Goal: Task Accomplishment & Management: Manage account settings

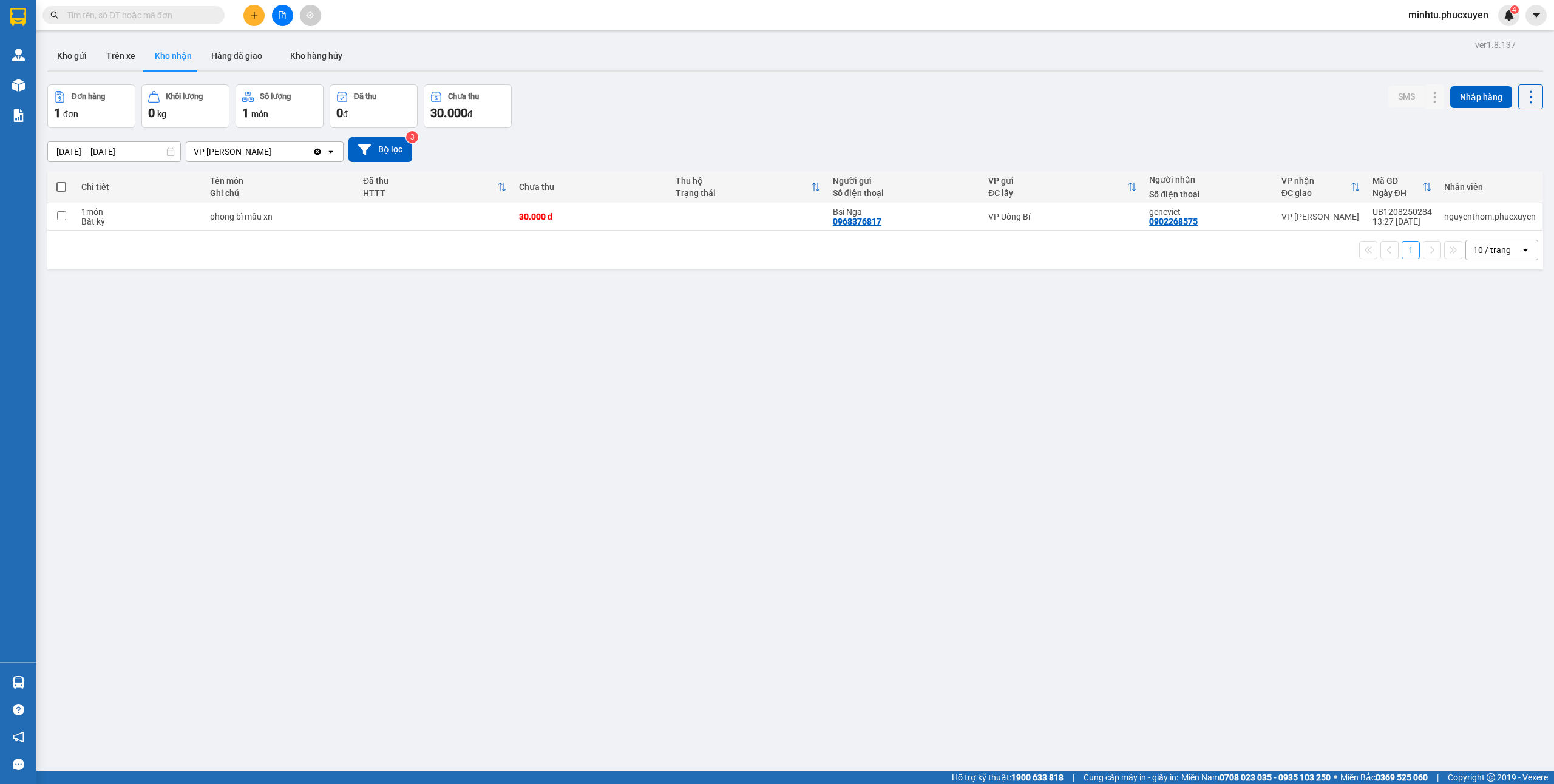
drag, startPoint x: 1125, startPoint y: 1, endPoint x: 1353, endPoint y: 298, distance: 374.4
click at [978, 348] on div "ver 1.8.137 Kho gửi Trên xe Kho nhận Hàng đã giao Kho hàng hủy Đơn hàng 1 đơn K…" at bounding box center [795, 428] width 1505 height 784
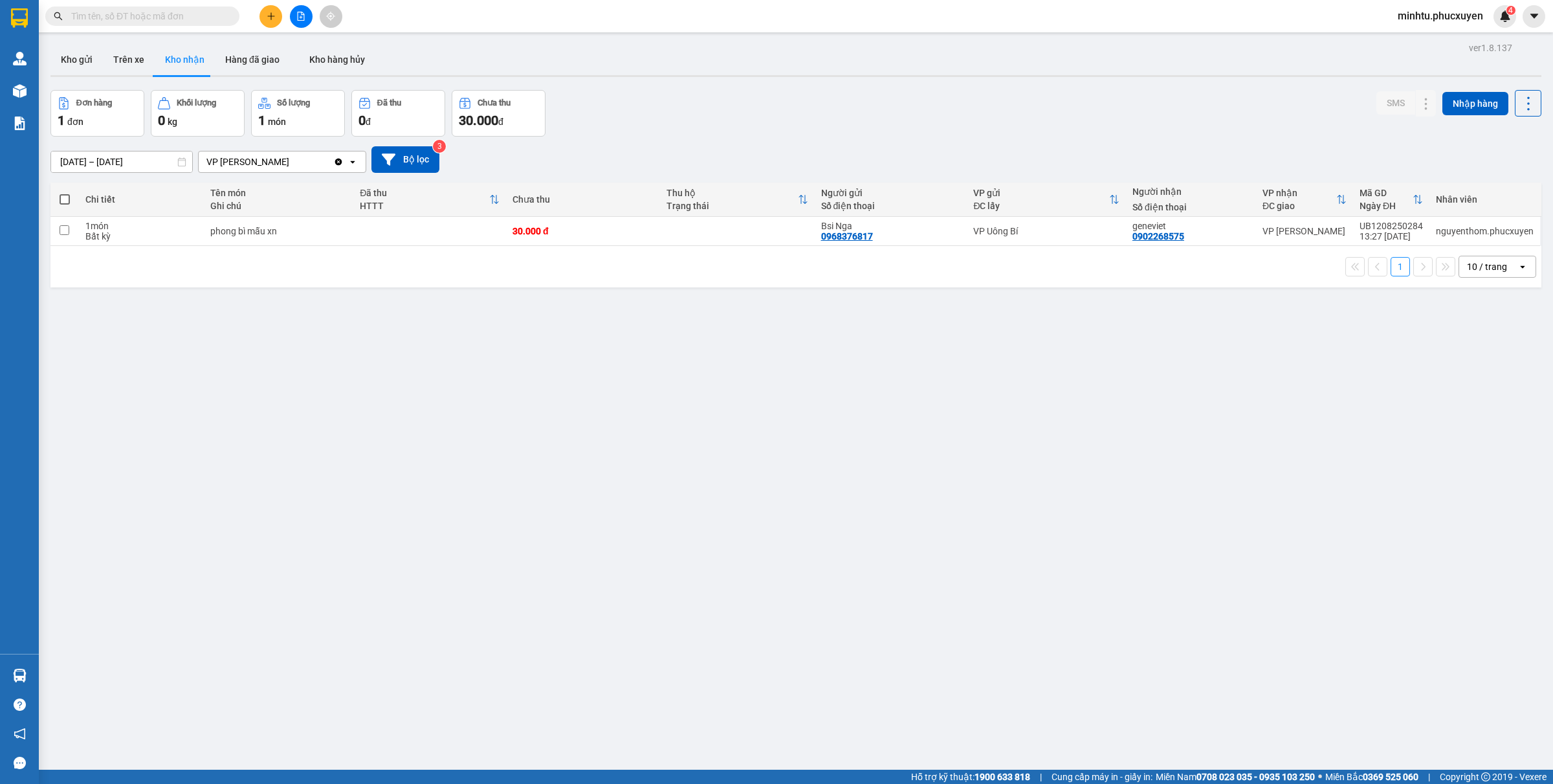
click at [1242, 262] on div "10 / trang" at bounding box center [1488, 267] width 58 height 21
click at [1242, 370] on span "50 / trang" at bounding box center [1475, 365] width 41 height 13
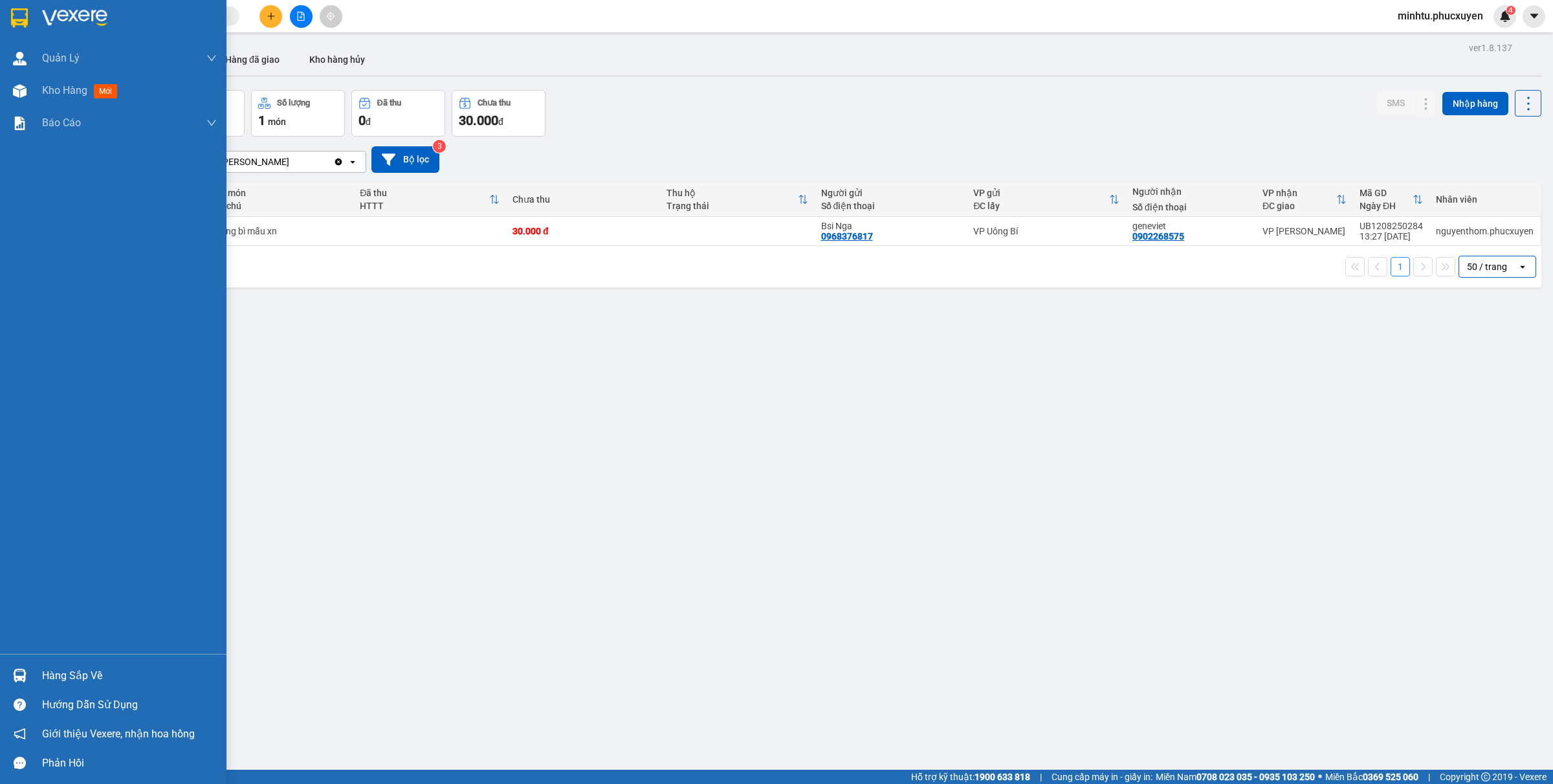
click at [24, 626] on img at bounding box center [19, 675] width 13 height 13
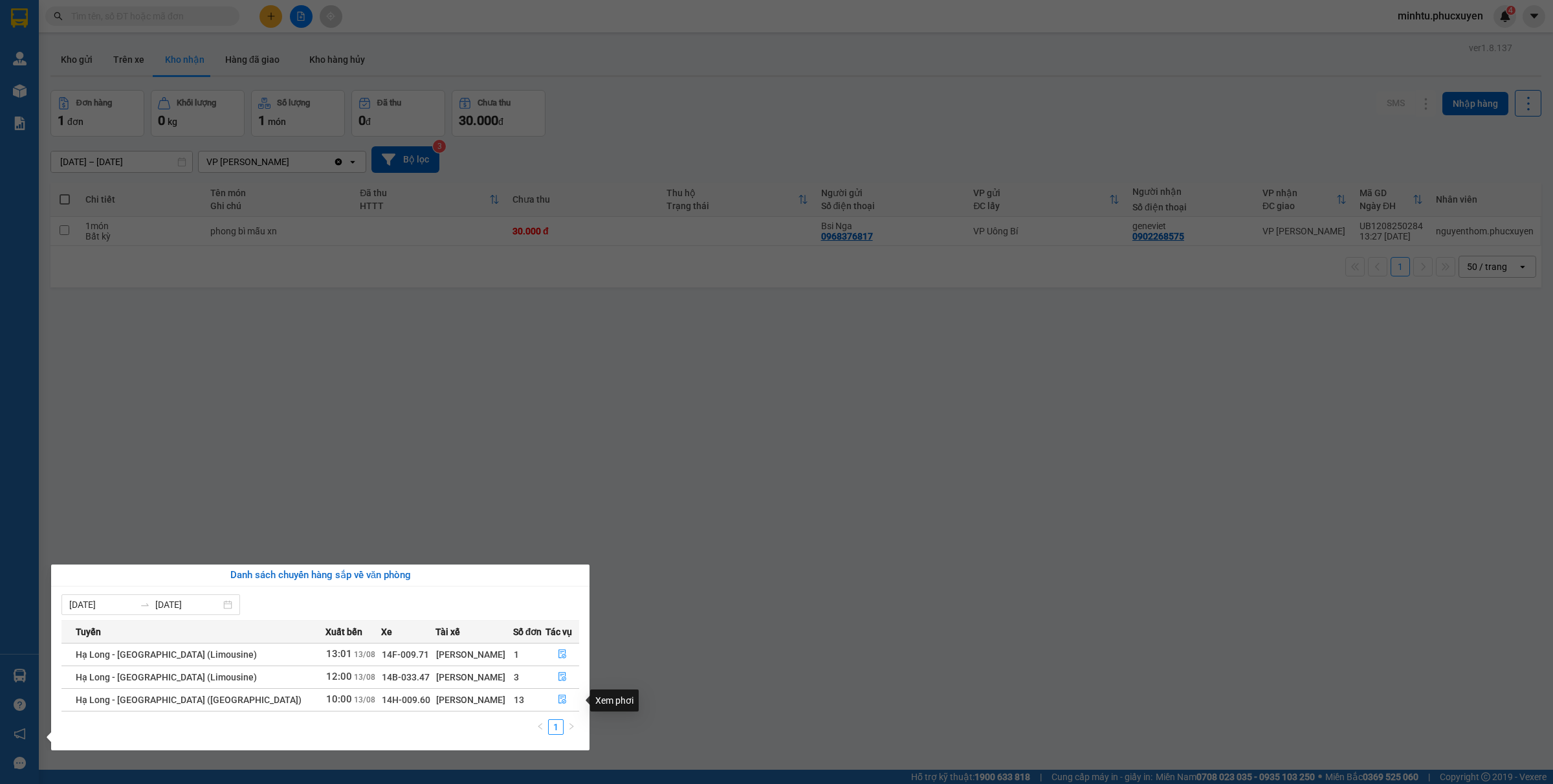
drag, startPoint x: 796, startPoint y: 667, endPoint x: 418, endPoint y: 716, distance: 381.2
click at [765, 626] on section "Kết quả tìm kiếm ( 0 ) Bộ lọc No Data minhtu.[PERSON_NAME] 4 [PERSON_NAME] lý g…" at bounding box center [776, 392] width 1553 height 784
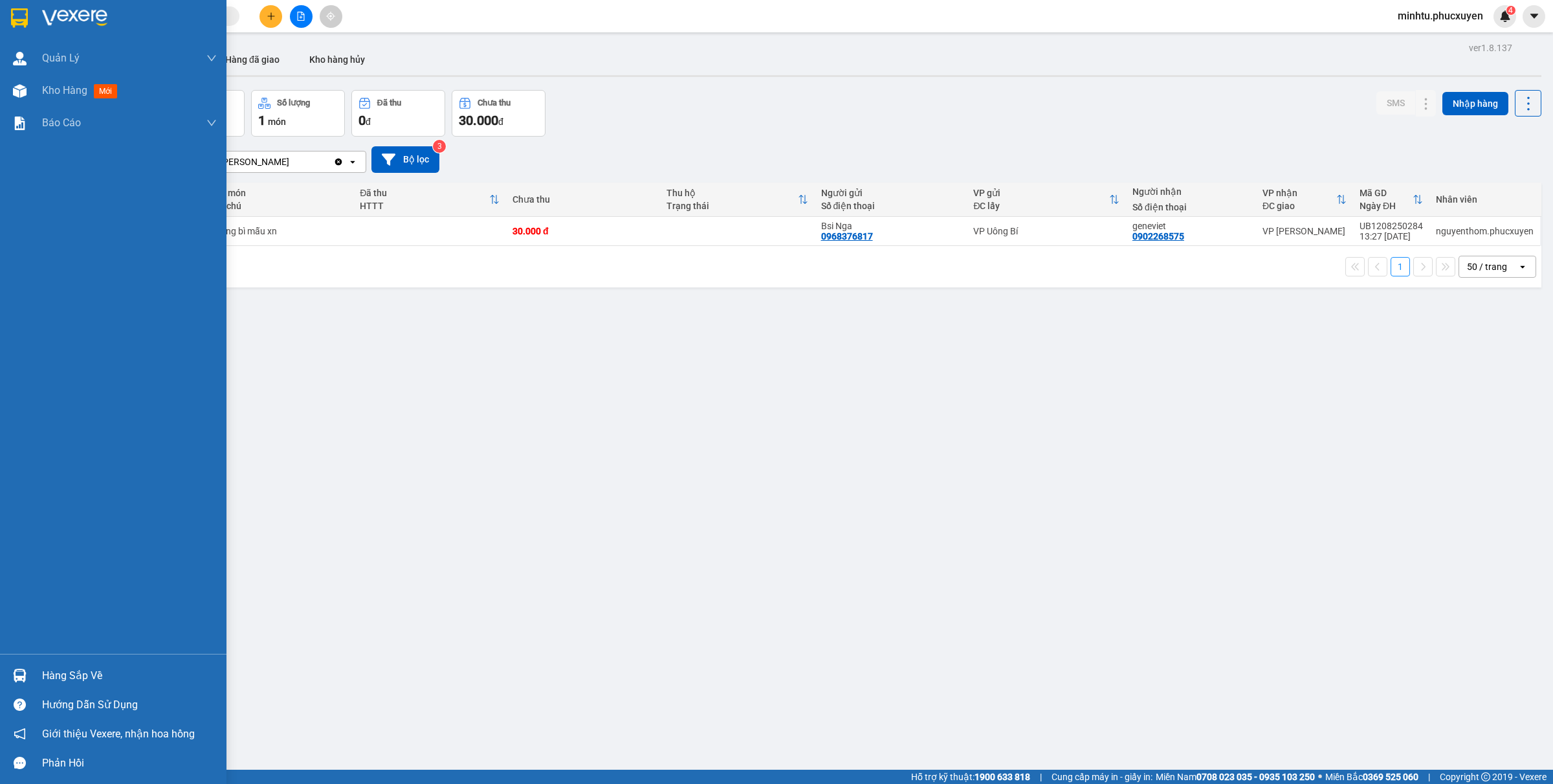
click at [63, 626] on div "Hàng sắp về" at bounding box center [129, 675] width 174 height 19
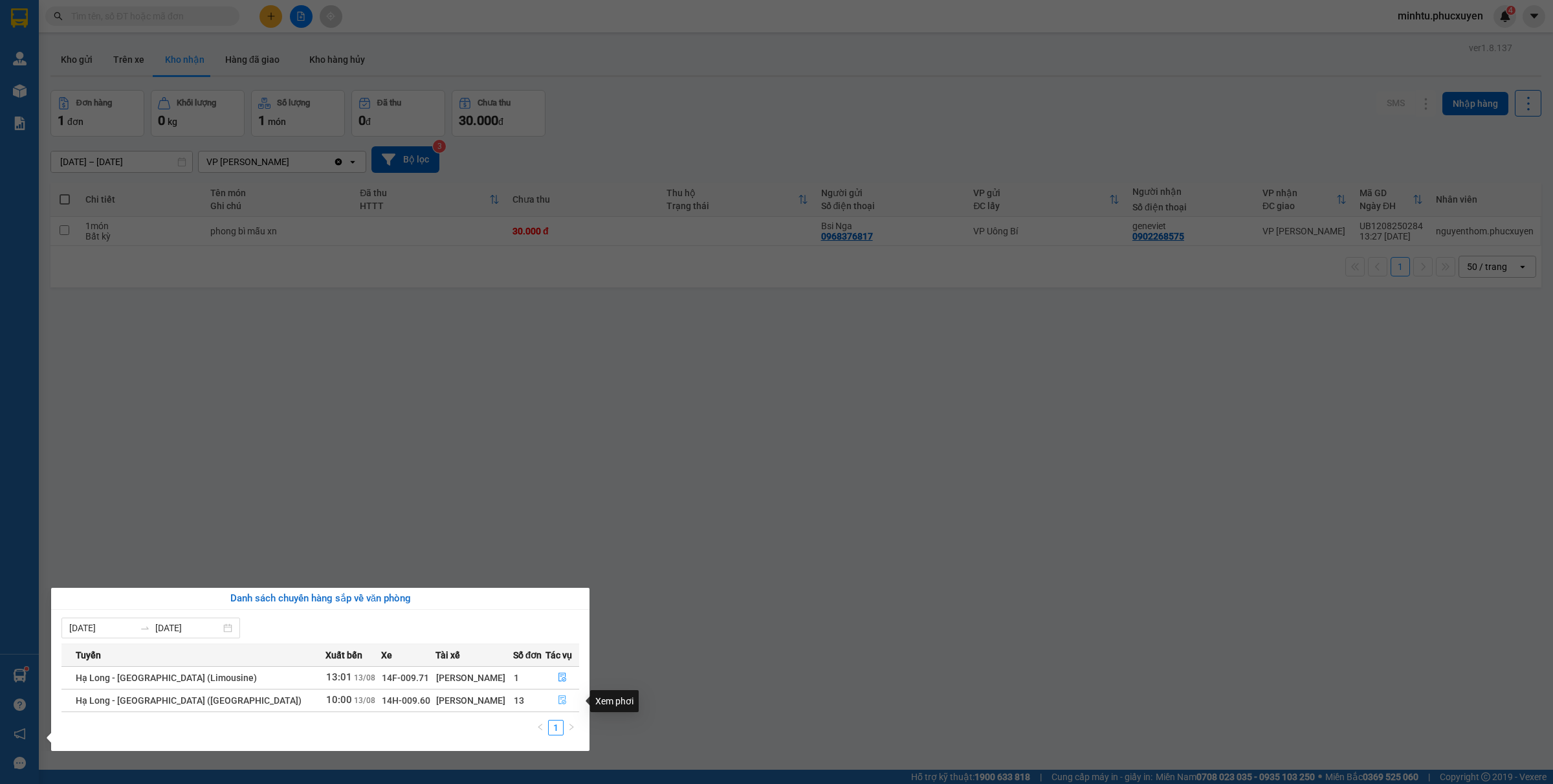
click at [558, 626] on icon "file-done" at bounding box center [562, 699] width 9 height 9
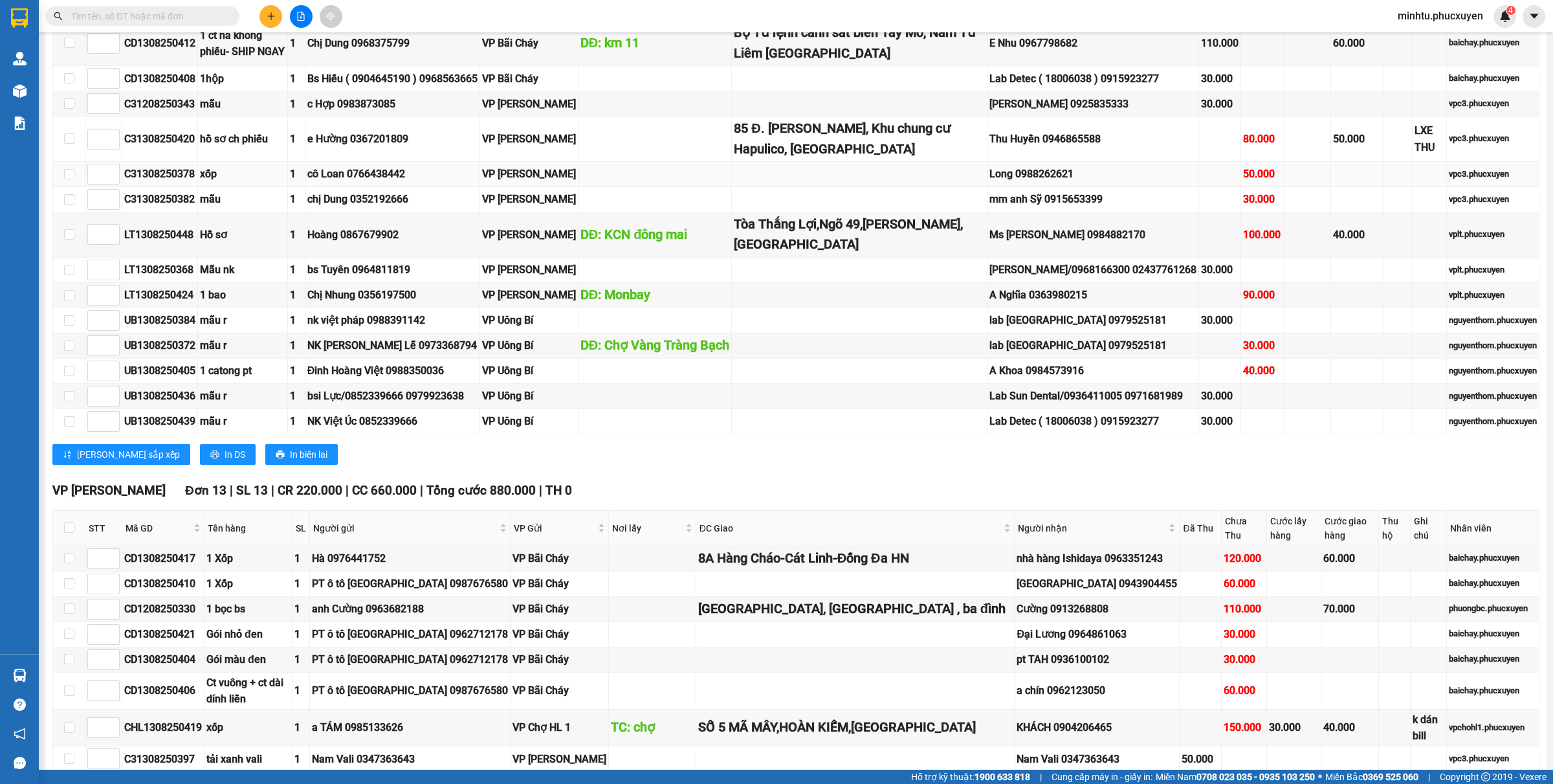
scroll to position [485, 0]
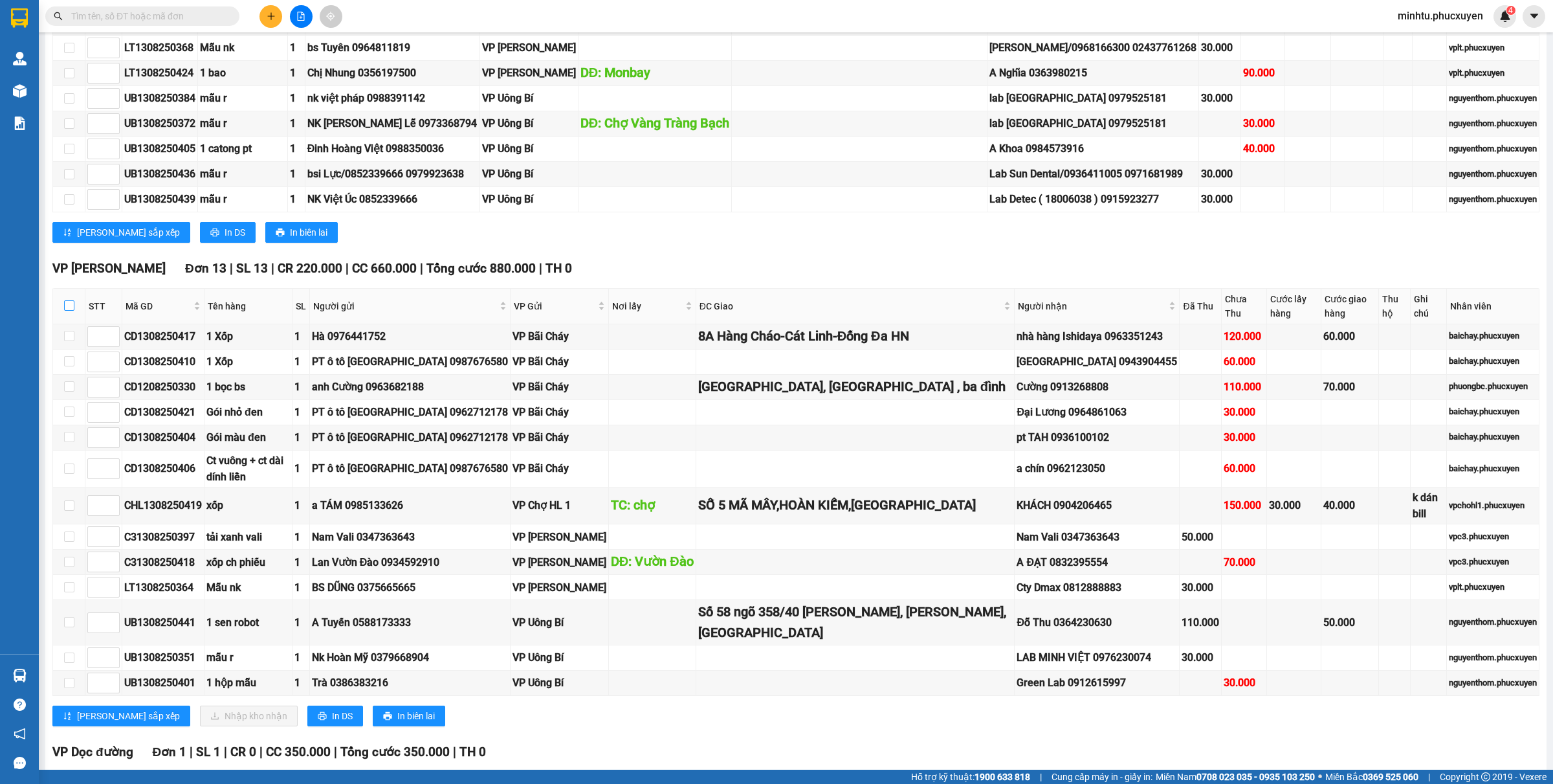
click at [72, 310] on input "checkbox" at bounding box center [69, 305] width 10 height 10
checkbox input "true"
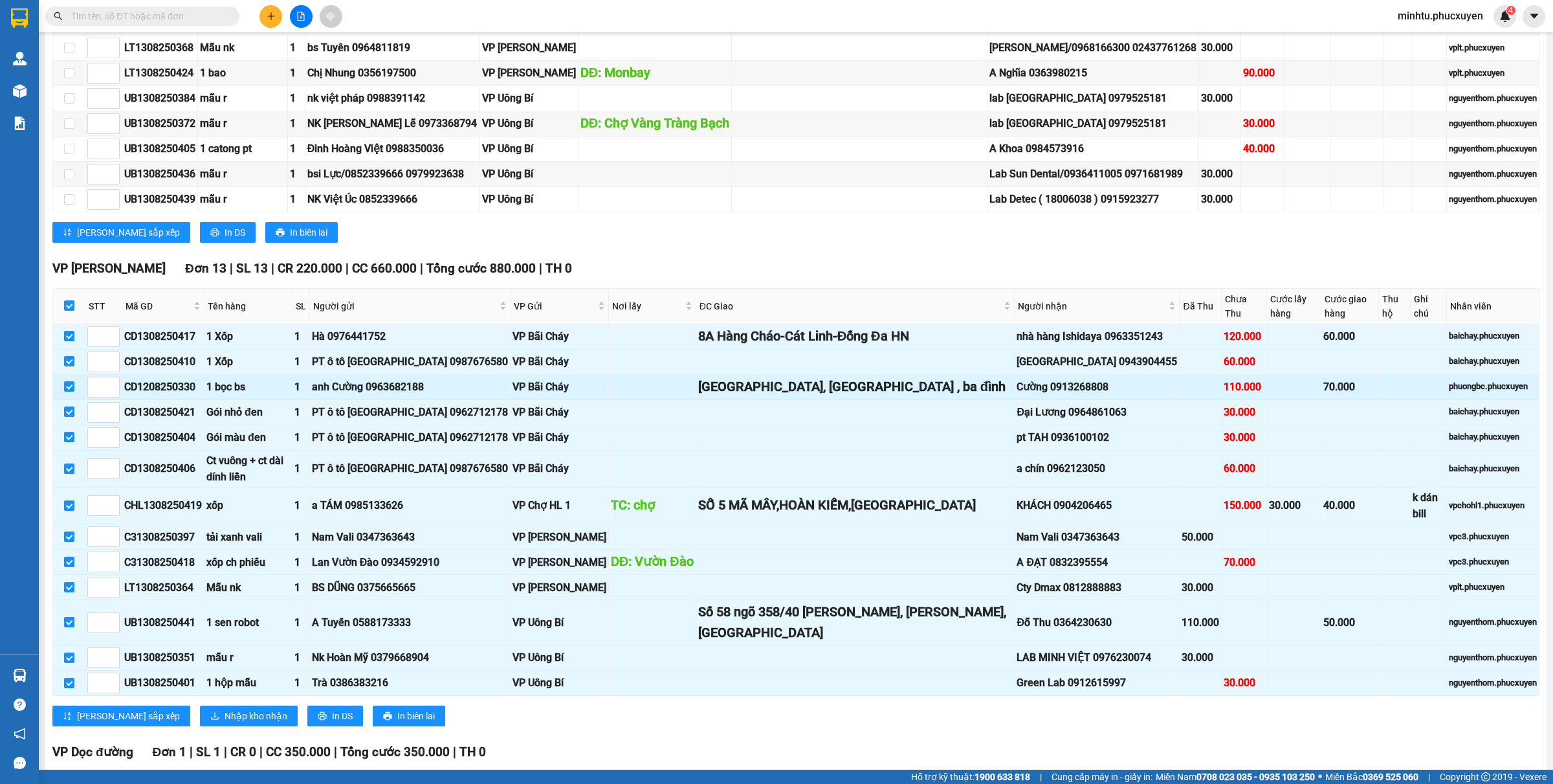
checkbox input "true"
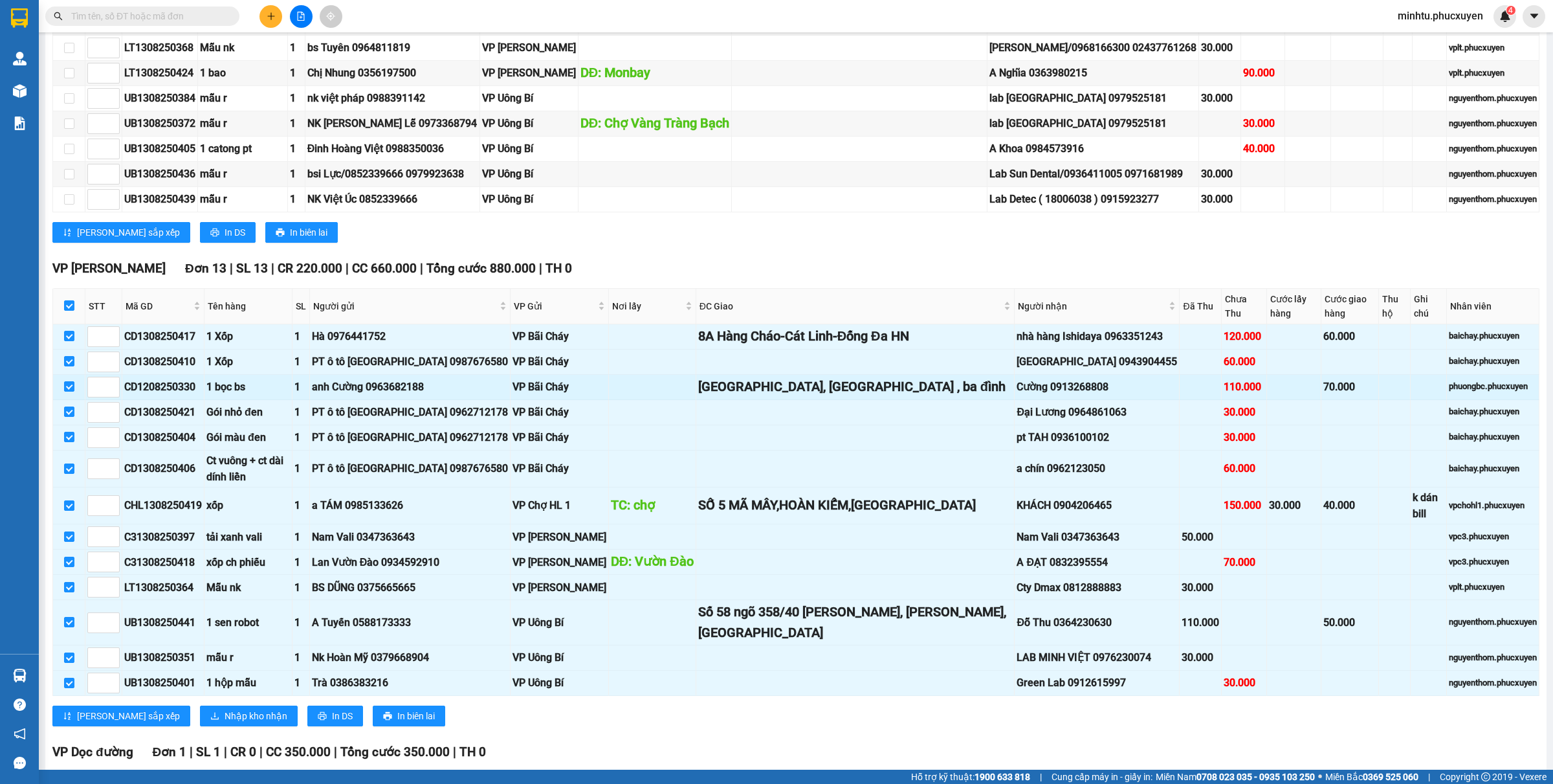
checkbox input "true"
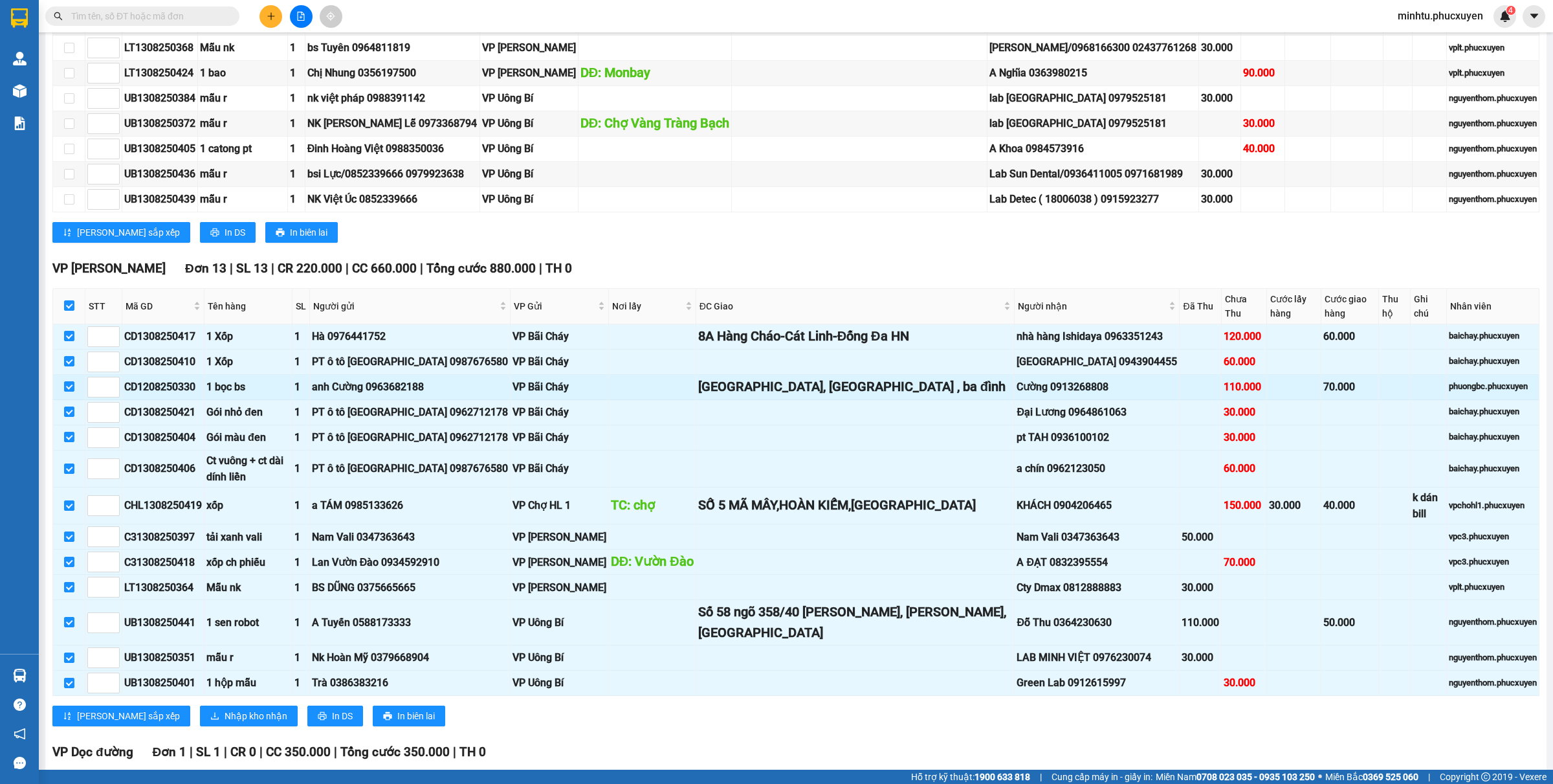
checkbox input "true"
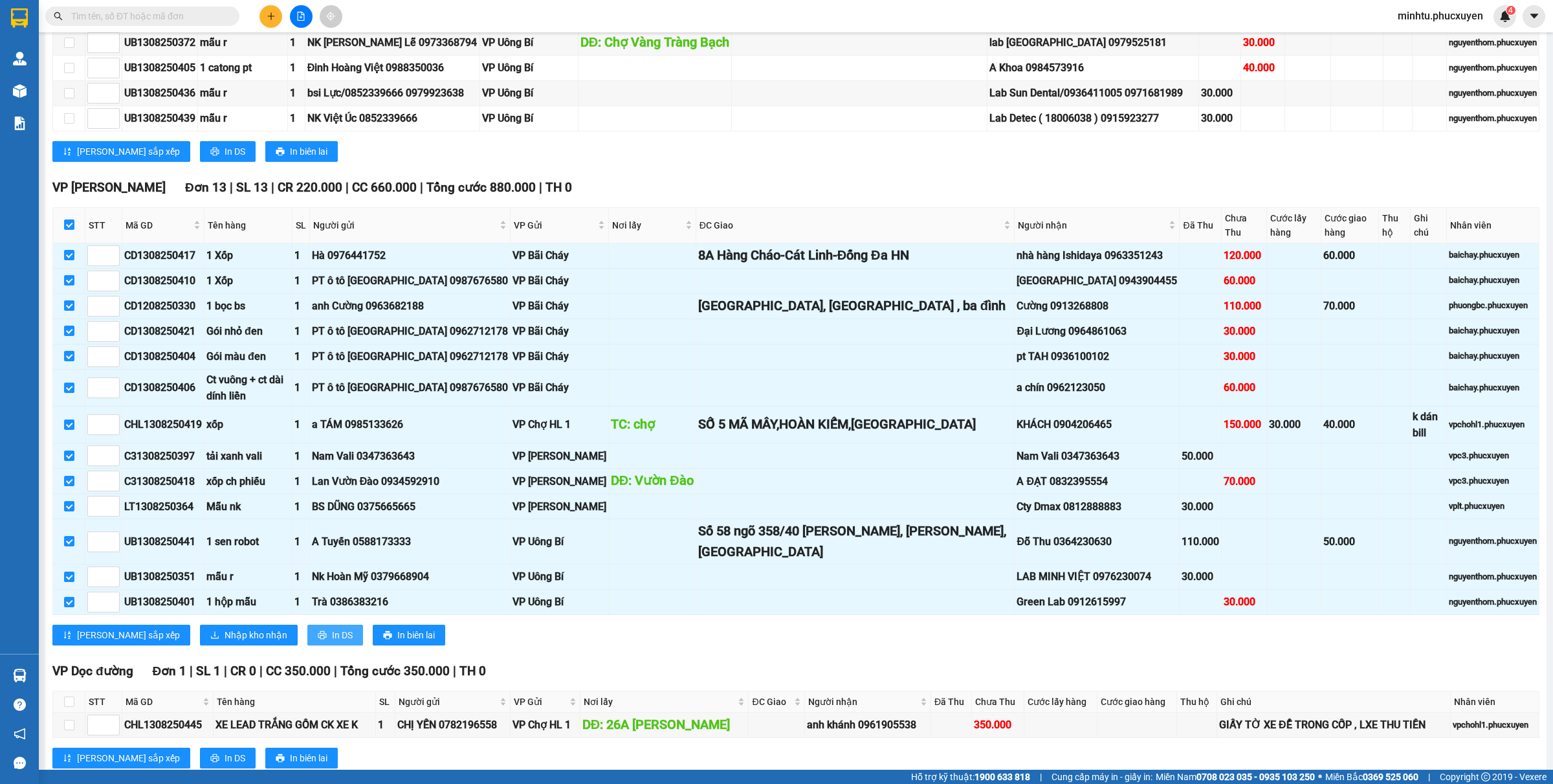
click at [308, 626] on button "In DS" at bounding box center [335, 635] width 55 height 21
click at [66, 230] on input "checkbox" at bounding box center [69, 225] width 10 height 10
checkbox input "false"
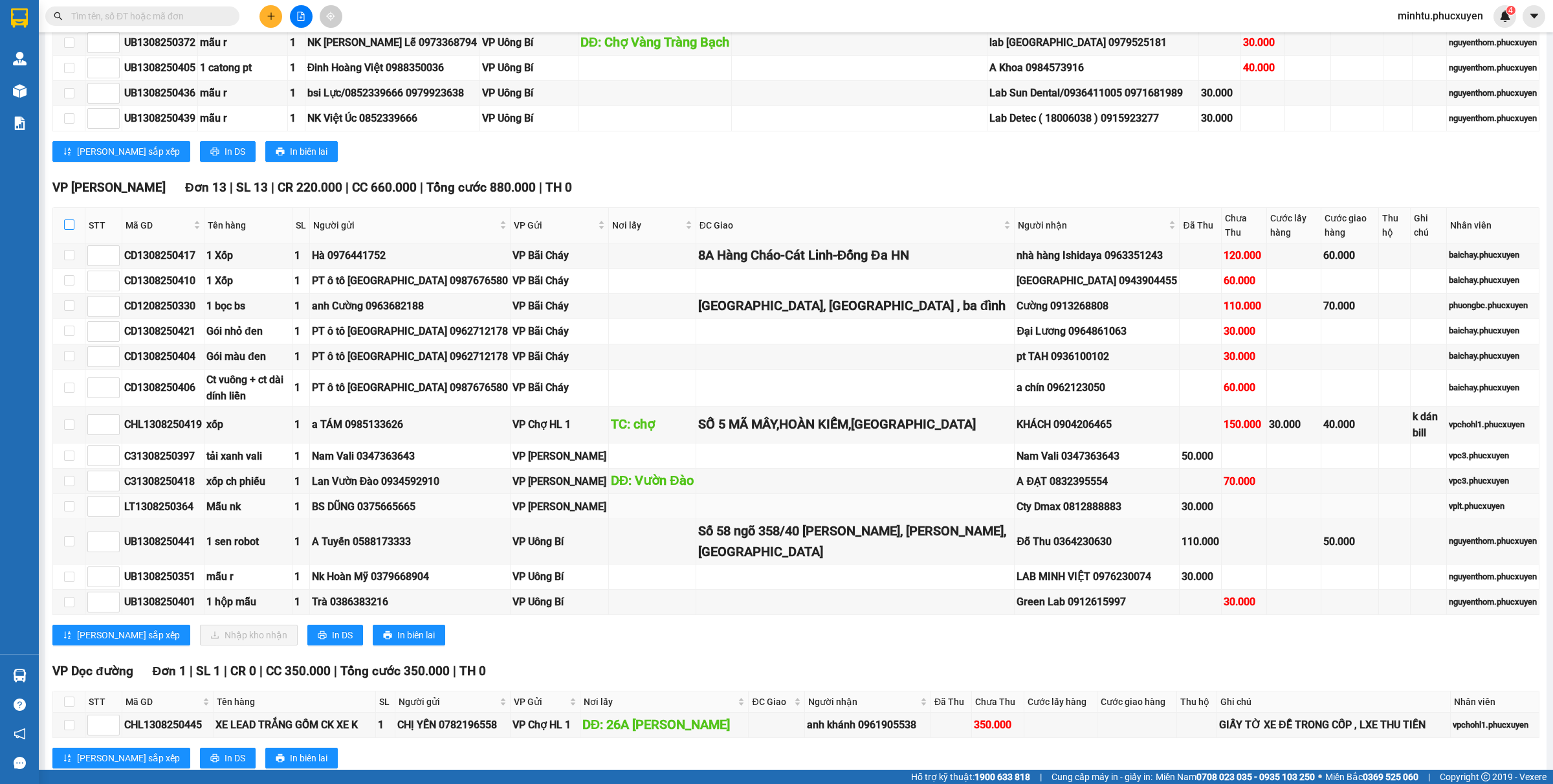
checkbox input "false"
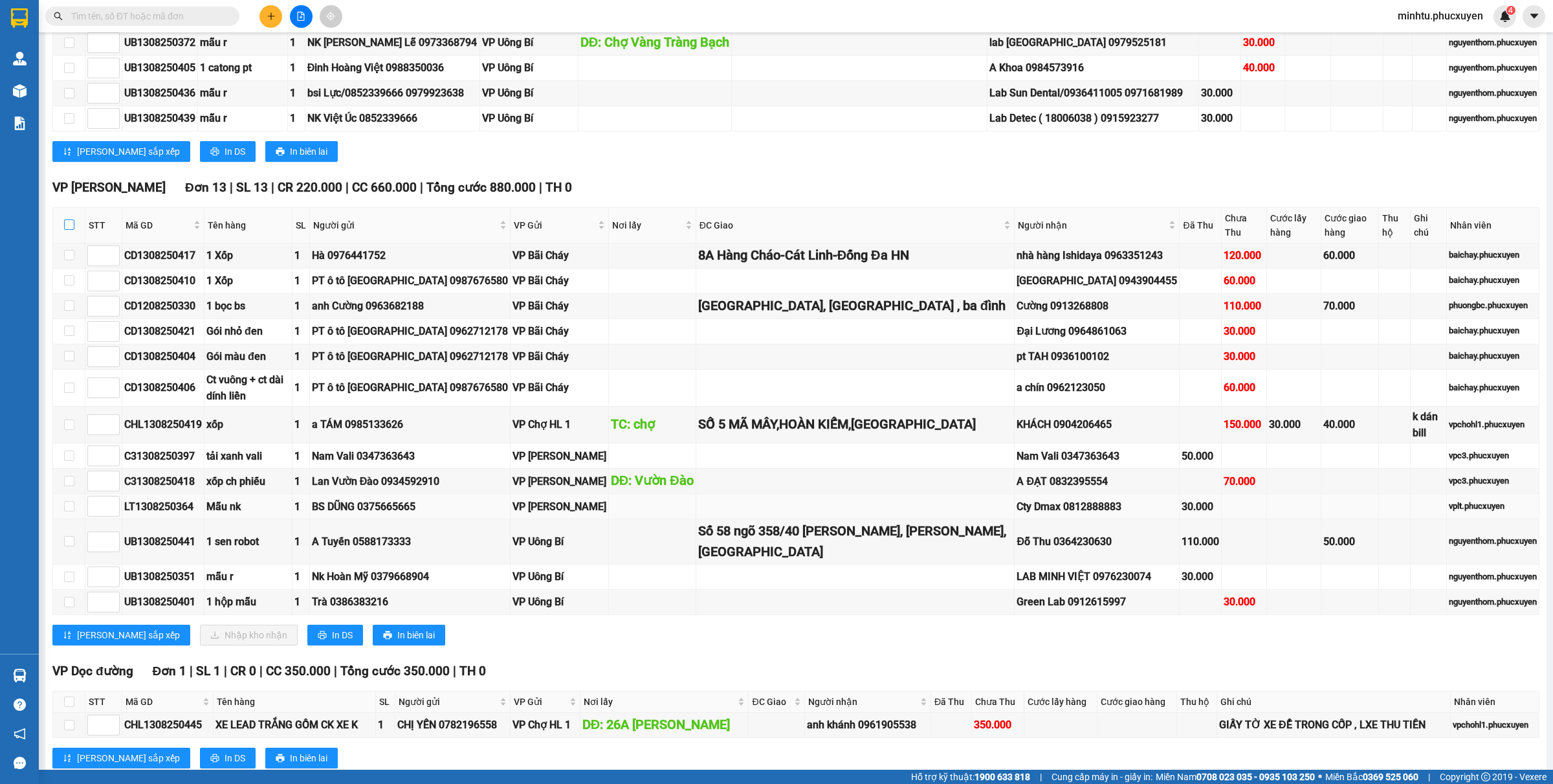
checkbox input "false"
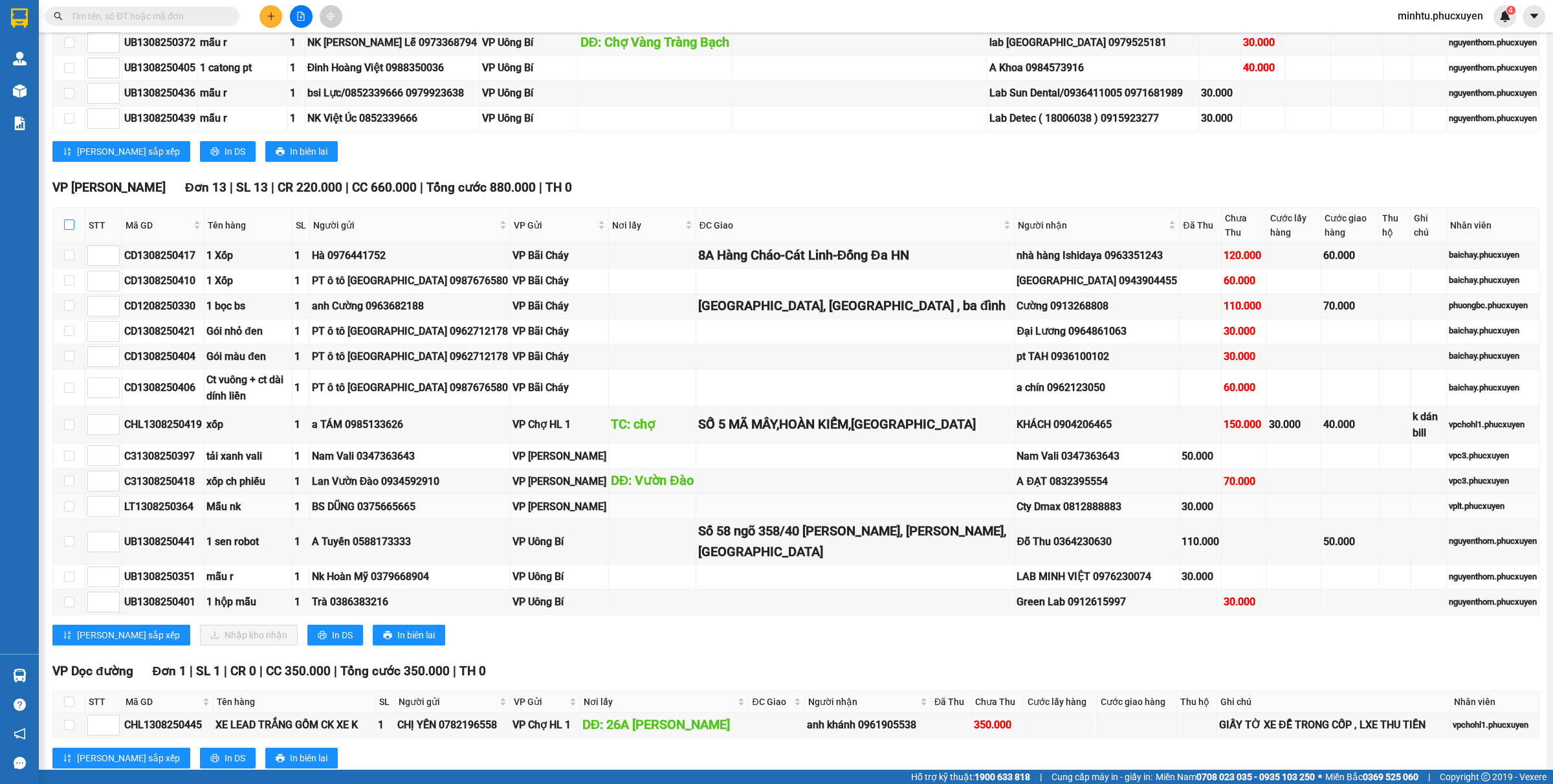
checkbox input "false"
click at [69, 257] on input "checkbox" at bounding box center [69, 255] width 10 height 10
checkbox input "true"
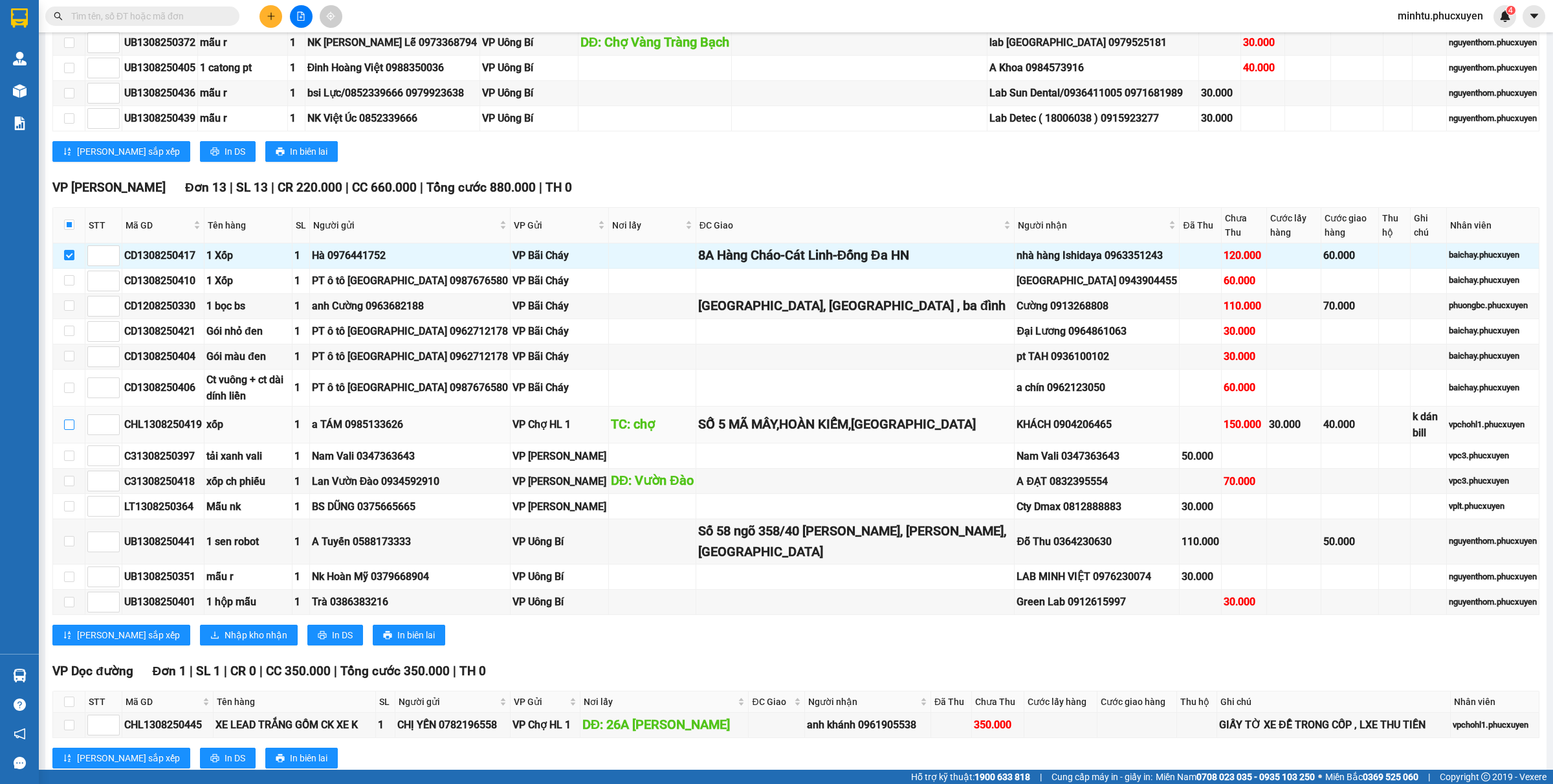
click at [68, 429] on input "checkbox" at bounding box center [69, 424] width 10 height 10
checkbox input "true"
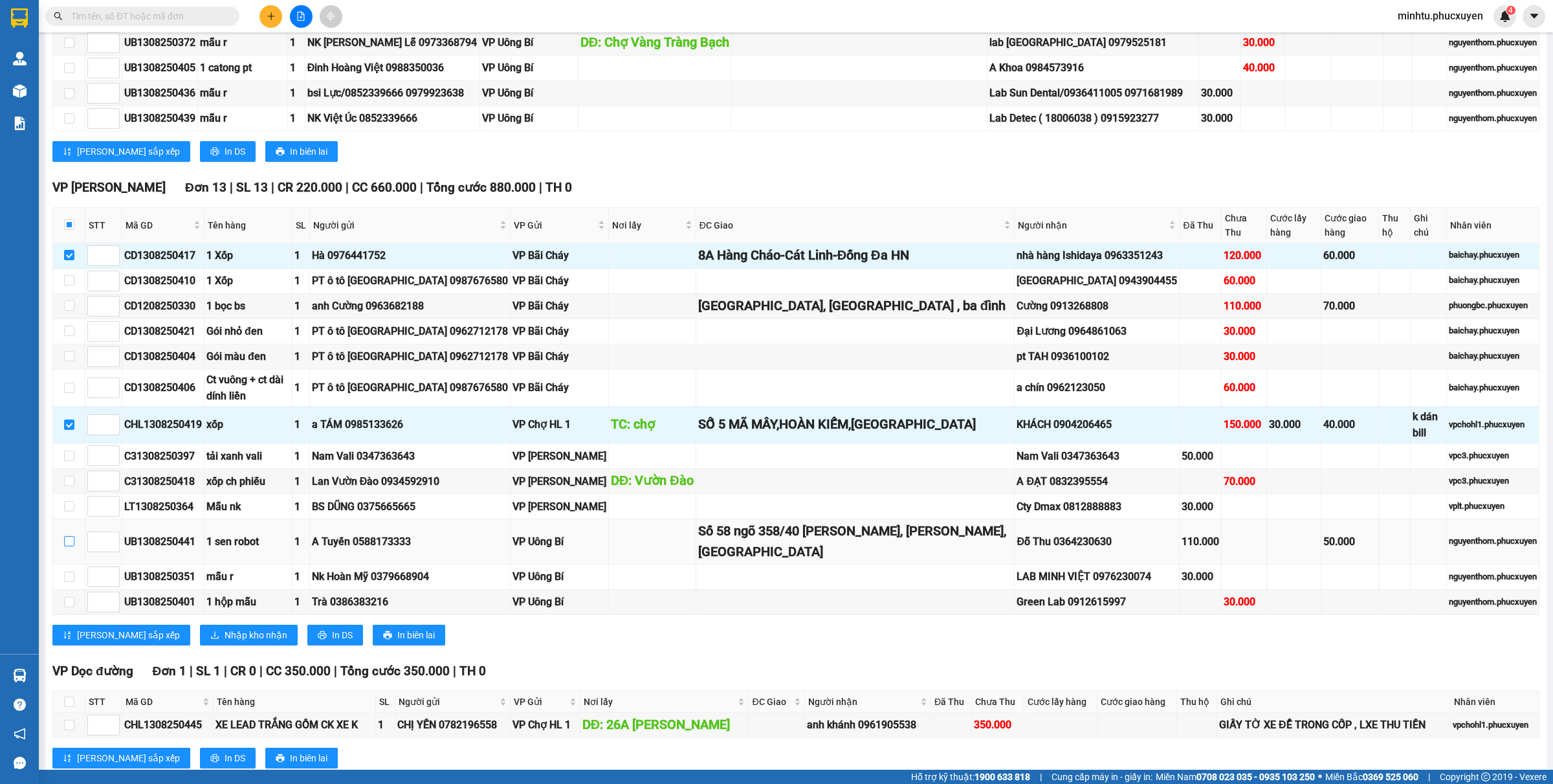
click at [72, 546] on input "checkbox" at bounding box center [69, 541] width 10 height 10
checkbox input "true"
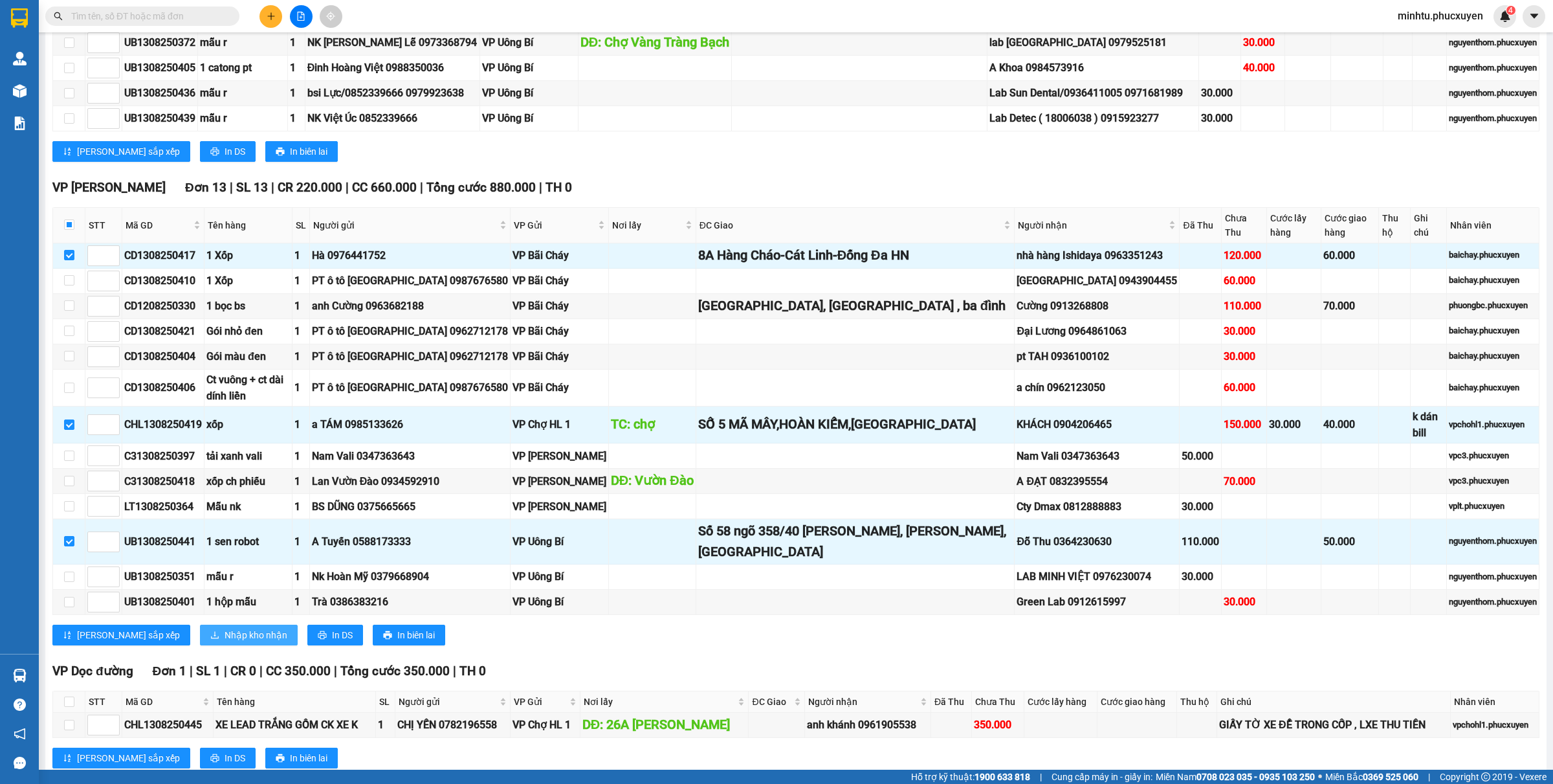
click at [225, 626] on span "Nhập kho nhận" at bounding box center [256, 635] width 63 height 14
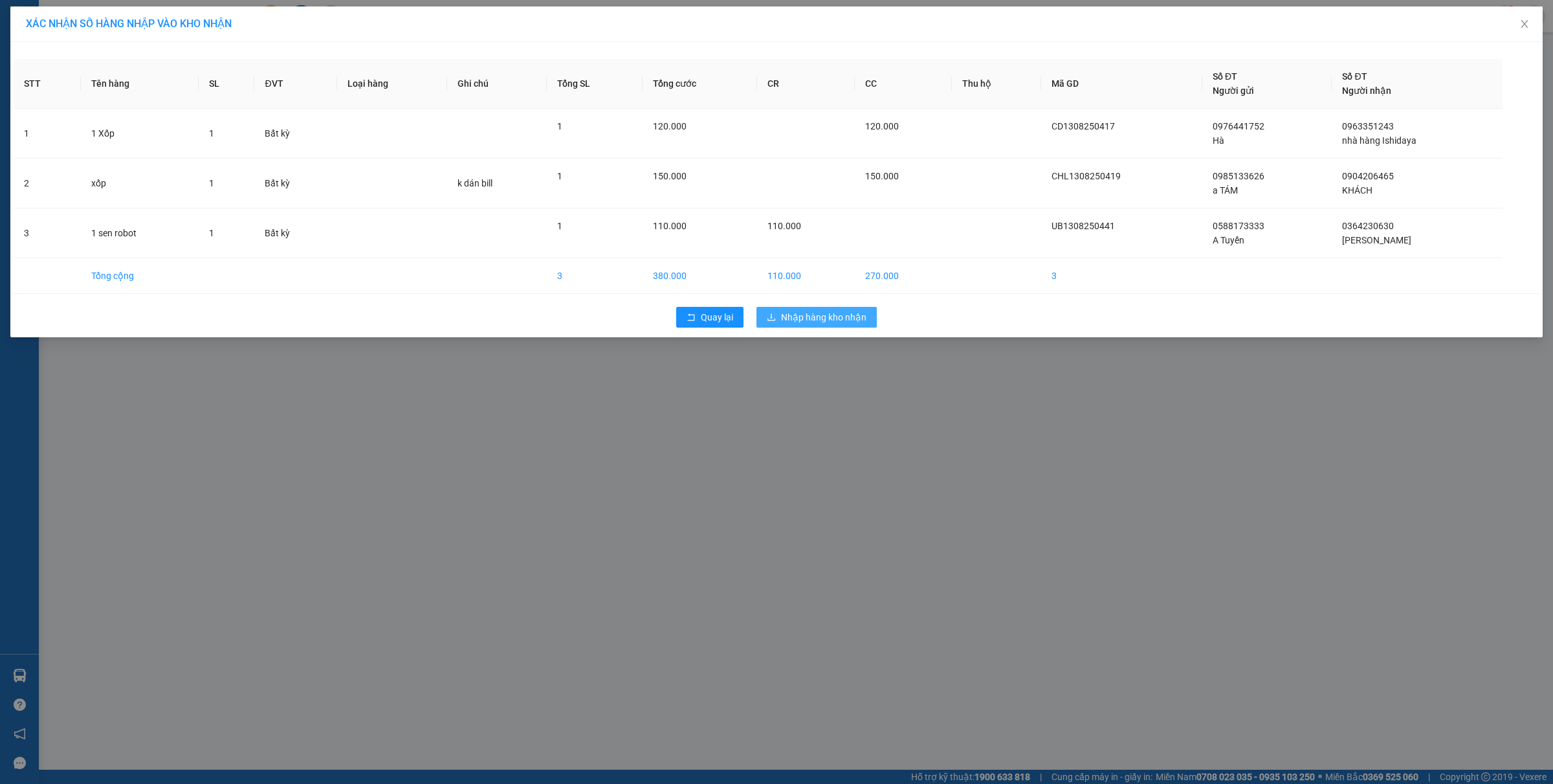
click at [832, 322] on span "Nhập hàng kho nhận" at bounding box center [824, 317] width 86 height 14
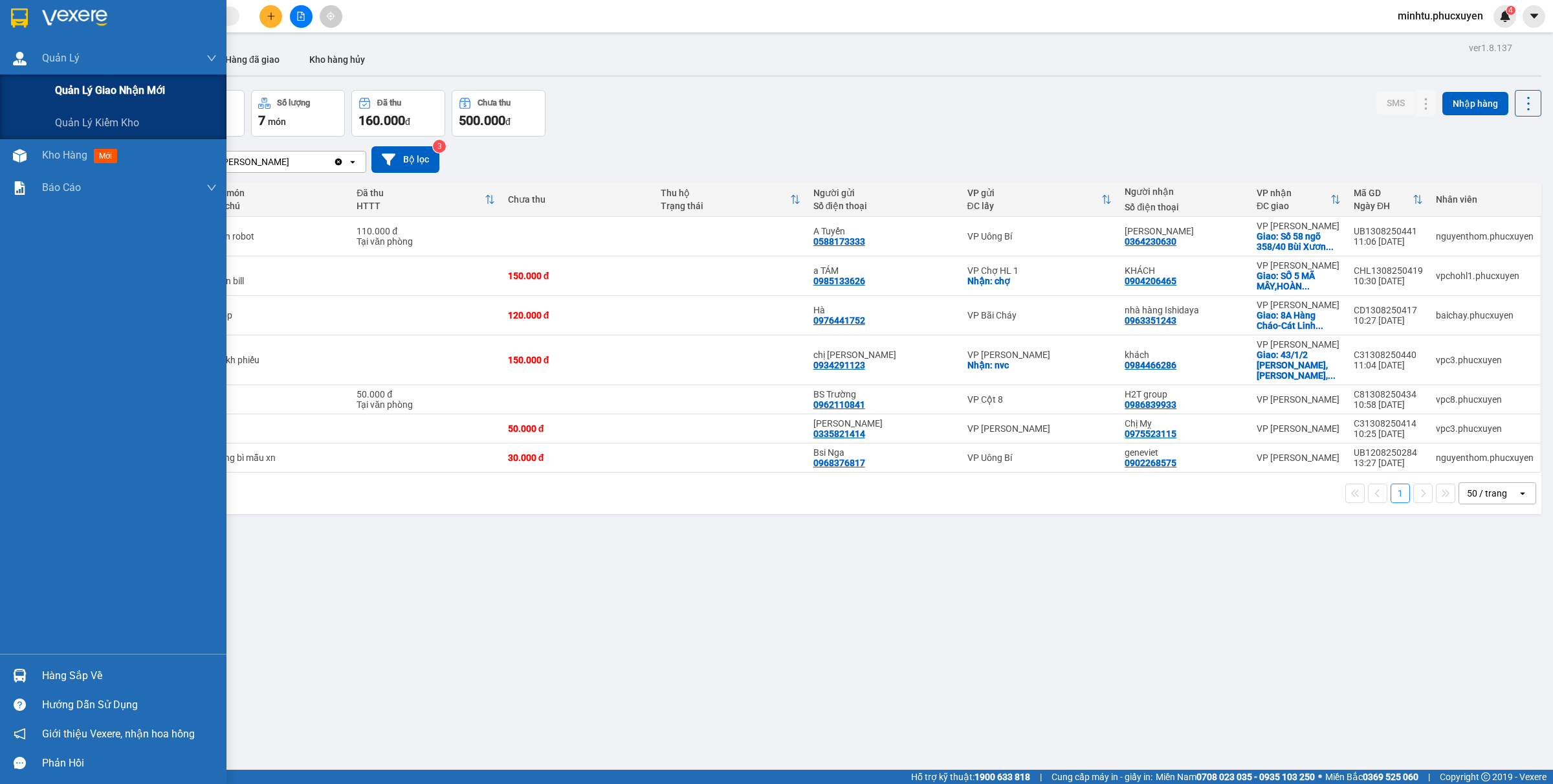
click at [97, 96] on span "Quản lý giao nhận mới" at bounding box center [110, 90] width 110 height 16
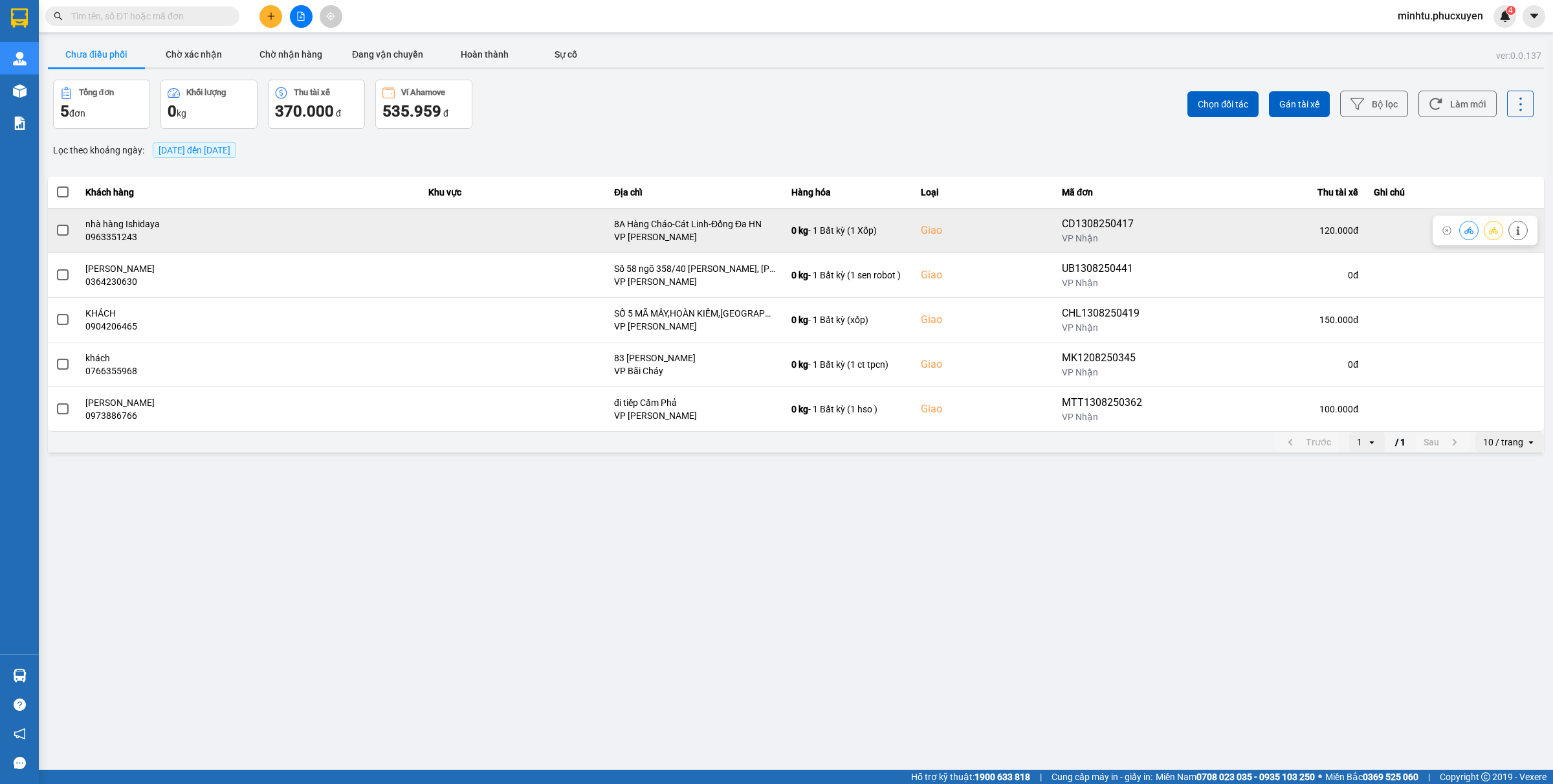
click at [1242, 231] on icon at bounding box center [1469, 230] width 9 height 7
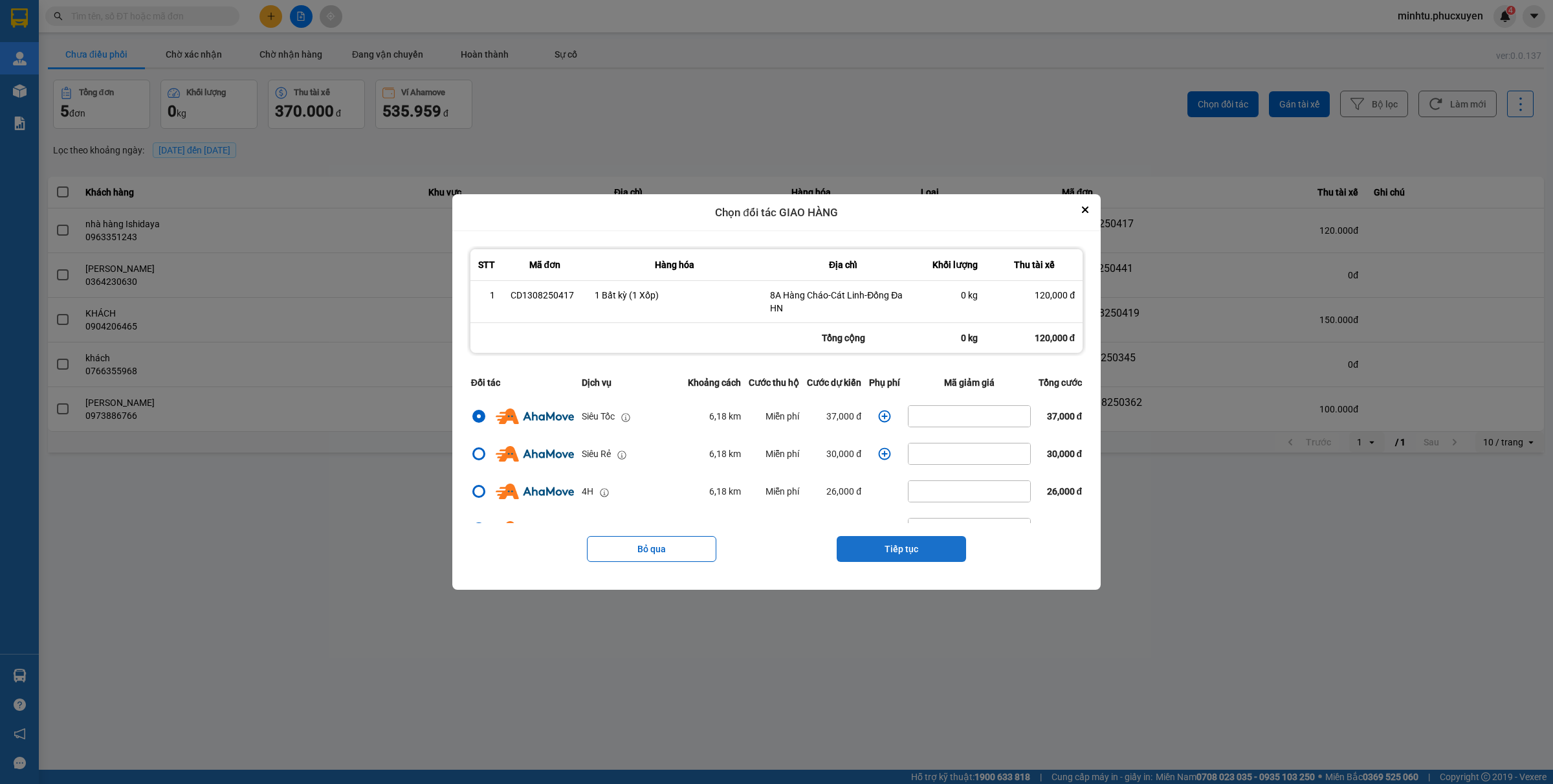
click at [914, 536] on button "Tiếp tục" at bounding box center [901, 548] width 129 height 26
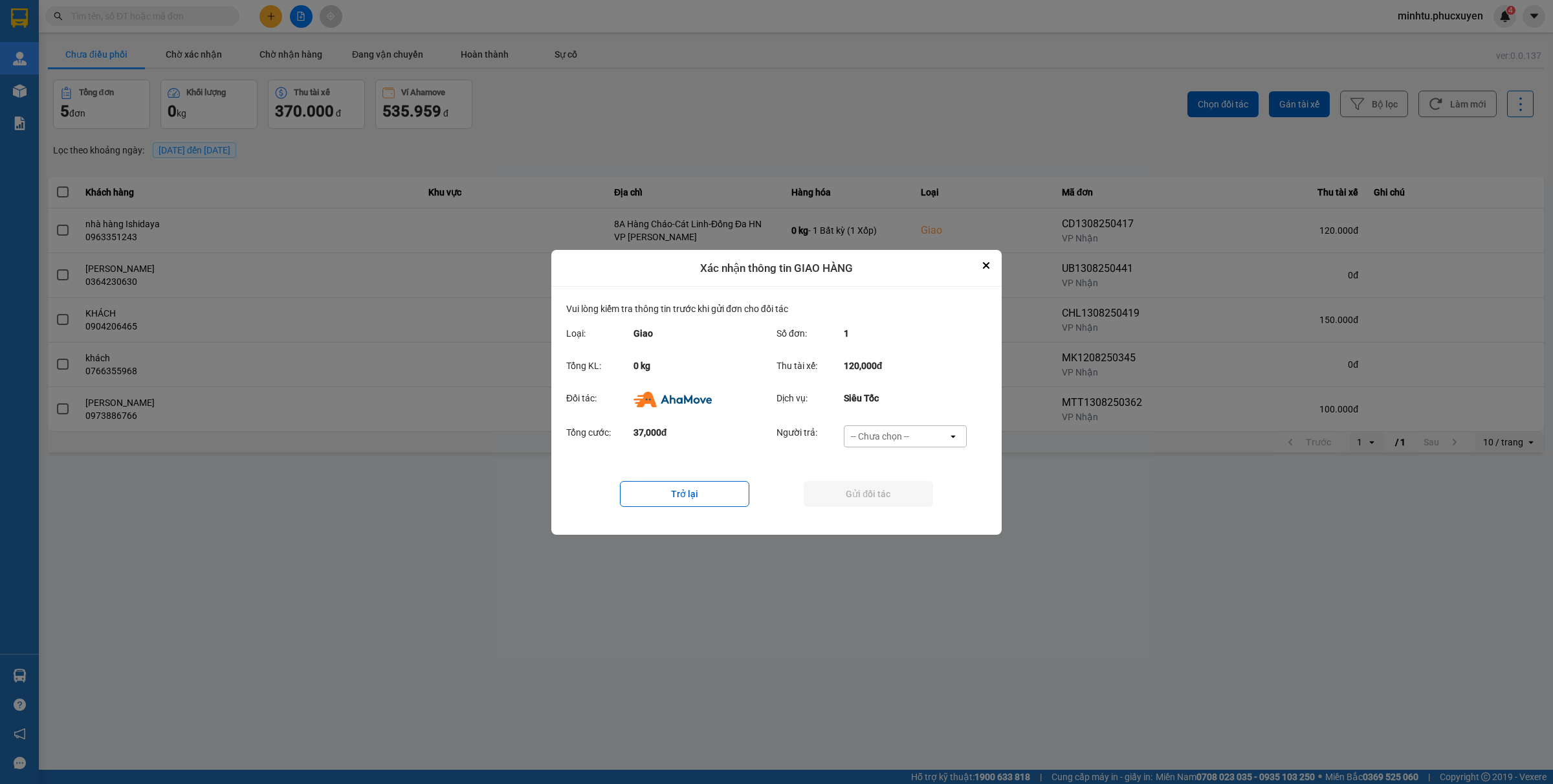
click at [901, 437] on div "-- Chưa chọn --" at bounding box center [880, 435] width 58 height 13
click at [886, 506] on span "Ví Ahamove" at bounding box center [880, 509] width 53 height 13
click at [835, 485] on button "Gửi đối tác" at bounding box center [869, 493] width 129 height 26
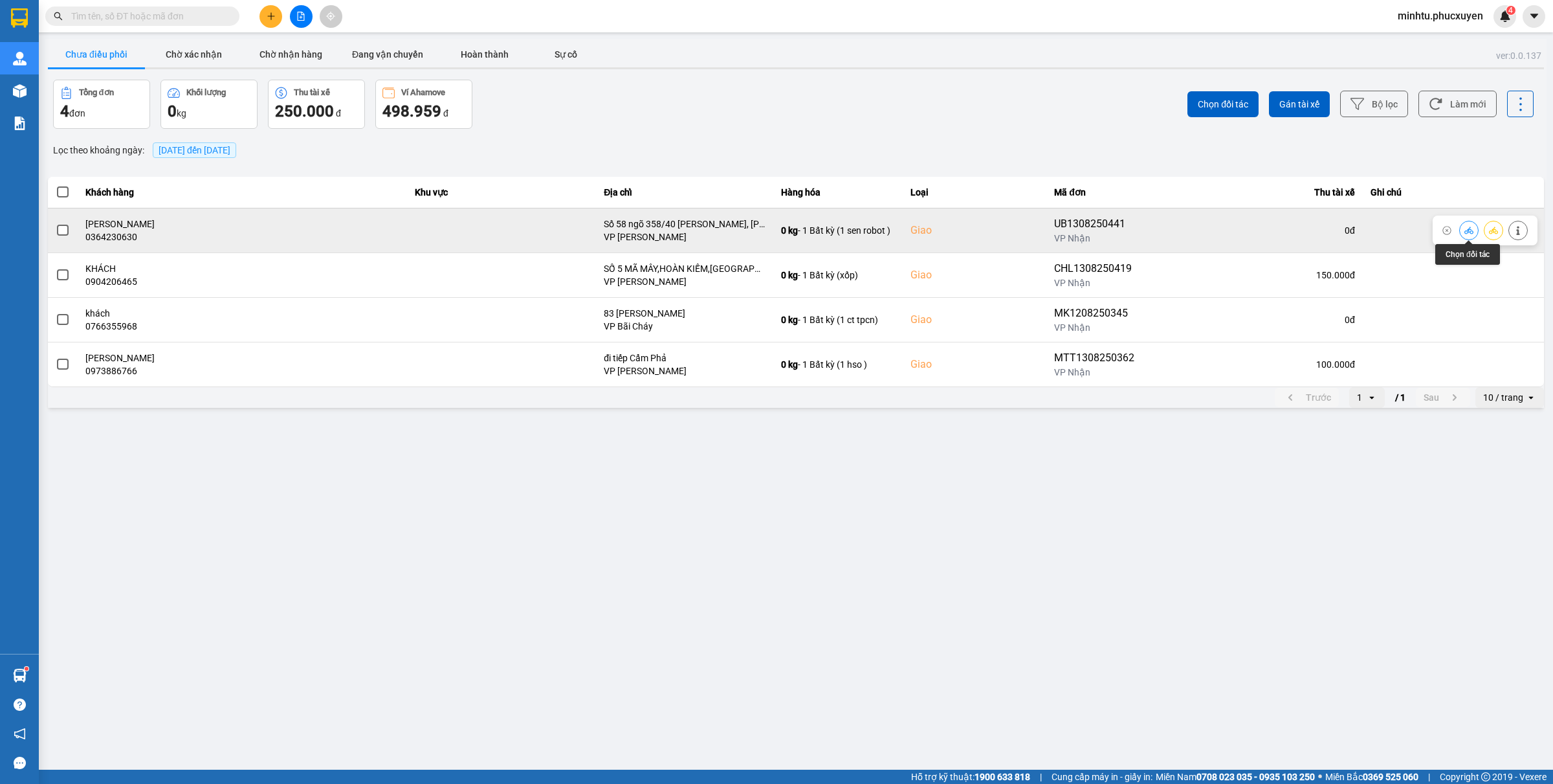
click at [1242, 224] on button at bounding box center [1469, 230] width 18 height 23
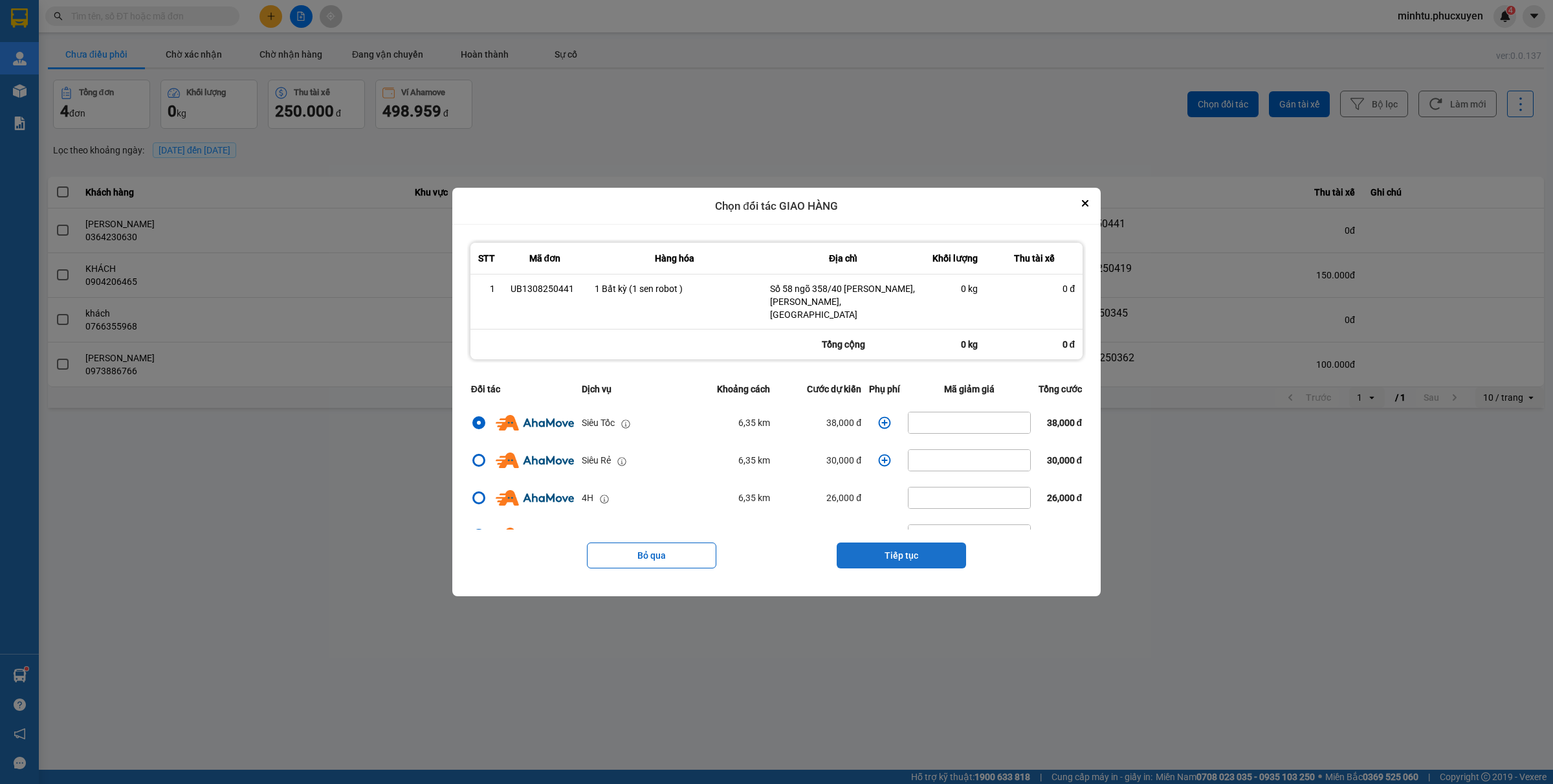
click at [893, 548] on button "Tiếp tục" at bounding box center [901, 555] width 129 height 26
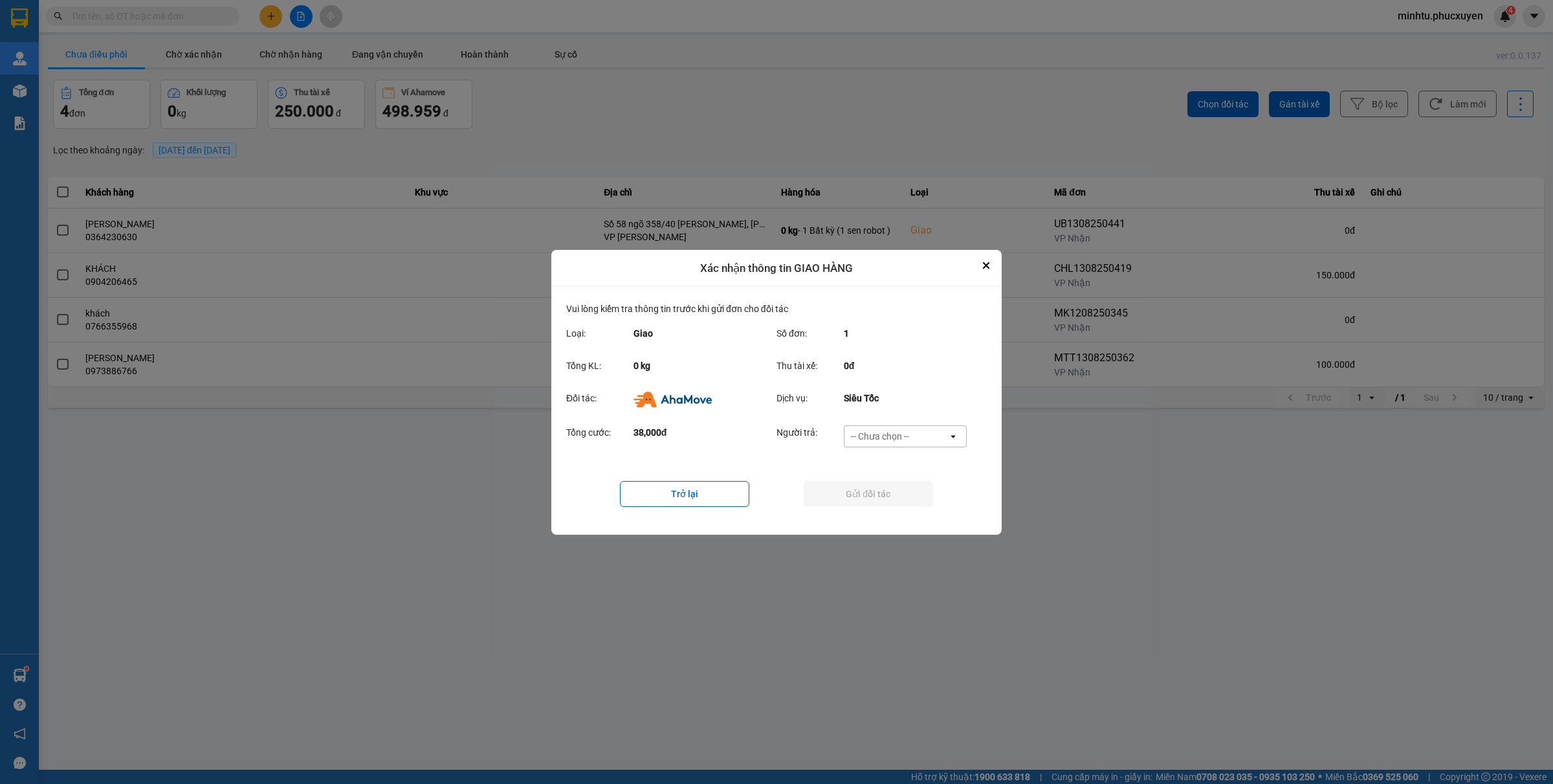
click at [931, 435] on div "-- Chưa chọn --" at bounding box center [896, 436] width 103 height 21
click at [891, 502] on div "Ví Ahamove" at bounding box center [905, 510] width 123 height 23
click at [846, 489] on button "Gửi đối tác" at bounding box center [869, 493] width 129 height 26
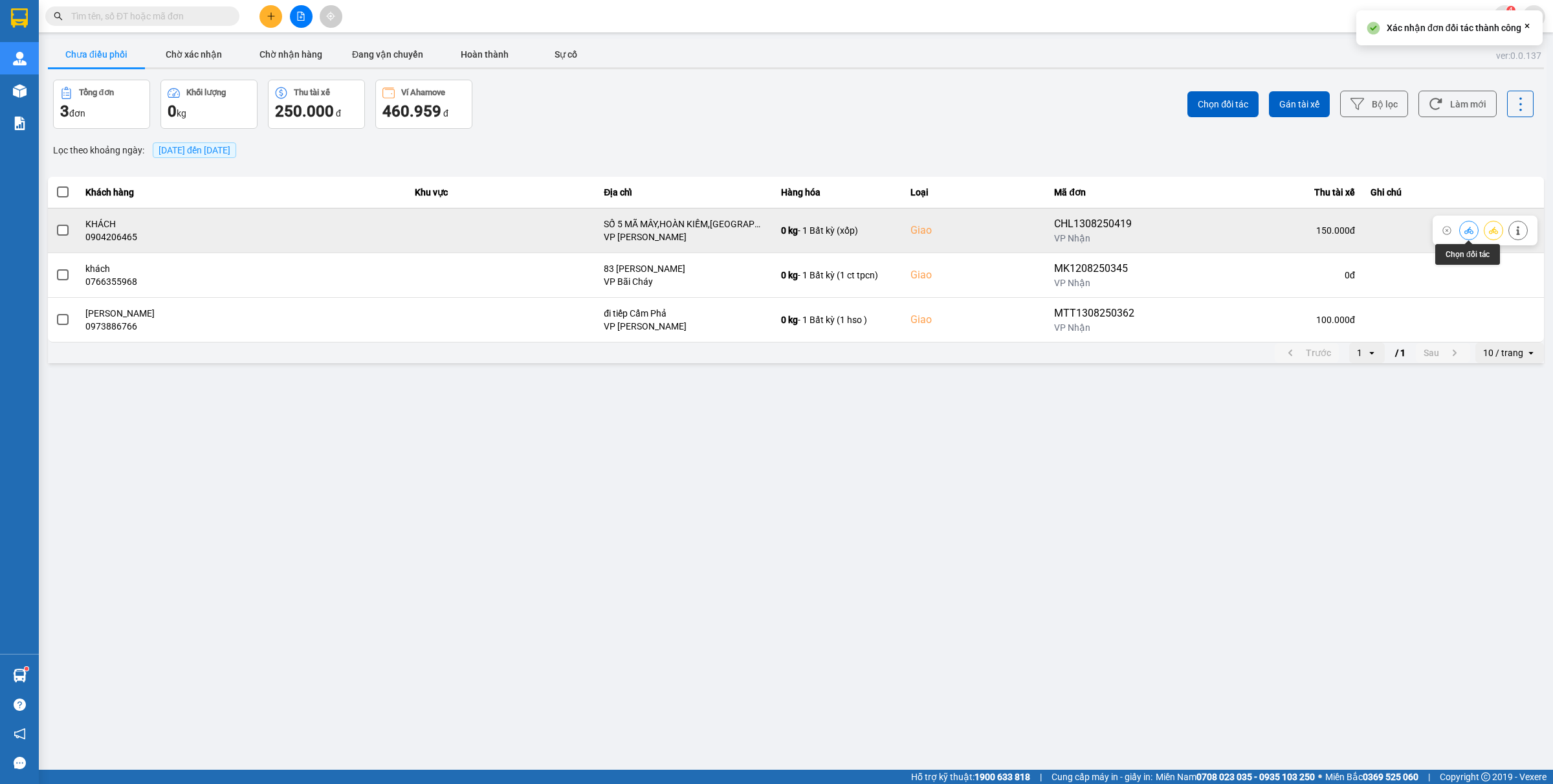
click at [1242, 230] on button at bounding box center [1469, 230] width 18 height 23
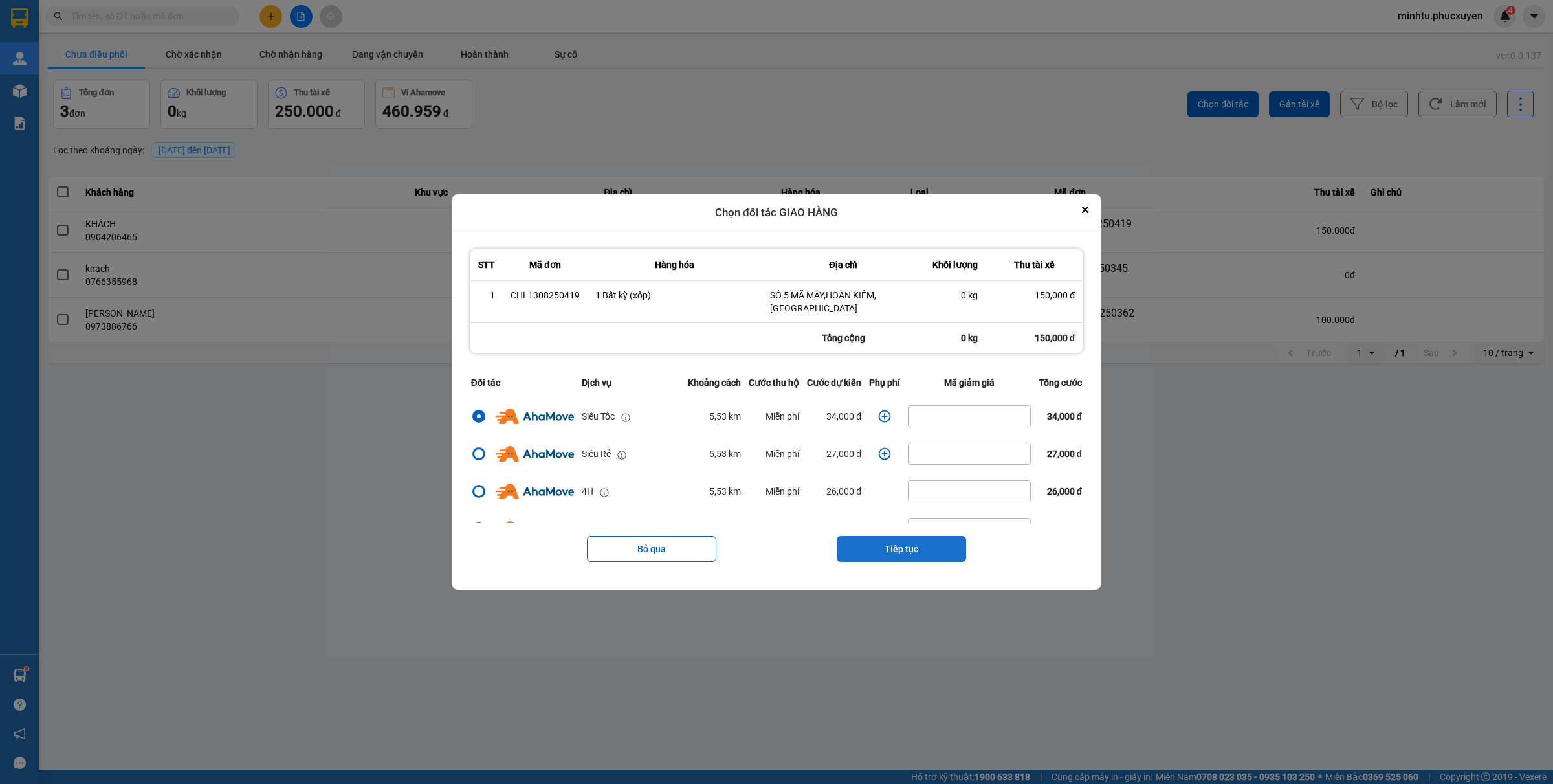
click at [917, 554] on button "Tiếp tục" at bounding box center [901, 548] width 129 height 26
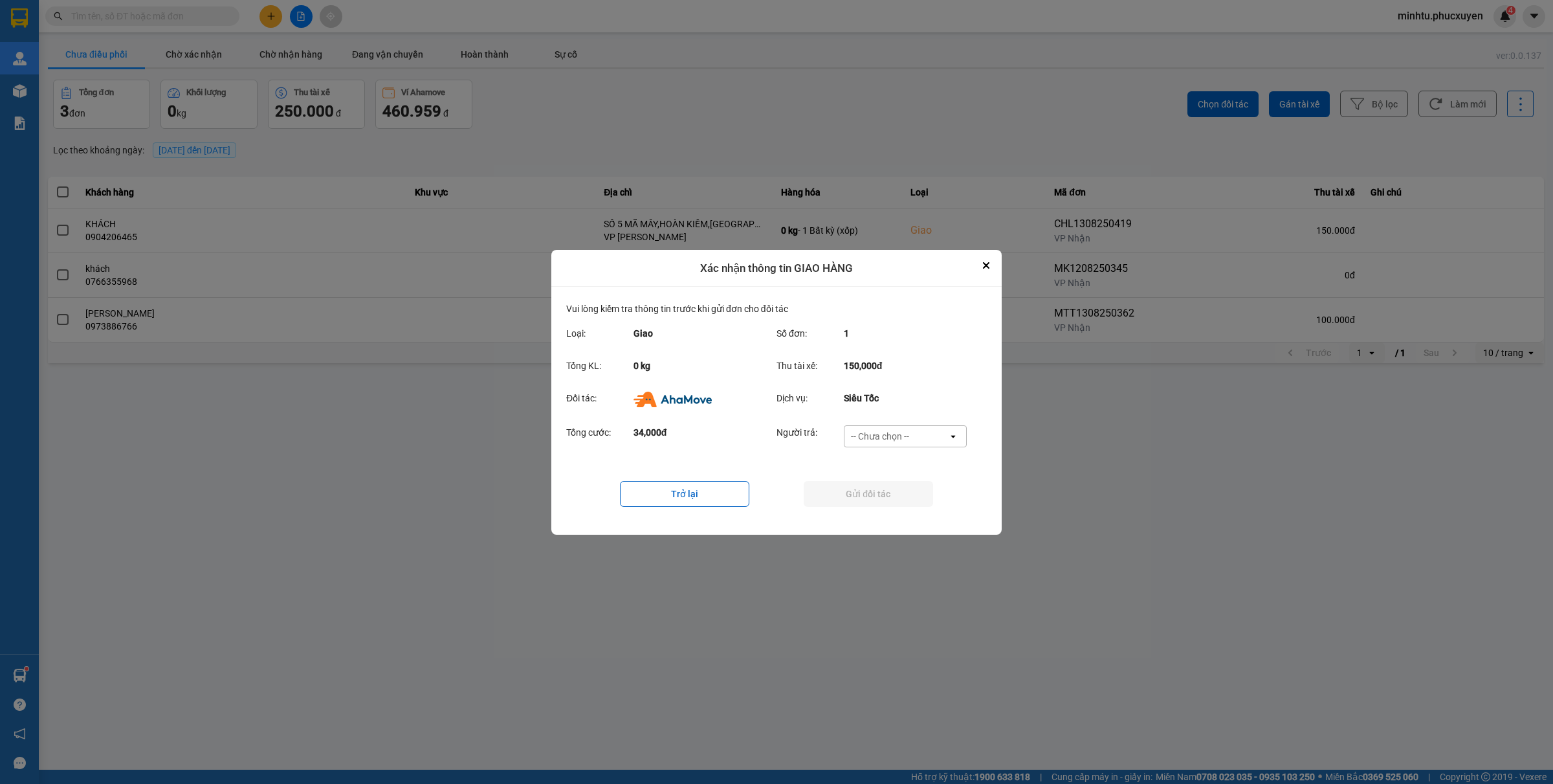
click at [901, 429] on div "-- Chưa chọn --" at bounding box center [880, 435] width 58 height 13
click at [883, 503] on span "Ví Ahamove" at bounding box center [880, 509] width 53 height 13
click at [869, 501] on button "Gửi đối tác" at bounding box center [869, 493] width 129 height 26
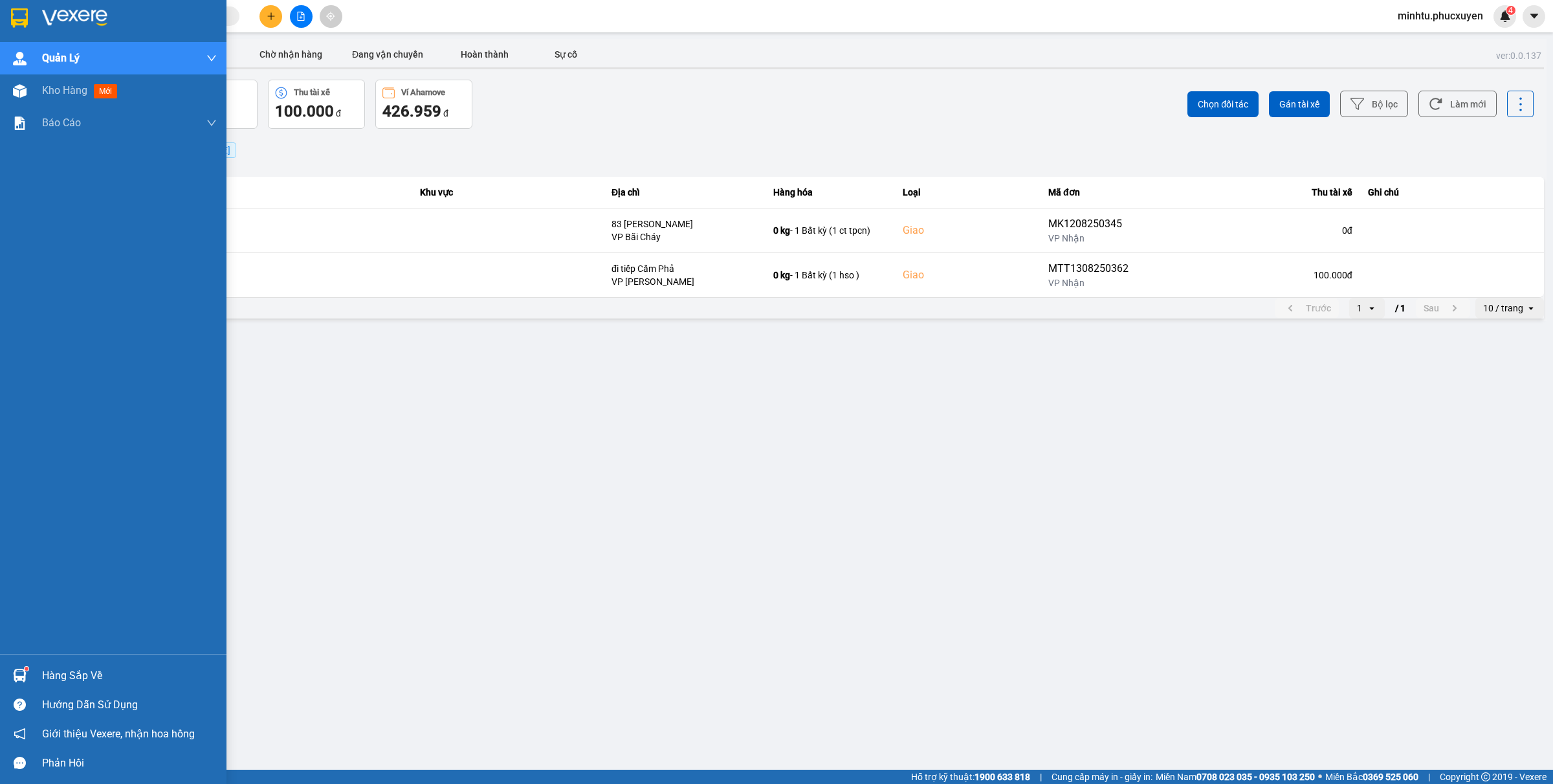
click at [55, 626] on div "Hàng sắp về" at bounding box center [129, 675] width 174 height 19
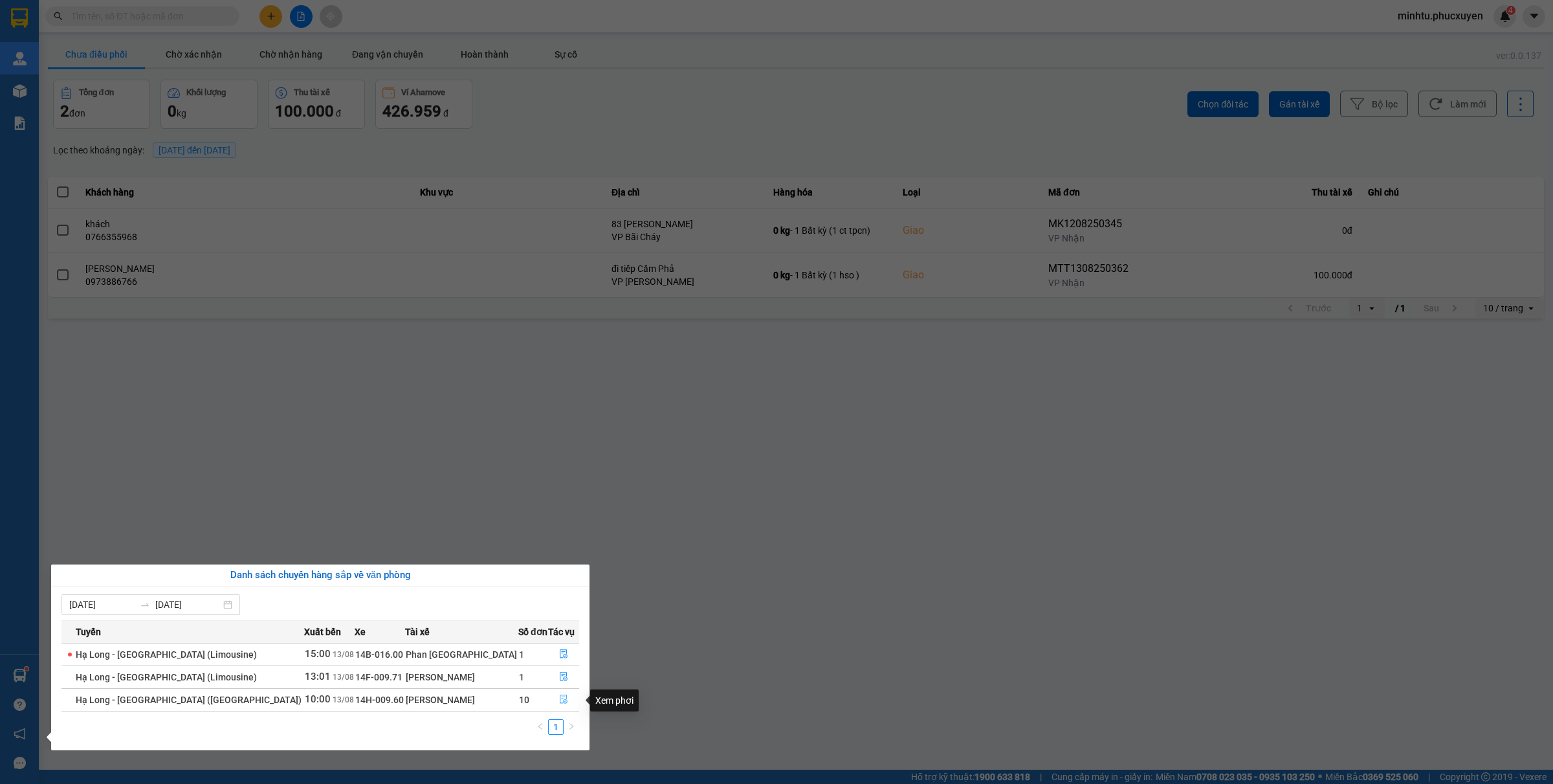
click at [559, 626] on icon "file-done" at bounding box center [564, 698] width 9 height 9
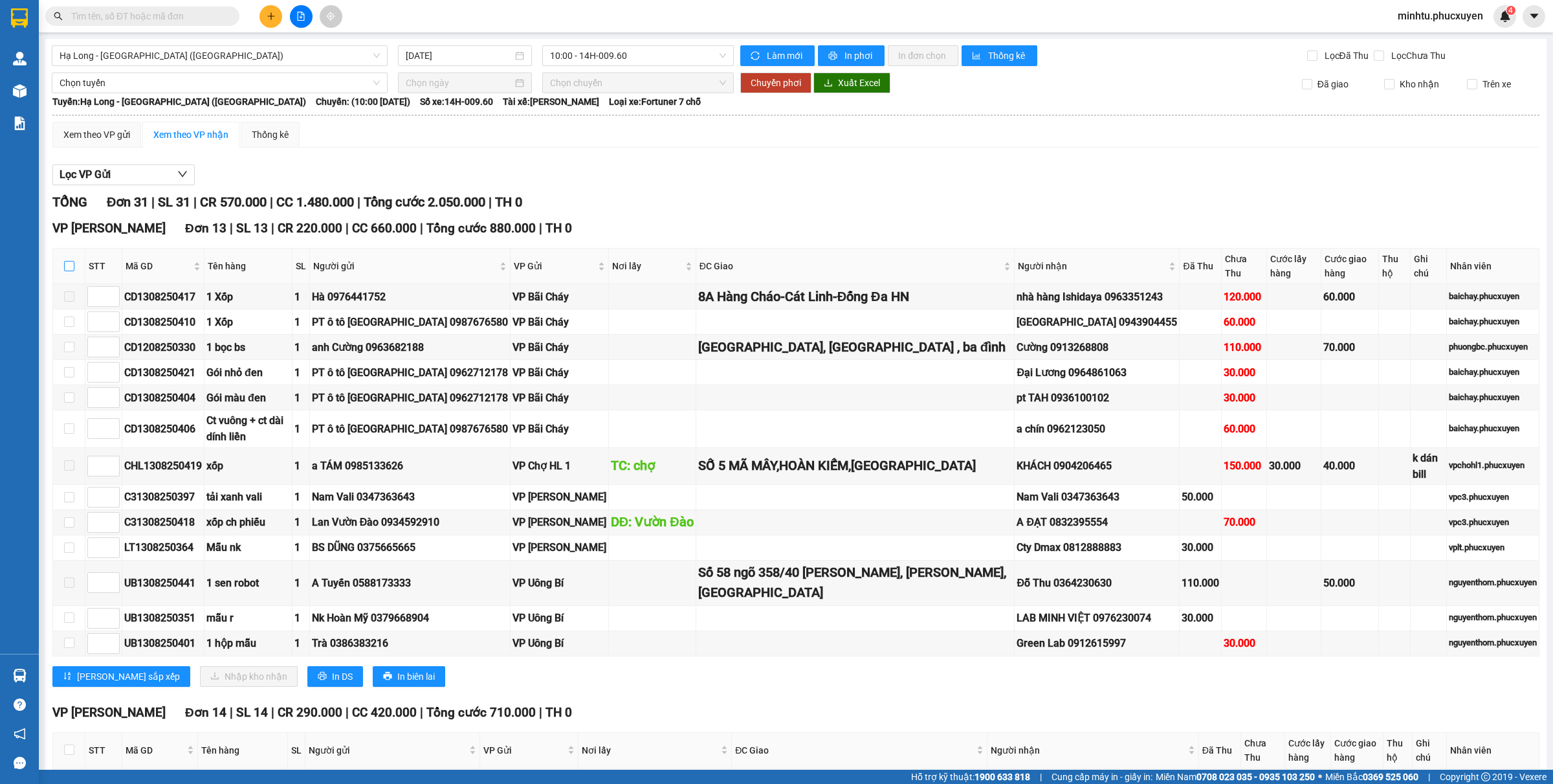
click at [69, 267] on input "checkbox" at bounding box center [69, 266] width 10 height 10
checkbox input "true"
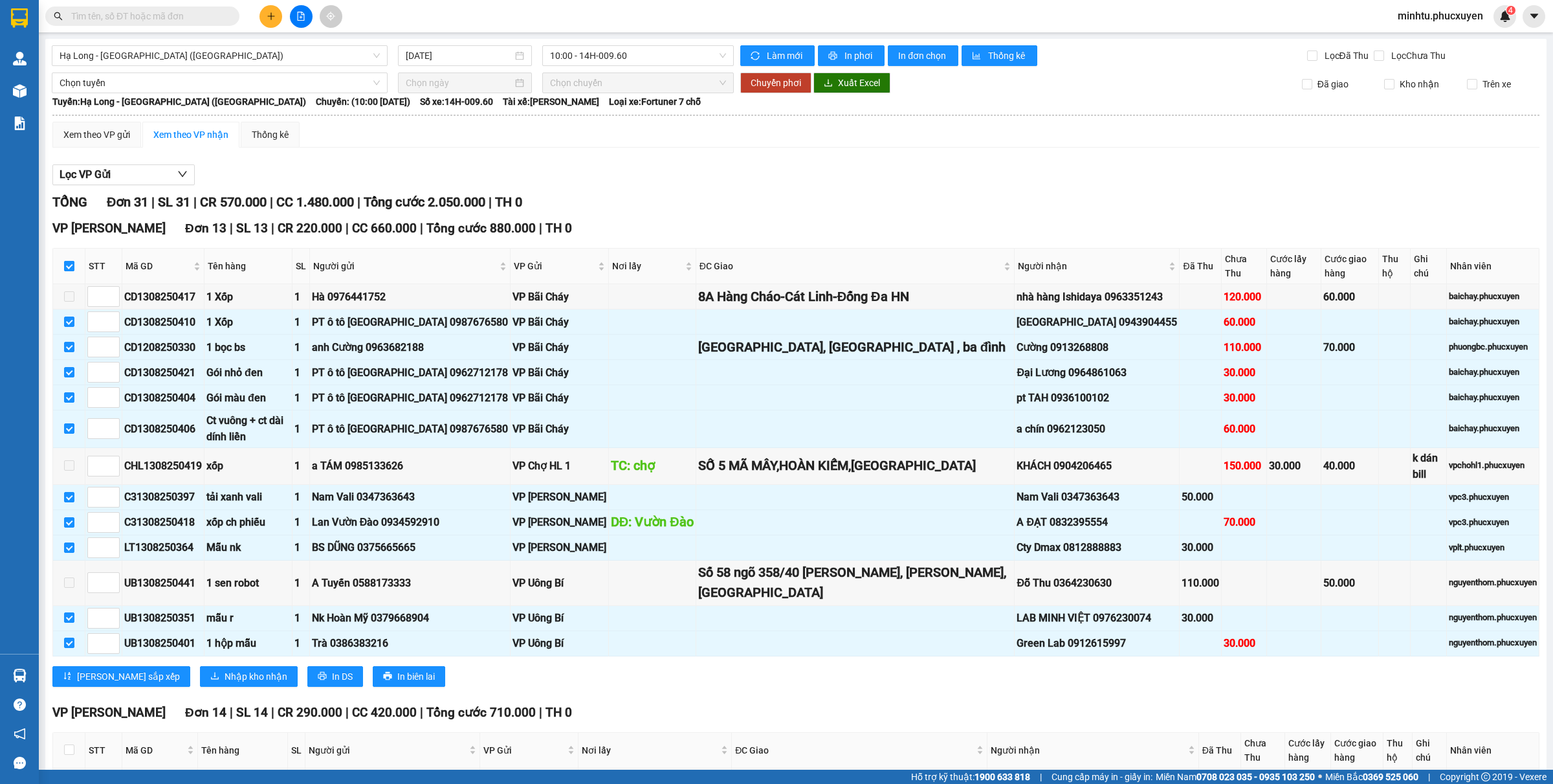
checkbox input "true"
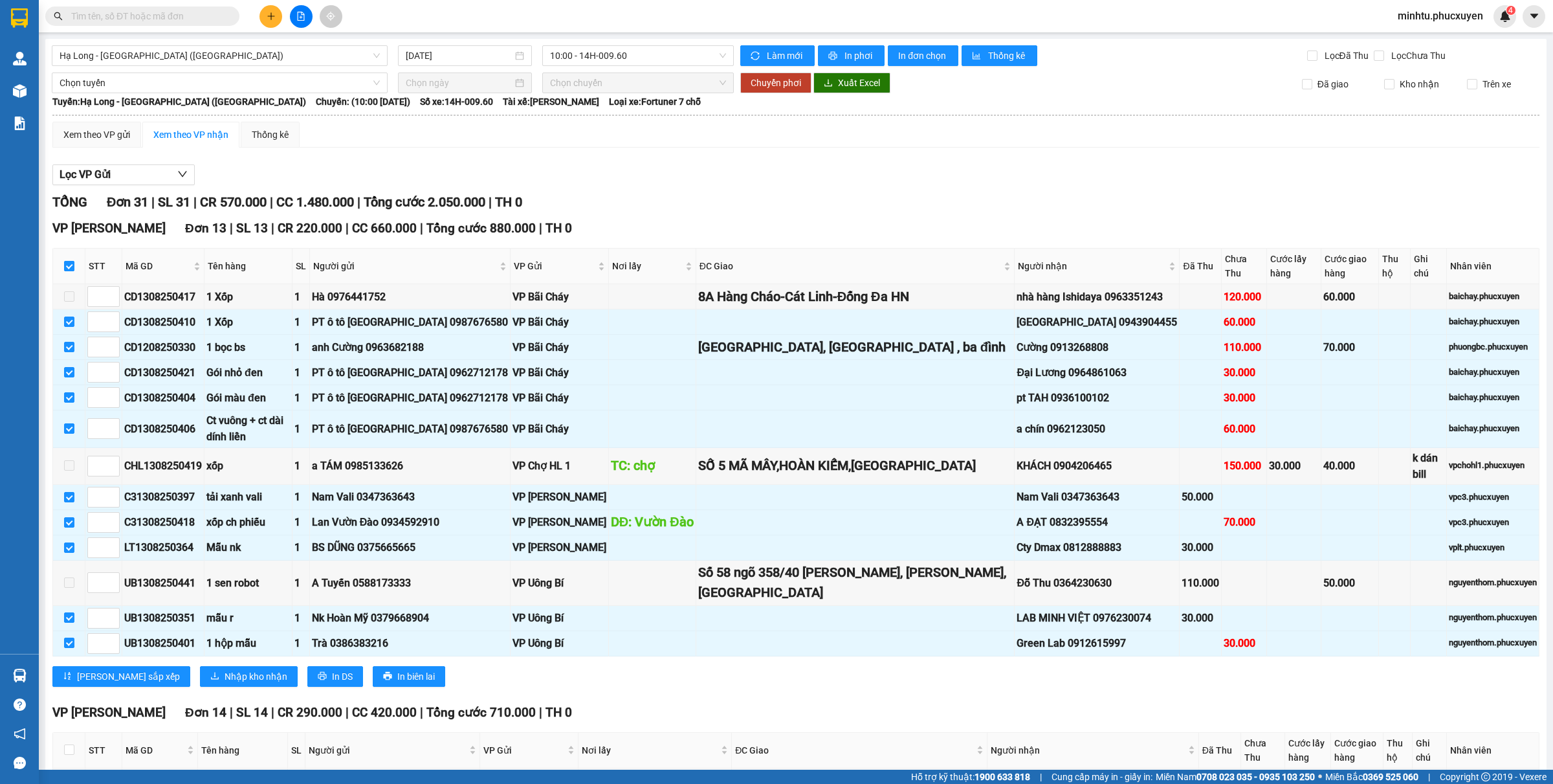
checkbox input "true"
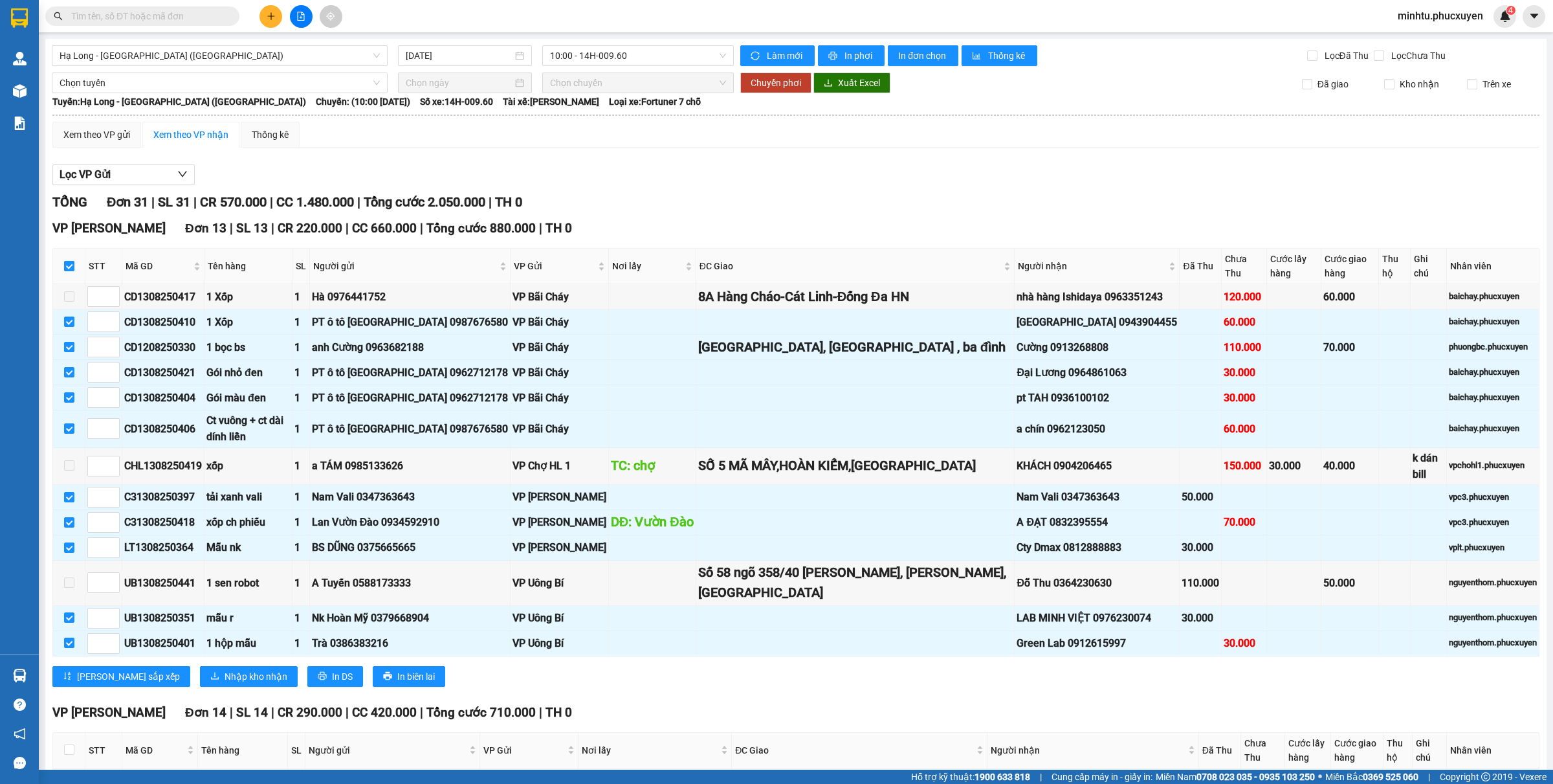
click at [65, 268] on input "checkbox" at bounding box center [69, 266] width 10 height 10
checkbox input "false"
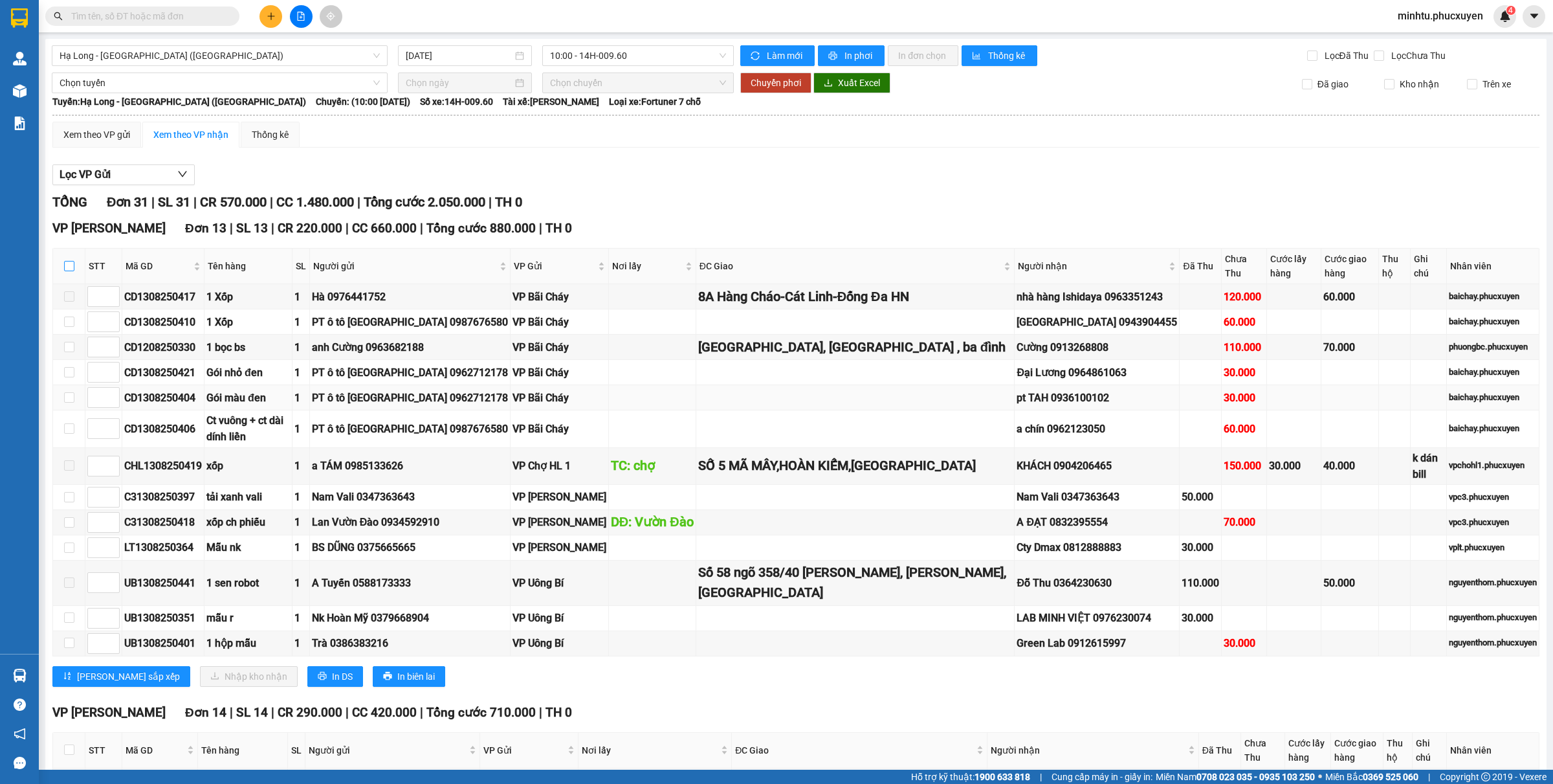
checkbox input "false"
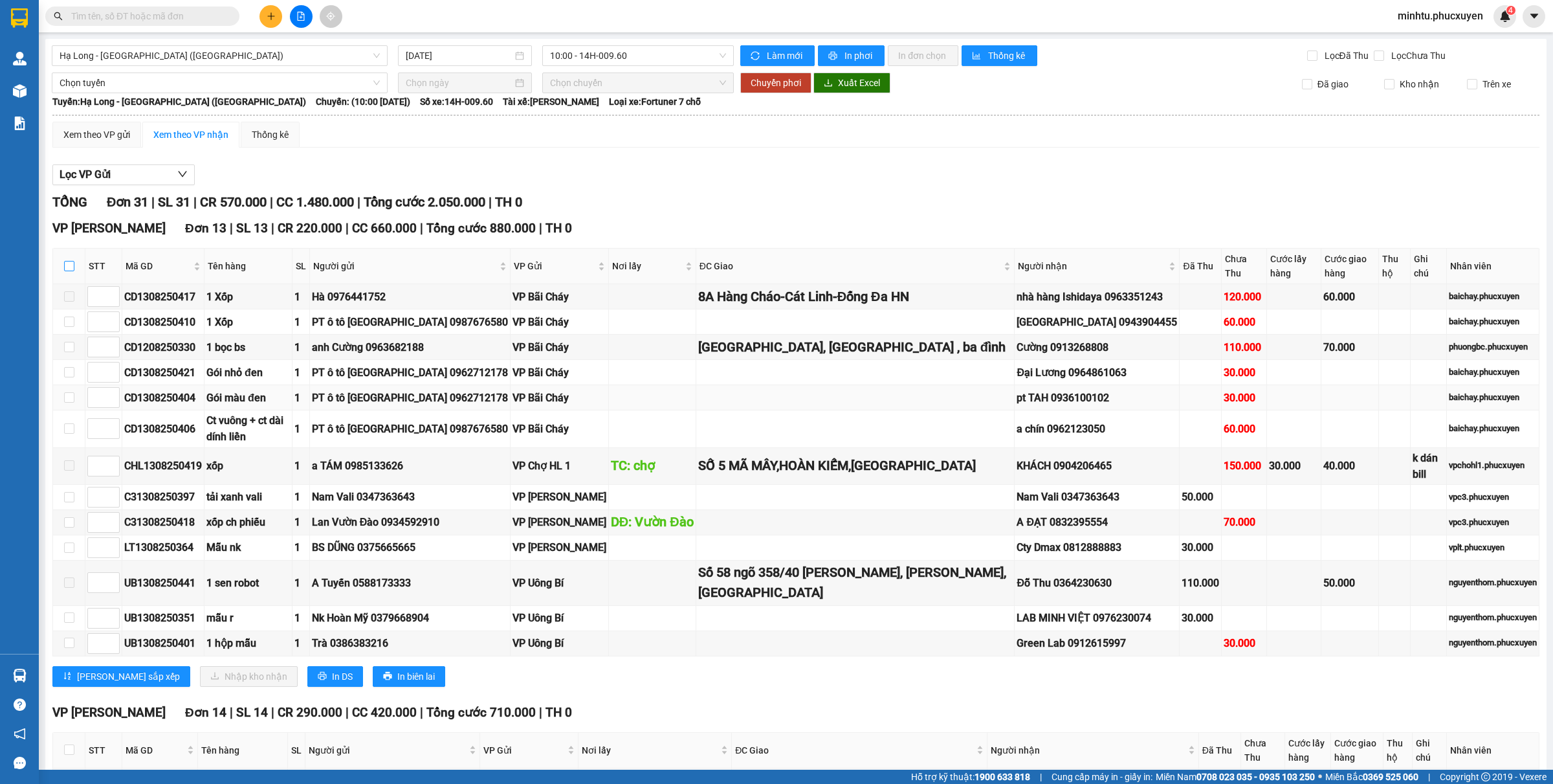
checkbox input "false"
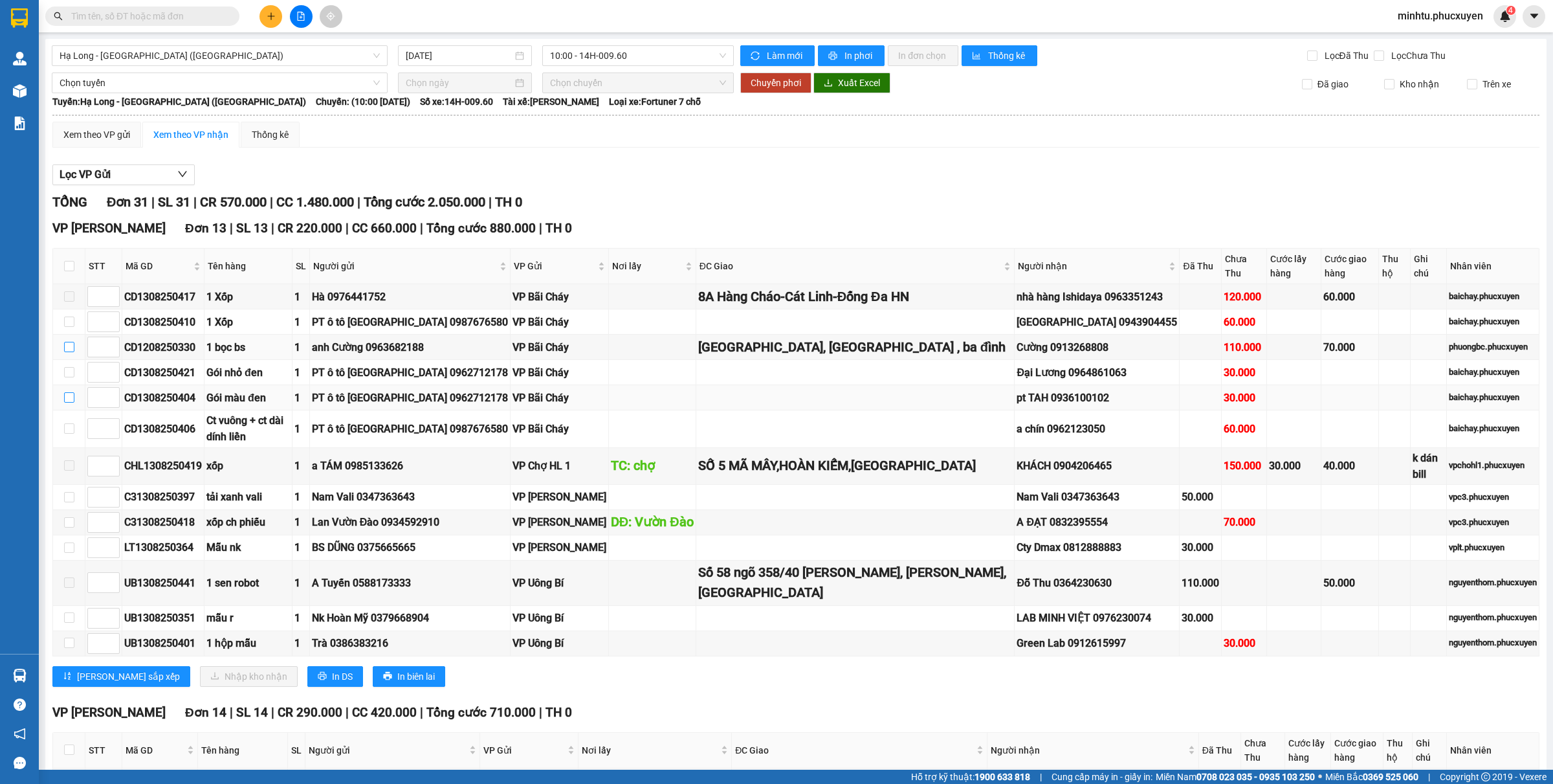
click at [66, 350] on input "checkbox" at bounding box center [69, 346] width 10 height 10
checkbox input "true"
click at [66, 373] on input "checkbox" at bounding box center [69, 372] width 10 height 10
checkbox input "true"
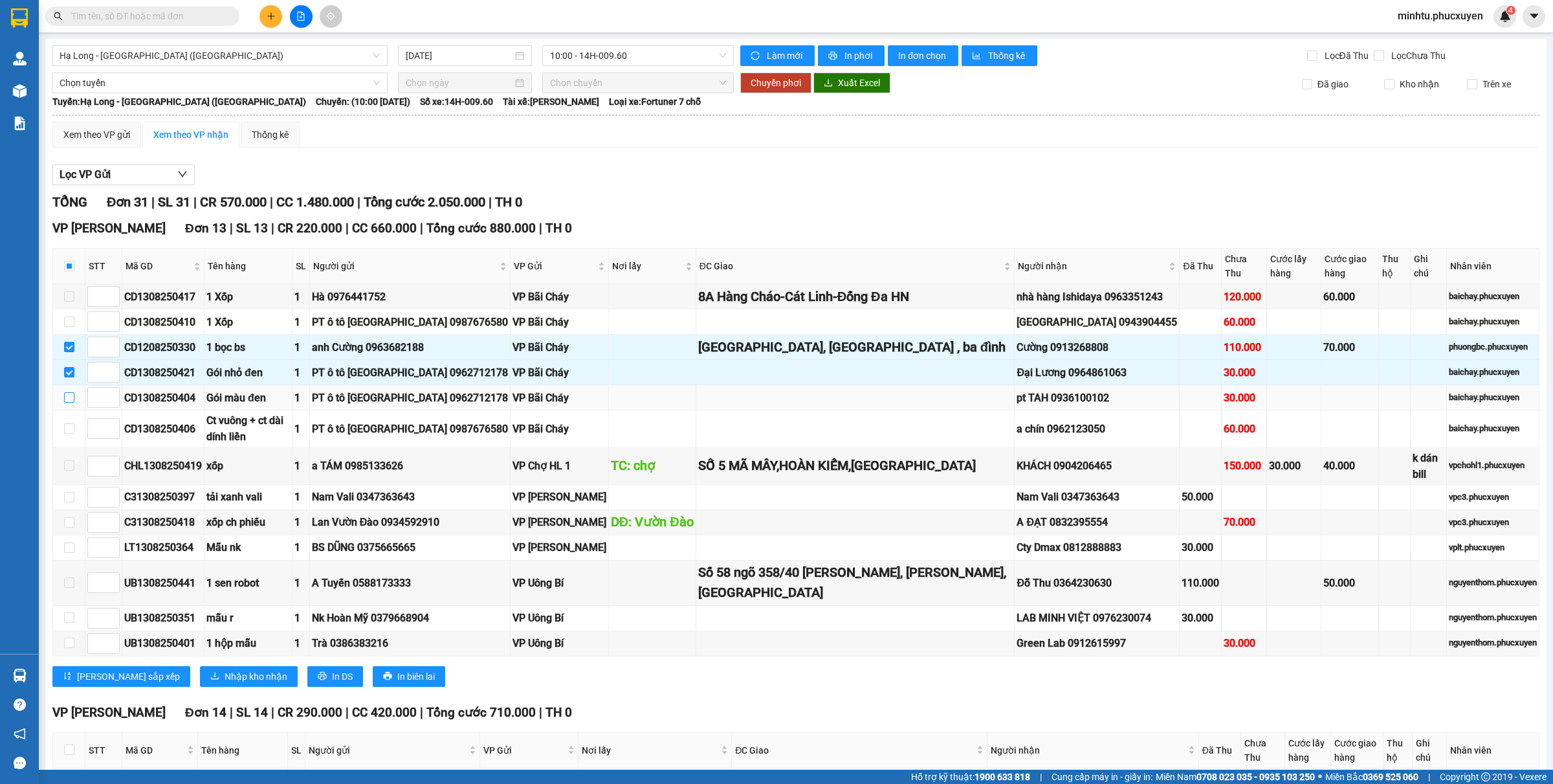
click at [64, 393] on label at bounding box center [69, 397] width 10 height 14
click at [64, 393] on input "checkbox" at bounding box center [69, 397] width 10 height 10
checkbox input "true"
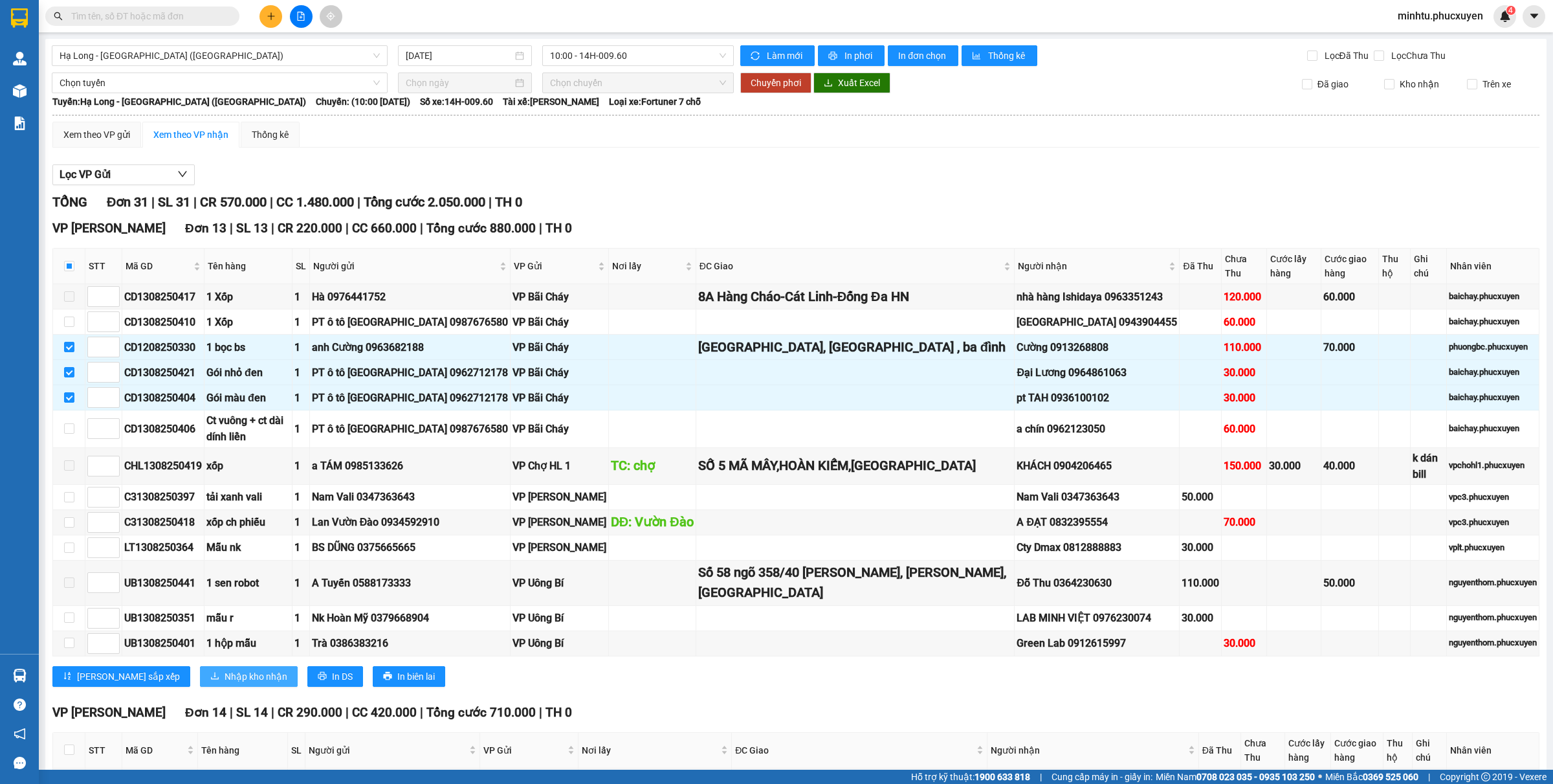
click at [225, 626] on span "Nhập kho nhận" at bounding box center [256, 676] width 63 height 14
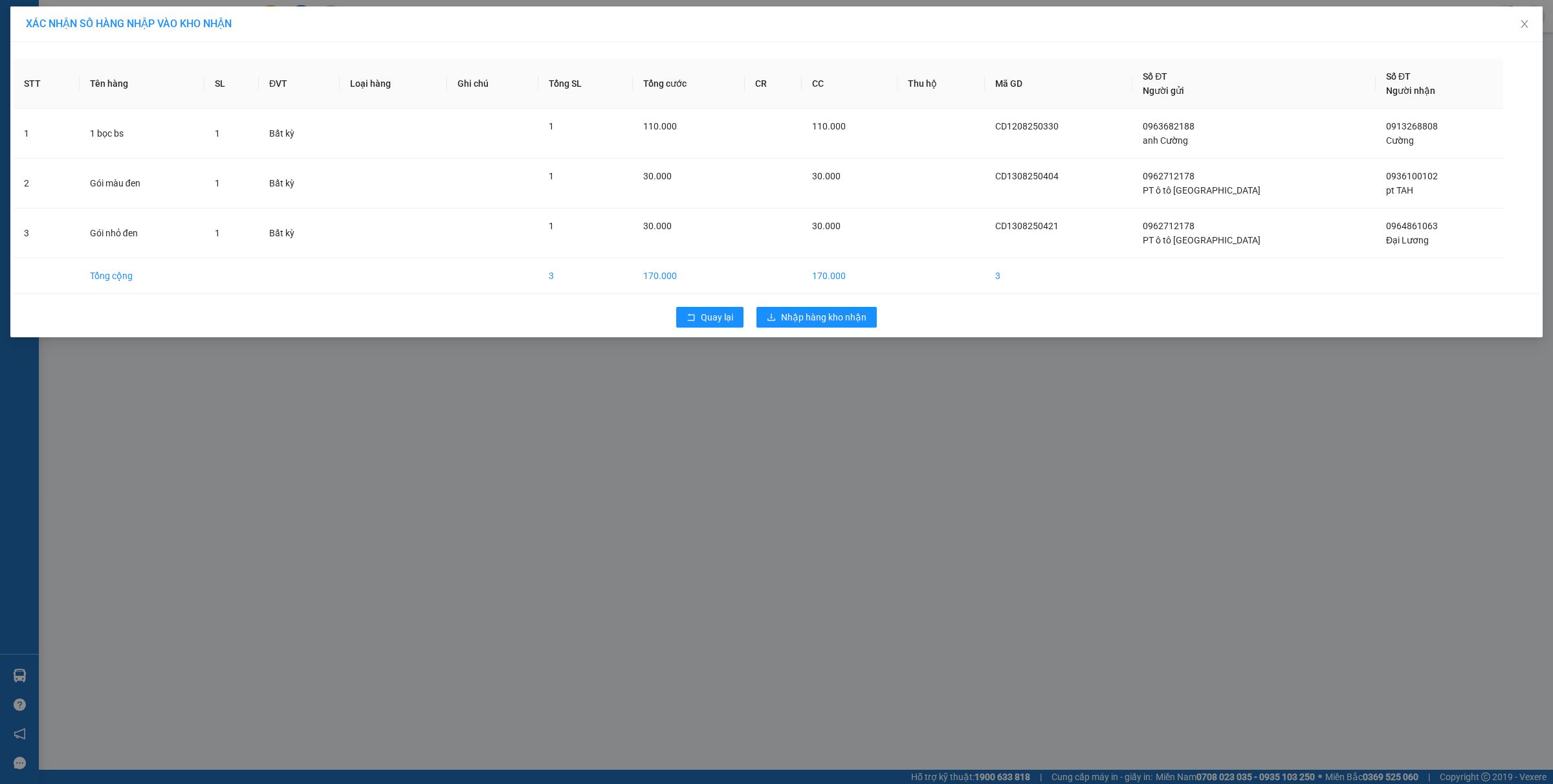
click at [808, 329] on div "Quay lại Nhập hàng kho nhận" at bounding box center [776, 317] width 1526 height 34
click at [813, 316] on span "Nhập hàng kho nhận" at bounding box center [824, 317] width 86 height 14
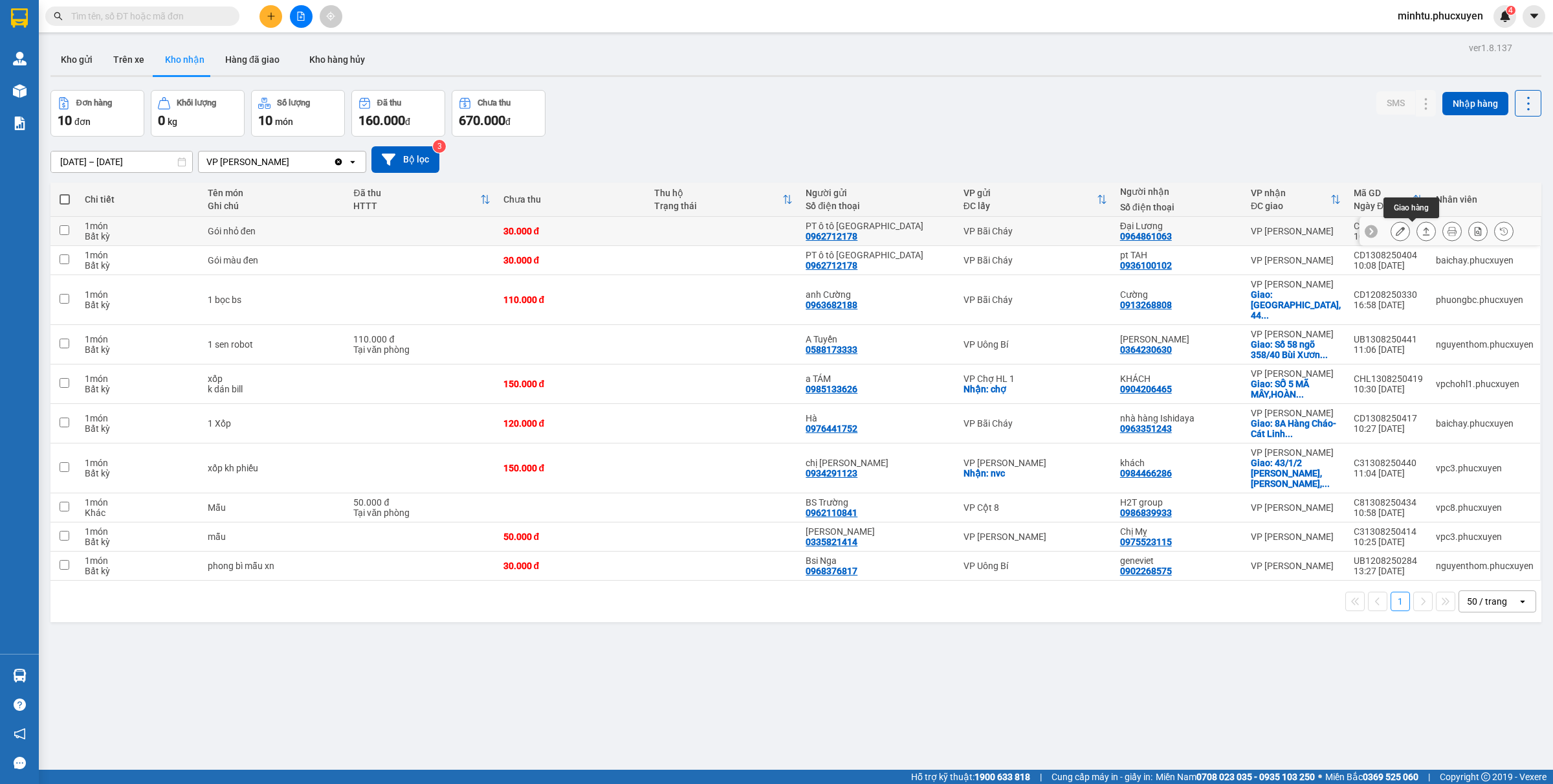
click at [1242, 225] on button at bounding box center [1426, 231] width 18 height 23
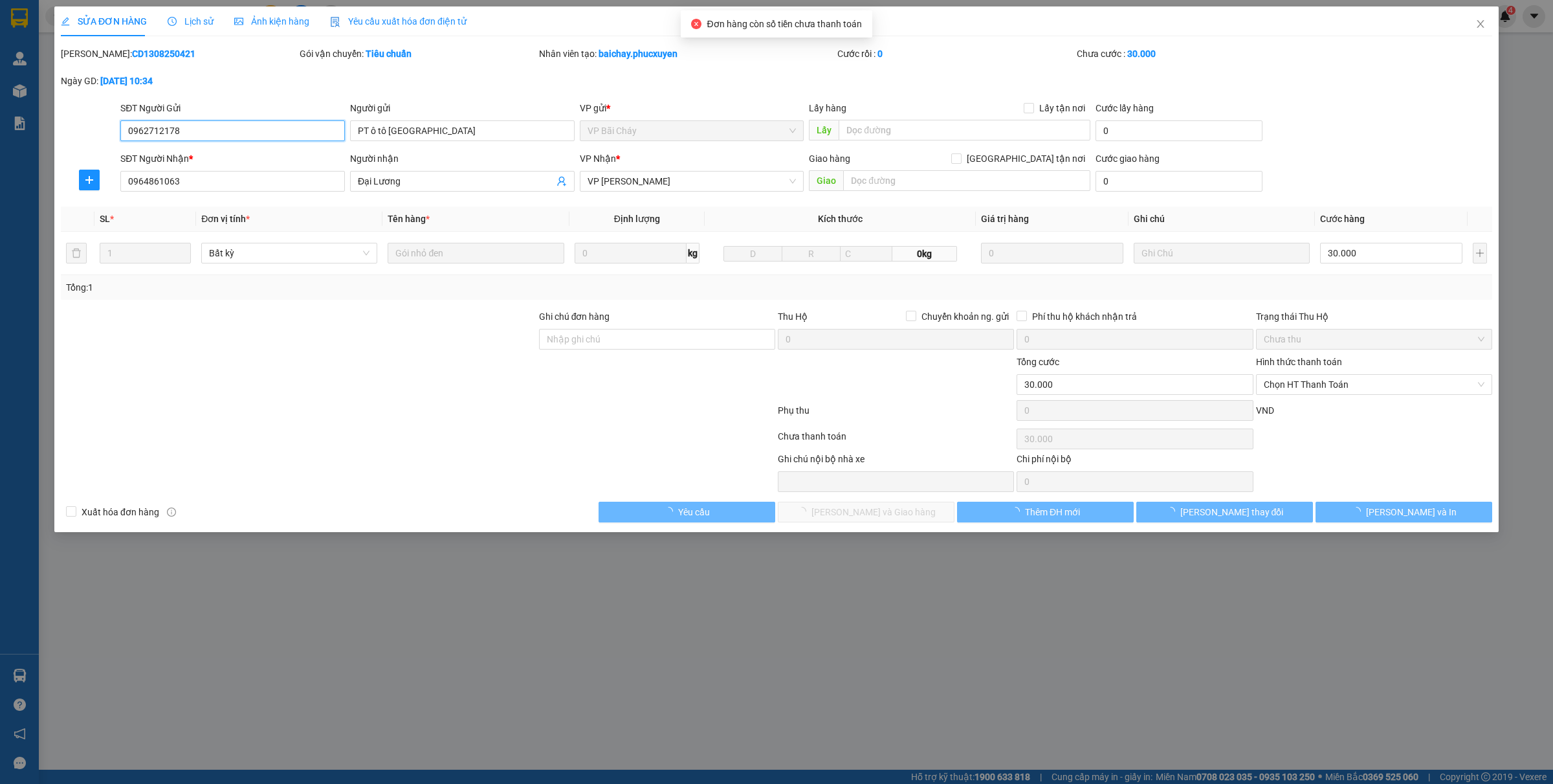
type input "0962712178"
type input "PT ô tô [GEOGRAPHIC_DATA]"
type input "0964861063"
type input "Đại Lương"
type input "30.000"
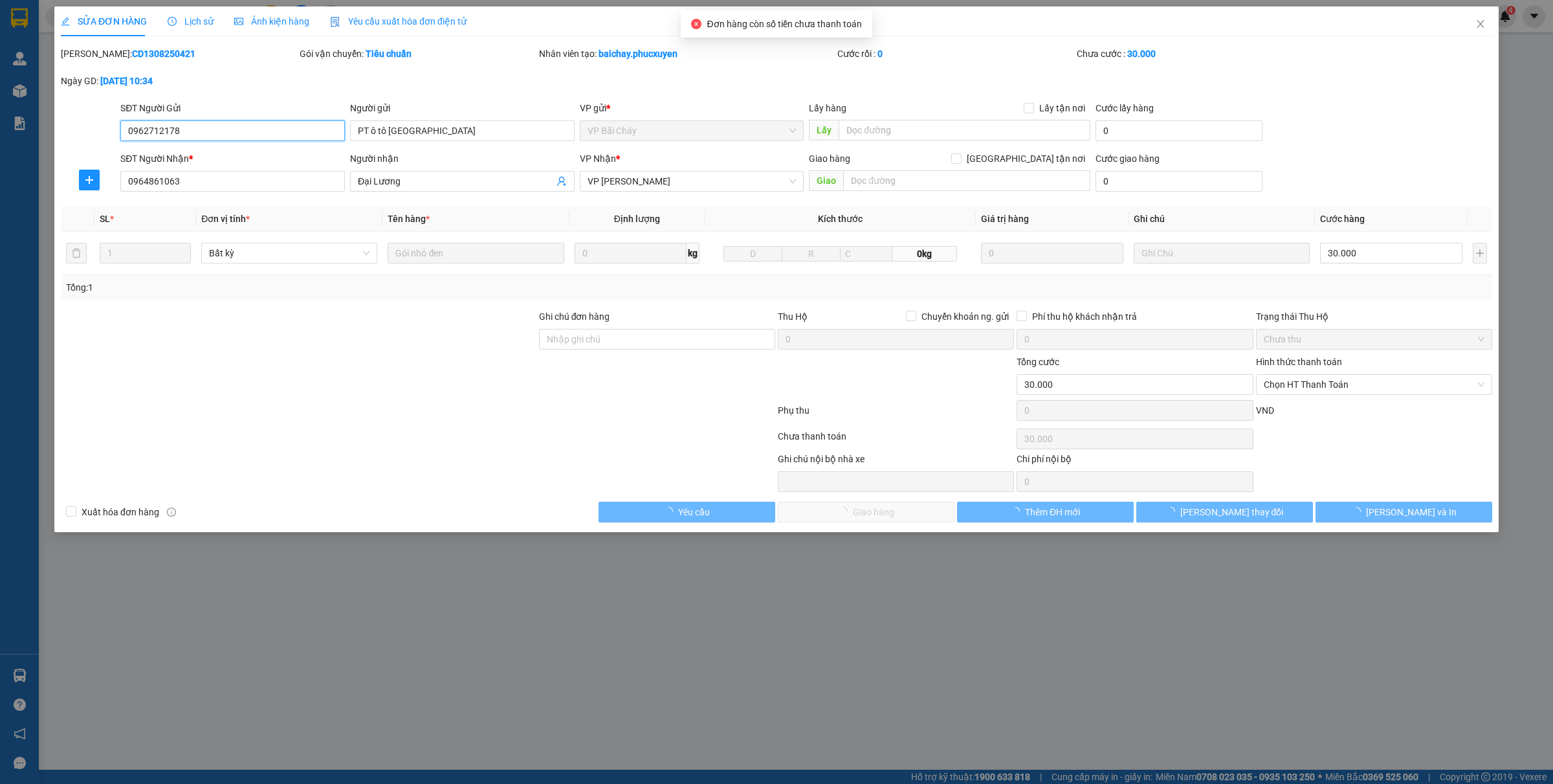
click at [1242, 388] on span "Chọn HT Thanh Toán" at bounding box center [1374, 384] width 221 height 19
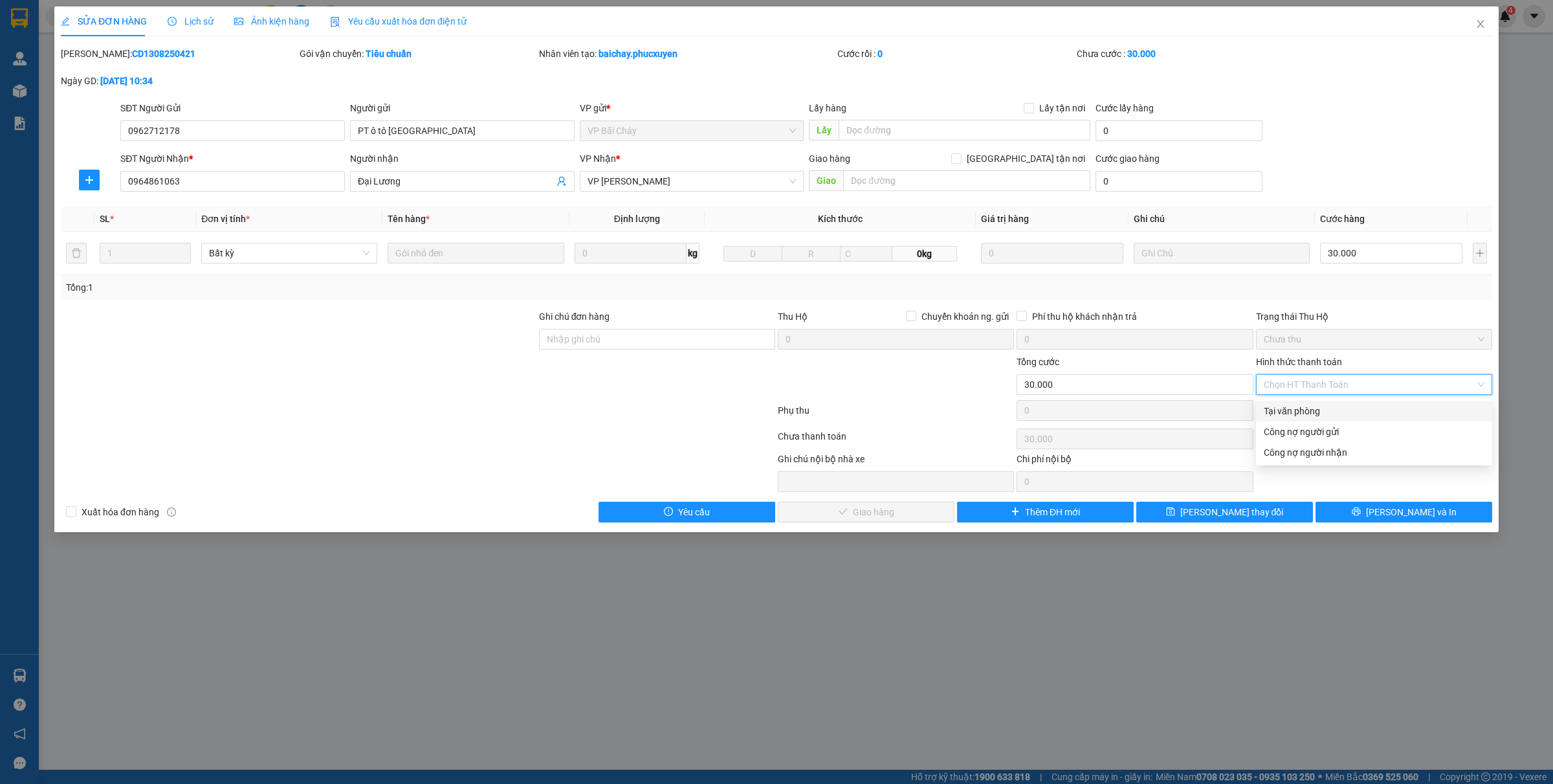
click at [1242, 407] on div "Tại văn phòng" at bounding box center [1374, 411] width 221 height 14
type input "0"
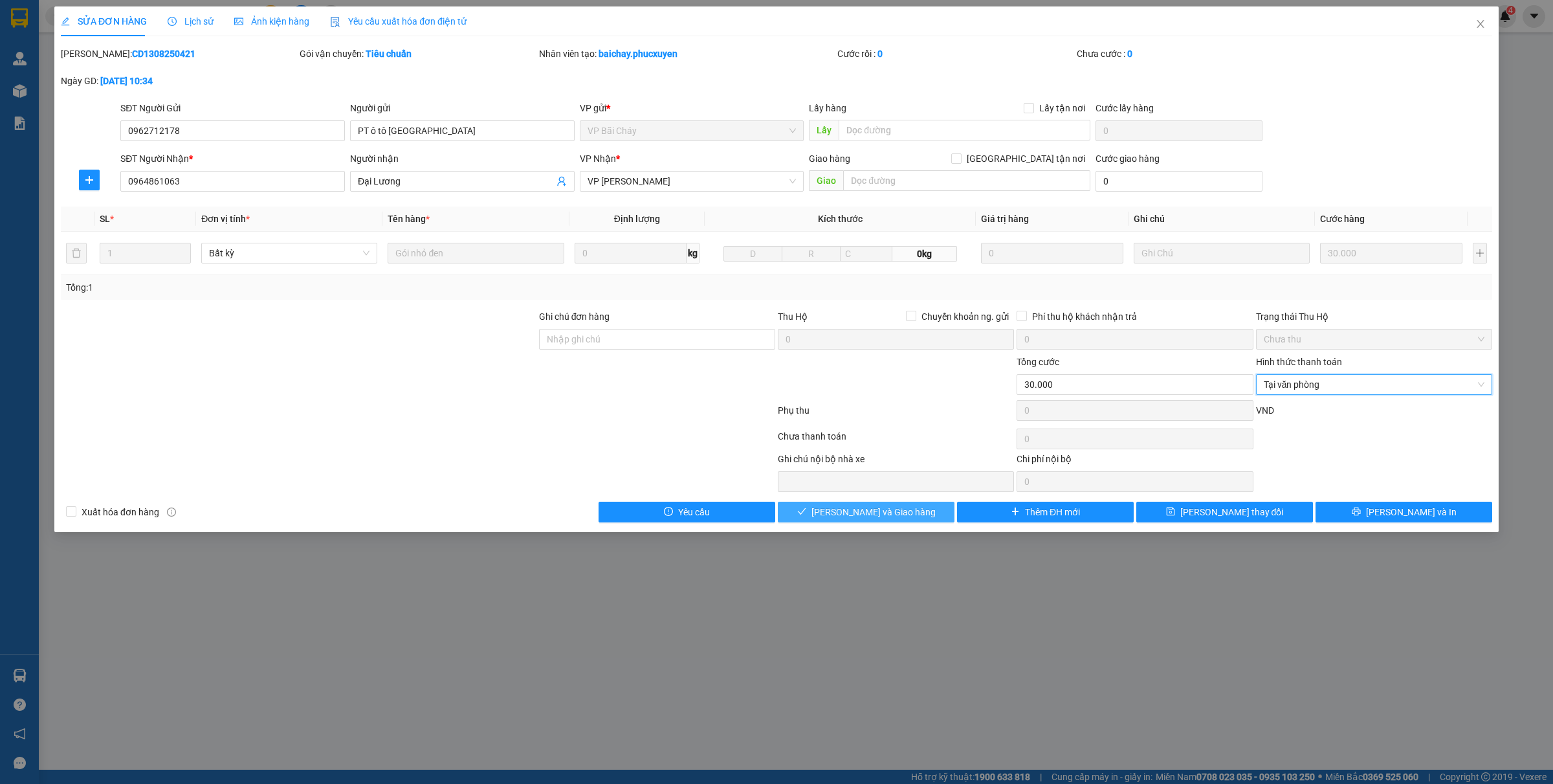
click at [896, 506] on span "[PERSON_NAME] và Giao hàng" at bounding box center [874, 511] width 124 height 14
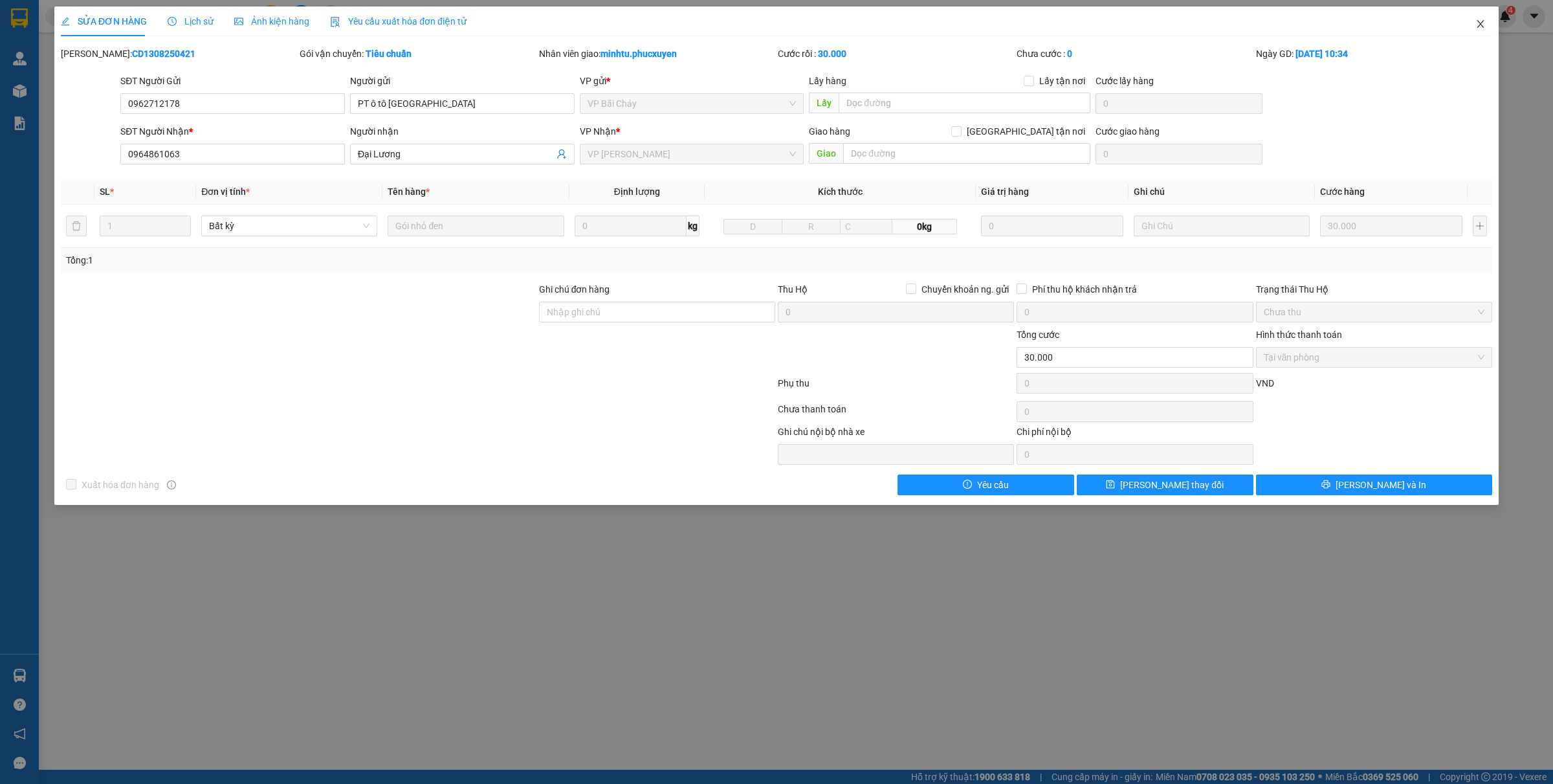
click at [1242, 21] on icon "close" at bounding box center [1481, 23] width 10 height 10
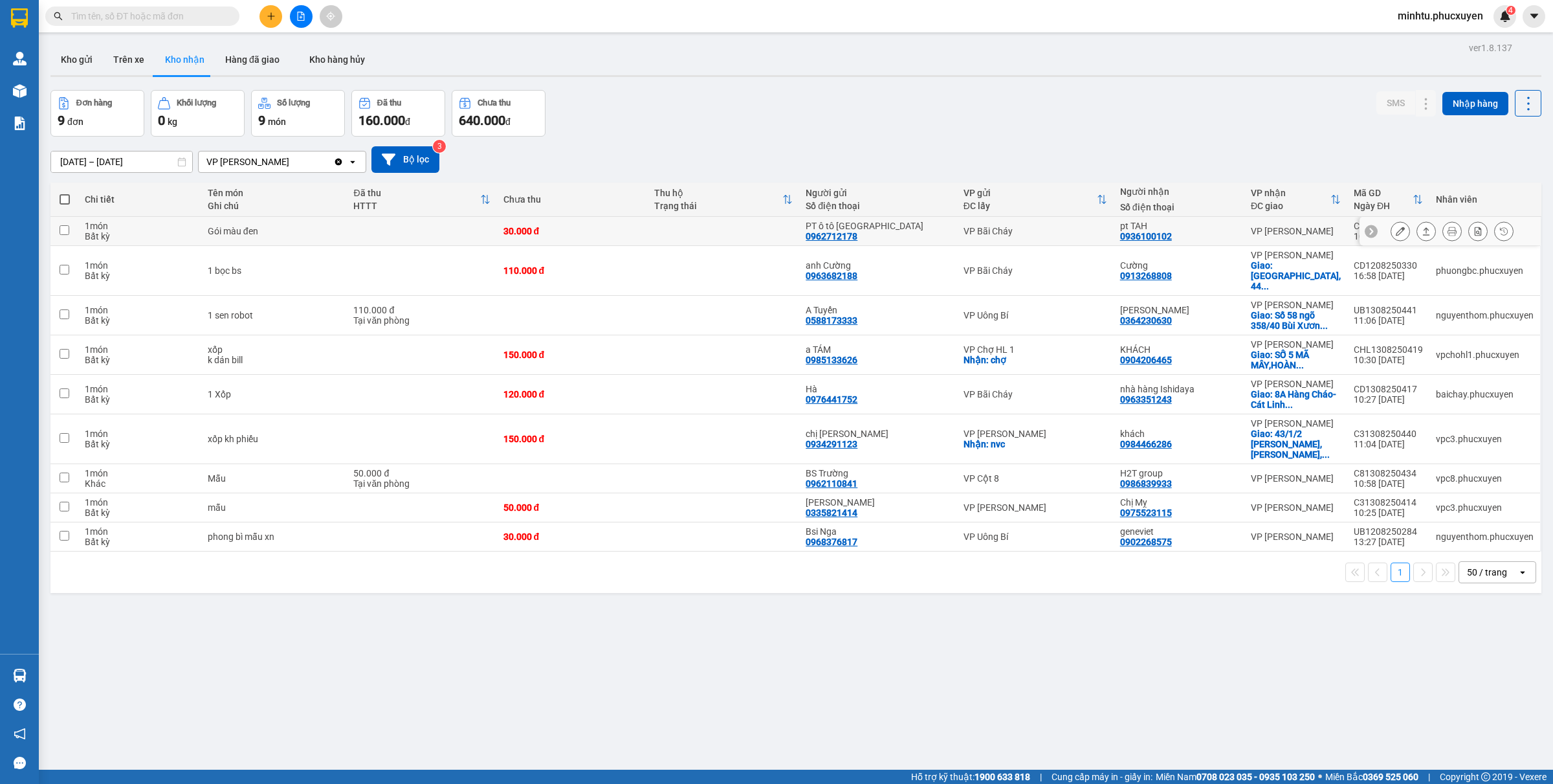
click at [1242, 233] on button at bounding box center [1426, 231] width 18 height 23
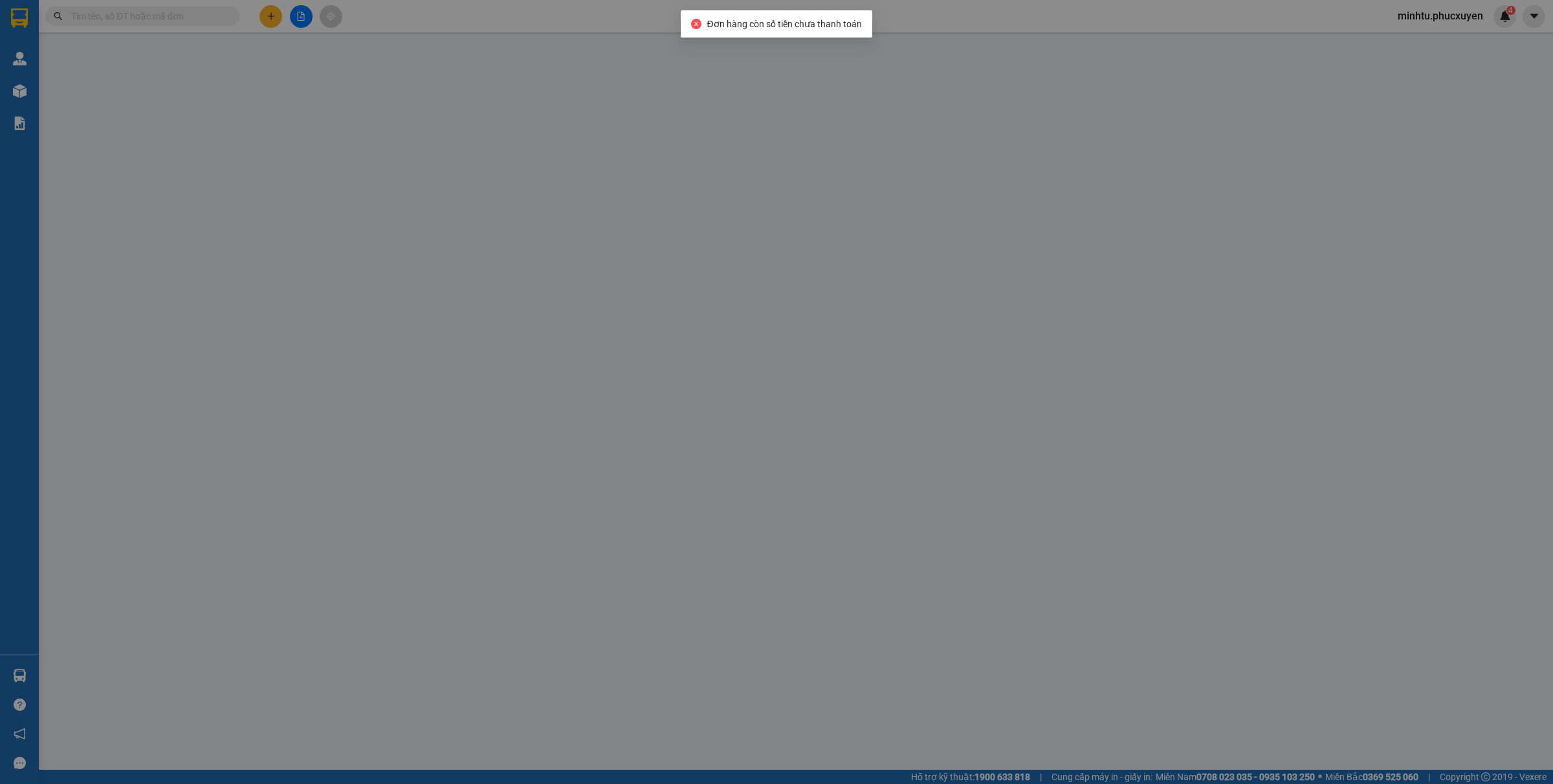
type input "0962712178"
type input "PT ô tô [GEOGRAPHIC_DATA]"
type input "0936100102"
type input "pt TAH"
type input "30.000"
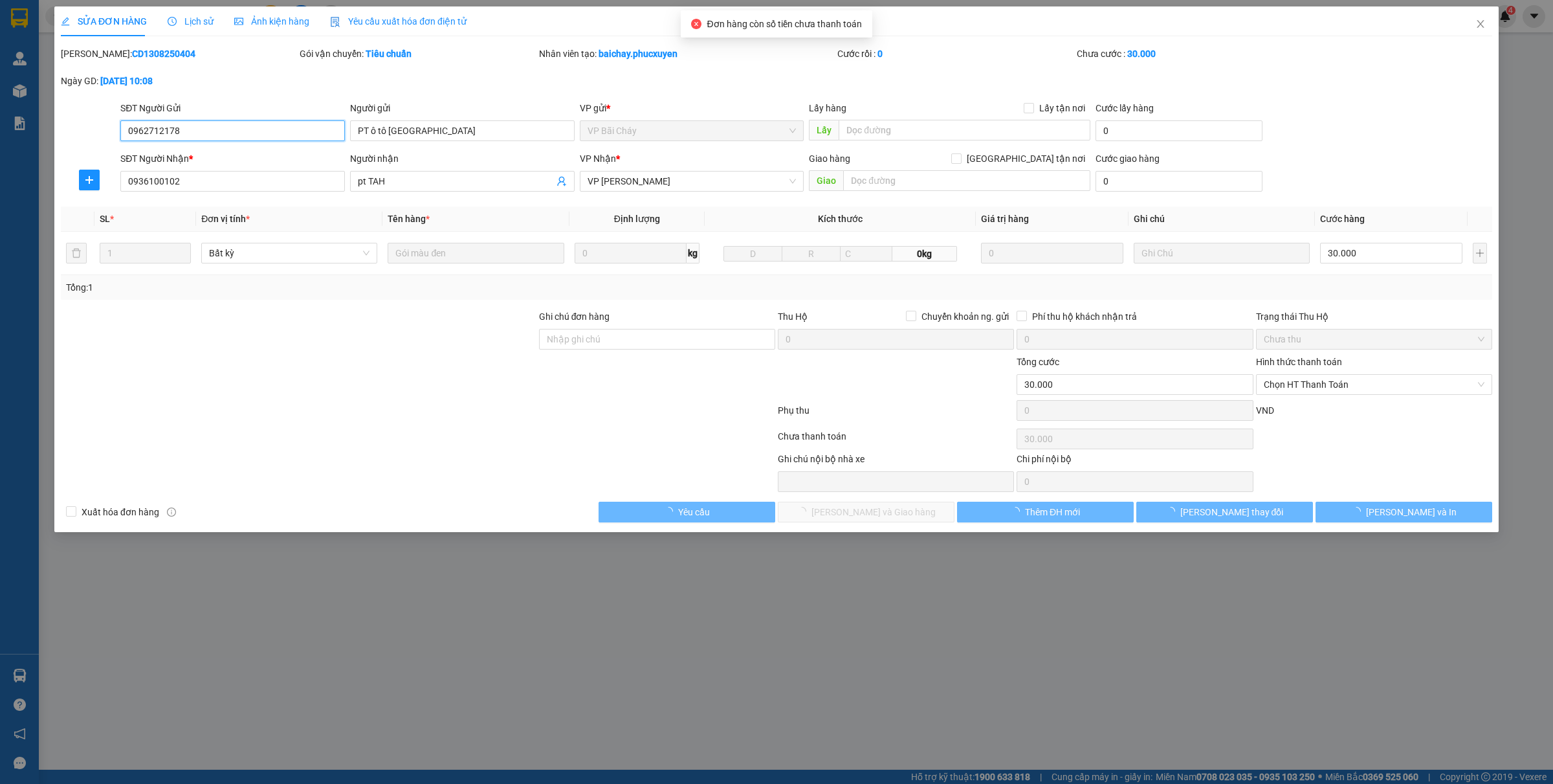
click at [1242, 387] on span "Chọn HT Thanh Toán" at bounding box center [1374, 384] width 221 height 19
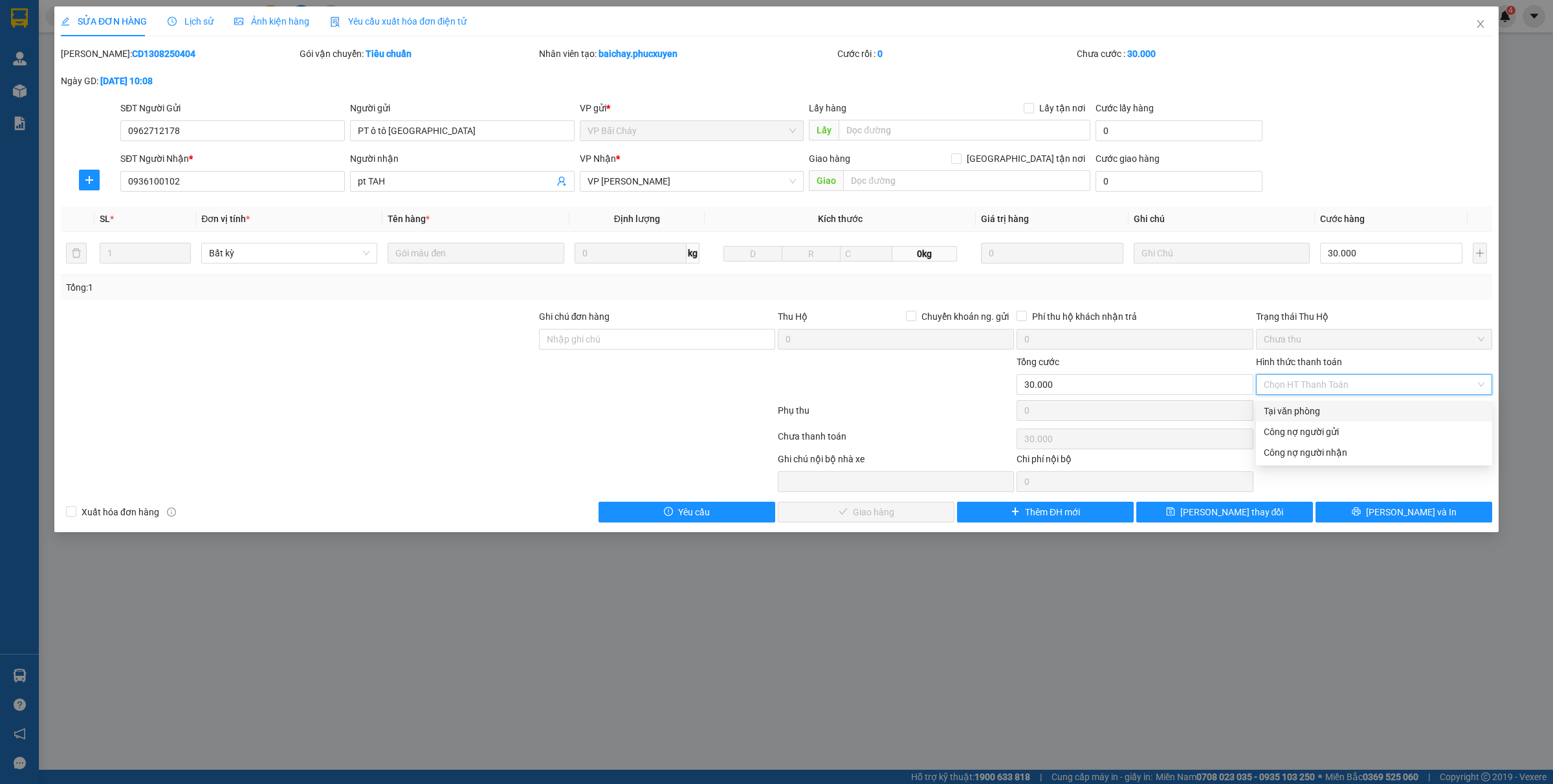
click at [1242, 411] on div "Tại văn phòng" at bounding box center [1374, 411] width 221 height 14
type input "0"
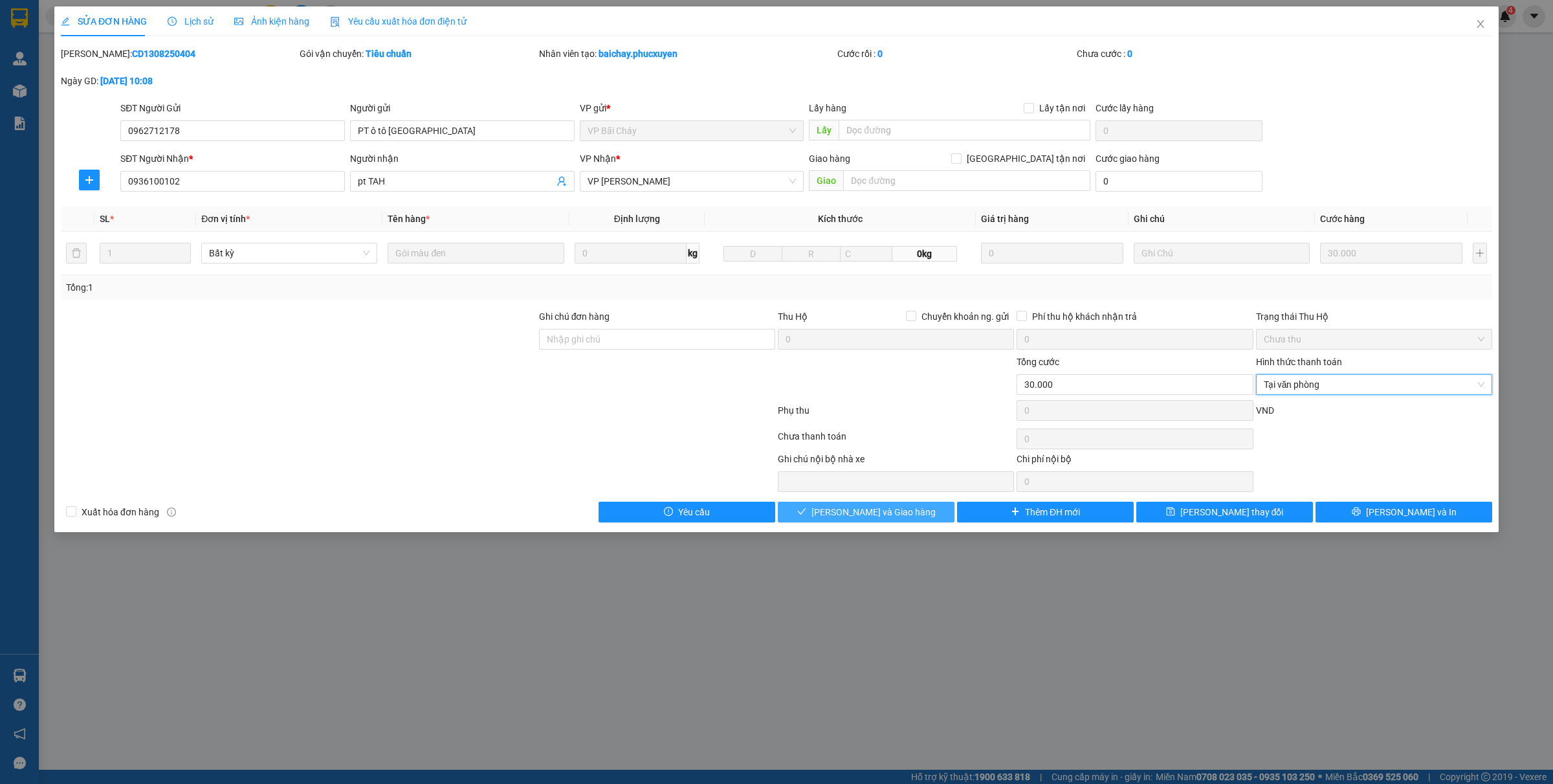
drag, startPoint x: 893, startPoint y: 506, endPoint x: 864, endPoint y: 502, distance: 29.3
click at [882, 506] on button "[PERSON_NAME] và Giao hàng" at bounding box center [866, 511] width 177 height 21
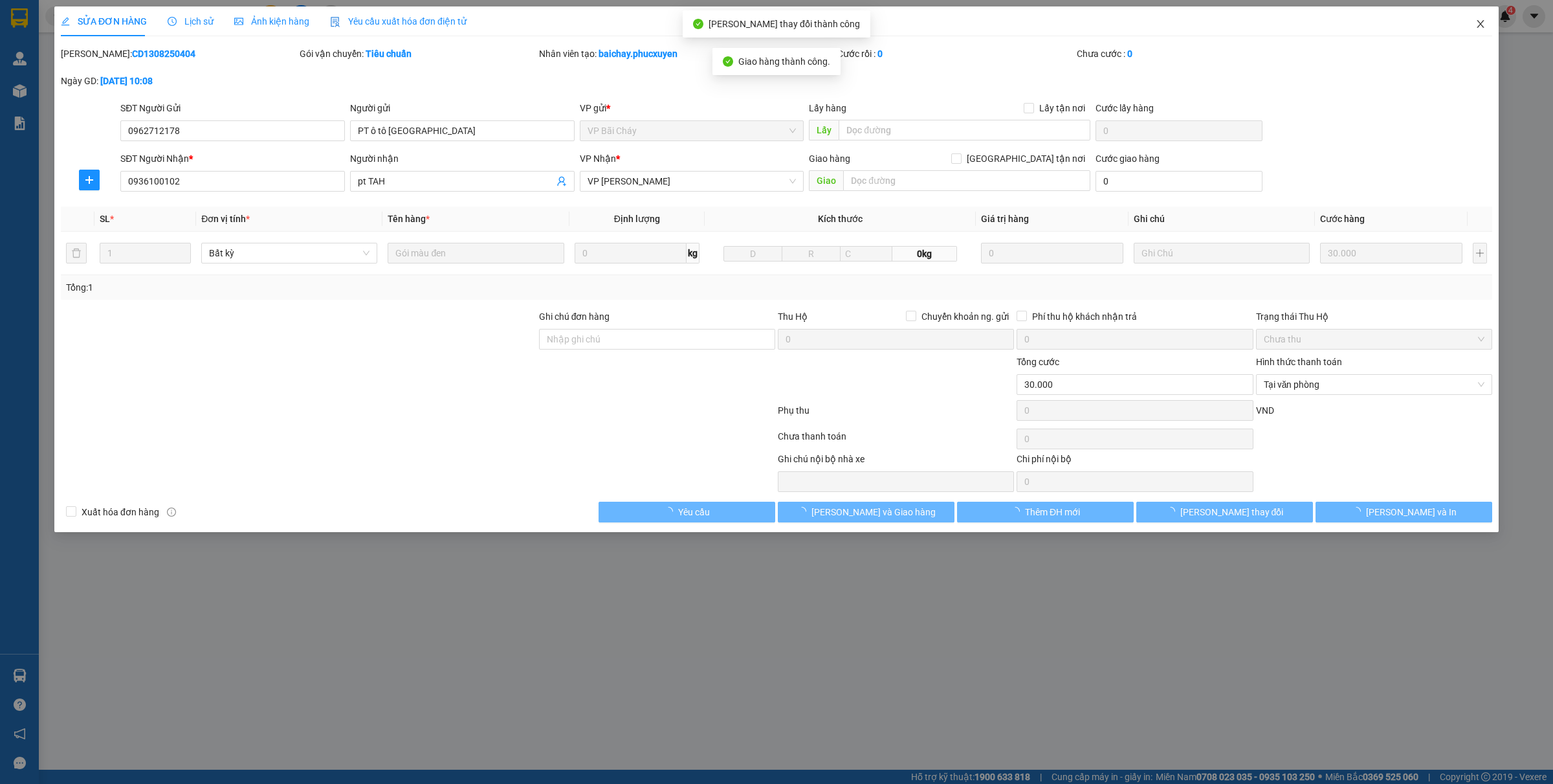
click at [1242, 24] on span "Close" at bounding box center [1480, 24] width 36 height 36
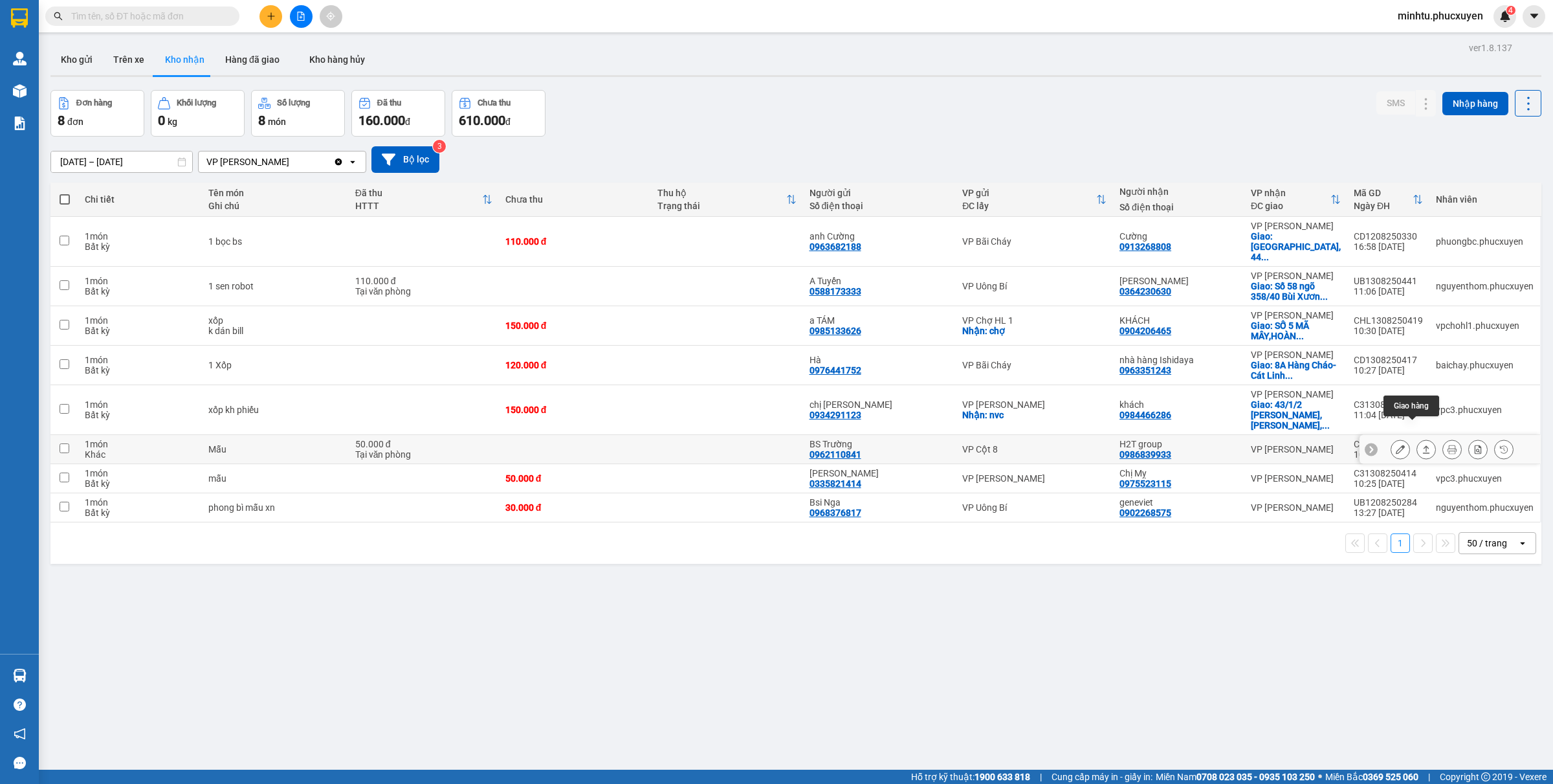
click at [1242, 444] on icon at bounding box center [1426, 449] width 9 height 9
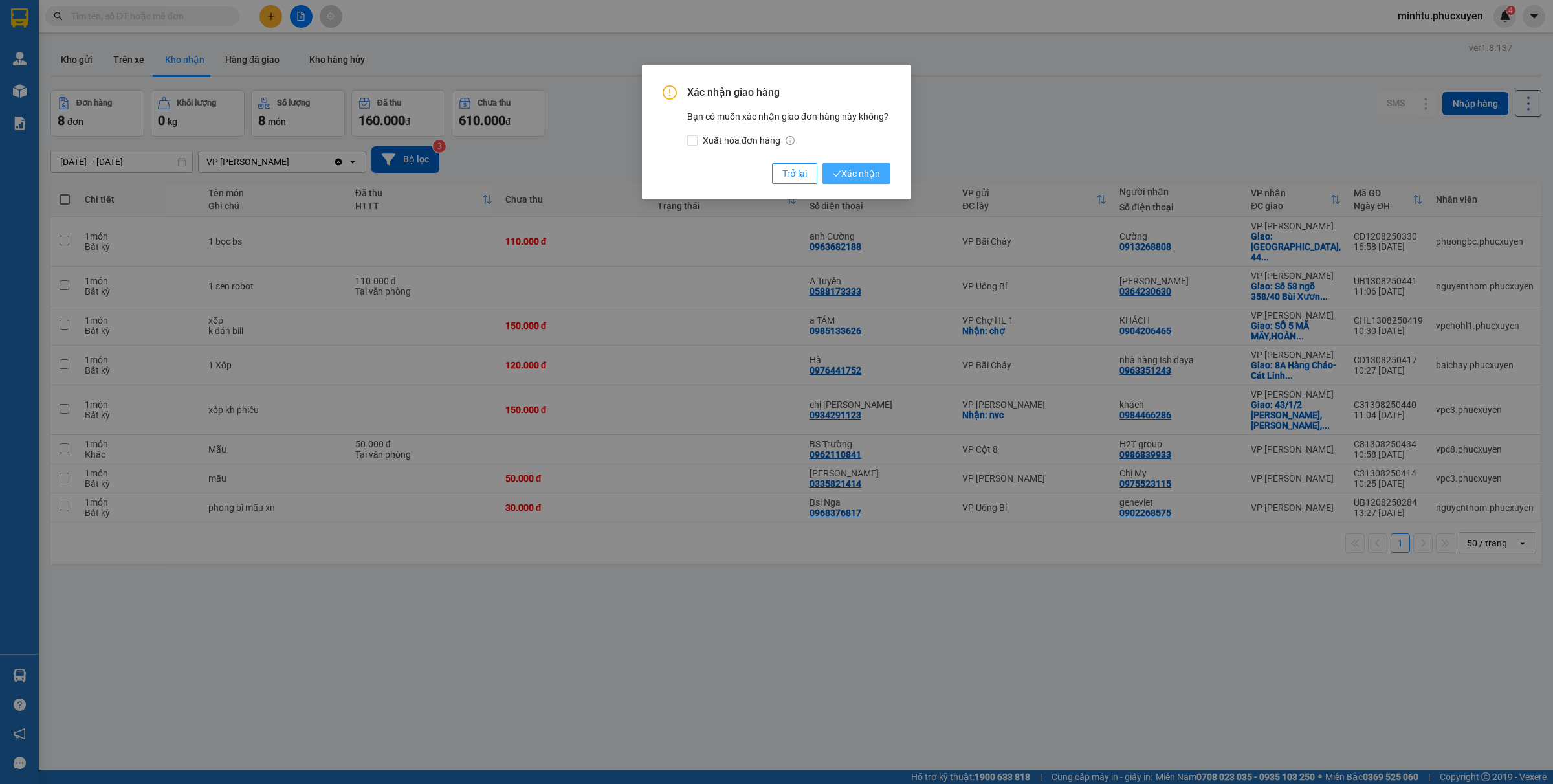
click at [875, 176] on span "Xác nhận" at bounding box center [856, 173] width 47 height 14
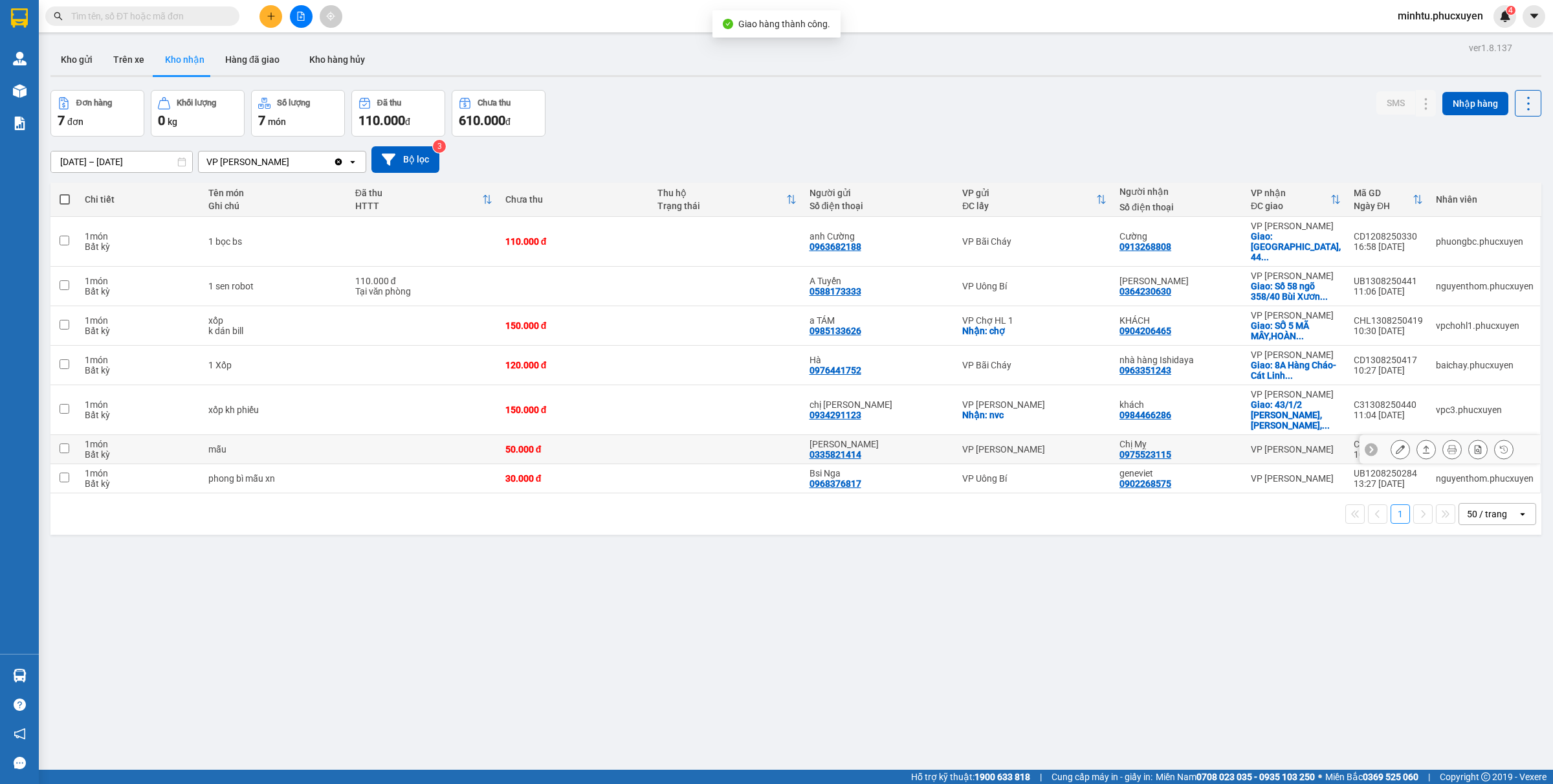
click at [1242, 445] on icon at bounding box center [1426, 449] width 7 height 8
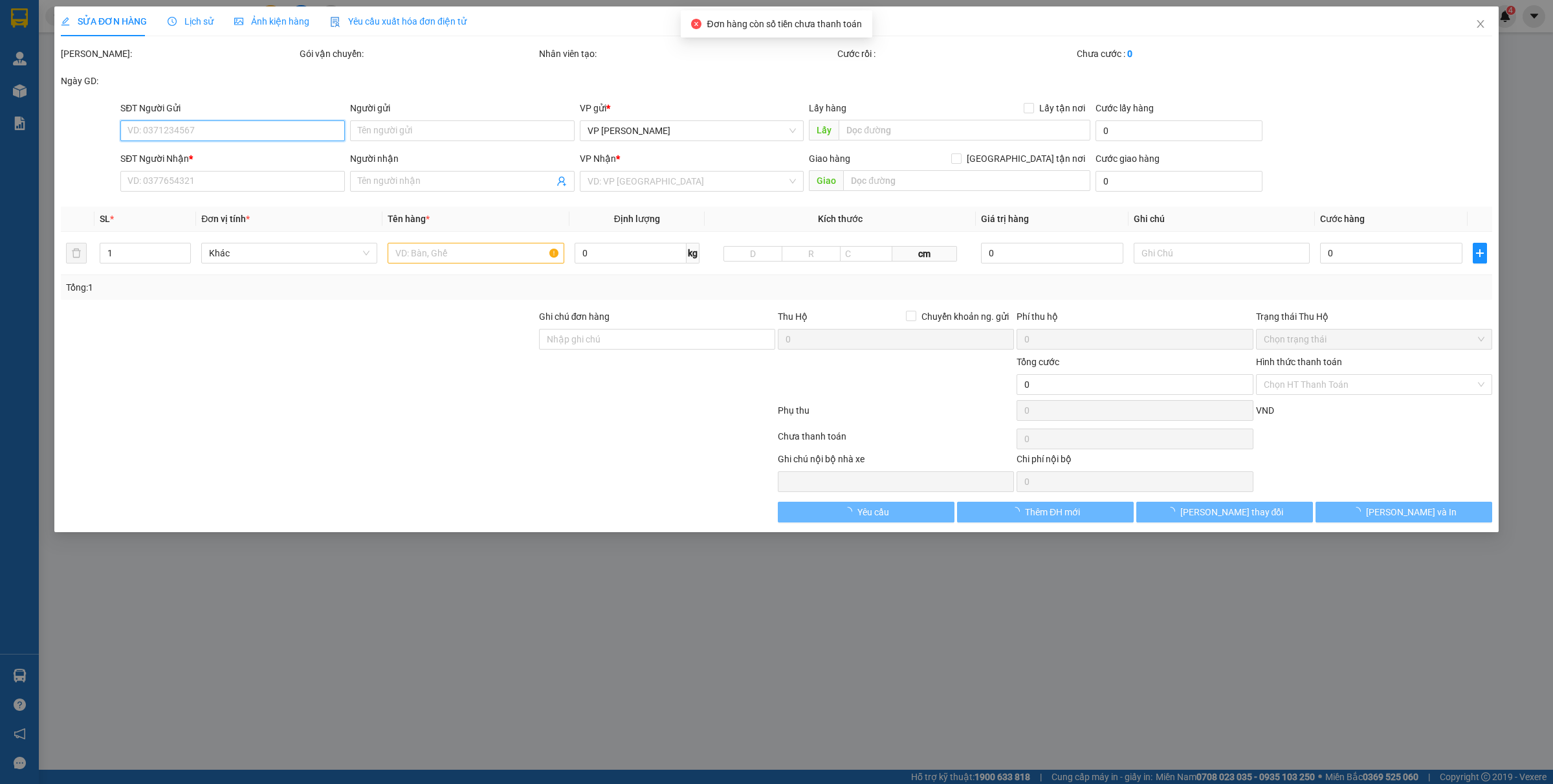
type input "0335821414"
type input "[PERSON_NAME]"
type input "0975523115"
type input "Chị Mỵ"
type input "50.000"
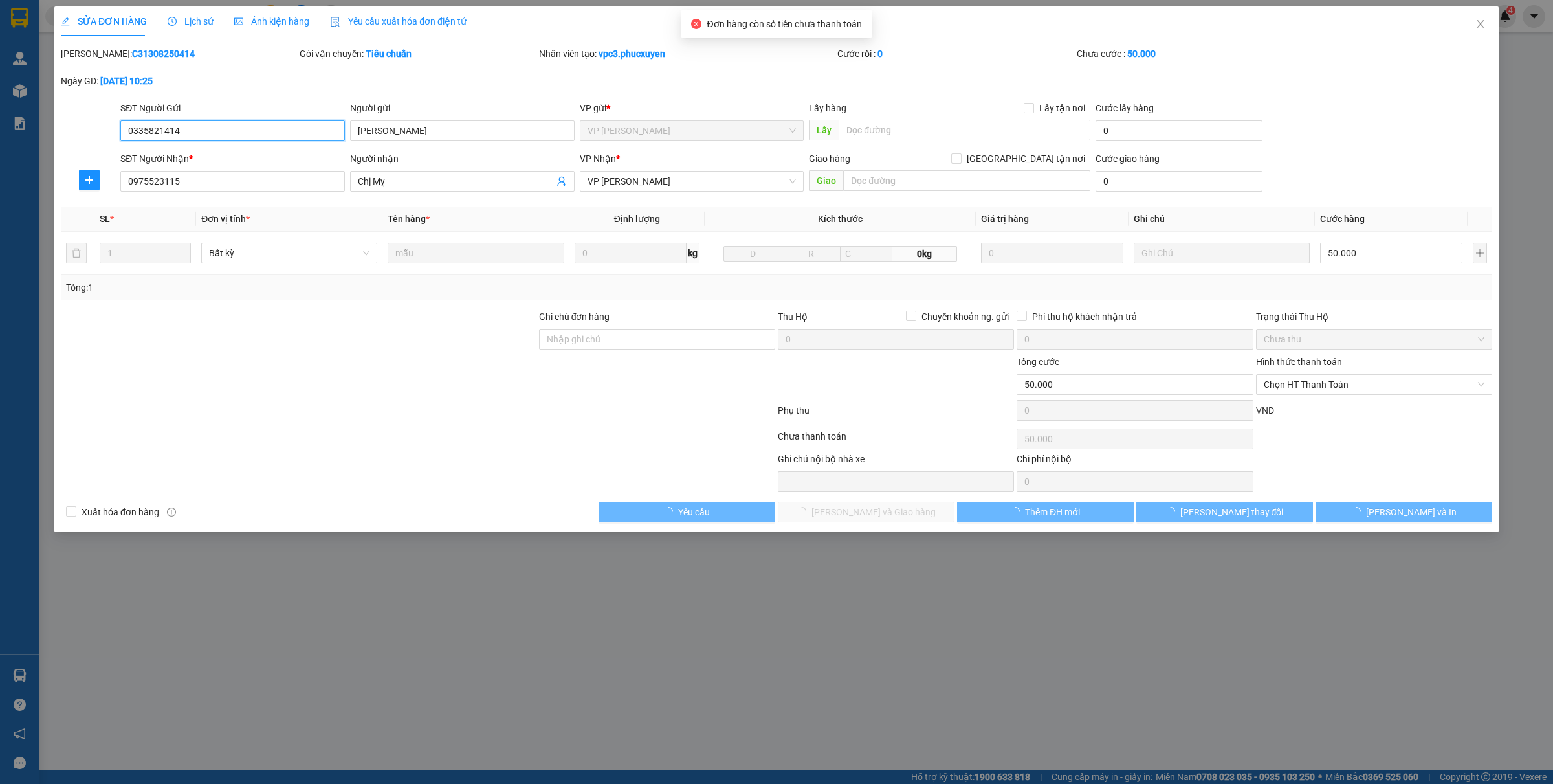
click at [1242, 389] on span "Chọn HT Thanh Toán" at bounding box center [1374, 384] width 221 height 19
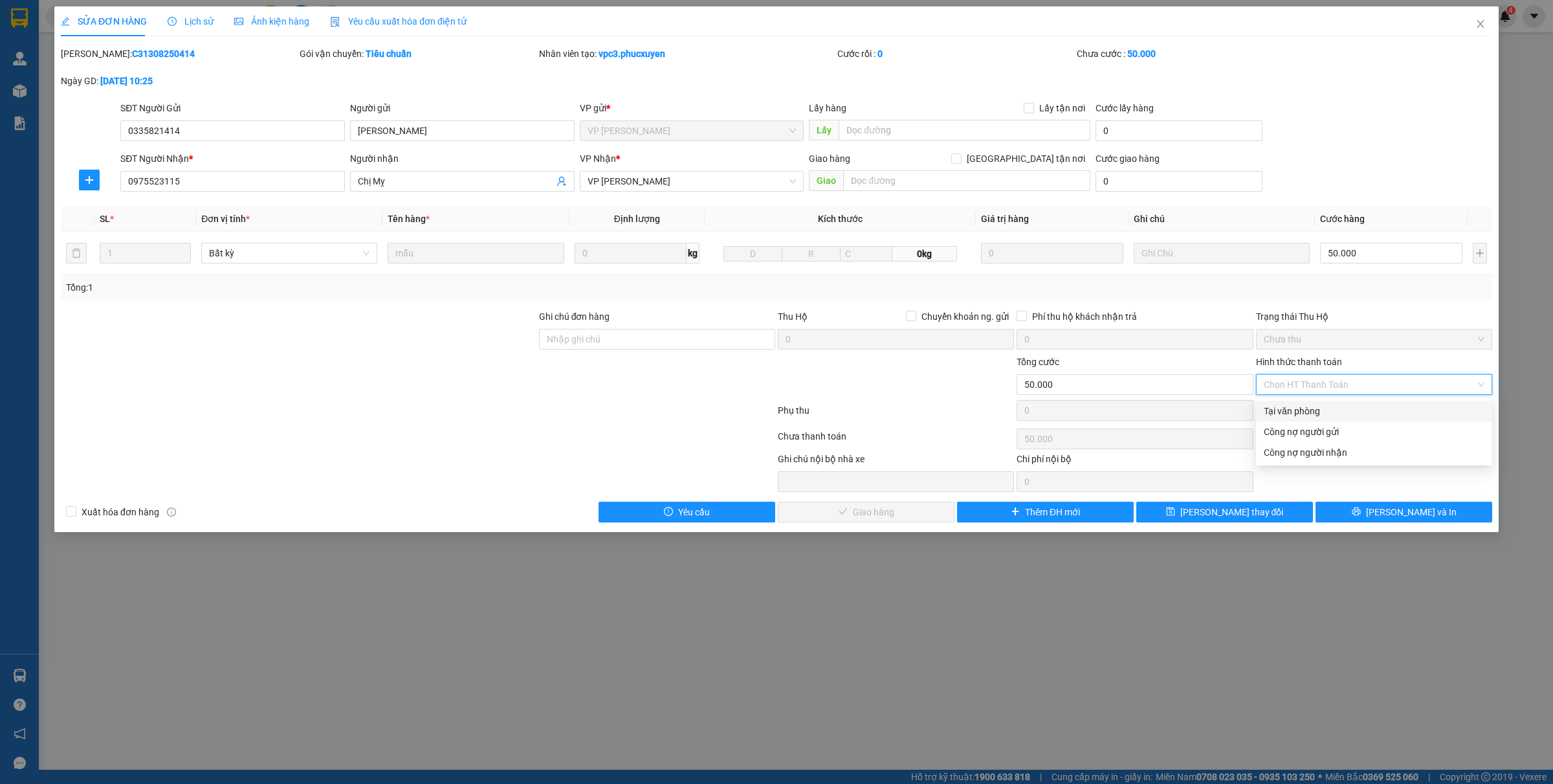
click at [1242, 408] on div "Tại văn phòng" at bounding box center [1374, 411] width 221 height 14
type input "0"
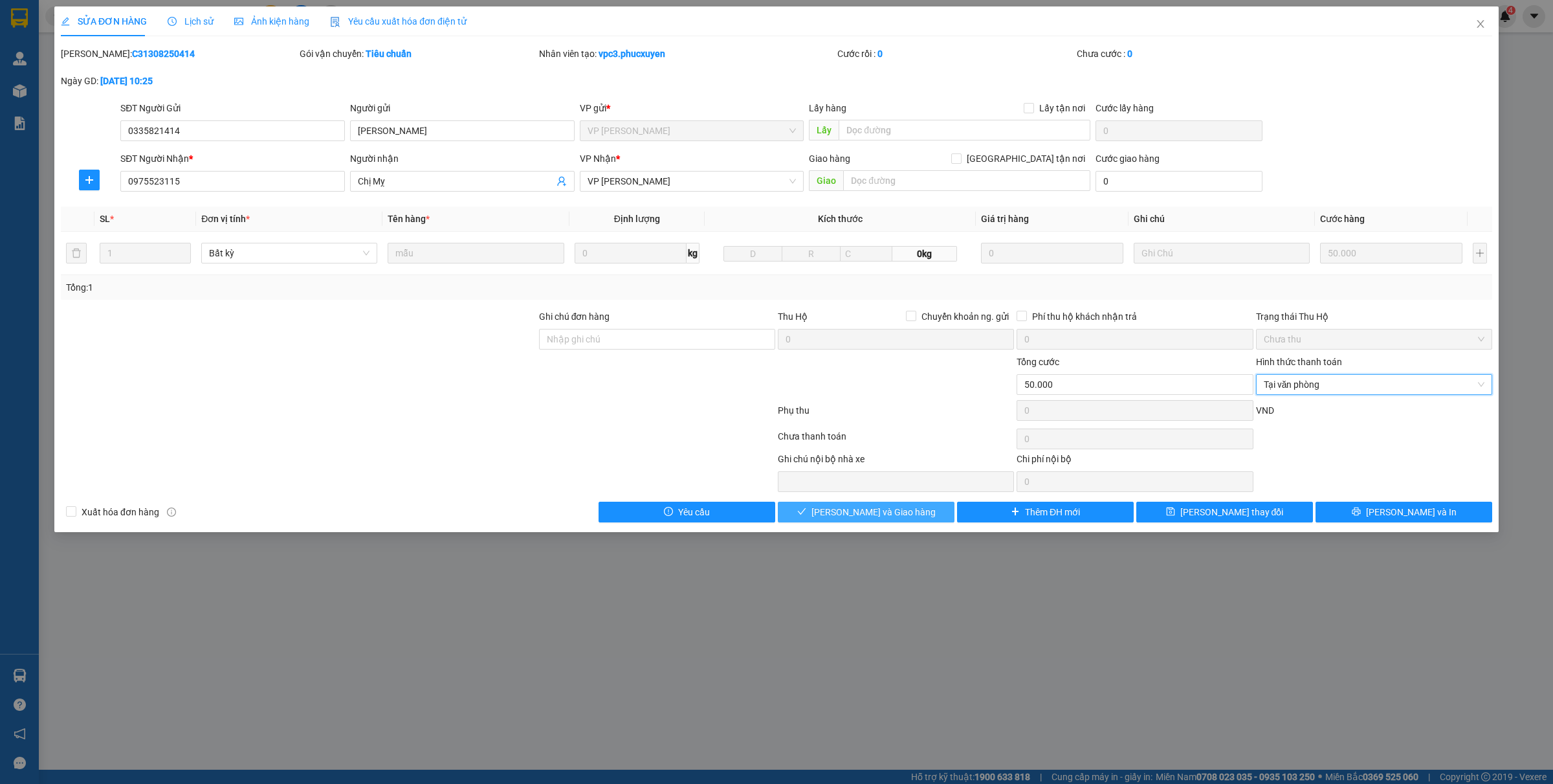
click at [863, 511] on span "[PERSON_NAME] và Giao hàng" at bounding box center [874, 511] width 124 height 14
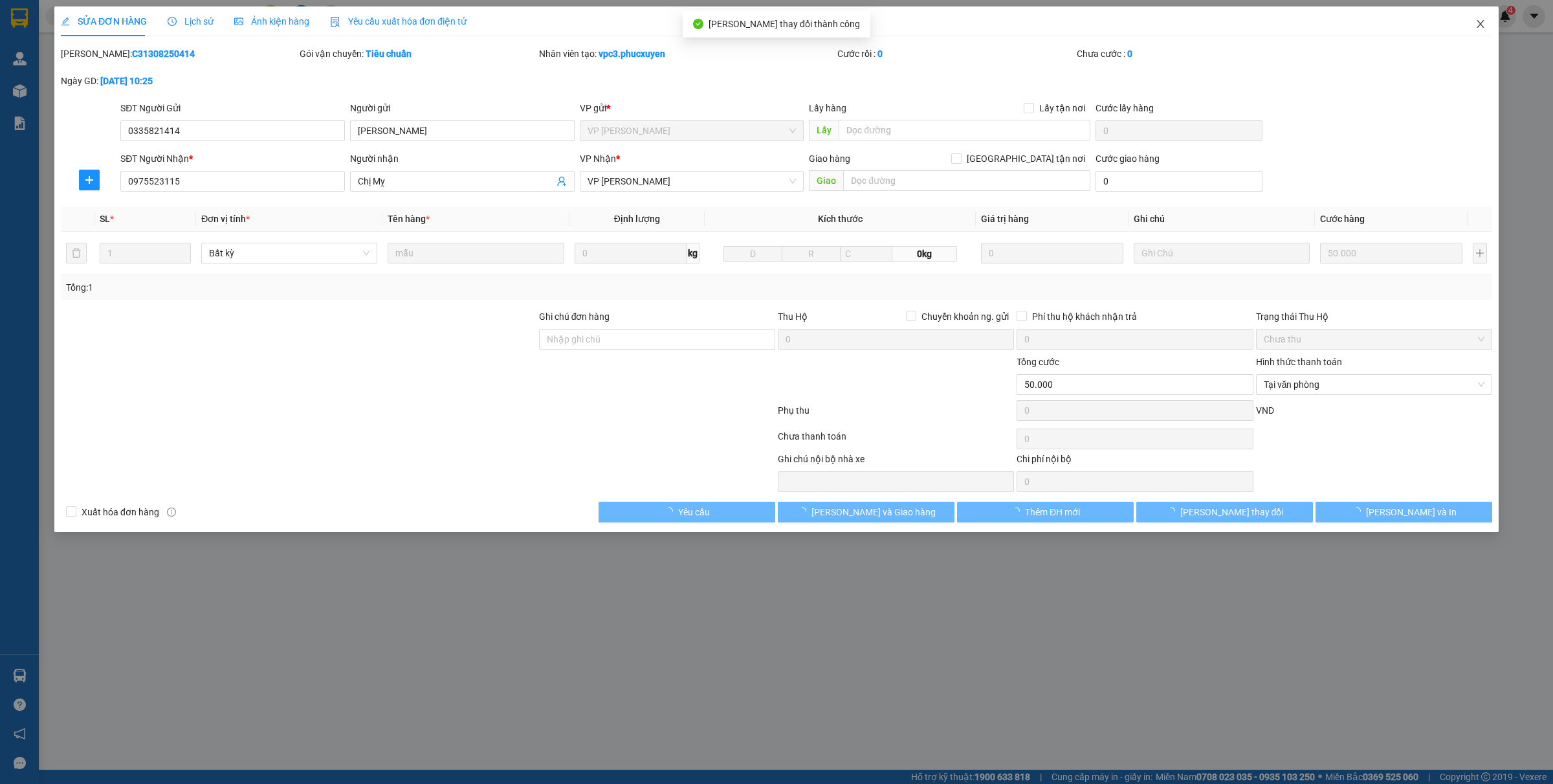
click at [1242, 26] on icon "close" at bounding box center [1480, 23] width 7 height 8
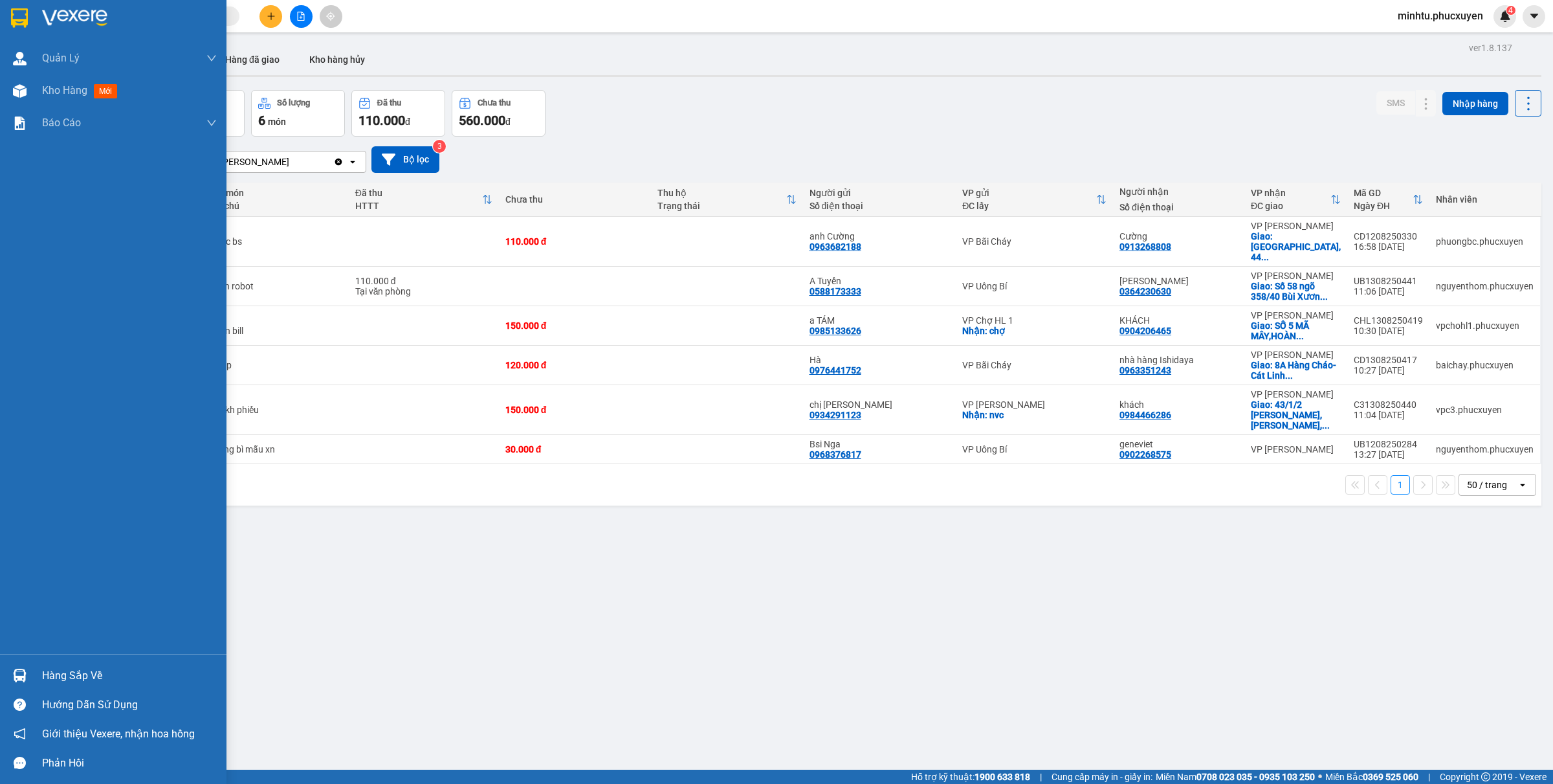
click at [33, 626] on div "Hàng sắp về" at bounding box center [113, 675] width 226 height 29
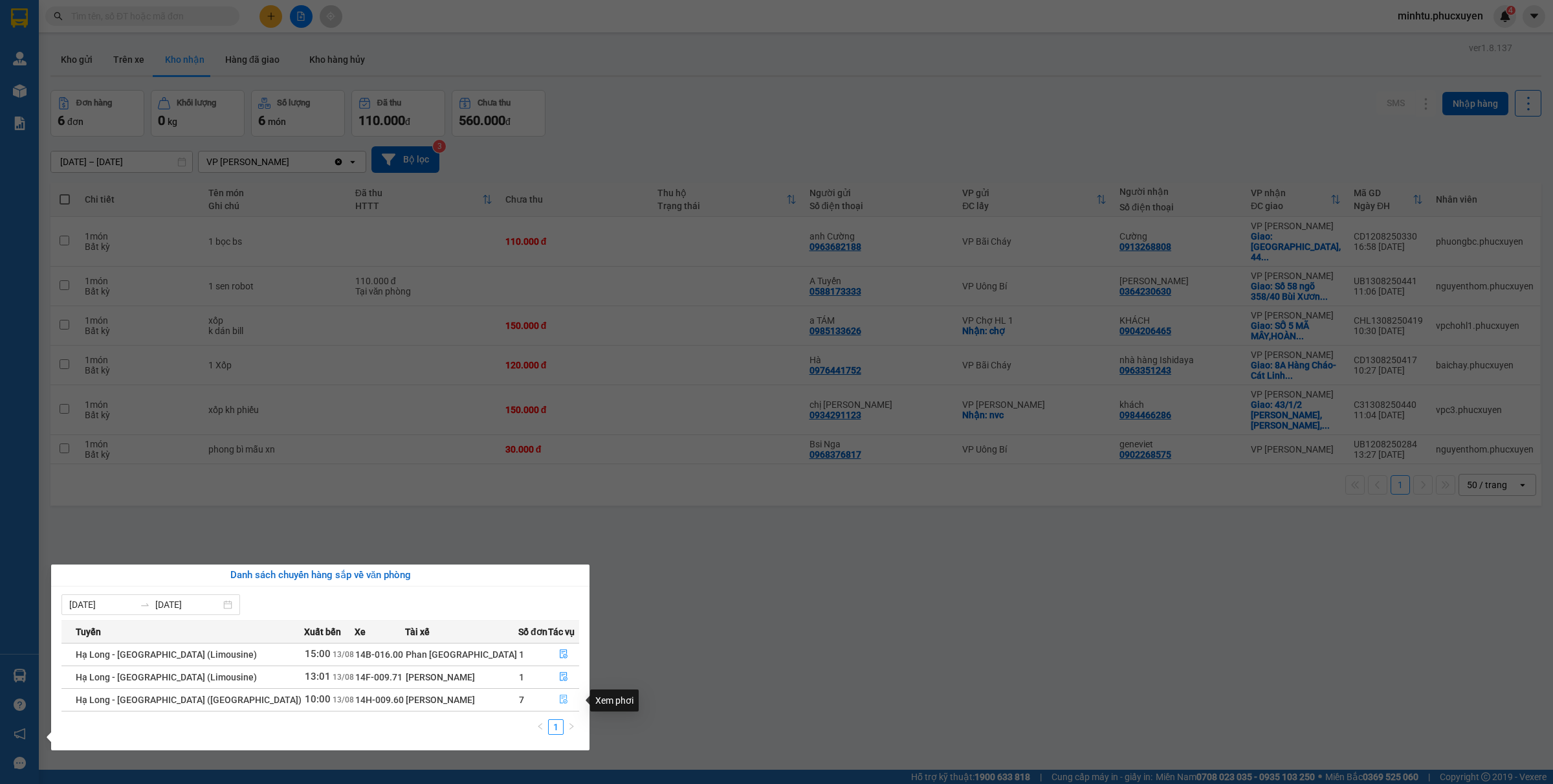
click at [559, 626] on icon "file-done" at bounding box center [564, 698] width 9 height 9
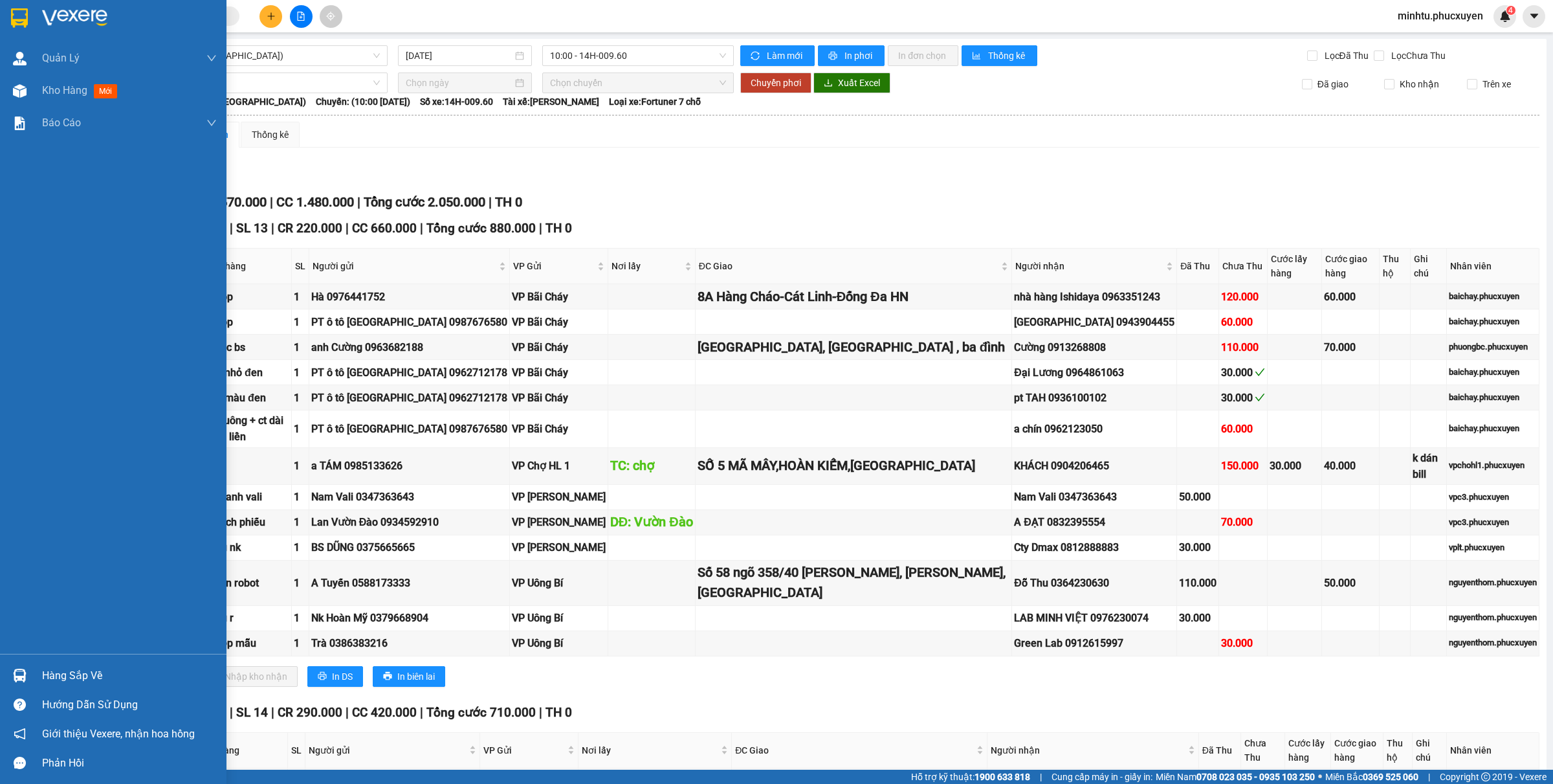
click at [21, 626] on img at bounding box center [19, 675] width 13 height 13
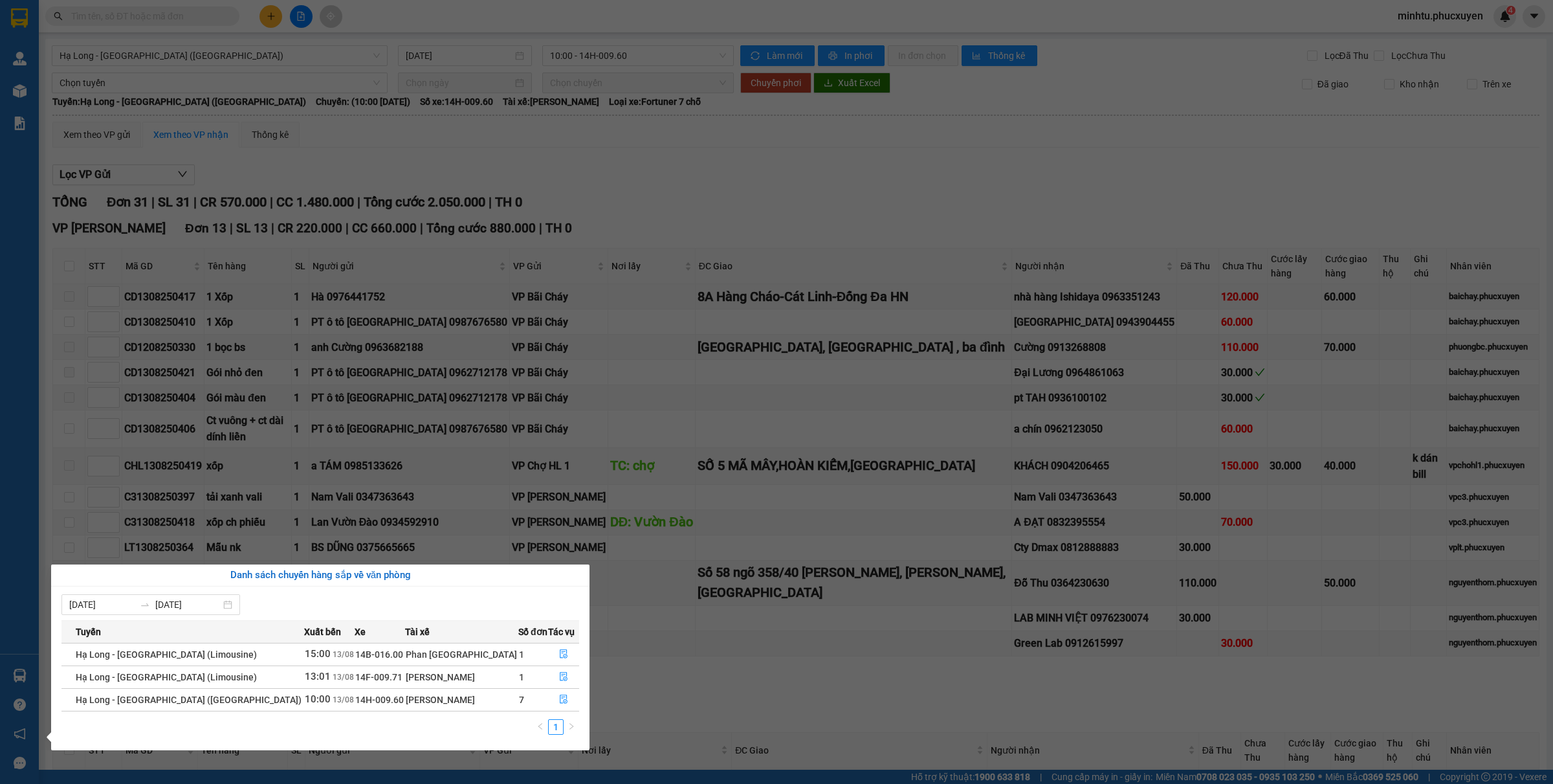
click at [671, 626] on section "Kết quả tìm kiếm ( 0 ) Bộ lọc No Data minhtu.[PERSON_NAME] 4 [PERSON_NAME] lý g…" at bounding box center [776, 392] width 1553 height 784
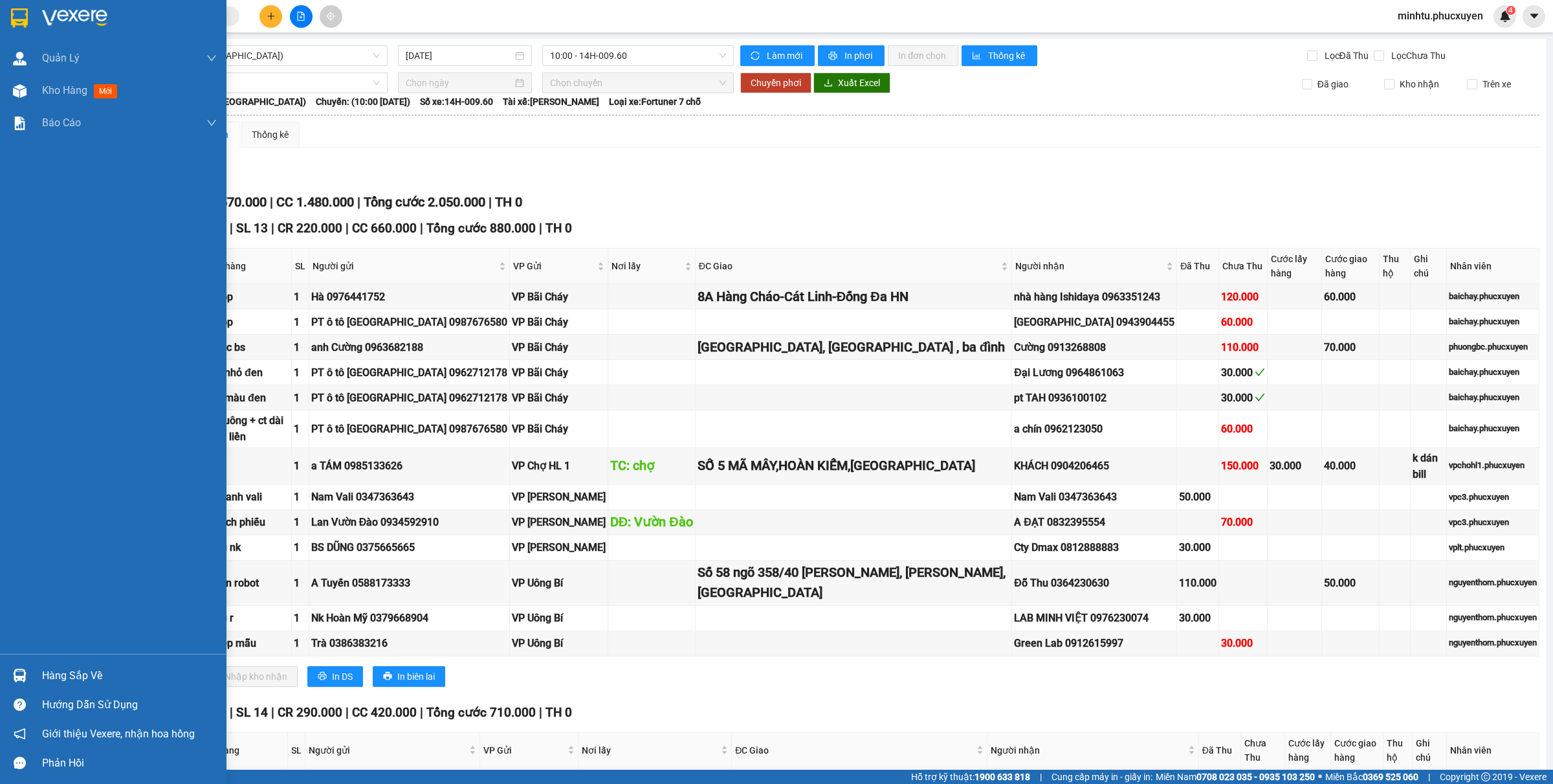
click at [39, 626] on div "Hàng sắp về" at bounding box center [113, 675] width 226 height 29
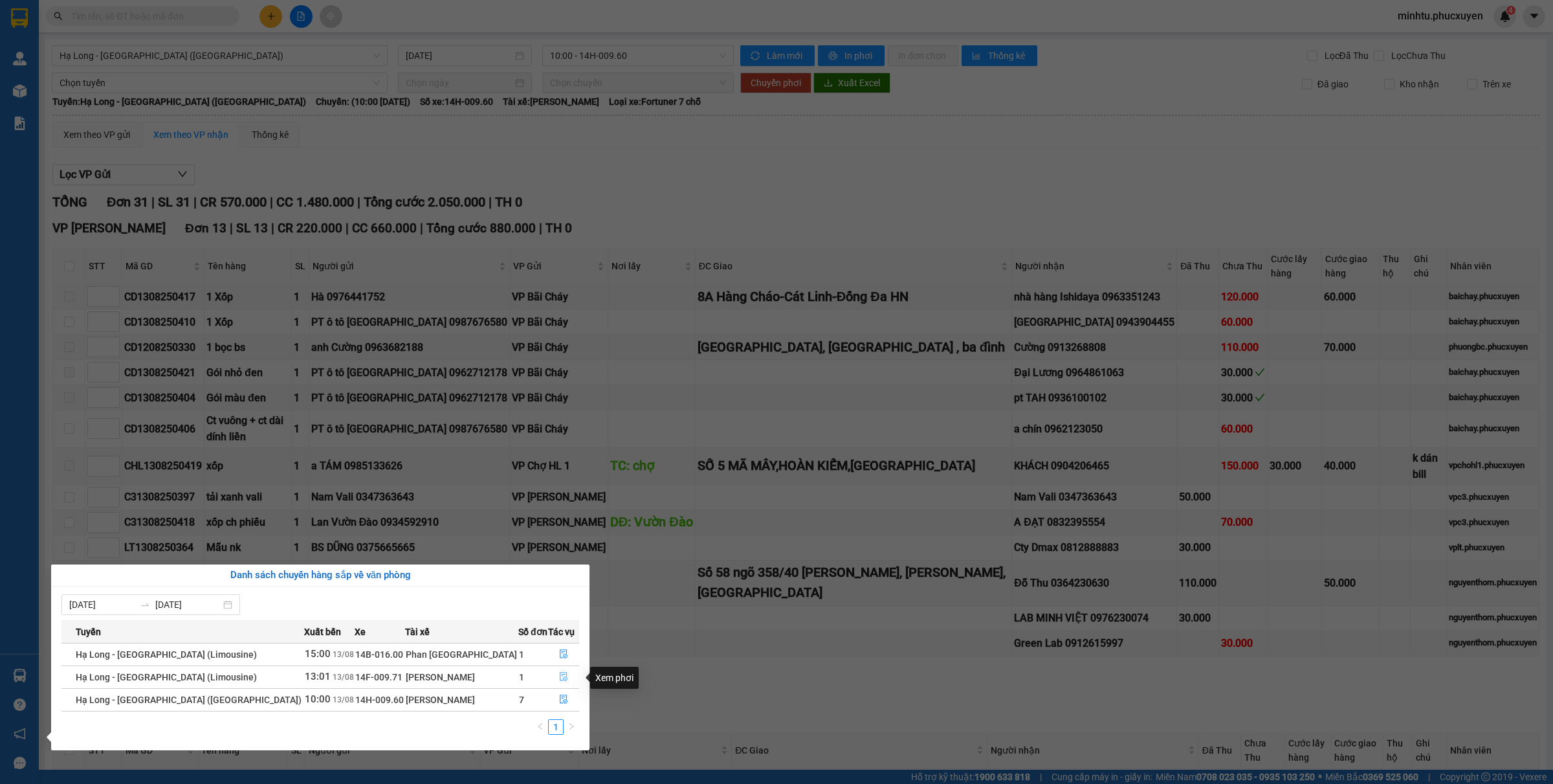
click at [560, 626] on icon "file-done" at bounding box center [564, 676] width 8 height 9
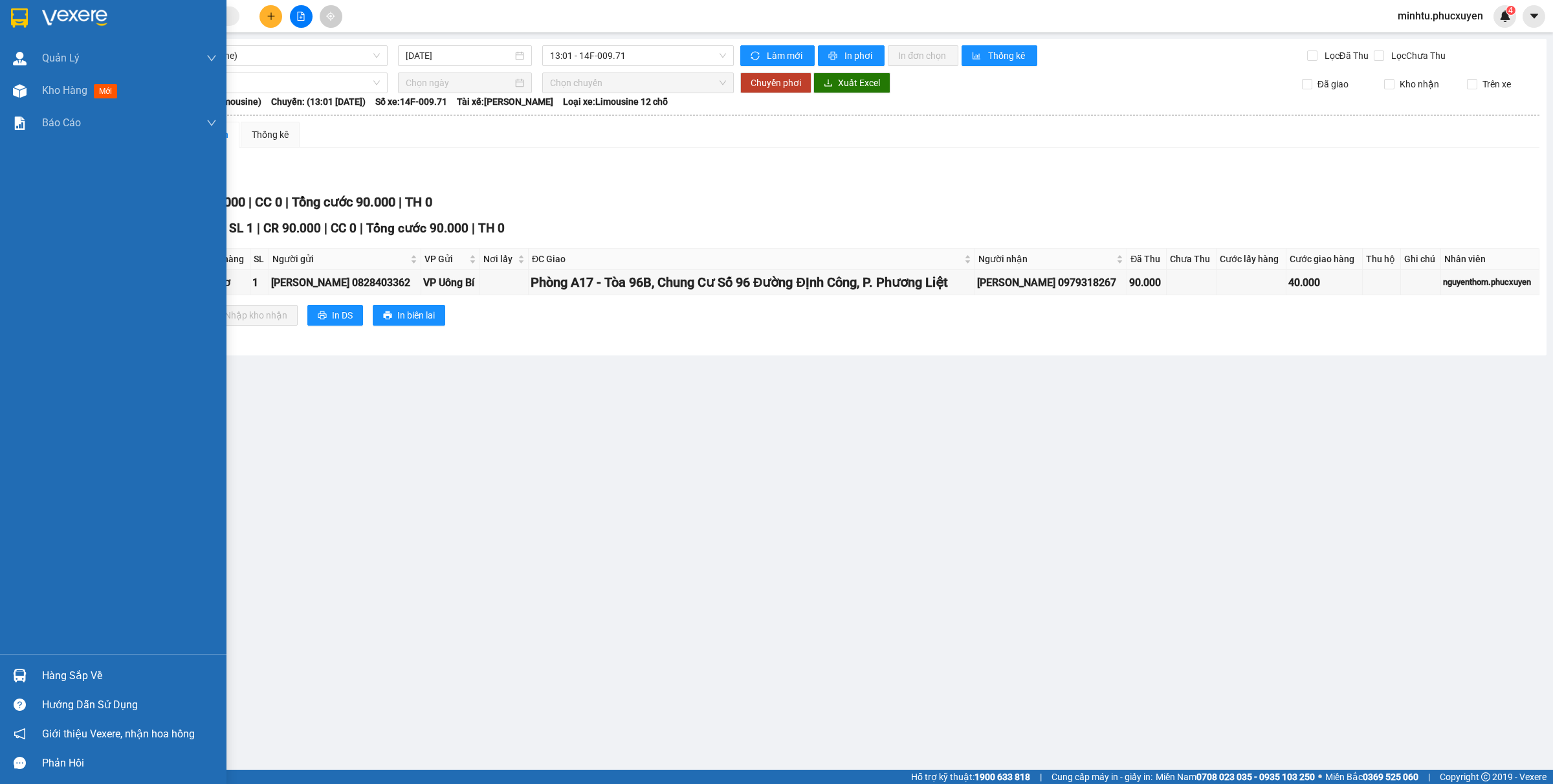
click at [80, 626] on div "Hàng sắp về" at bounding box center [129, 675] width 174 height 19
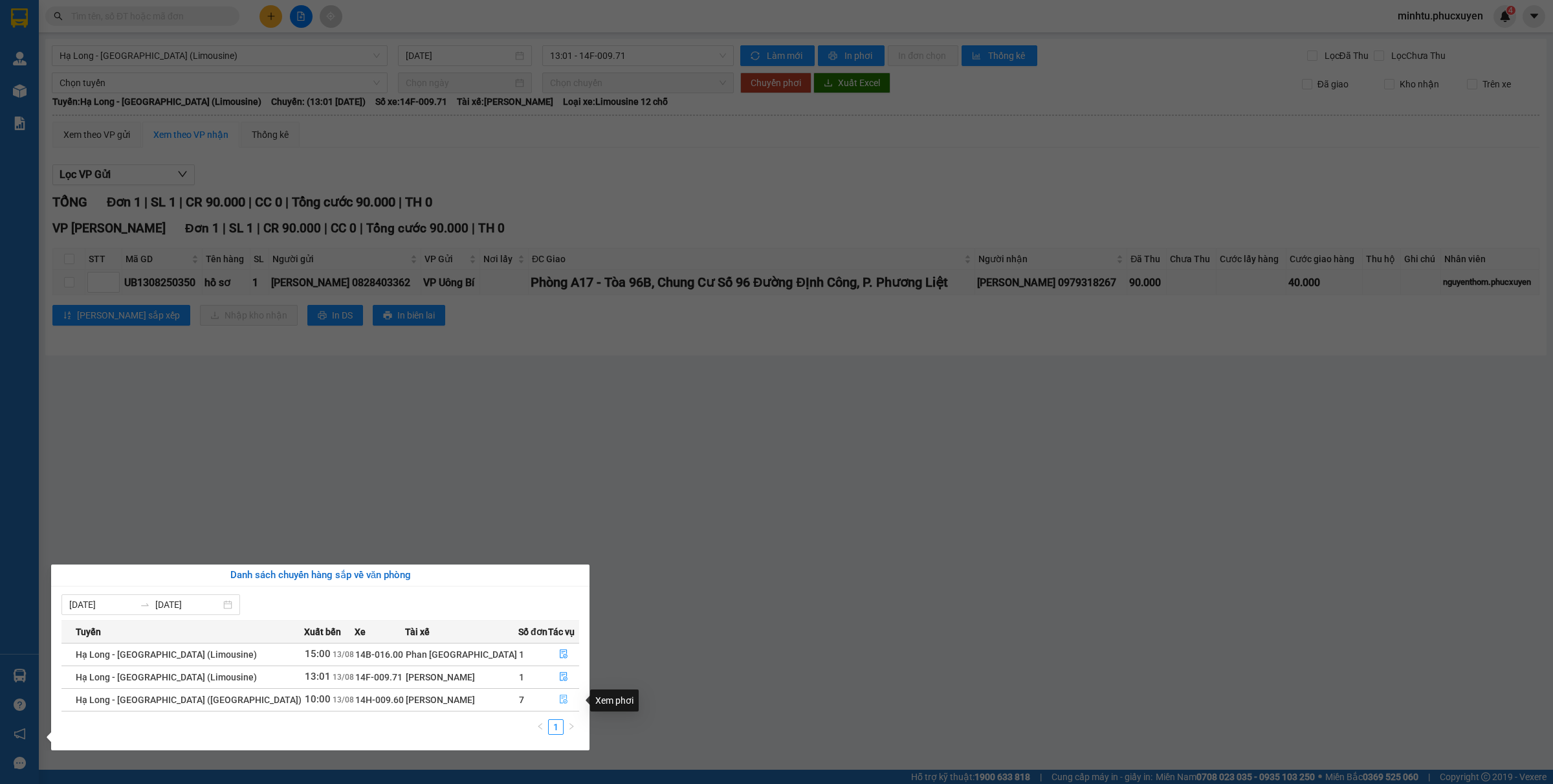
click at [559, 626] on icon "file-done" at bounding box center [564, 698] width 9 height 9
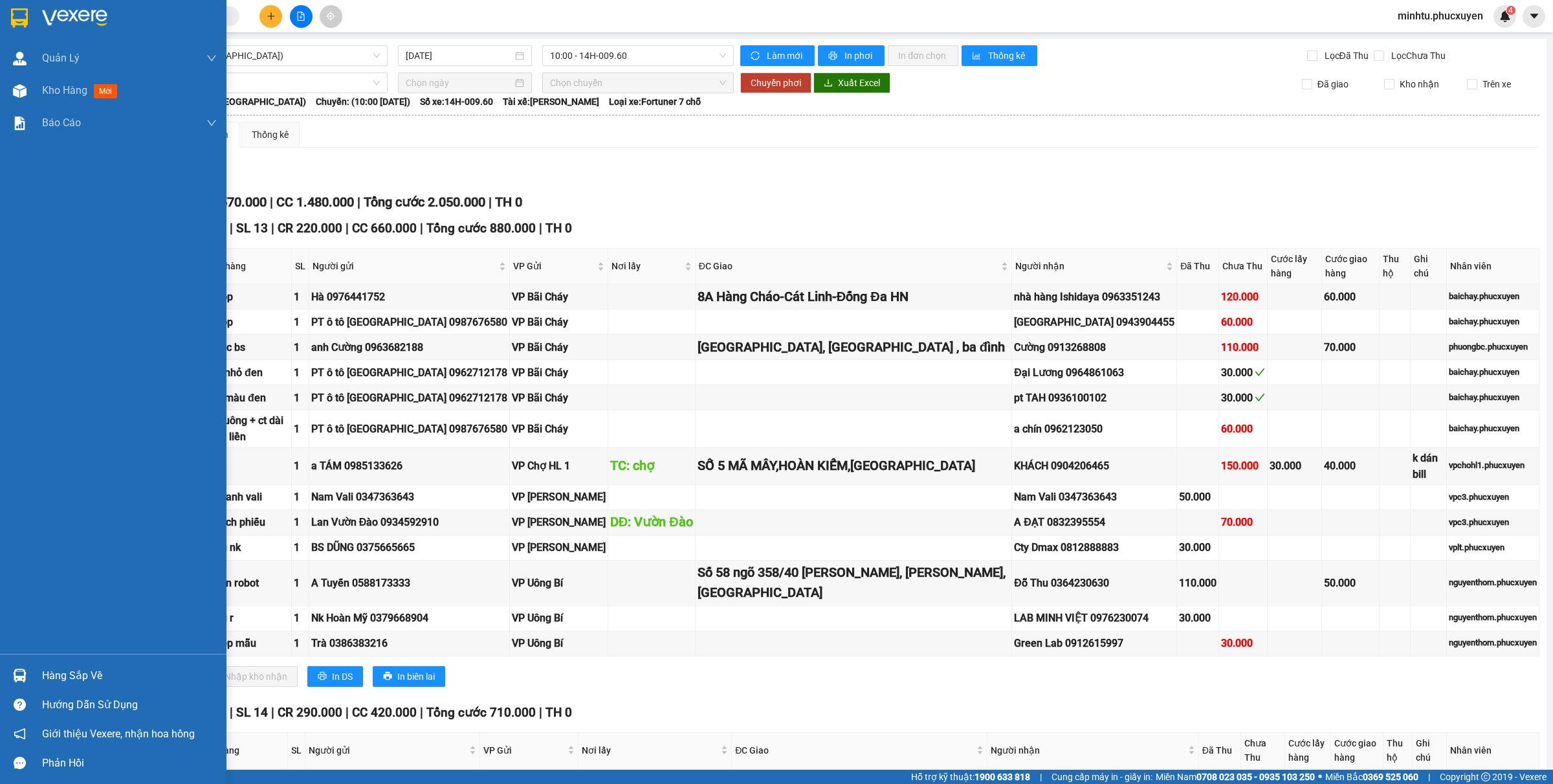
drag, startPoint x: 4, startPoint y: 675, endPoint x: 75, endPoint y: 654, distance: 74.0
click at [4, 626] on div "Hàng sắp về" at bounding box center [113, 675] width 226 height 29
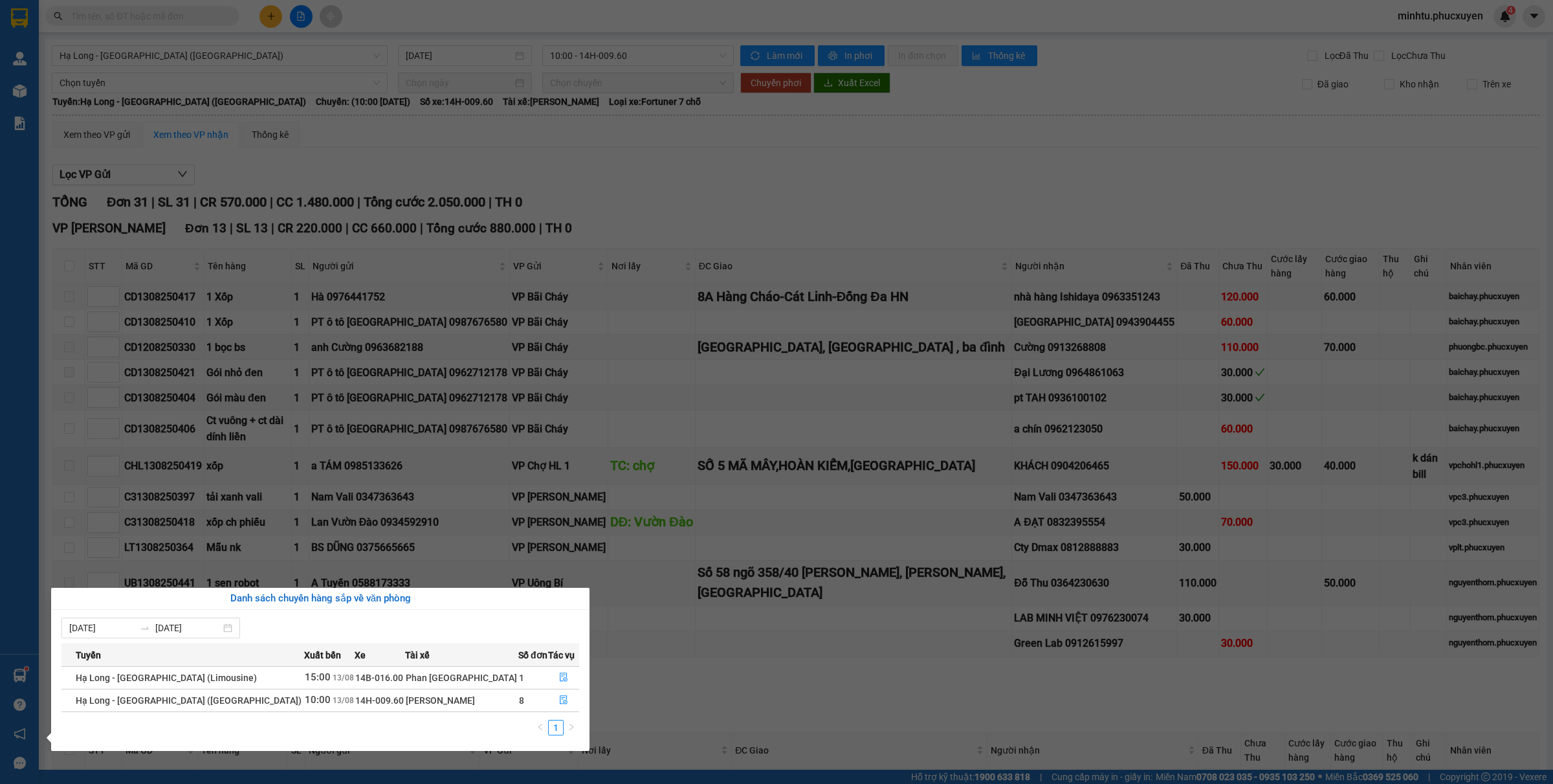
click at [797, 610] on section "Kết quả tìm kiếm ( 0 ) Bộ lọc No Data minhtu.[PERSON_NAME] 4 [PERSON_NAME] lý g…" at bounding box center [776, 392] width 1553 height 784
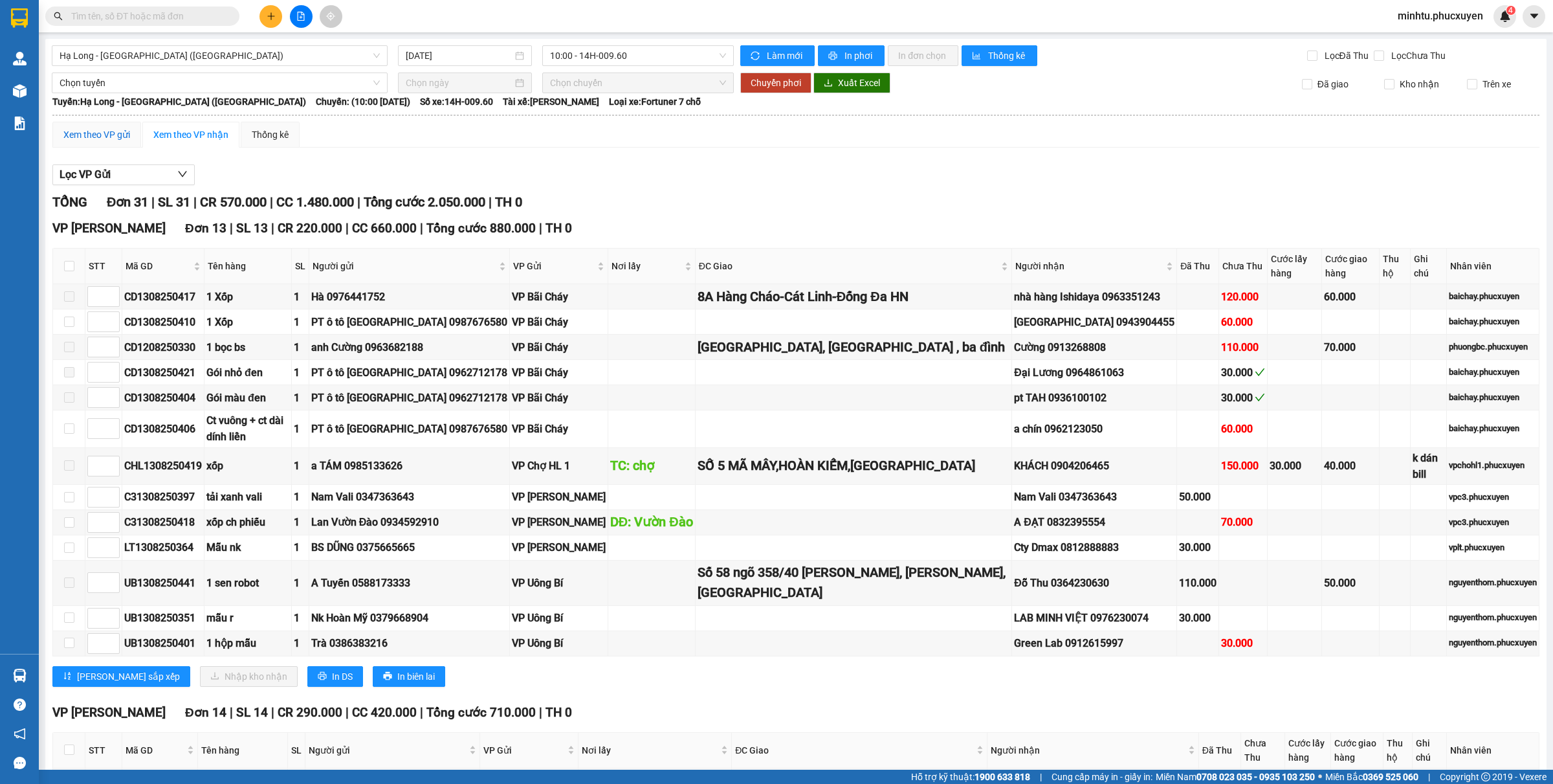
click at [94, 134] on div "Xem theo VP gửi" at bounding box center [96, 134] width 66 height 14
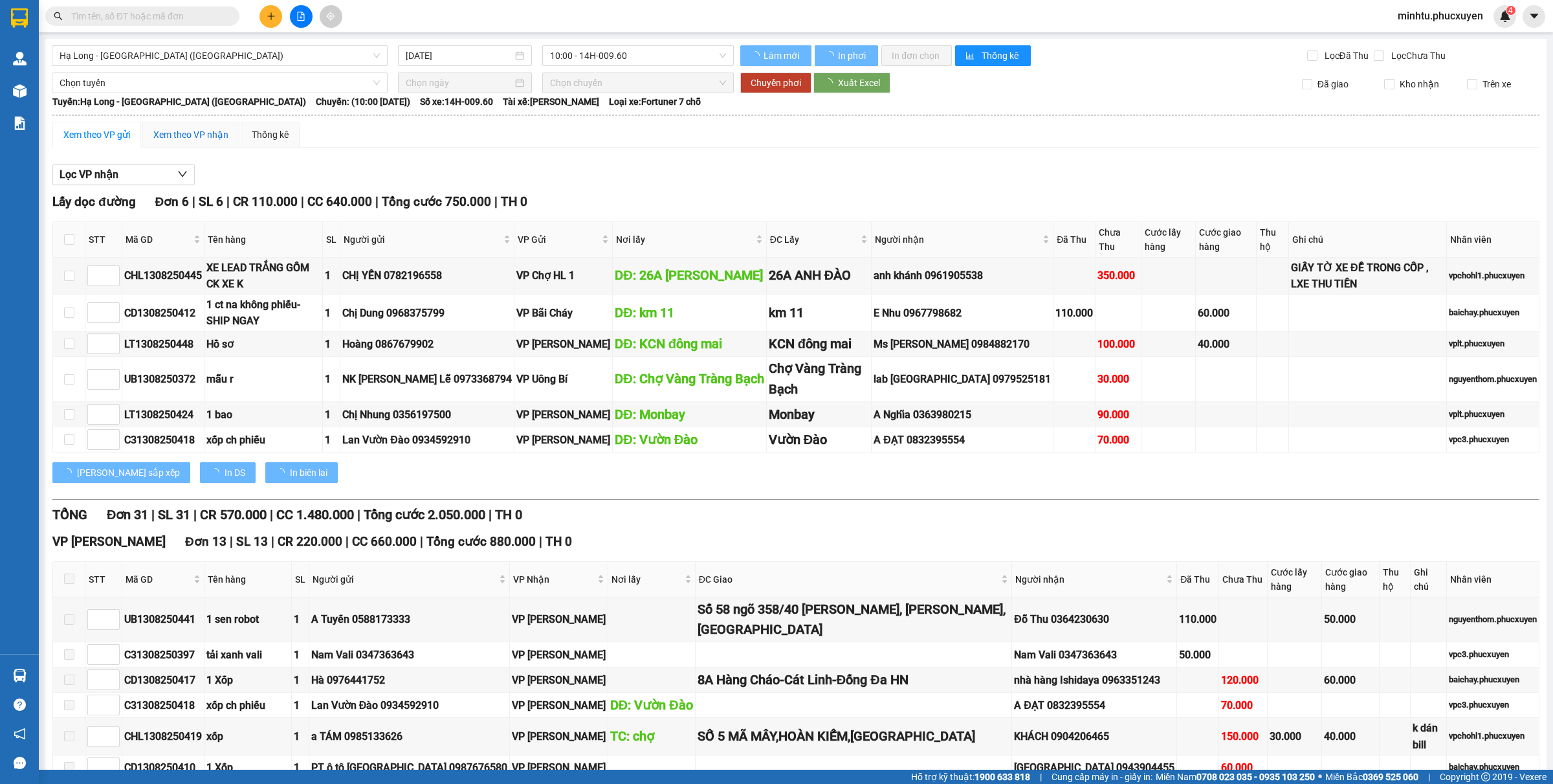
click at [189, 138] on div "Xem theo VP nhận" at bounding box center [191, 134] width 75 height 14
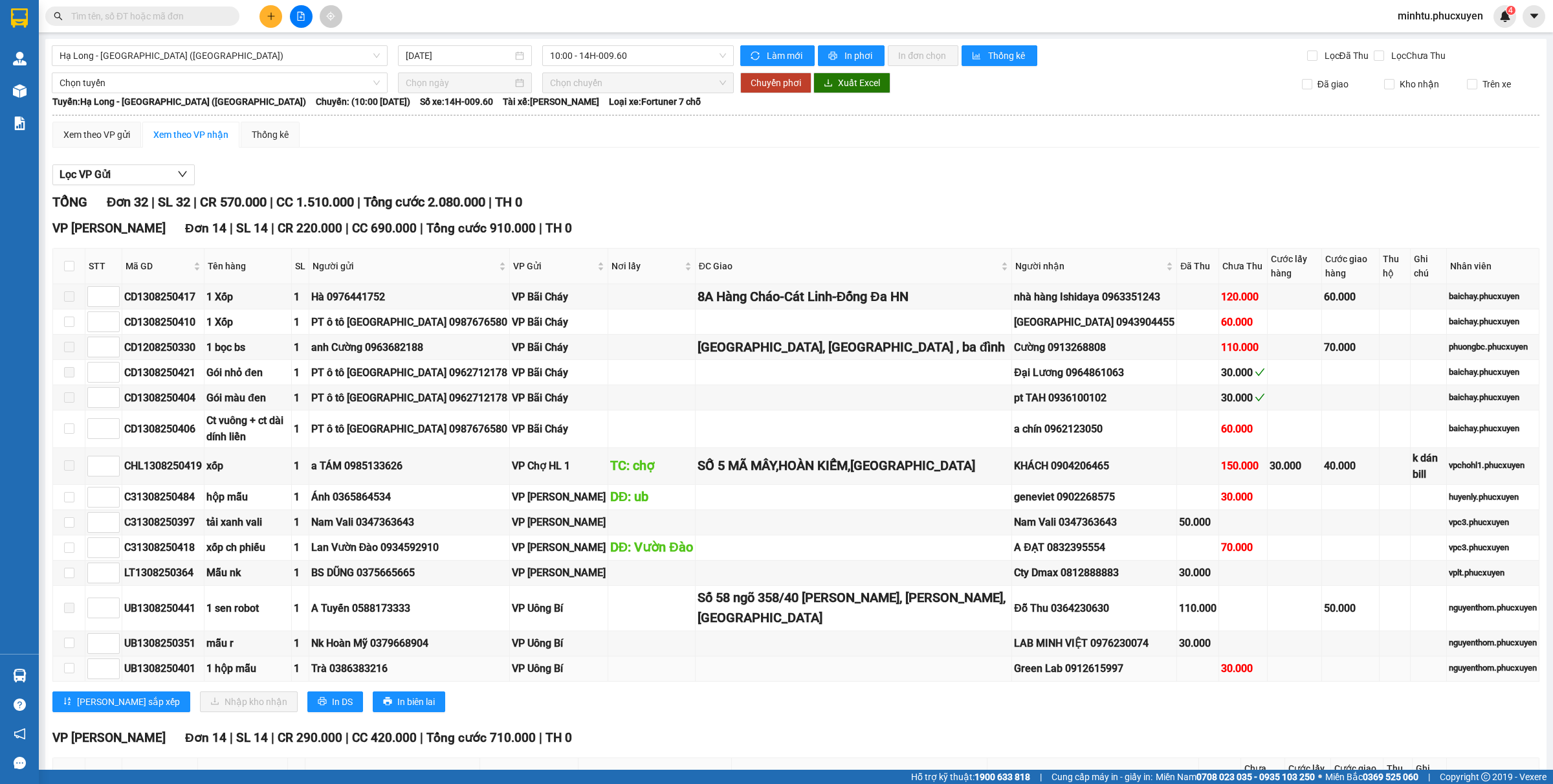
scroll to position [80, 0]
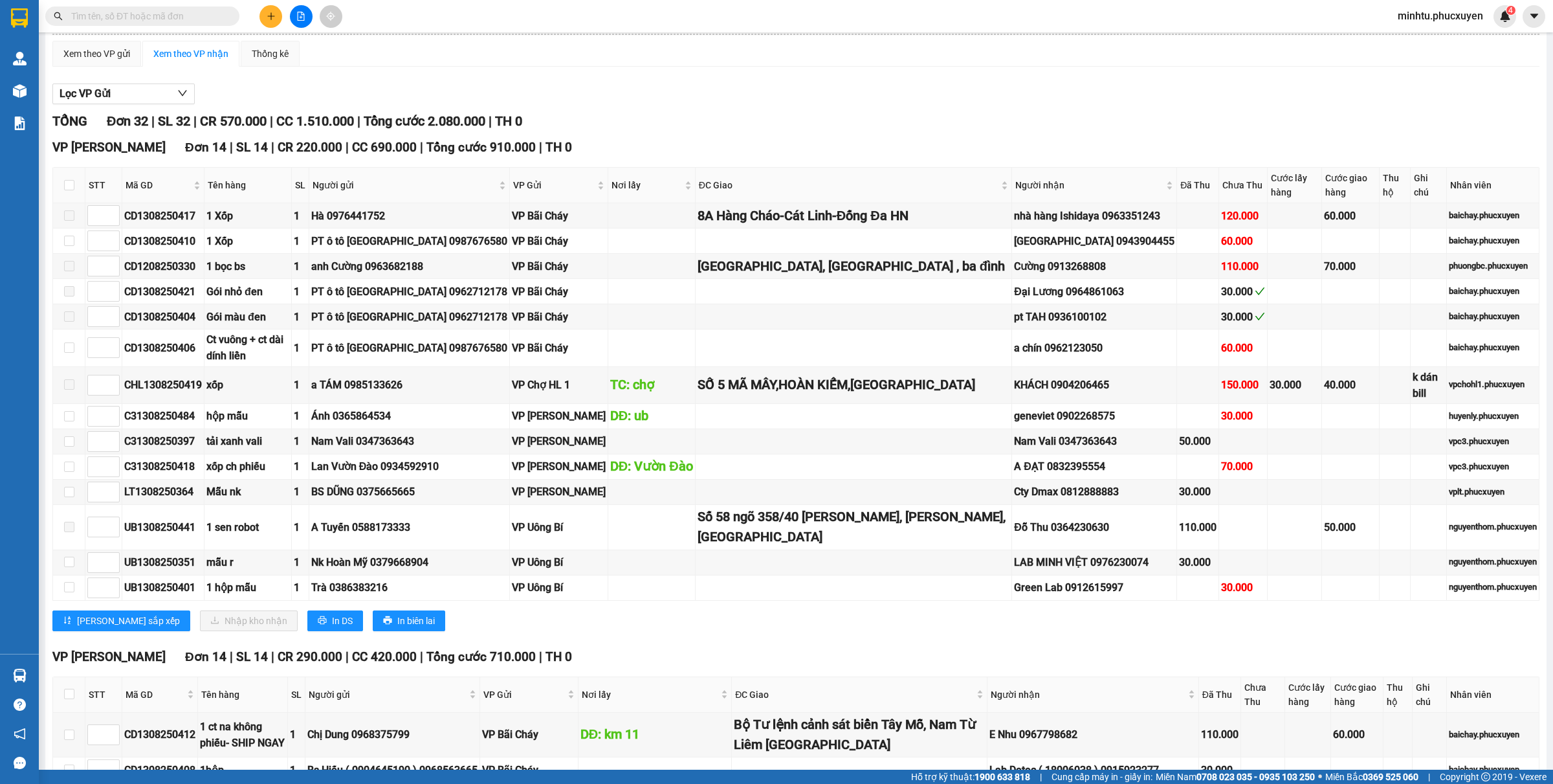
click at [160, 21] on input "text" at bounding box center [148, 16] width 153 height 14
paste input "0934812999"
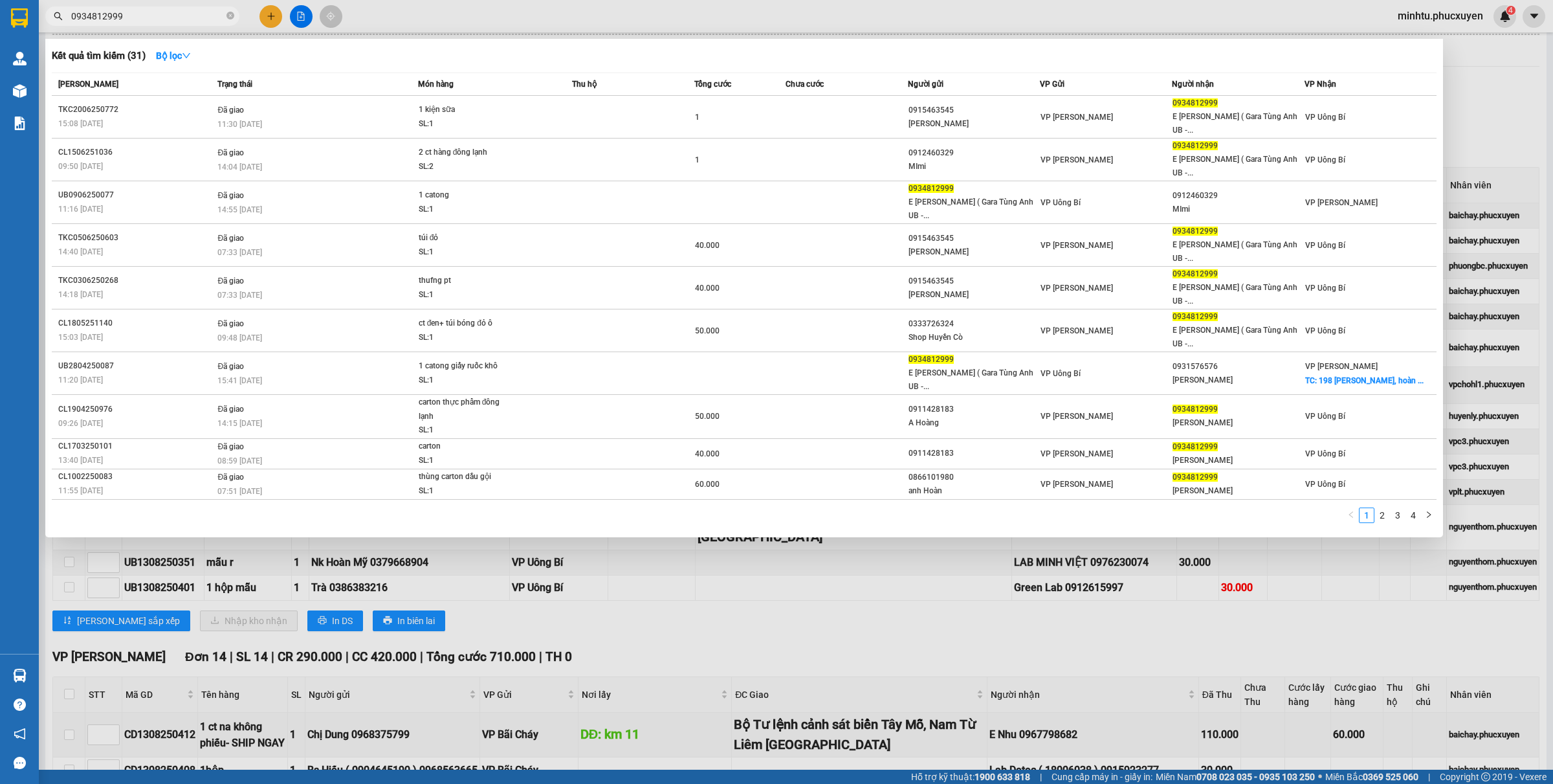
type input "0934812999"
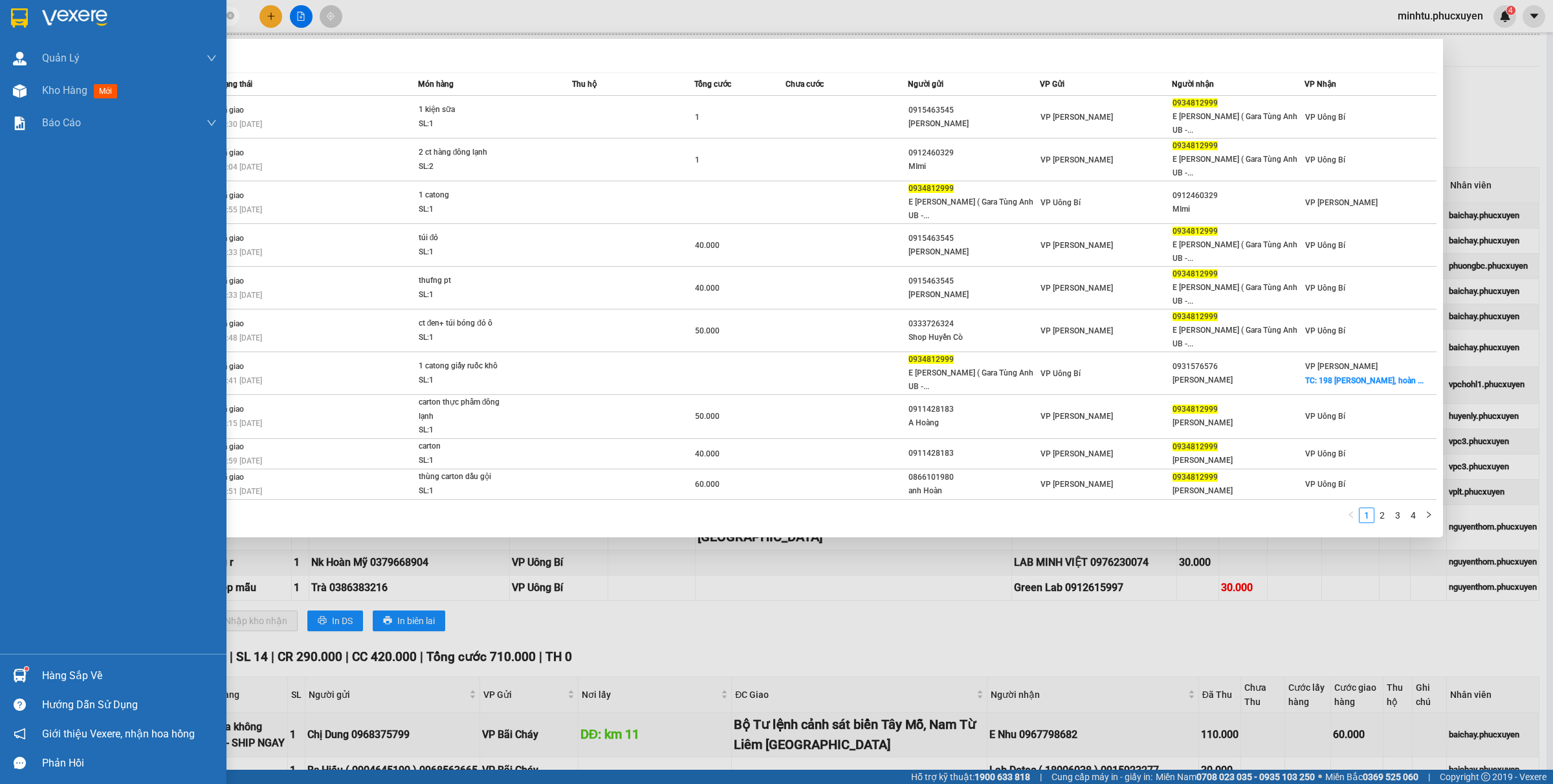
click at [10, 626] on div at bounding box center [19, 675] width 23 height 23
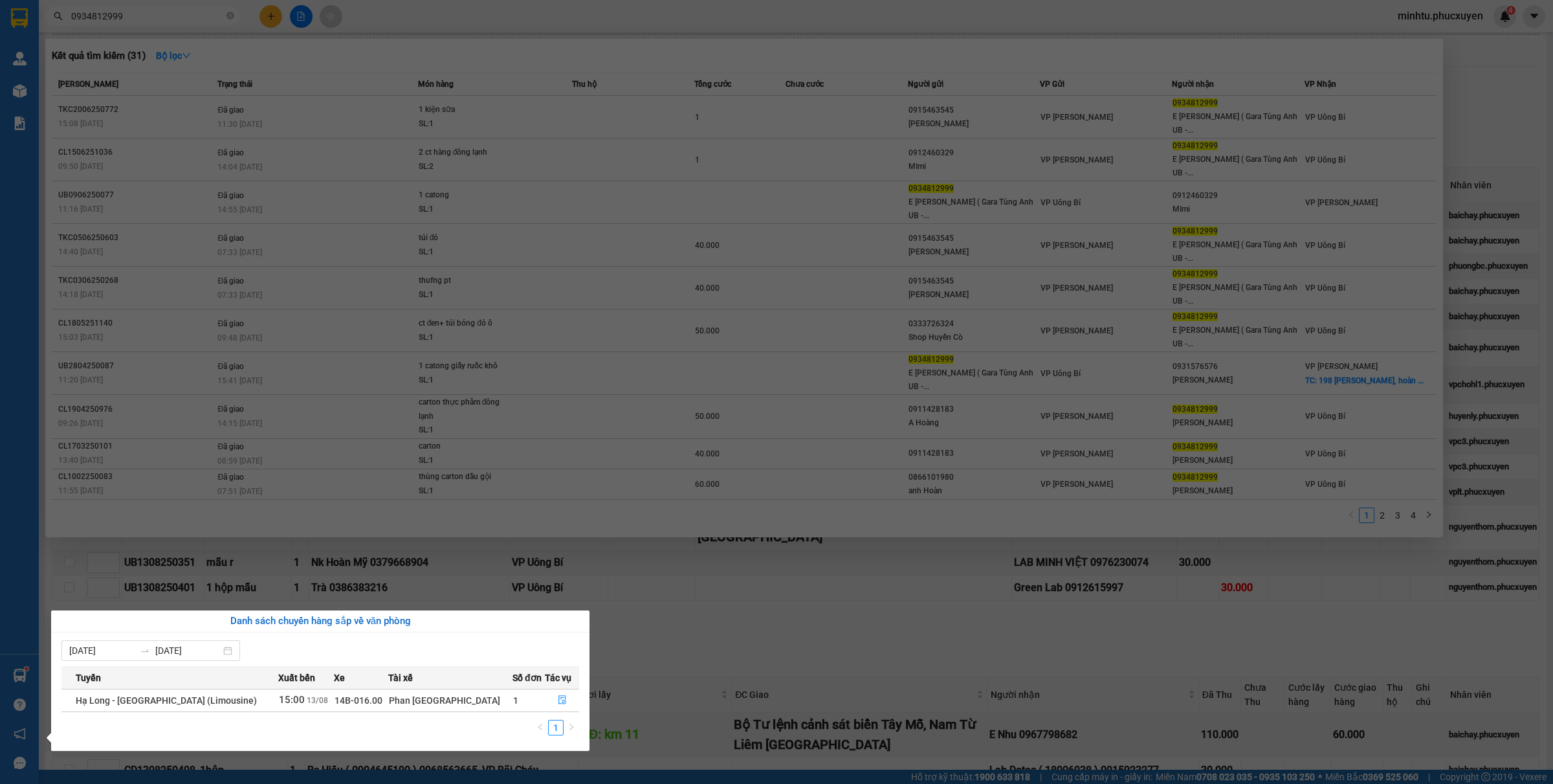
click at [933, 569] on section "Kết quả tìm kiếm ( 31 ) Bộ lọc Mã ĐH Trạng thái Món hàng Thu hộ Tổng cước Chưa …" at bounding box center [776, 392] width 1553 height 784
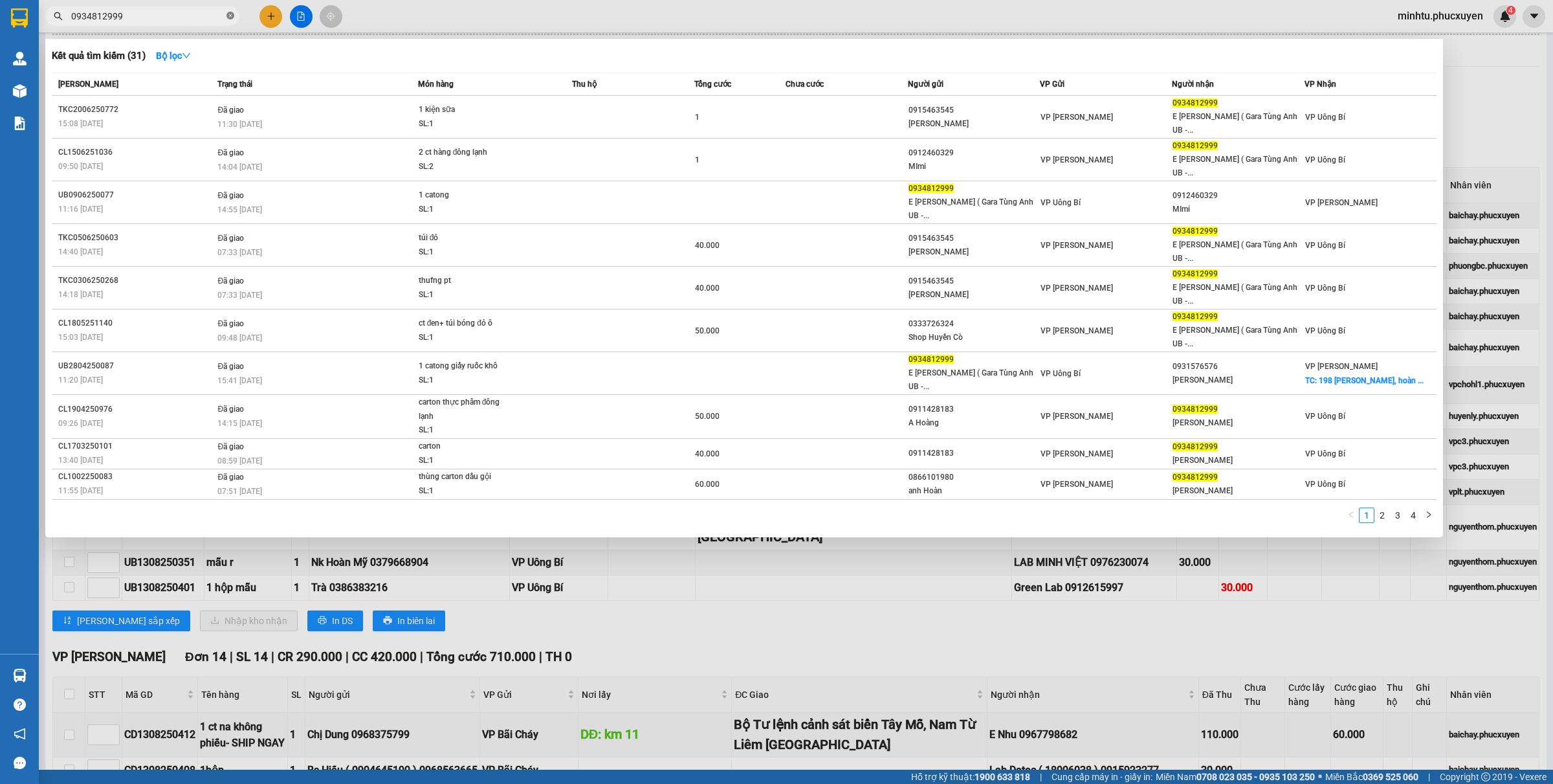
click at [227, 18] on icon "close-circle" at bounding box center [230, 15] width 8 height 8
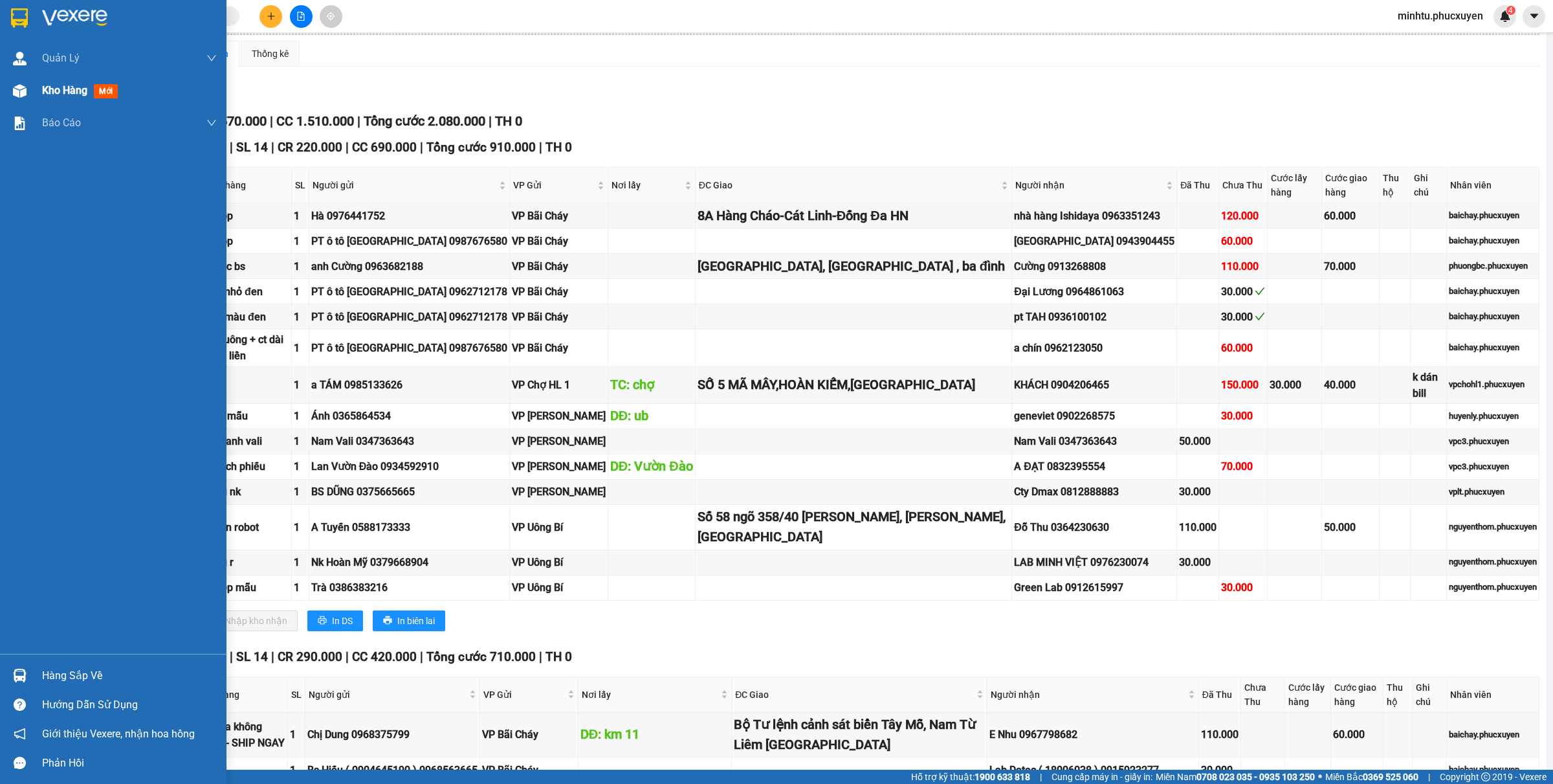
click at [0, 92] on div "Kho hàng mới" at bounding box center [113, 91] width 226 height 33
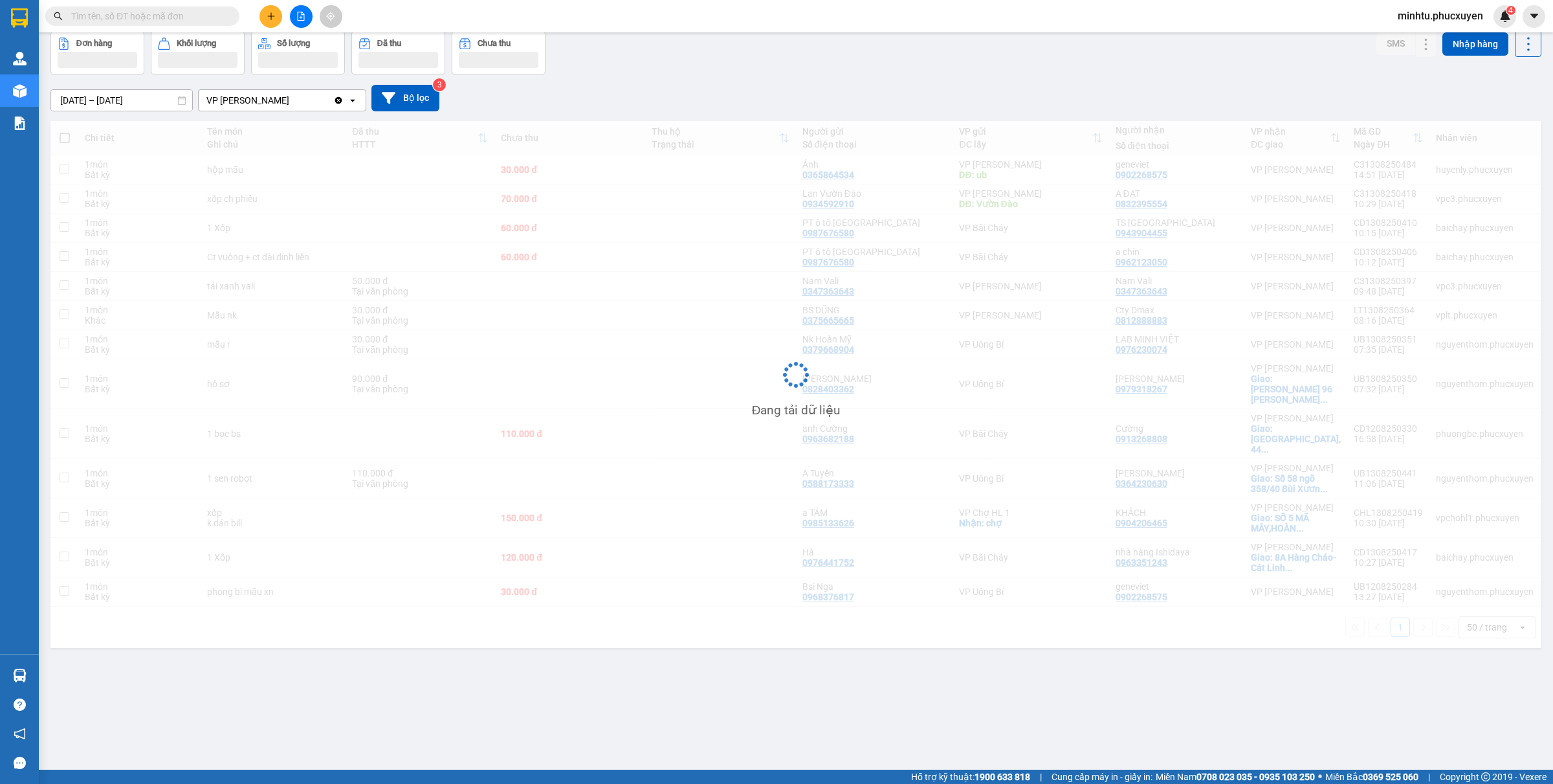
scroll to position [60, 0]
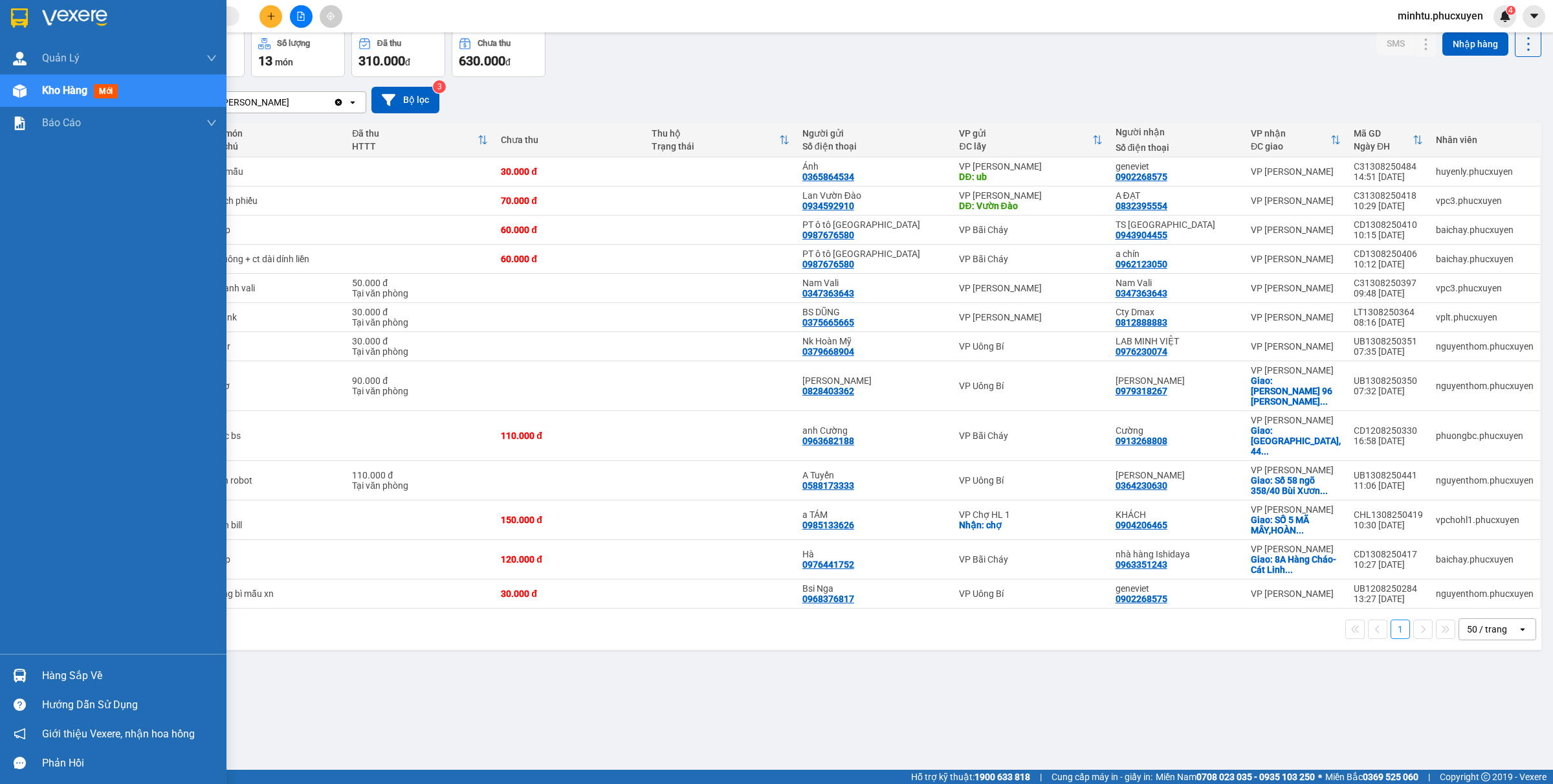
click at [18, 626] on img at bounding box center [19, 675] width 13 height 13
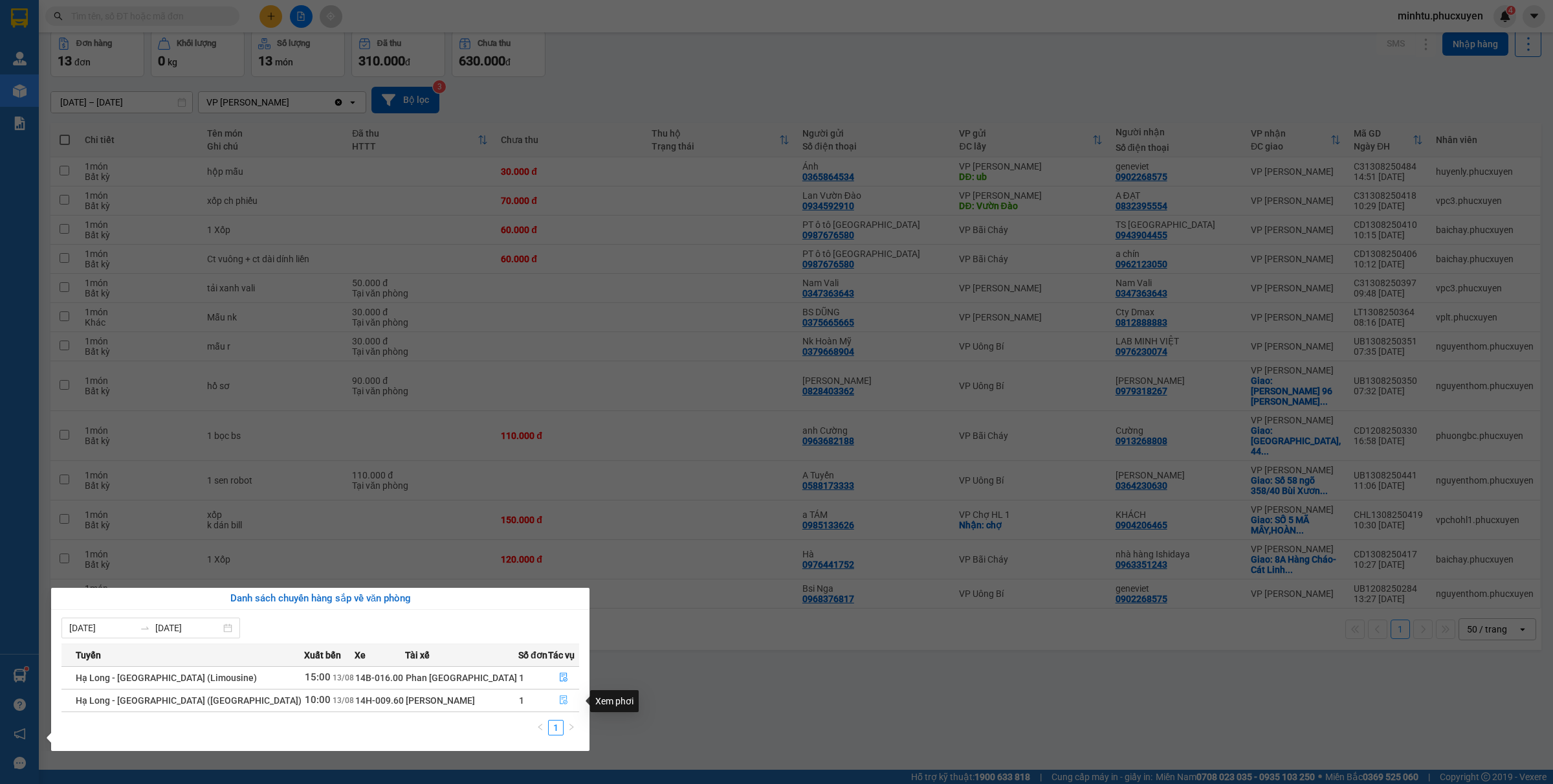
click at [566, 626] on button "button" at bounding box center [564, 700] width 30 height 21
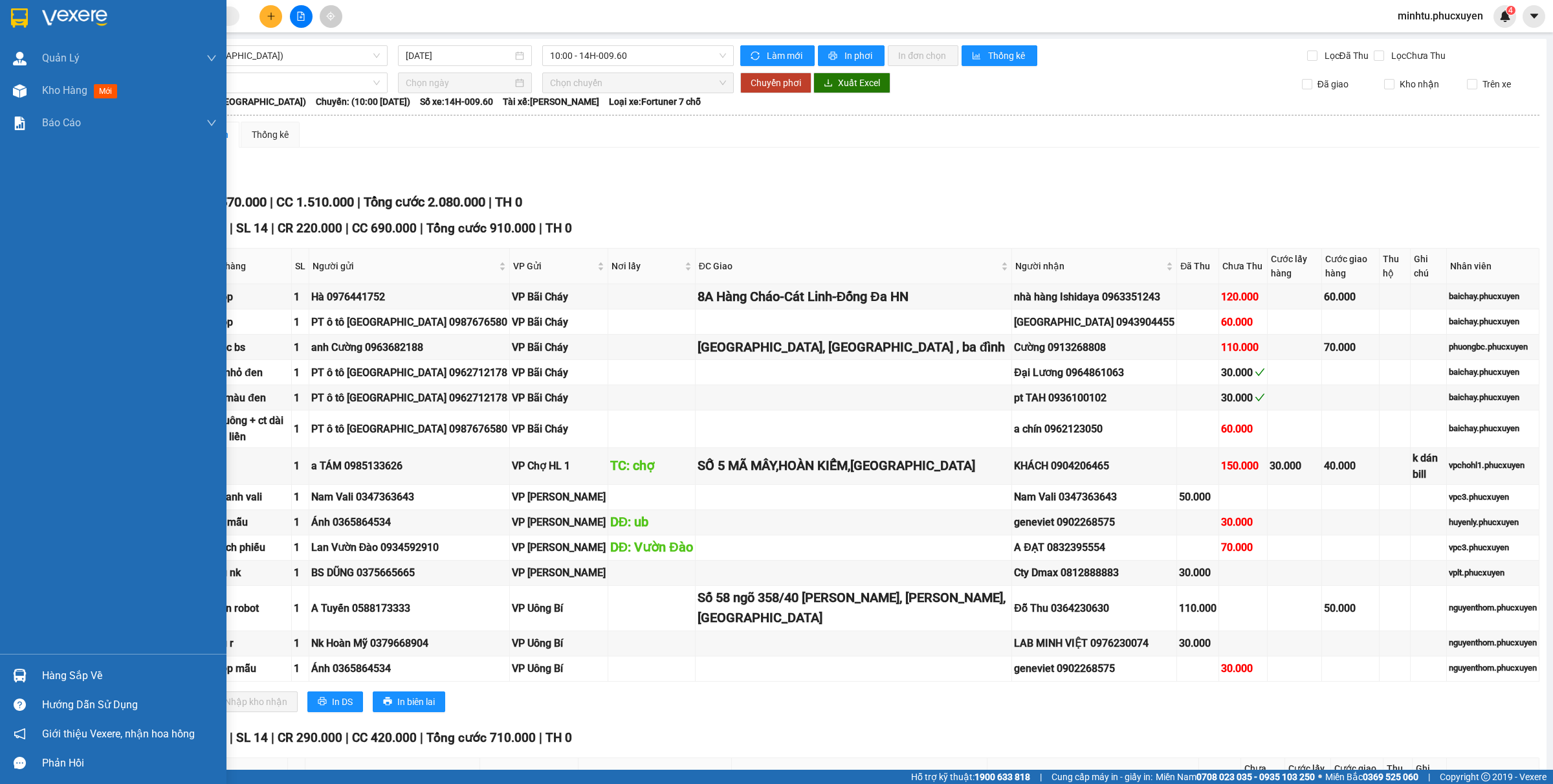
click at [8, 626] on div at bounding box center [19, 675] width 23 height 23
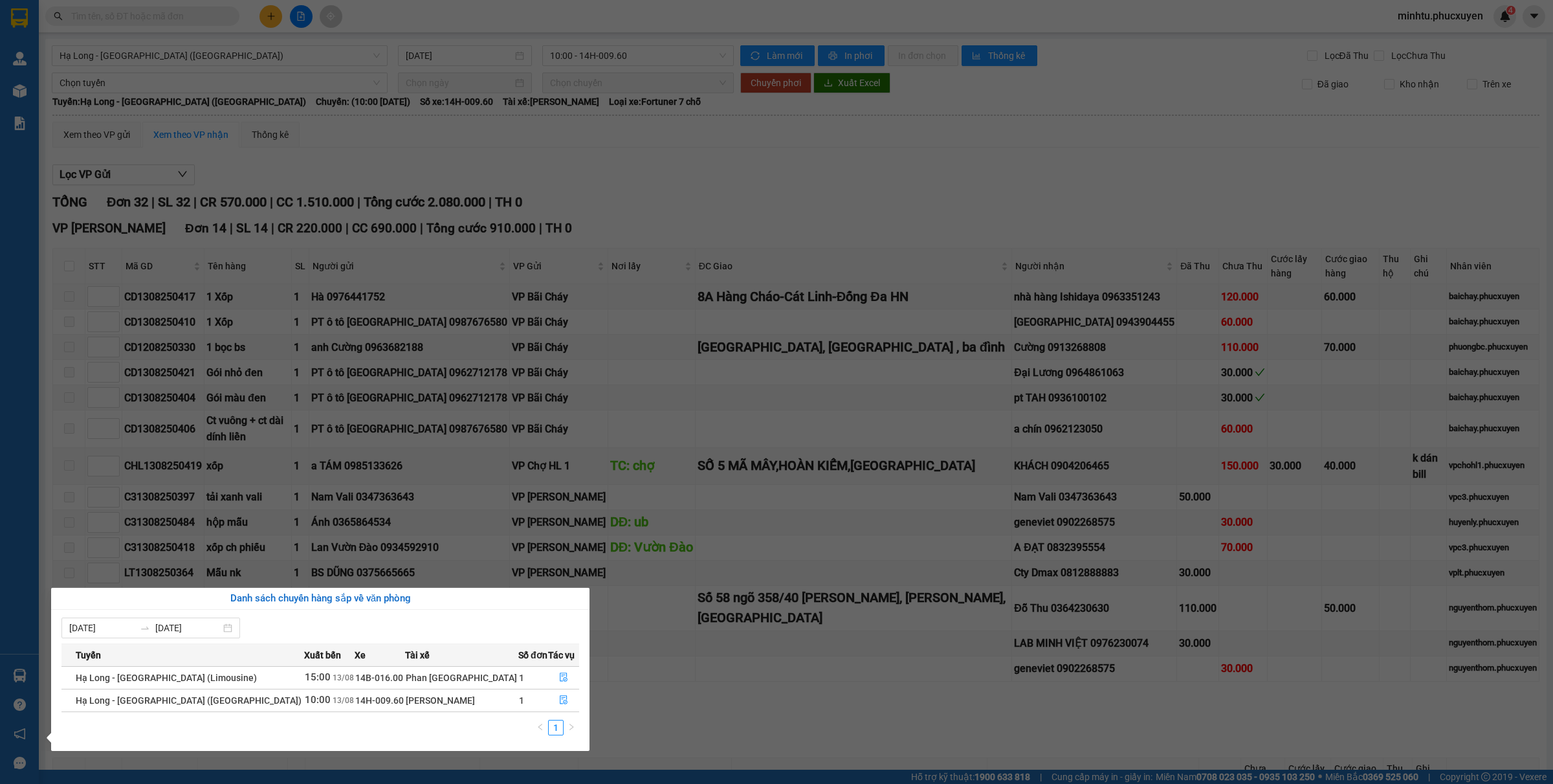
click at [778, 543] on section "Kết quả tìm kiếm ( 31 ) Bộ lọc Mã ĐH Trạng thái Món hàng Thu hộ Tổng cước Chưa …" at bounding box center [776, 392] width 1553 height 784
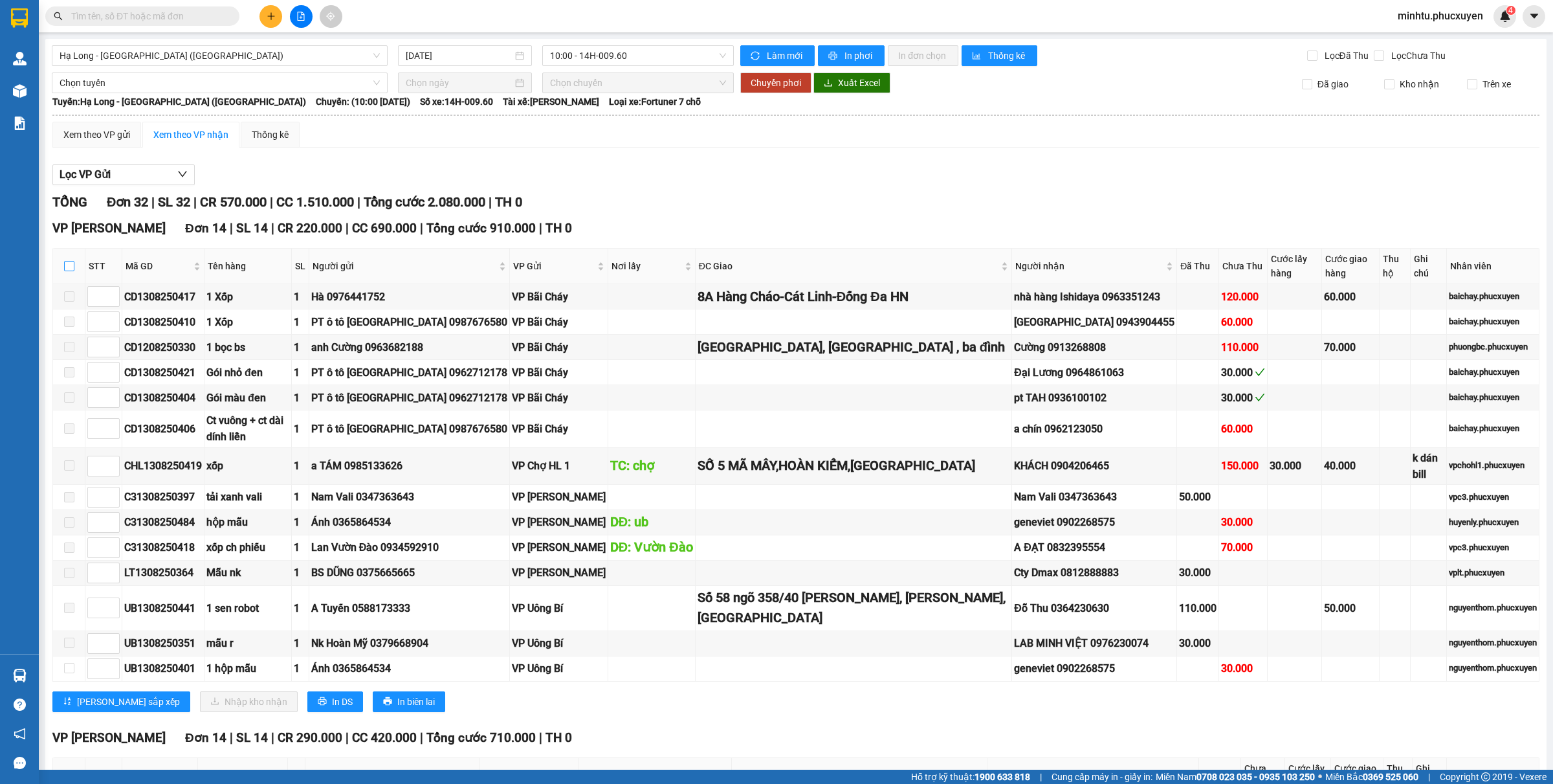
click at [72, 267] on input "checkbox" at bounding box center [69, 266] width 10 height 10
checkbox input "true"
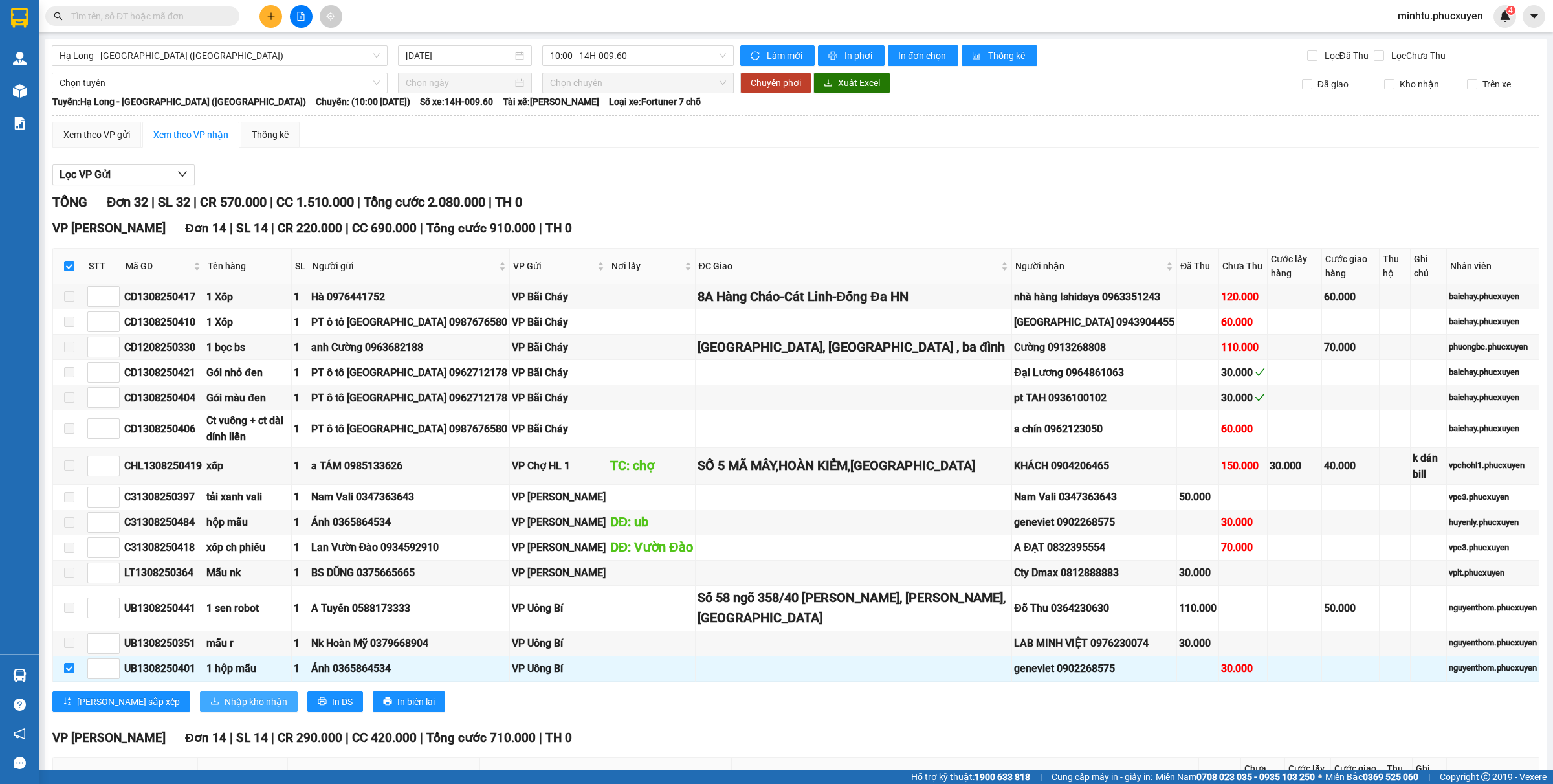
click at [200, 626] on button "Nhập kho nhận" at bounding box center [248, 701] width 98 height 21
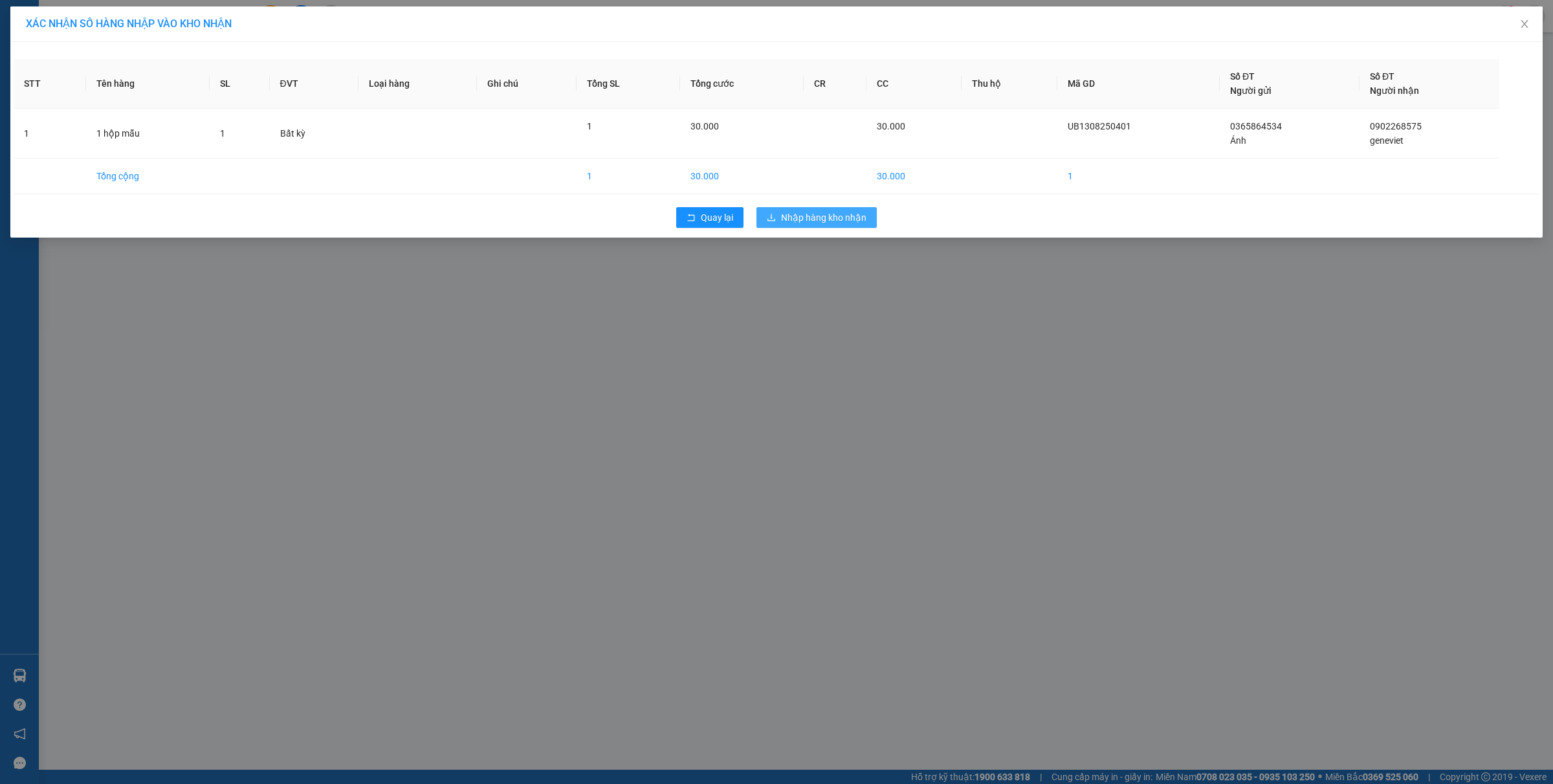
click at [829, 221] on span "Nhập hàng kho nhận" at bounding box center [824, 217] width 86 height 14
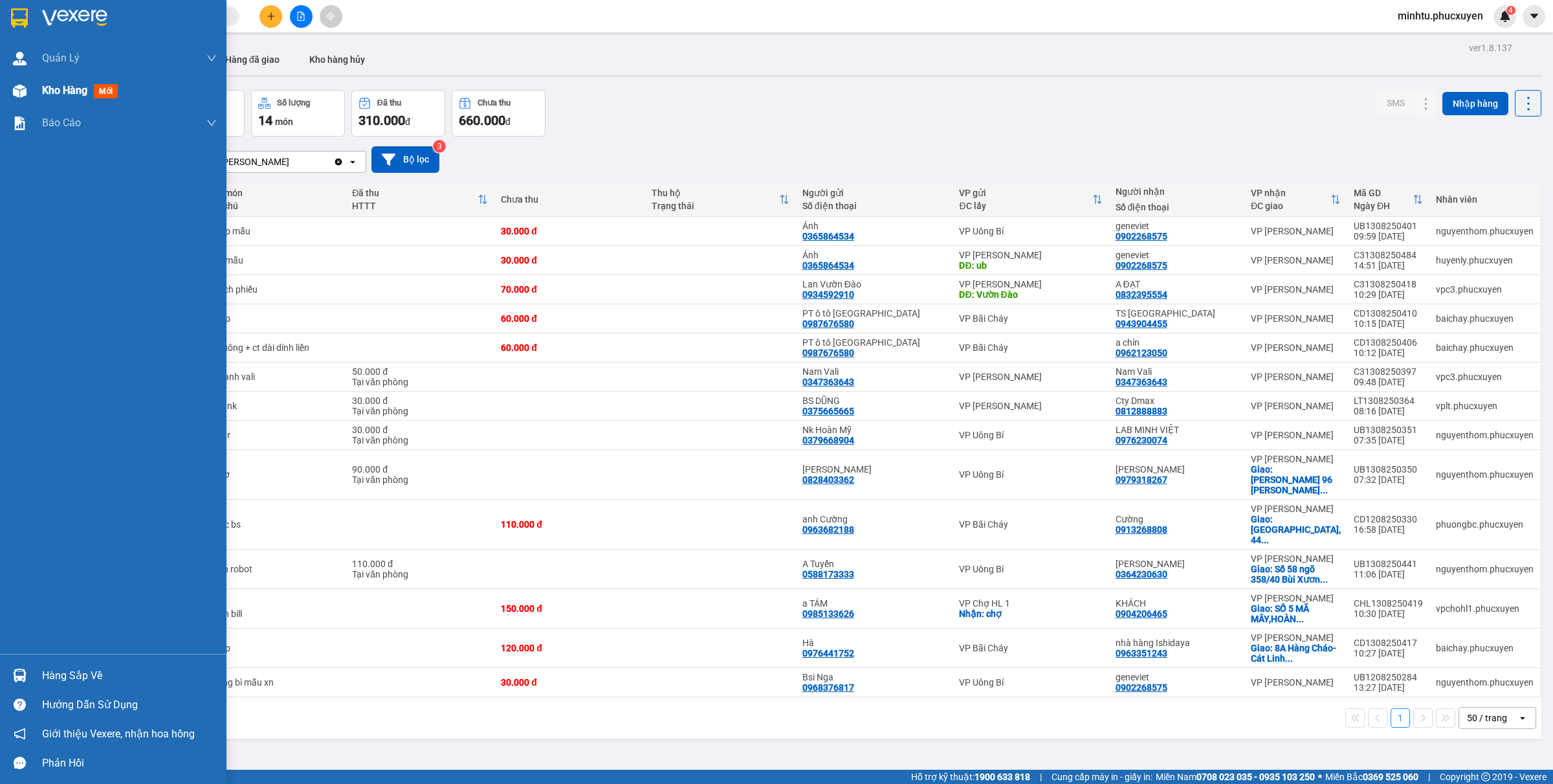
click at [71, 82] on div "Kho hàng mới" at bounding box center [82, 90] width 81 height 16
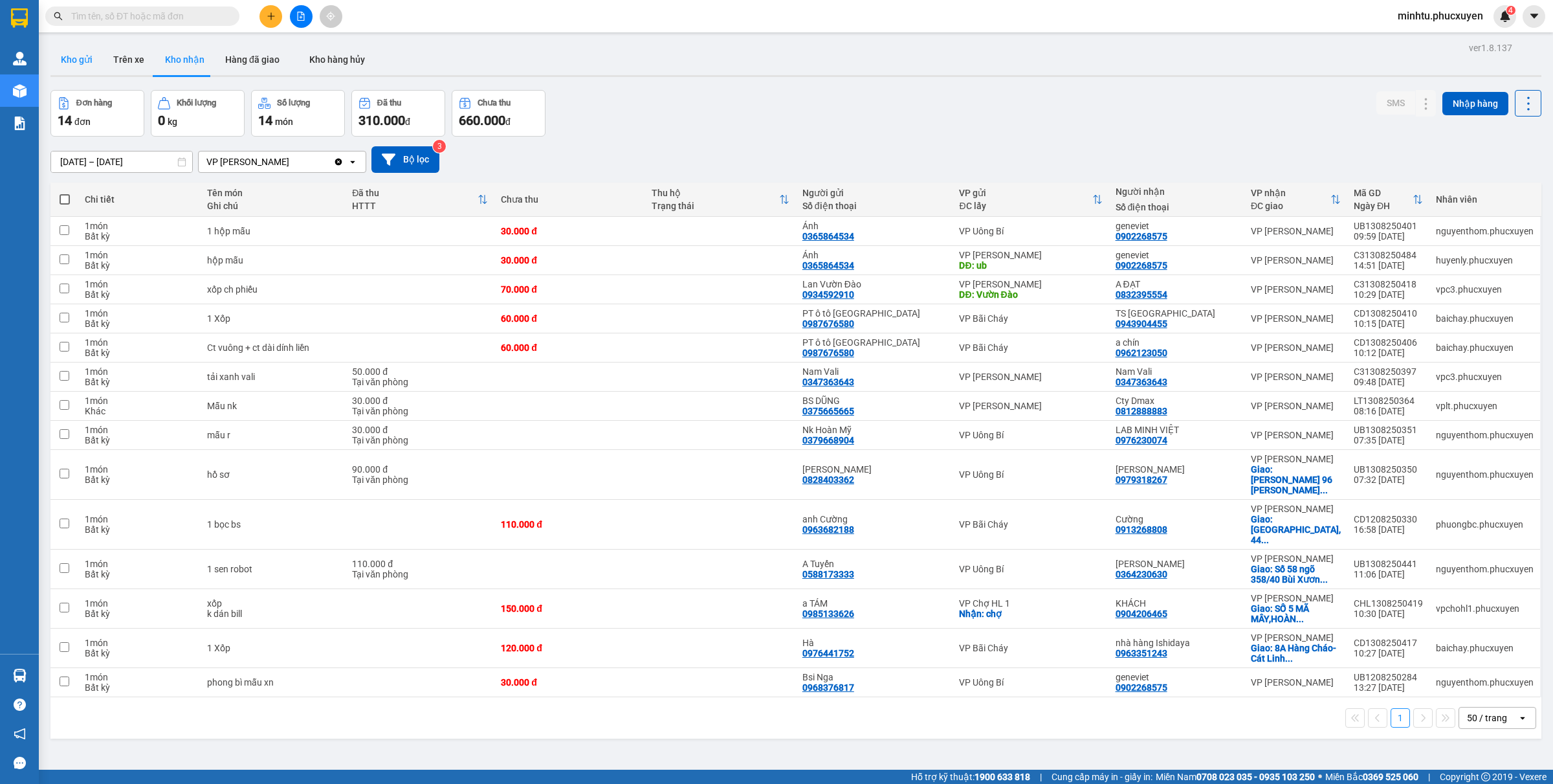
click at [73, 55] on button "Kho gửi" at bounding box center [76, 59] width 53 height 31
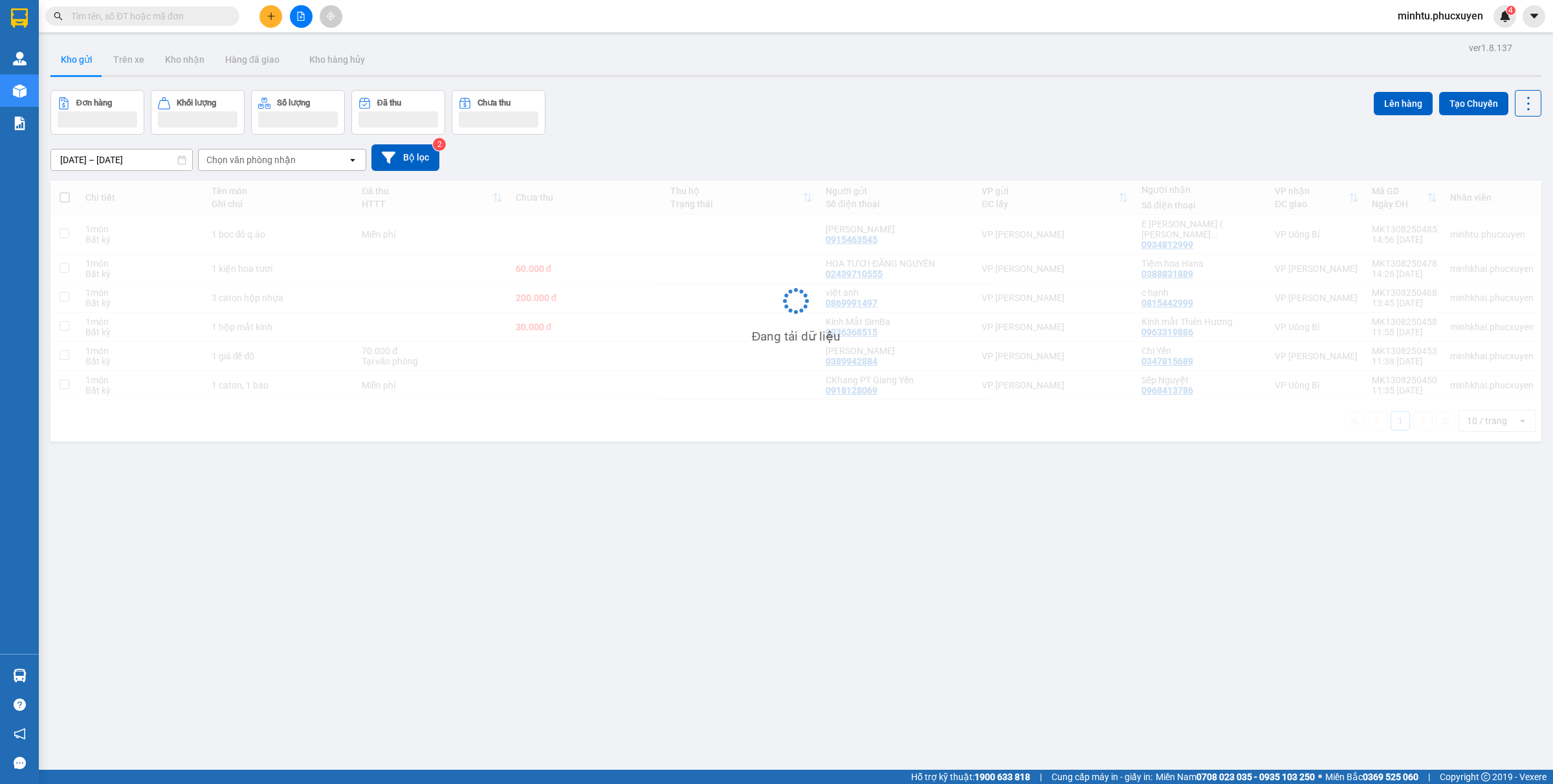
click at [186, 65] on button "Kho nhận" at bounding box center [184, 59] width 60 height 31
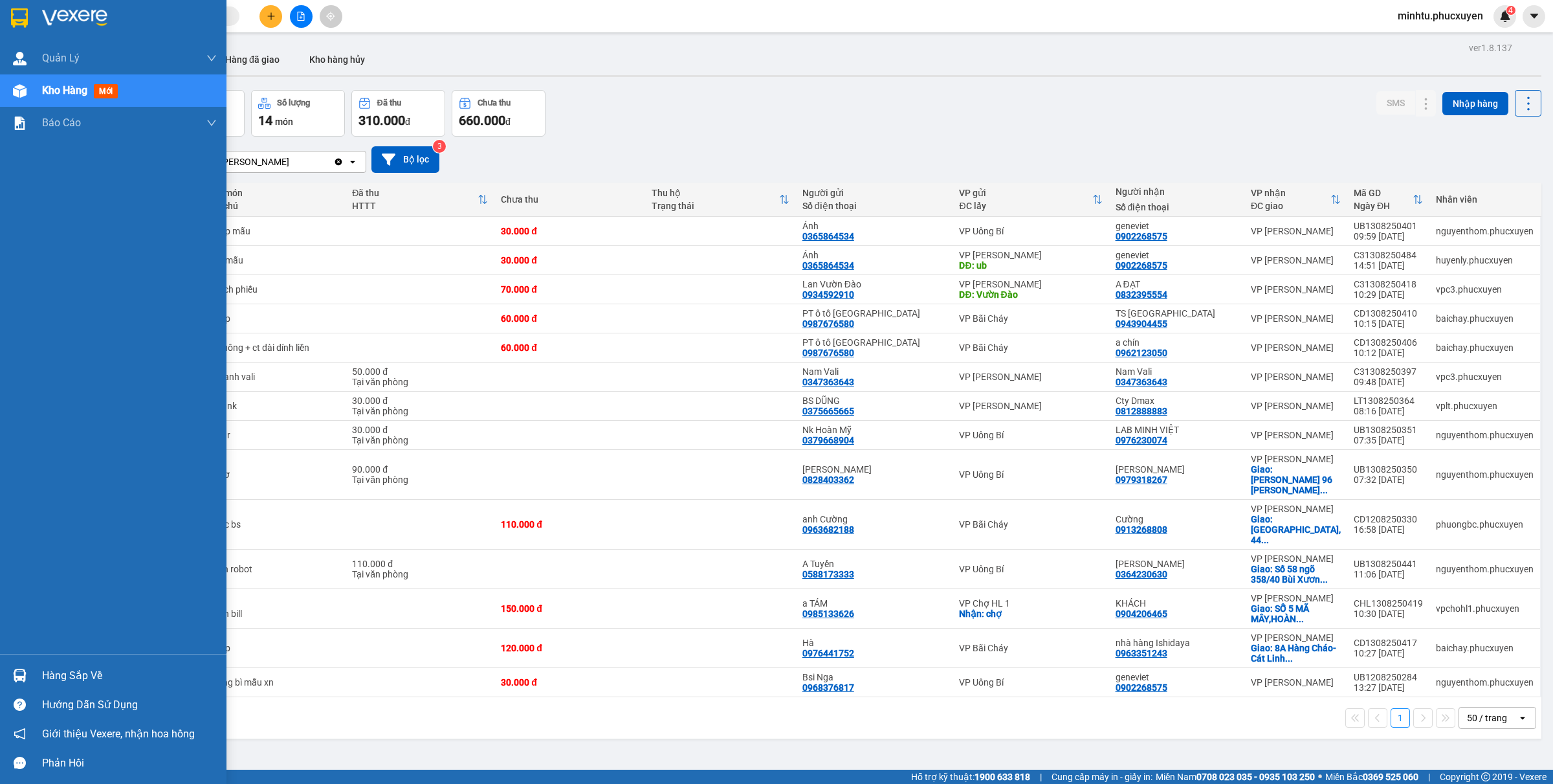
click at [44, 626] on div "Hàng sắp về" at bounding box center [129, 675] width 174 height 19
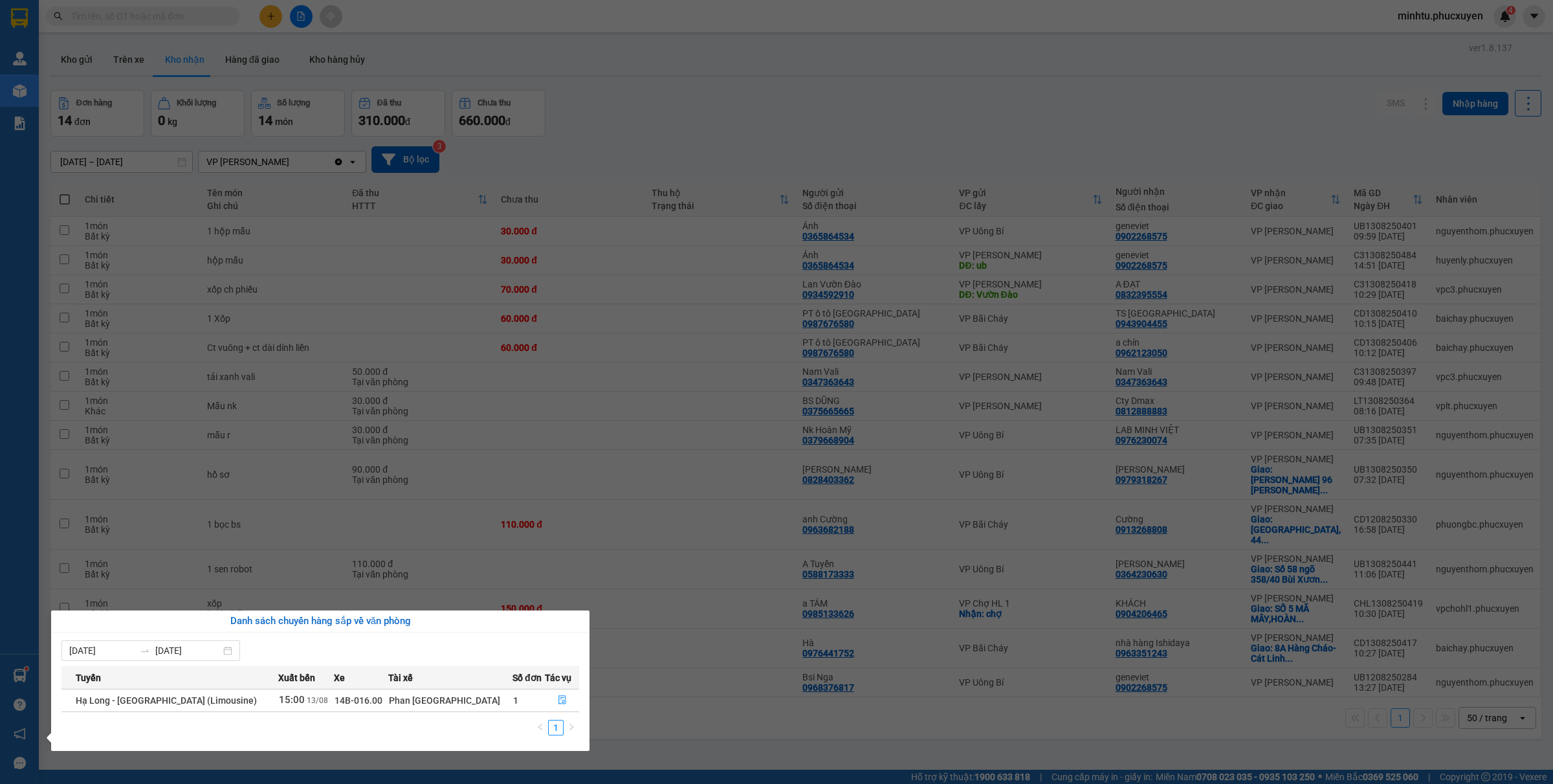
click at [683, 626] on section "Kết quả tìm kiếm ( 31 ) Bộ lọc Mã ĐH Trạng thái Món hàng Thu hộ Tổng cước Chưa …" at bounding box center [776, 392] width 1553 height 784
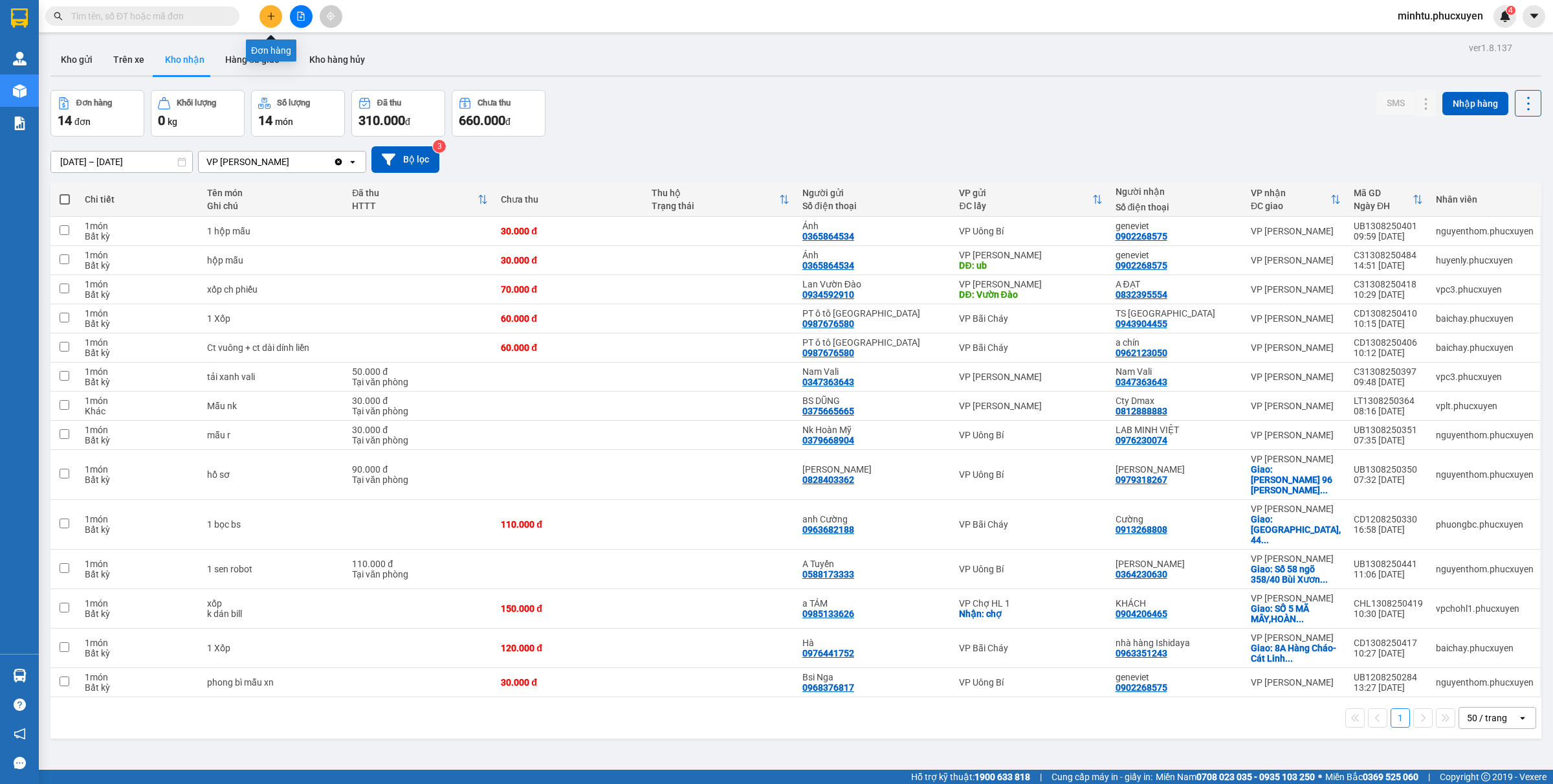
click at [267, 23] on button at bounding box center [270, 16] width 23 height 23
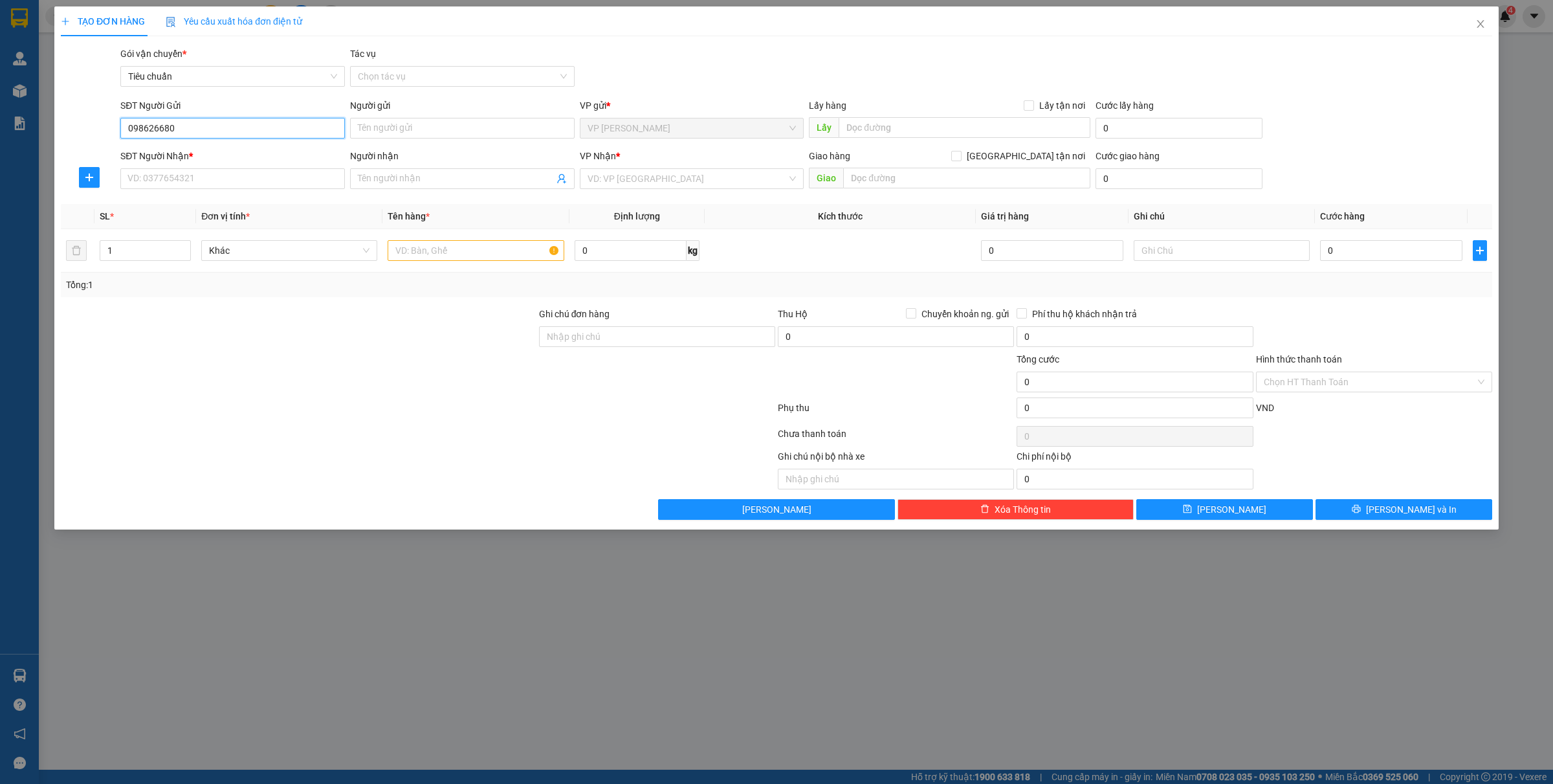
type input "0986266804"
click at [209, 159] on div "0986266804 - [PERSON_NAME]" at bounding box center [232, 153] width 209 height 14
type input "anh duy"
type input "0986266804"
click at [201, 178] on input "SĐT Người Nhận *" at bounding box center [233, 179] width 225 height 21
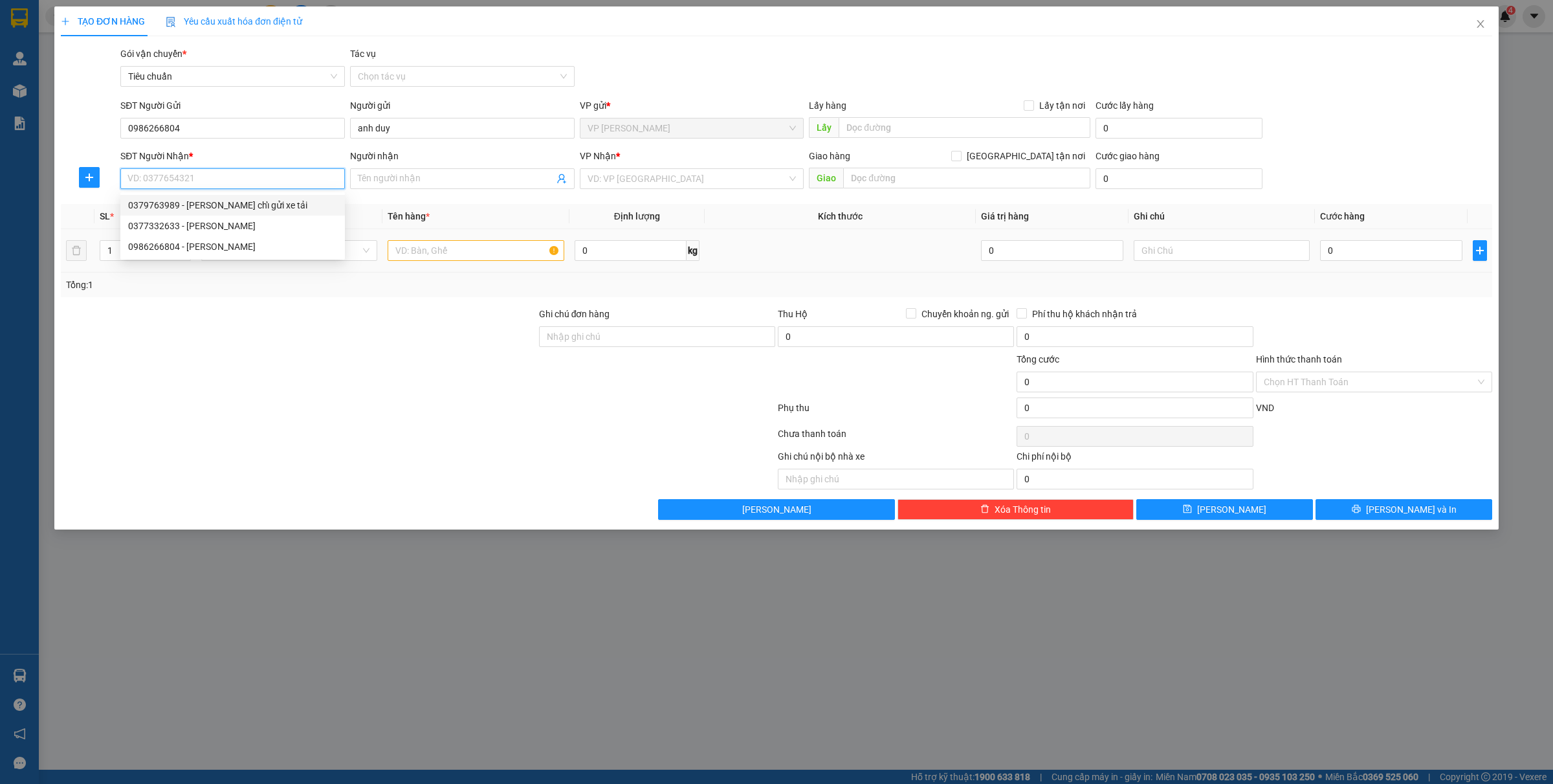
drag, startPoint x: 231, startPoint y: 208, endPoint x: 454, endPoint y: 248, distance: 226.6
click at [231, 208] on div "0379763989 - [PERSON_NAME] chỉ gửi xe tải" at bounding box center [232, 205] width 209 height 14
type input "0379763989"
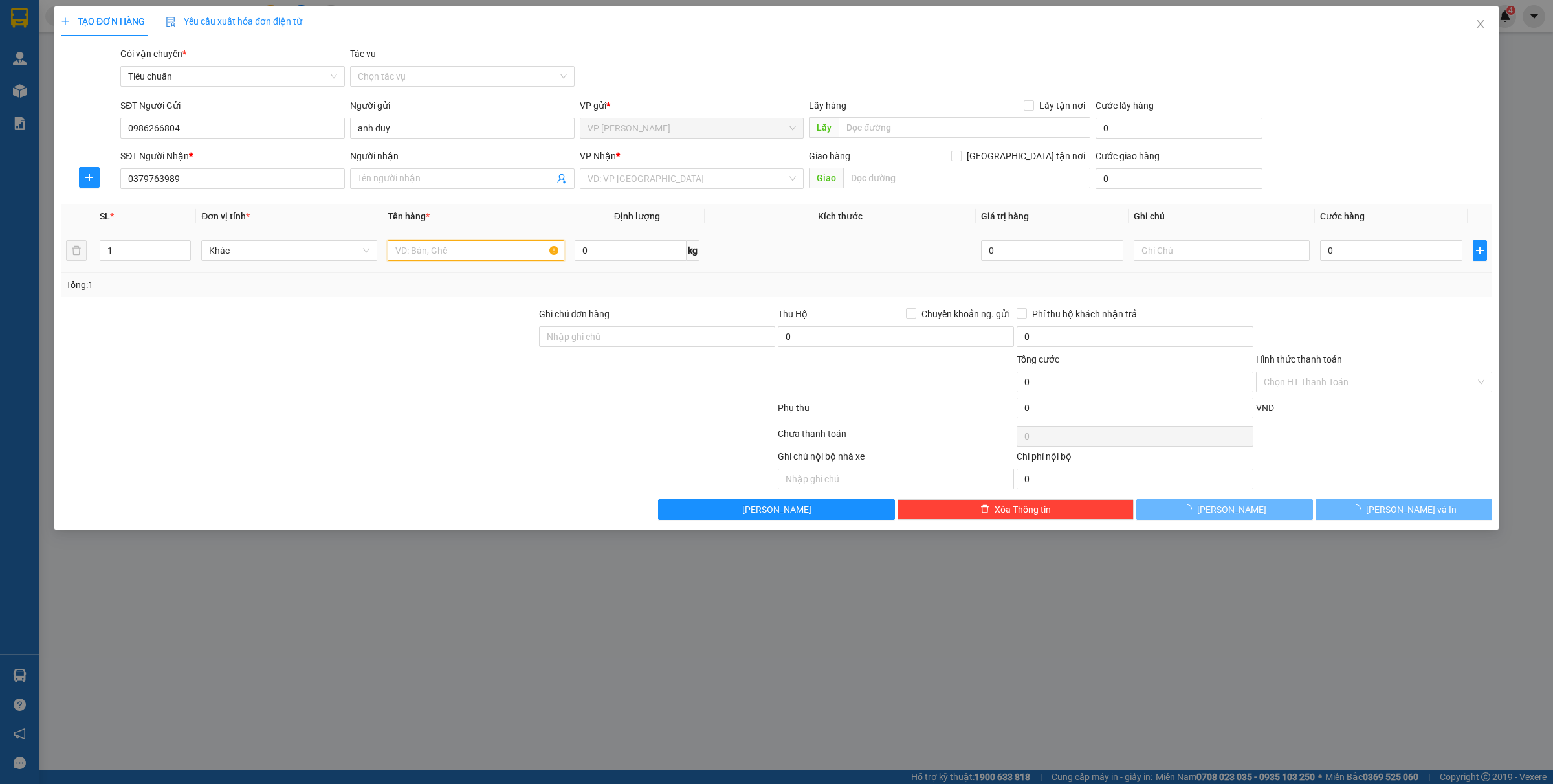
click at [439, 257] on input "text" at bounding box center [475, 250] width 176 height 21
type input "[PERSON_NAME] chỉ gửi xe tải"
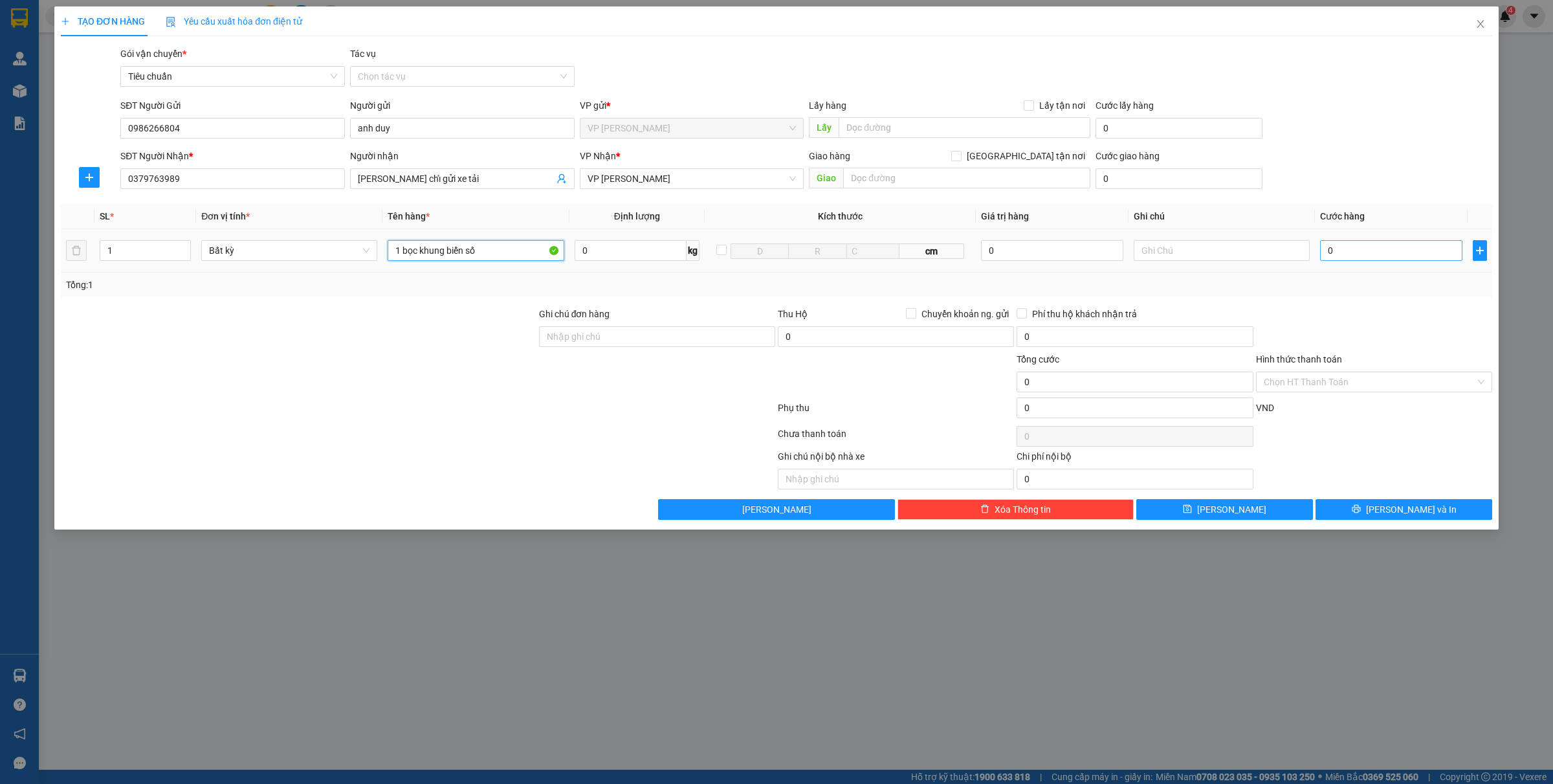
type input "1 bọc khung biển số"
click at [1242, 244] on input "0" at bounding box center [1391, 250] width 143 height 21
type input "5"
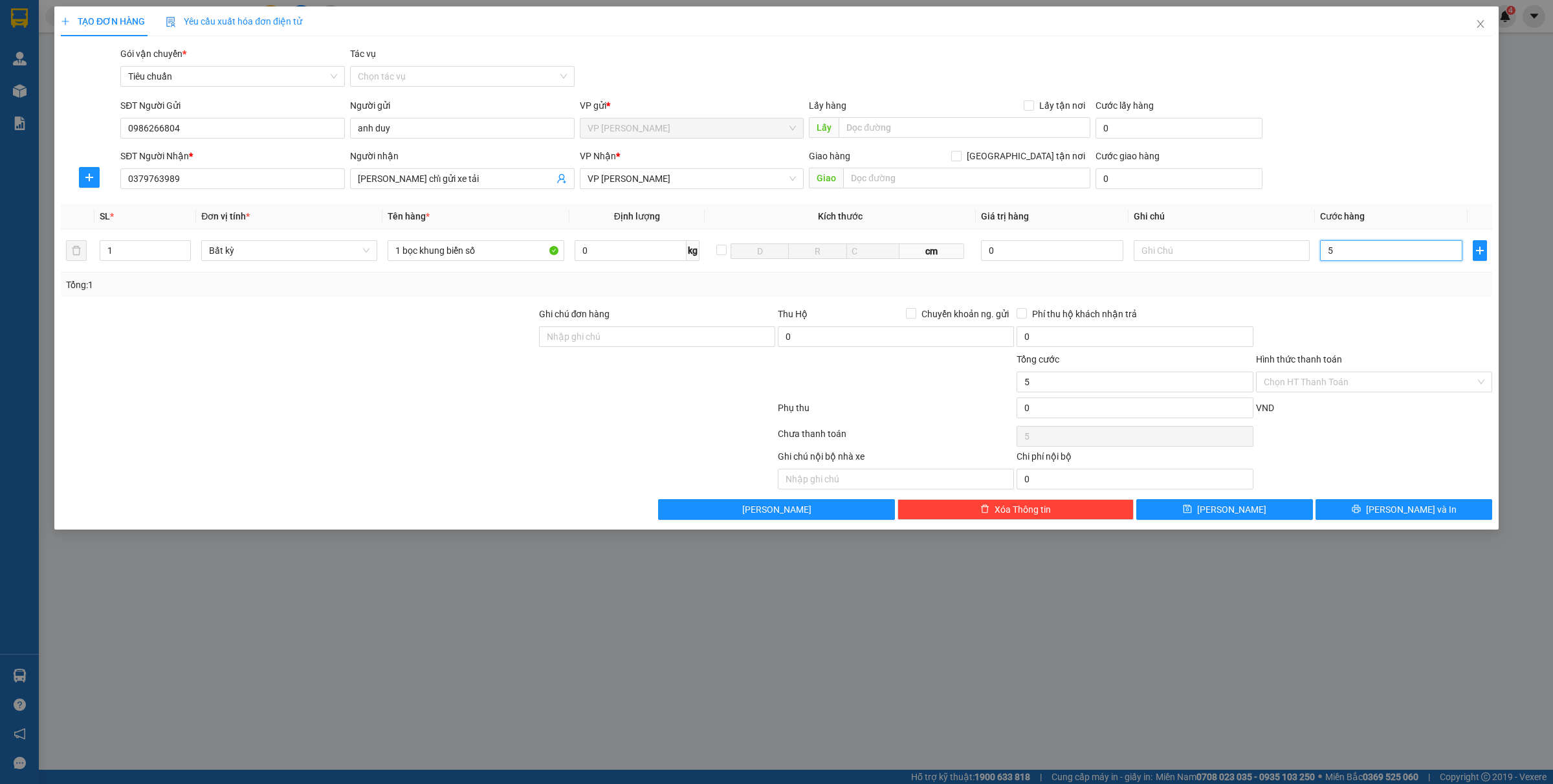
type input "50"
type input "500"
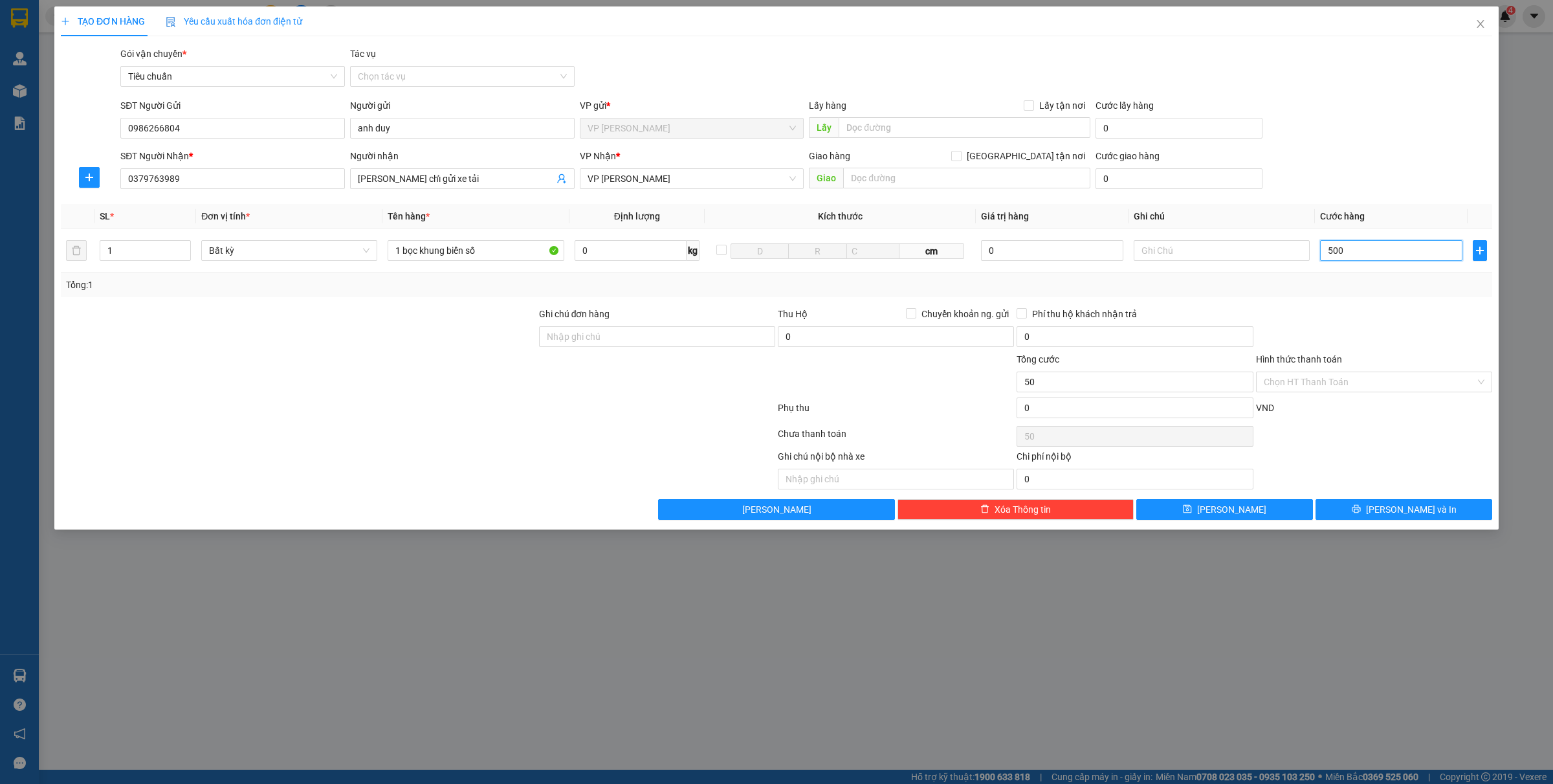
type input "500"
type input "5.000"
type input "50.000"
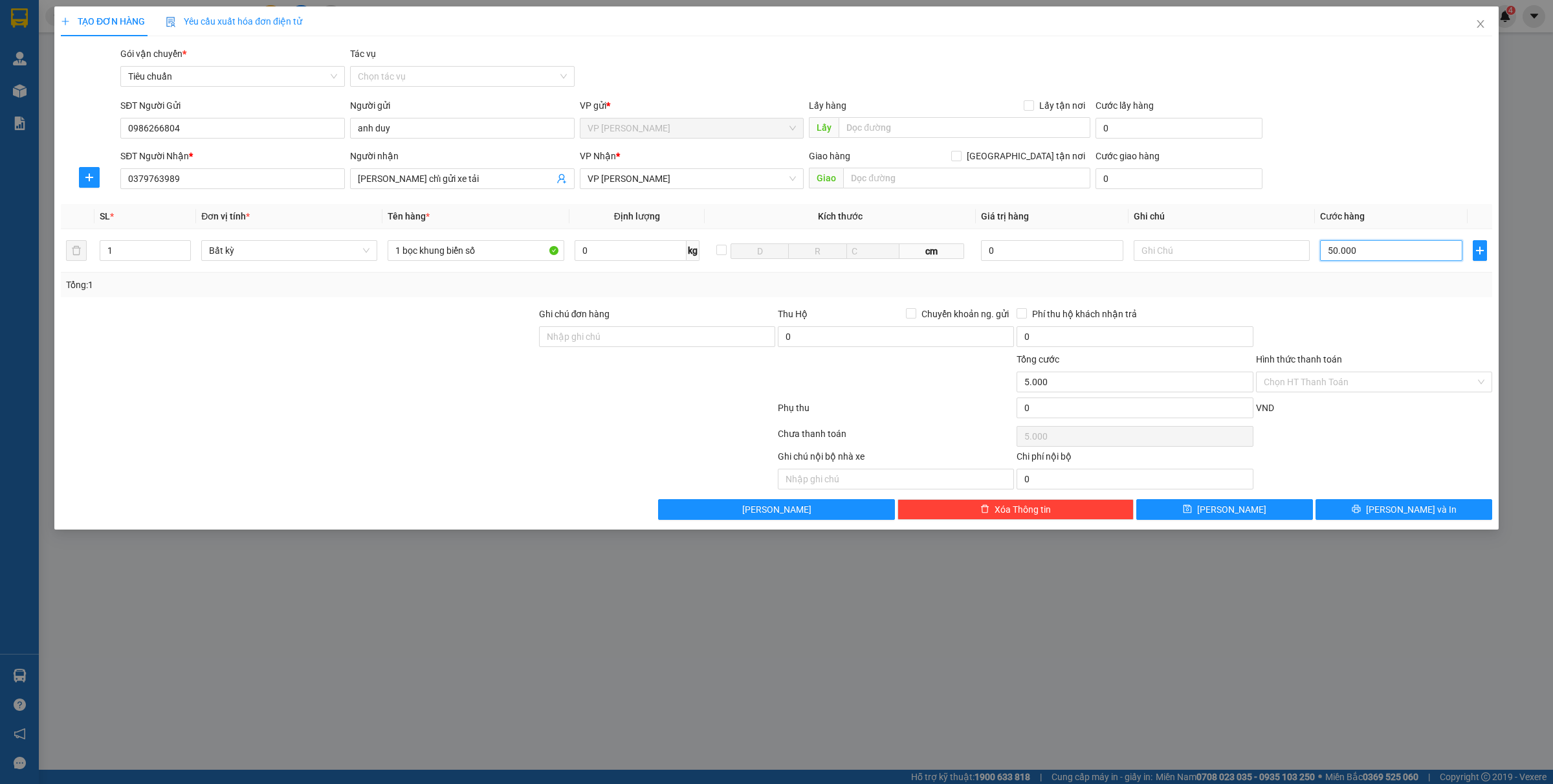
type input "50.000"
click at [1242, 505] on button "[PERSON_NAME] và In" at bounding box center [1404, 509] width 177 height 21
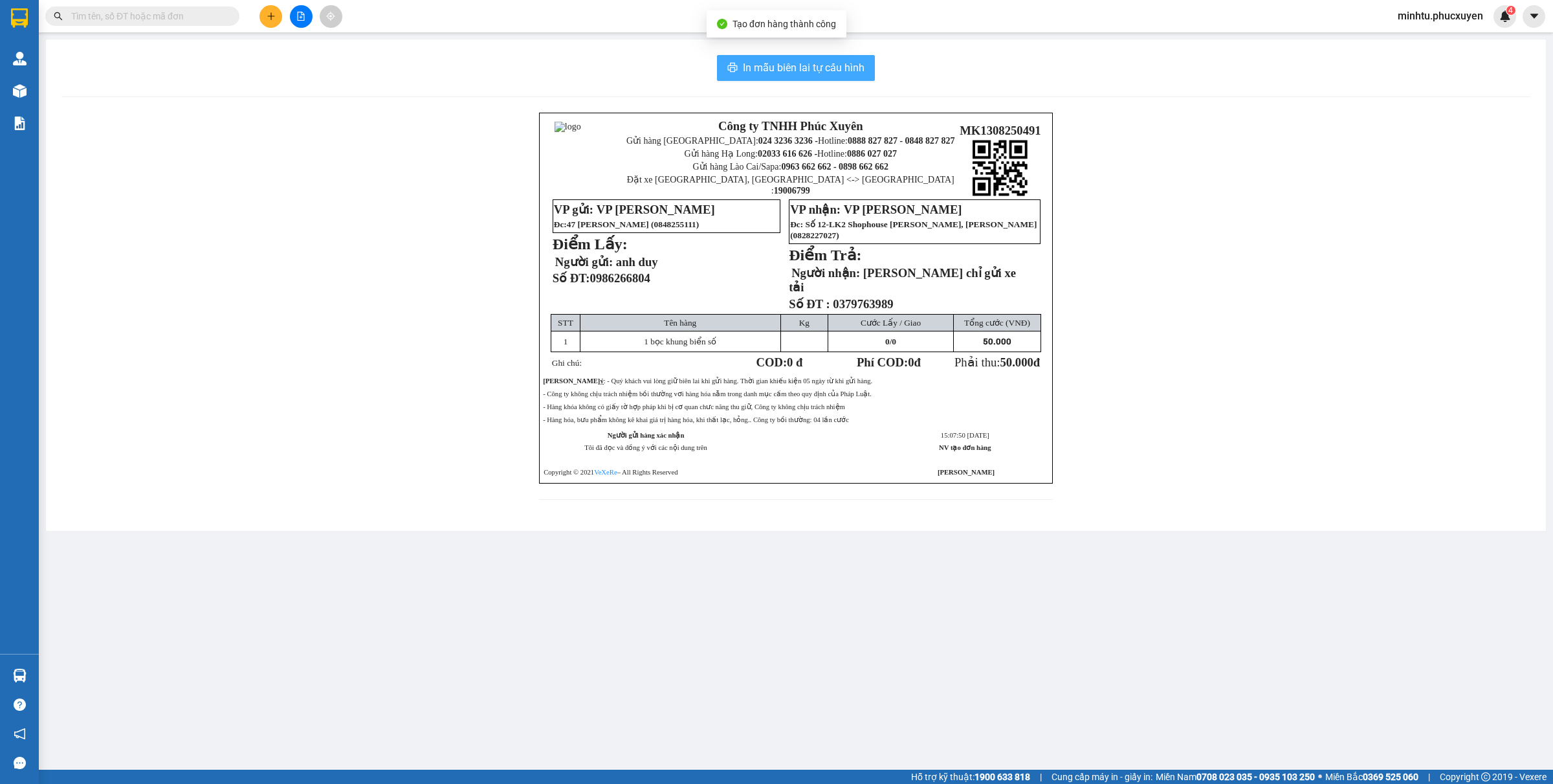
click at [797, 69] on span "In mẫu biên lai tự cấu hình" at bounding box center [803, 67] width 122 height 16
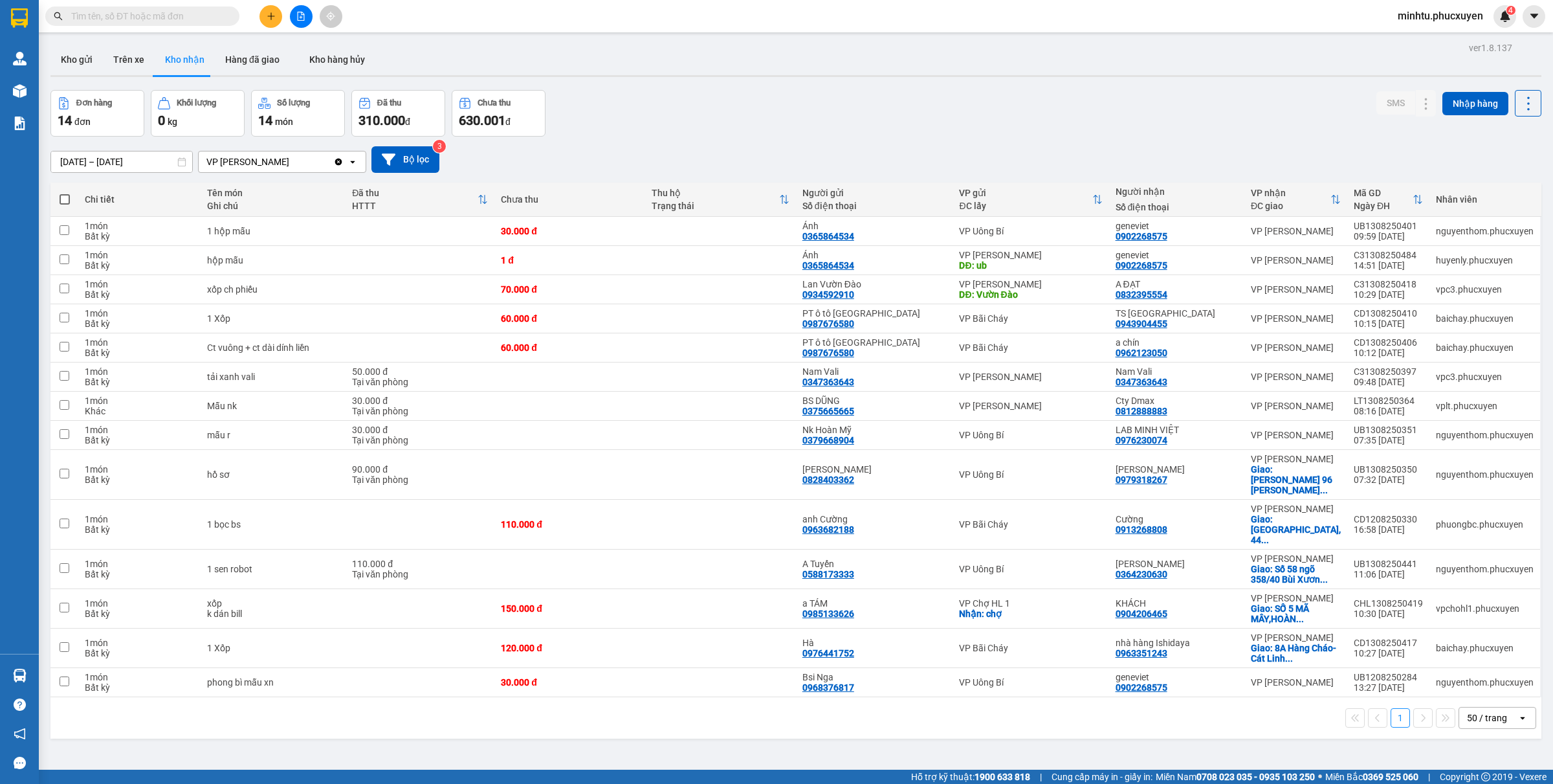
click at [839, 95] on div "Đơn hàng 14 đơn Khối lượng 0 kg Số lượng 14 món Đã thu 310.000 đ Chưa thu 630.0…" at bounding box center [796, 113] width 1491 height 47
click at [273, 8] on button at bounding box center [270, 16] width 23 height 23
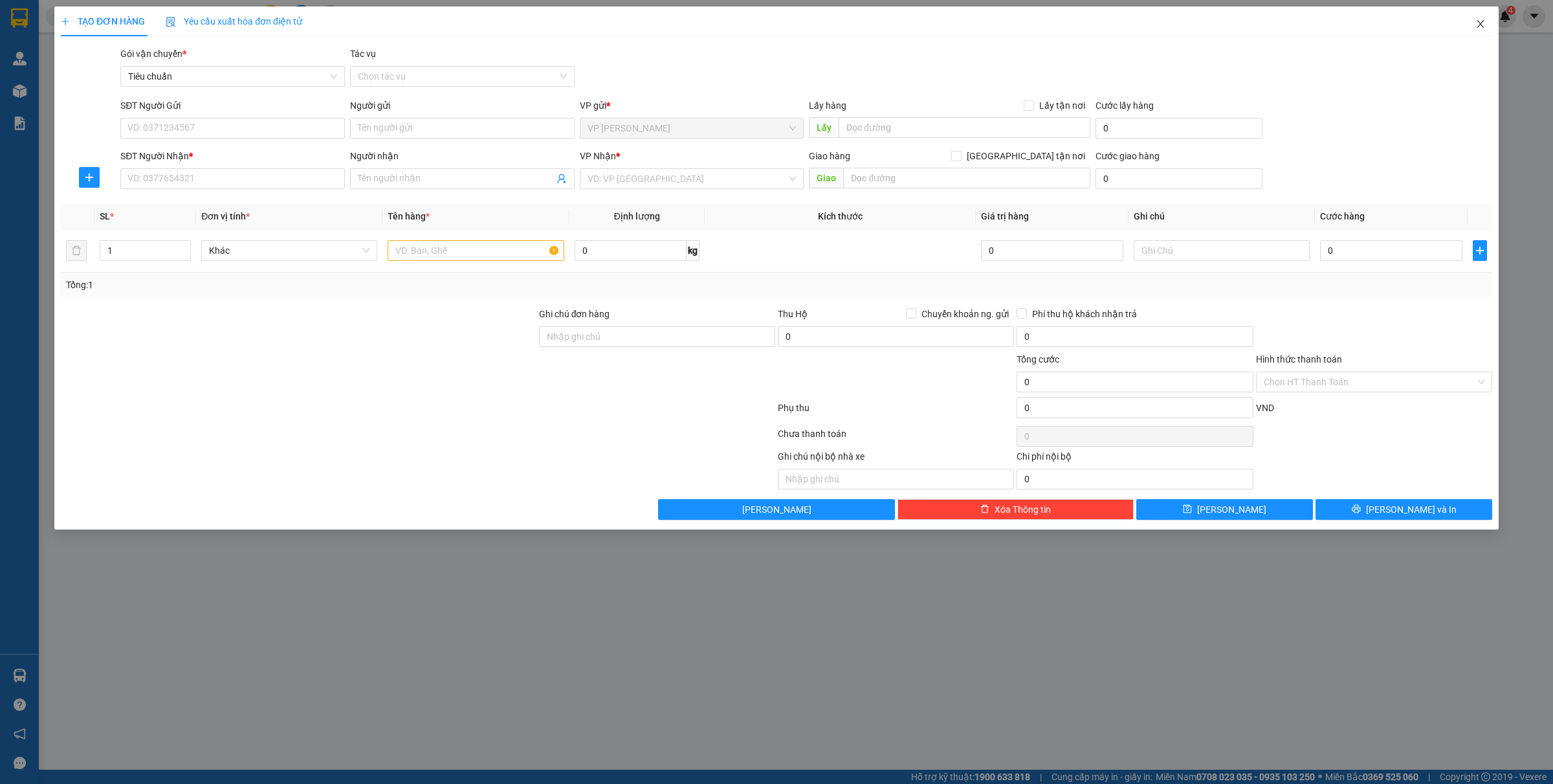
click at [1242, 24] on span "Close" at bounding box center [1480, 24] width 36 height 36
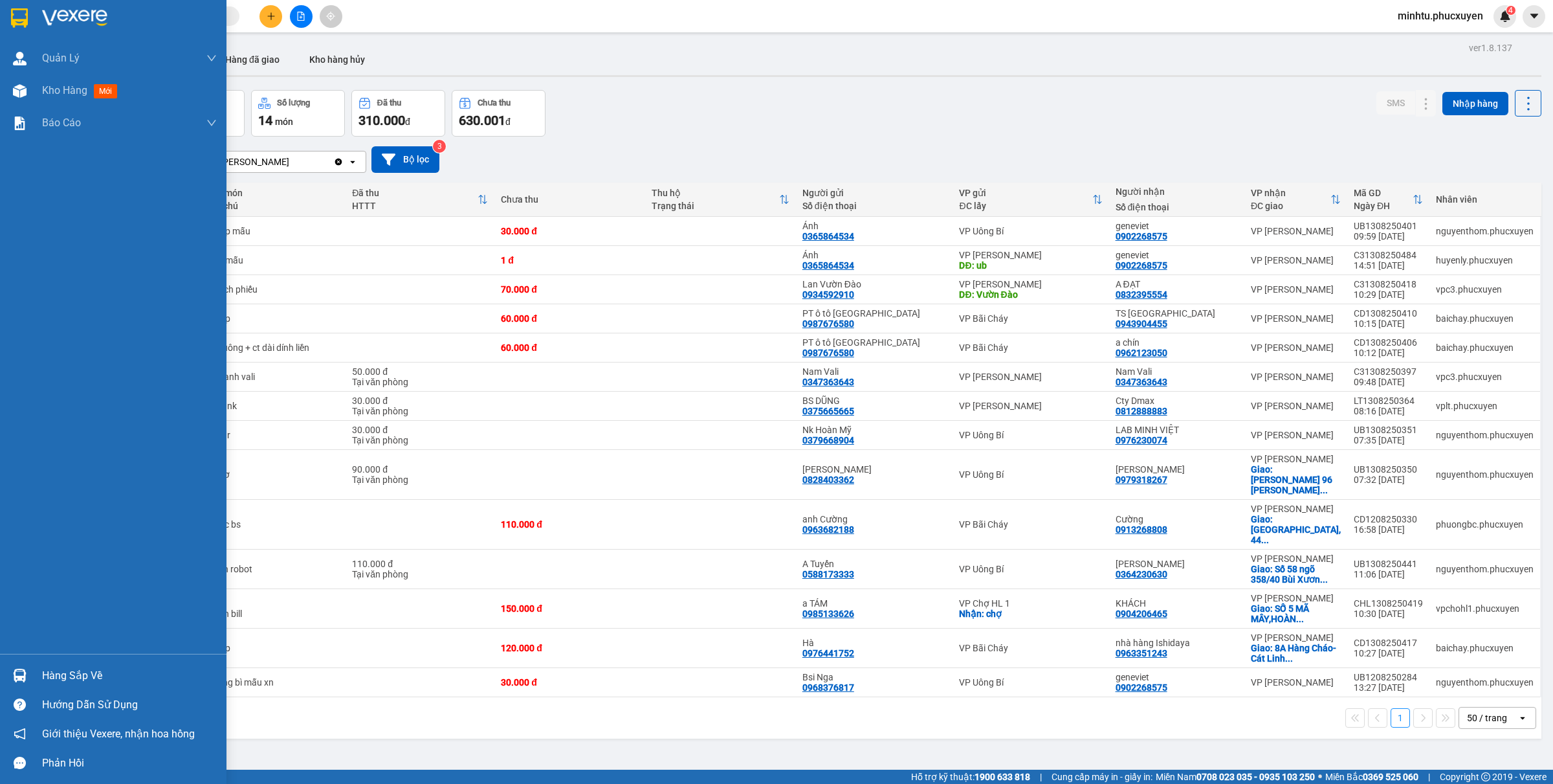
click at [10, 626] on div at bounding box center [19, 675] width 23 height 23
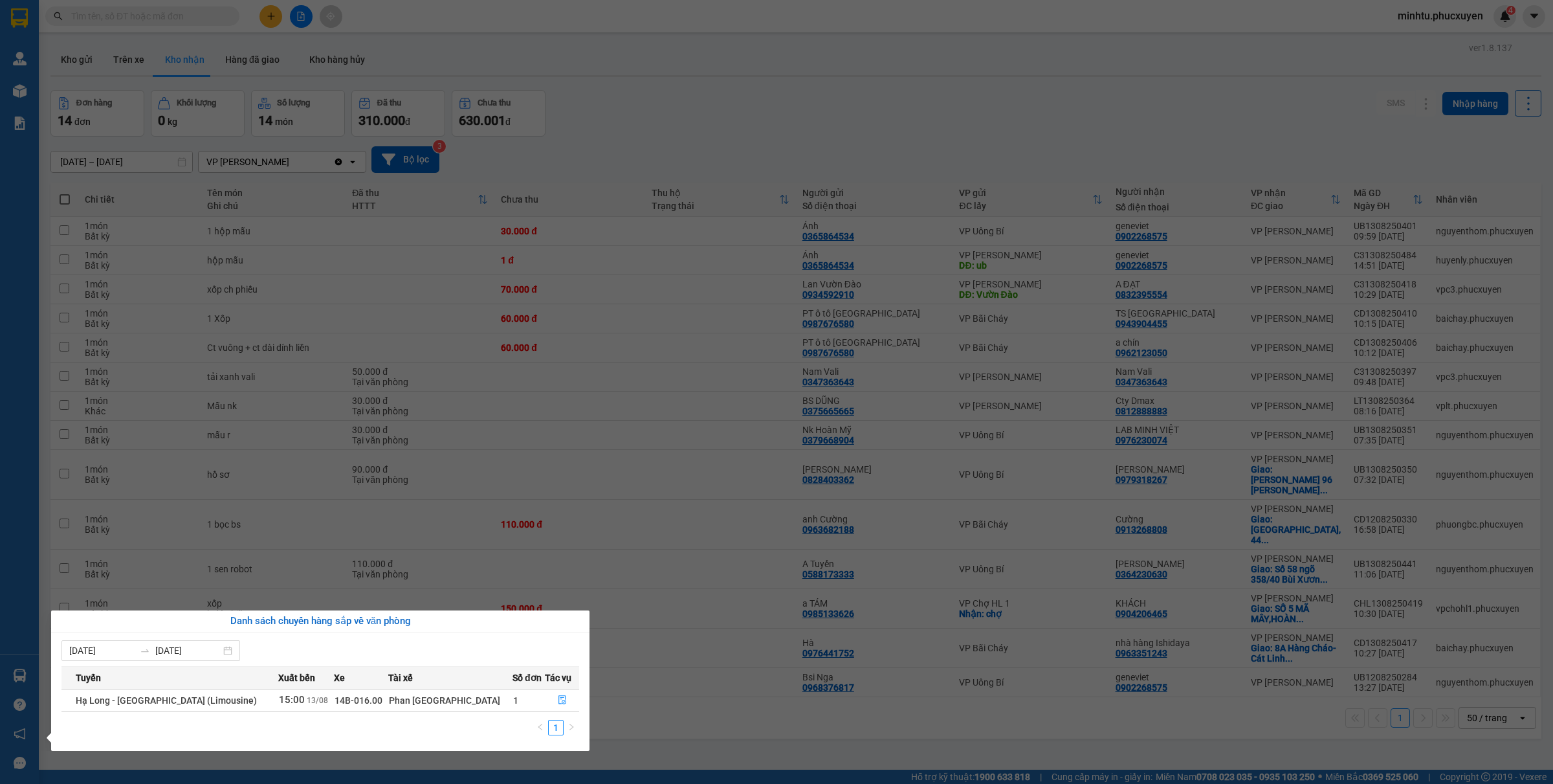
click at [731, 579] on section "Kết quả tìm kiếm ( 31 ) Bộ lọc Mã ĐH Trạng thái Món hàng Thu hộ Tổng cước Chưa …" at bounding box center [776, 392] width 1553 height 784
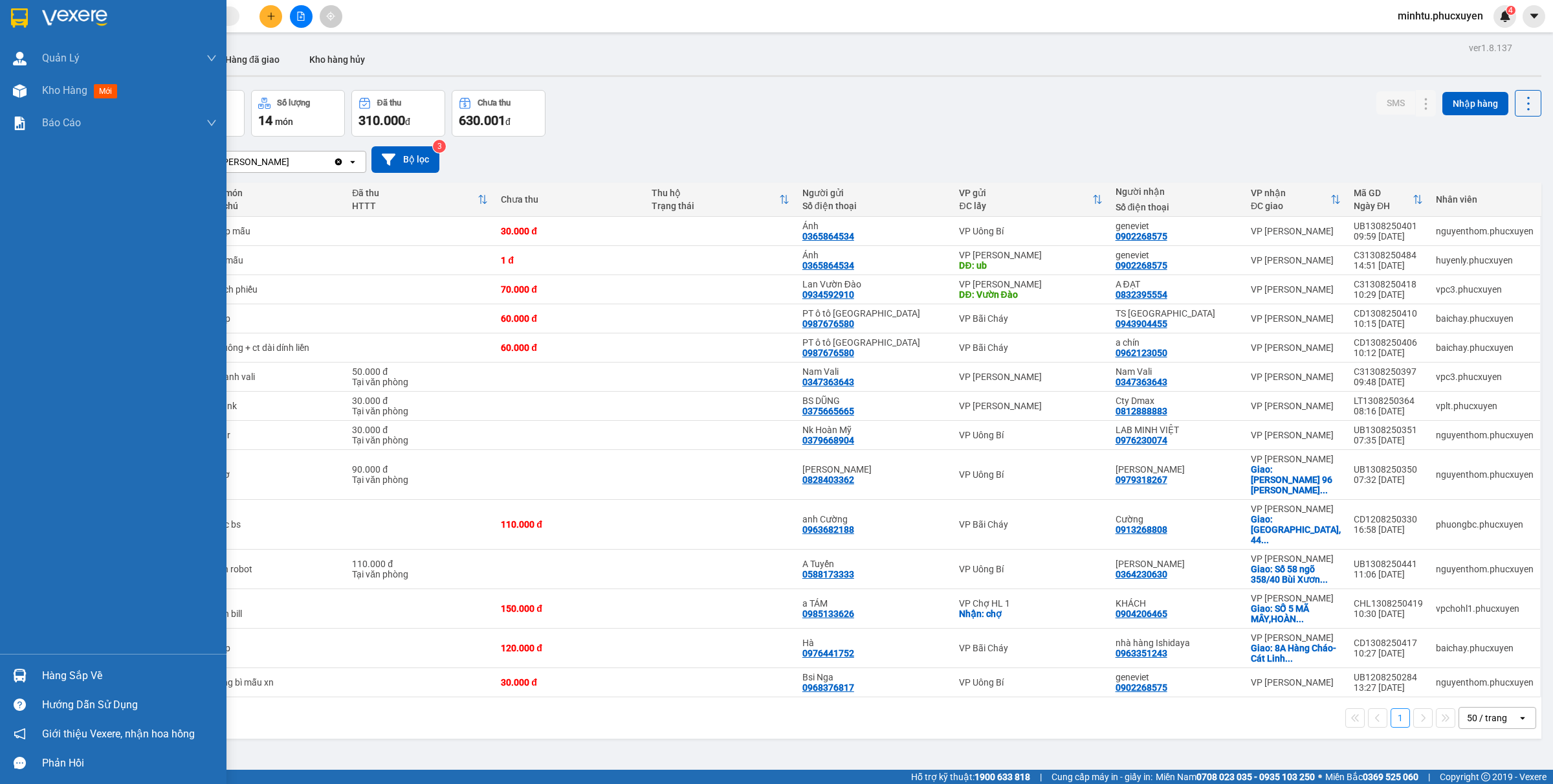
click at [18, 626] on img at bounding box center [19, 675] width 13 height 13
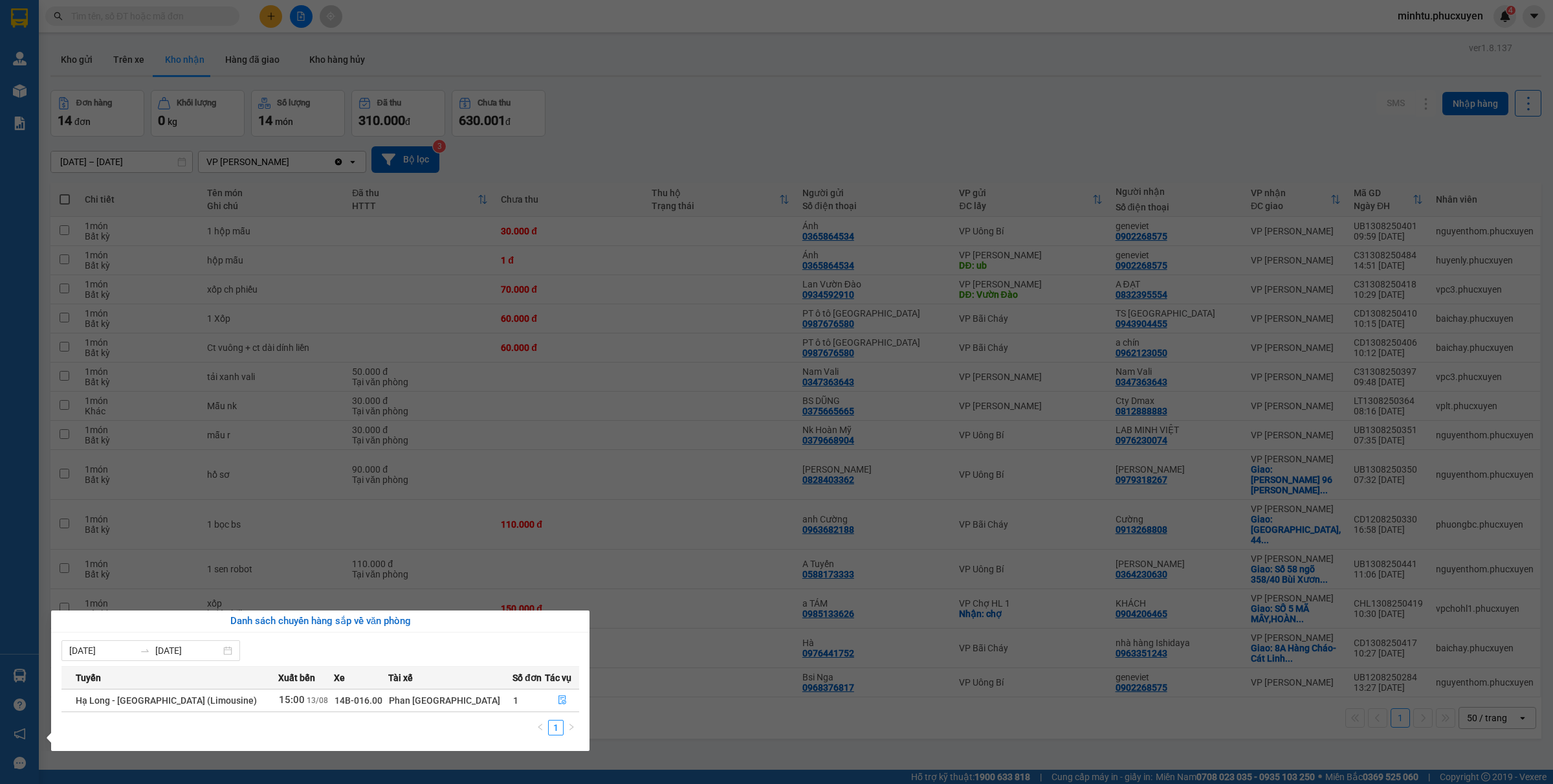
click at [823, 626] on section "Kết quả tìm kiếm ( 31 ) Bộ lọc Mã ĐH Trạng thái Món hàng Thu hộ Tổng cước Chưa …" at bounding box center [776, 392] width 1553 height 784
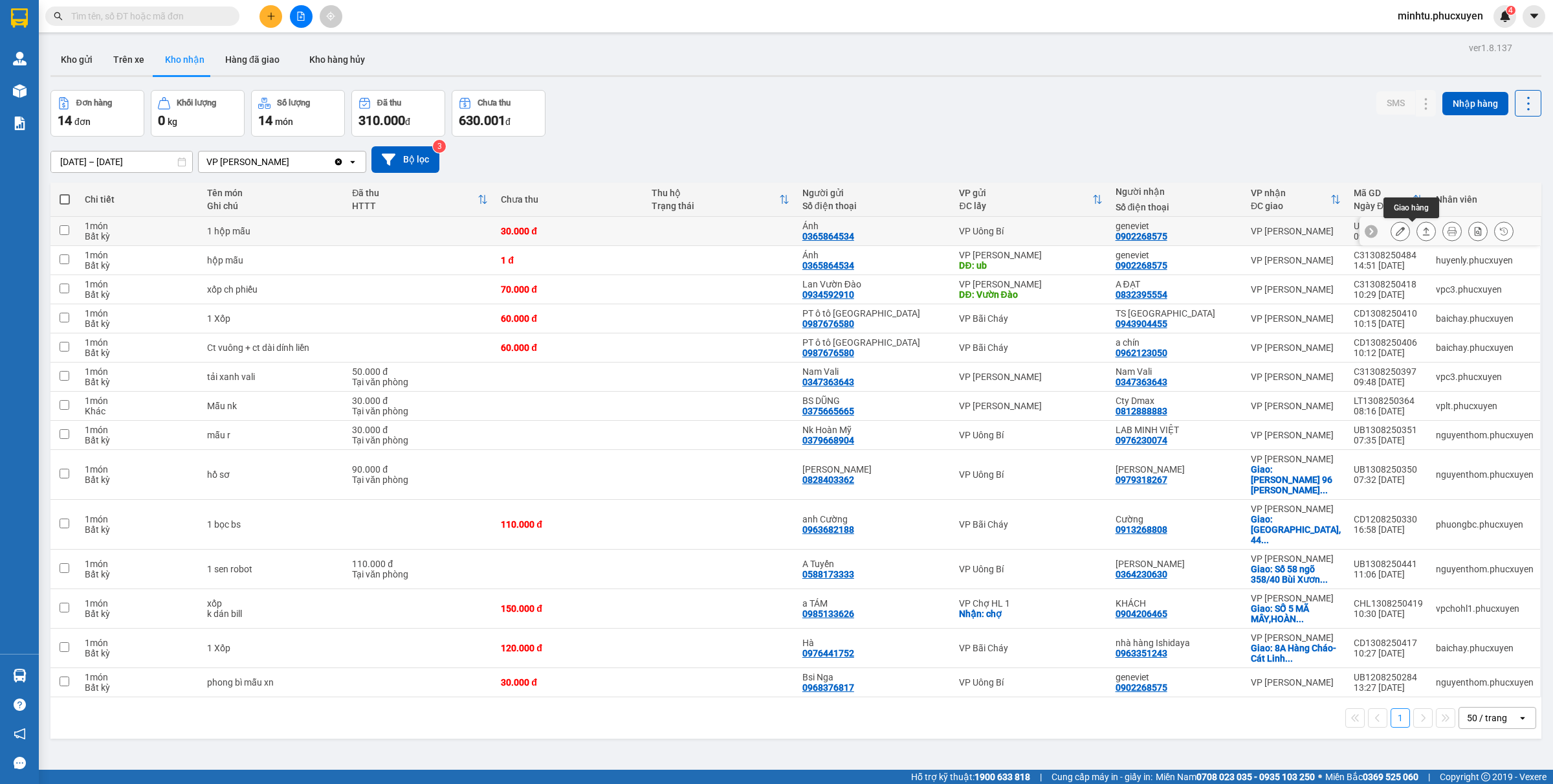
click at [1242, 231] on icon at bounding box center [1426, 231] width 9 height 9
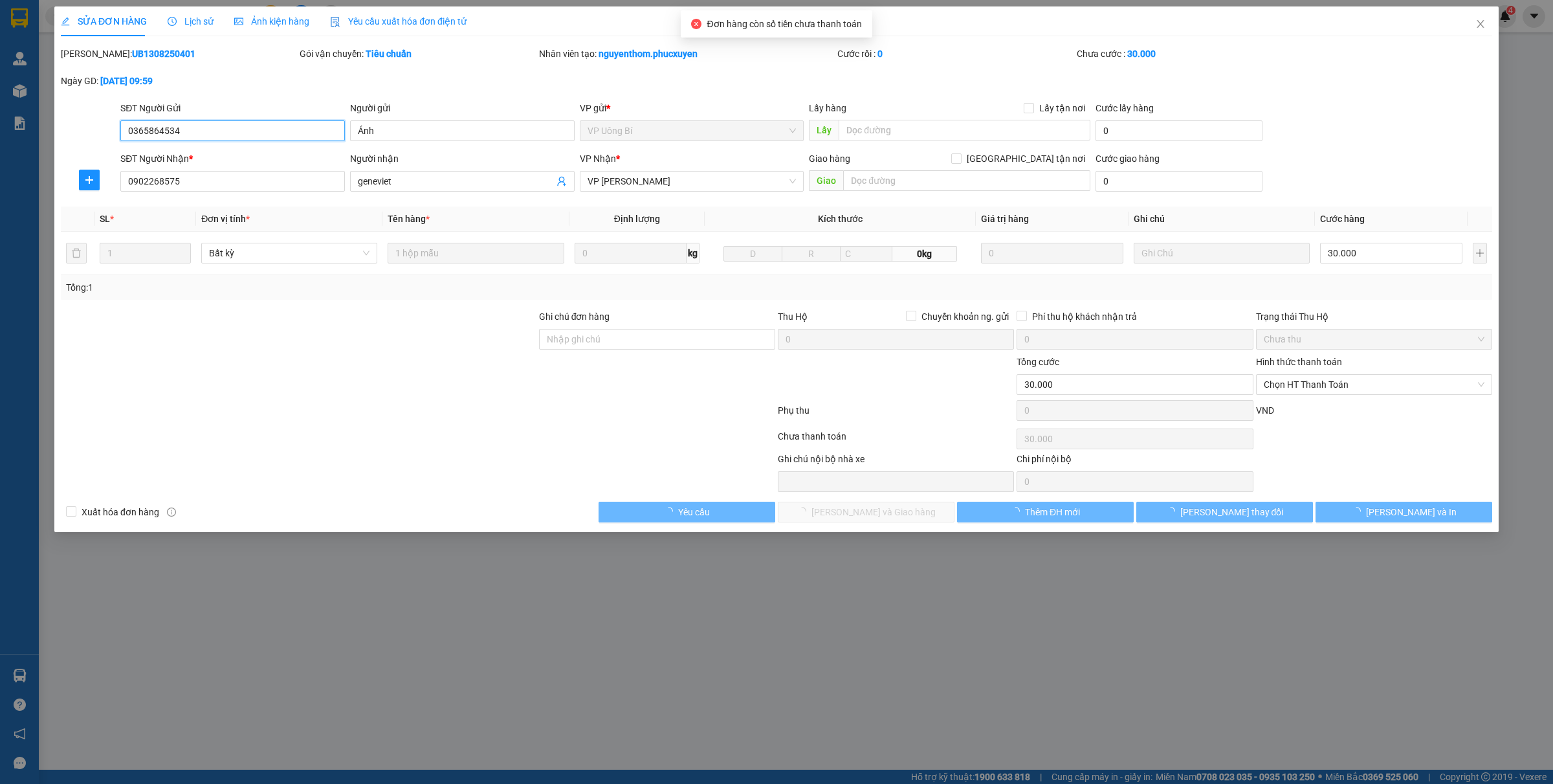
type input "0365864534"
type input "Ánh"
type input "0902268575"
type input "geneviet"
type input "30.000"
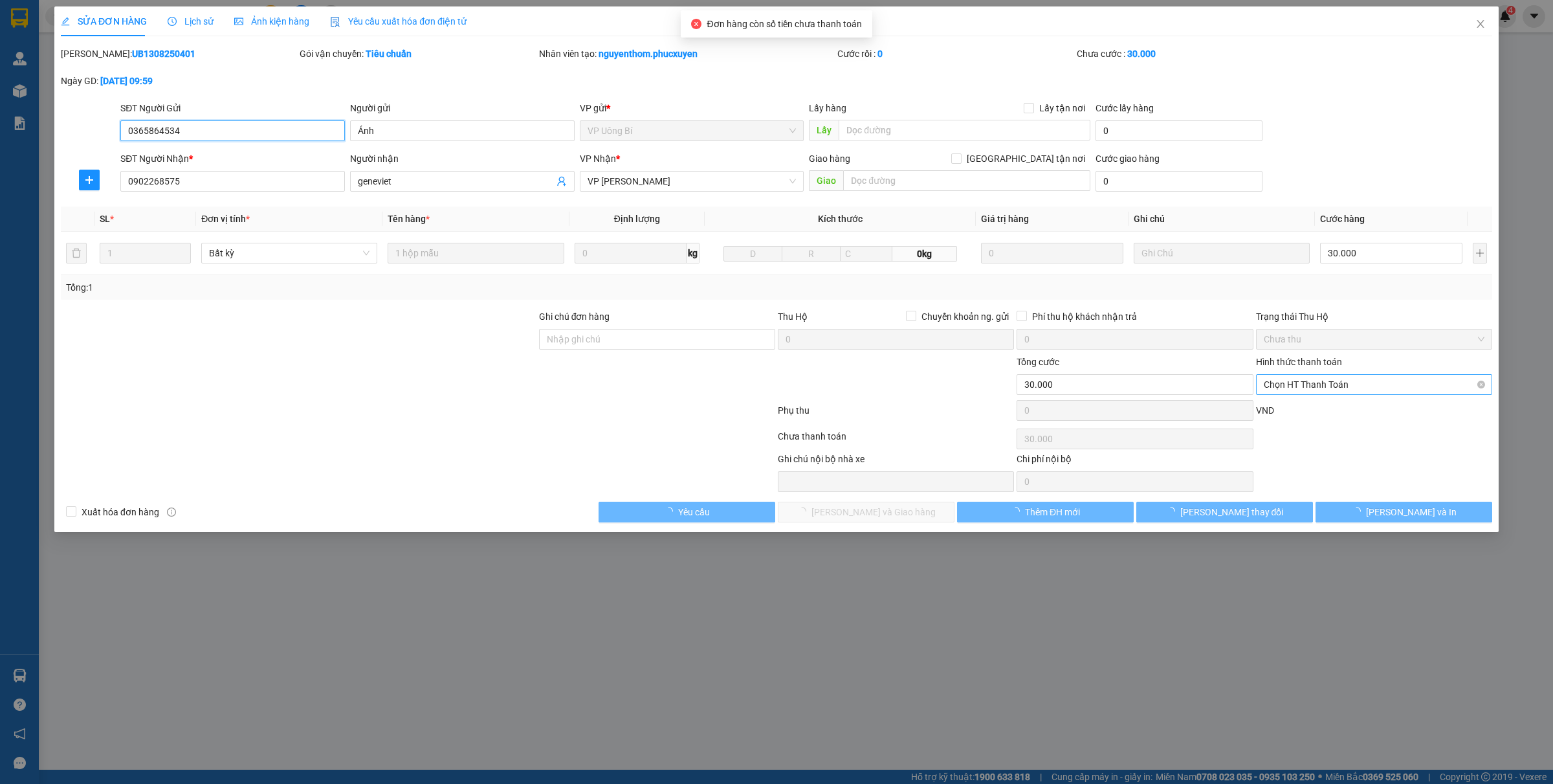
click at [1242, 387] on span "Chọn HT Thanh Toán" at bounding box center [1374, 384] width 221 height 19
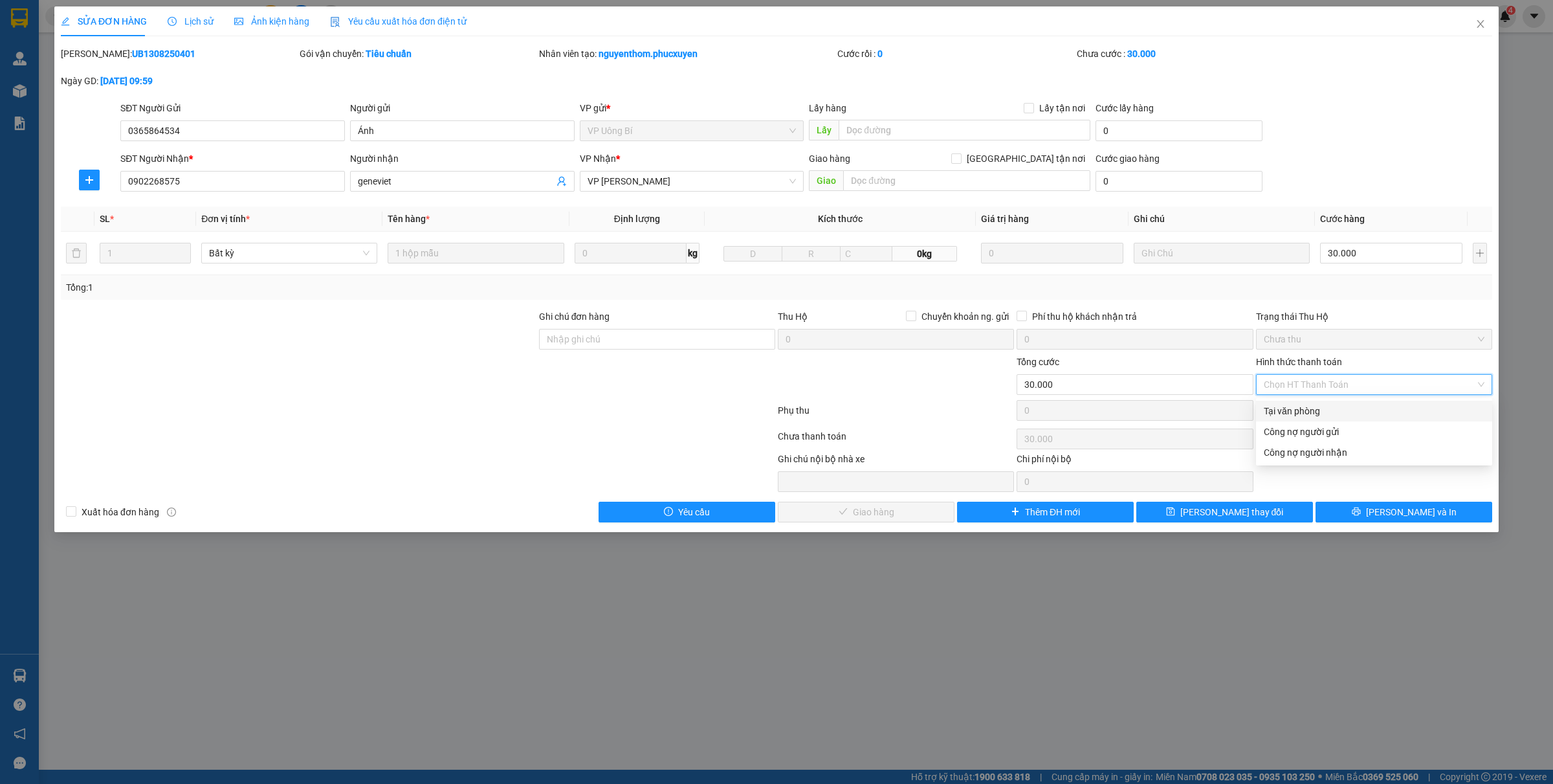
click at [1242, 410] on div "Tại văn phòng" at bounding box center [1374, 411] width 221 height 14
type input "0"
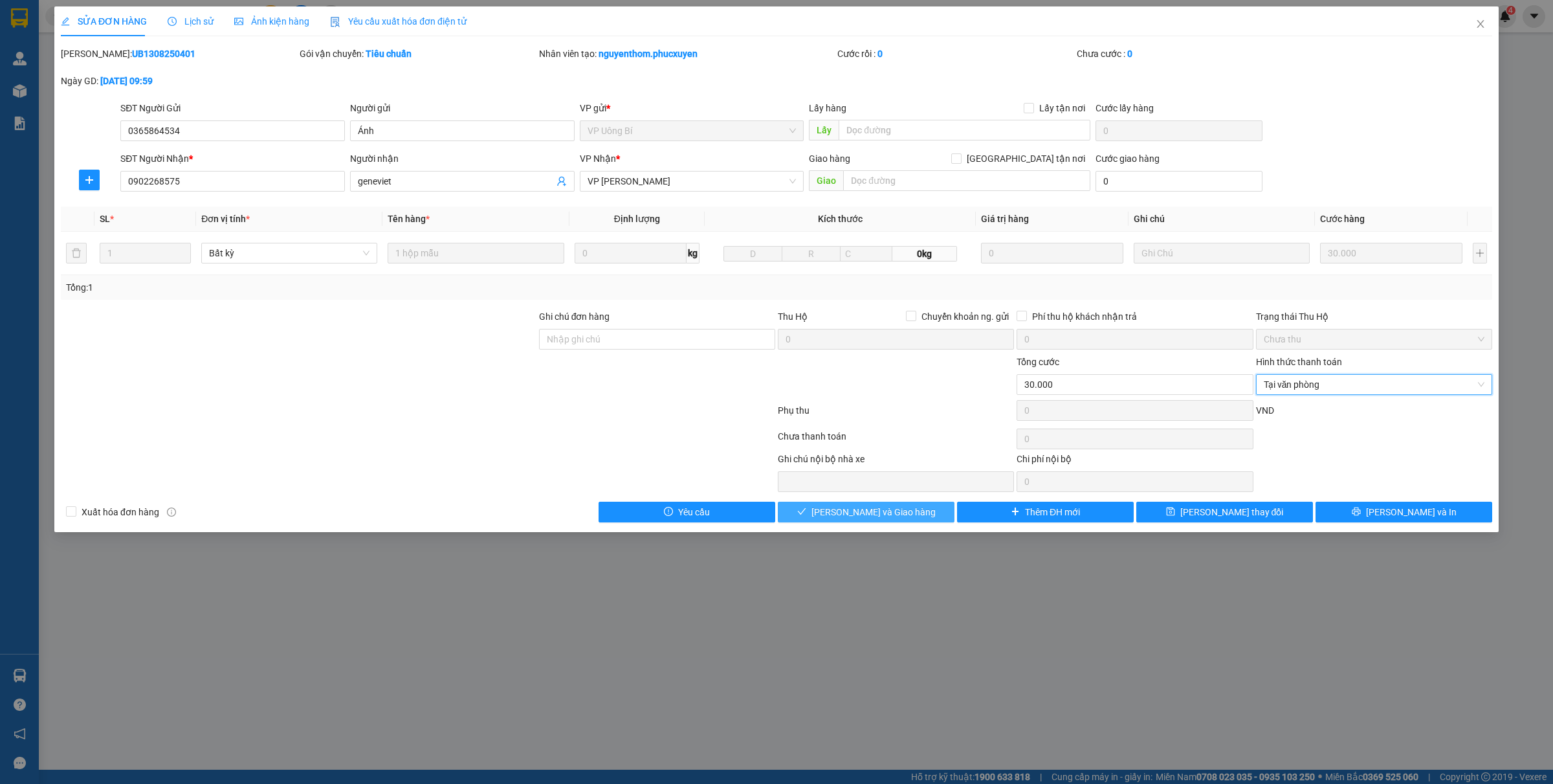
click at [897, 506] on button "[PERSON_NAME] và Giao hàng" at bounding box center [866, 511] width 177 height 21
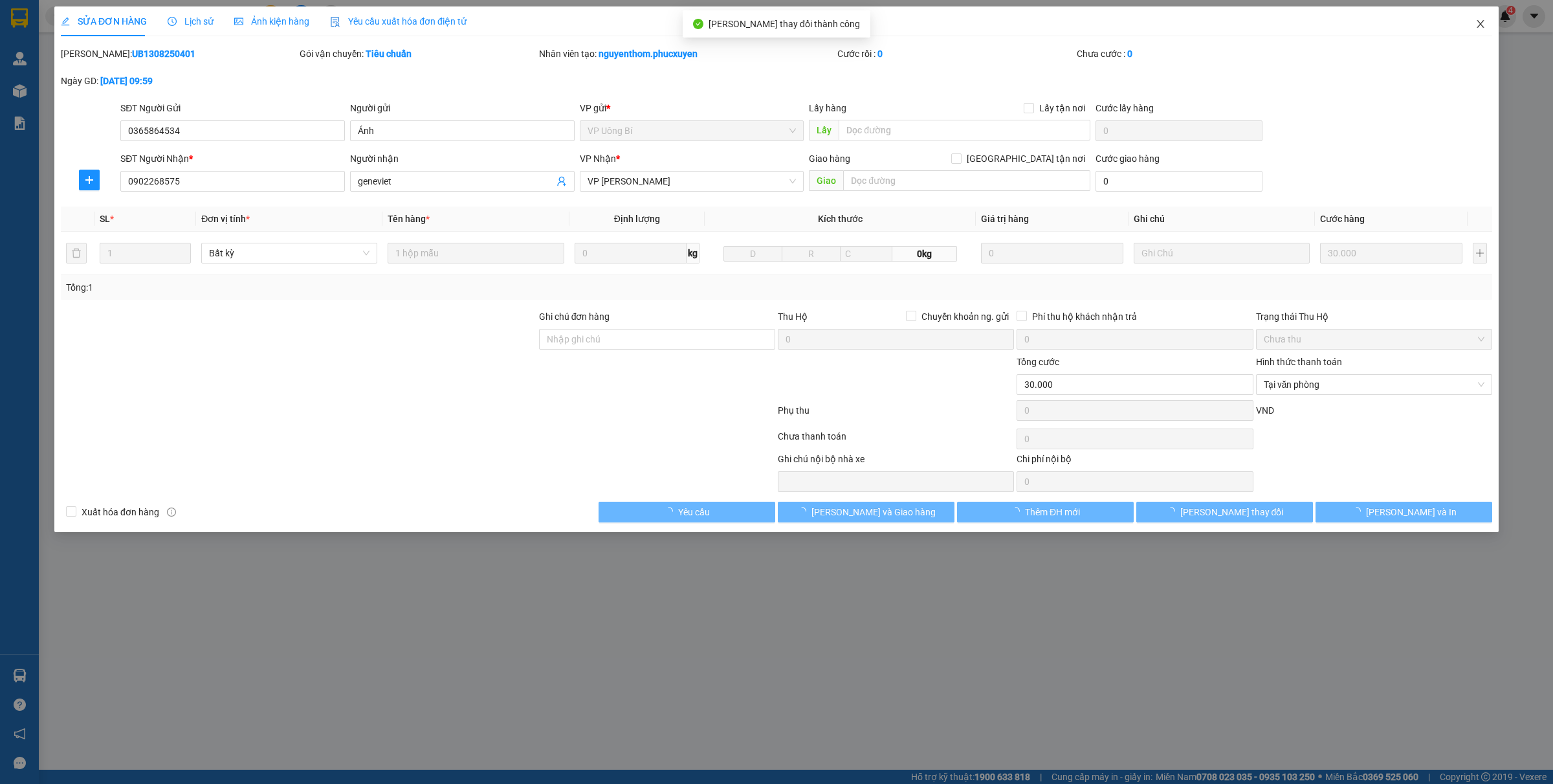
click at [1242, 27] on icon "close" at bounding box center [1481, 23] width 10 height 10
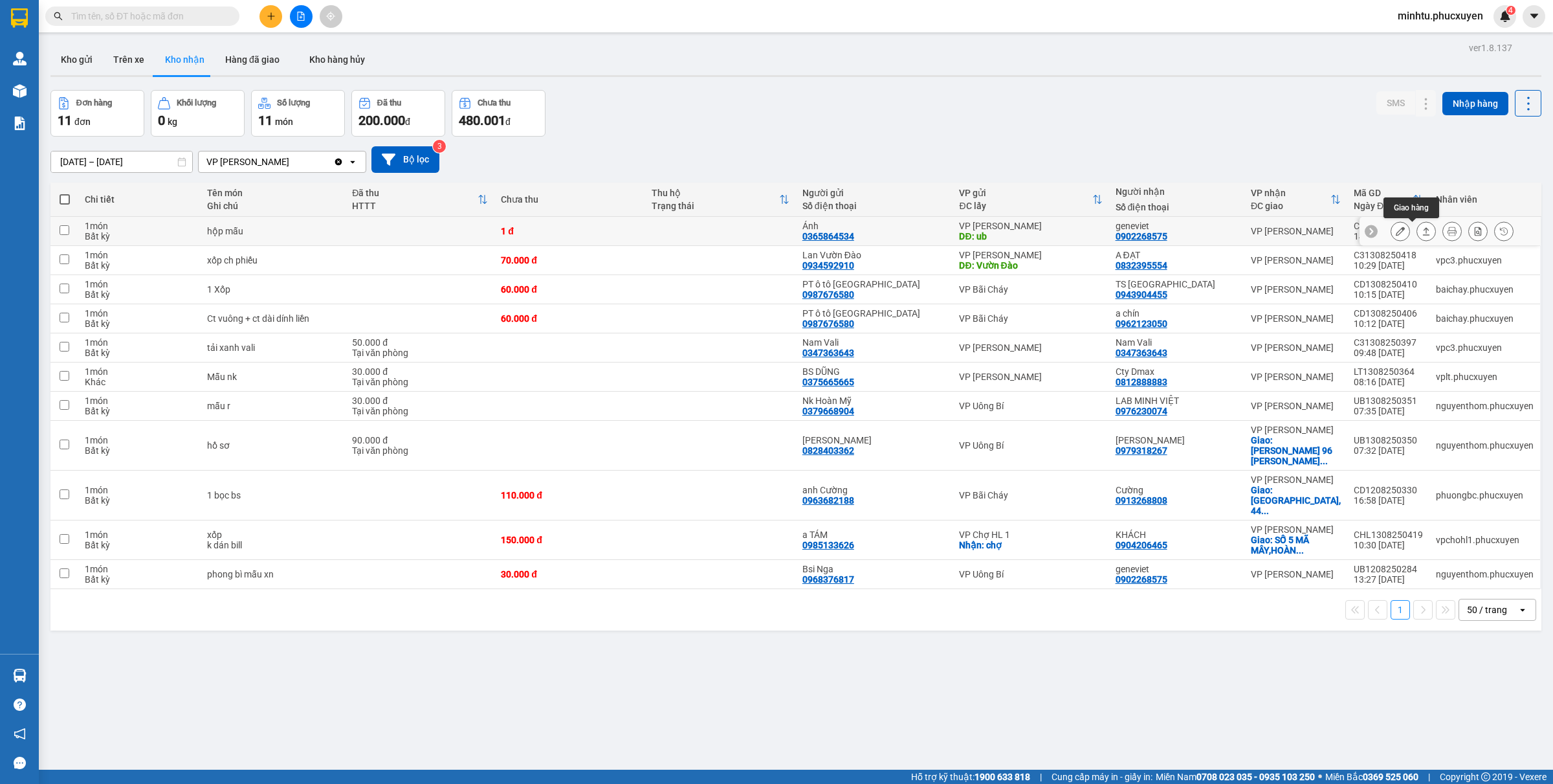
click at [1242, 230] on icon at bounding box center [1426, 231] width 9 height 9
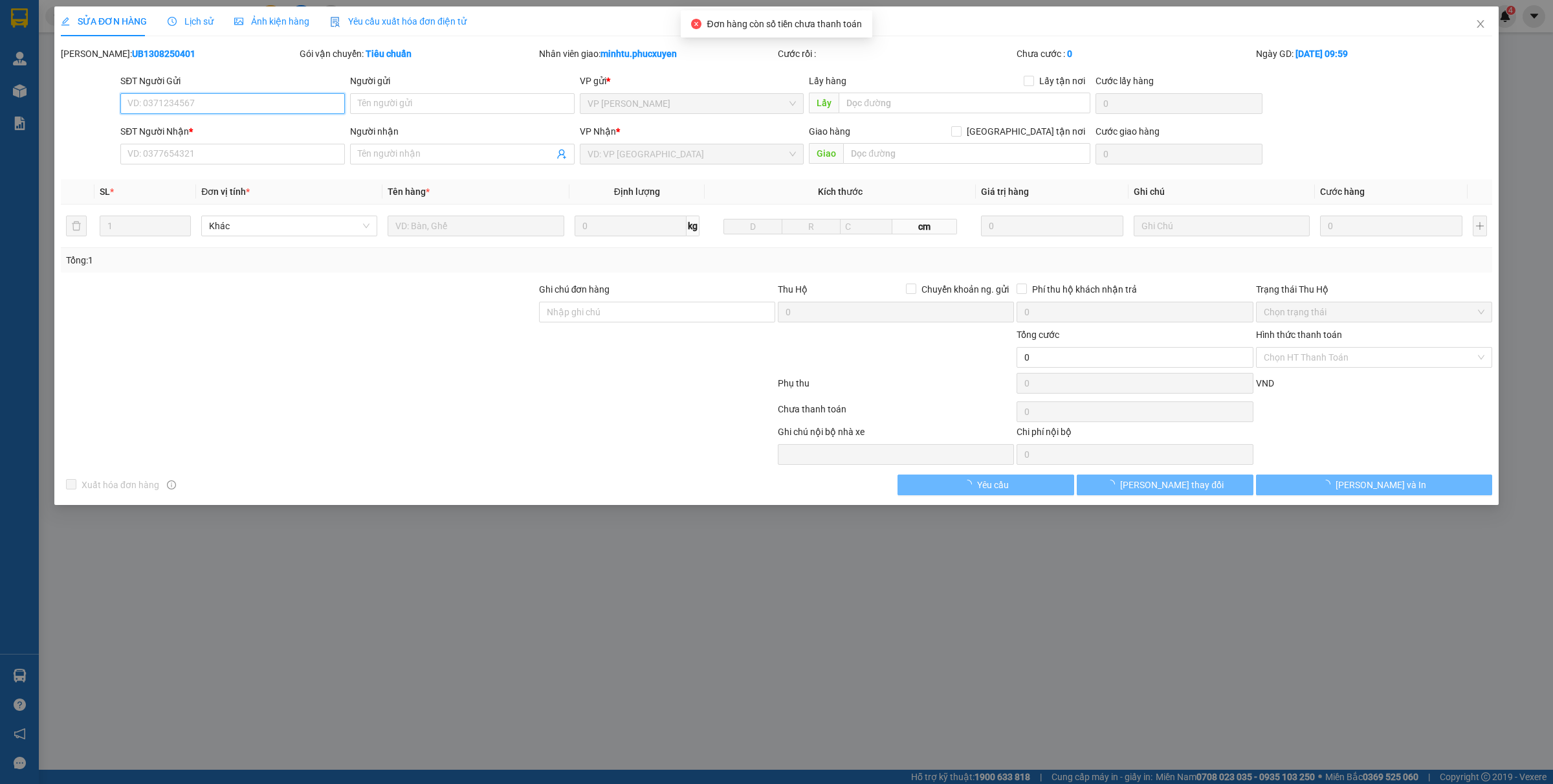
type input "0365864534"
type input "Ánh"
type input "ub"
type input "0902268575"
type input "geneviet"
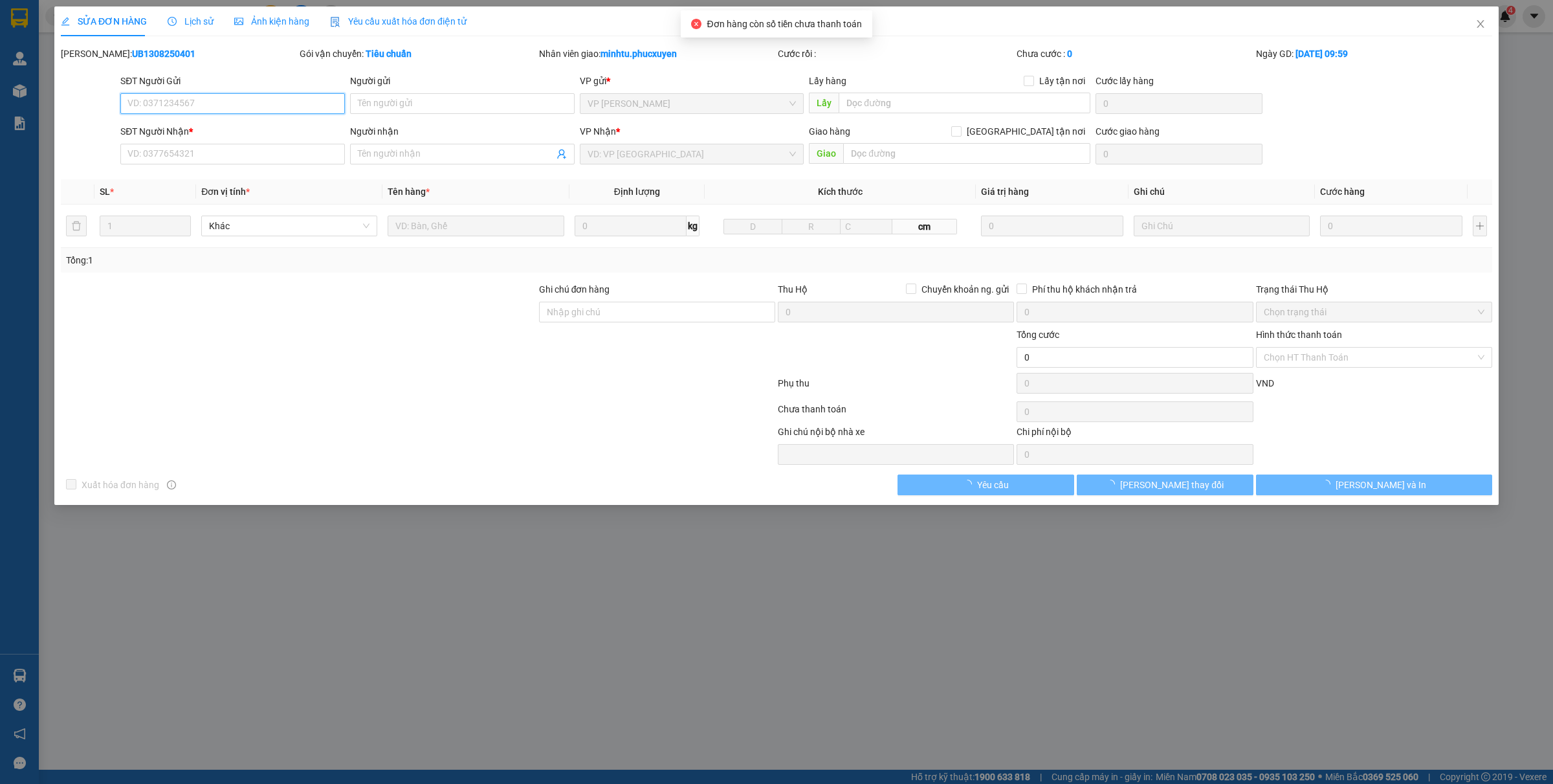
type input "1"
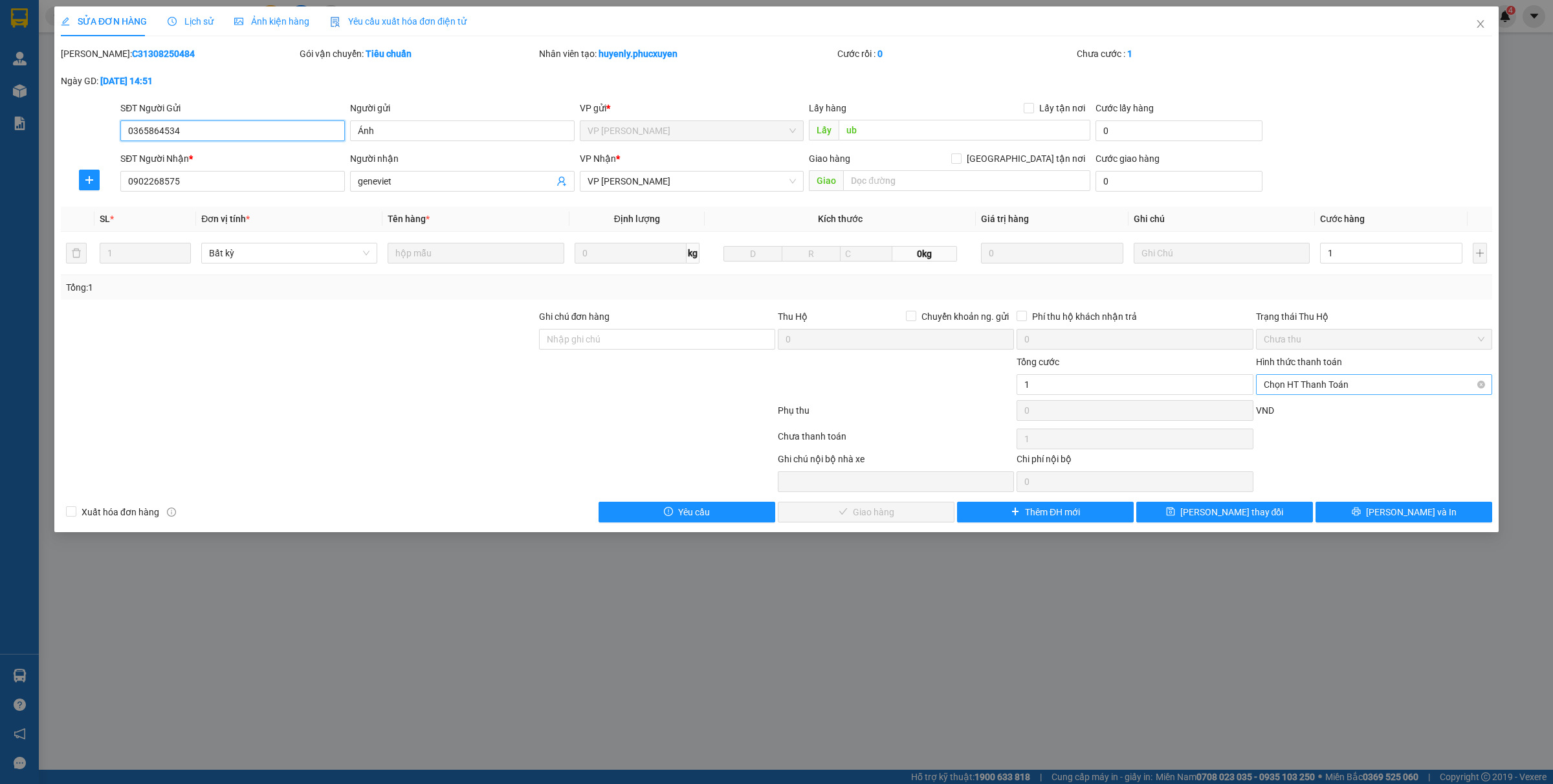
click at [1242, 378] on span "Chọn HT Thanh Toán" at bounding box center [1374, 384] width 221 height 19
click at [1242, 407] on div "Tại văn phòng" at bounding box center [1374, 411] width 221 height 14
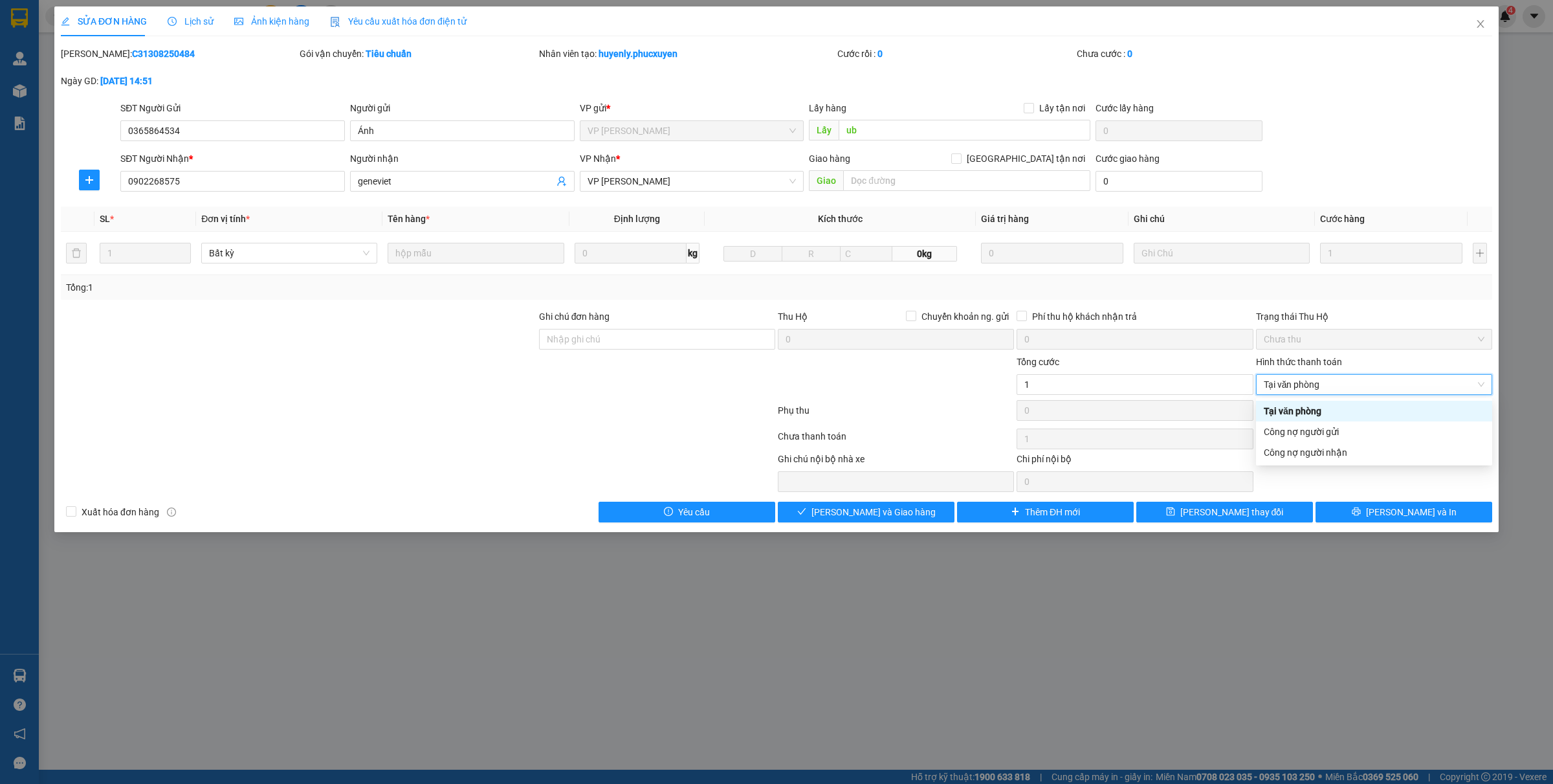
type input "0"
click at [891, 512] on span "[PERSON_NAME] và Giao hàng" at bounding box center [874, 511] width 124 height 14
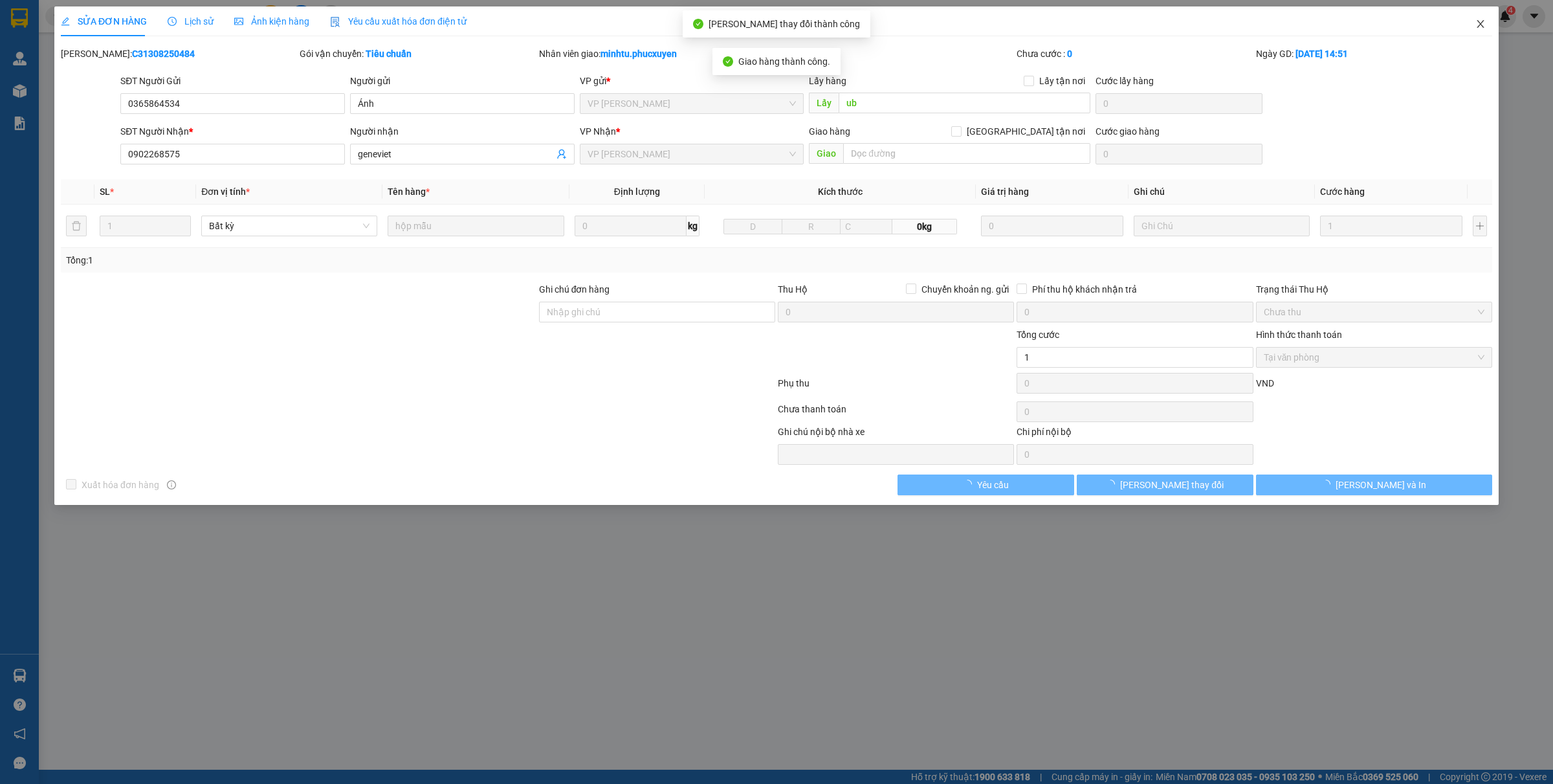
click at [1242, 26] on icon "close" at bounding box center [1481, 23] width 10 height 10
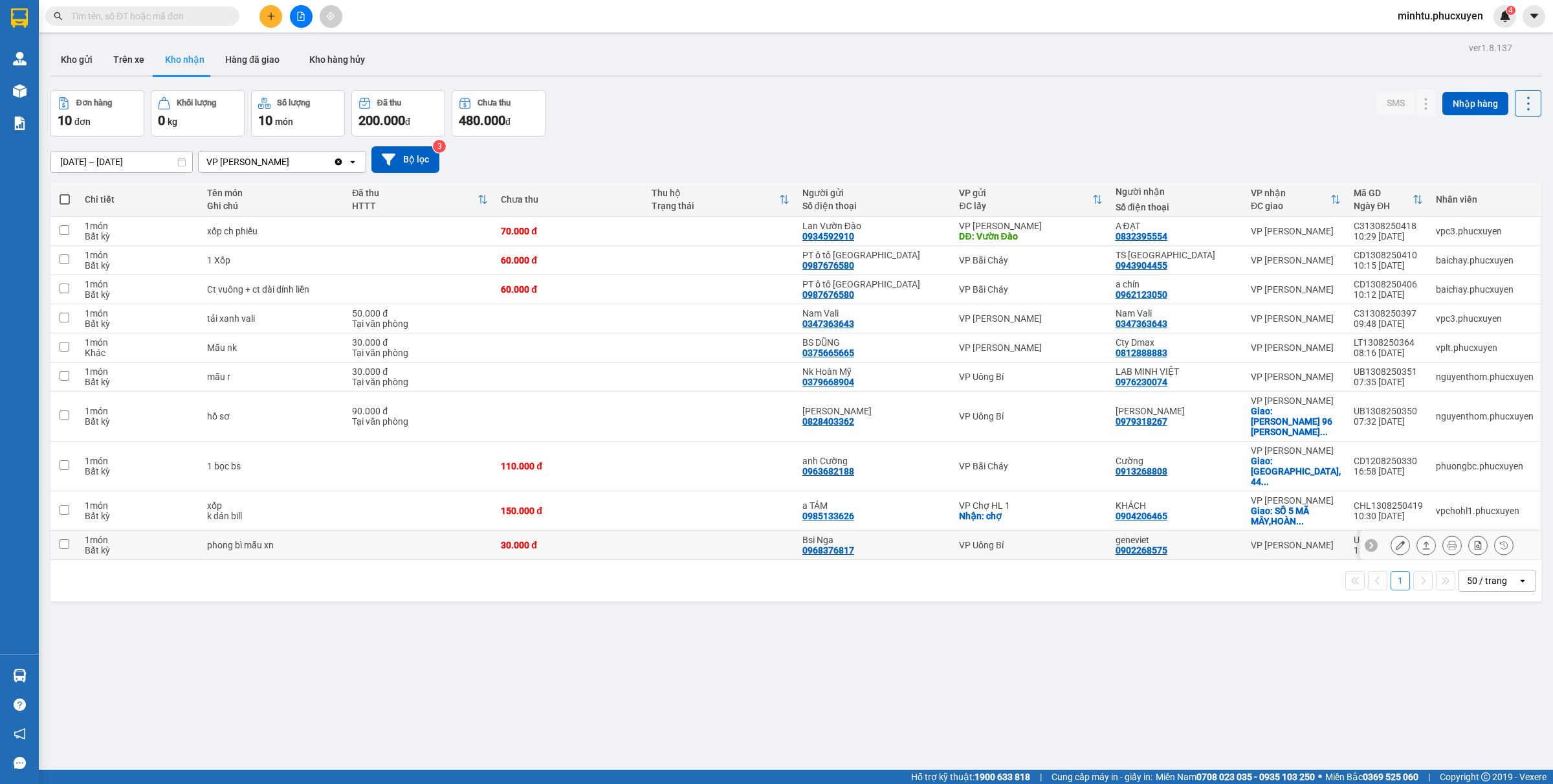
click at [1242, 534] on button at bounding box center [1426, 545] width 18 height 23
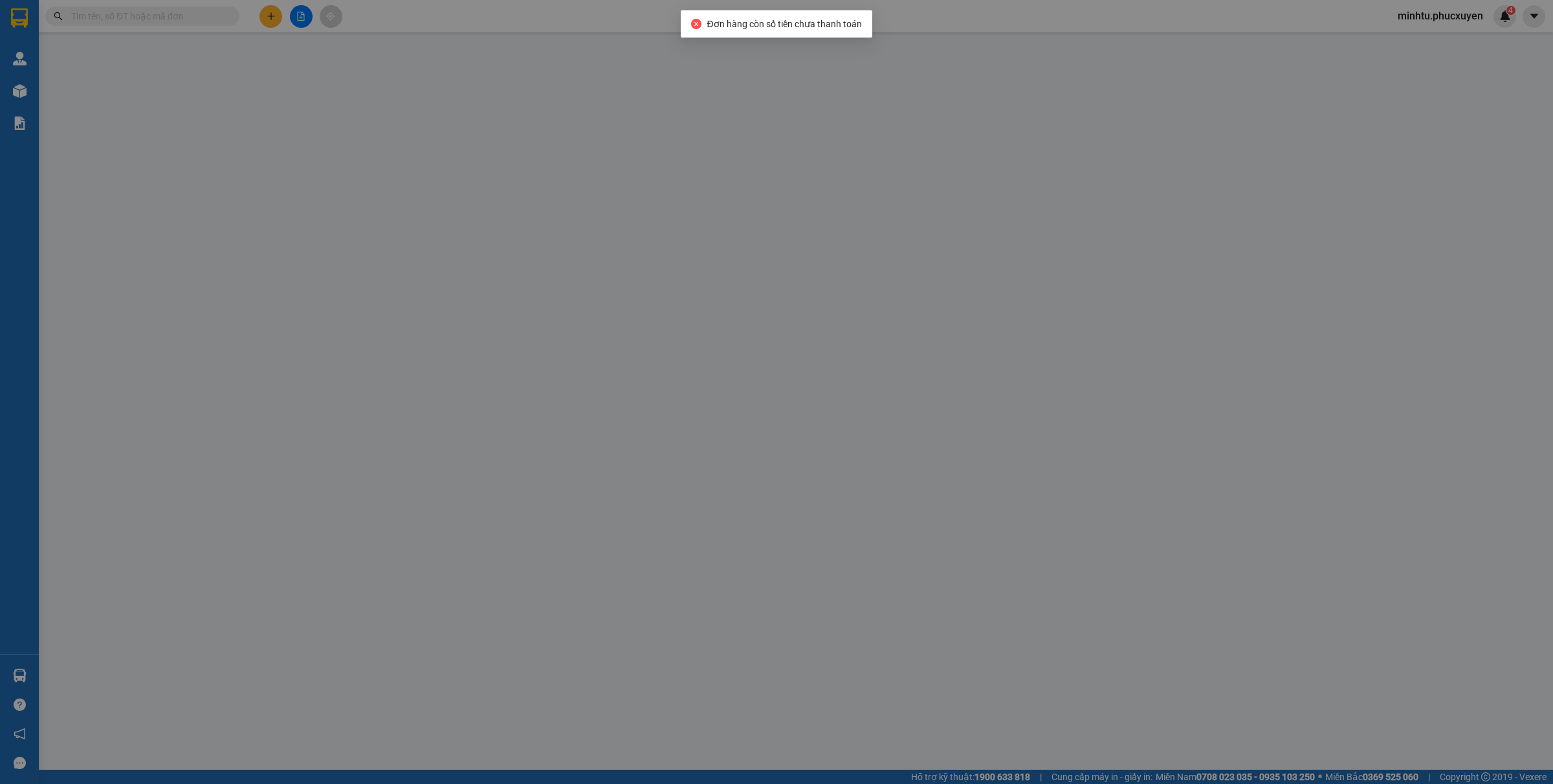
type input "0968376817"
type input "Bsi Nga"
type input "0902268575"
type input "geneviet"
type input "30.000"
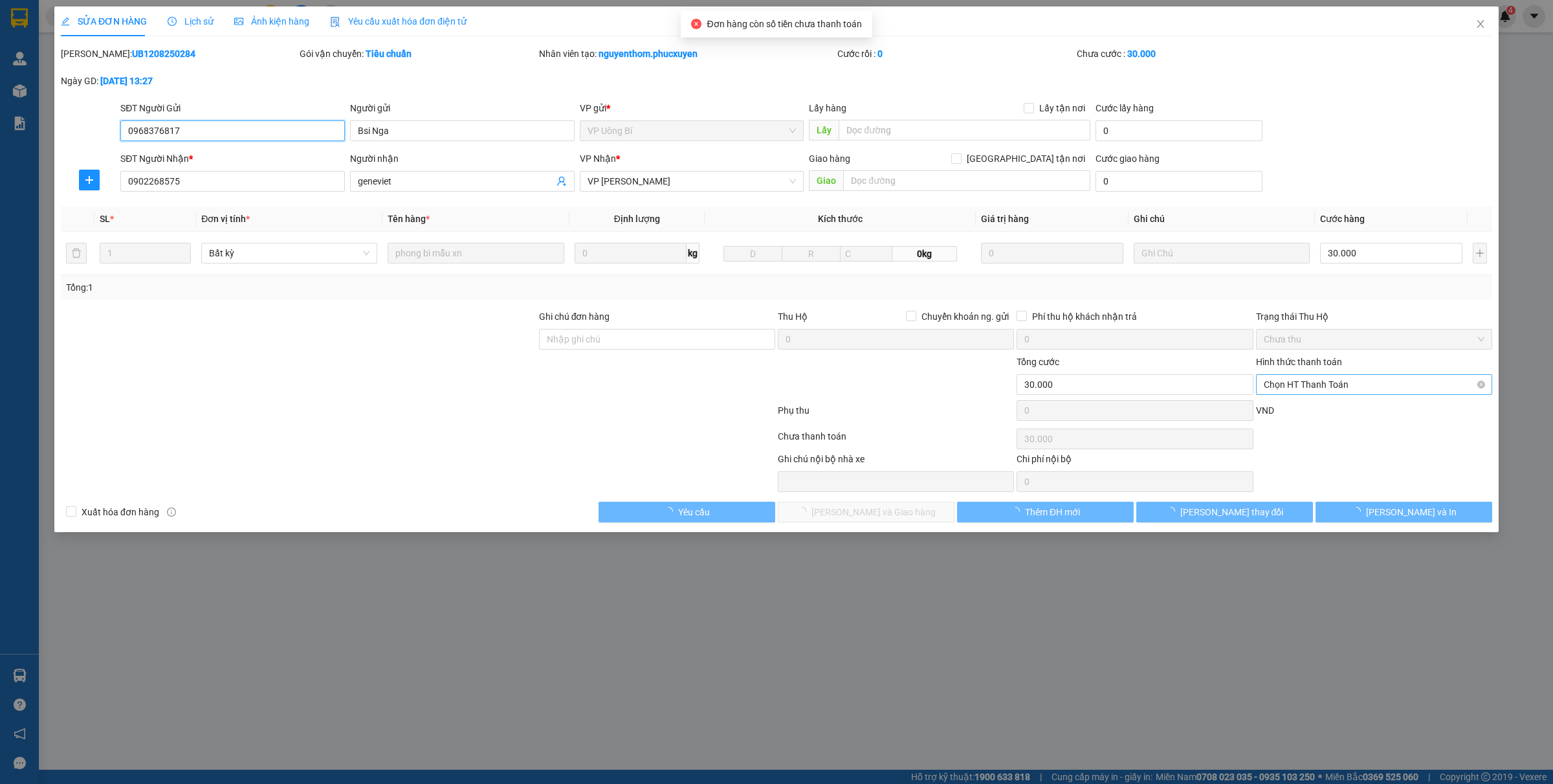
click at [1242, 387] on span "Chọn HT Thanh Toán" at bounding box center [1374, 384] width 221 height 19
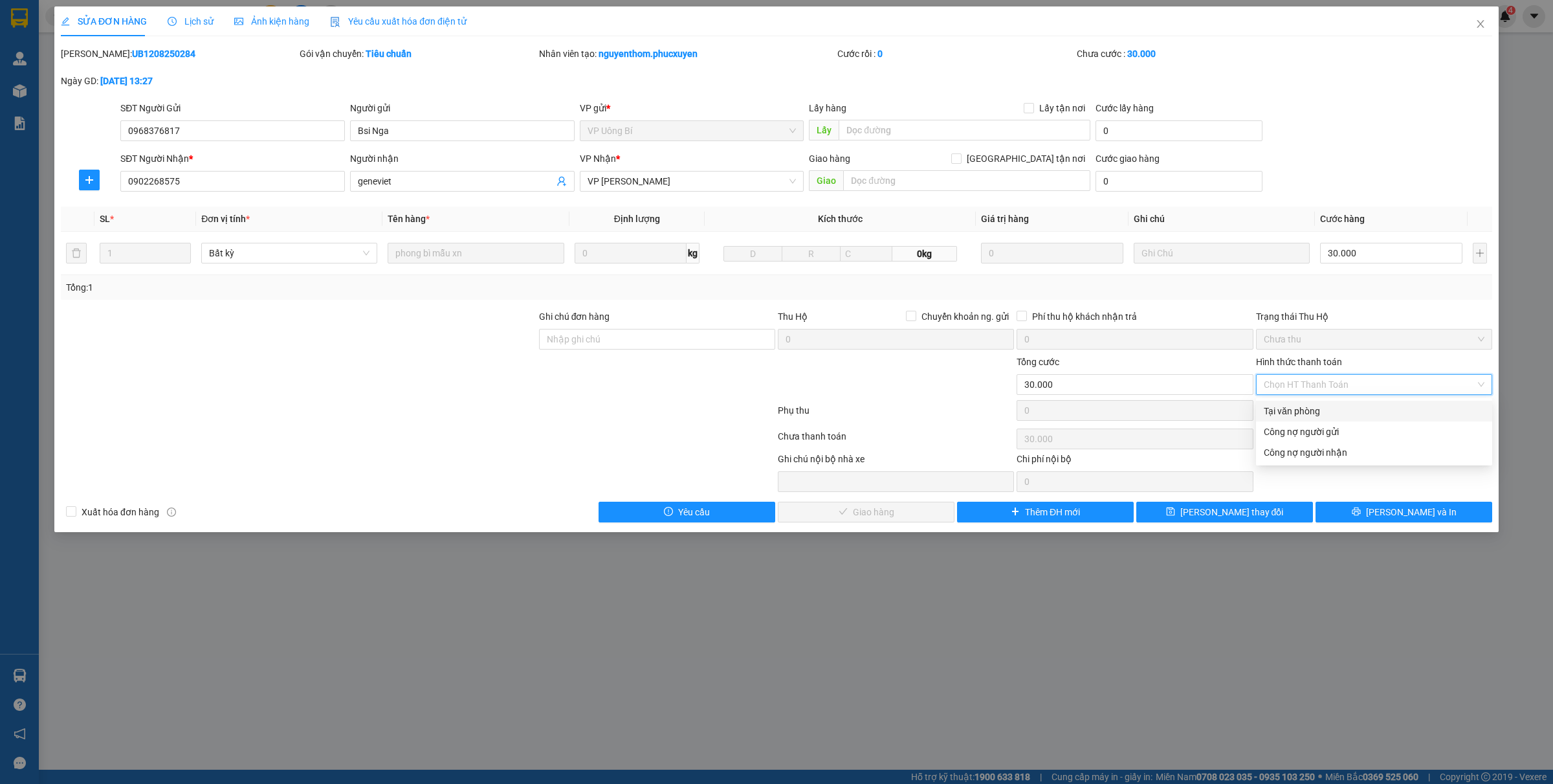
click at [1242, 411] on div "Tại văn phòng" at bounding box center [1374, 411] width 221 height 14
type input "0"
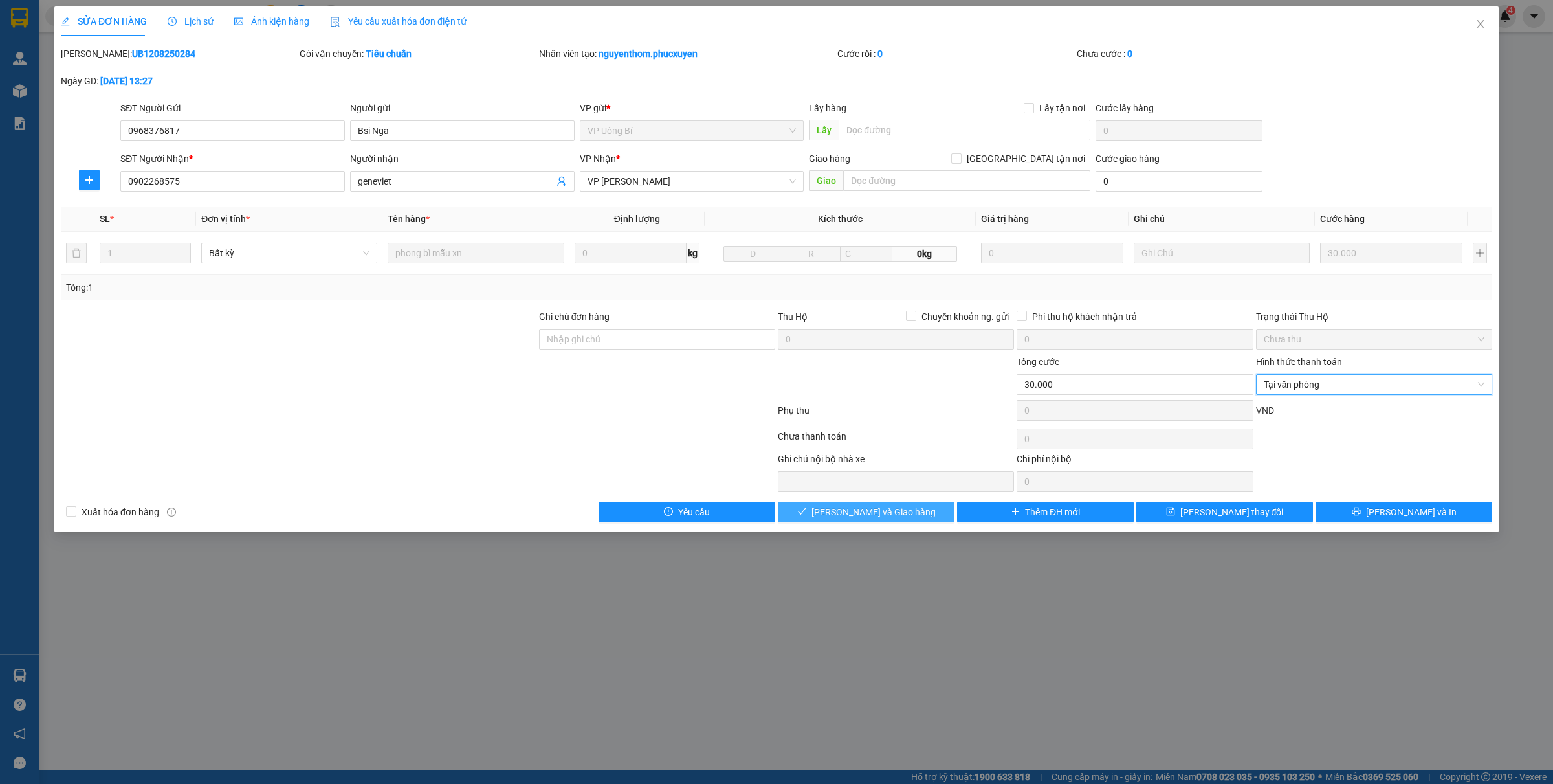
drag, startPoint x: 898, startPoint y: 522, endPoint x: 901, endPoint y: 508, distance: 14.3
click at [897, 521] on button "[PERSON_NAME] và Giao hàng" at bounding box center [866, 511] width 177 height 21
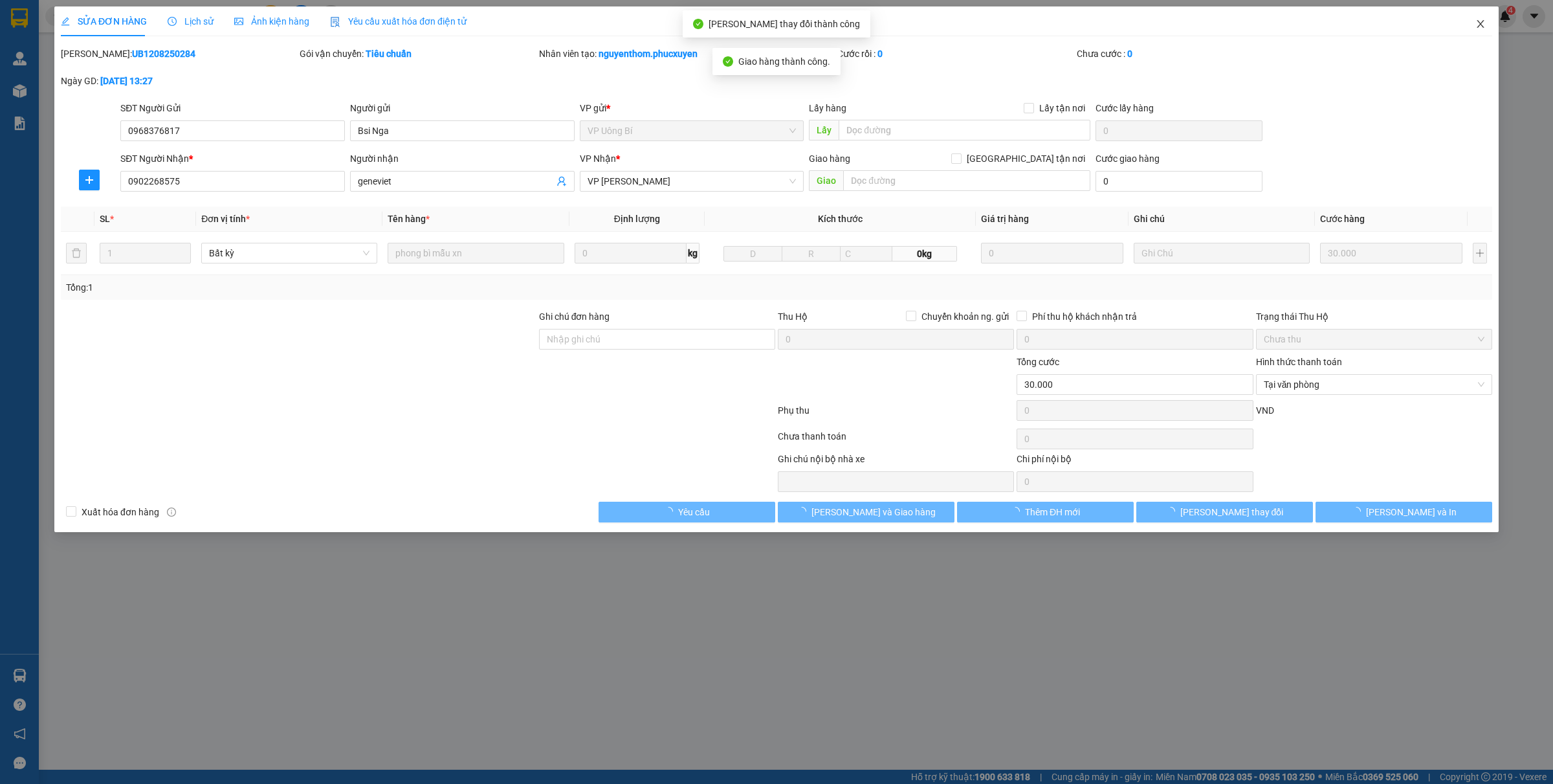
click at [1242, 24] on icon "close" at bounding box center [1480, 23] width 7 height 8
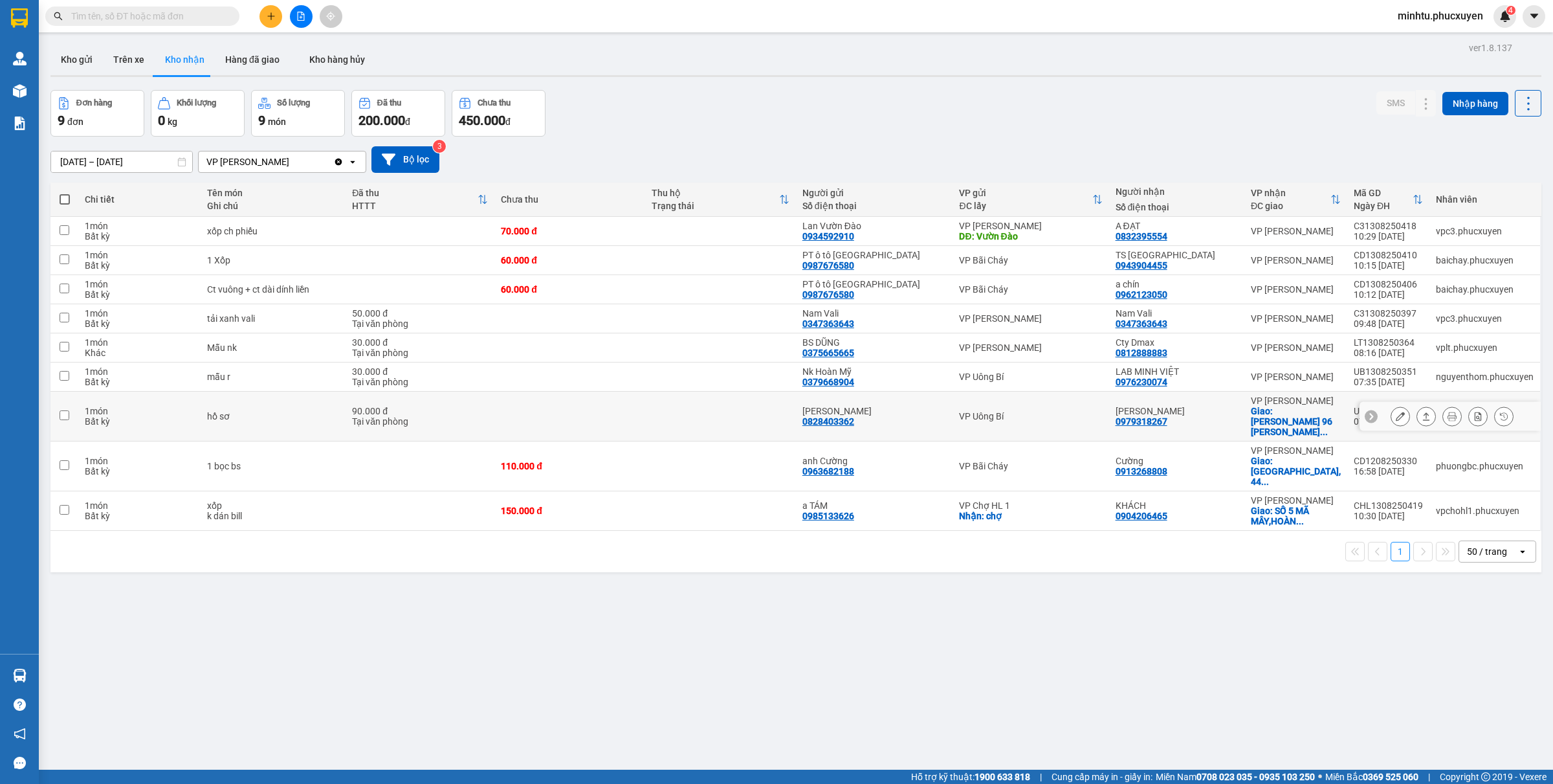
click at [1242, 412] on icon at bounding box center [1371, 416] width 9 height 9
click at [1242, 407] on div "UB1308250350" at bounding box center [1389, 411] width 70 height 10
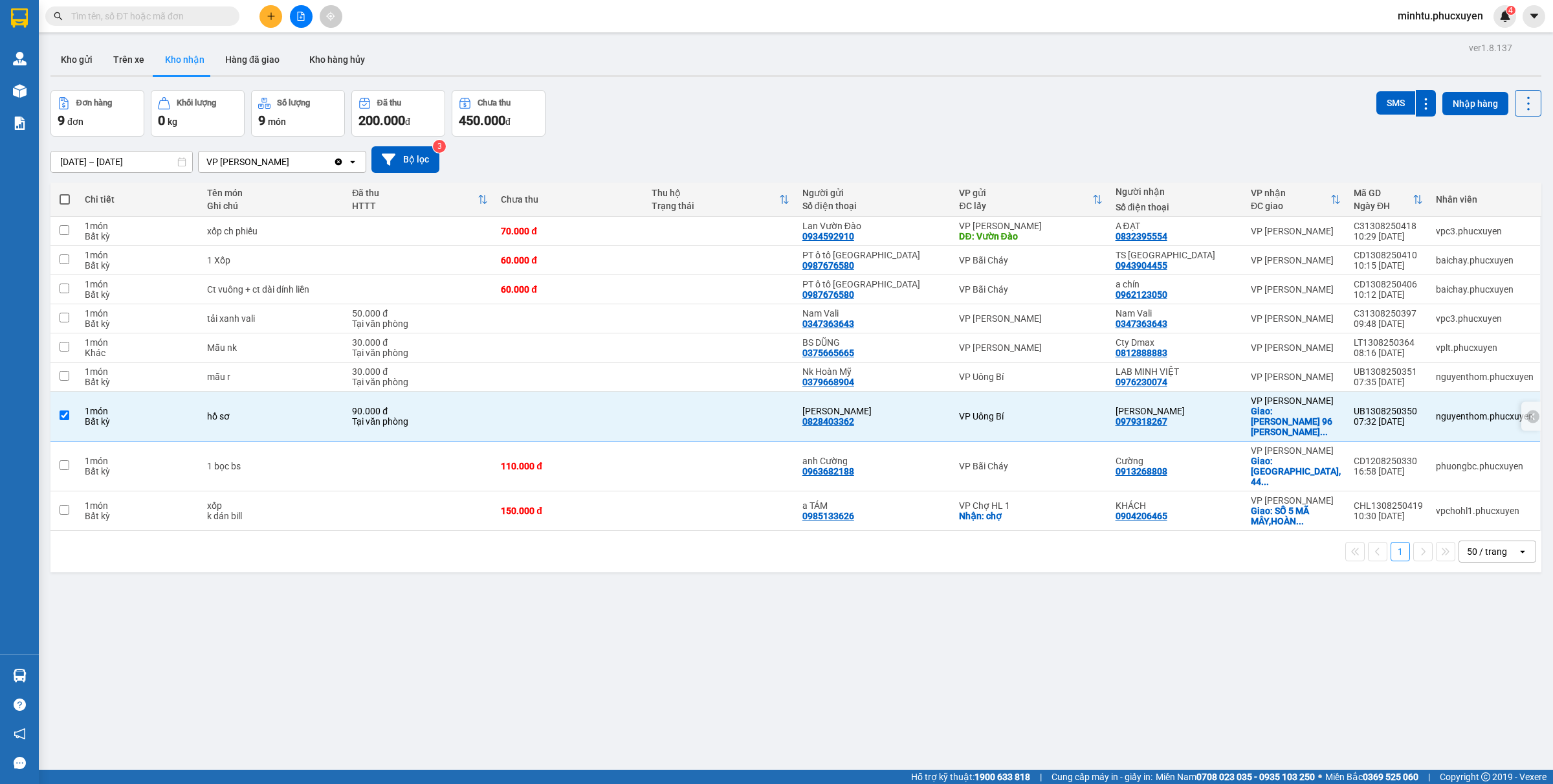
click at [1242, 407] on div "UB1308250350" at bounding box center [1389, 411] width 70 height 10
checkbox input "false"
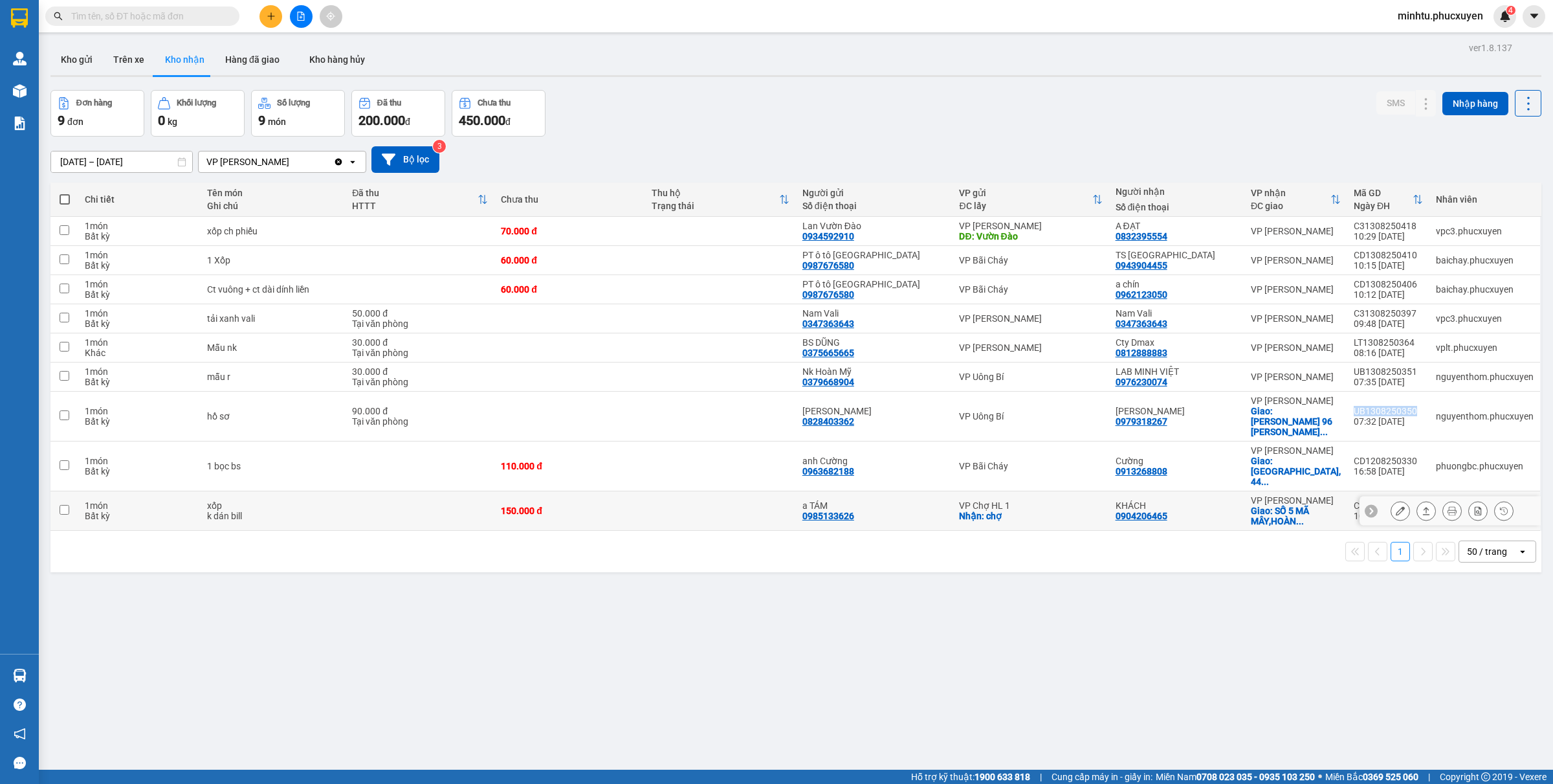
copy div "UB1308250350"
click at [1242, 418] on div at bounding box center [1533, 416] width 13 height 13
click at [1242, 409] on button at bounding box center [1426, 416] width 18 height 23
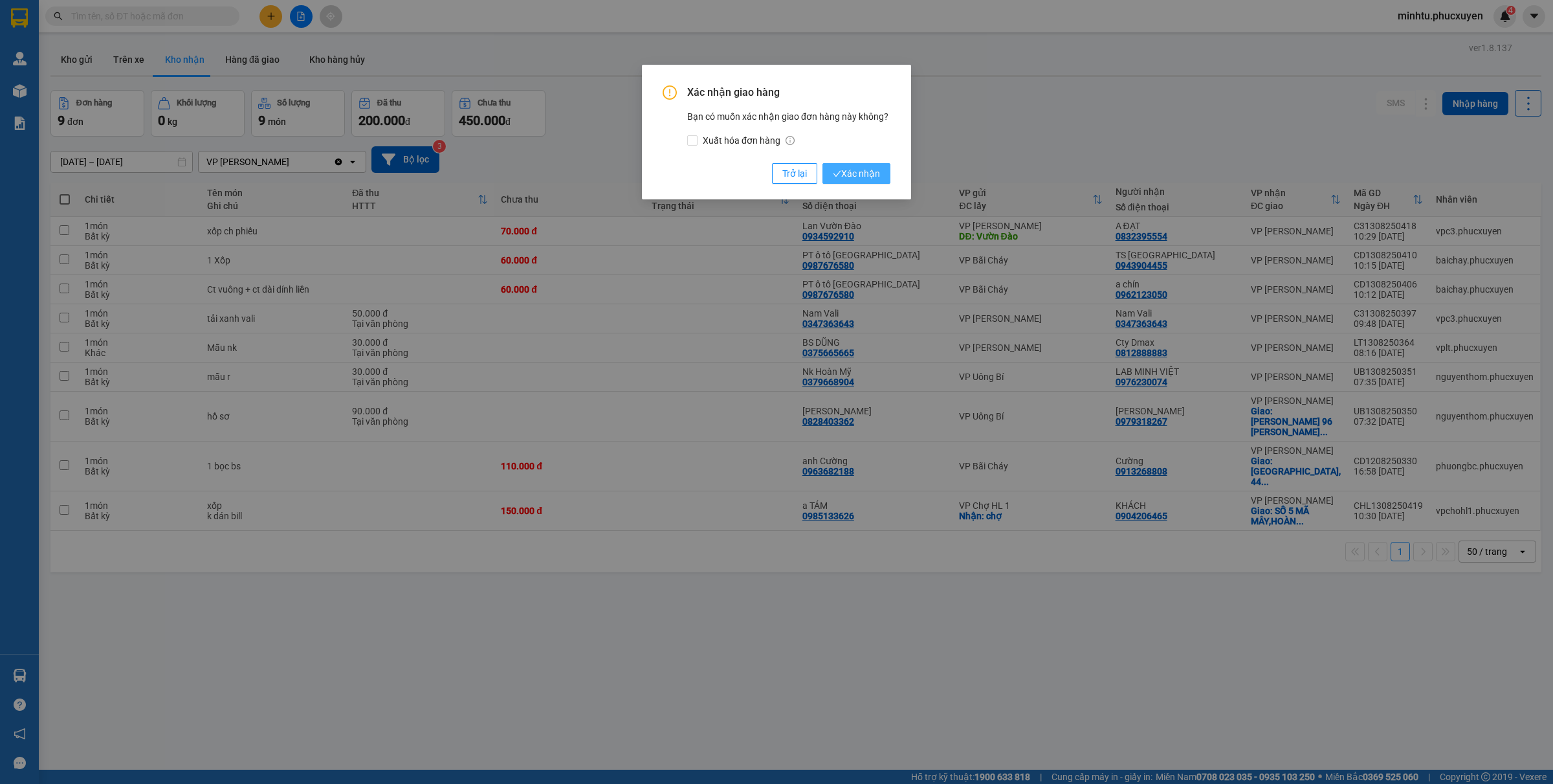
click at [846, 165] on button "Xác nhận" at bounding box center [856, 173] width 68 height 21
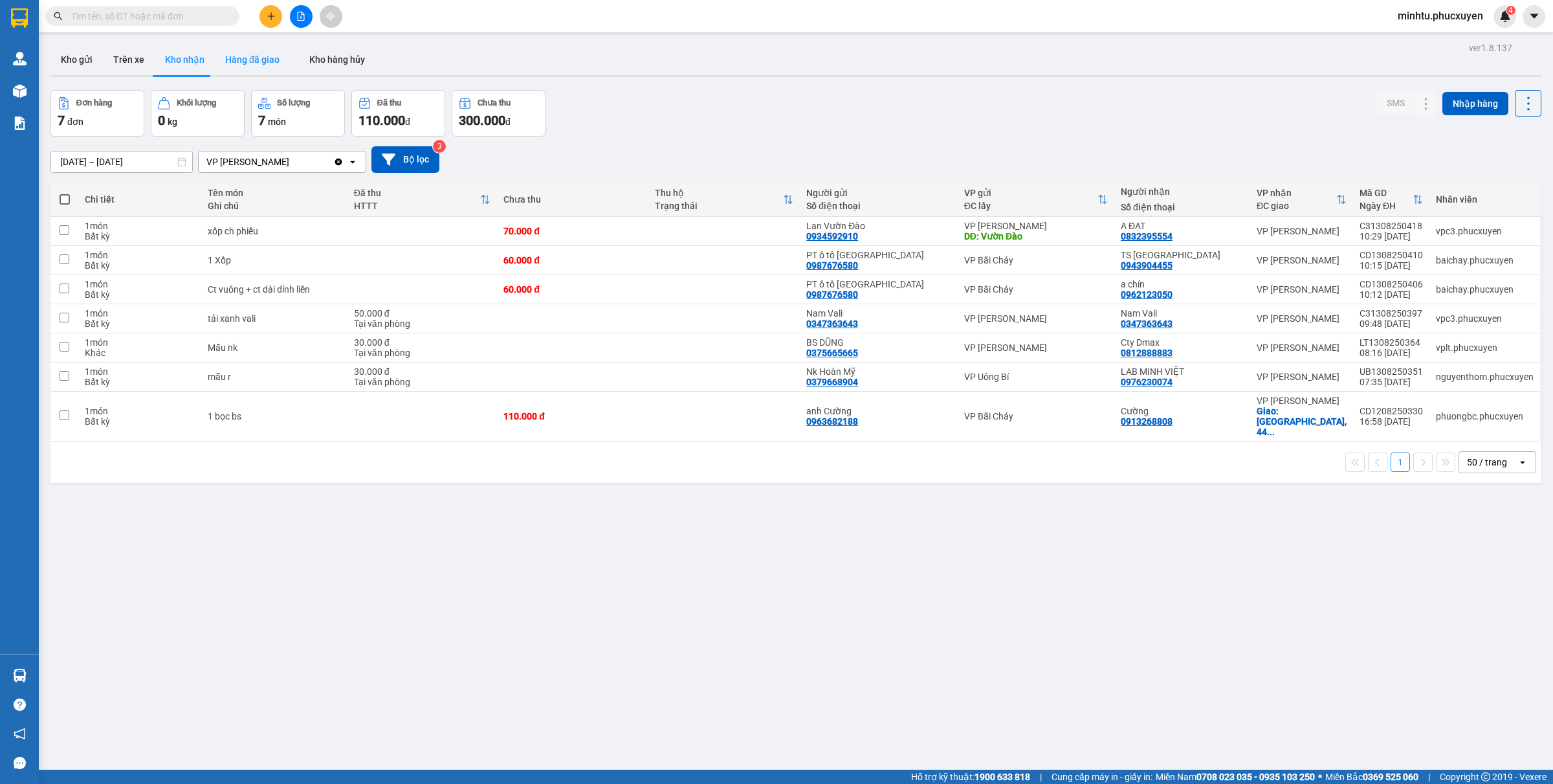
click at [270, 60] on button "Hàng đã giao" at bounding box center [252, 59] width 75 height 31
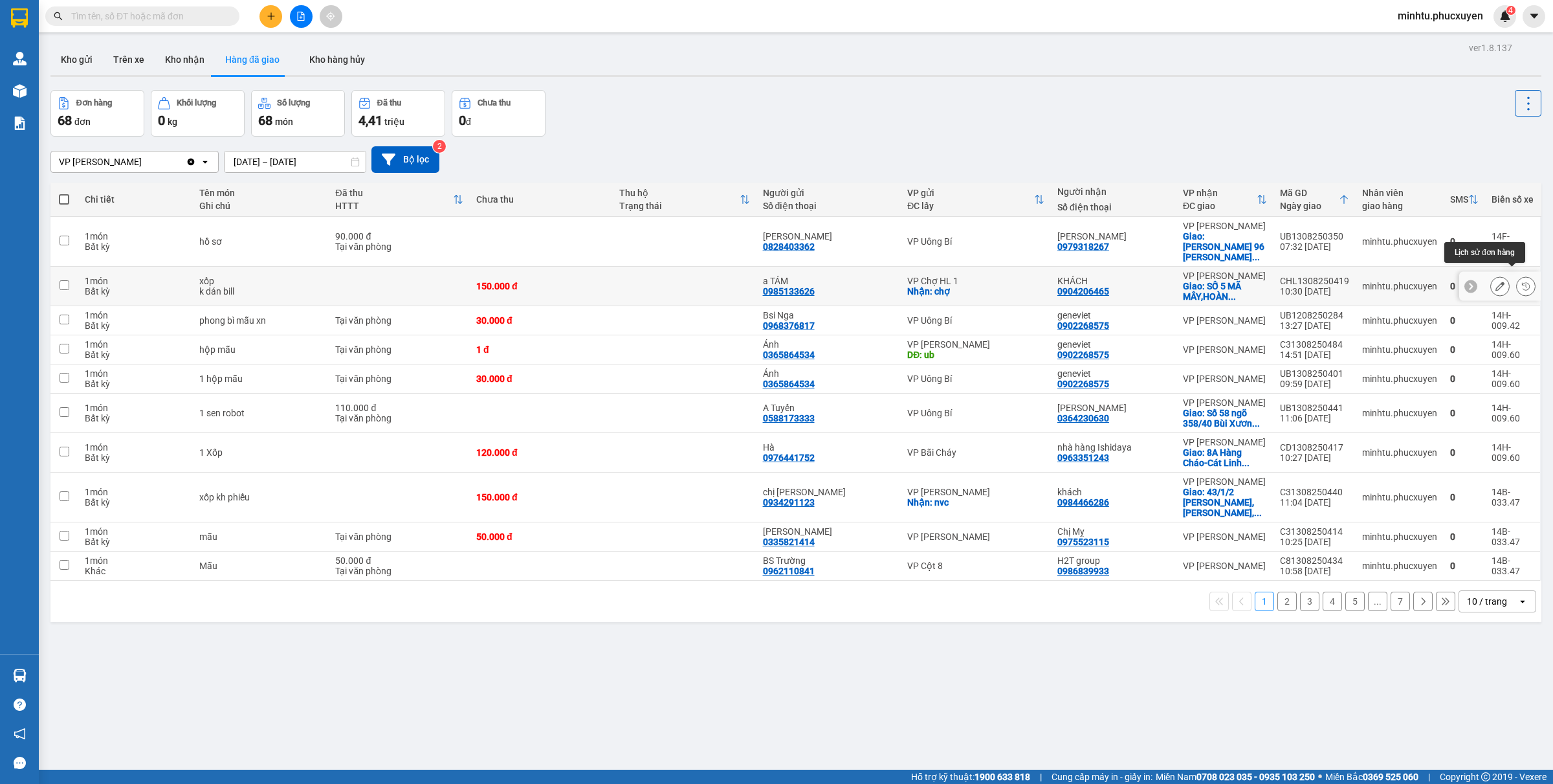
click at [1242, 282] on icon at bounding box center [1525, 286] width 9 height 9
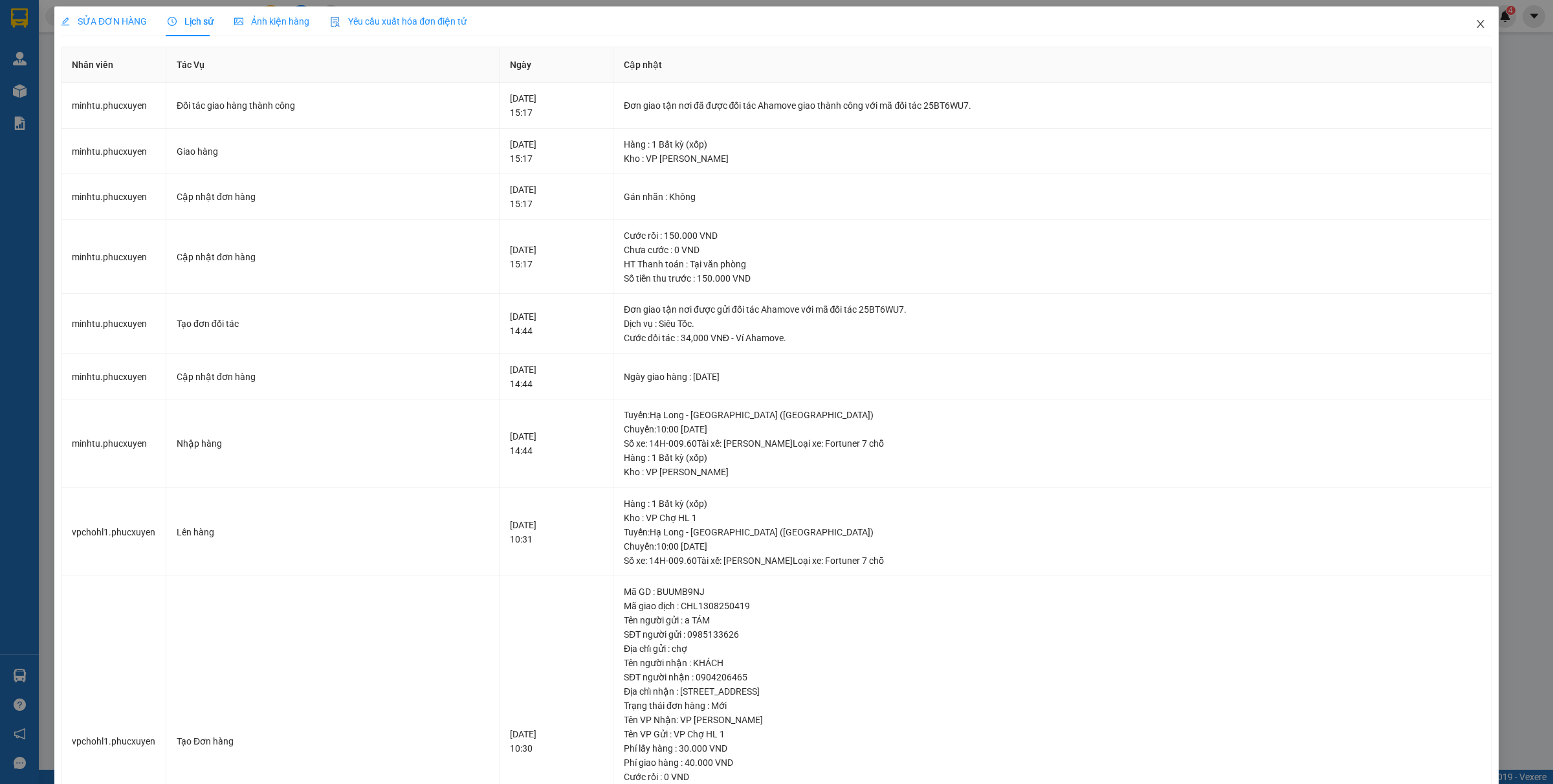
click at [1242, 26] on icon "close" at bounding box center [1480, 23] width 7 height 8
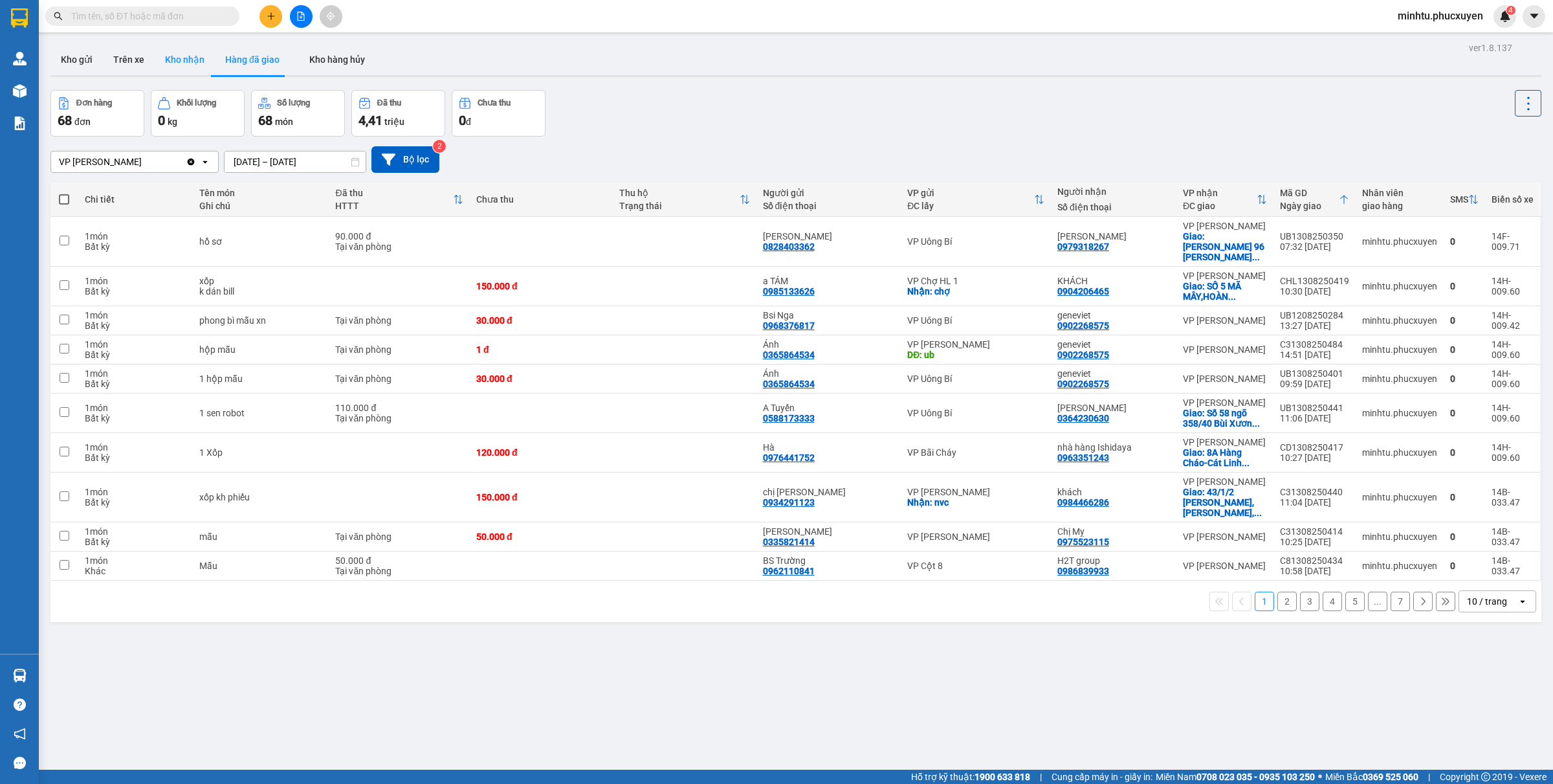
click at [166, 60] on button "Kho nhận" at bounding box center [184, 59] width 60 height 31
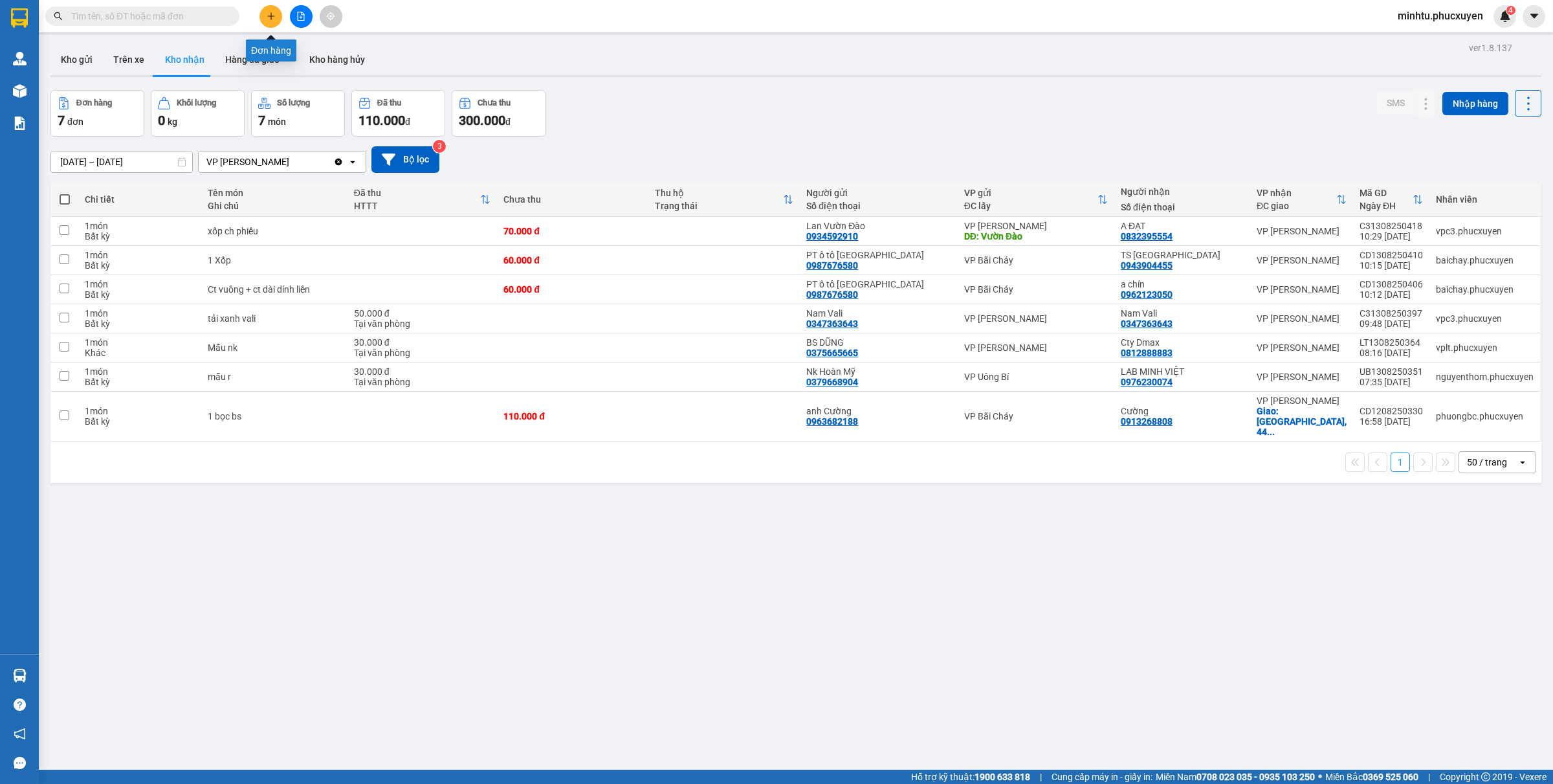
click at [273, 13] on icon "plus" at bounding box center [271, 16] width 9 height 9
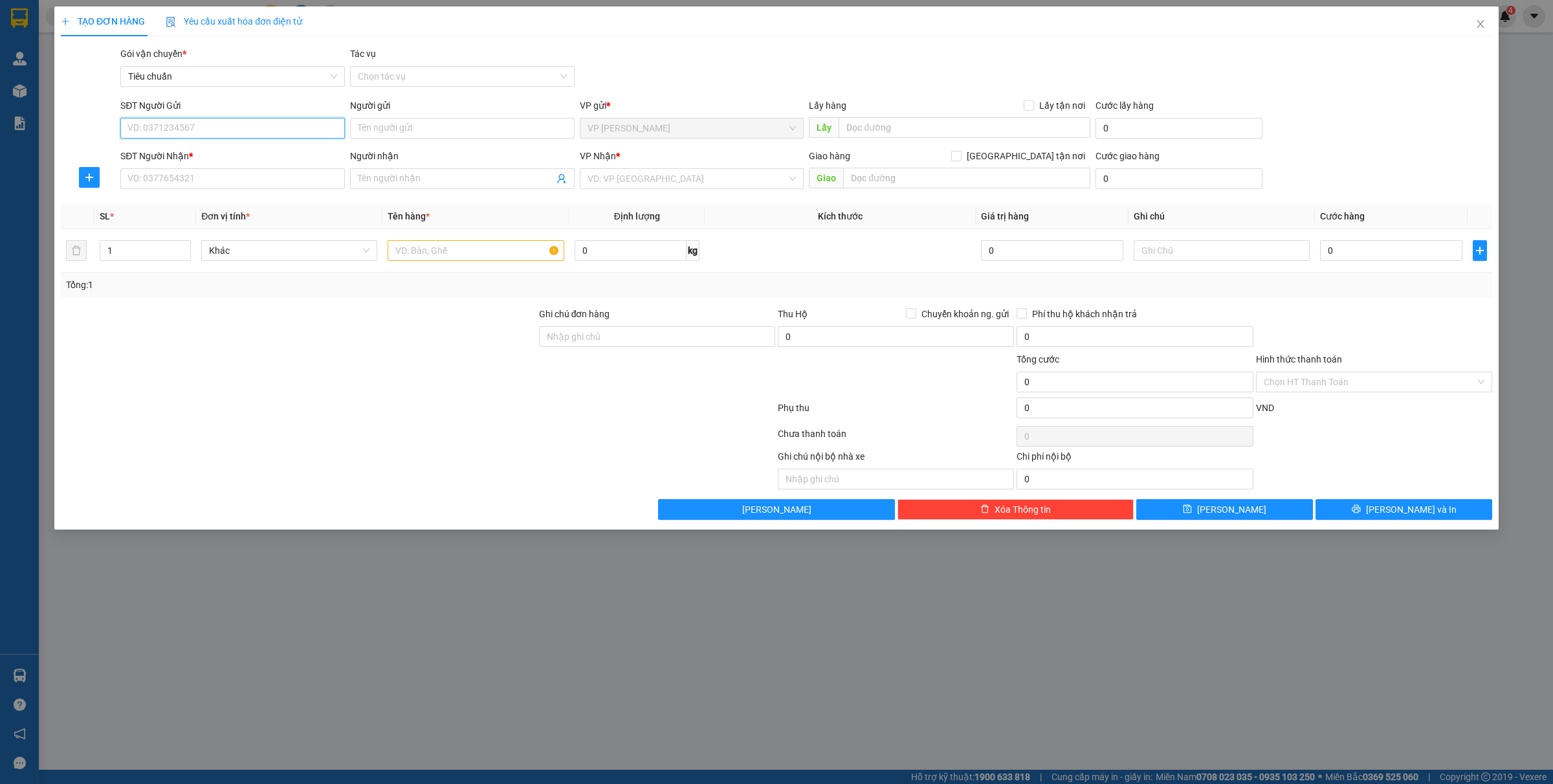
click at [235, 133] on input "SĐT Người Gửi" at bounding box center [233, 127] width 225 height 21
click at [199, 150] on div "0904337885 - C Hằng" at bounding box center [232, 153] width 209 height 14
type input "0904337885"
type input "C Hằng"
type input "0904337885"
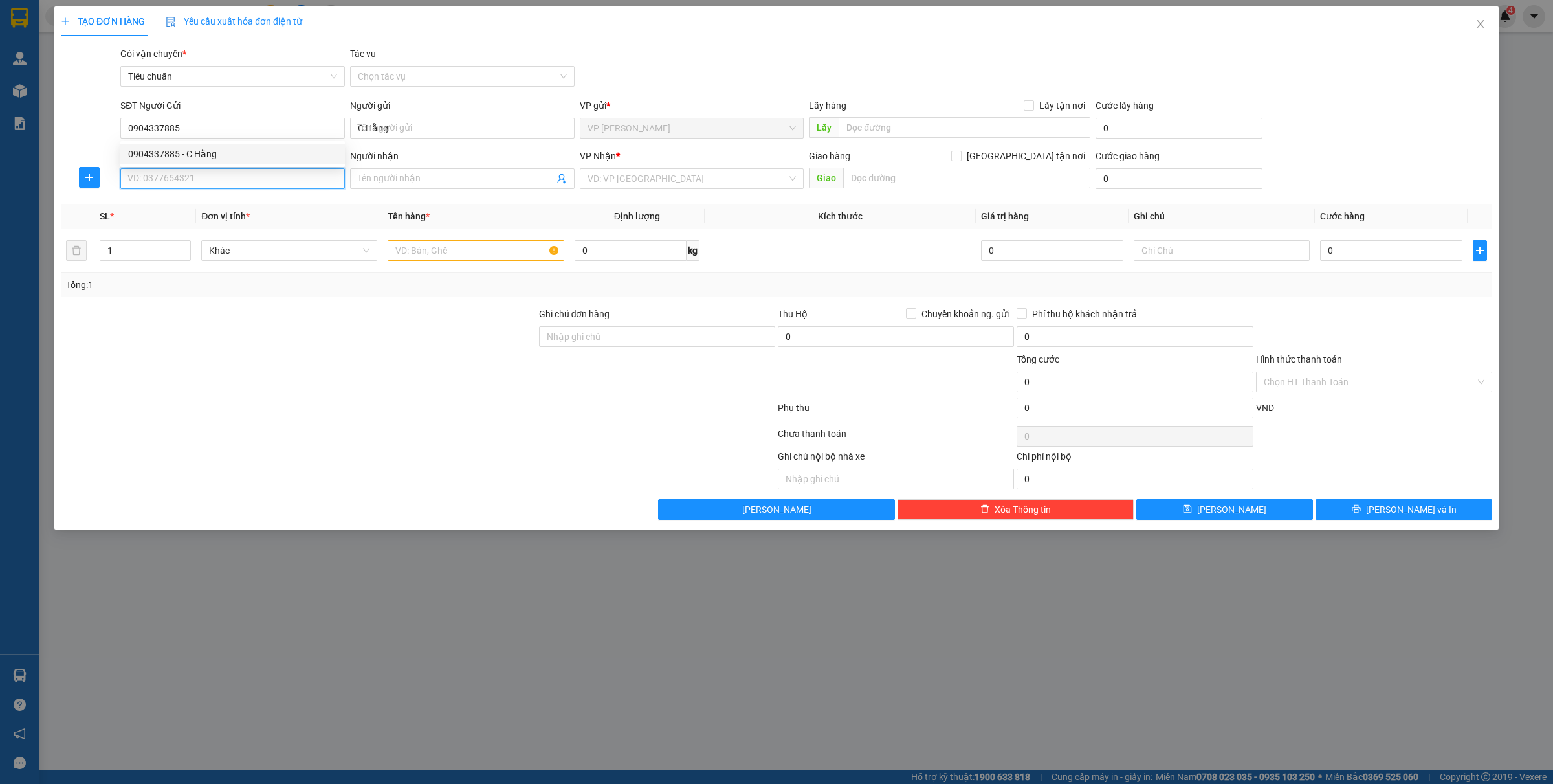
click at [211, 178] on input "SĐT Người Nhận *" at bounding box center [233, 179] width 225 height 21
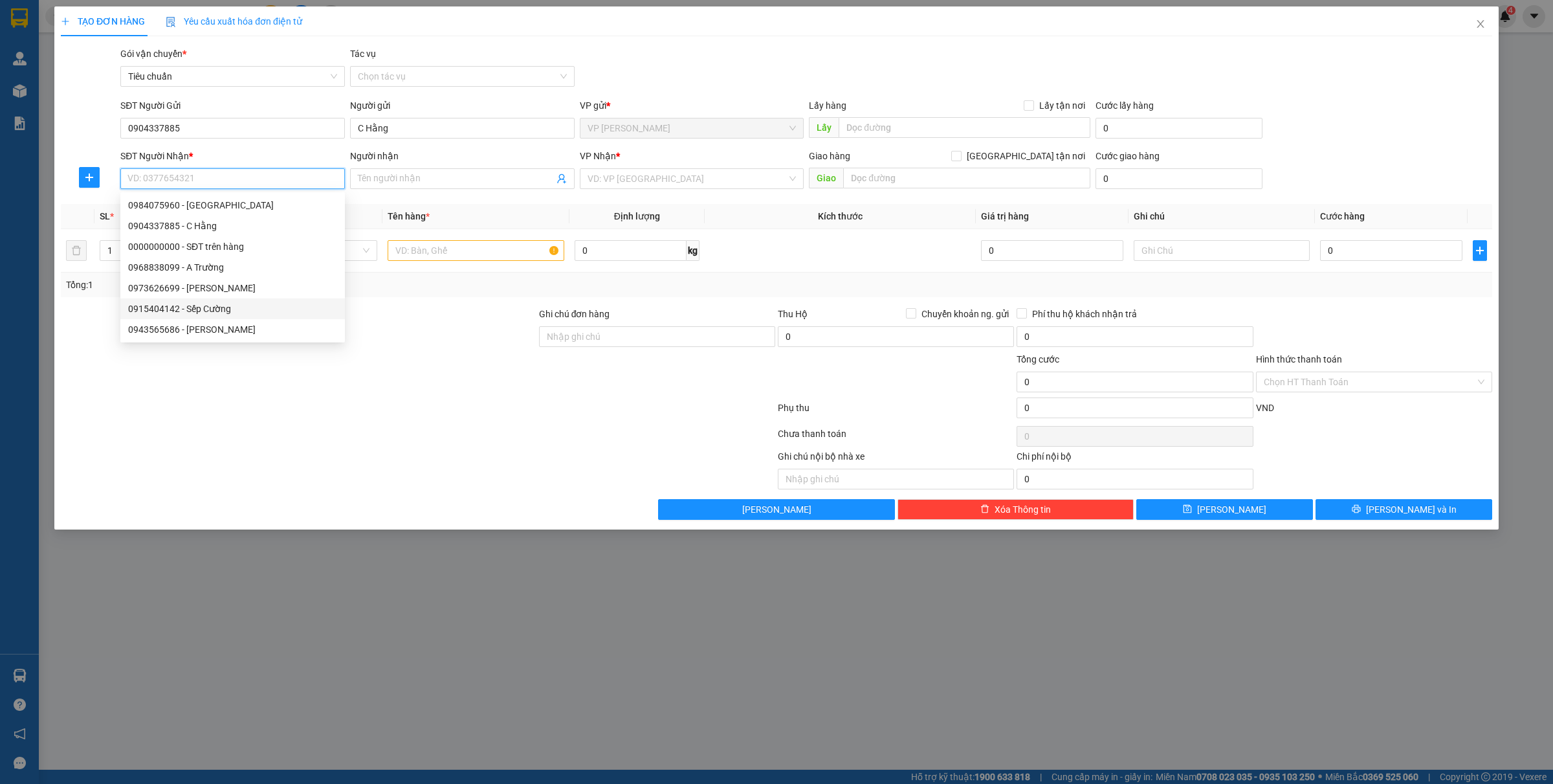
drag, startPoint x: 195, startPoint y: 309, endPoint x: 482, endPoint y: 285, distance: 288.0
click at [195, 309] on div "0915404142 - Sếp Cường" at bounding box center [232, 309] width 209 height 14
type input "0915404142"
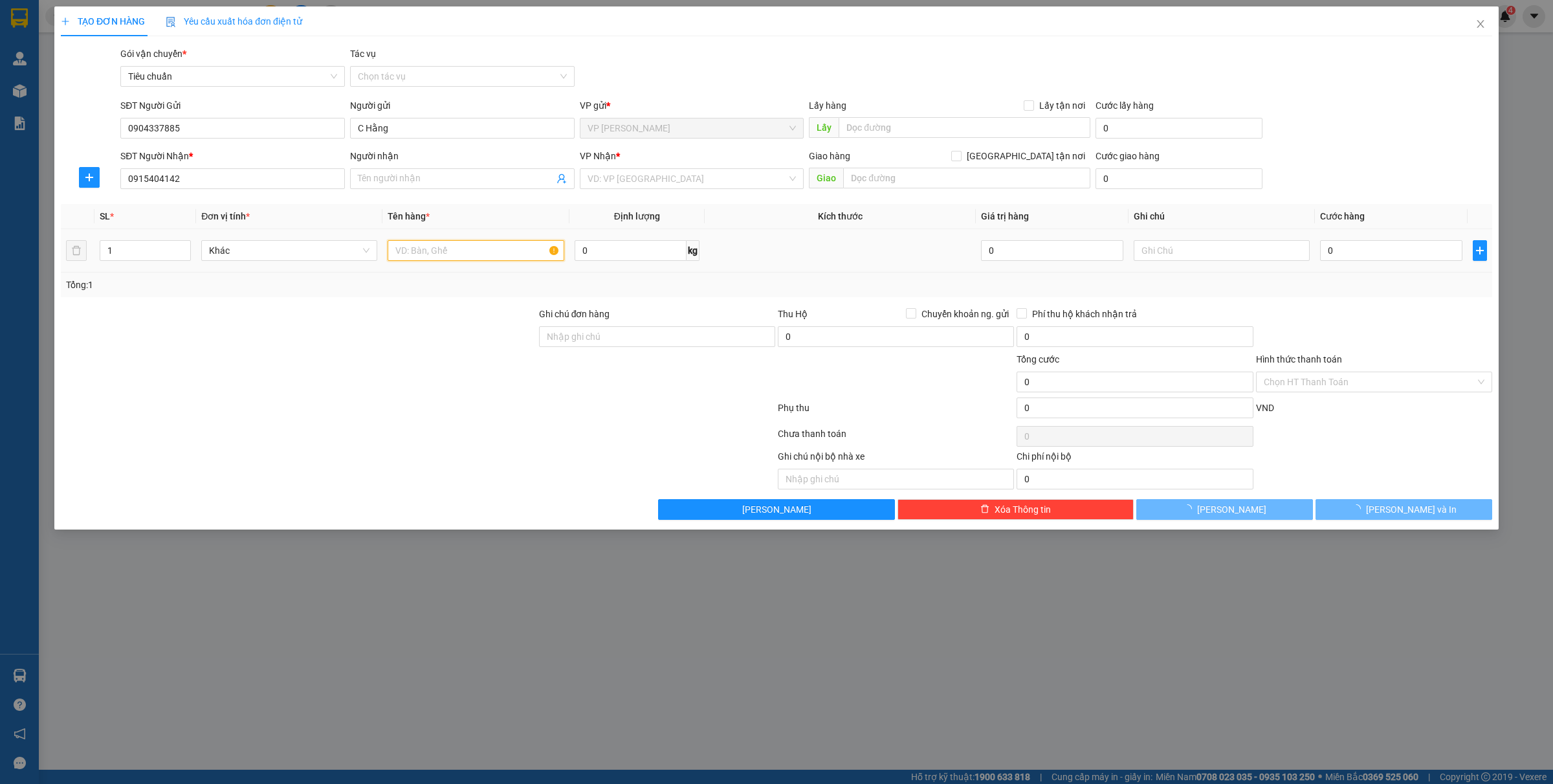
click at [426, 257] on input "text" at bounding box center [475, 250] width 176 height 21
type input "1"
type input "Sếp Cường"
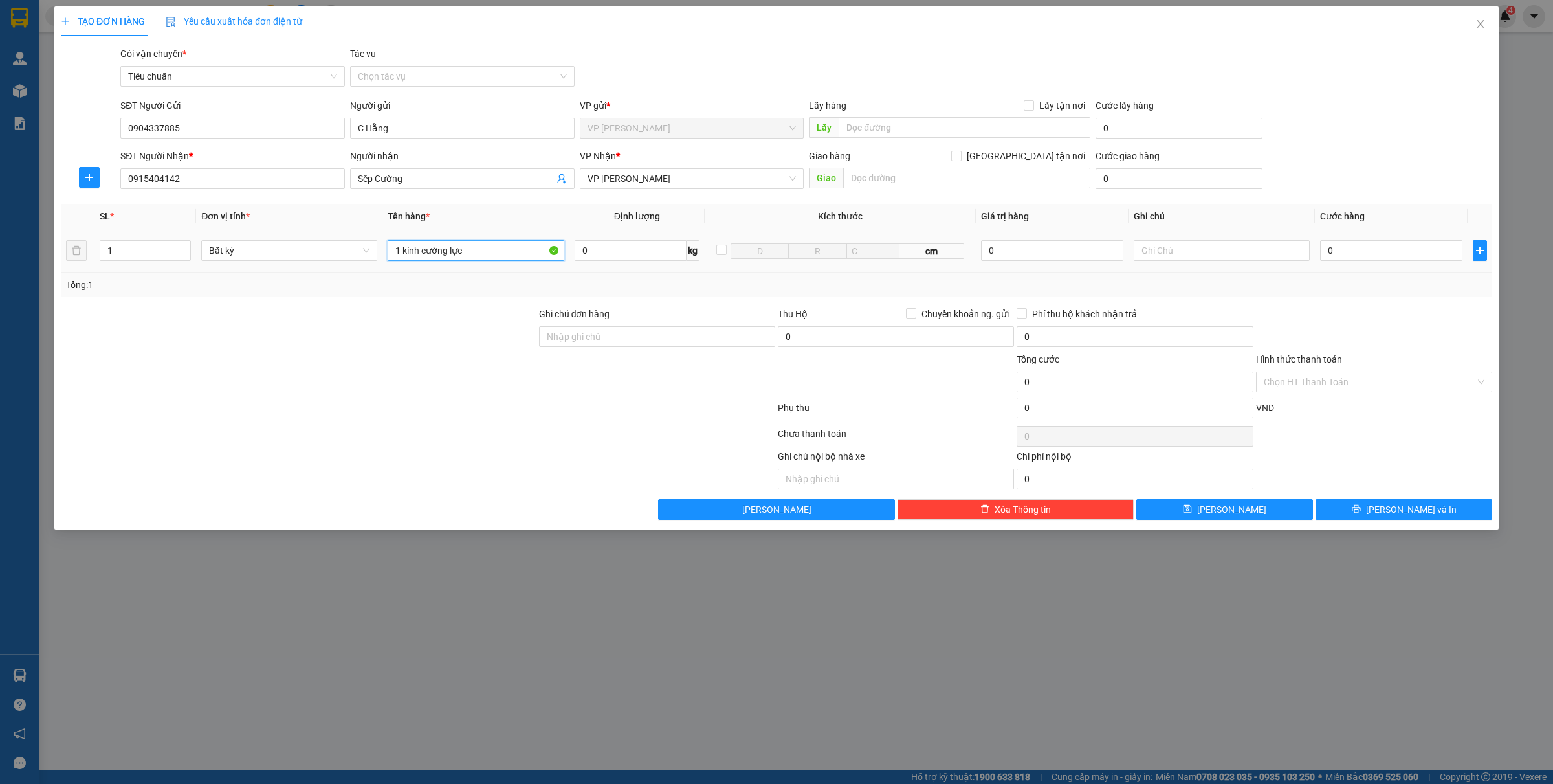
type input "1 kính cường lực"
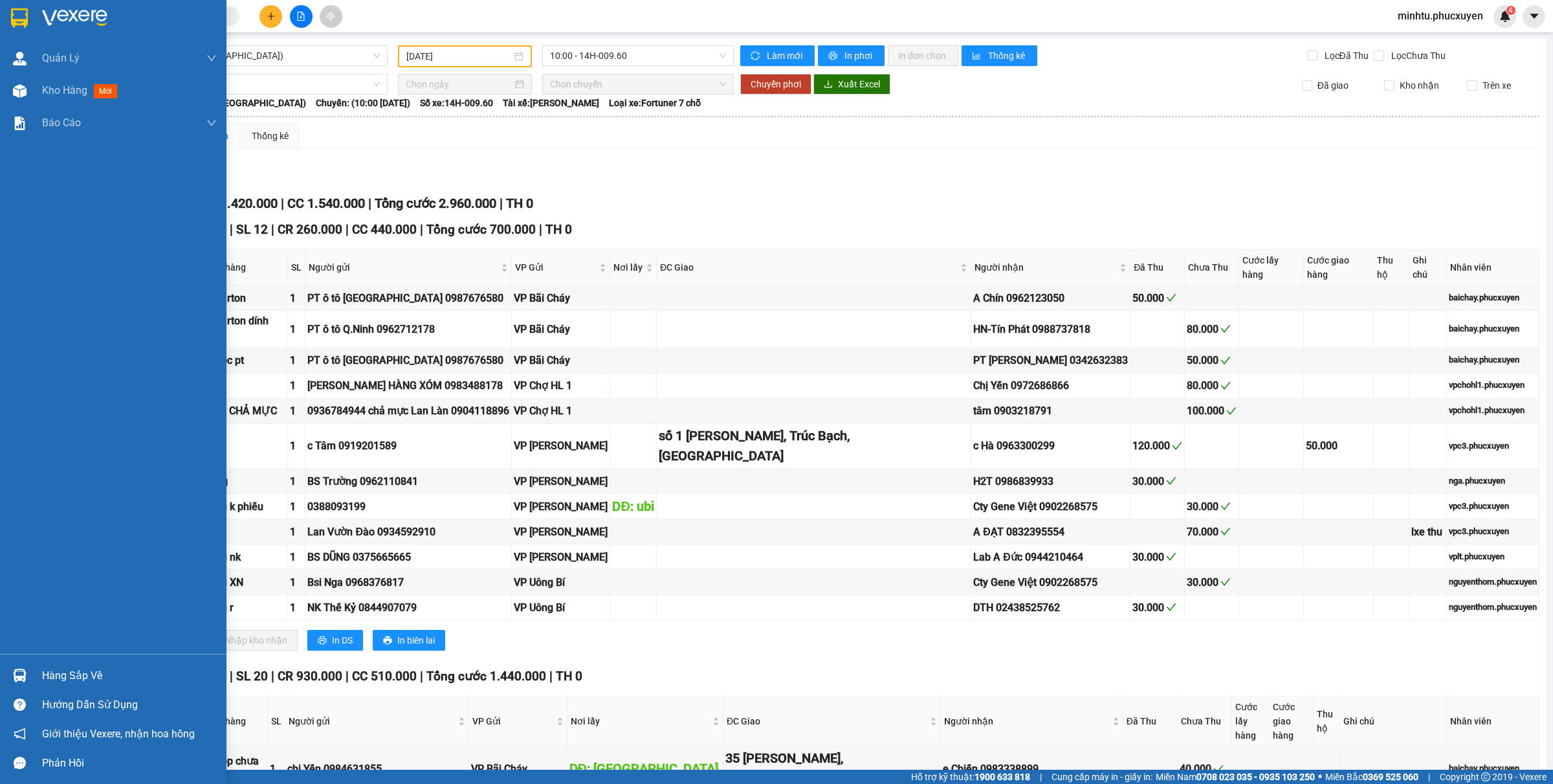
click at [13, 673] on img at bounding box center [19, 675] width 13 height 13
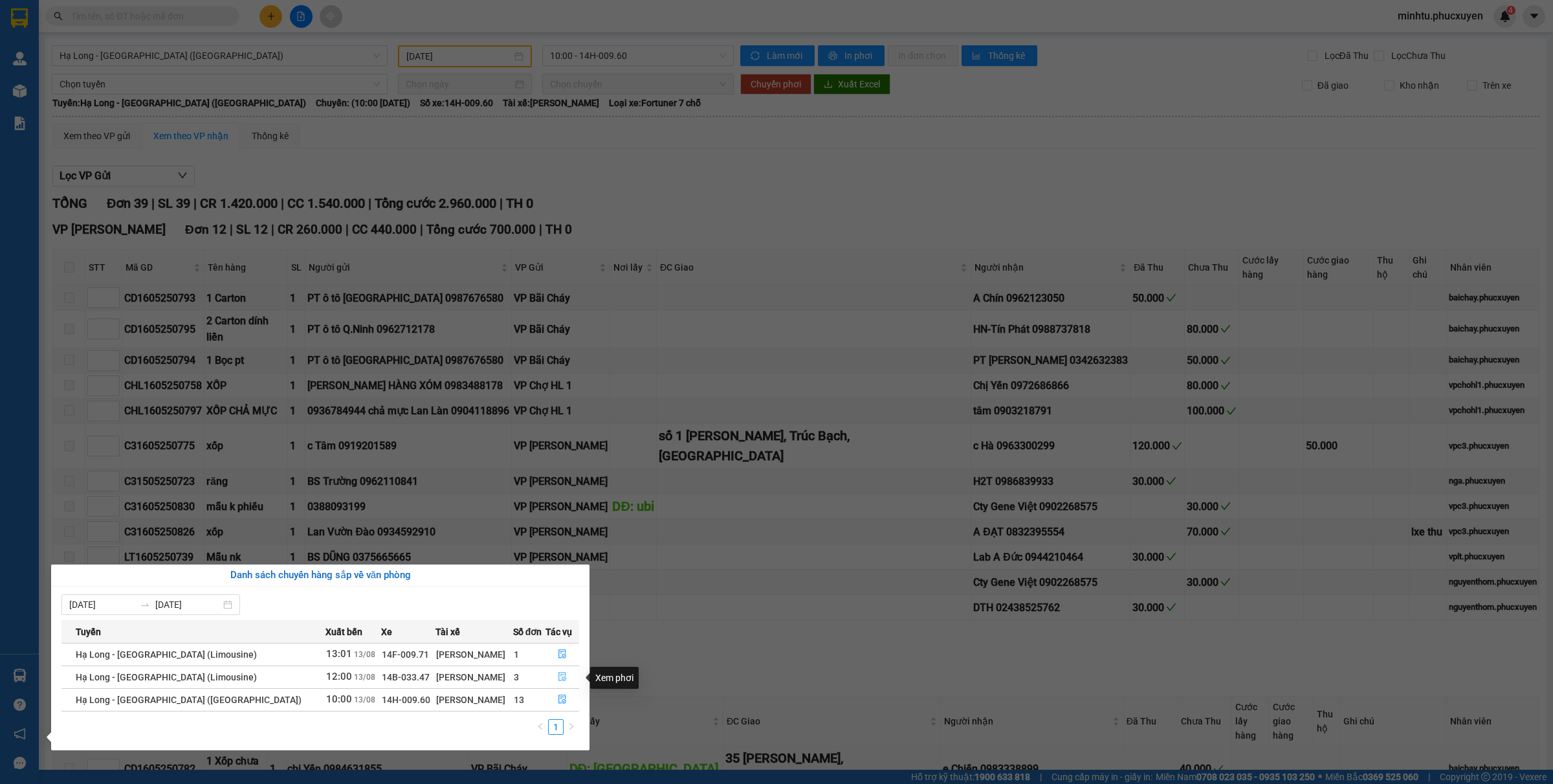
click at [558, 672] on icon "file-done" at bounding box center [562, 676] width 9 height 9
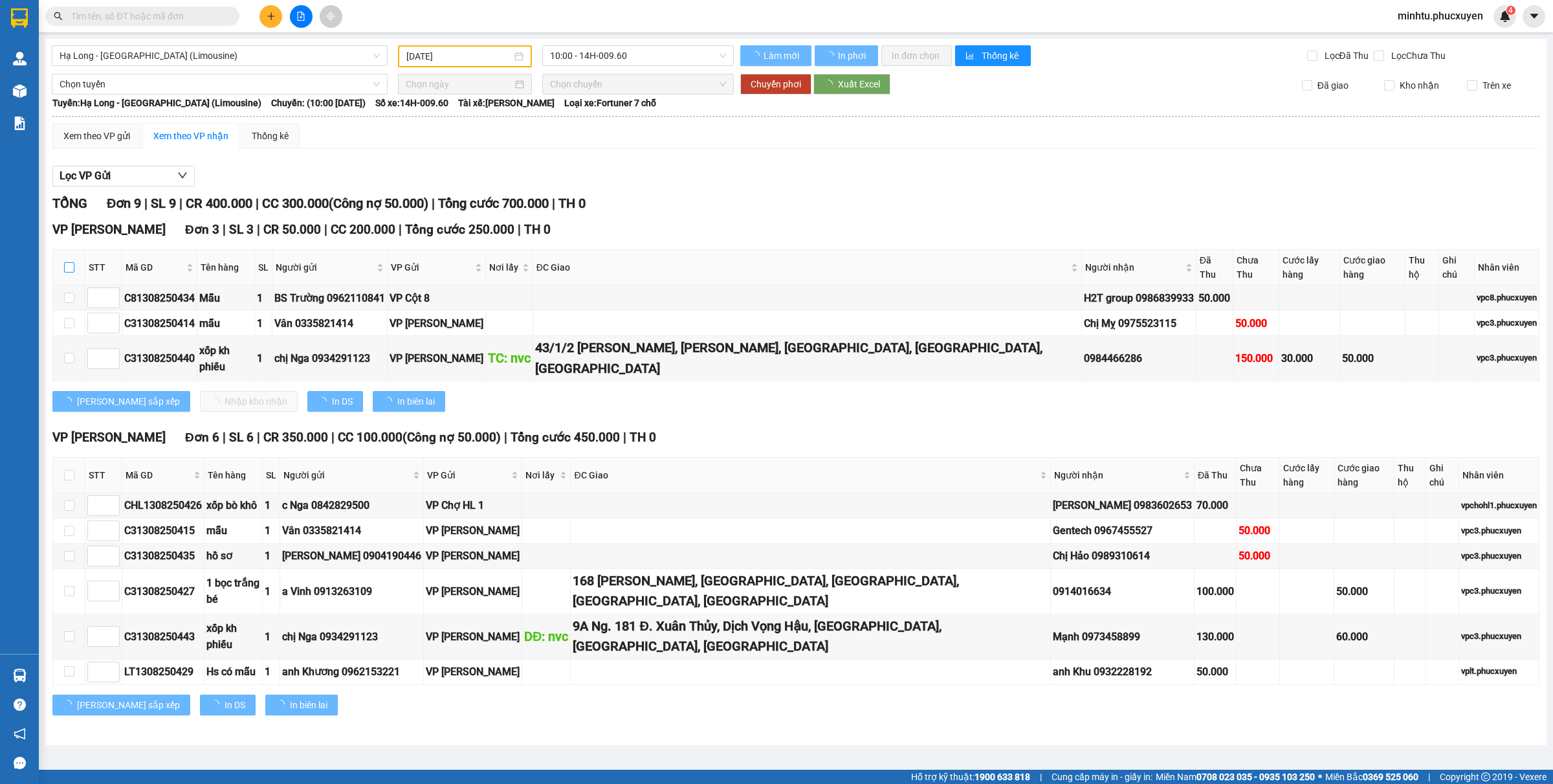
type input "[DATE]"
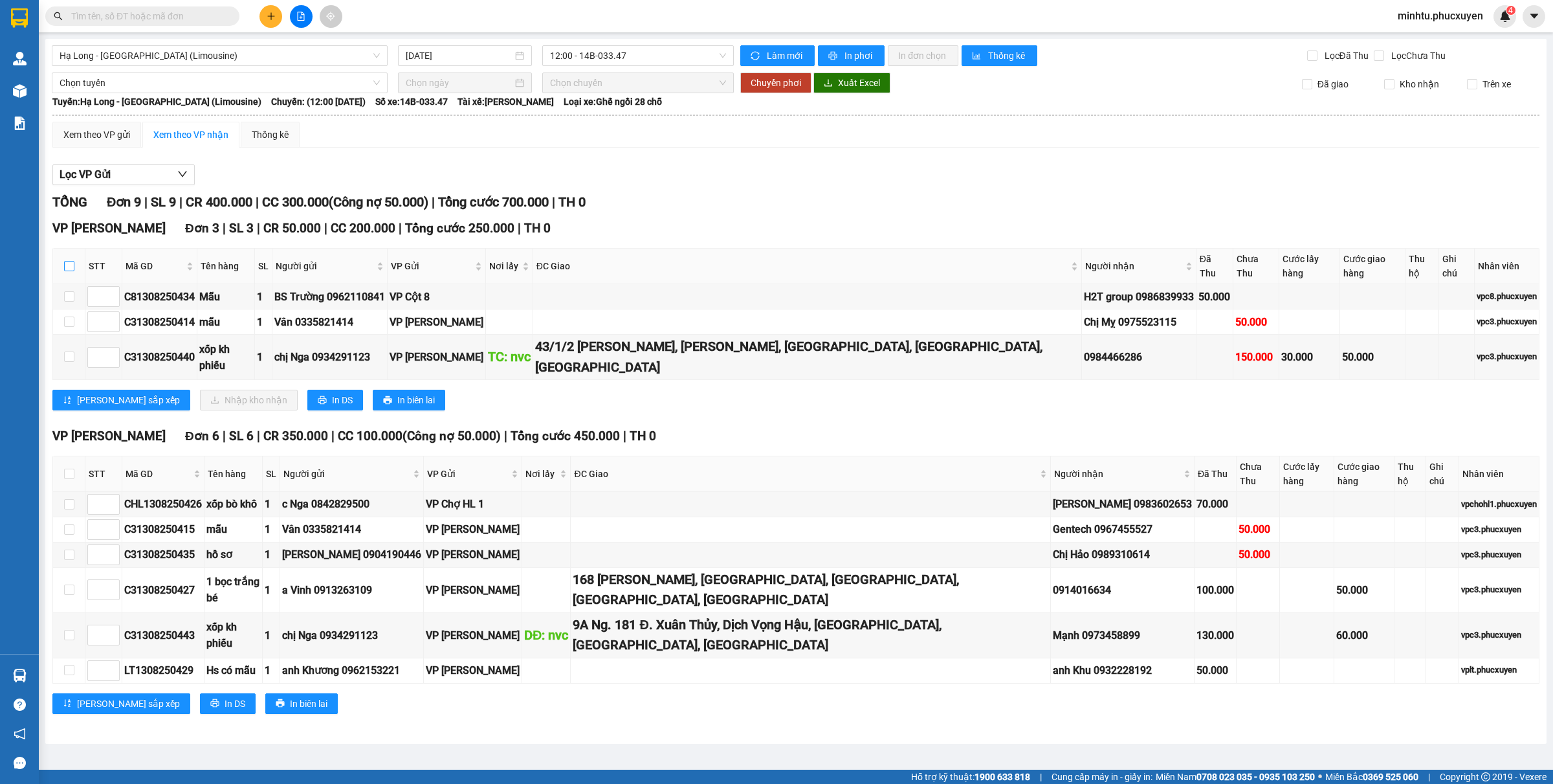
click at [66, 262] on input "checkbox" at bounding box center [69, 266] width 10 height 10
checkbox input "true"
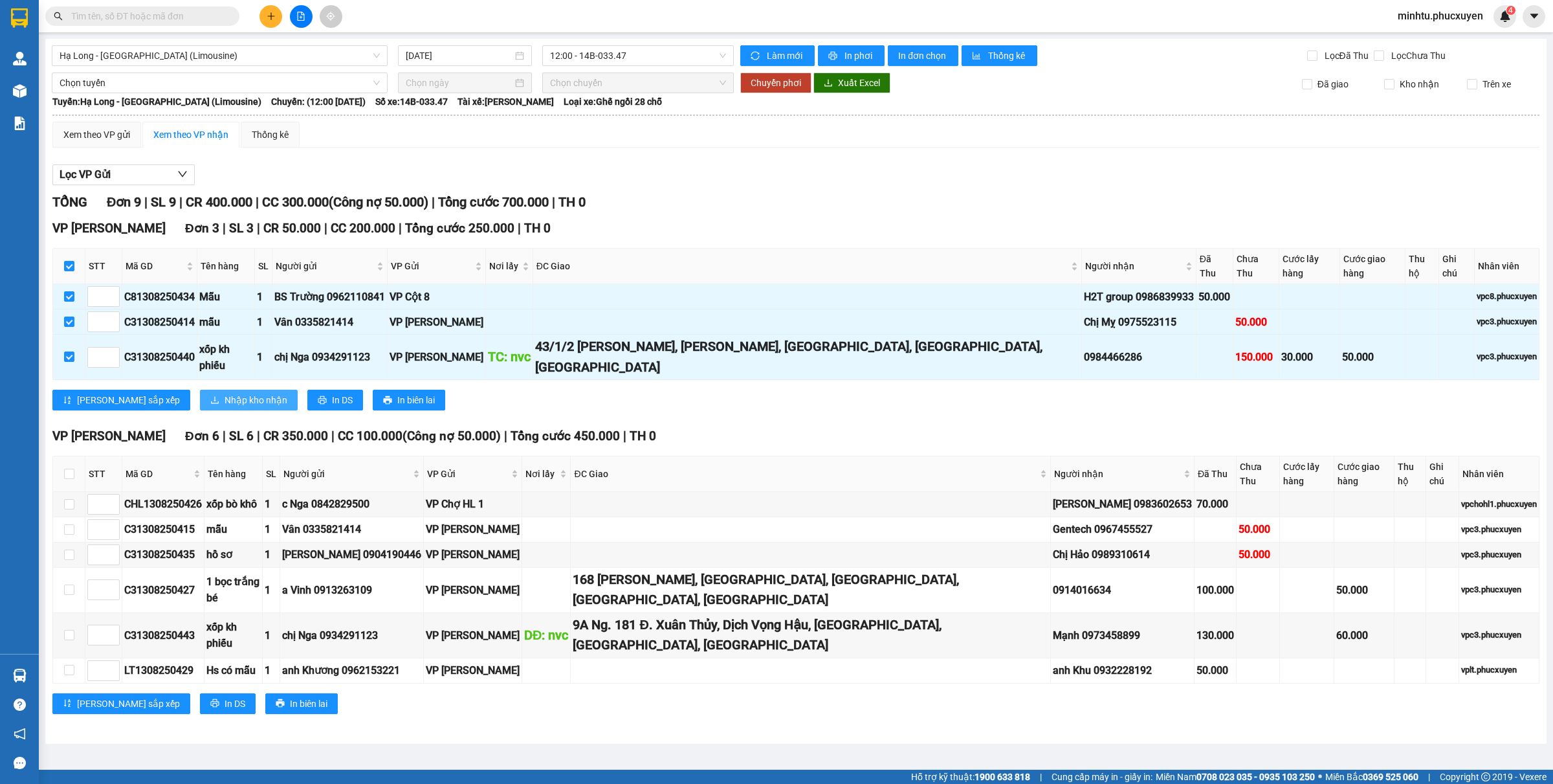
click at [225, 392] on span "Nhập kho nhận" at bounding box center [256, 399] width 63 height 14
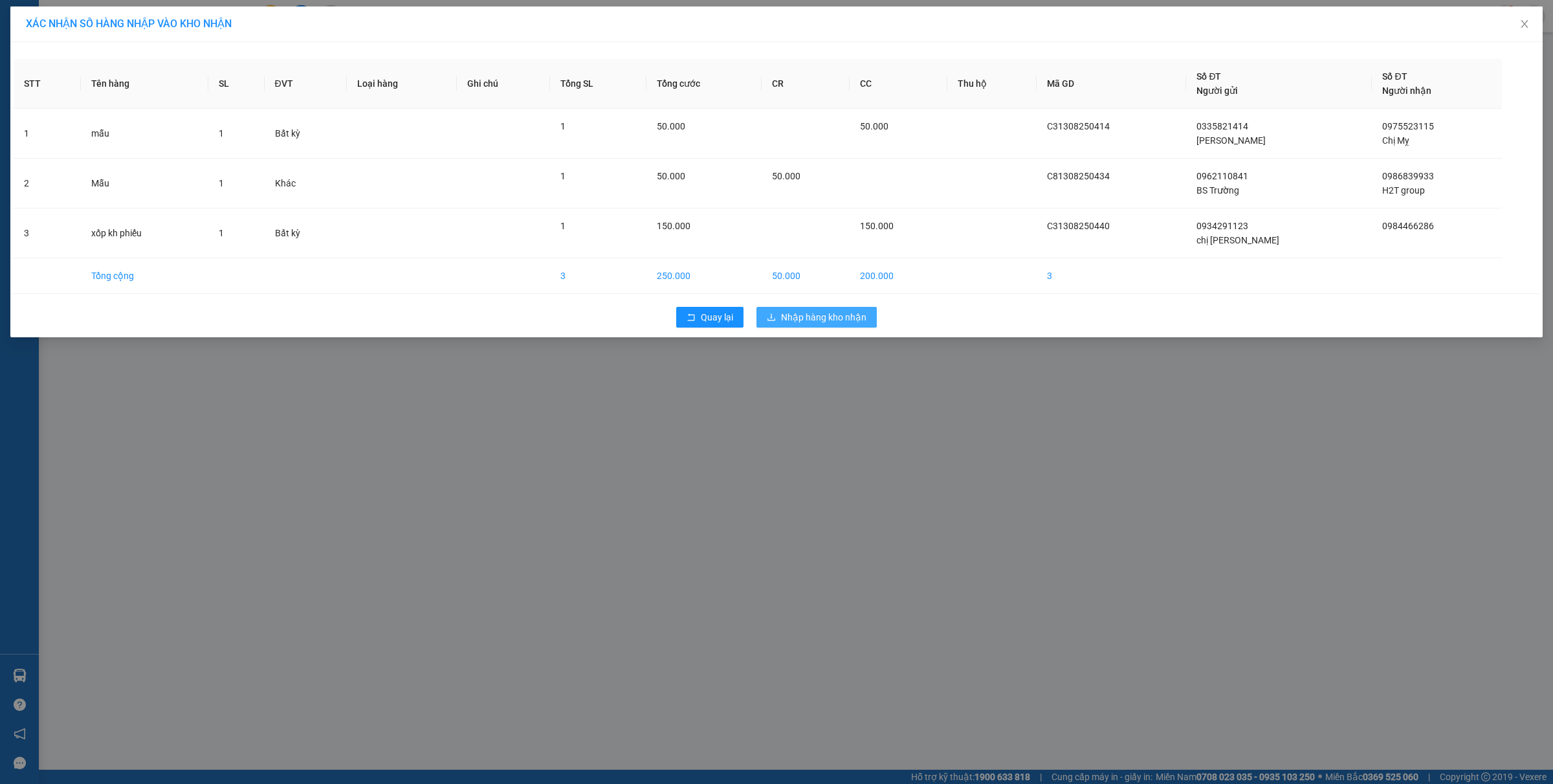
click at [827, 321] on span "Nhập hàng kho nhận" at bounding box center [824, 317] width 86 height 14
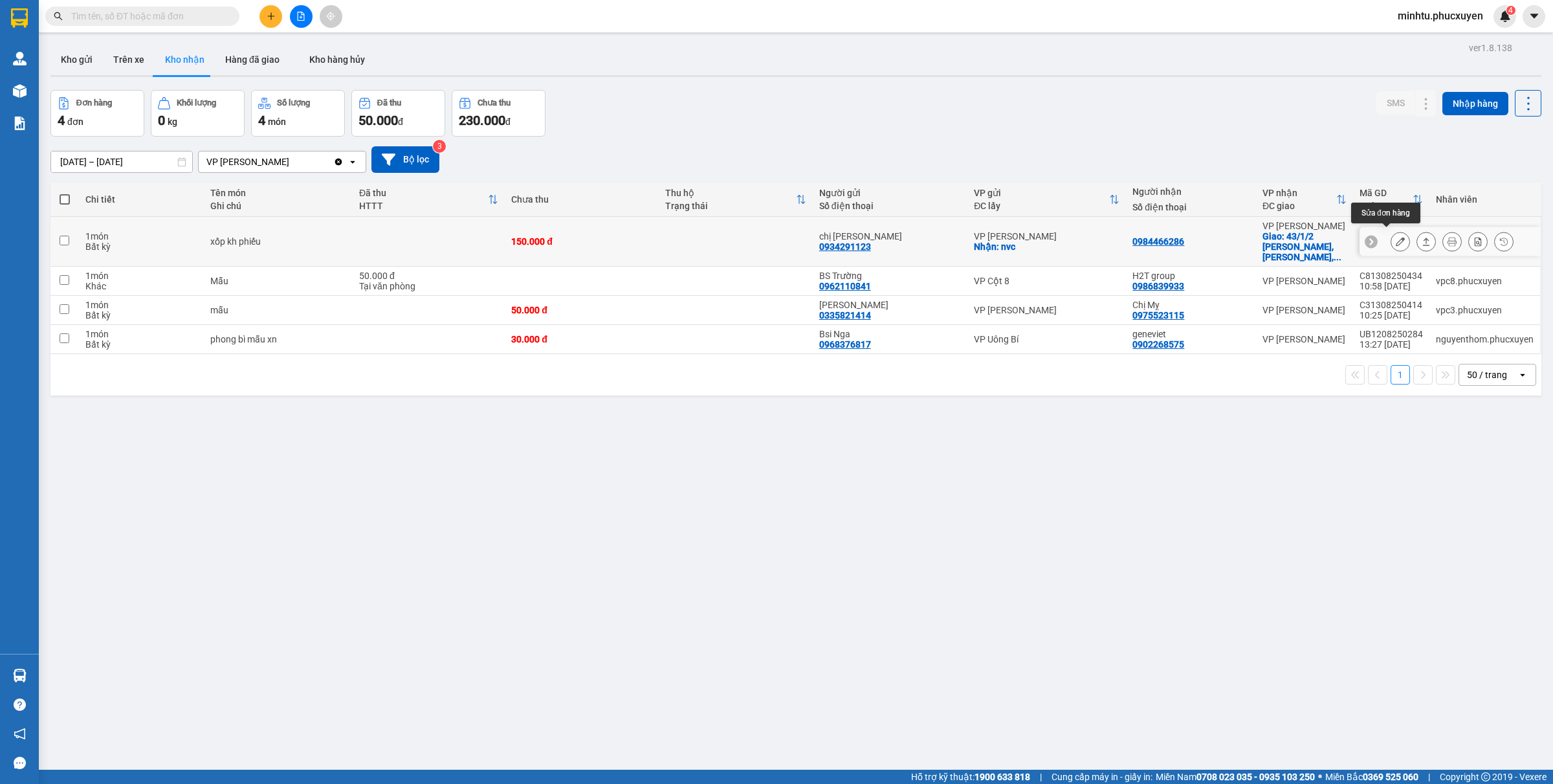
drag, startPoint x: 1389, startPoint y: 236, endPoint x: 1369, endPoint y: 265, distance: 35.2
click at [1396, 236] on icon at bounding box center [1400, 241] width 9 height 9
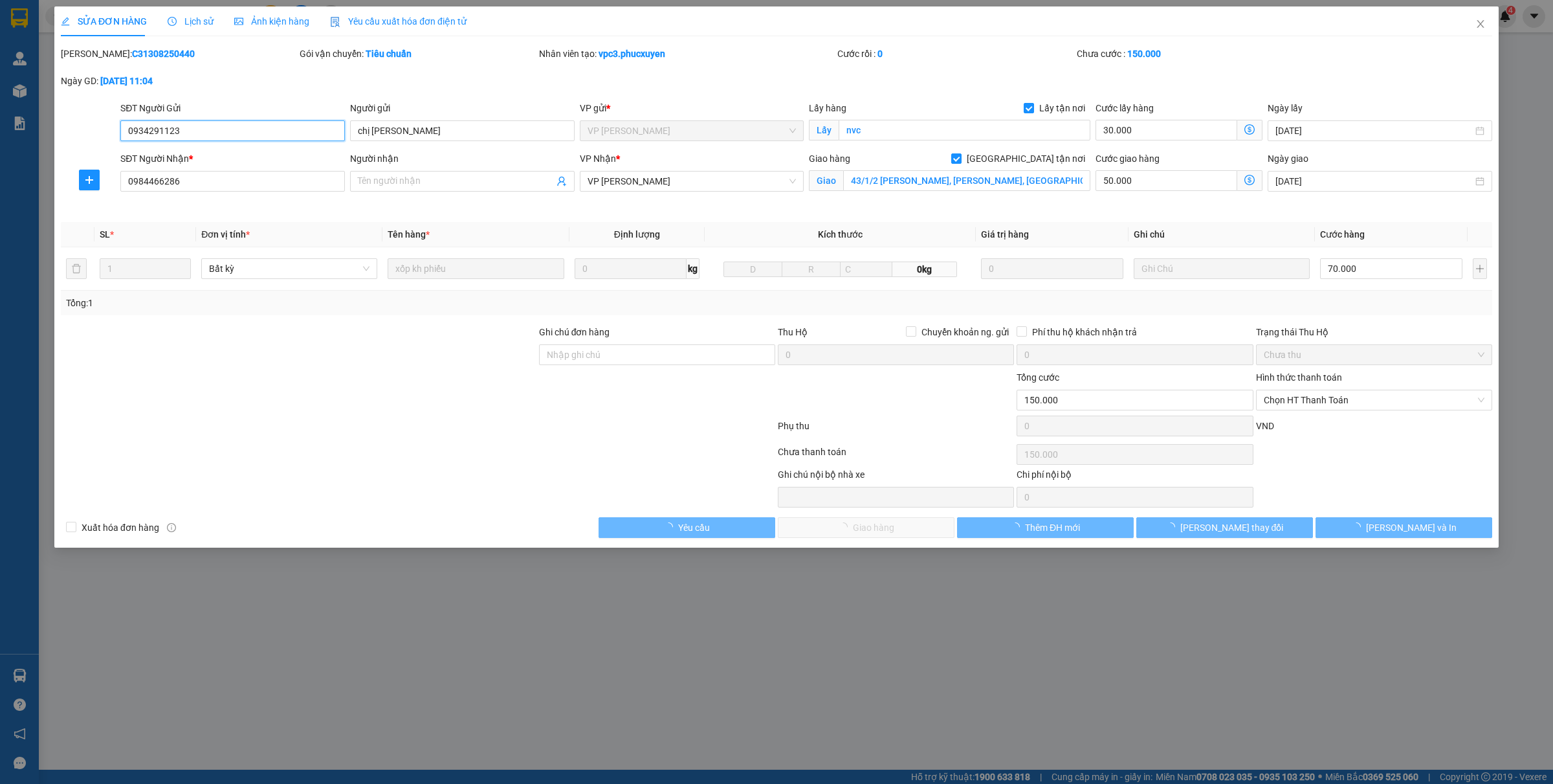
type input "0934291123"
type input "chị [PERSON_NAME]"
checkbox input "true"
type input "nvc"
type input "0984466286"
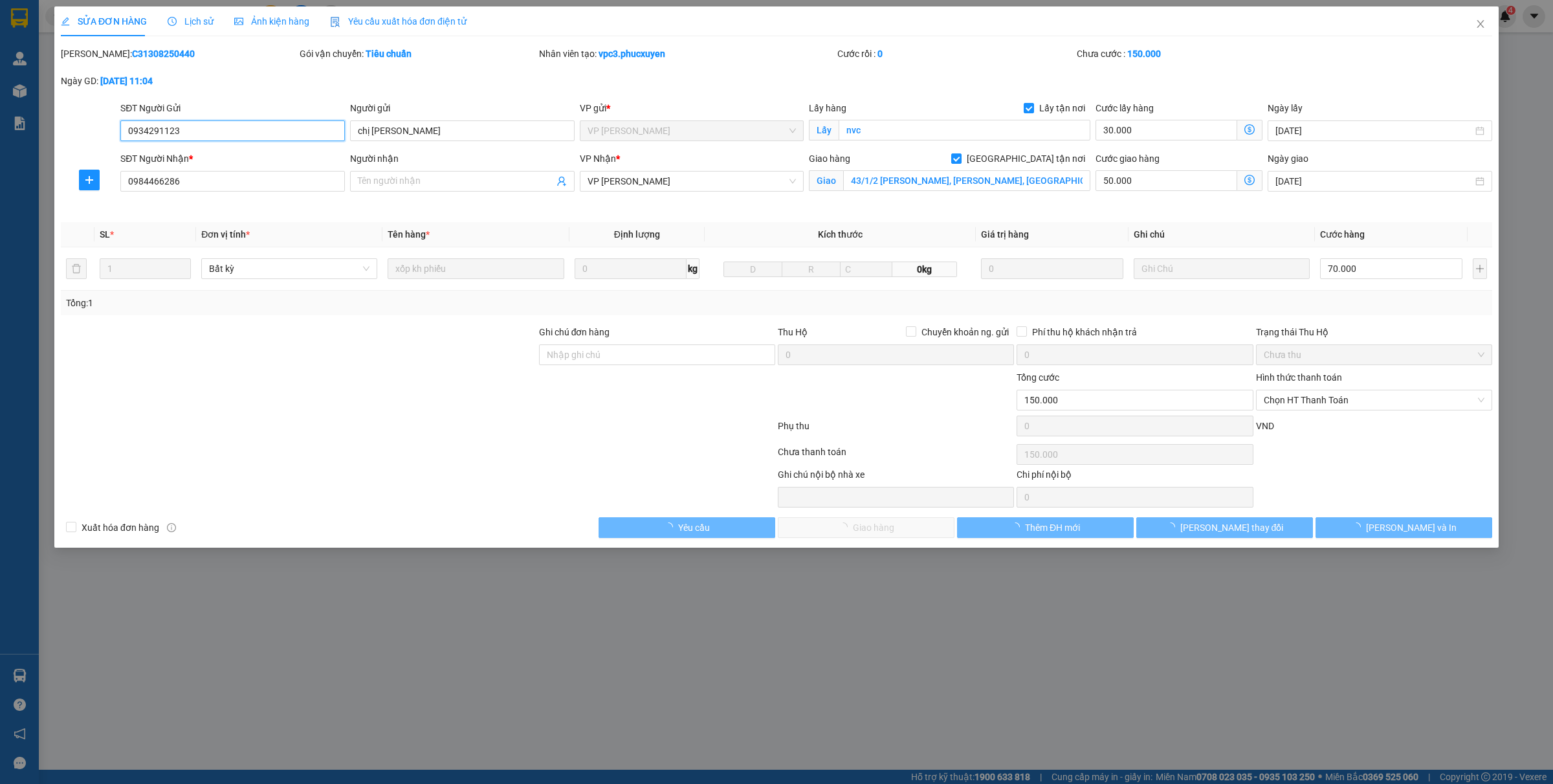
checkbox input "true"
type input "43/1/2 Kim Đồng, Giáp Bát, Hoàng Mai, Hà Nội, Việt Nam"
type input "150.000"
click at [406, 184] on input "Người nhận" at bounding box center [456, 181] width 196 height 14
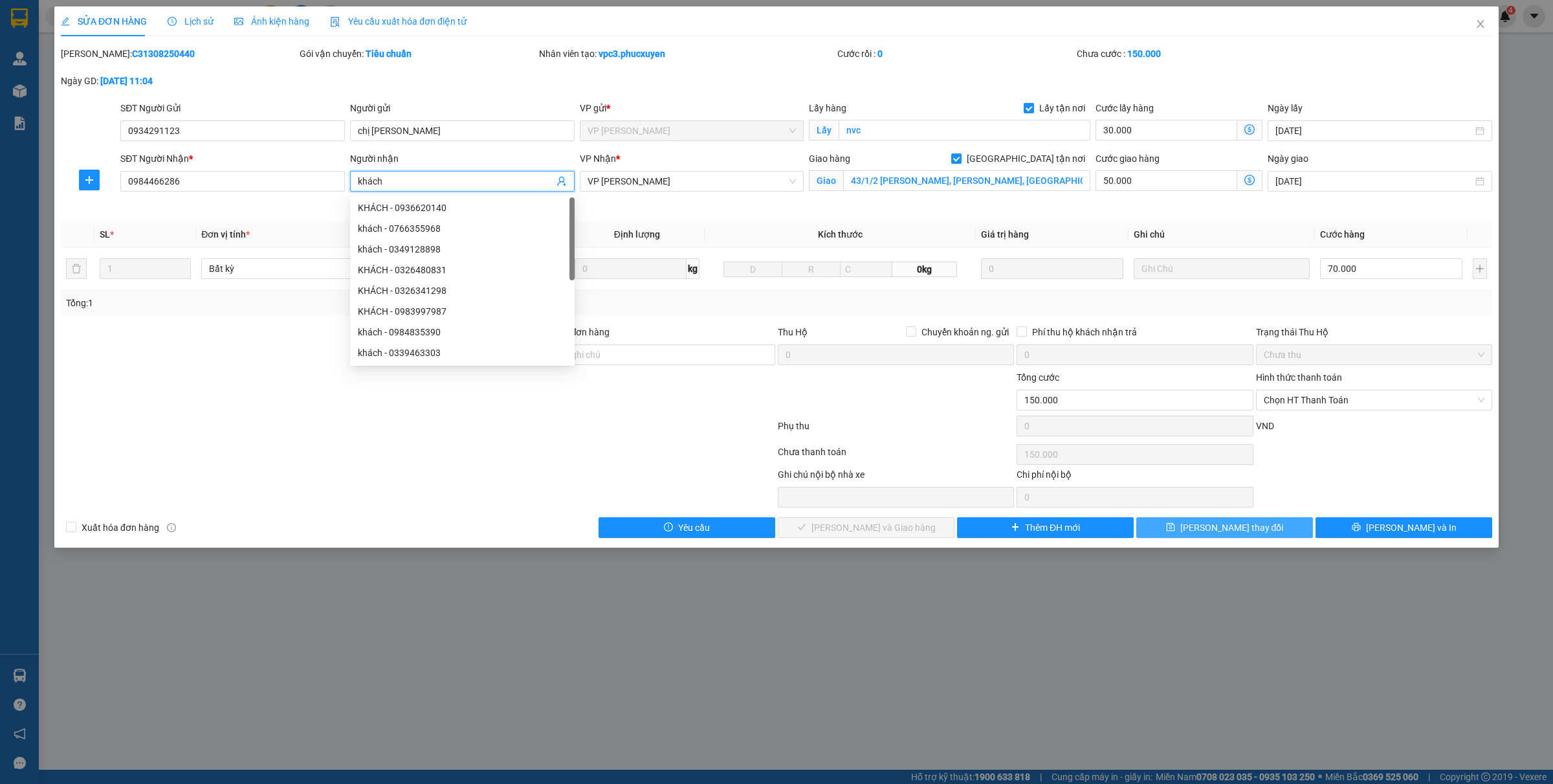
type input "khách"
click at [1234, 527] on span "[PERSON_NAME] thay đổi" at bounding box center [1232, 527] width 103 height 14
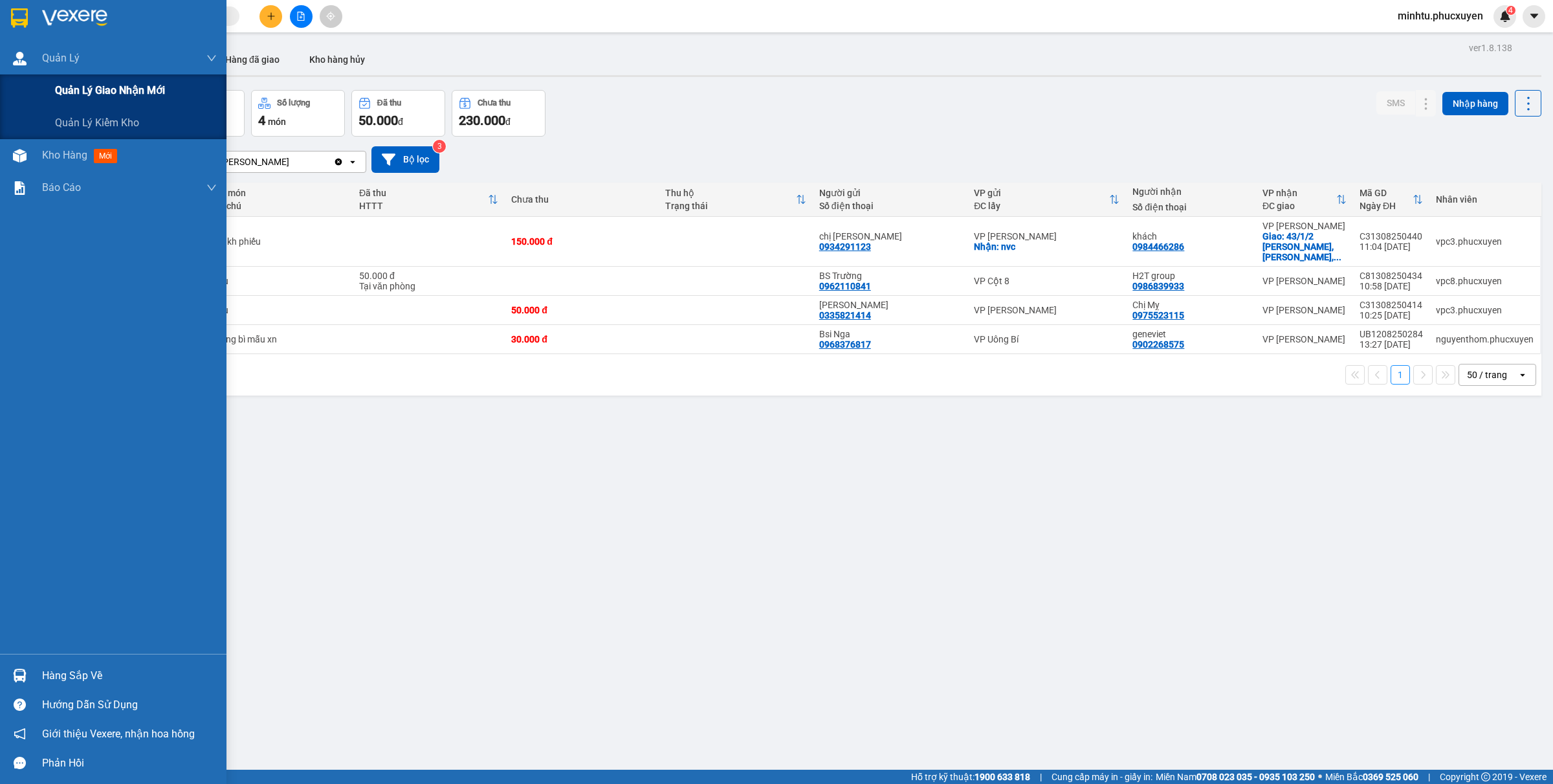
click at [114, 82] on span "Quản lý giao nhận mới" at bounding box center [110, 90] width 110 height 16
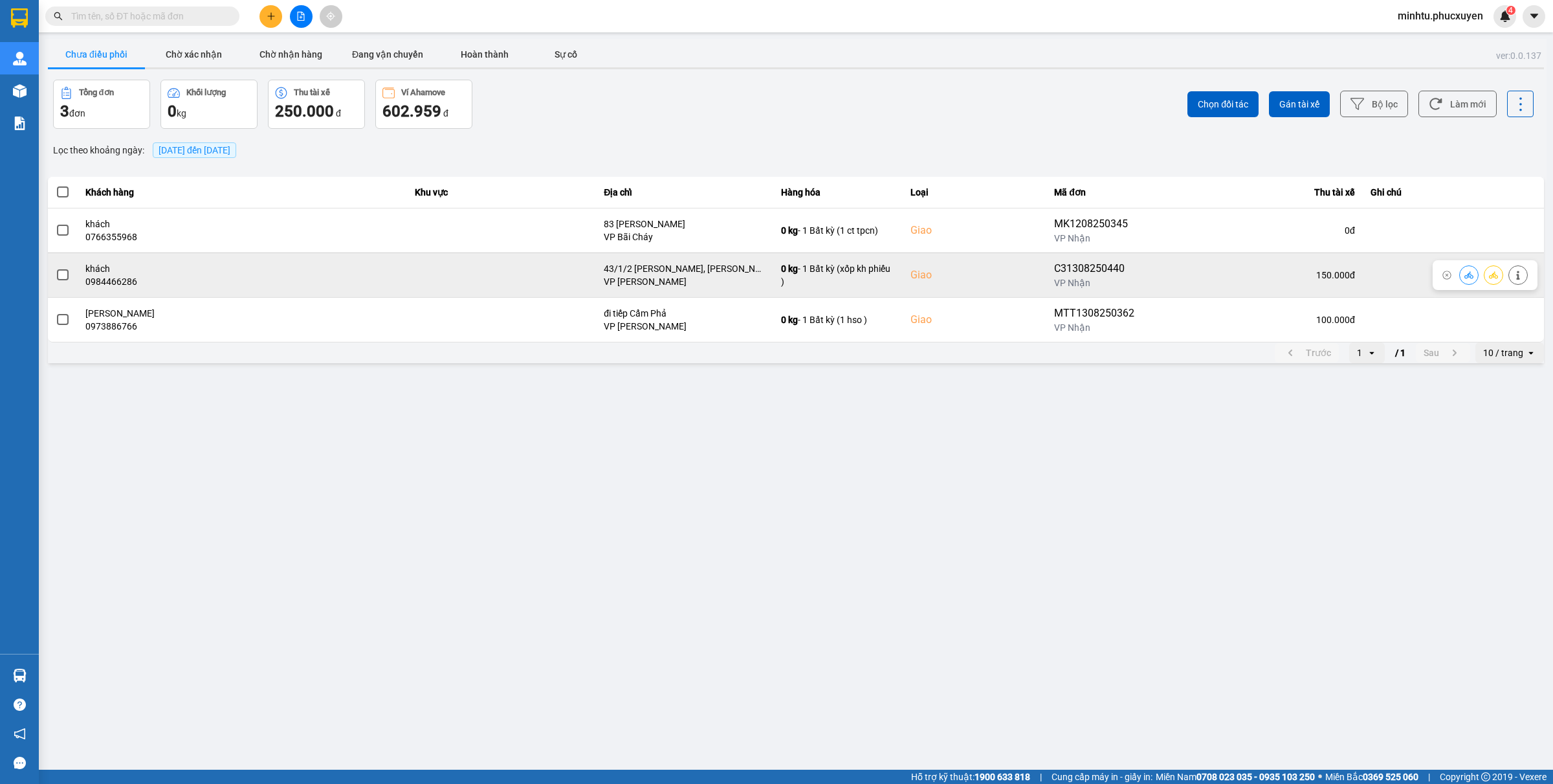
click at [1470, 273] on icon at bounding box center [1469, 274] width 9 height 7
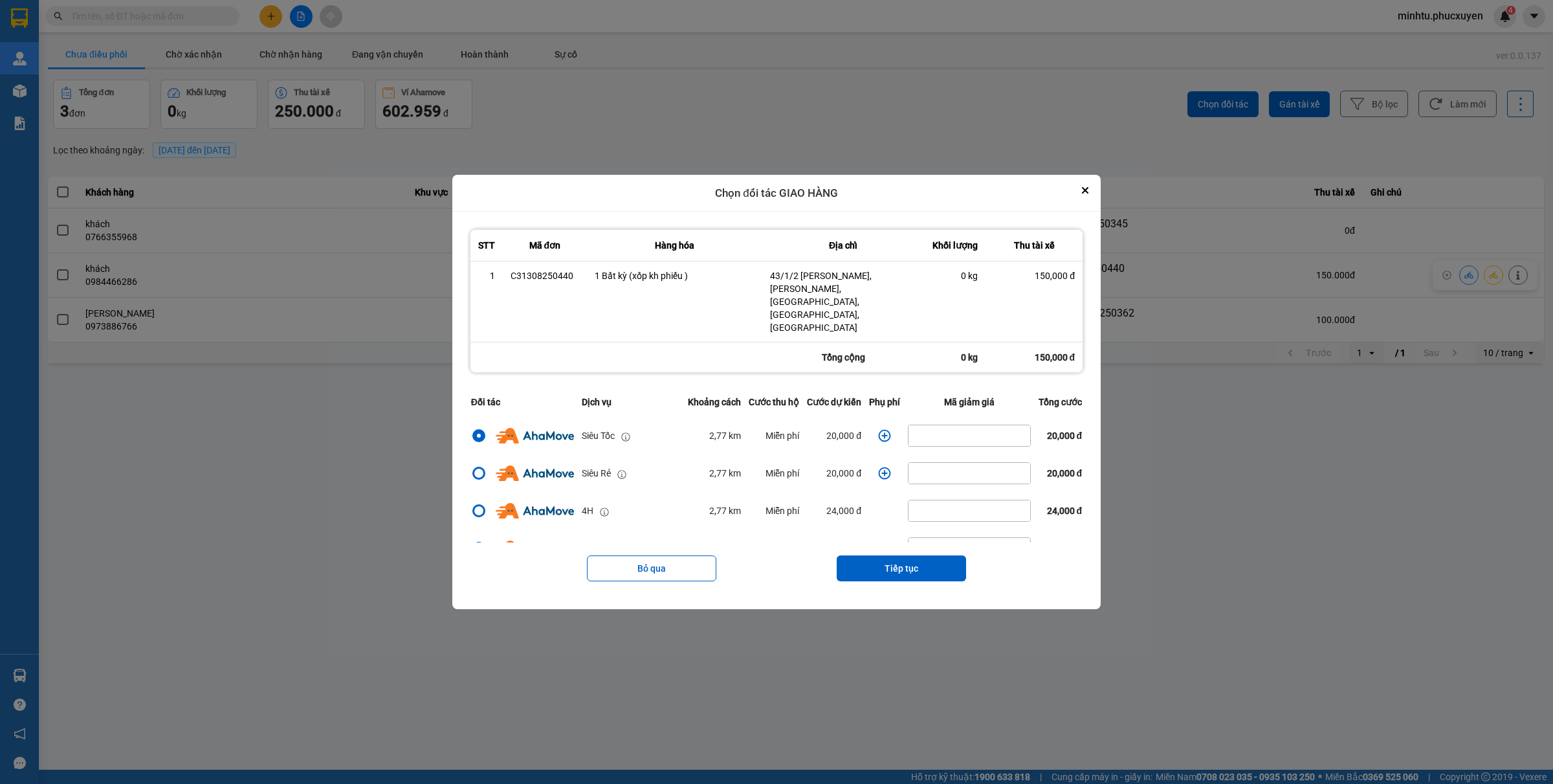
click at [882, 429] on icon "dialog" at bounding box center [884, 435] width 13 height 13
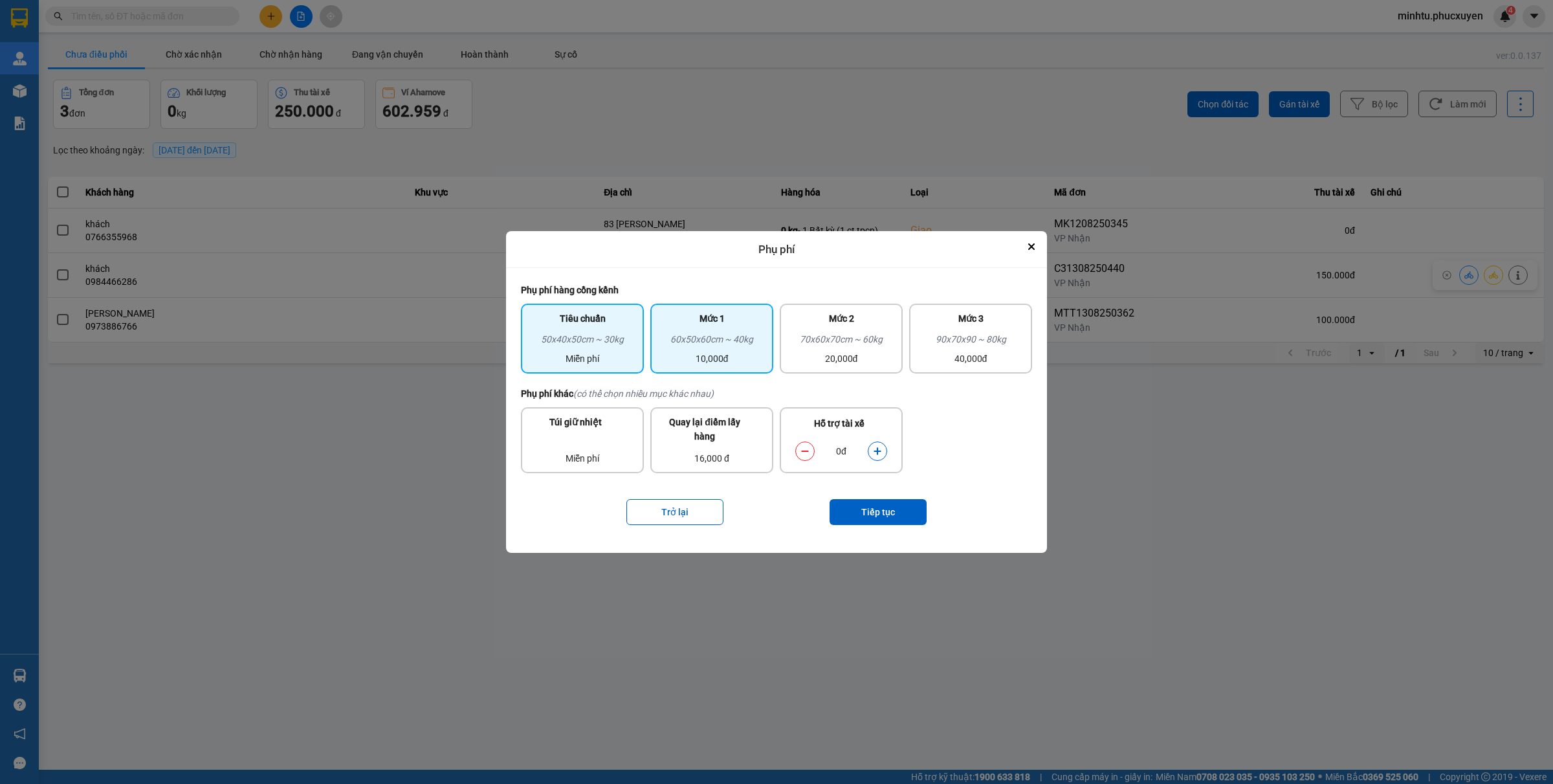
click at [710, 350] on div "60x50x60cm ~ 40kg" at bounding box center [712, 341] width 107 height 19
click at [863, 510] on button "Tiếp tục" at bounding box center [878, 511] width 97 height 26
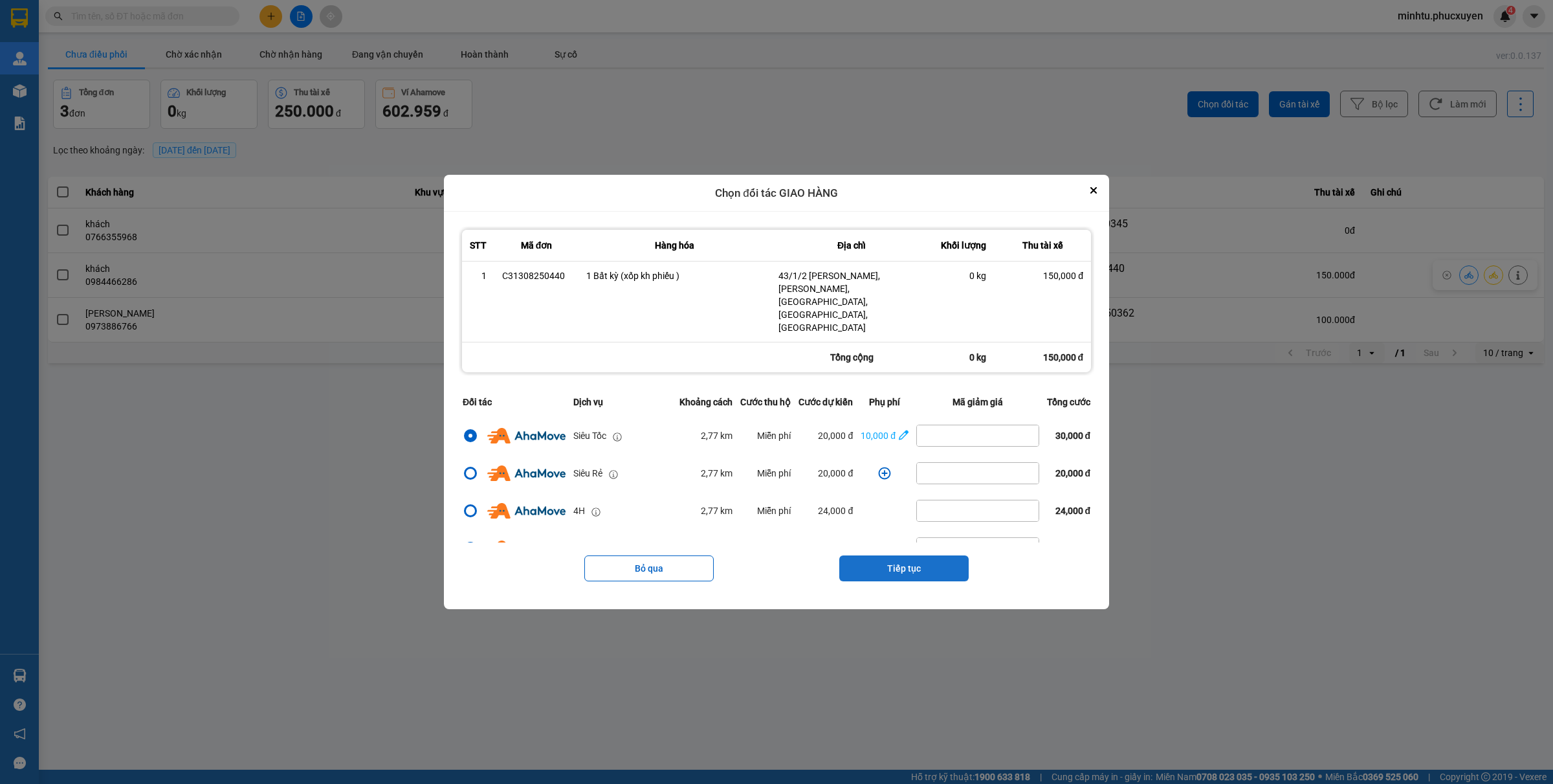
click at [886, 555] on button "Tiếp tục" at bounding box center [904, 568] width 129 height 26
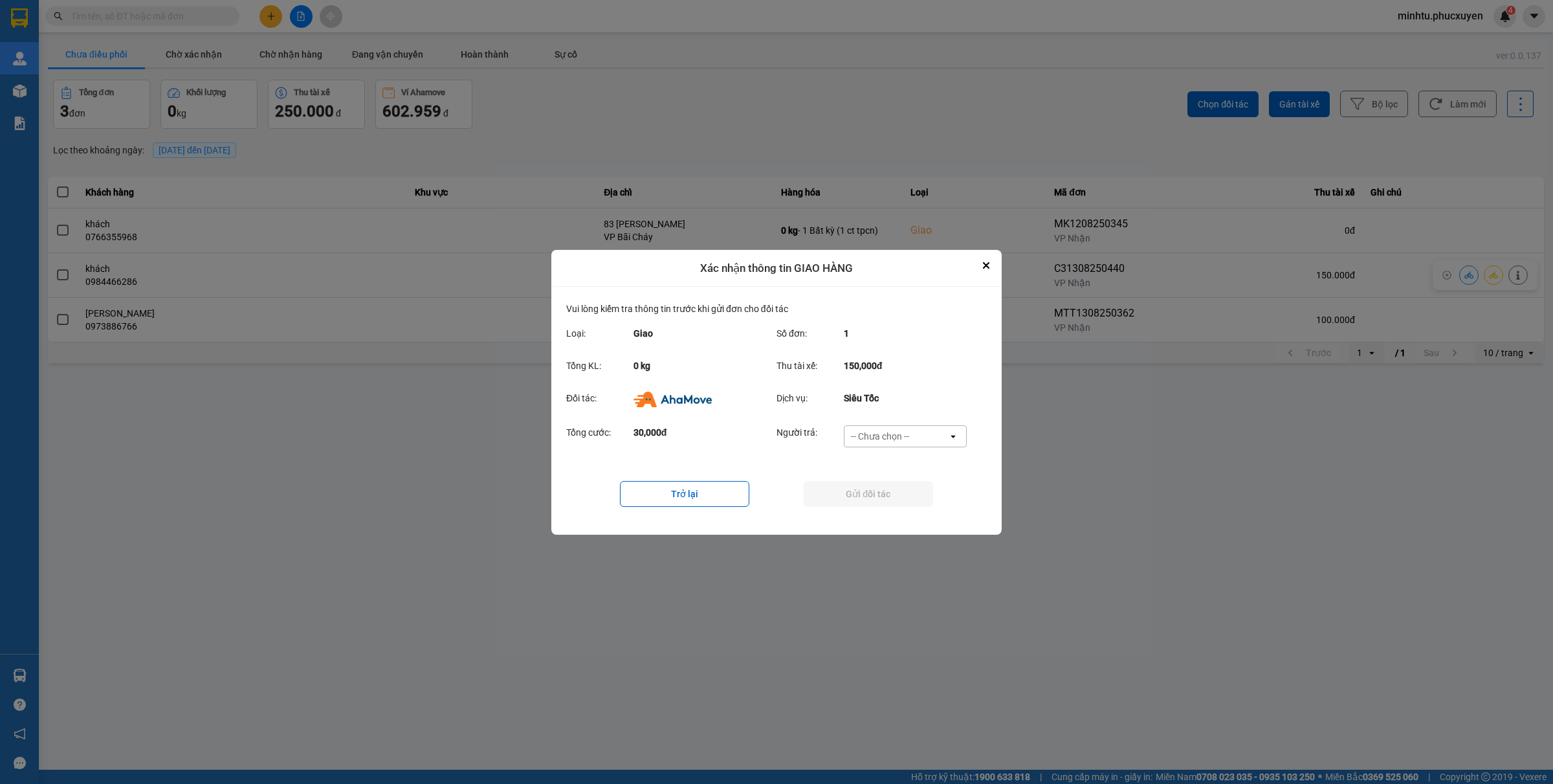
click at [912, 420] on div "Tổng cước: 30,000đ Người trả: -- Chưa chọn -- open" at bounding box center [776, 440] width 421 height 40
click at [917, 433] on div "-- Chưa chọn --" at bounding box center [896, 436] width 103 height 21
drag, startPoint x: 886, startPoint y: 508, endPoint x: 860, endPoint y: 501, distance: 26.9
click at [886, 508] on span "Ví Ahamove" at bounding box center [880, 509] width 53 height 13
click at [849, 495] on button "Gửi đối tác" at bounding box center [869, 493] width 129 height 26
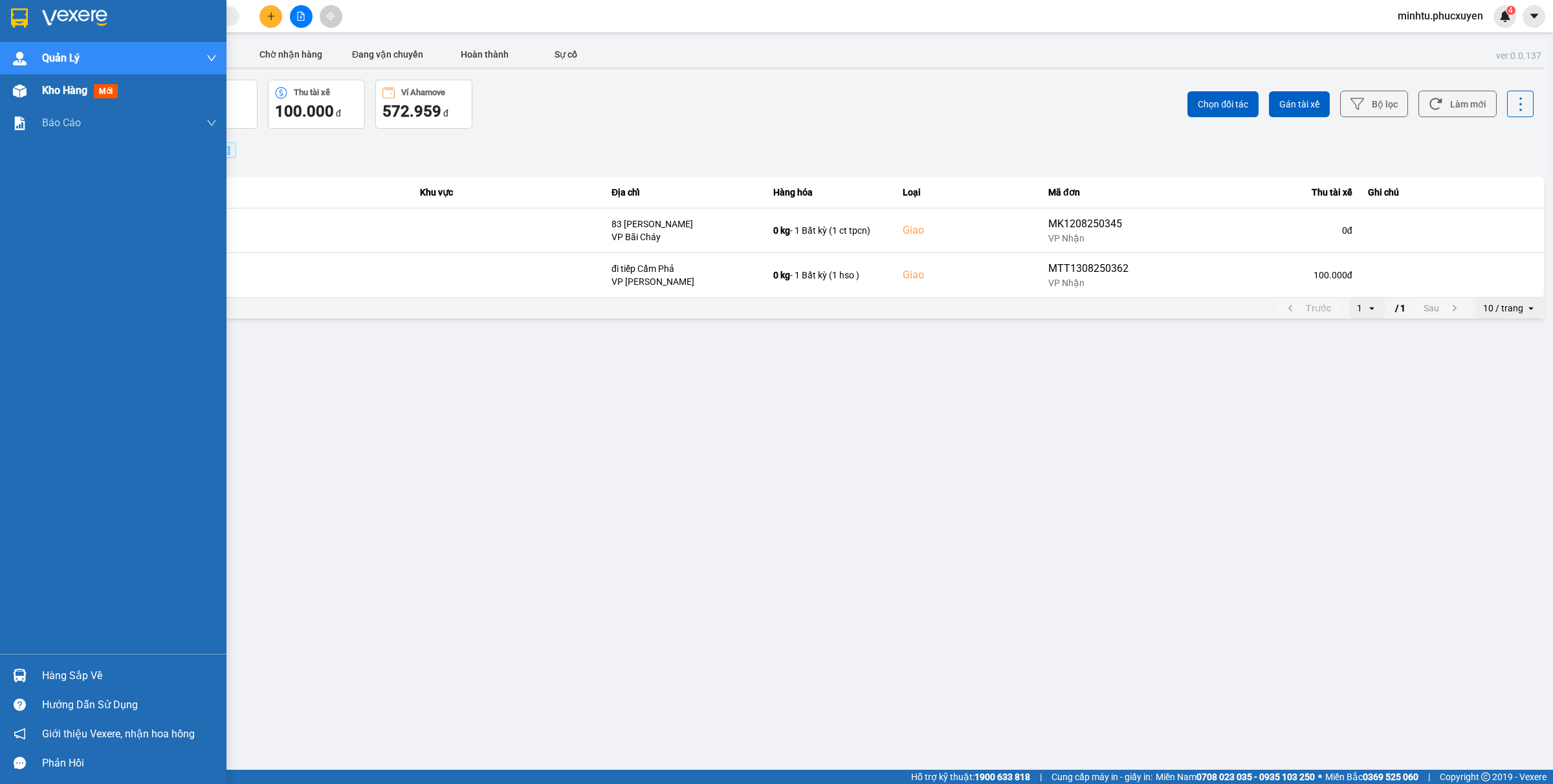
click at [65, 94] on span "Kho hàng" at bounding box center [65, 90] width 45 height 13
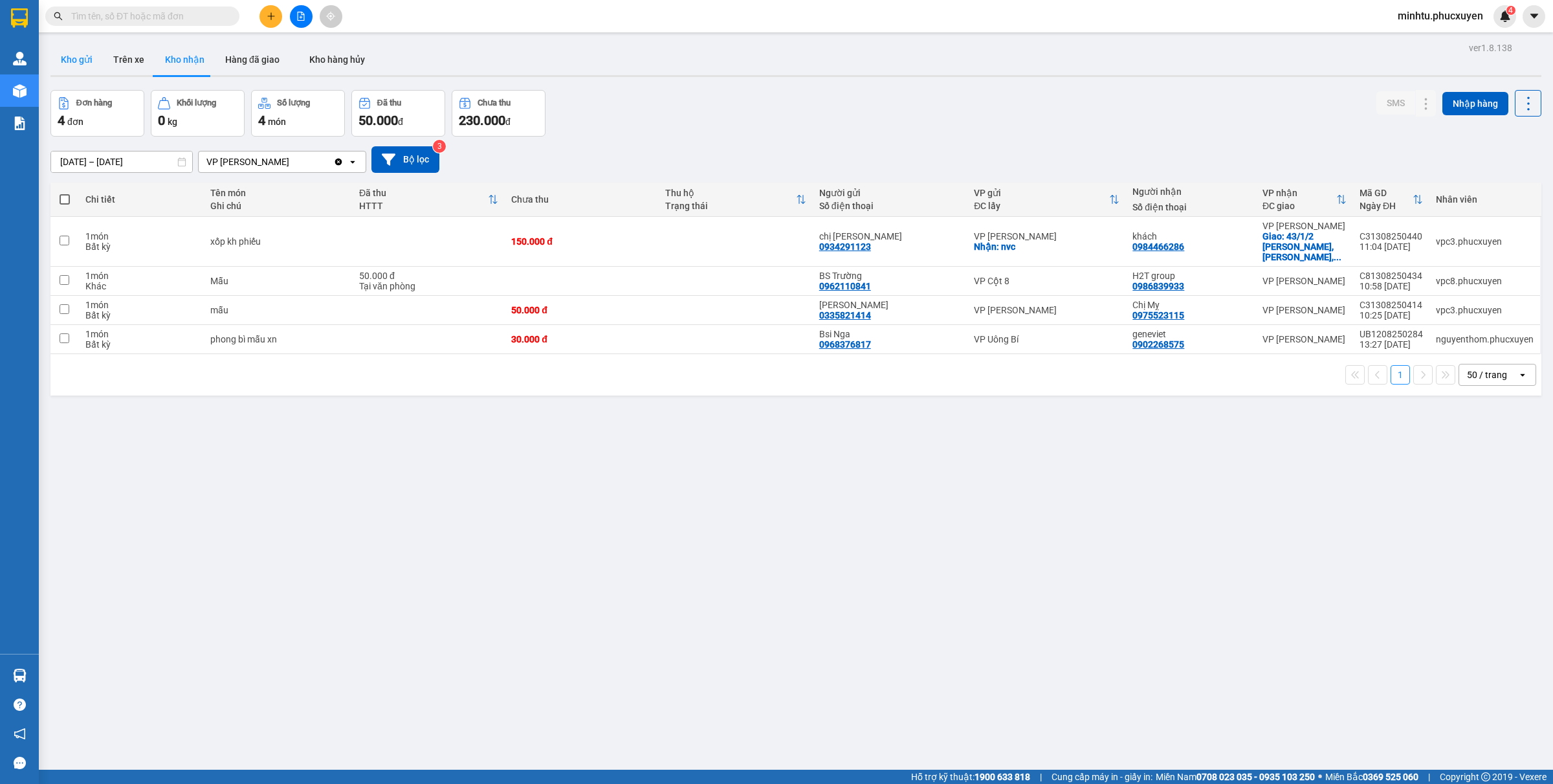
click at [81, 55] on button "Kho gửi" at bounding box center [76, 59] width 53 height 31
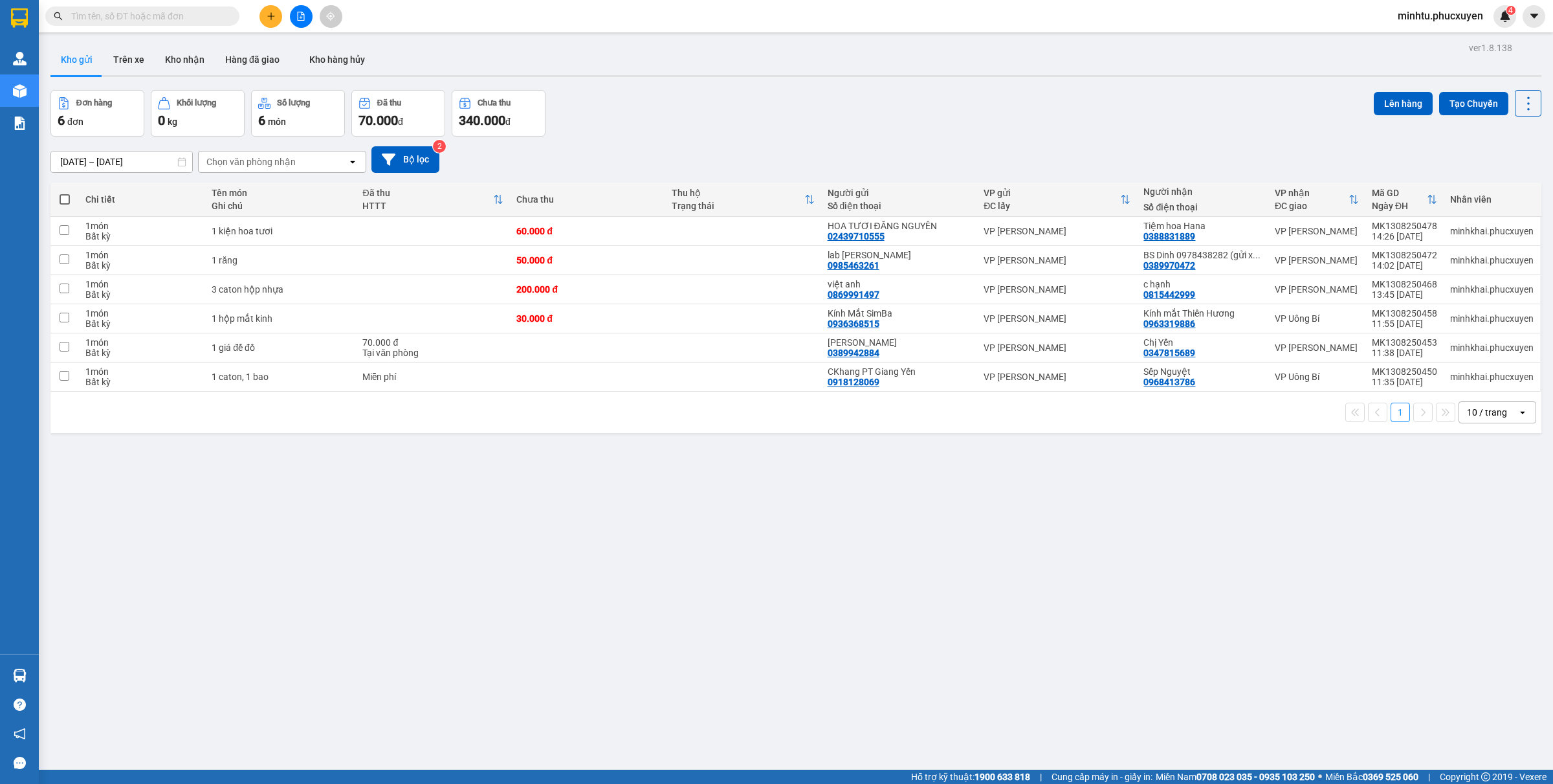
click at [166, 68] on button "Kho nhận" at bounding box center [184, 59] width 60 height 31
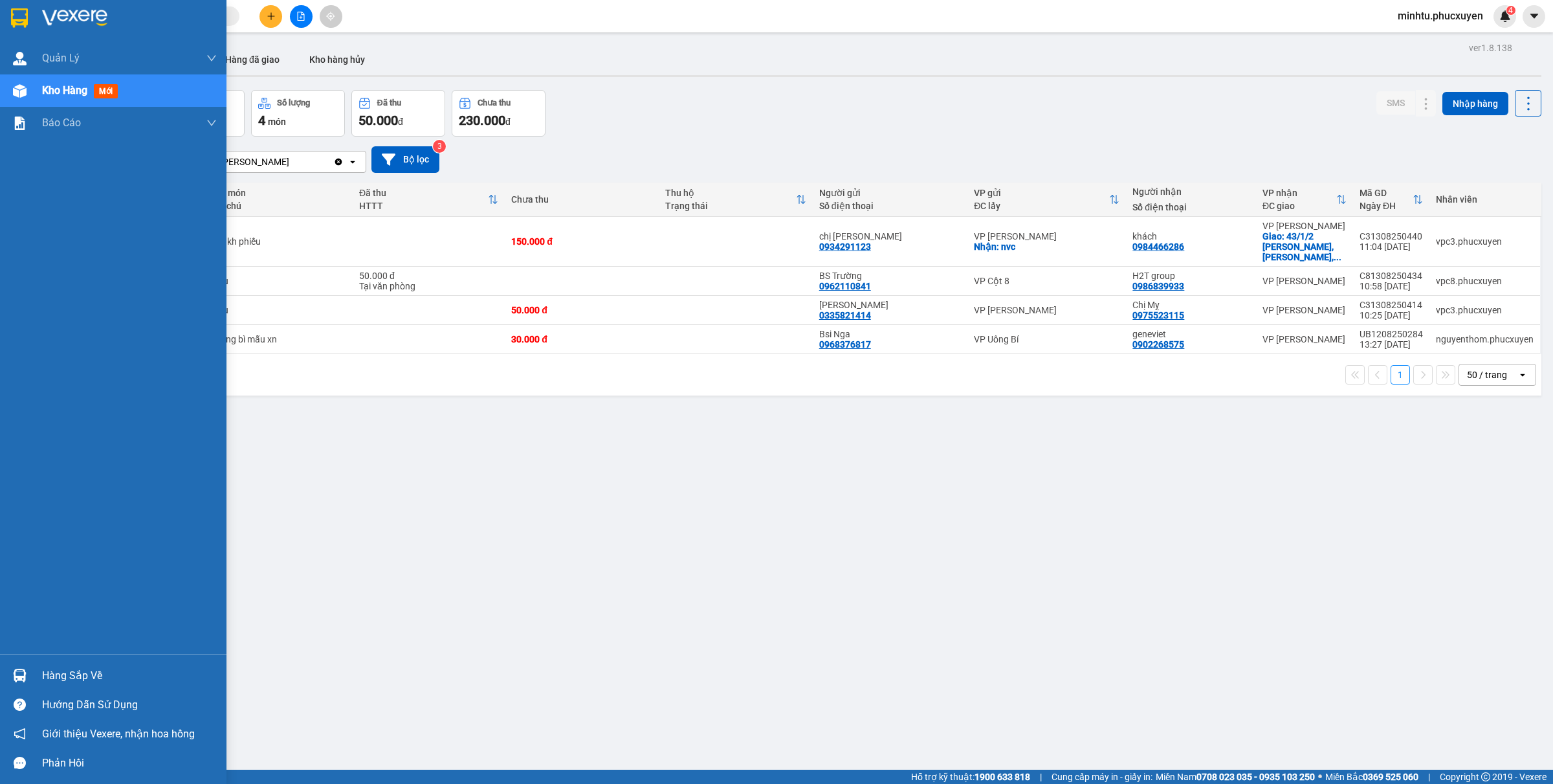
click at [47, 678] on div "Hàng sắp về" at bounding box center [129, 675] width 174 height 19
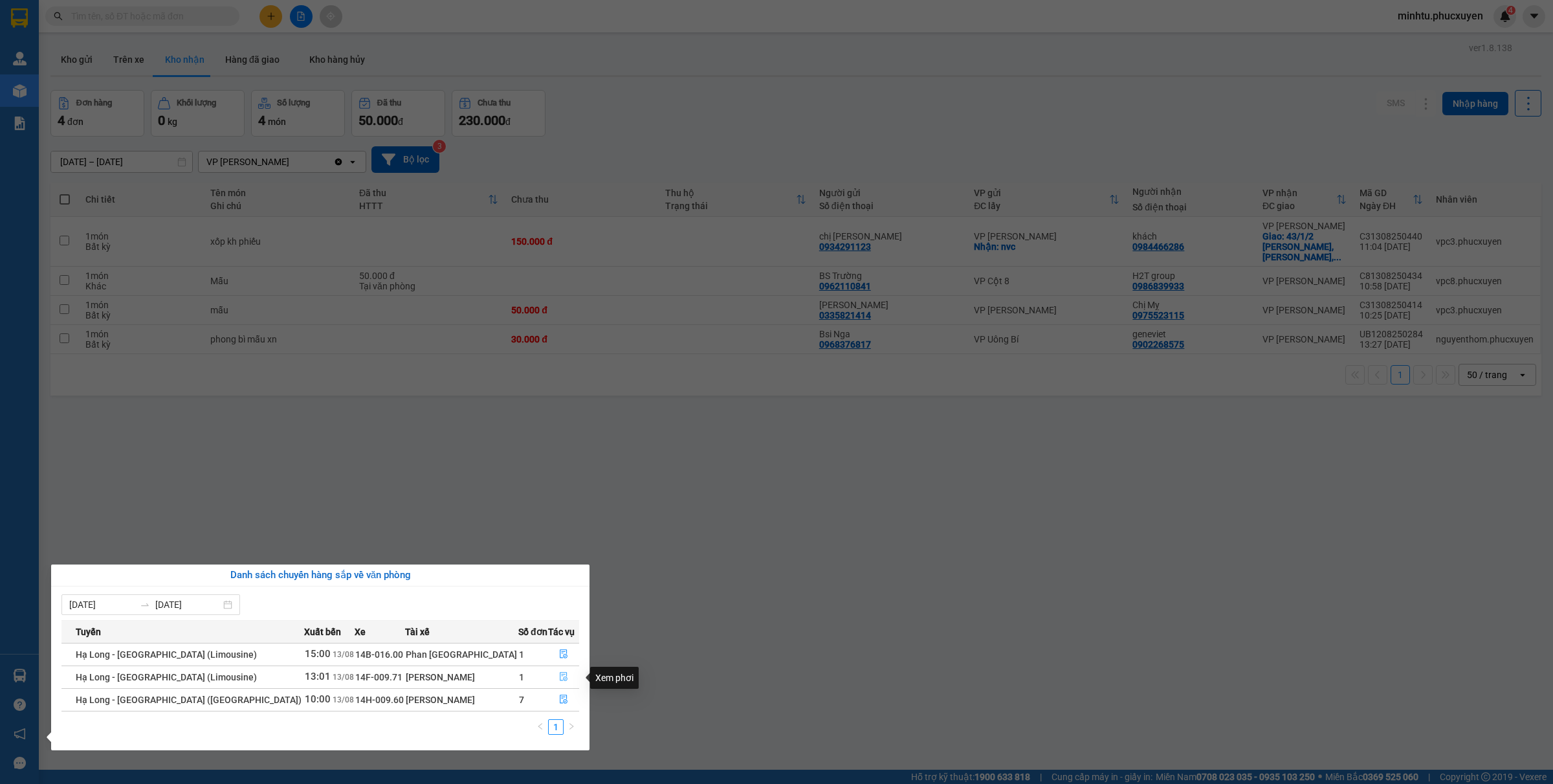
click at [559, 678] on icon "file-done" at bounding box center [564, 676] width 9 height 9
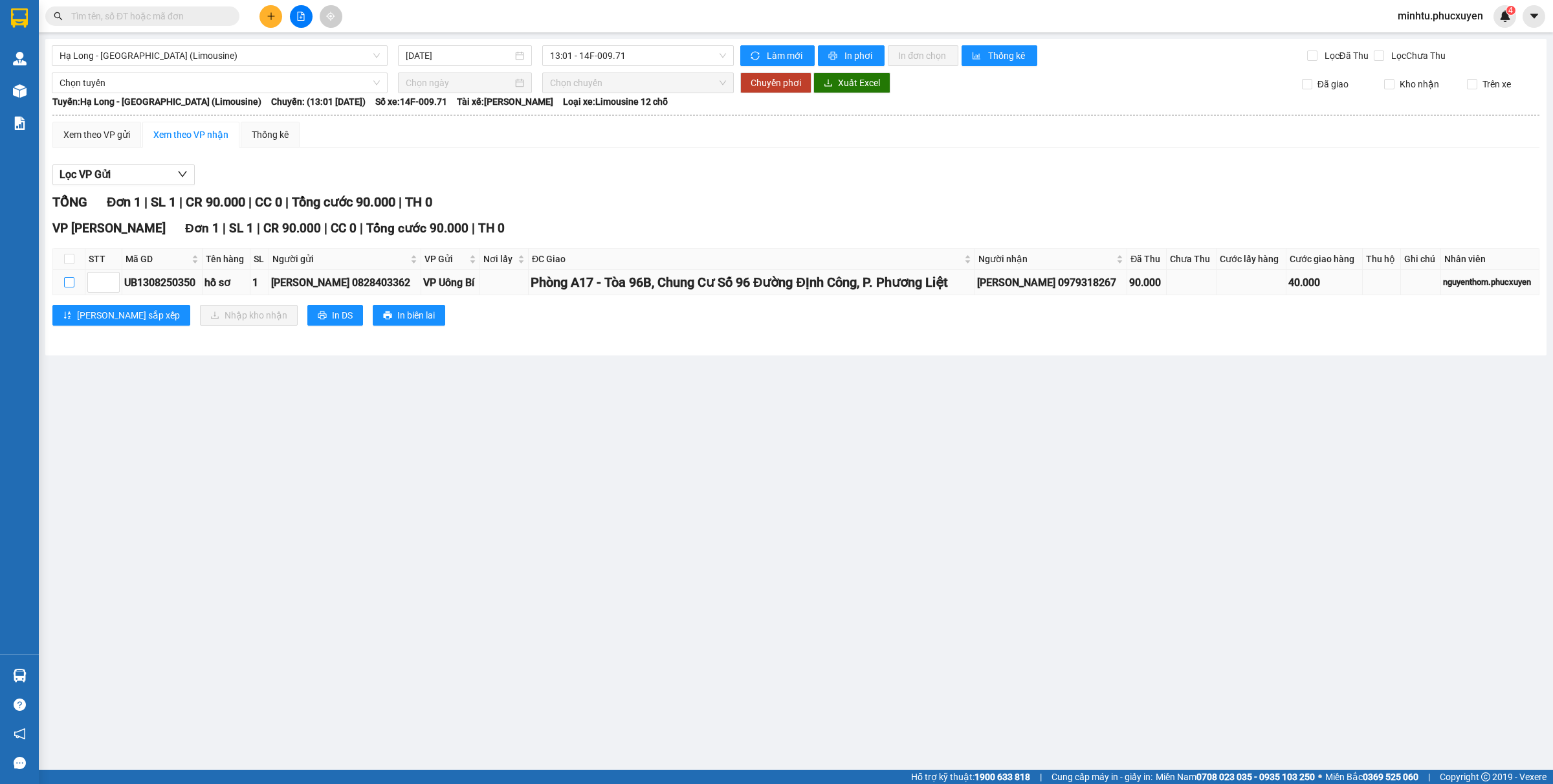
click at [68, 285] on input "checkbox" at bounding box center [69, 282] width 10 height 10
checkbox input "true"
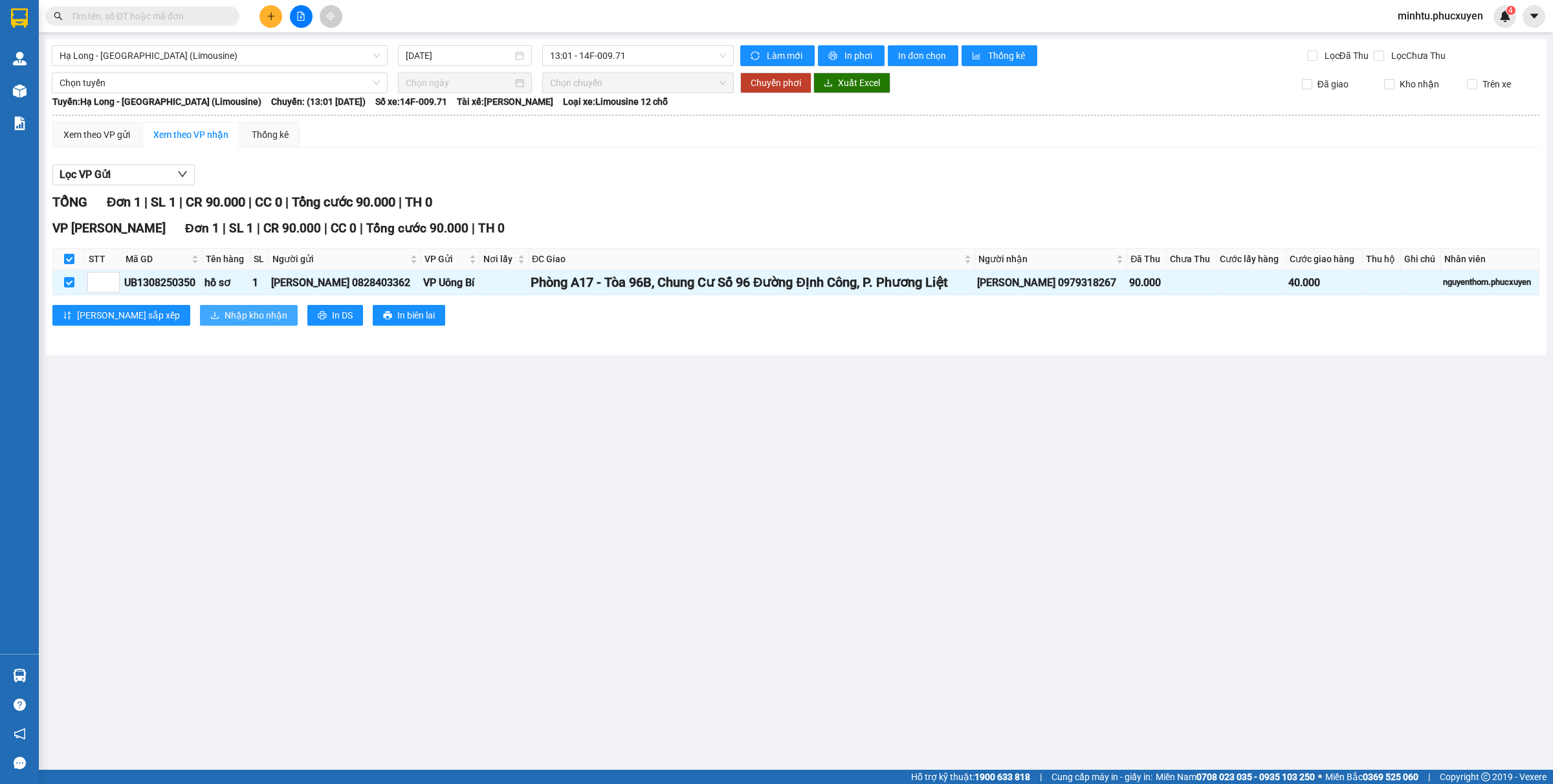
click at [225, 314] on span "Nhập kho nhận" at bounding box center [256, 314] width 63 height 14
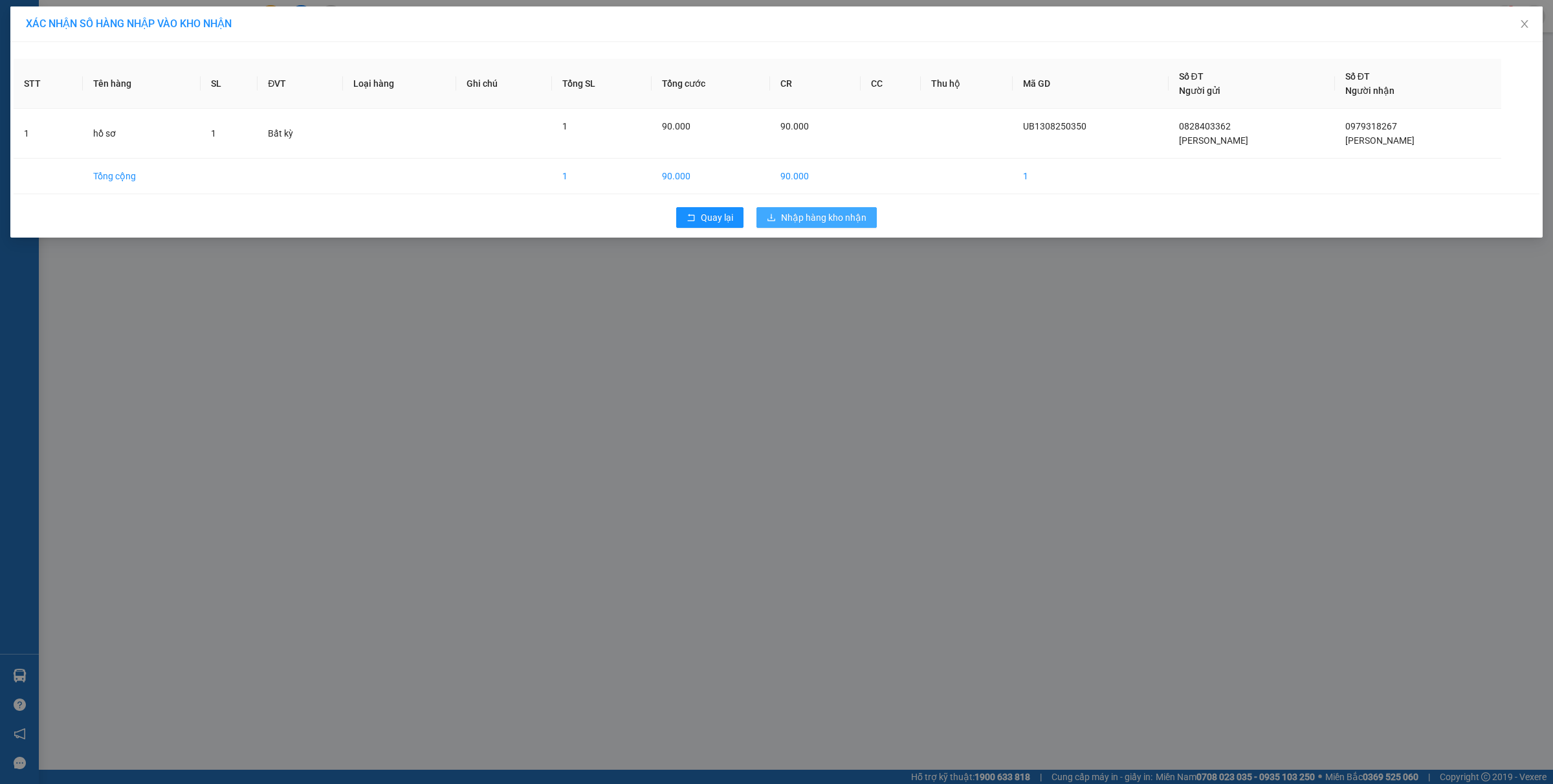
click at [841, 215] on span "Nhập hàng kho nhận" at bounding box center [824, 217] width 86 height 14
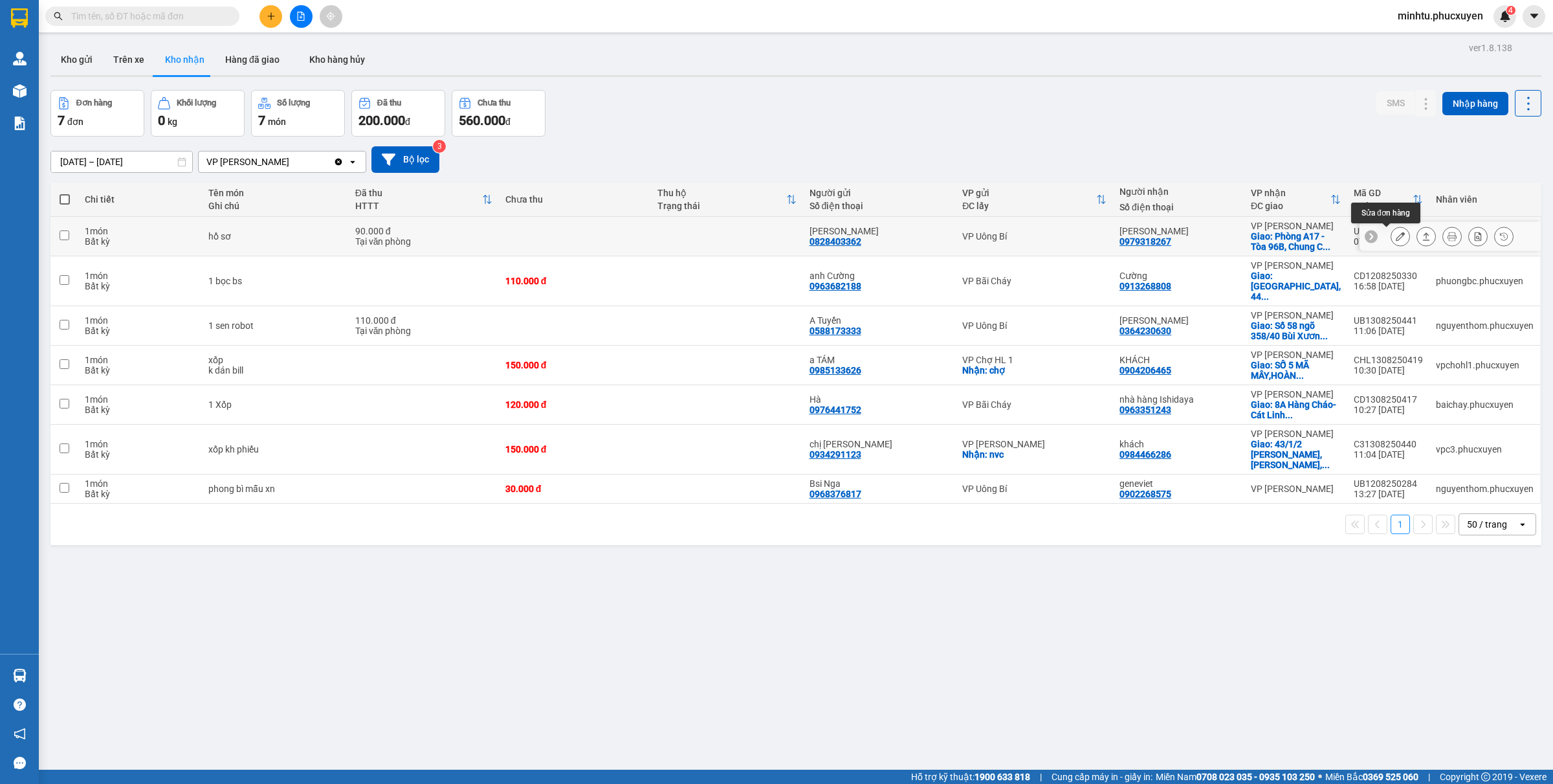
click at [1391, 235] on button at bounding box center [1400, 236] width 18 height 23
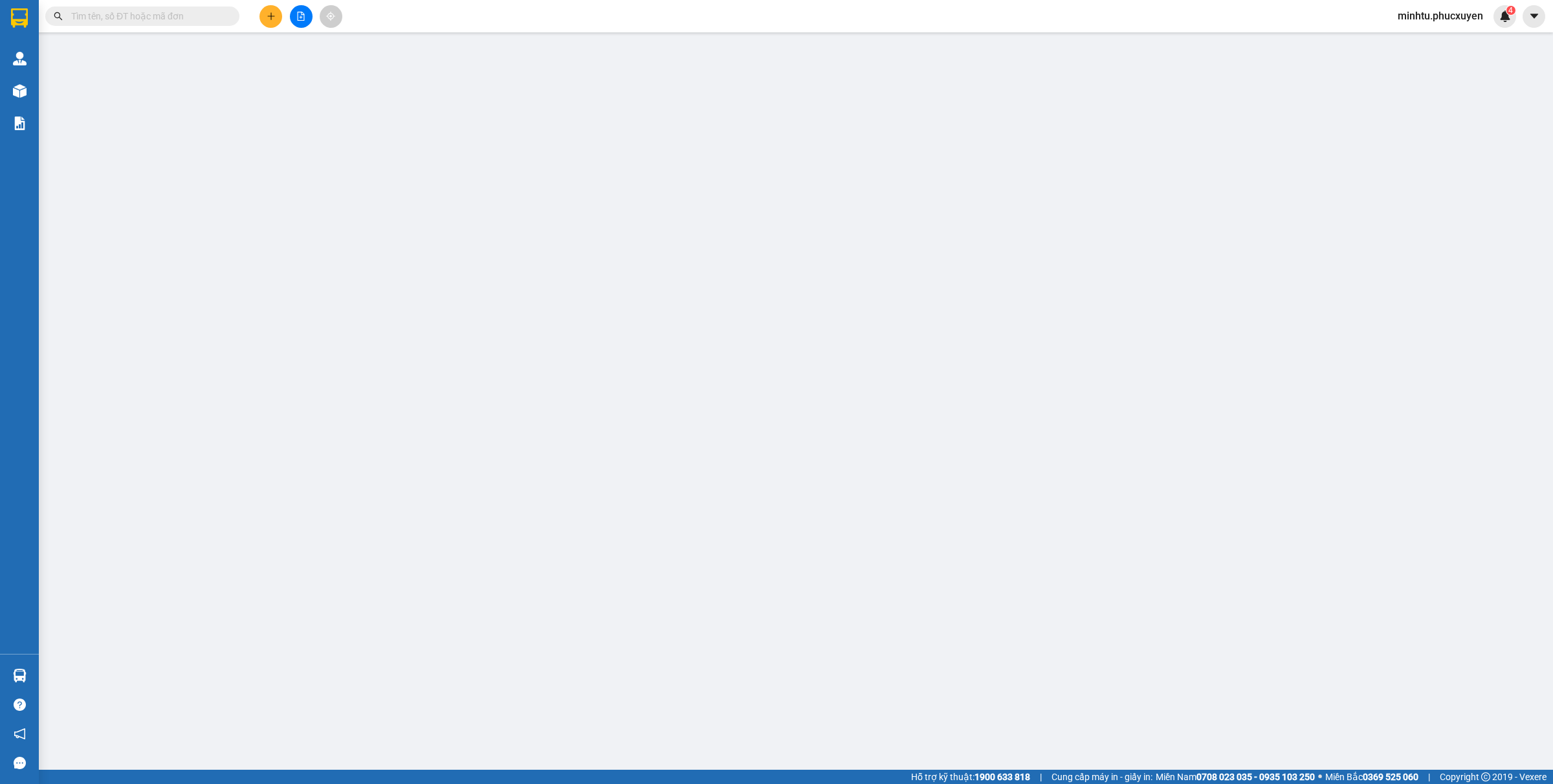
type input "0828403362"
type input "[PERSON_NAME]"
type input "0979318267"
type input "[PERSON_NAME]"
checkbox input "true"
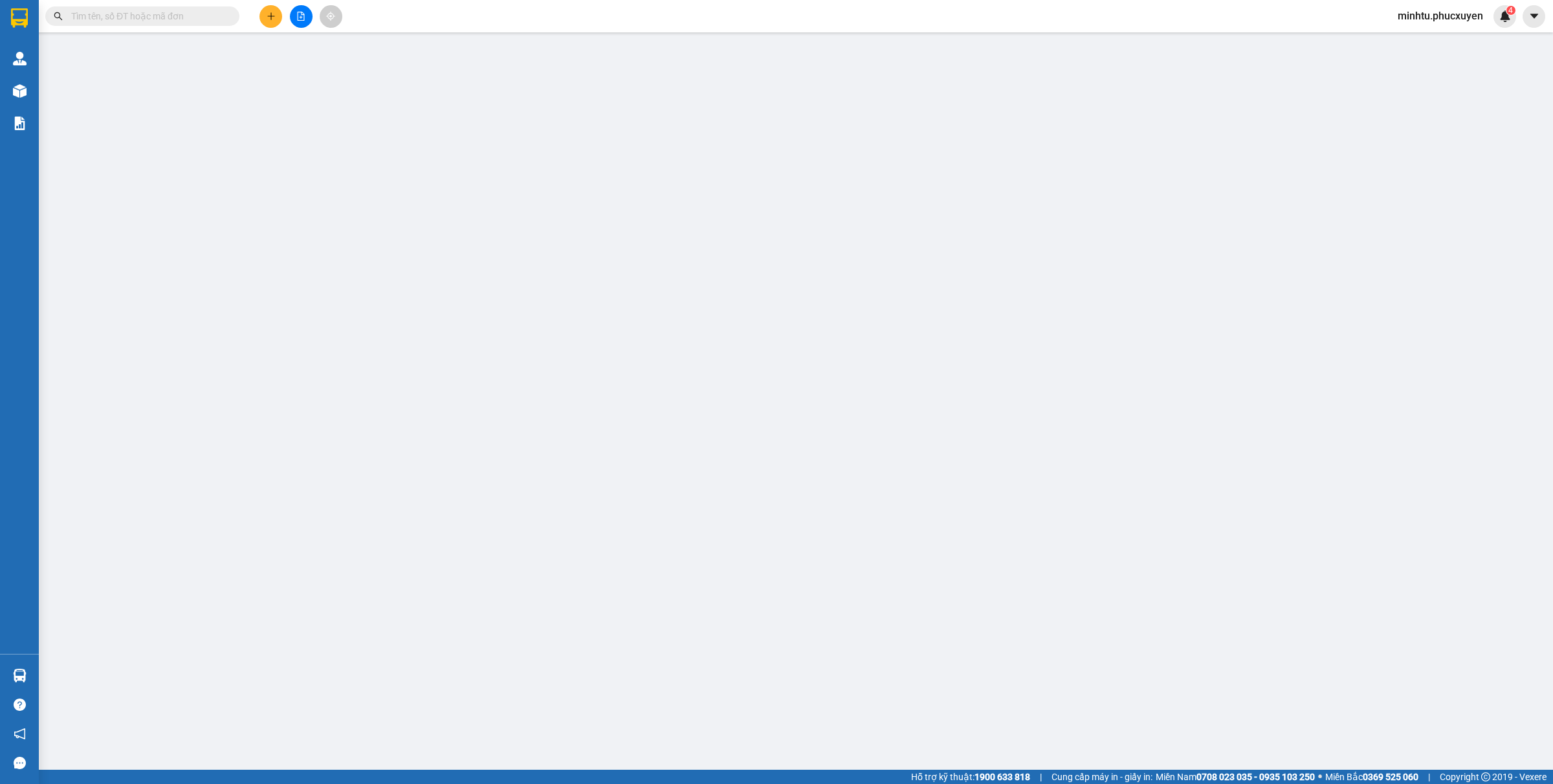
type input "Phòng A17 - Tòa 96B, Chung Cư Số 96 Đường ĐỊnh Công, P. Phương Liệt"
type input "90.000"
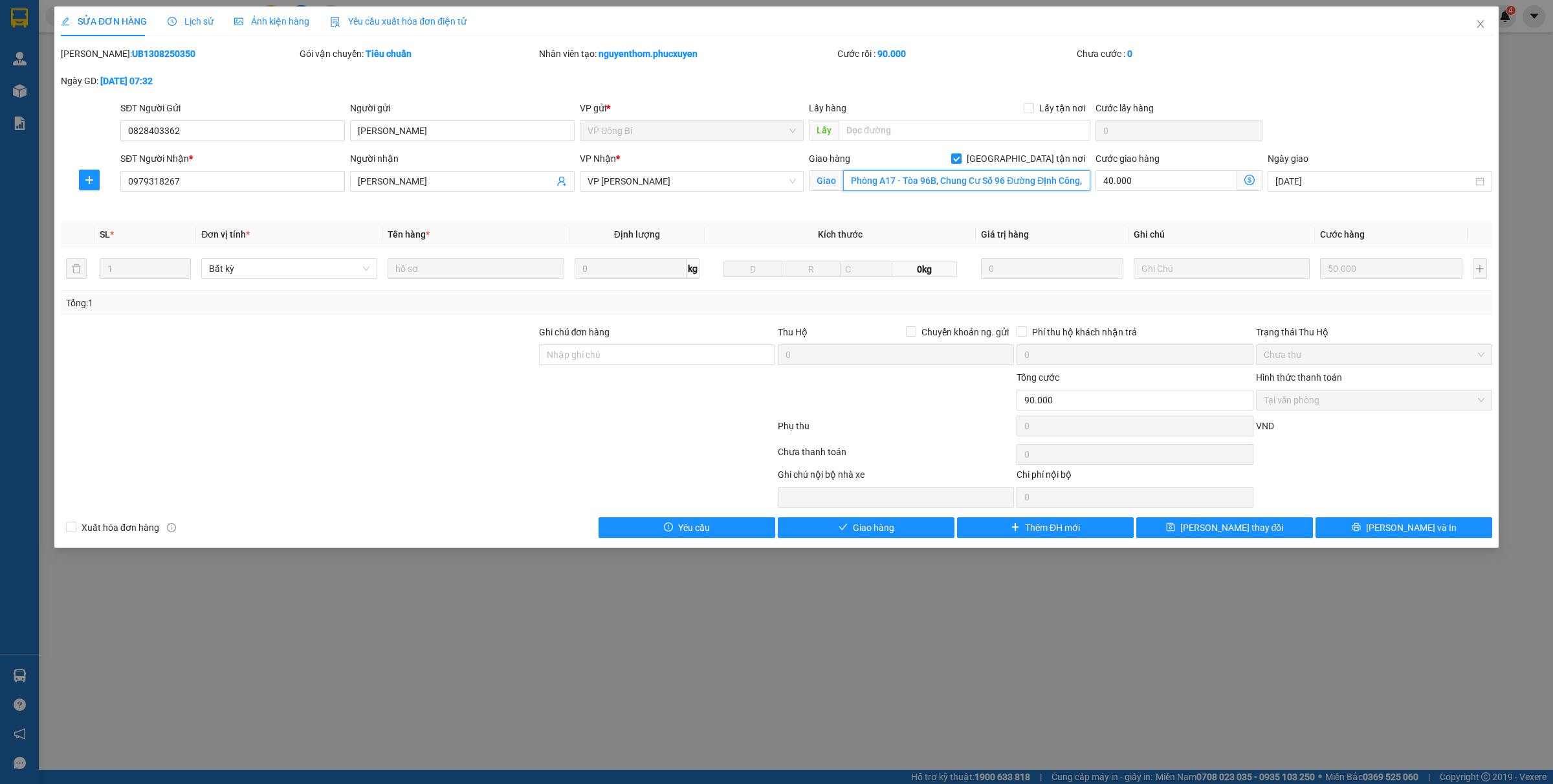
click at [901, 179] on input "Phòng A17 - Tòa 96B, Chung Cư Số 96 Đường ĐỊnh Công, P. Phương Liệt" at bounding box center [967, 180] width 247 height 21
click at [903, 179] on input "Phòng A17 - Tòa 96B, Chung Cư Số 96 Đường ĐỊnh Công, P. Phương Liệt" at bounding box center [967, 180] width 247 height 21
click at [901, 179] on input "Phòng A17 - Tòa 96B, Chung Cư Số 96 Đường ĐỊnh Công, P. Phương Liệt" at bounding box center [967, 180] width 247 height 21
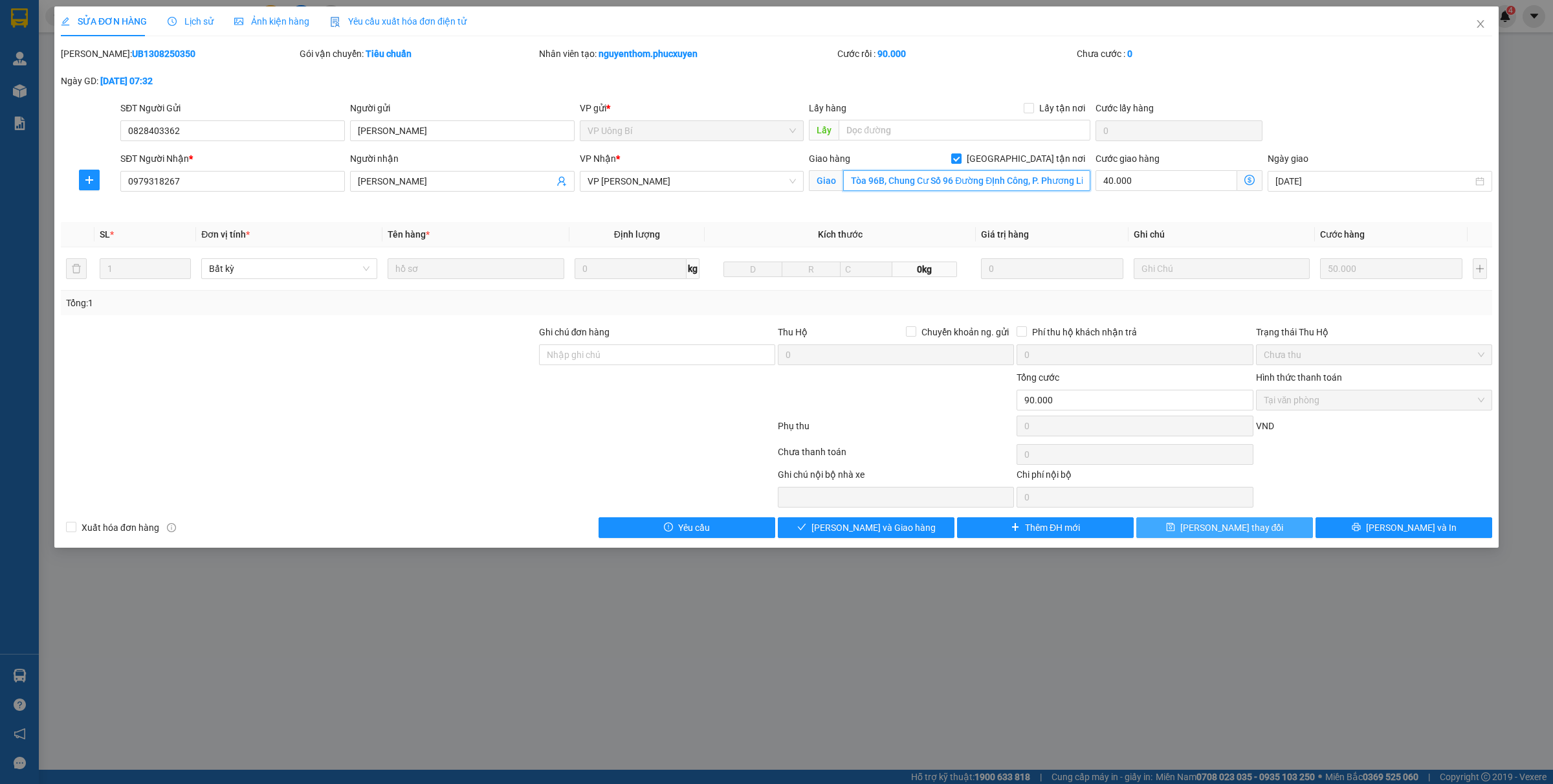
type input "Tòa 96B, Chung Cư Số 96 Đường ĐỊnh Công, P. Phương Liệt"
click at [1227, 529] on span "[PERSON_NAME] thay đổi" at bounding box center [1232, 527] width 103 height 14
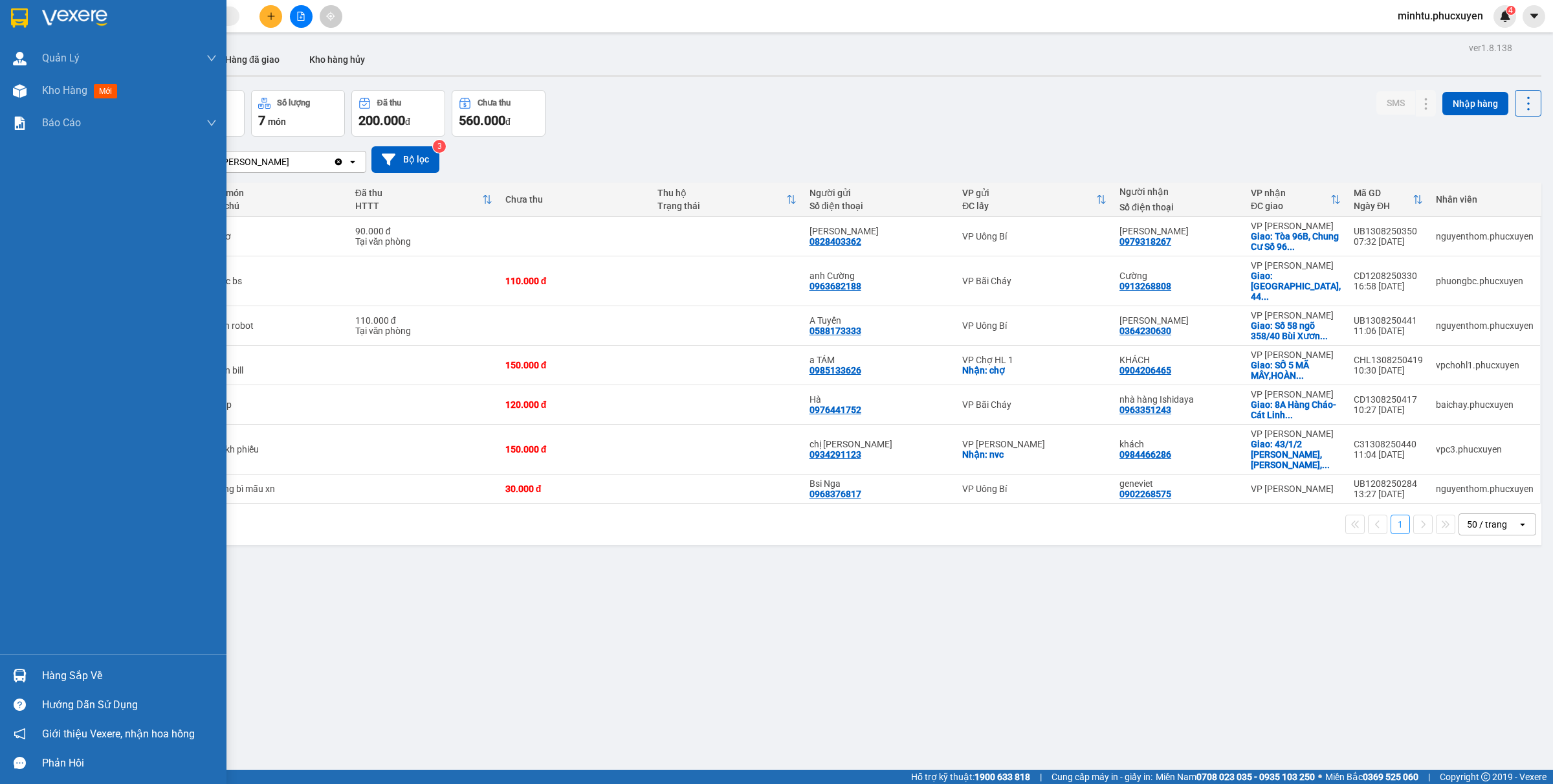
click at [47, 666] on div "Hàng sắp về" at bounding box center [129, 675] width 174 height 19
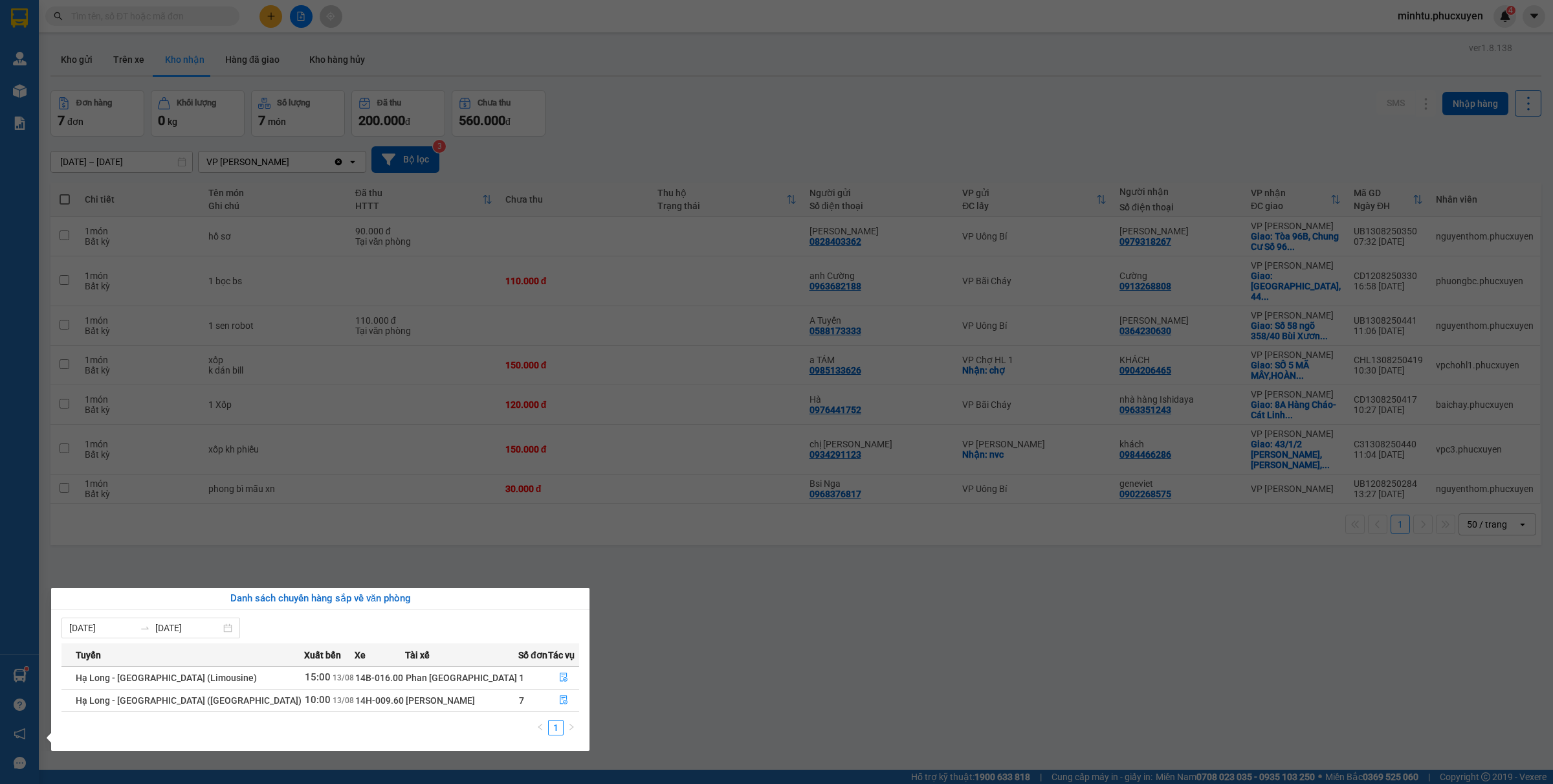
click at [738, 645] on section "Kết quả tìm kiếm ( 0 ) Bộ lọc No Data minhtu.phucxuyen 4 Quản Lý Quản lý giao n…" at bounding box center [776, 392] width 1553 height 784
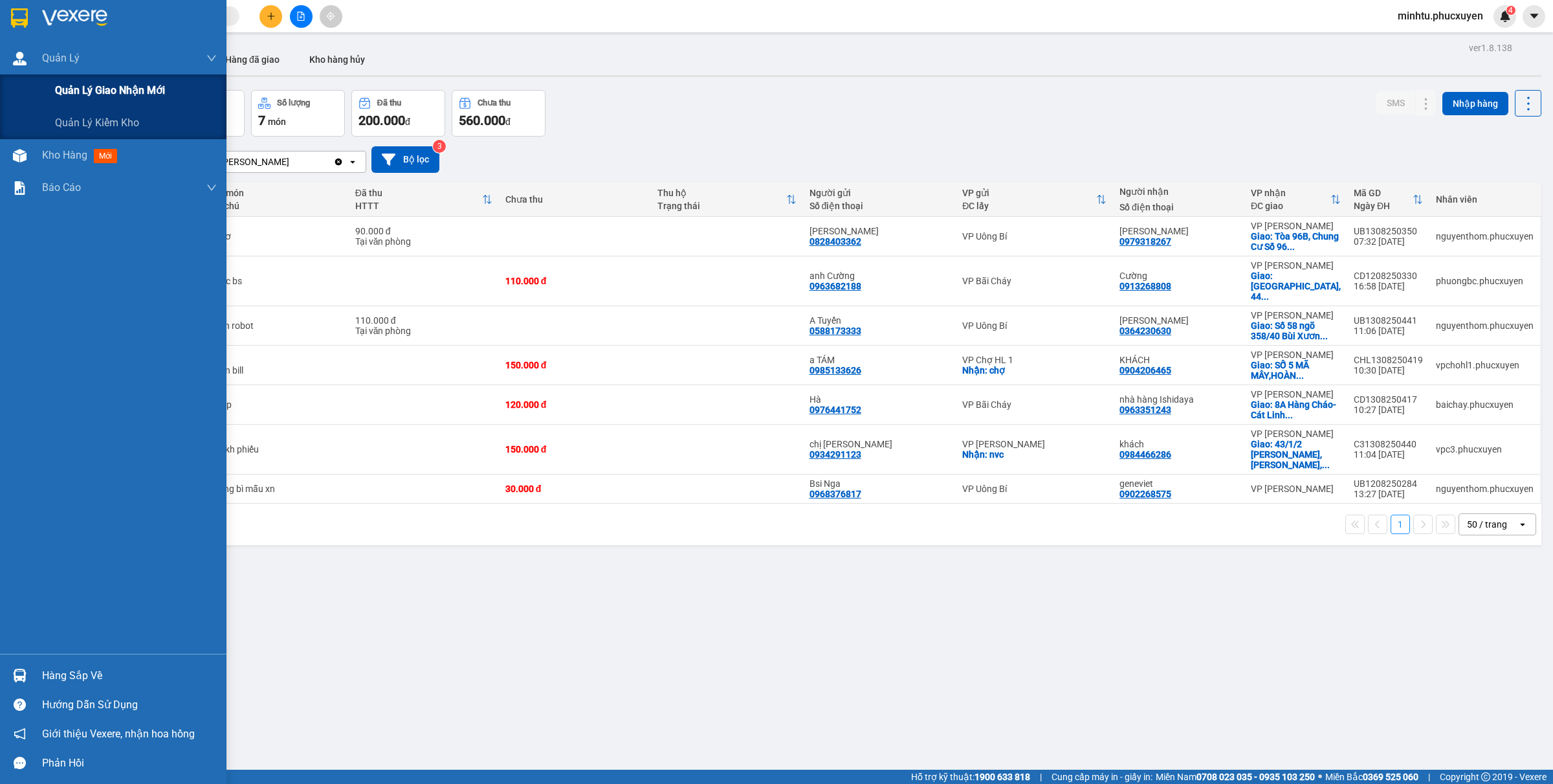
click at [112, 97] on span "Quản lý giao nhận mới" at bounding box center [110, 90] width 110 height 16
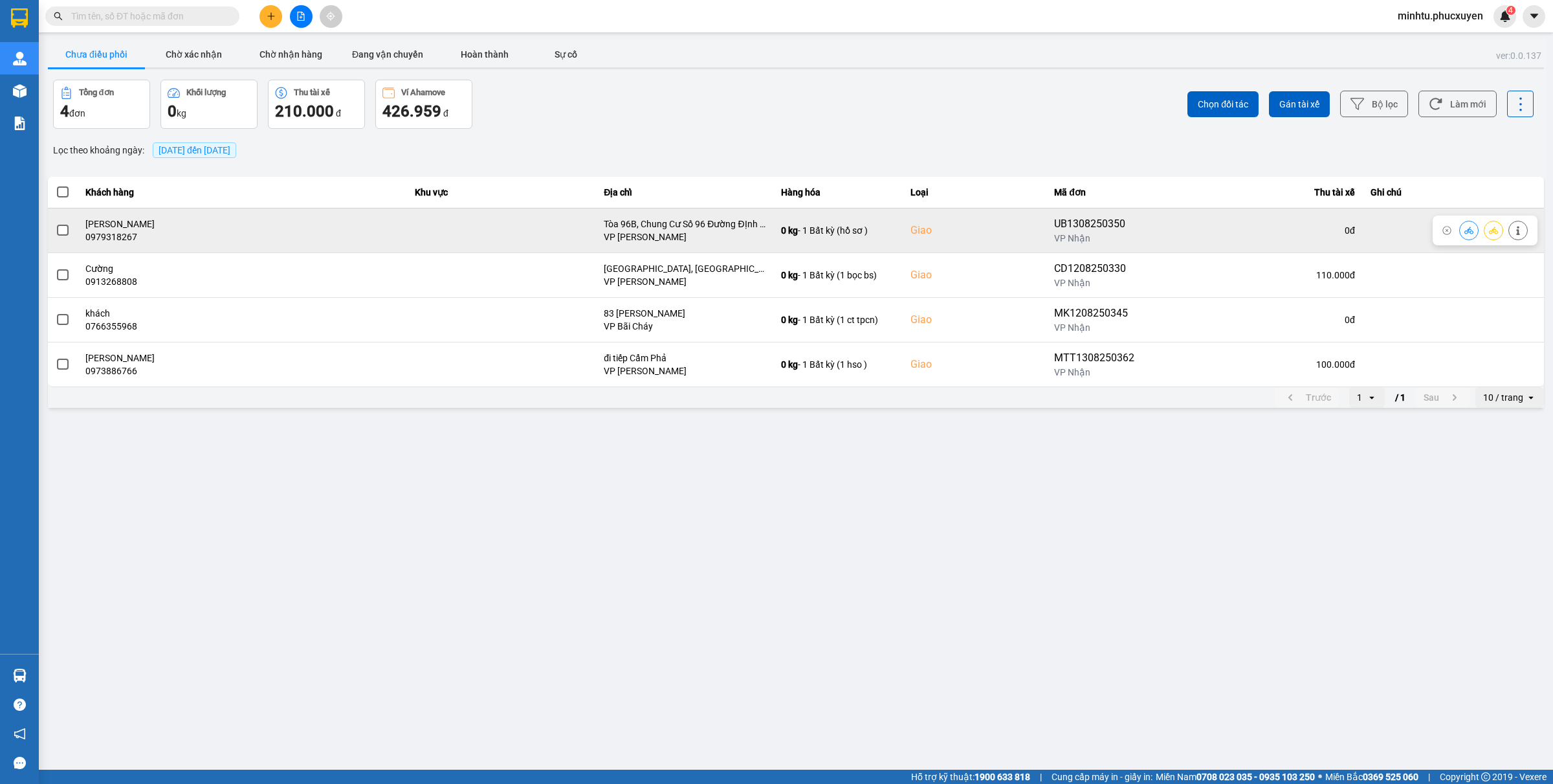
click at [1470, 228] on icon at bounding box center [1469, 230] width 9 height 7
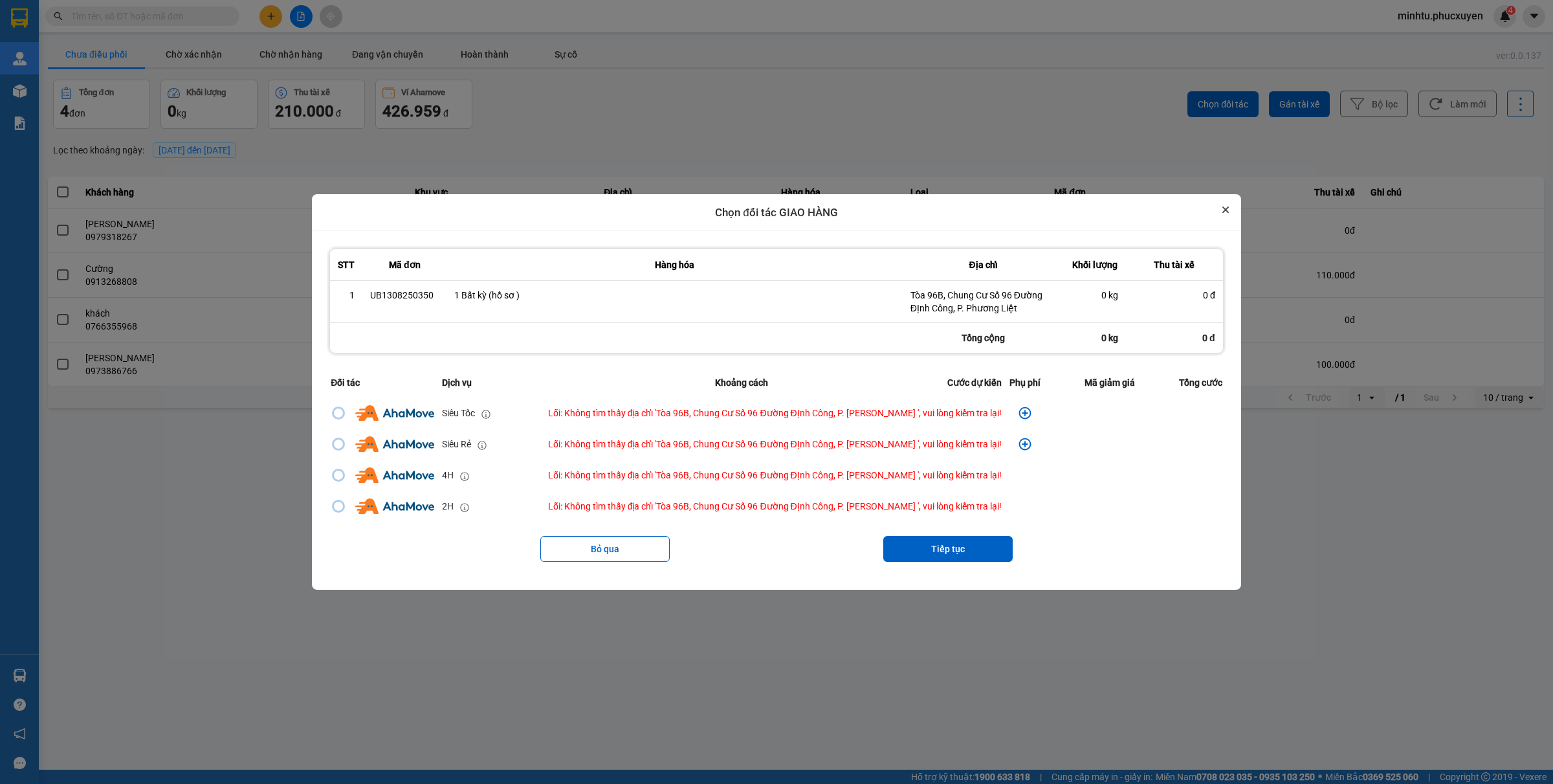
click at [1227, 209] on icon "Close" at bounding box center [1226, 210] width 7 height 7
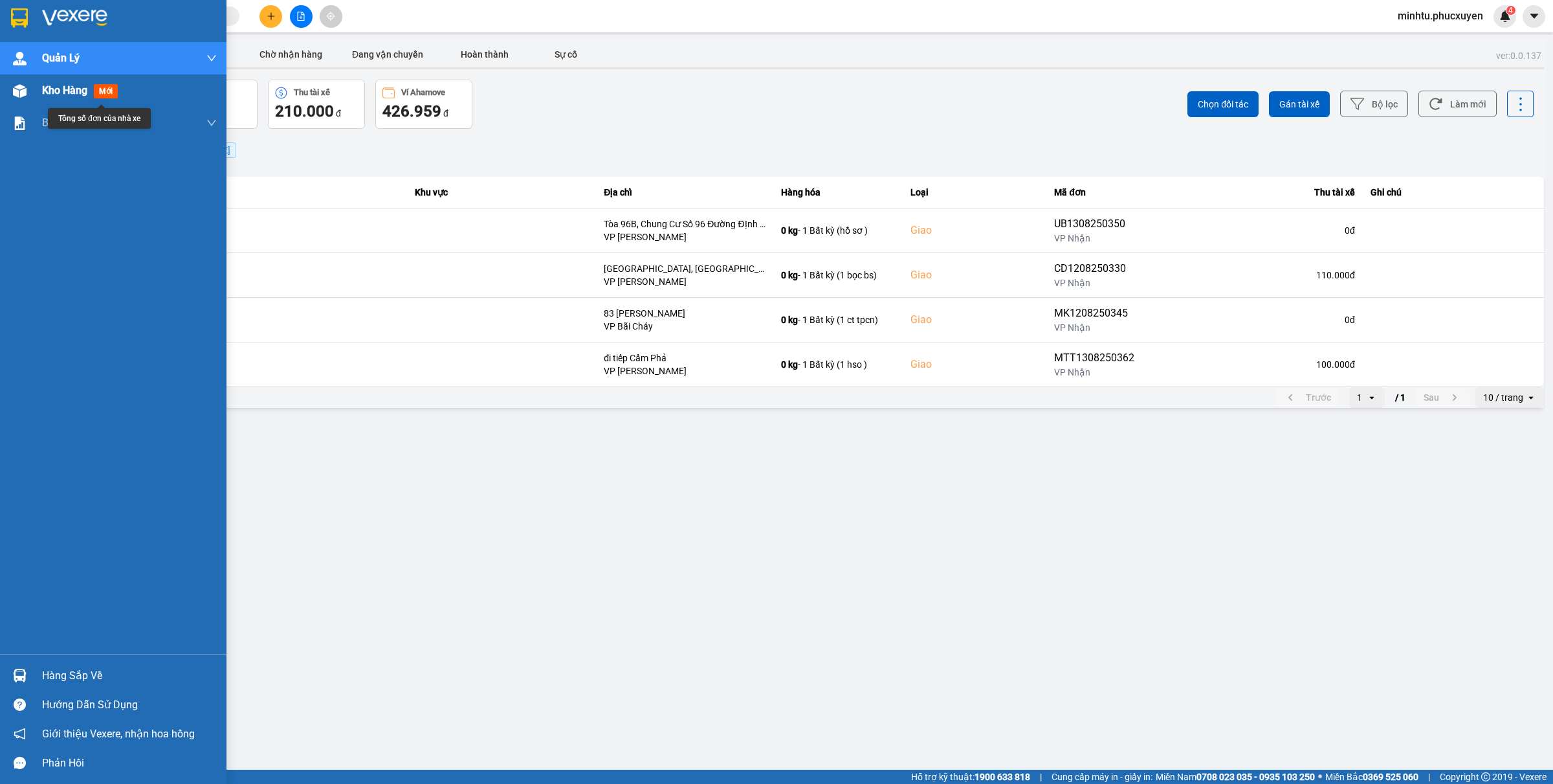
click at [2, 92] on div "Kho hàng mới" at bounding box center [113, 91] width 226 height 33
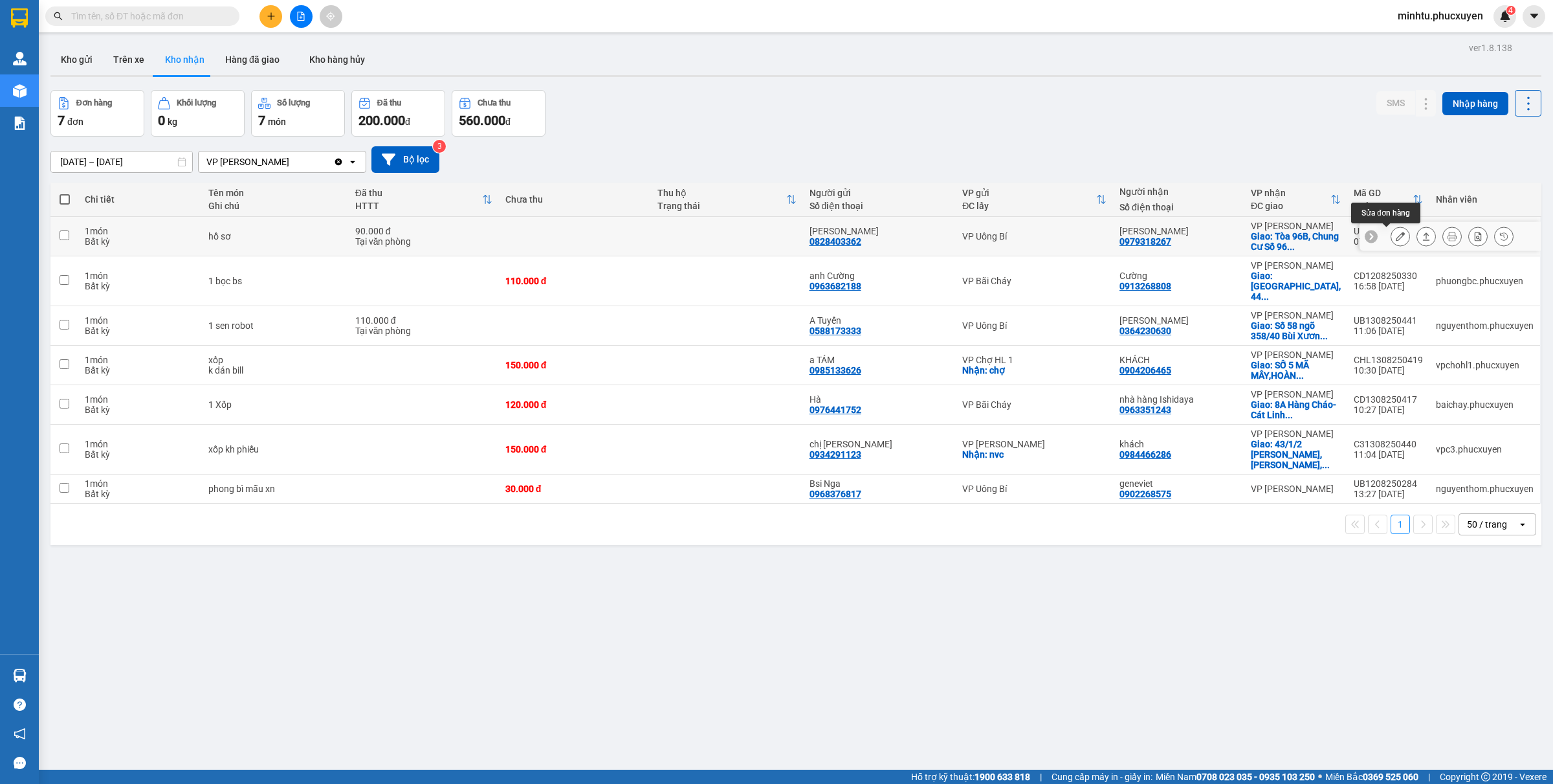
click at [1396, 236] on icon at bounding box center [1400, 236] width 9 height 9
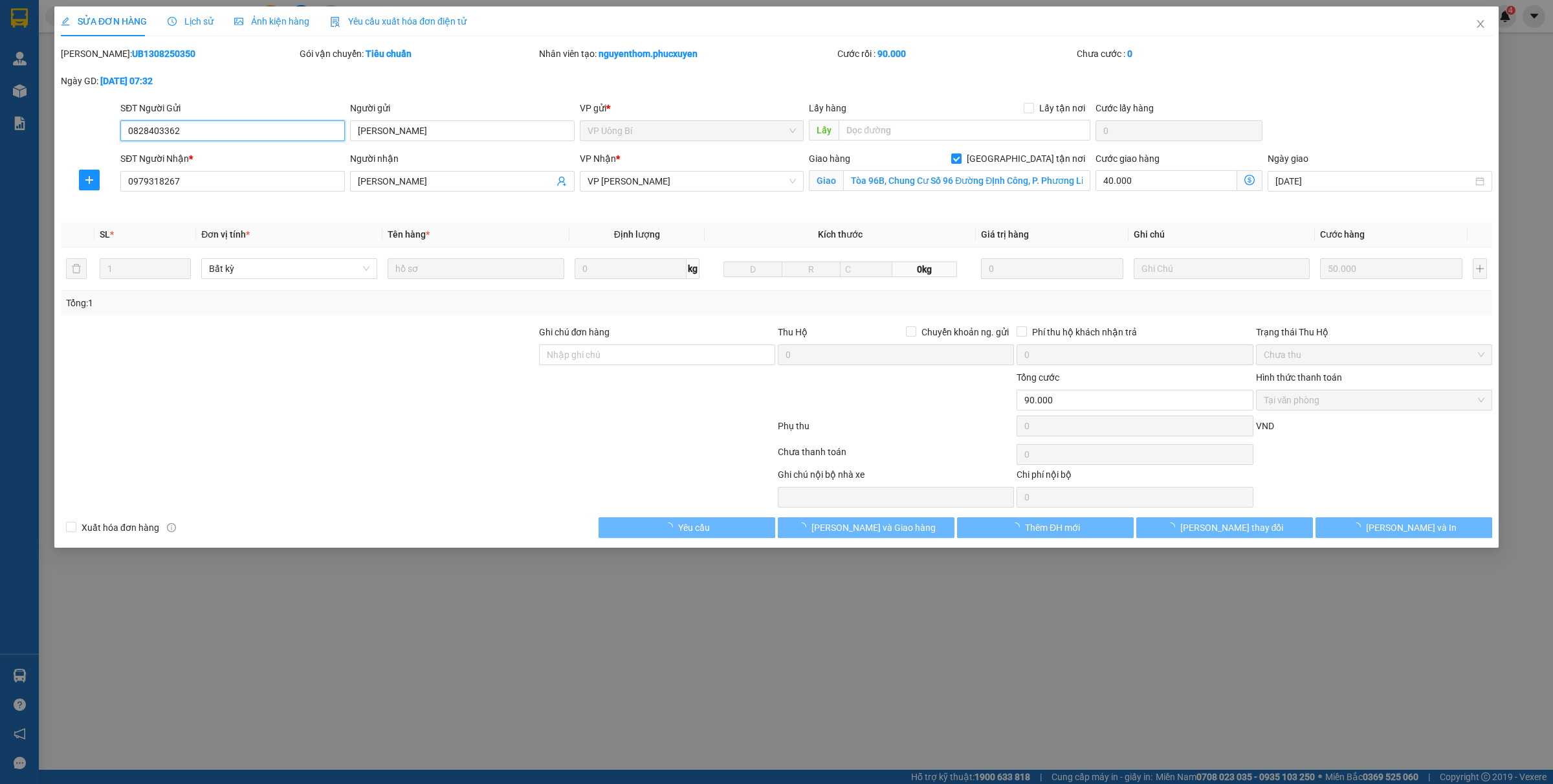
type input "0828403362"
type input "[PERSON_NAME]"
type input "0979318267"
type input "[PERSON_NAME]"
checkbox input "true"
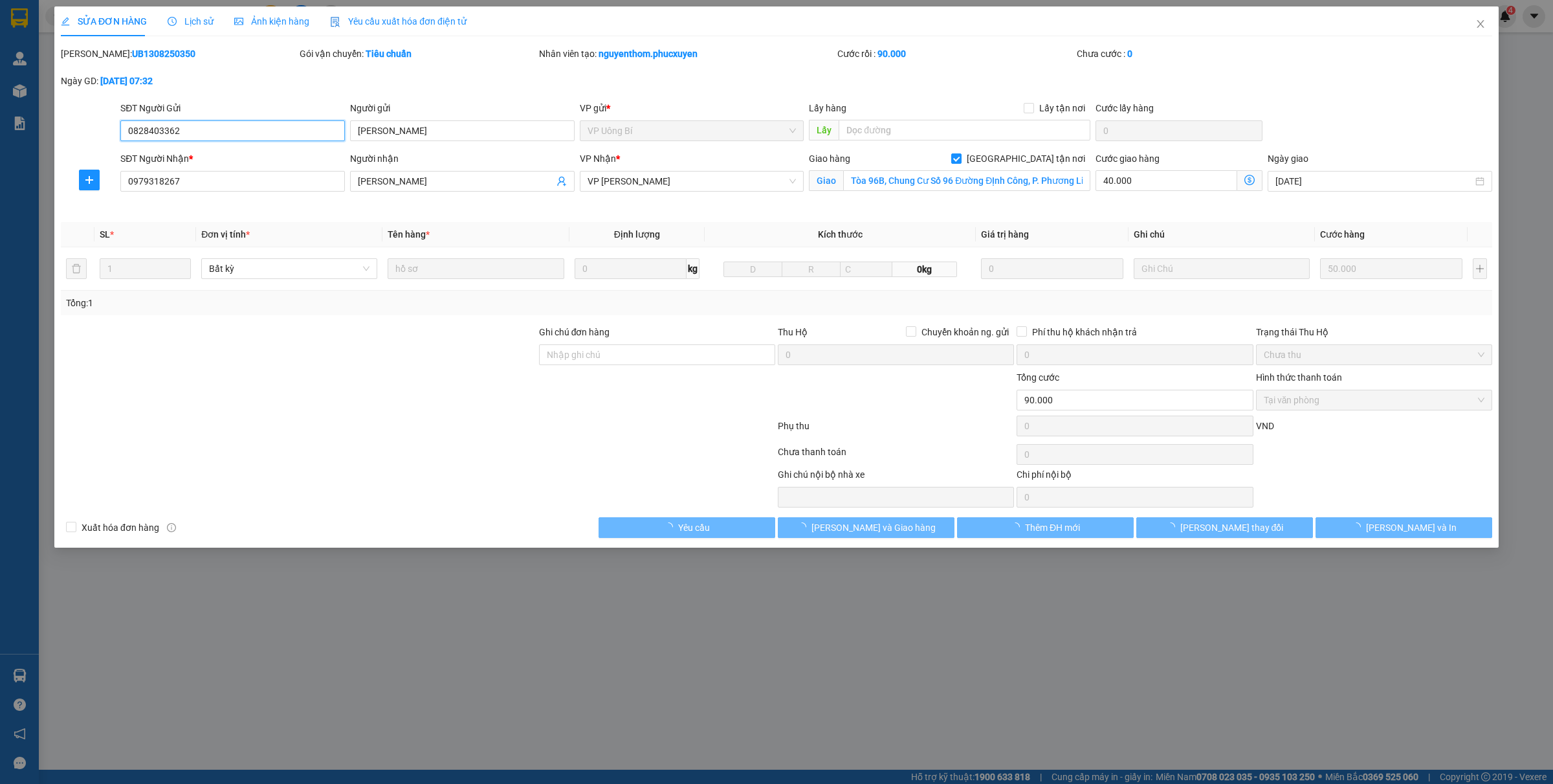
type input "Tòa 96B, Chung Cư Số 96 Đường ĐỊnh Công, P. Phương Liệt"
type input "90.000"
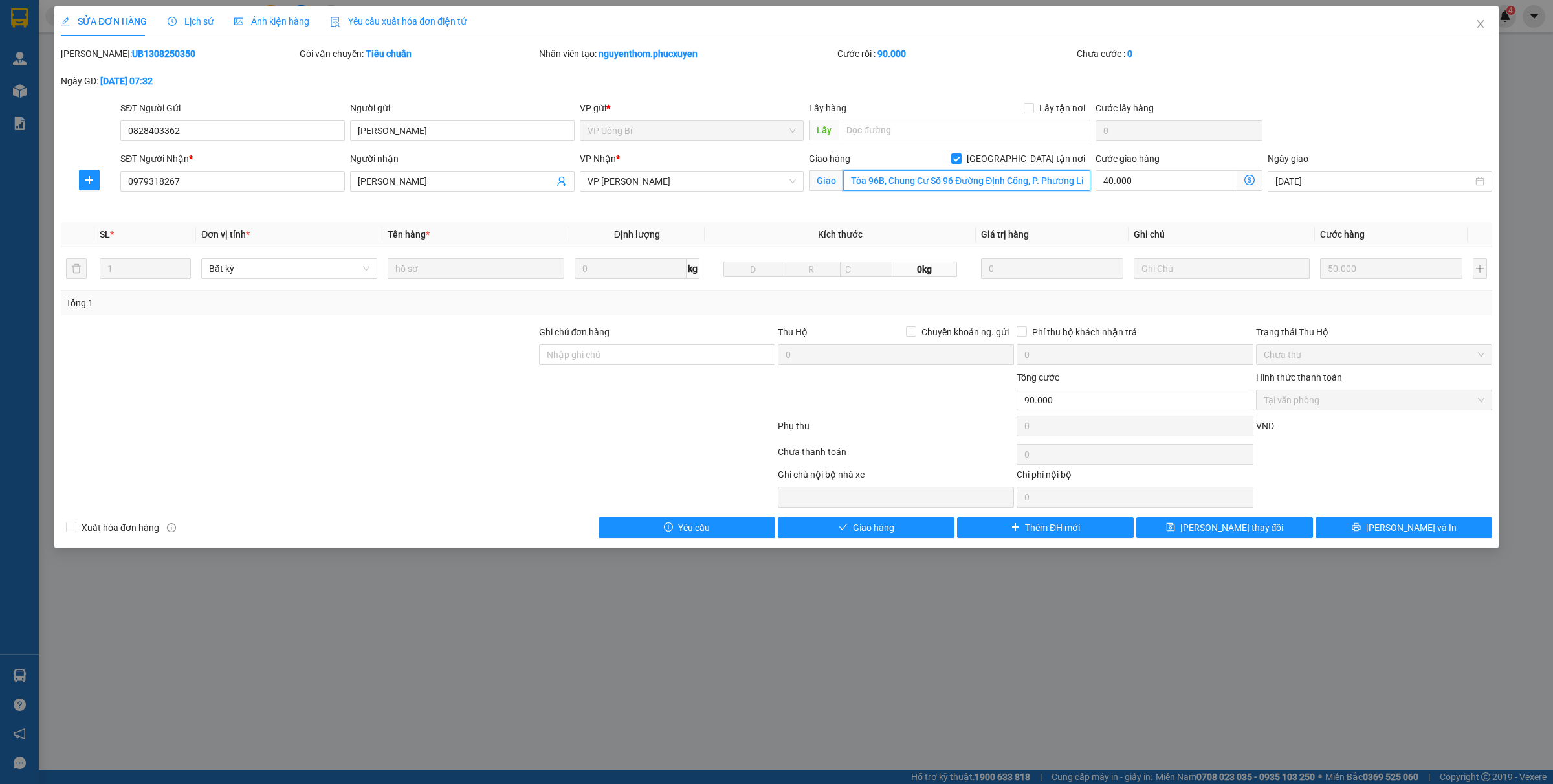
click at [884, 178] on input "Tòa 96B, Chung Cư Số 96 Đường ĐỊnh Công, P. Phương Liệt" at bounding box center [967, 180] width 247 height 21
click at [875, 183] on input "Tòa 96B, Chung Cư Số 96 Đường ĐỊnh Công, P. Phương Liệt" at bounding box center [967, 180] width 247 height 21
click at [882, 181] on input "Tòa 96B, Chung Cư Số 96 Đường ĐỊnh Công, P. Phương Liệt" at bounding box center [967, 180] width 247 height 21
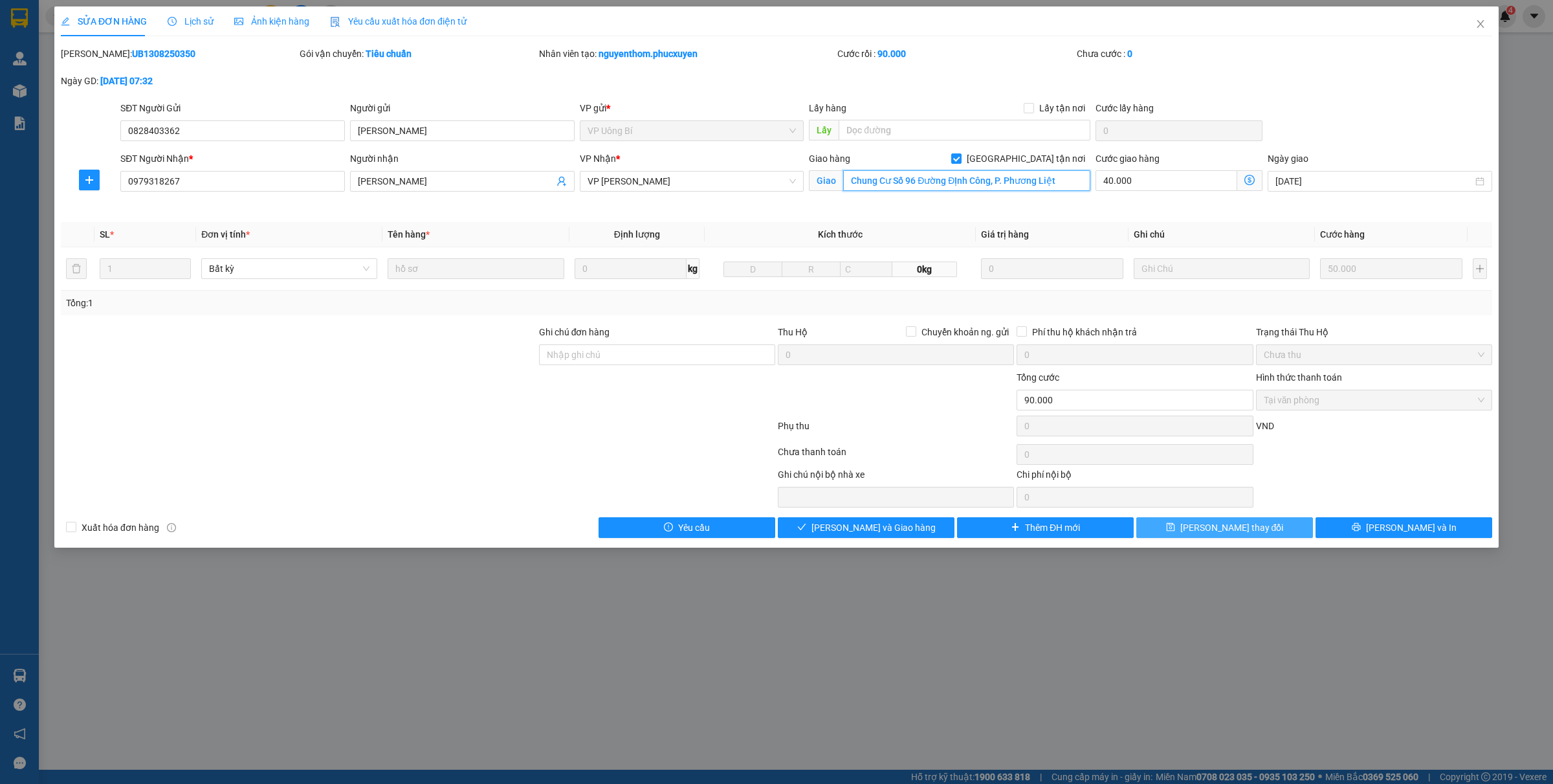
type input "Chung Cư Số 96 Đường ĐỊnh Công, P. Phương Liệt"
click at [1202, 521] on button "[PERSON_NAME] thay đổi" at bounding box center [1224, 527] width 177 height 21
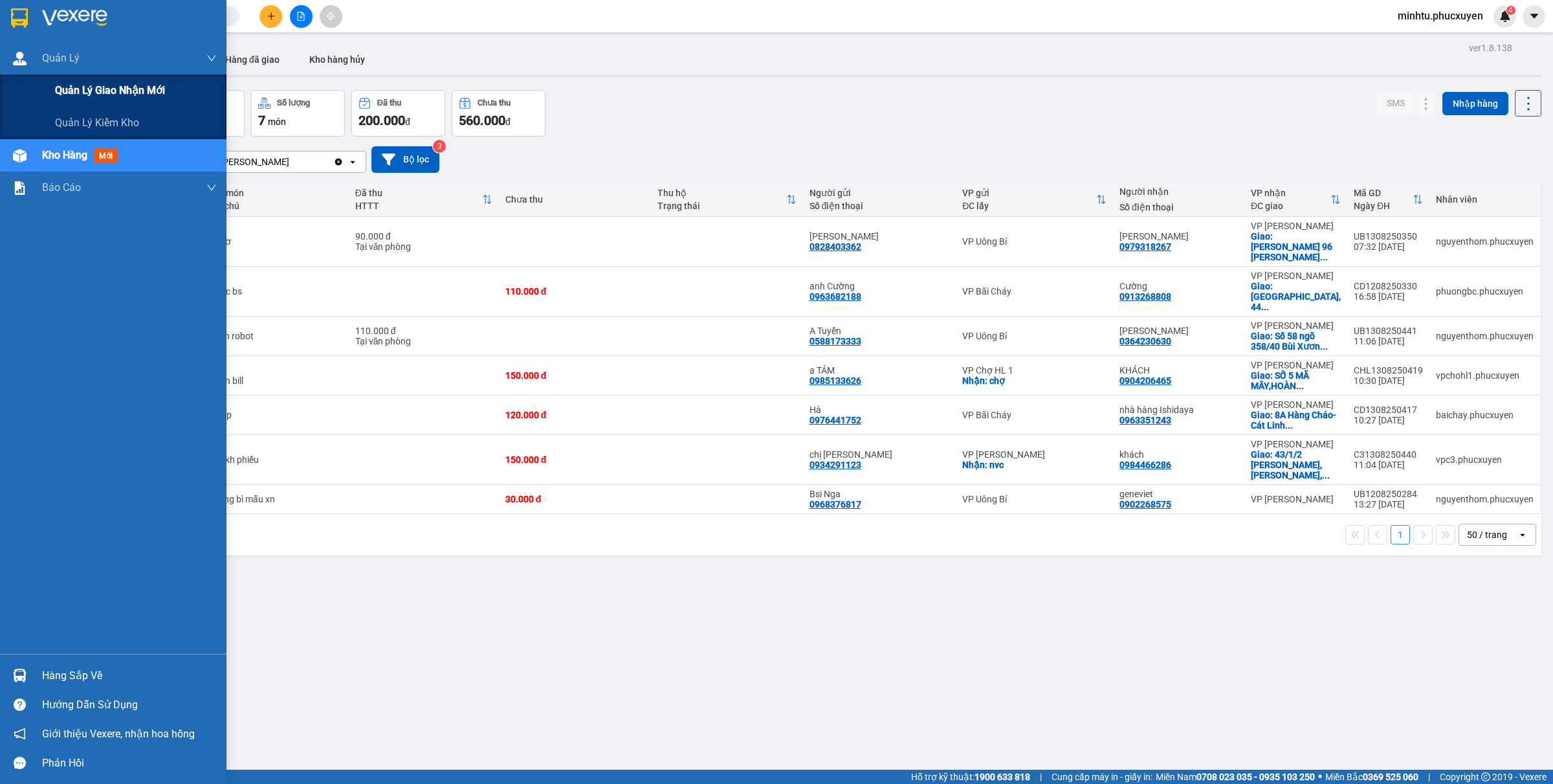
click at [104, 91] on span "Quản lý giao nhận mới" at bounding box center [110, 90] width 110 height 16
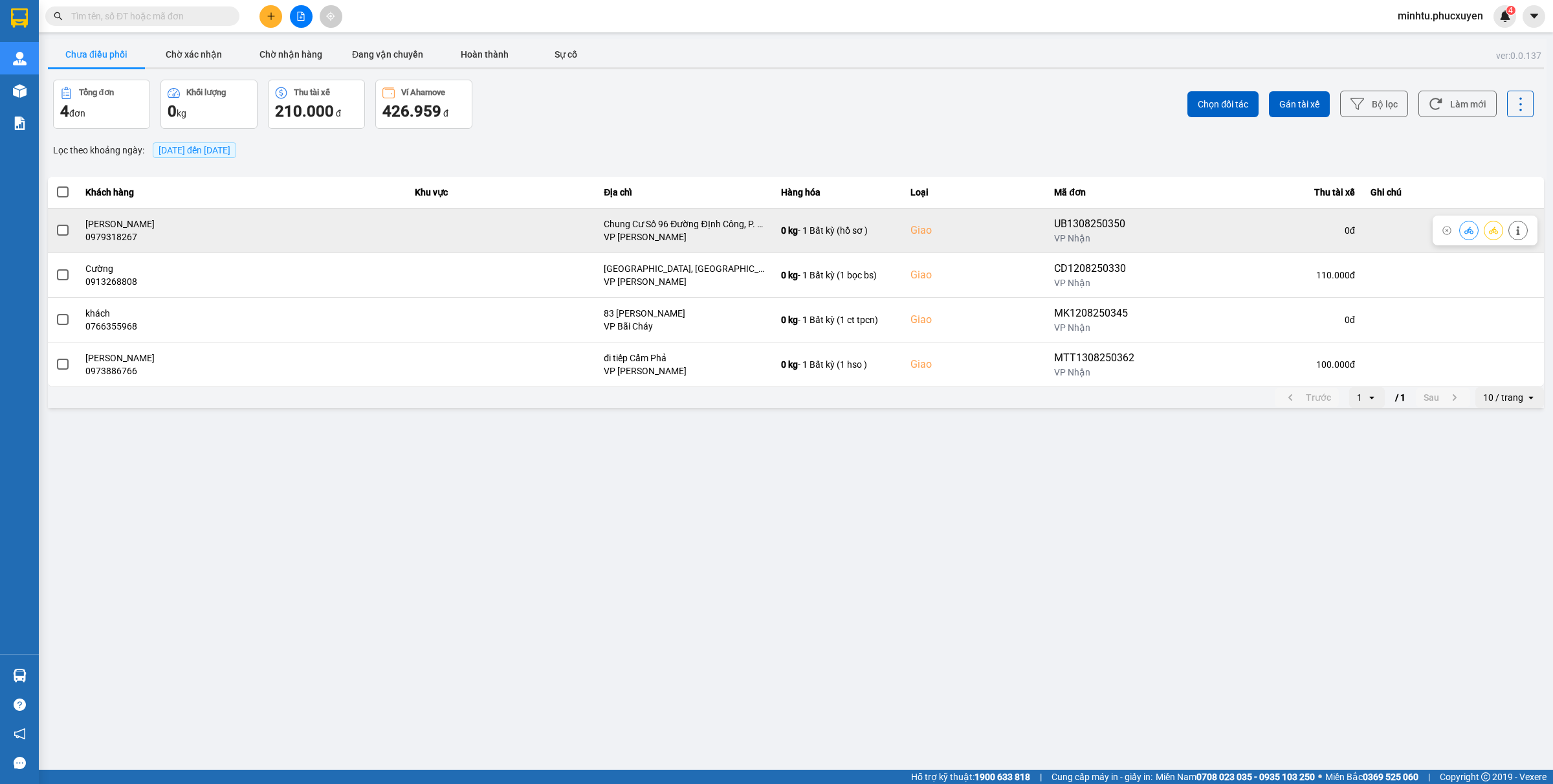
click at [1467, 224] on button at bounding box center [1469, 230] width 18 height 23
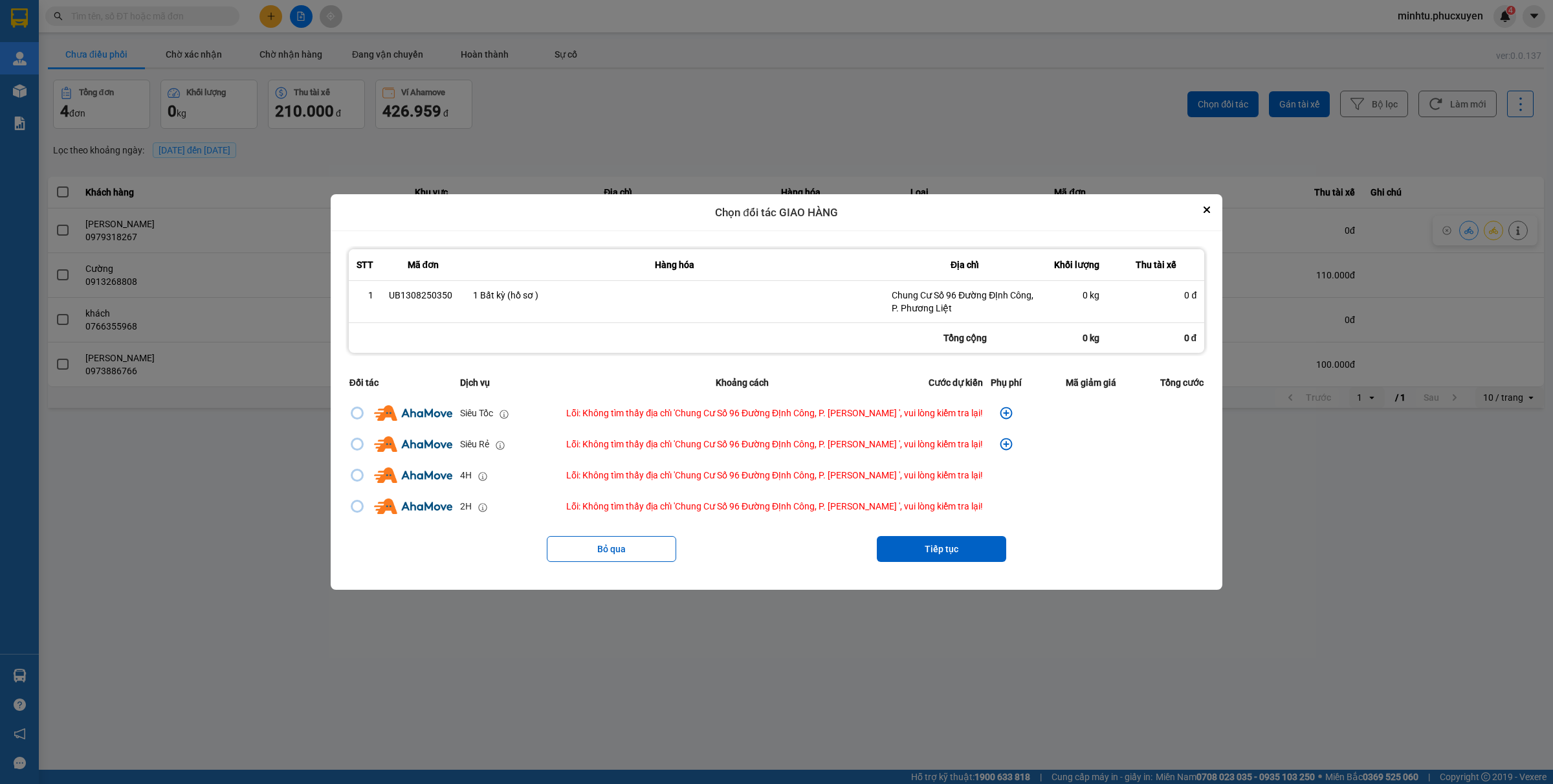
click at [1000, 413] on icon "dialog" at bounding box center [1006, 413] width 13 height 13
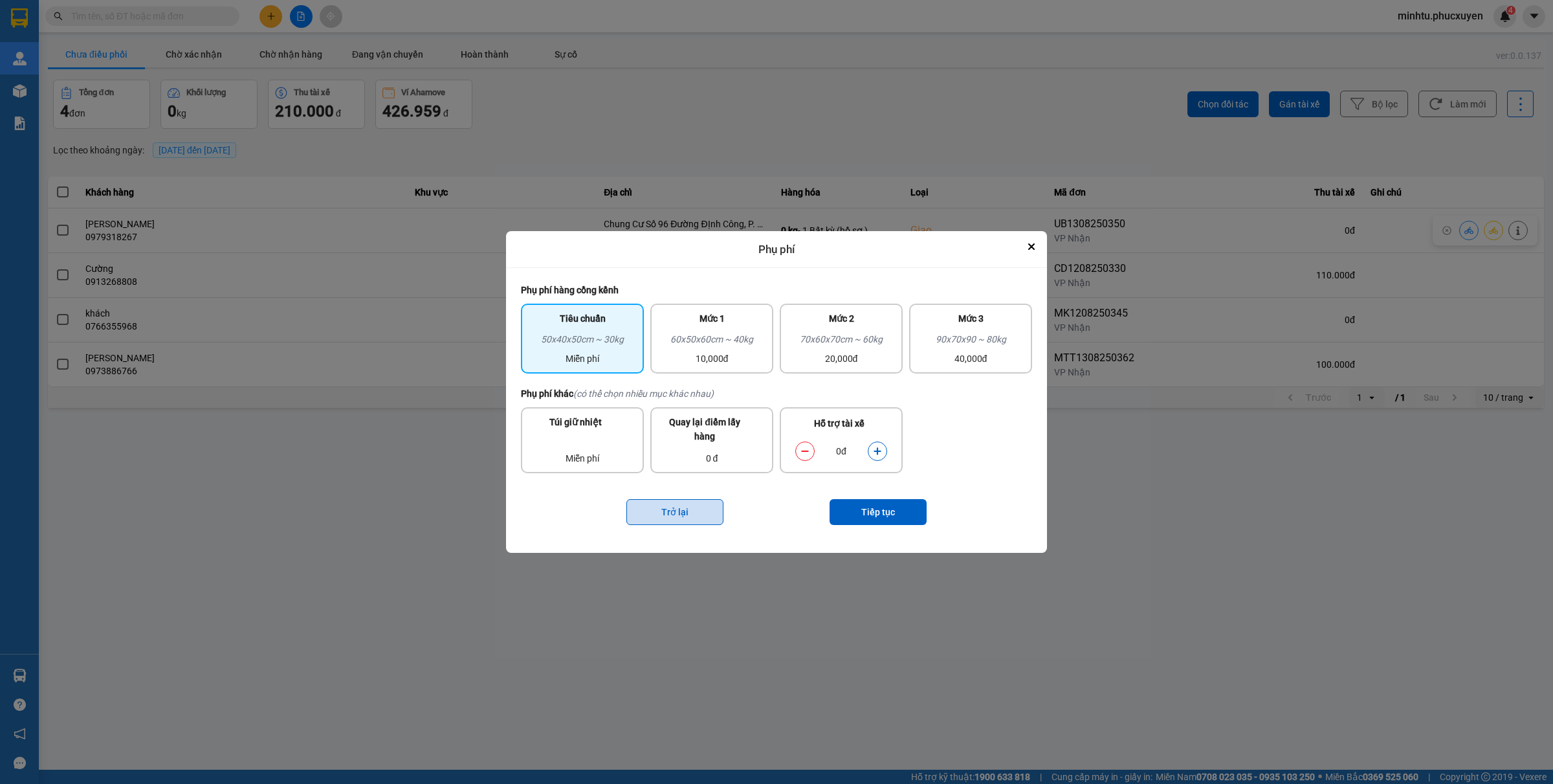
click at [675, 506] on button "Trở lại" at bounding box center [675, 511] width 97 height 26
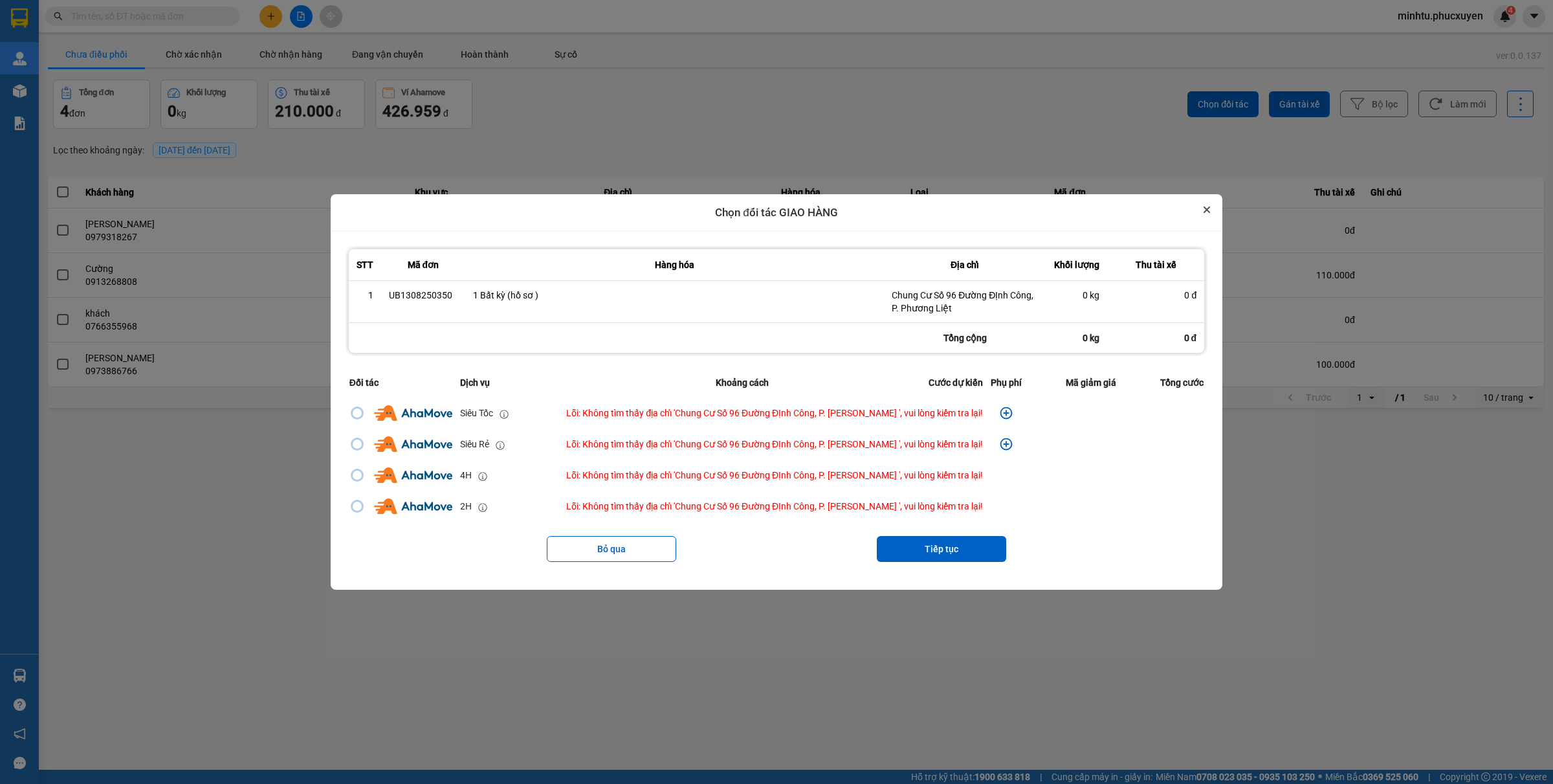
click at [1213, 209] on button "Close" at bounding box center [1207, 210] width 16 height 16
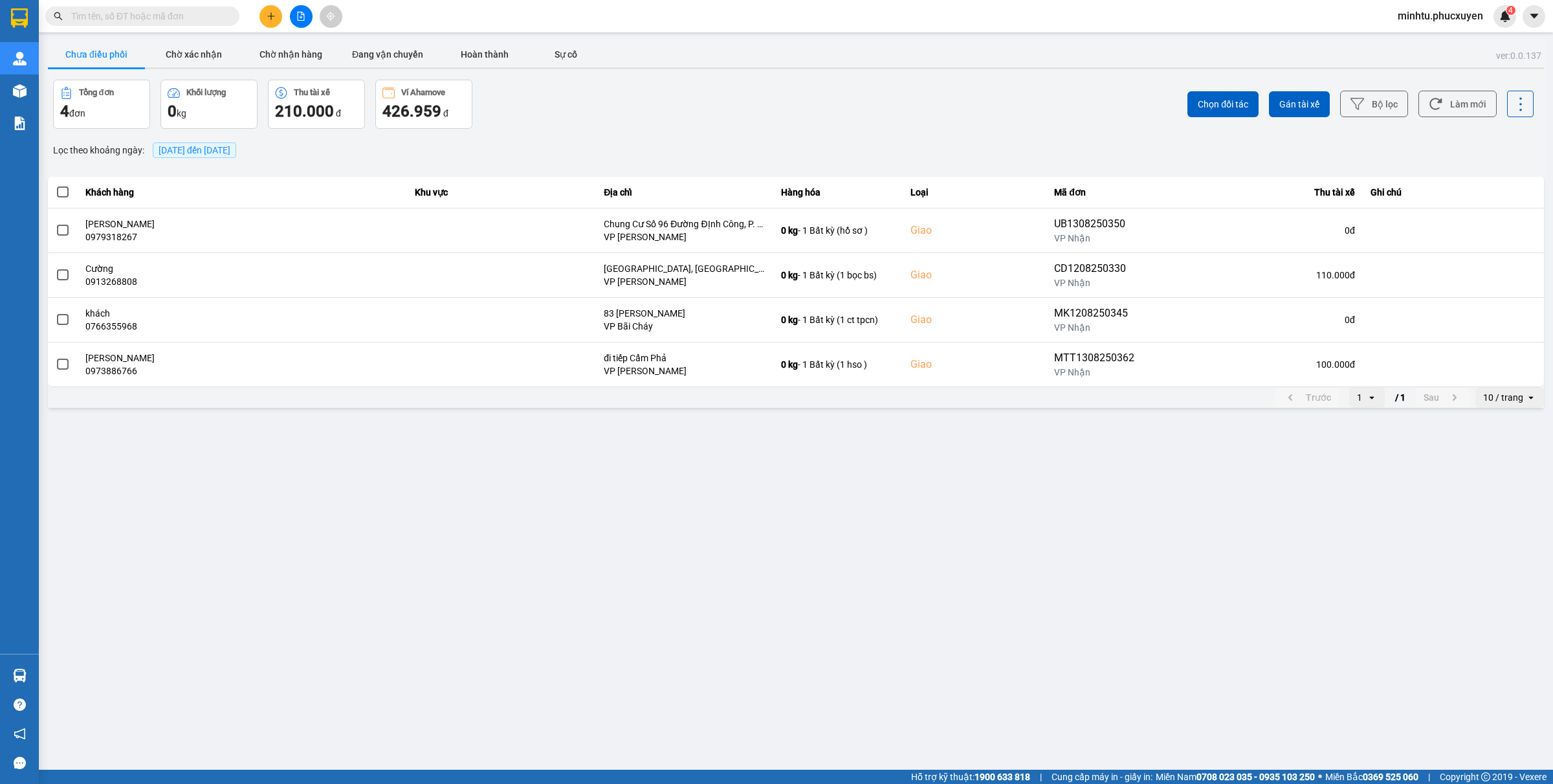
click at [975, 141] on div "Lọc theo khoảng ngày : 13/08/2025 đến 13/08/2025" at bounding box center [796, 150] width 1496 height 22
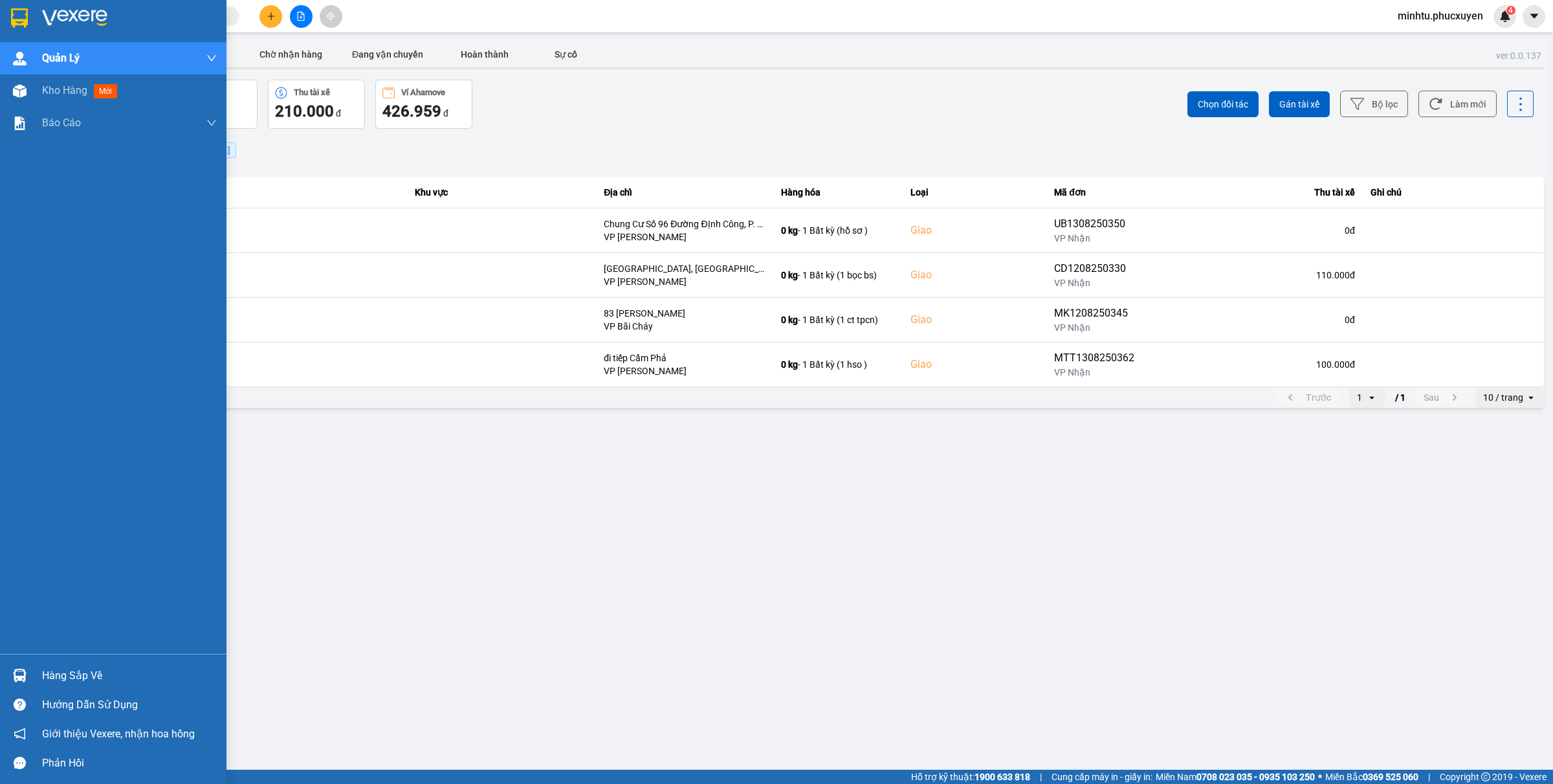
click at [8, 670] on div at bounding box center [19, 675] width 23 height 23
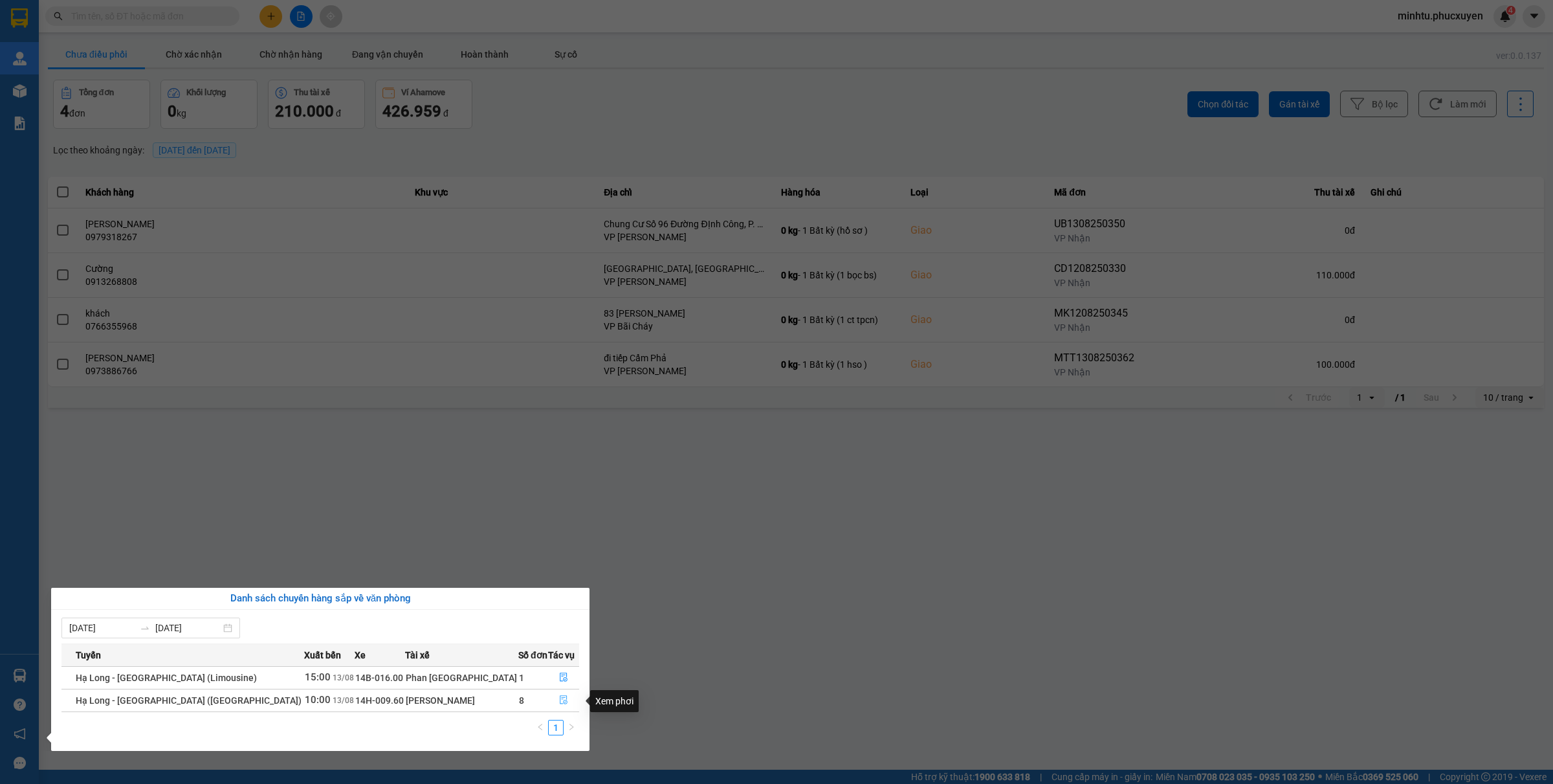
click at [559, 701] on icon "file-done" at bounding box center [564, 699] width 9 height 9
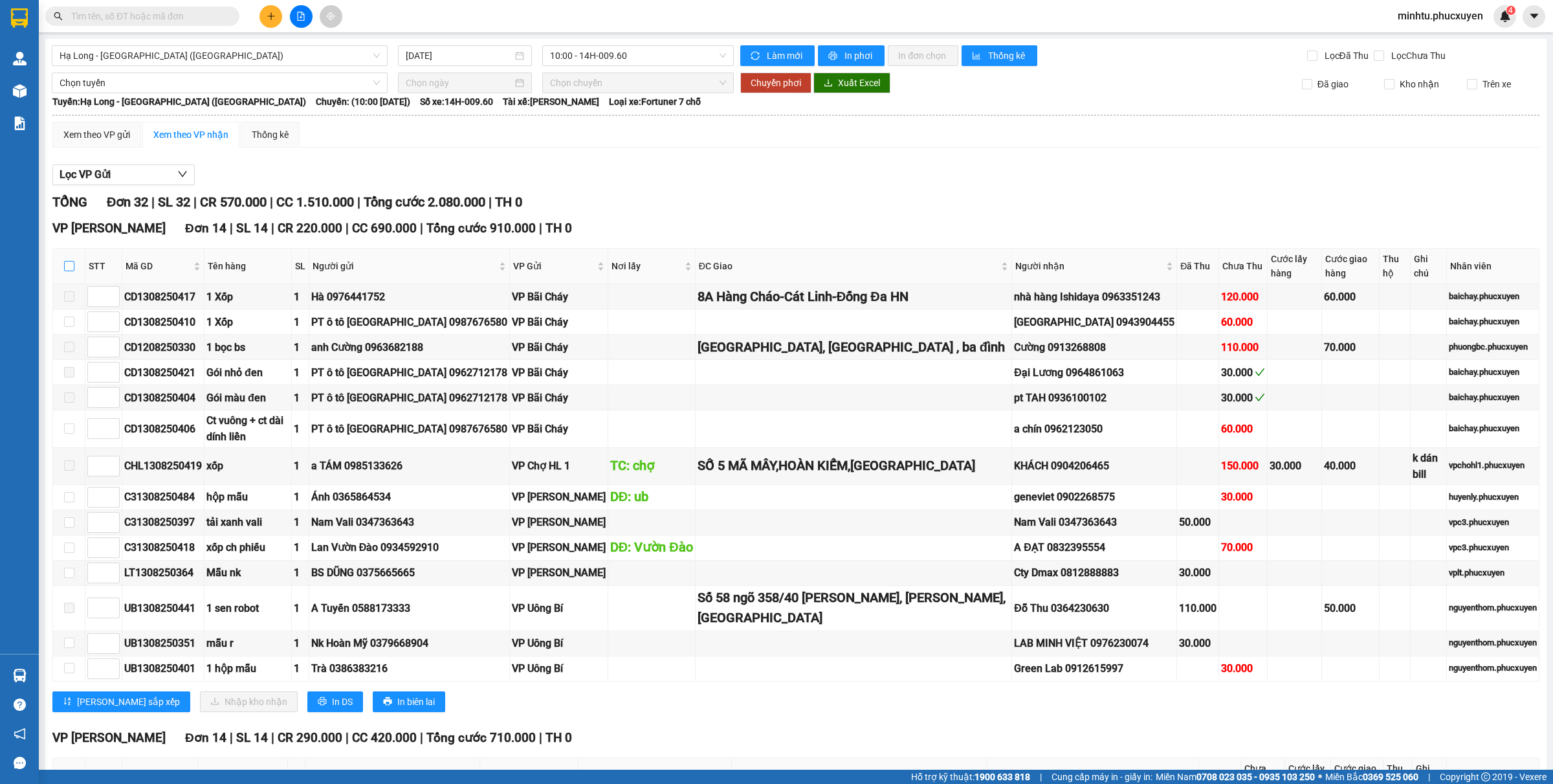
click at [71, 265] on input "checkbox" at bounding box center [69, 266] width 10 height 10
checkbox input "true"
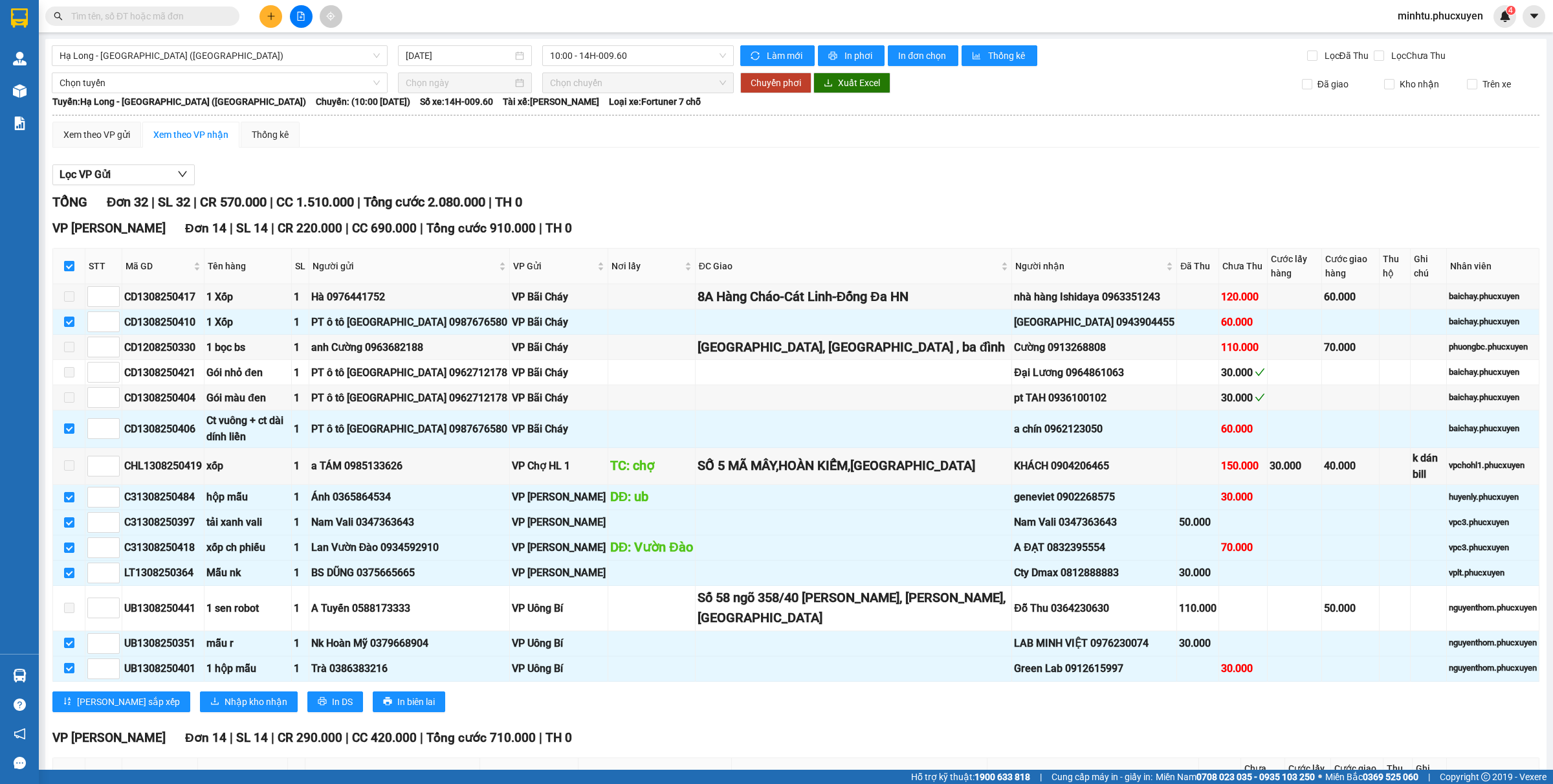
checkbox input "true"
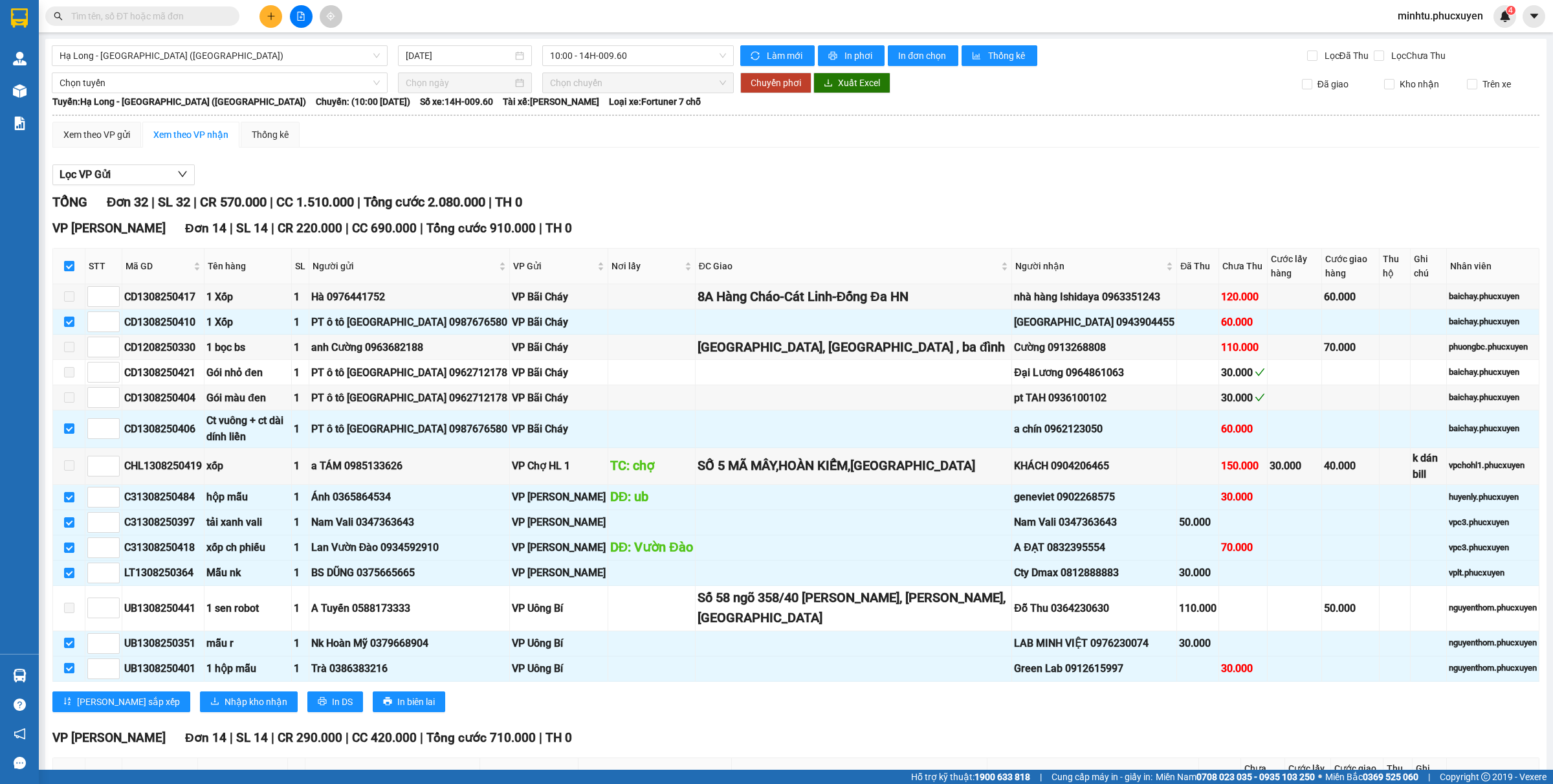
checkbox input "true"
click at [160, 18] on input "text" at bounding box center [148, 16] width 153 height 14
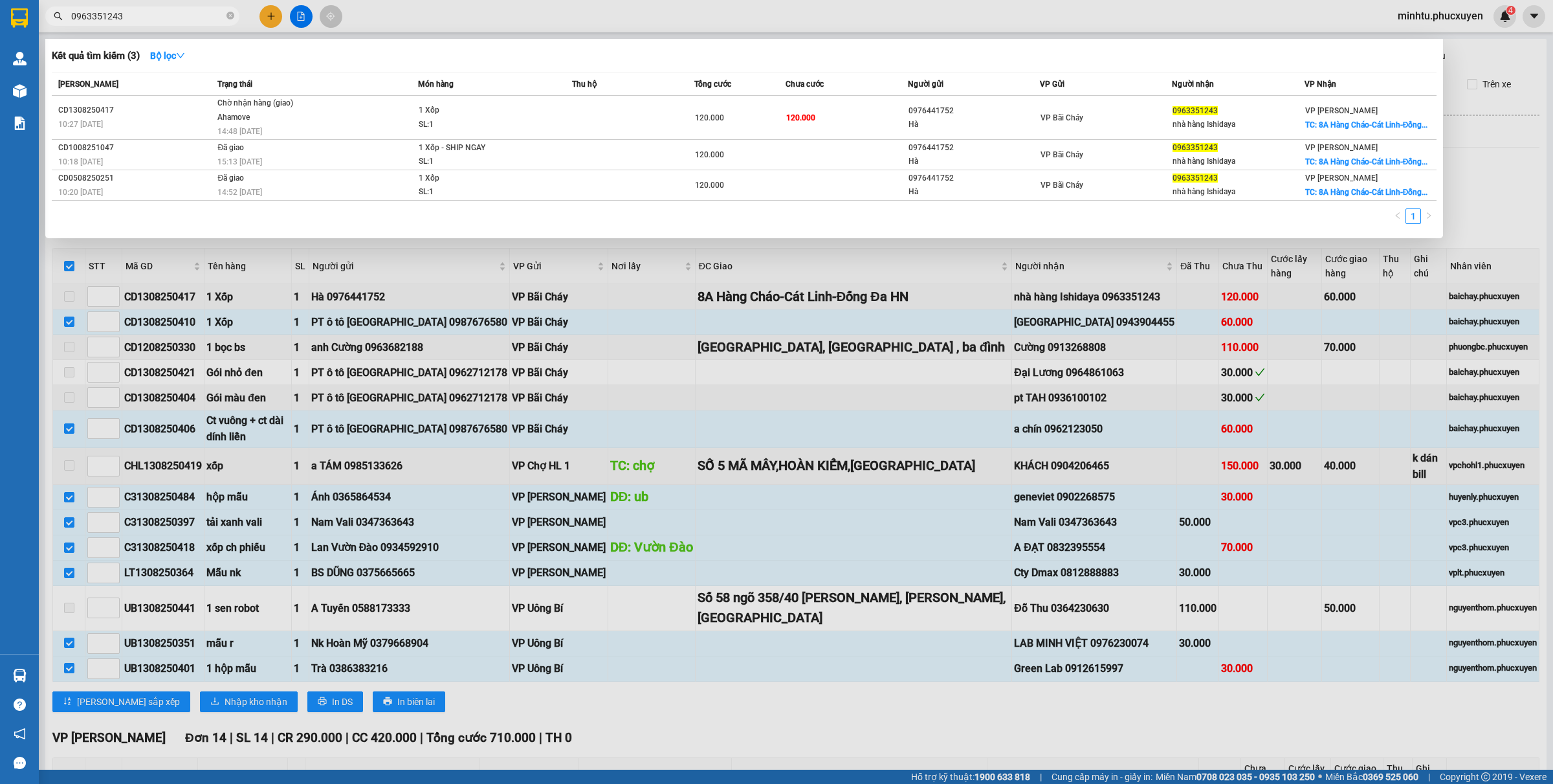
type input "0963351243"
click at [267, 12] on div at bounding box center [776, 392] width 1553 height 784
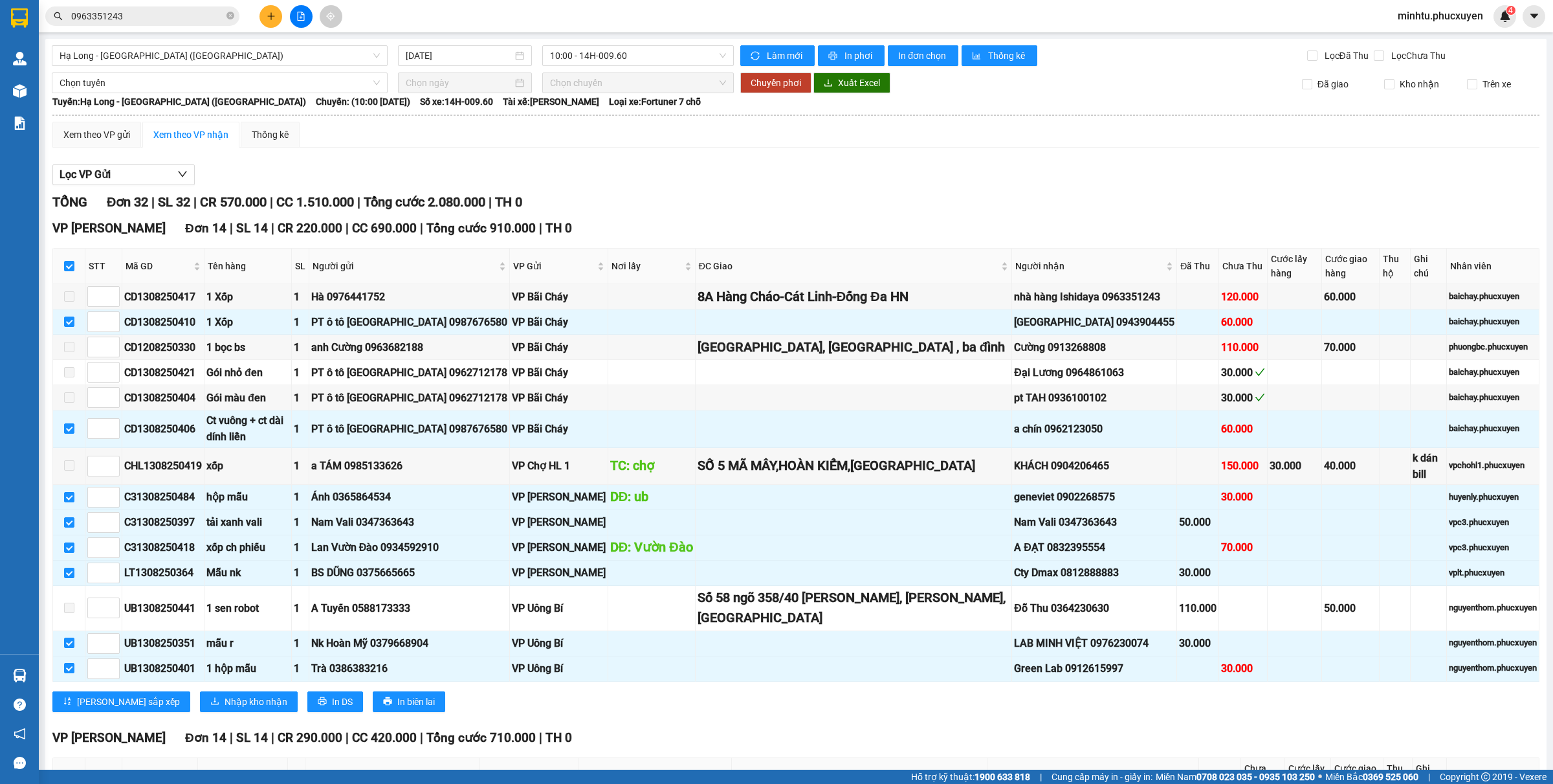
click at [273, 21] on button at bounding box center [270, 16] width 23 height 23
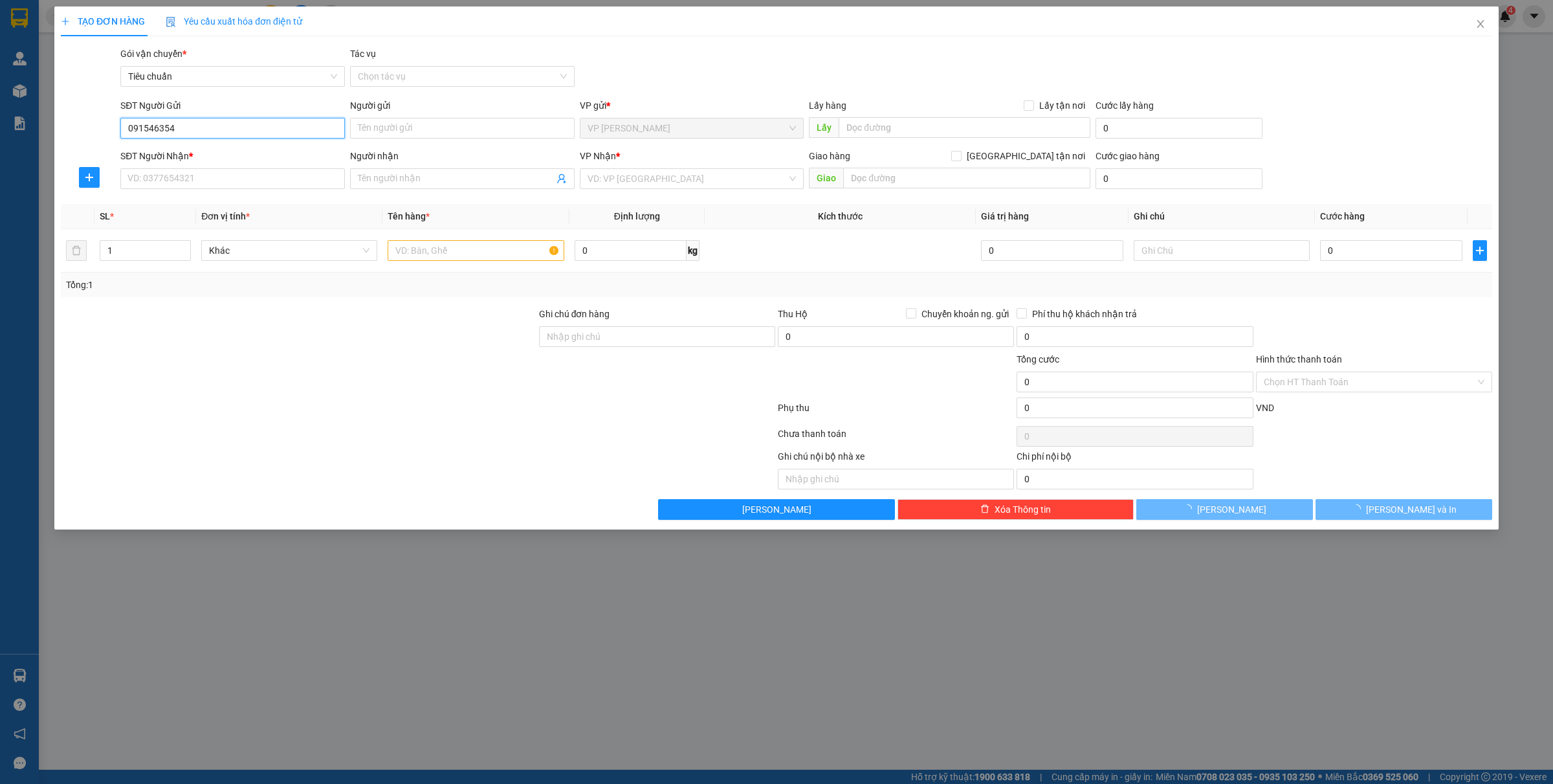
type input "0915463545"
click at [205, 151] on div "0915463545 - ANH GIANG" at bounding box center [232, 153] width 209 height 14
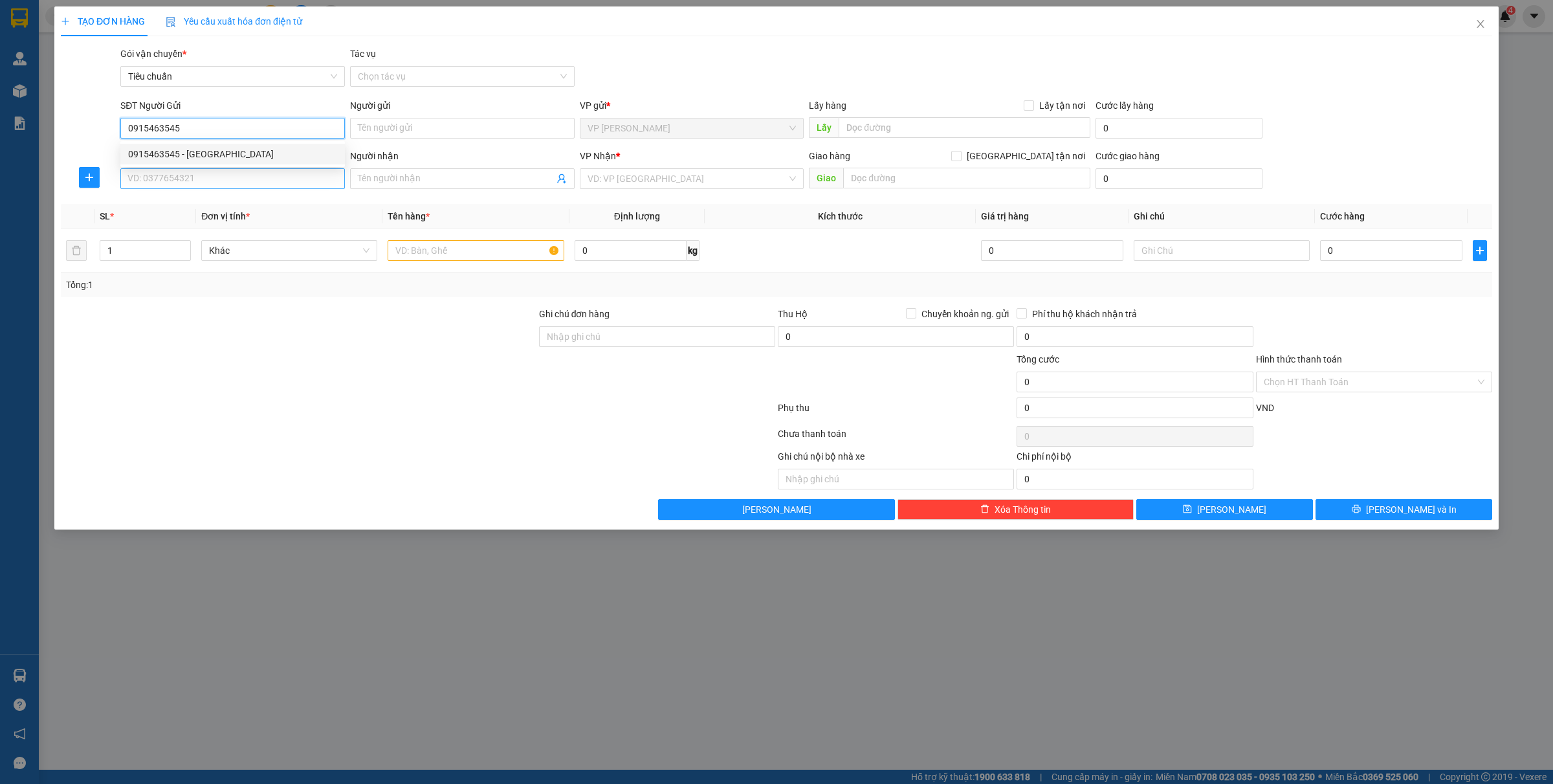
type input "[PERSON_NAME]"
type input "0915463545"
click at [200, 179] on input "SĐT Người Nhận *" at bounding box center [233, 179] width 225 height 21
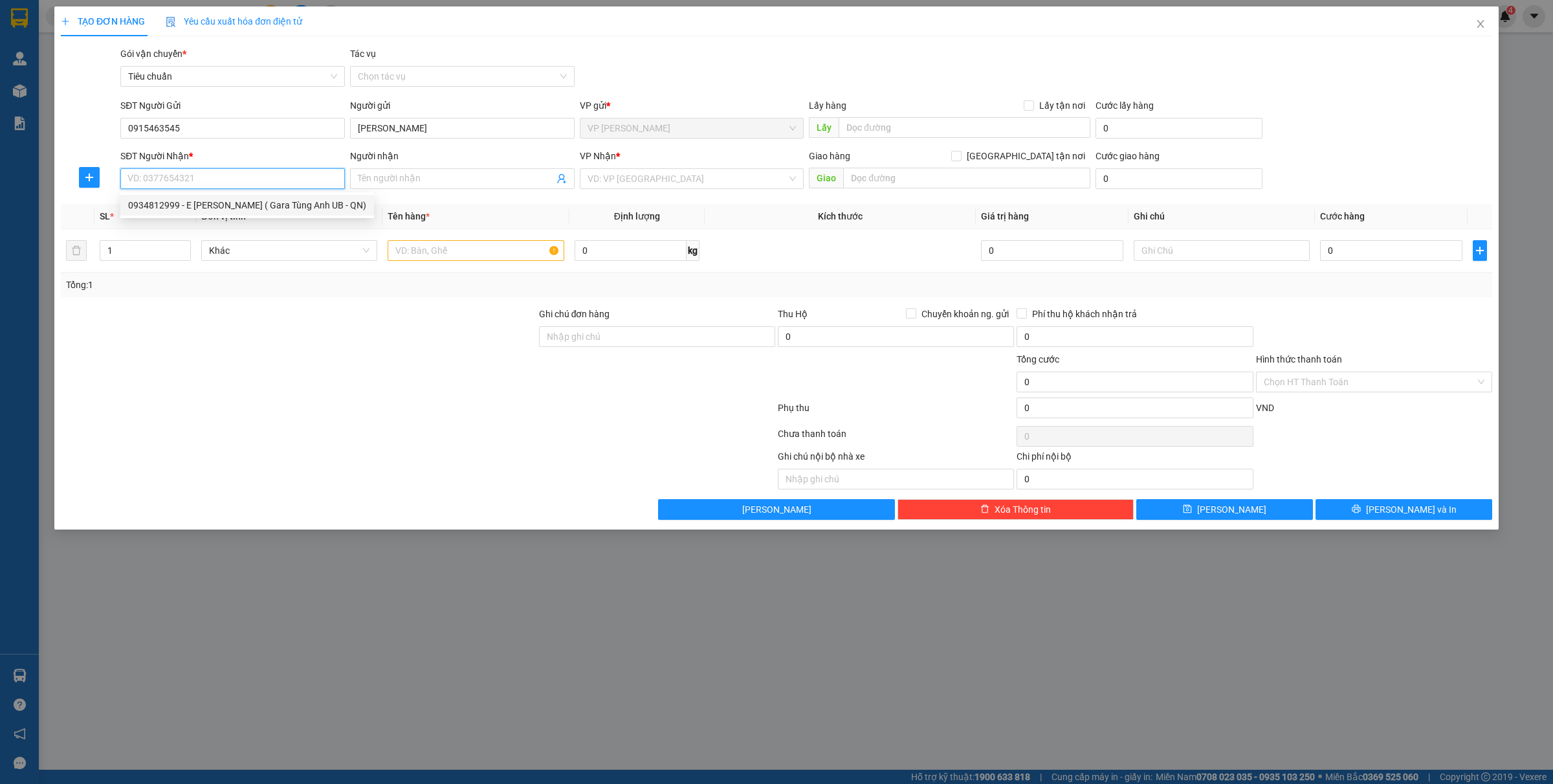
click at [226, 209] on div "0934812999 - E Mai Lan ( Gara Tùng Anh UB - QN)" at bounding box center [247, 205] width 238 height 14
type input "0934812999"
type input "E Mai Lan ( Gara Tùng Anh UB - QN)"
click at [191, 169] on input "0934812999" at bounding box center [233, 179] width 225 height 21
click at [188, 180] on input "0934812999" at bounding box center [233, 179] width 225 height 21
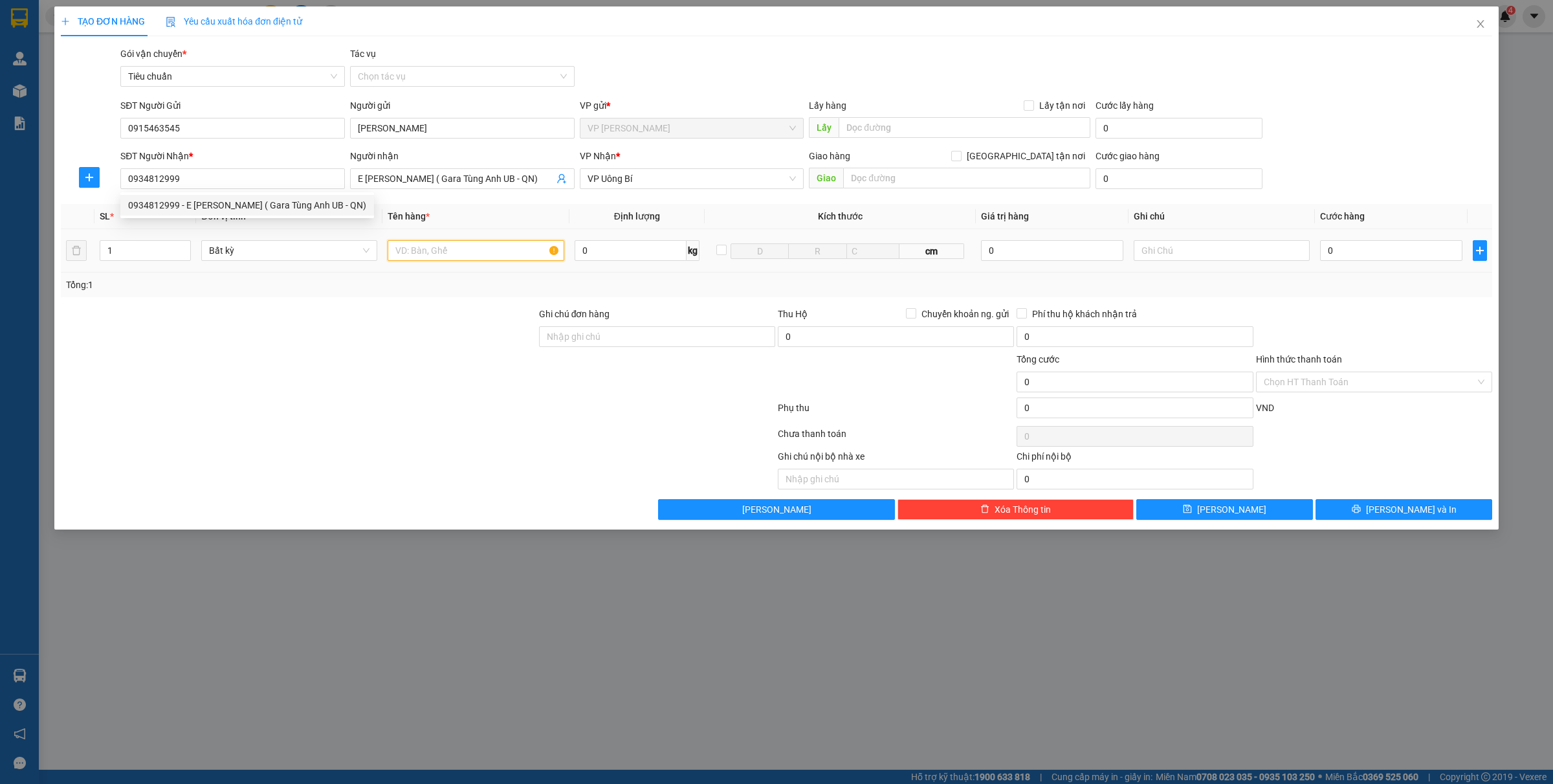
click at [470, 254] on input "text" at bounding box center [475, 250] width 176 height 21
type input "1 bọc đỏ q.áo"
click at [196, 166] on div "SĐT Người Nhận *" at bounding box center [233, 158] width 225 height 19
click at [193, 174] on input "0934812999" at bounding box center [233, 179] width 225 height 21
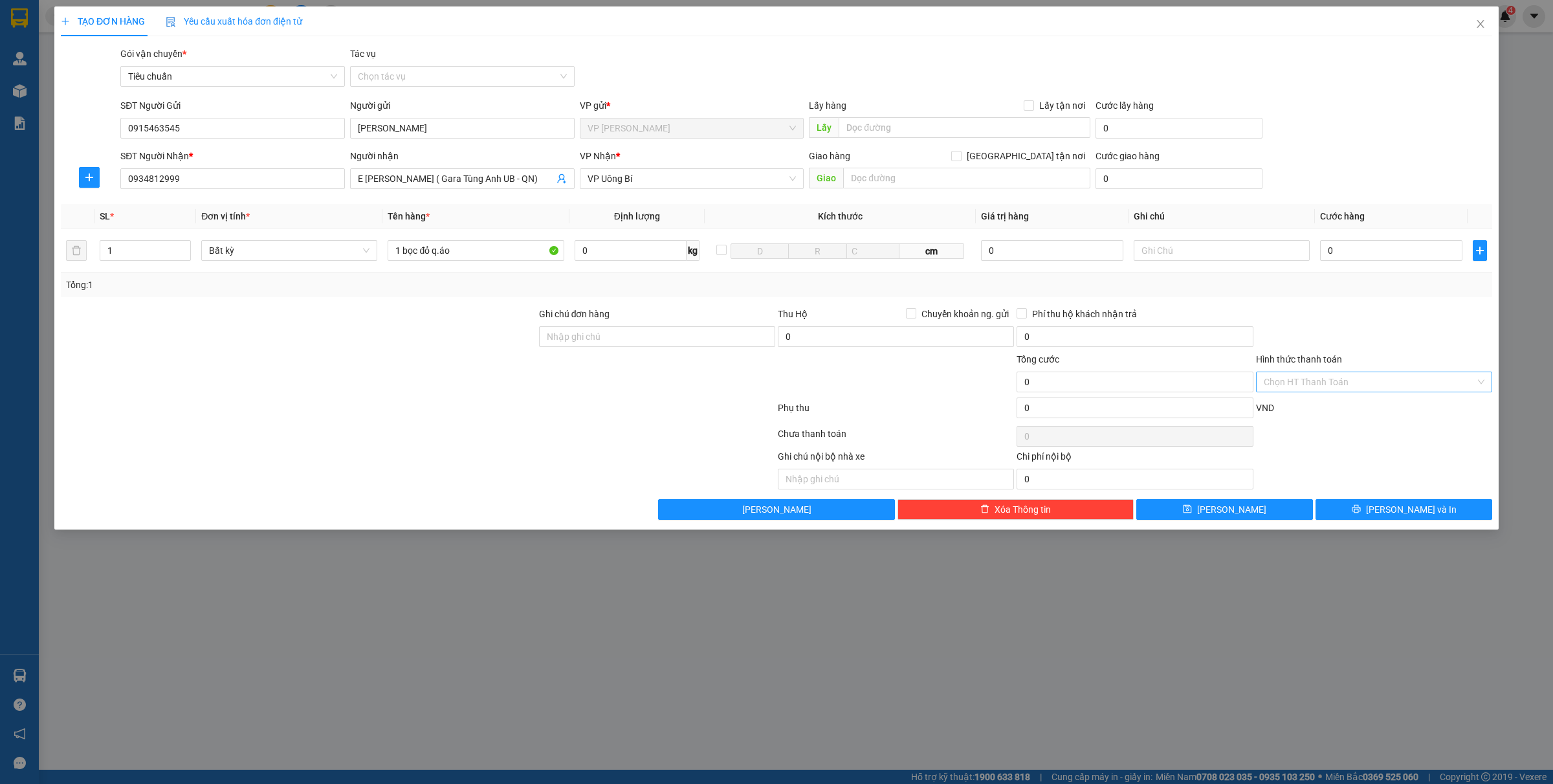
click at [1306, 382] on input "Hình thức thanh toán" at bounding box center [1369, 382] width 211 height 19
click at [1291, 461] on div "Miễn phí" at bounding box center [1374, 470] width 236 height 21
click at [1422, 519] on button "[PERSON_NAME] và In" at bounding box center [1404, 509] width 177 height 21
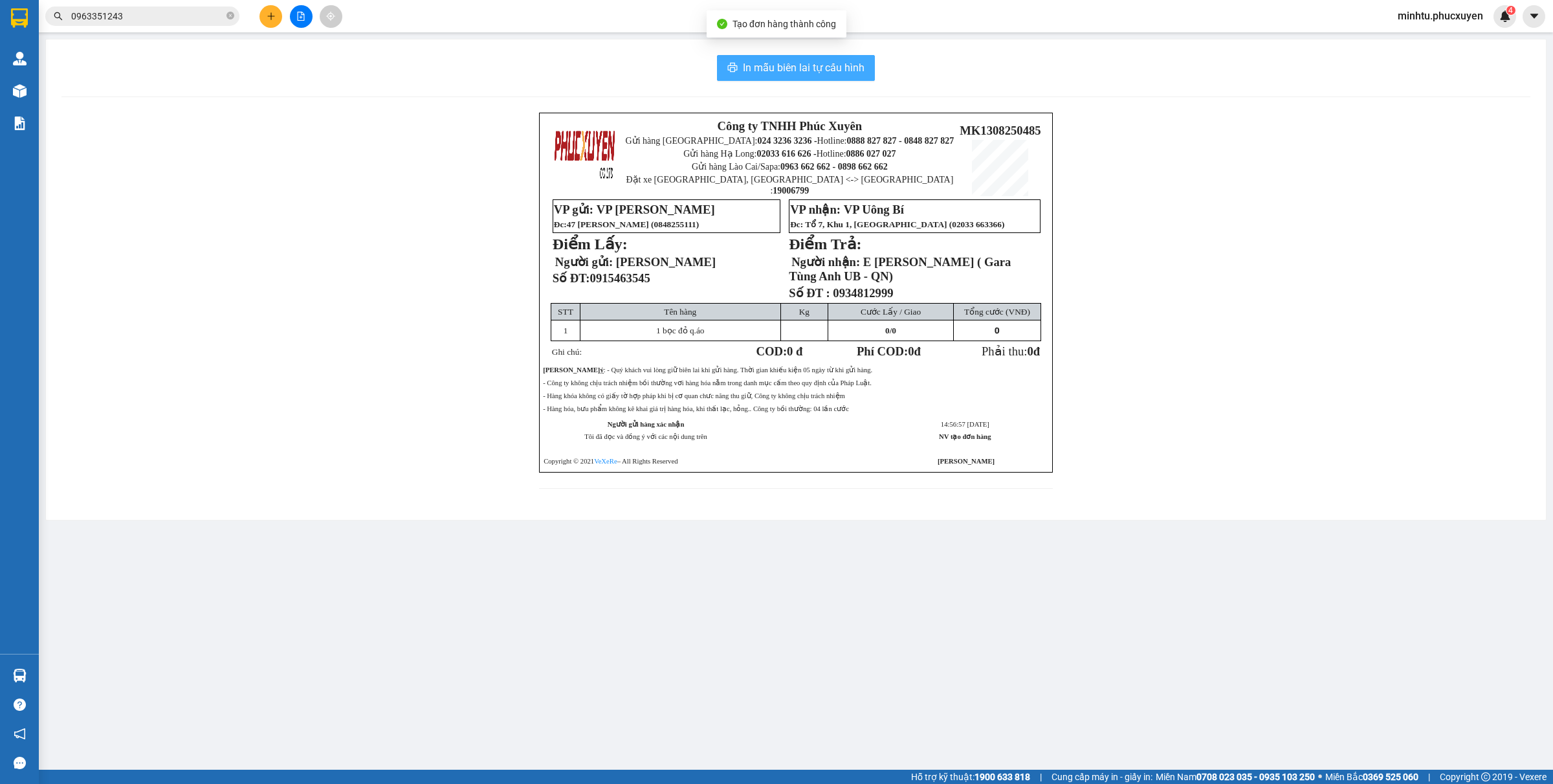
click at [827, 72] on span "In mẫu biên lai tự cấu hình" at bounding box center [803, 67] width 122 height 16
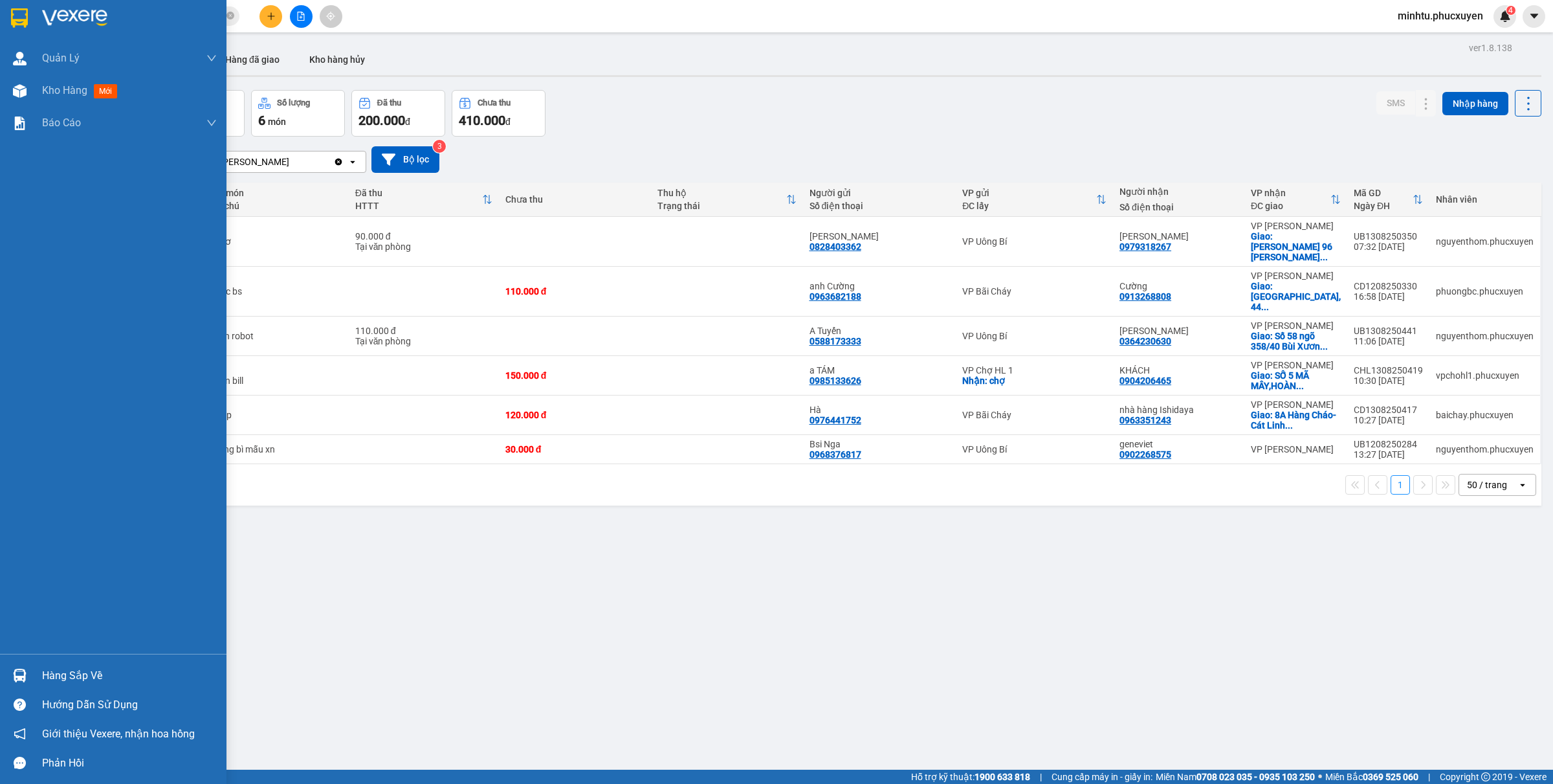
click at [19, 678] on img at bounding box center [19, 675] width 13 height 13
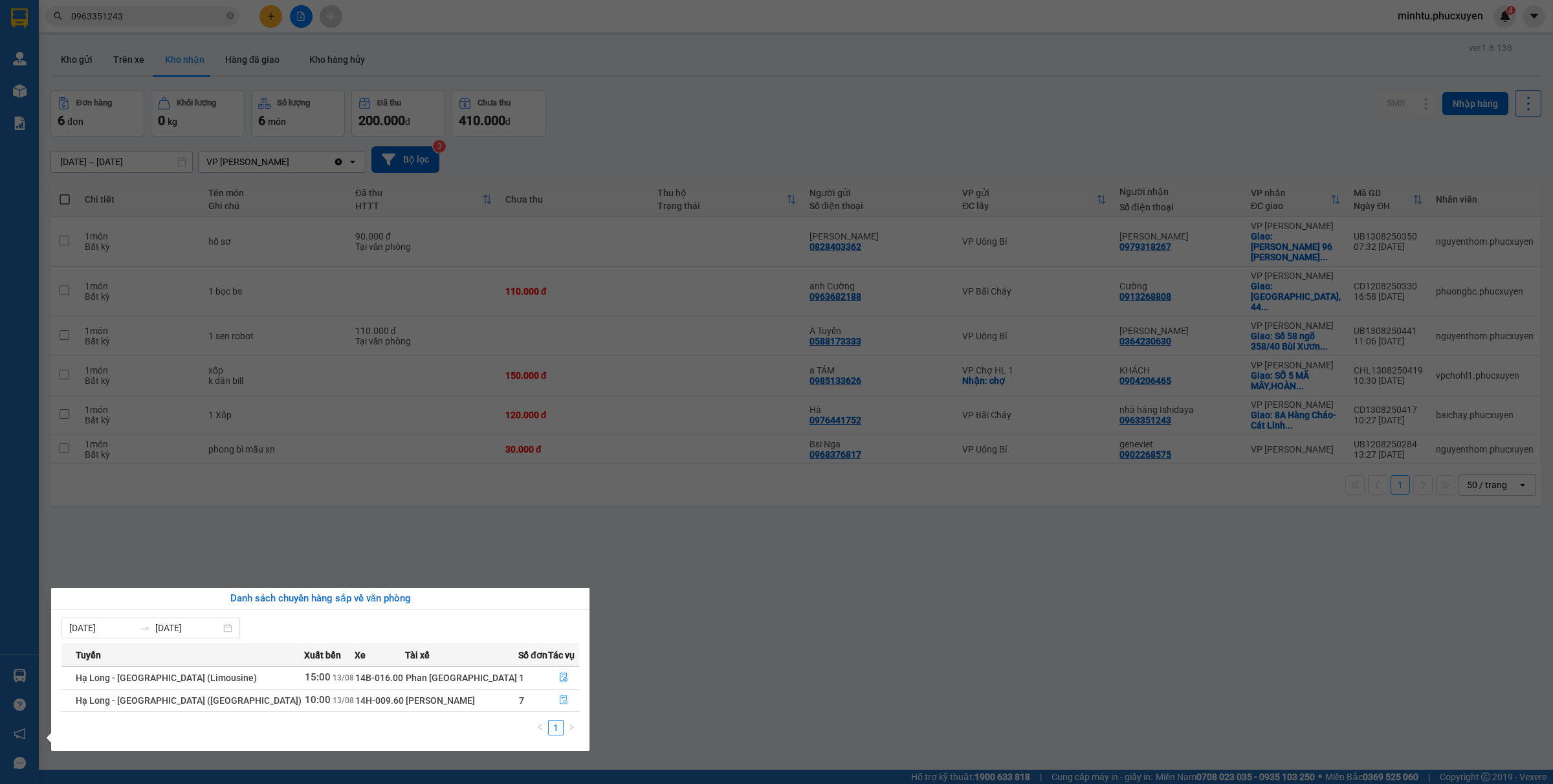
click at [559, 700] on icon "file-done" at bounding box center [564, 699] width 9 height 9
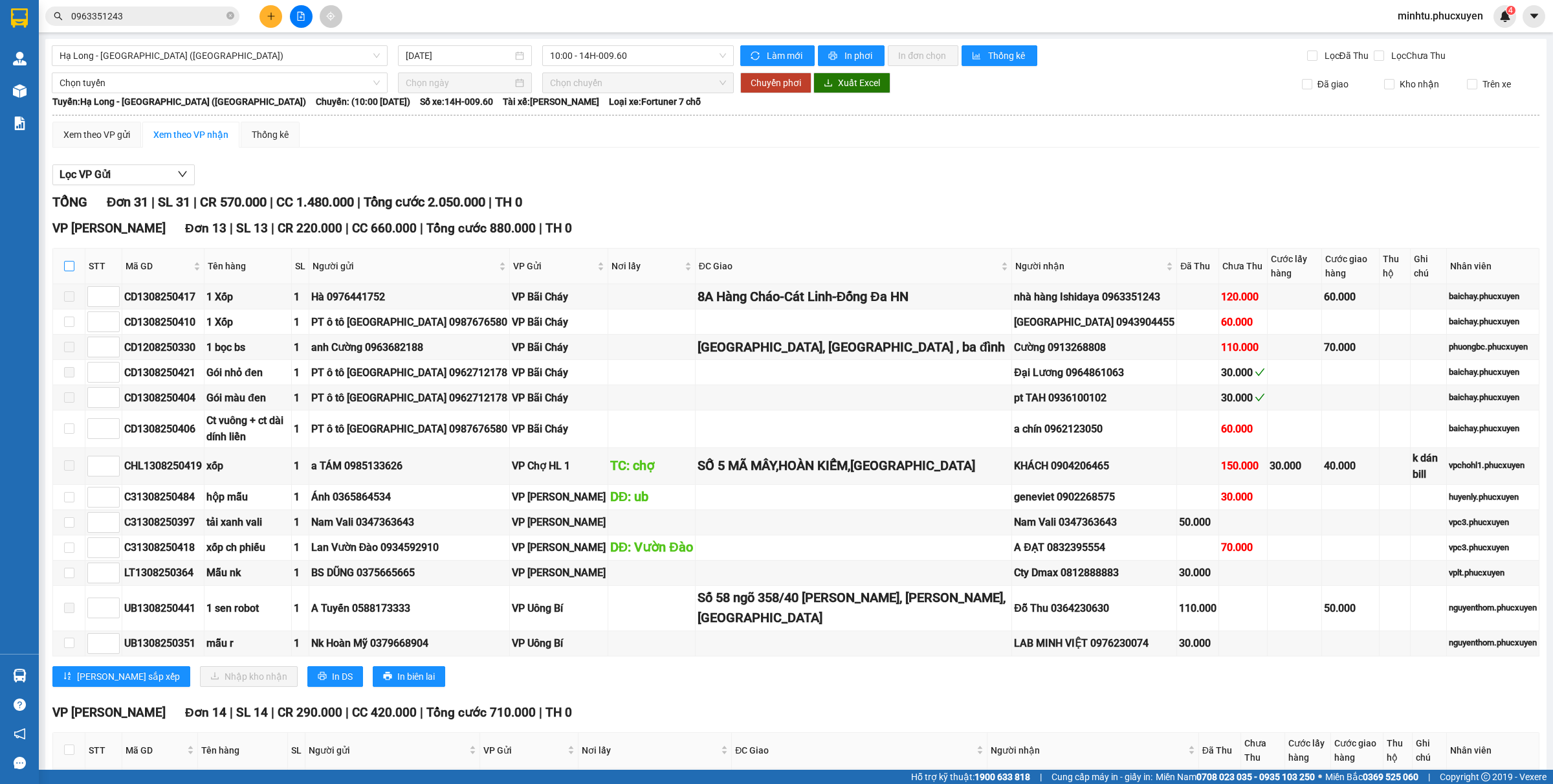
click at [66, 271] on input "checkbox" at bounding box center [69, 266] width 10 height 10
checkbox input "true"
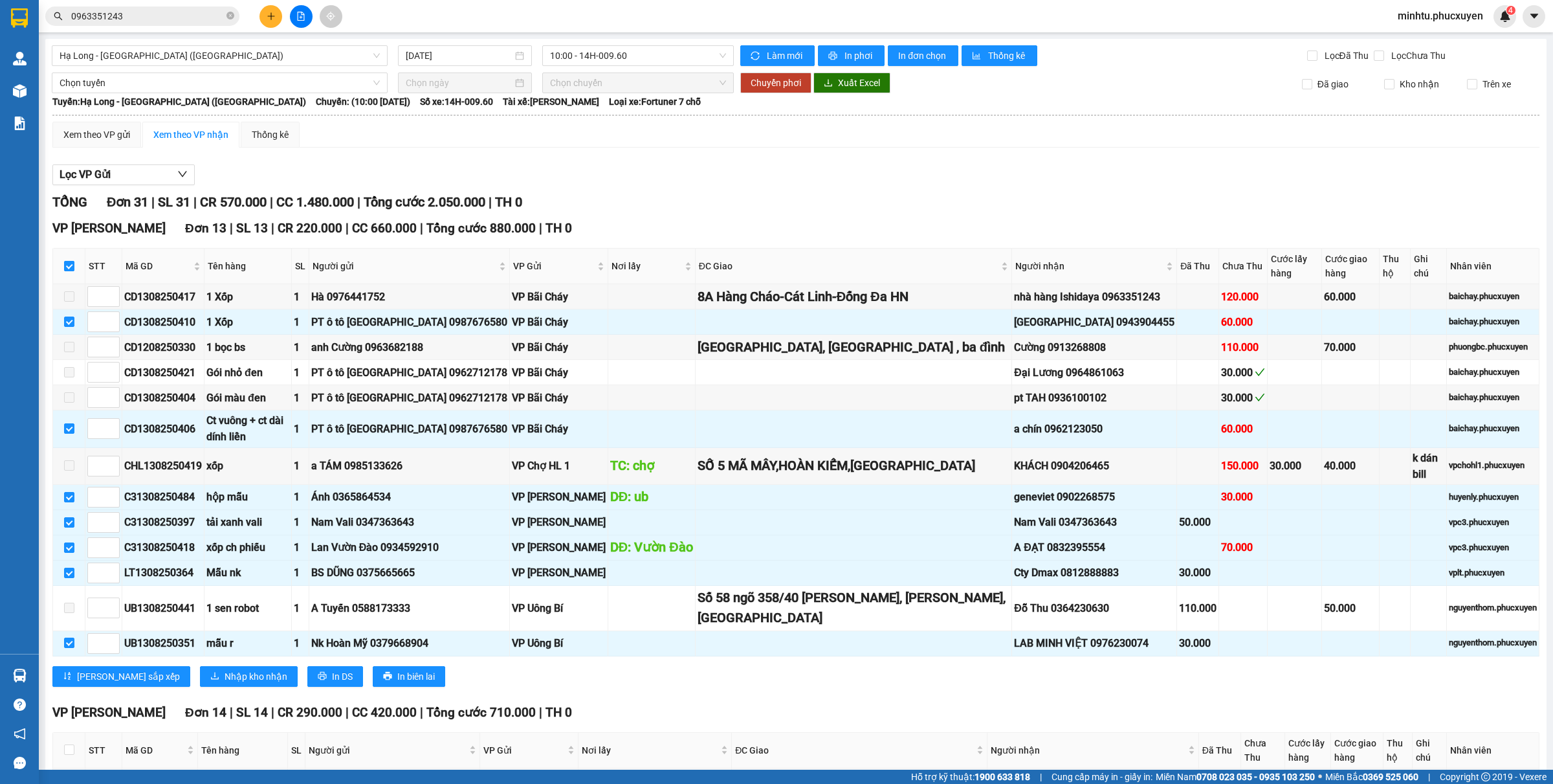
checkbox input "true"
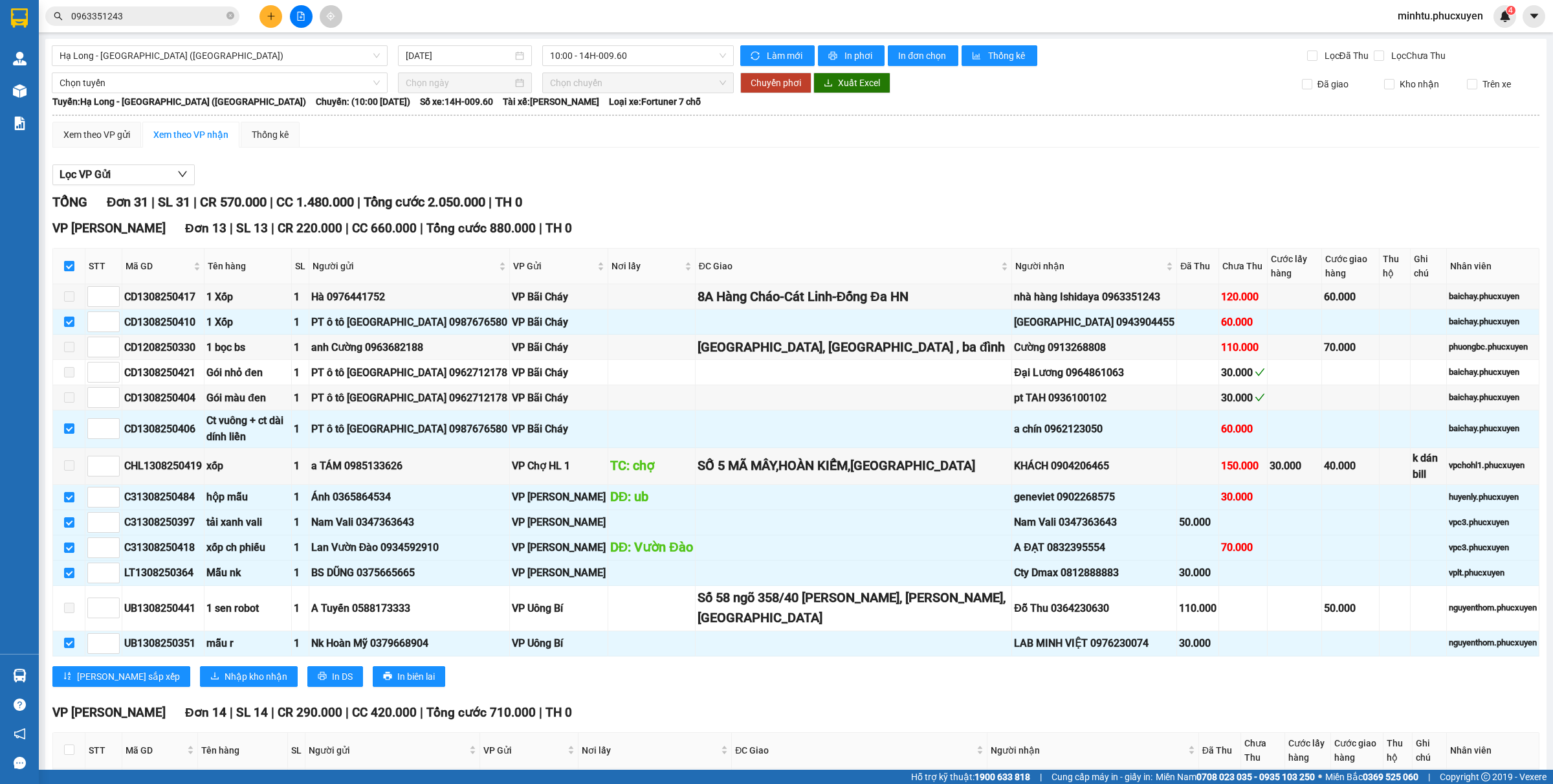
checkbox input "true"
click at [225, 683] on span "Nhập kho nhận" at bounding box center [256, 676] width 63 height 14
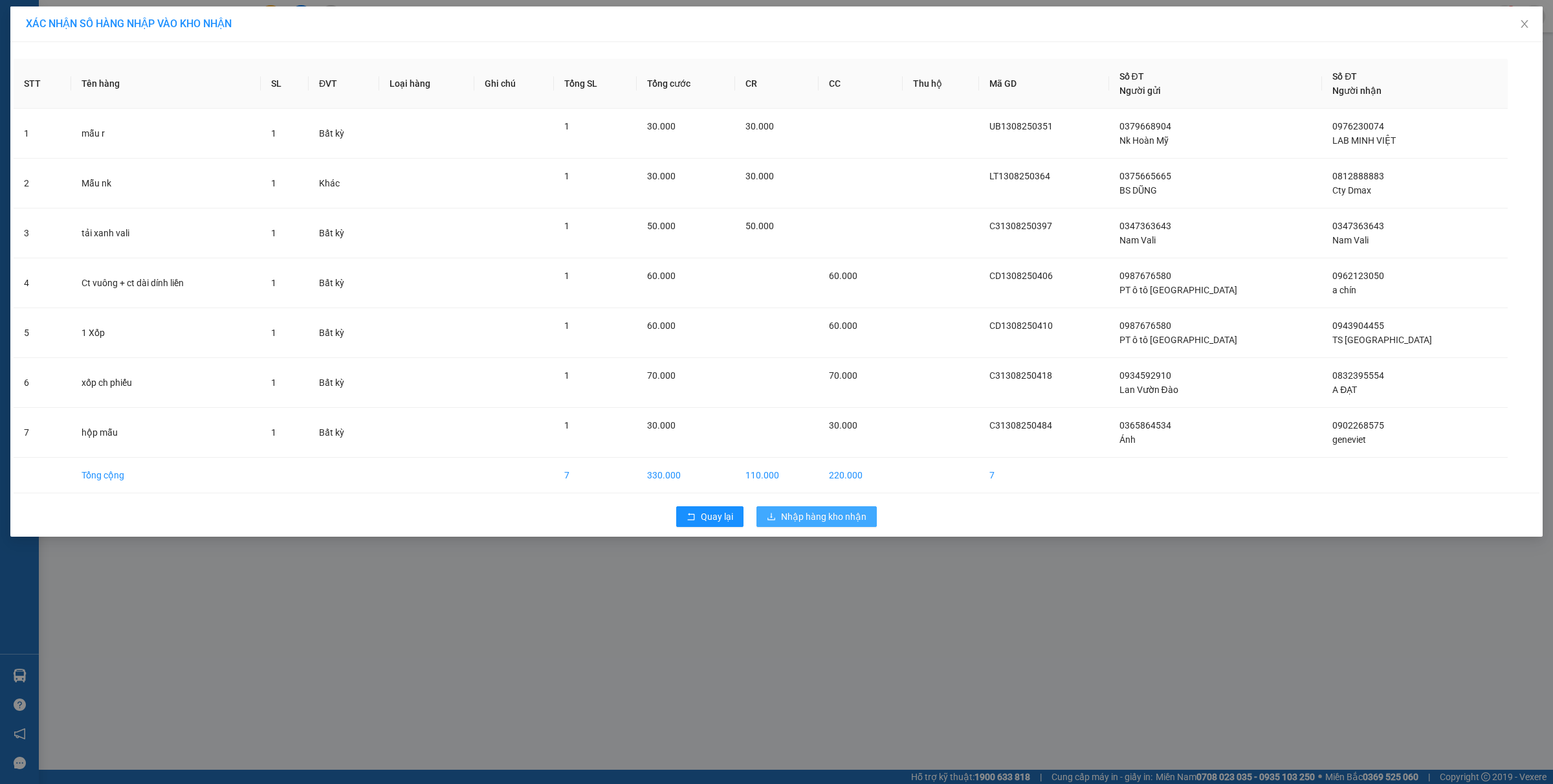
click at [809, 511] on span "Nhập hàng kho nhận" at bounding box center [824, 516] width 86 height 14
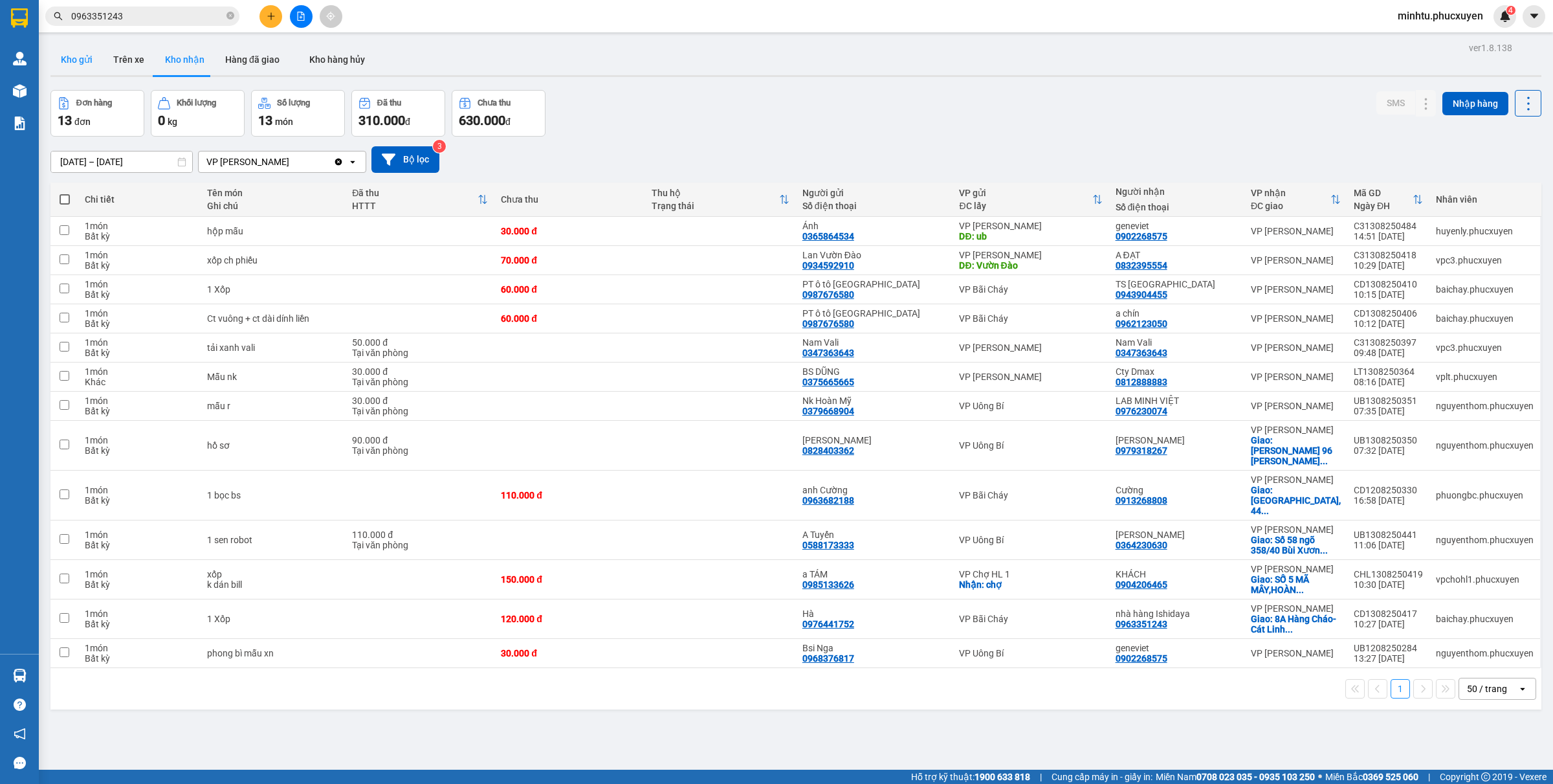
click at [92, 61] on button "Kho gửi" at bounding box center [76, 59] width 53 height 31
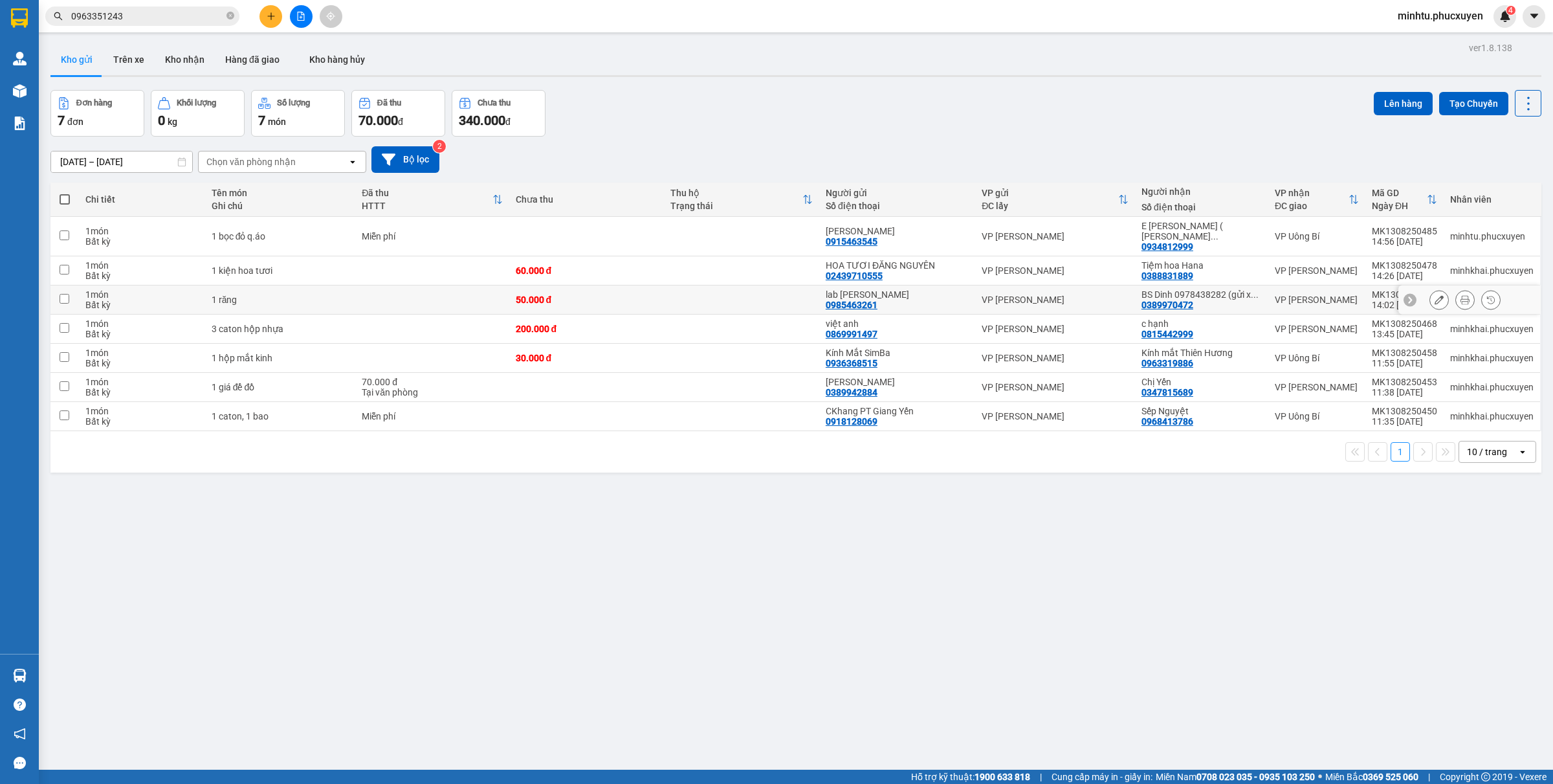
click at [60, 293] on input "checkbox" at bounding box center [65, 299] width 10 height 10
checkbox input "true"
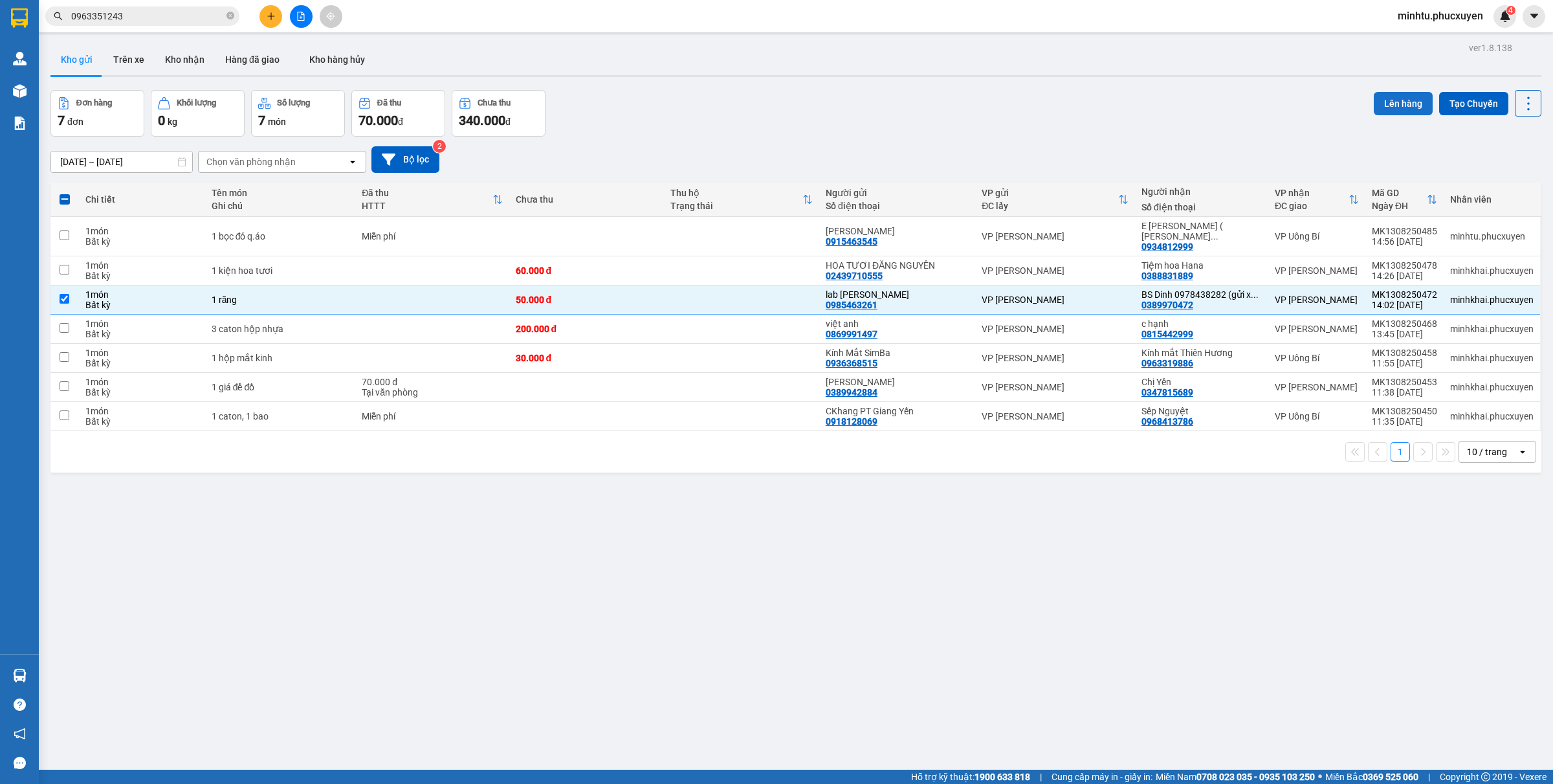
click at [1377, 92] on button "Lên hàng" at bounding box center [1403, 104] width 59 height 23
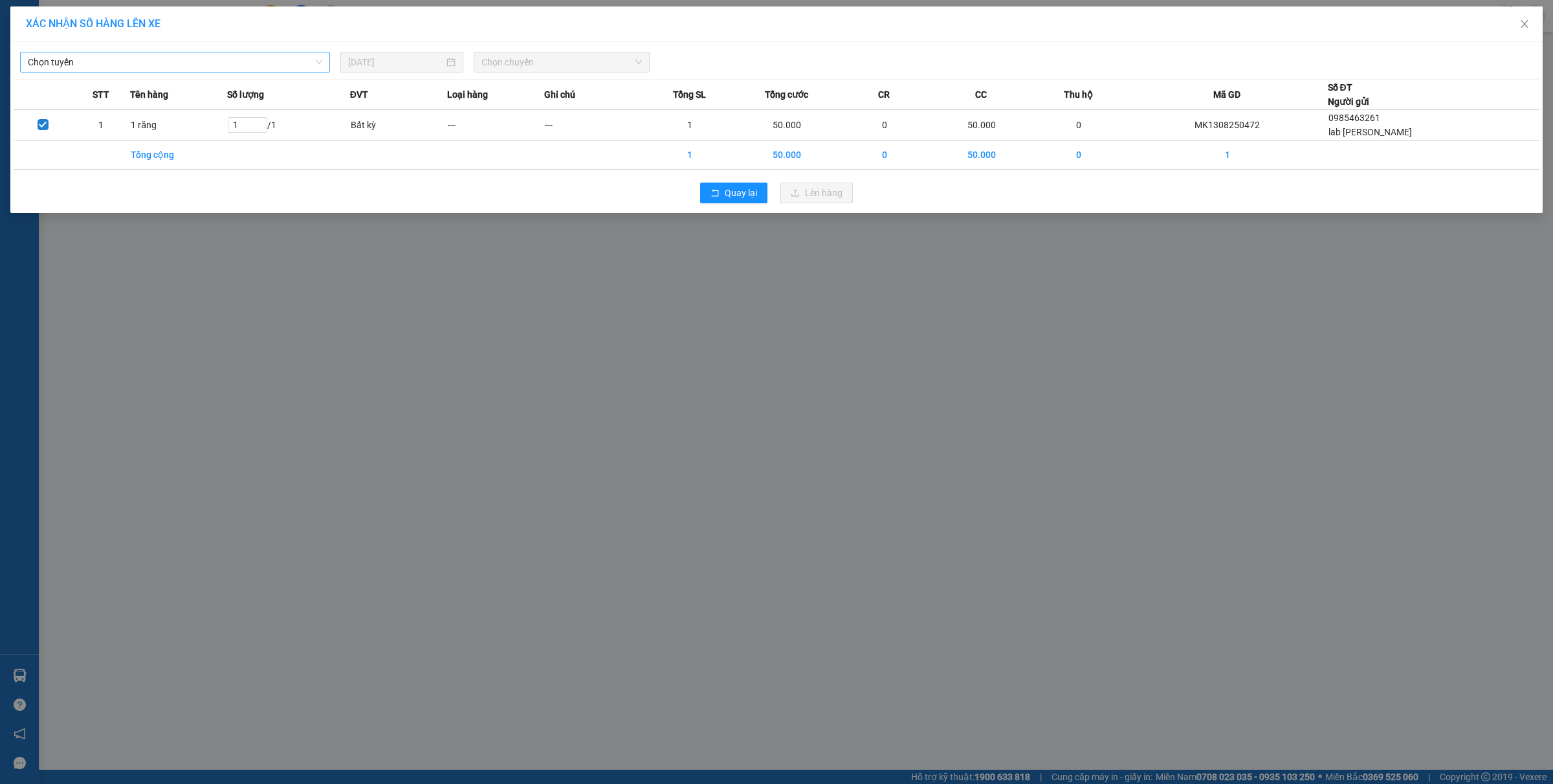
click at [149, 57] on span "Chọn tuyến" at bounding box center [174, 62] width 294 height 19
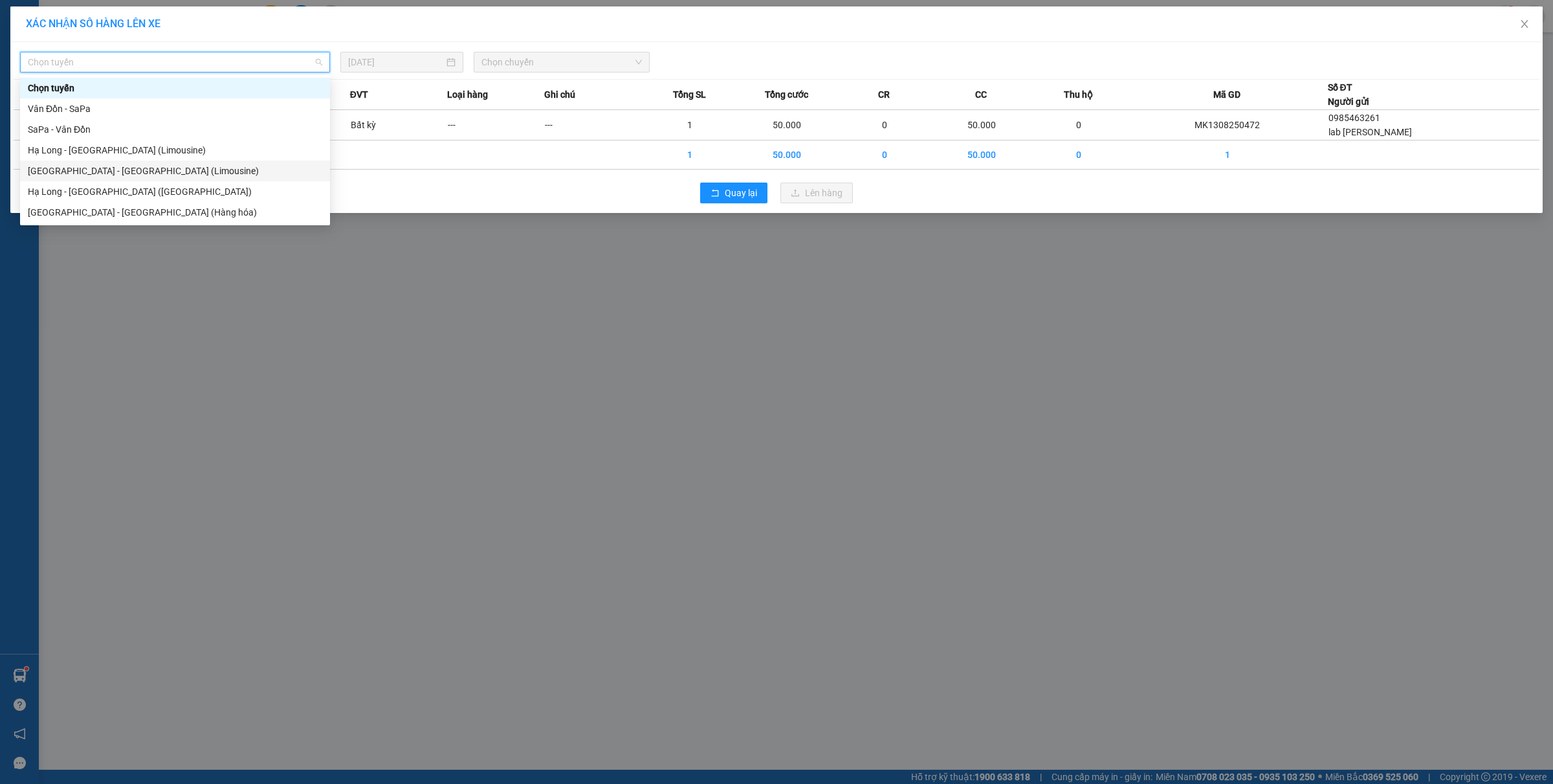
click at [125, 172] on div "Hà Nội - Hạ Long (Limousine)" at bounding box center [174, 170] width 294 height 14
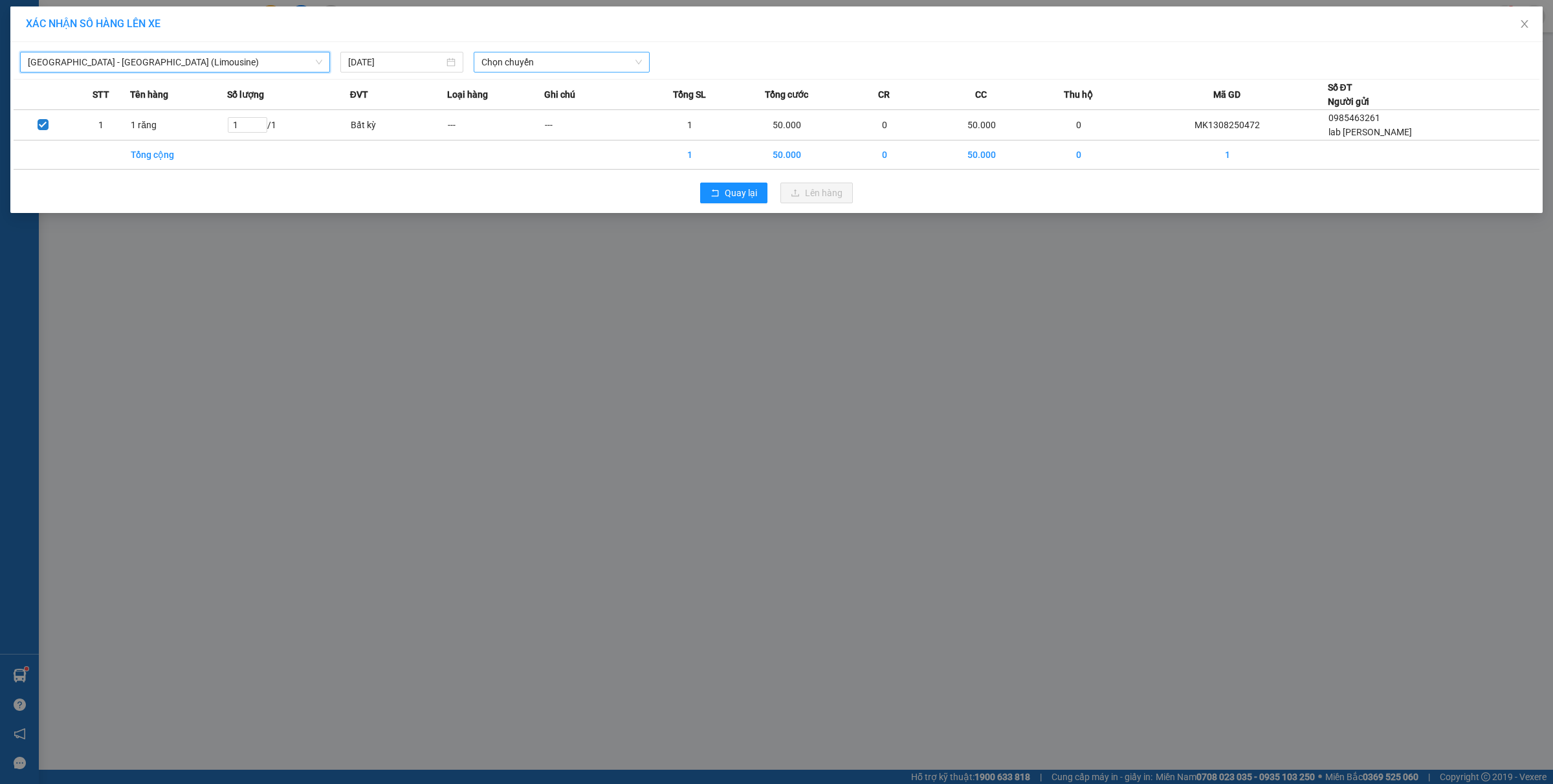
click at [527, 65] on span "Chọn chuyến" at bounding box center [562, 62] width 161 height 19
type input "334"
click at [534, 86] on div "15:00 - 14B-033.47" at bounding box center [532, 87] width 101 height 14
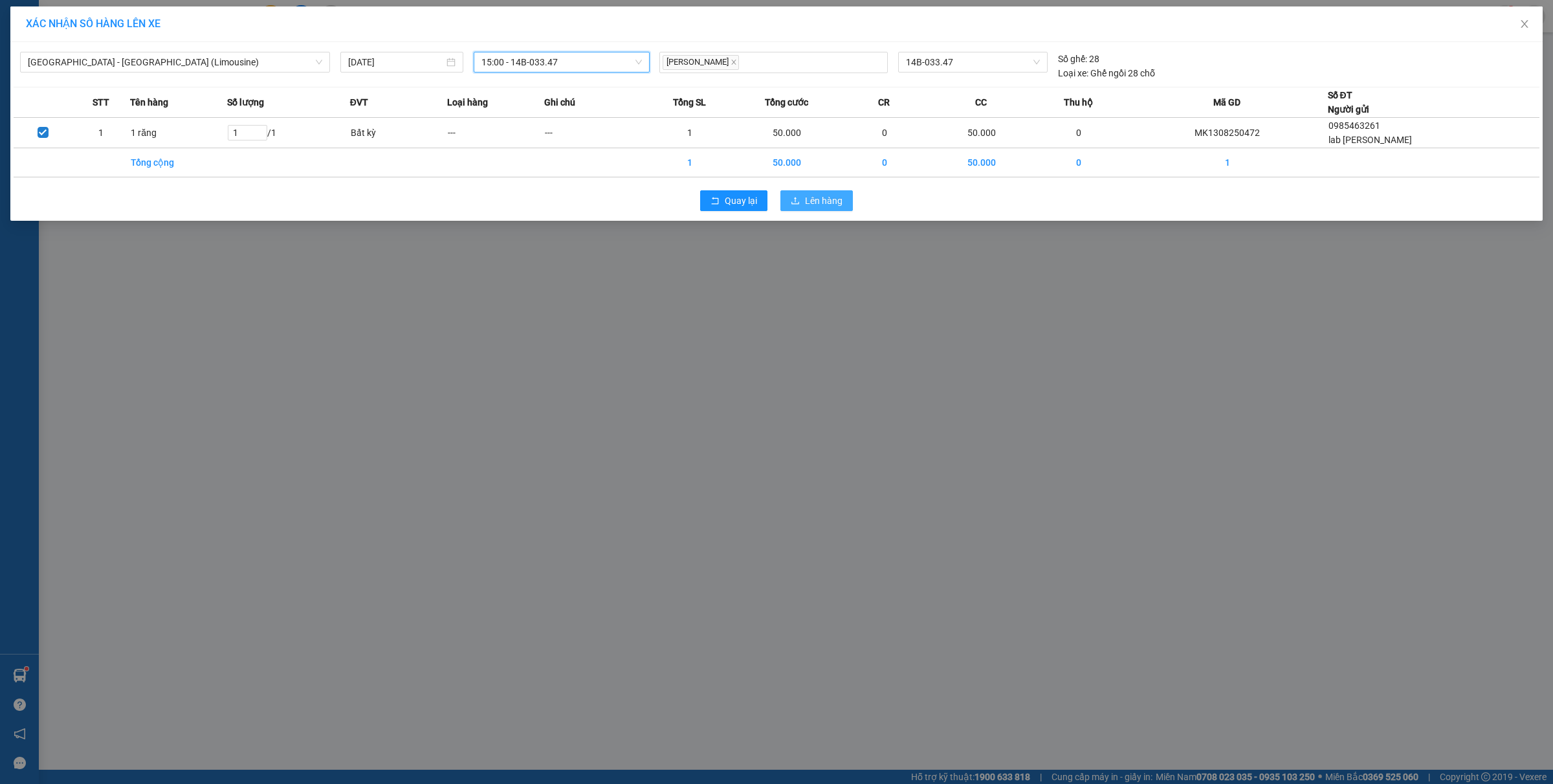
click at [828, 199] on span "Lên hàng" at bounding box center [823, 200] width 38 height 14
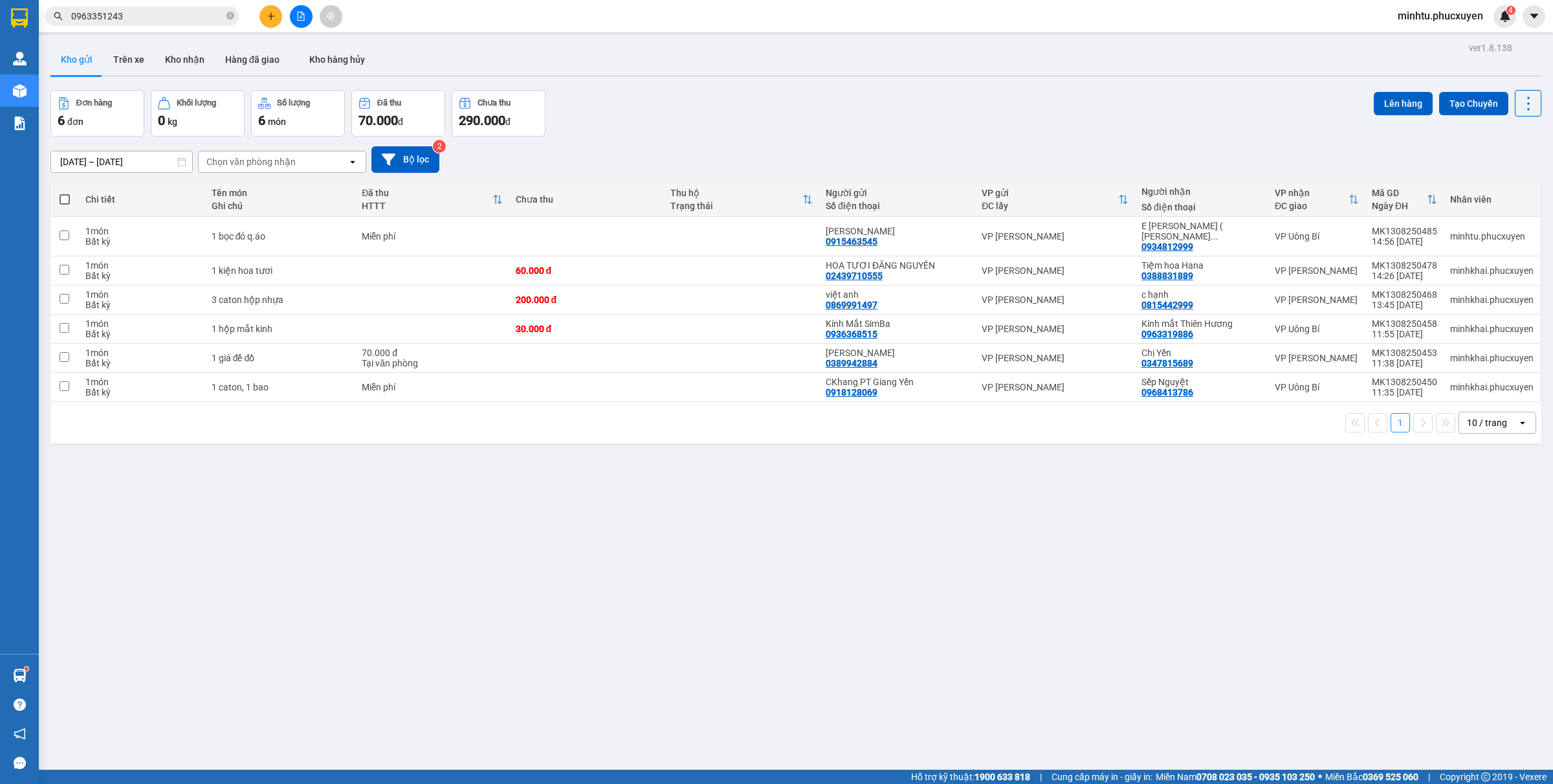
click at [231, 13] on icon "close-circle" at bounding box center [230, 15] width 8 height 8
click at [267, 13] on icon "plus" at bounding box center [271, 16] width 9 height 9
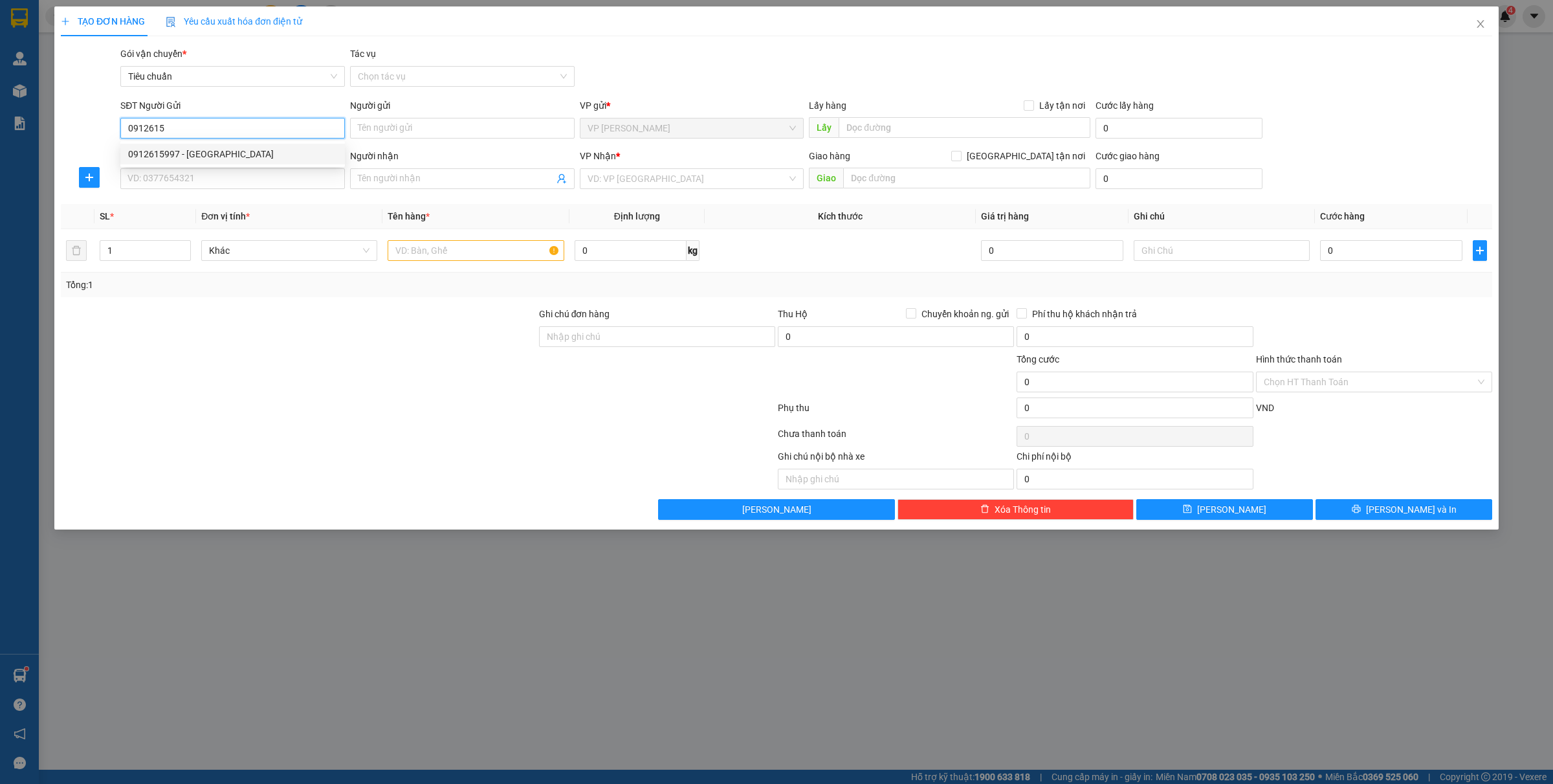
click at [207, 148] on div "0912615997 - Green Lab" at bounding box center [232, 153] width 209 height 14
type input "0912615997"
type input "Green Lab"
type input "0912615997"
click at [183, 173] on input "SĐT Người Nhận *" at bounding box center [233, 179] width 225 height 21
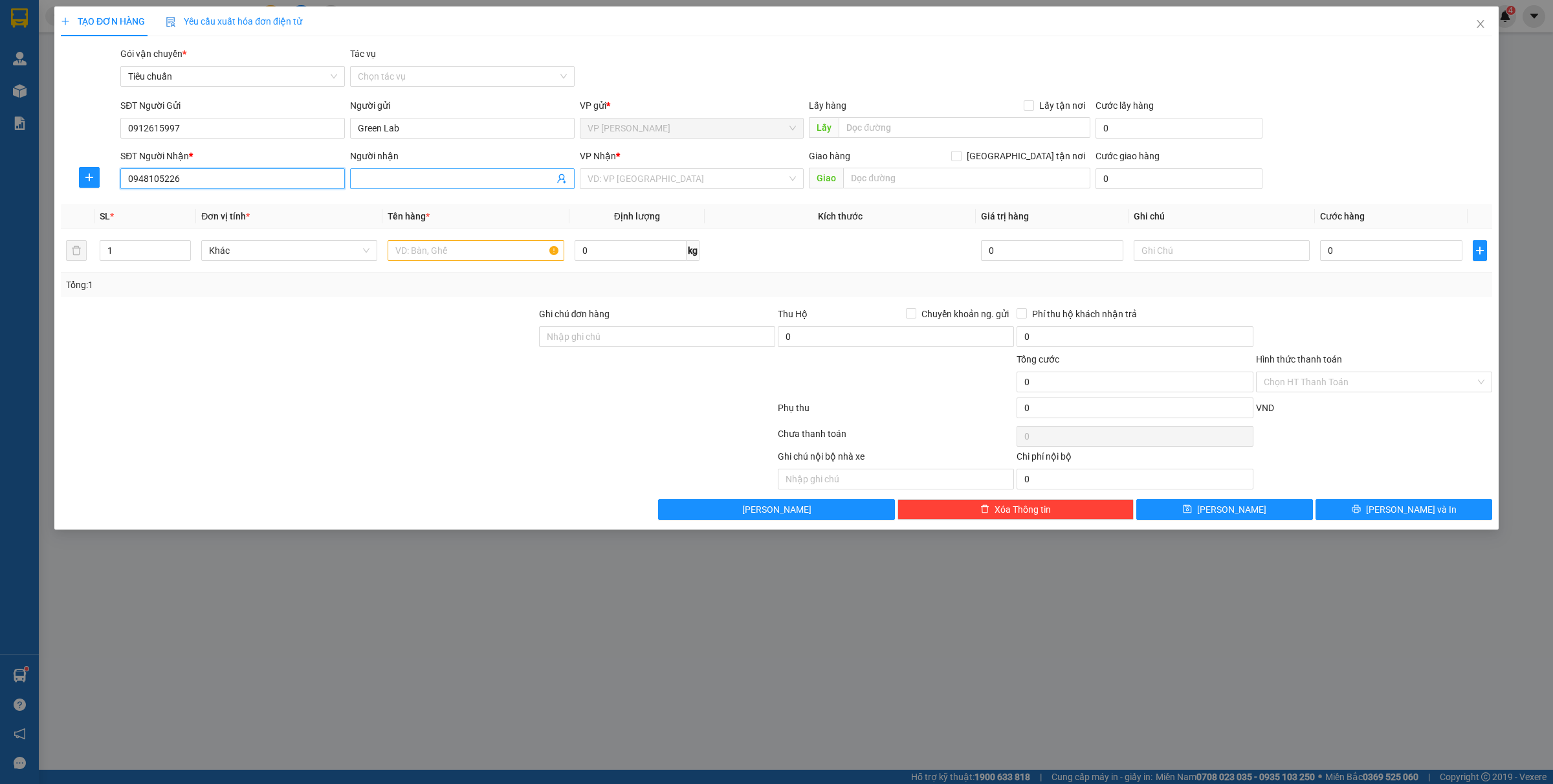
type input "0948105226"
click at [424, 170] on span at bounding box center [463, 179] width 225 height 21
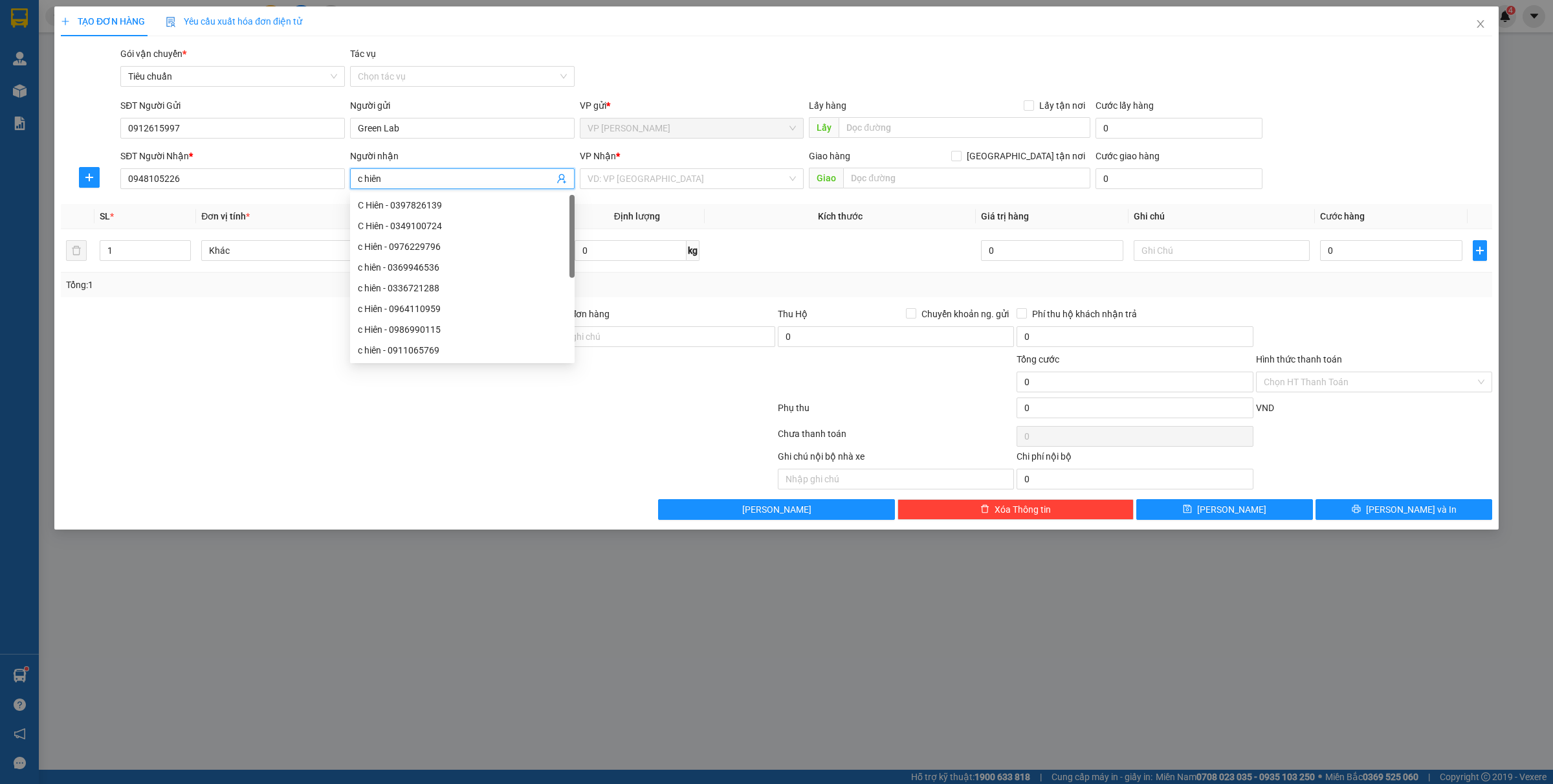
type input "c hiên"
click at [709, 160] on div "VP Nhận *" at bounding box center [693, 156] width 225 height 14
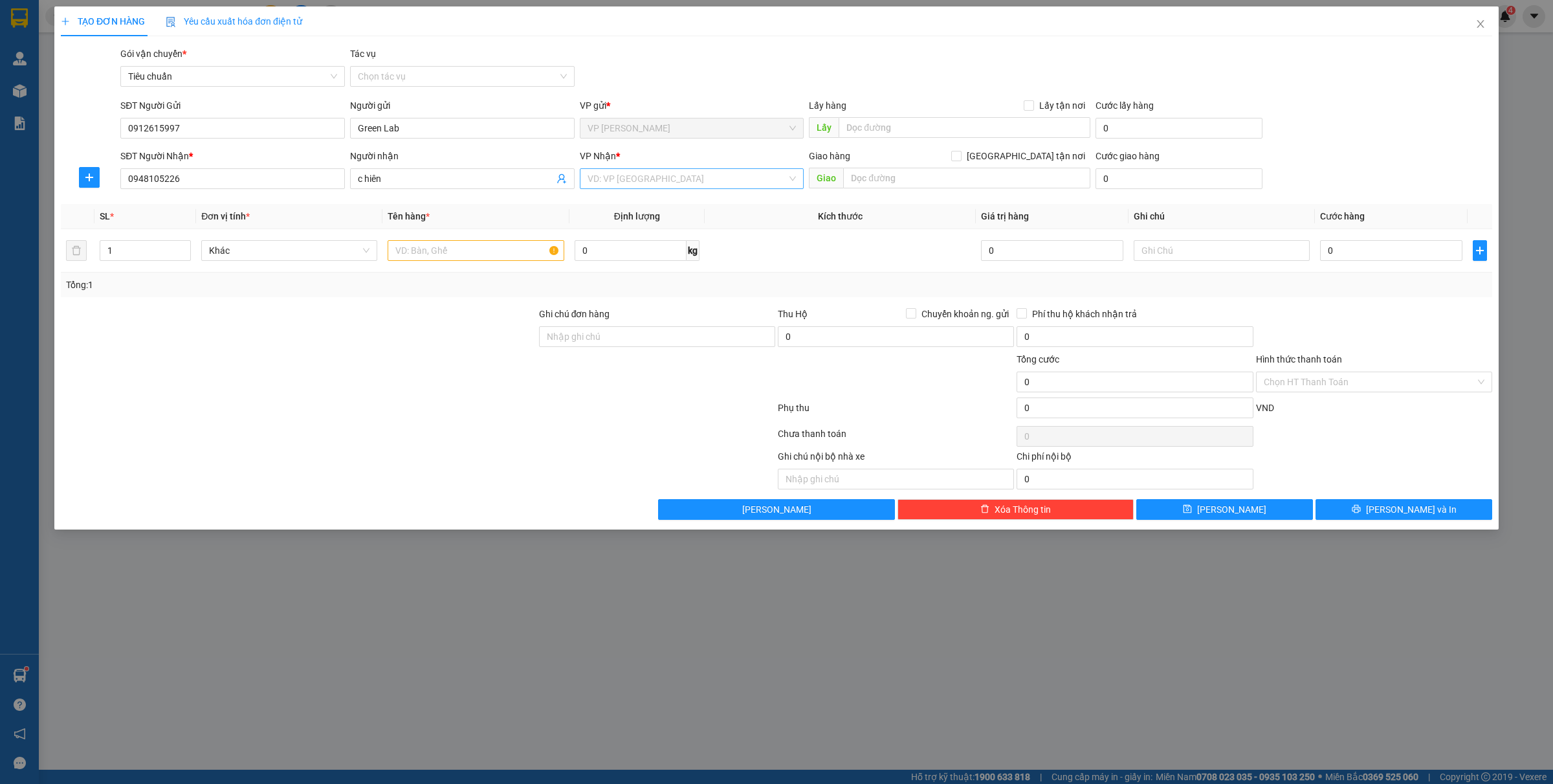
click at [714, 177] on input "search" at bounding box center [688, 178] width 200 height 19
click at [631, 221] on div "VP Bãi Cháy" at bounding box center [692, 225] width 209 height 14
click at [410, 259] on input "text" at bounding box center [475, 250] width 176 height 21
type input "1"
type input "2 hộp"
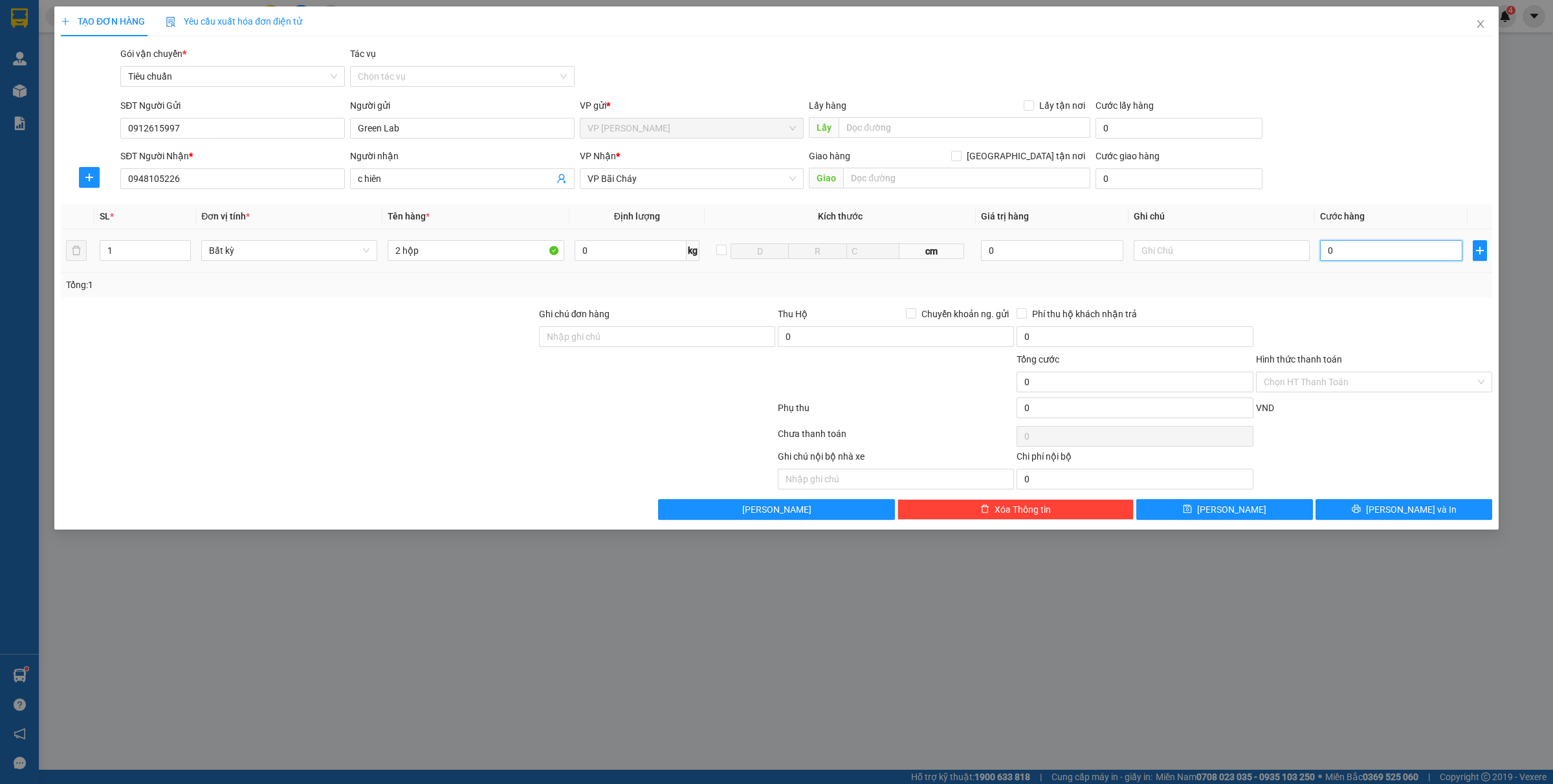
click at [1369, 257] on input "0" at bounding box center [1391, 250] width 143 height 21
type input "40"
type input "4.000"
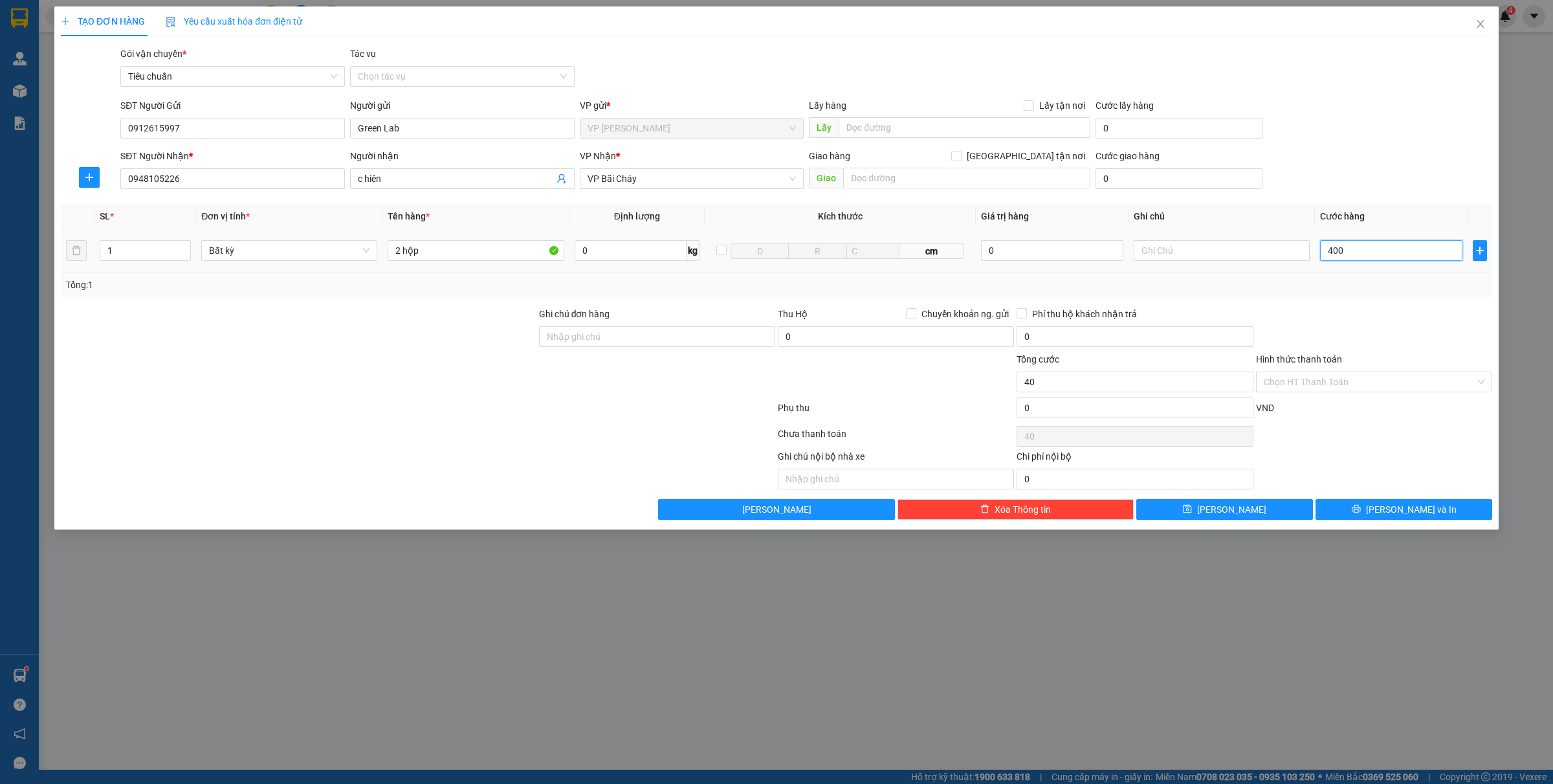
type input "4.000"
type input "40.000"
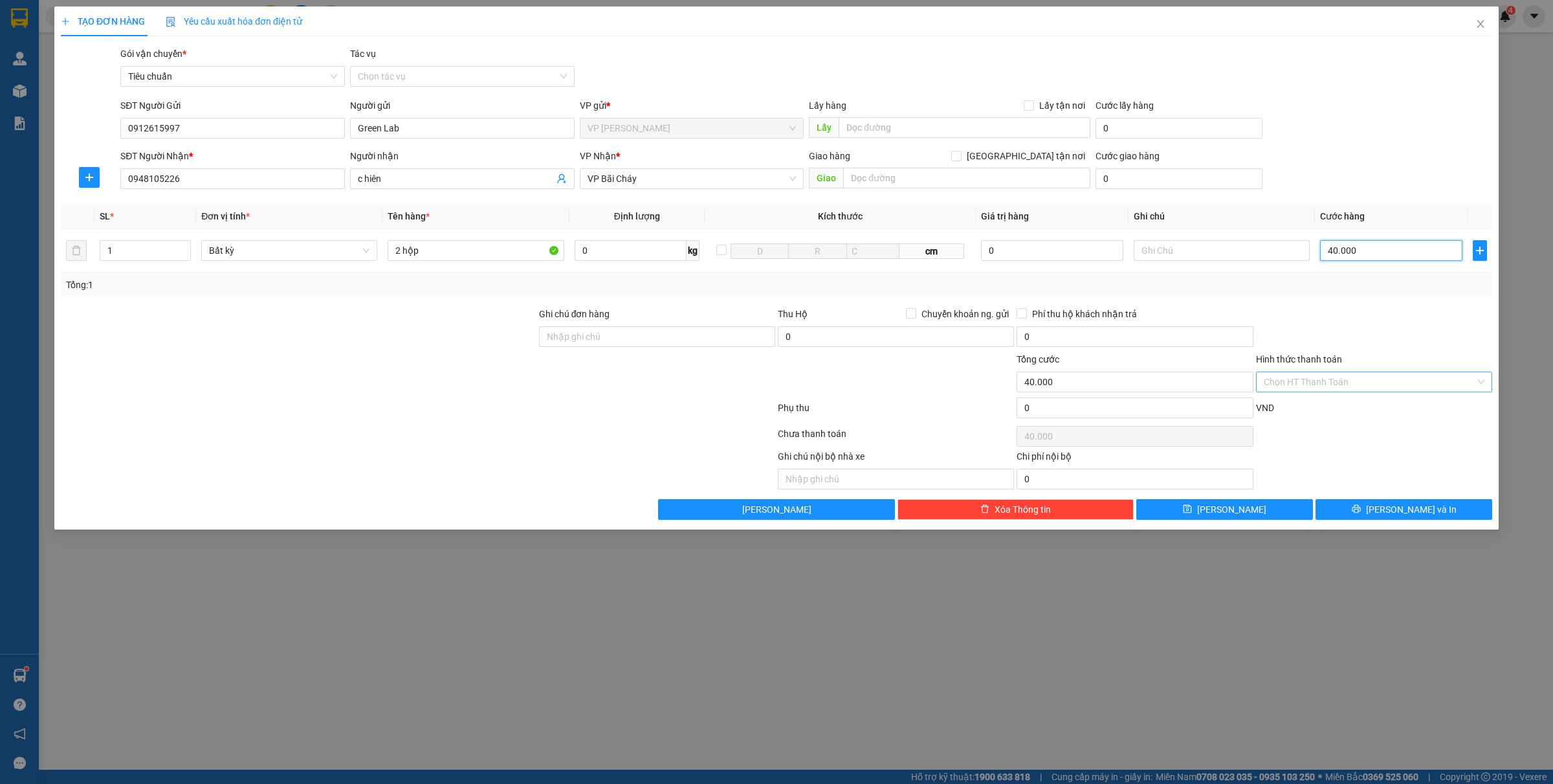
type input "40.000"
click at [1392, 374] on input "Hình thức thanh toán" at bounding box center [1369, 382] width 211 height 19
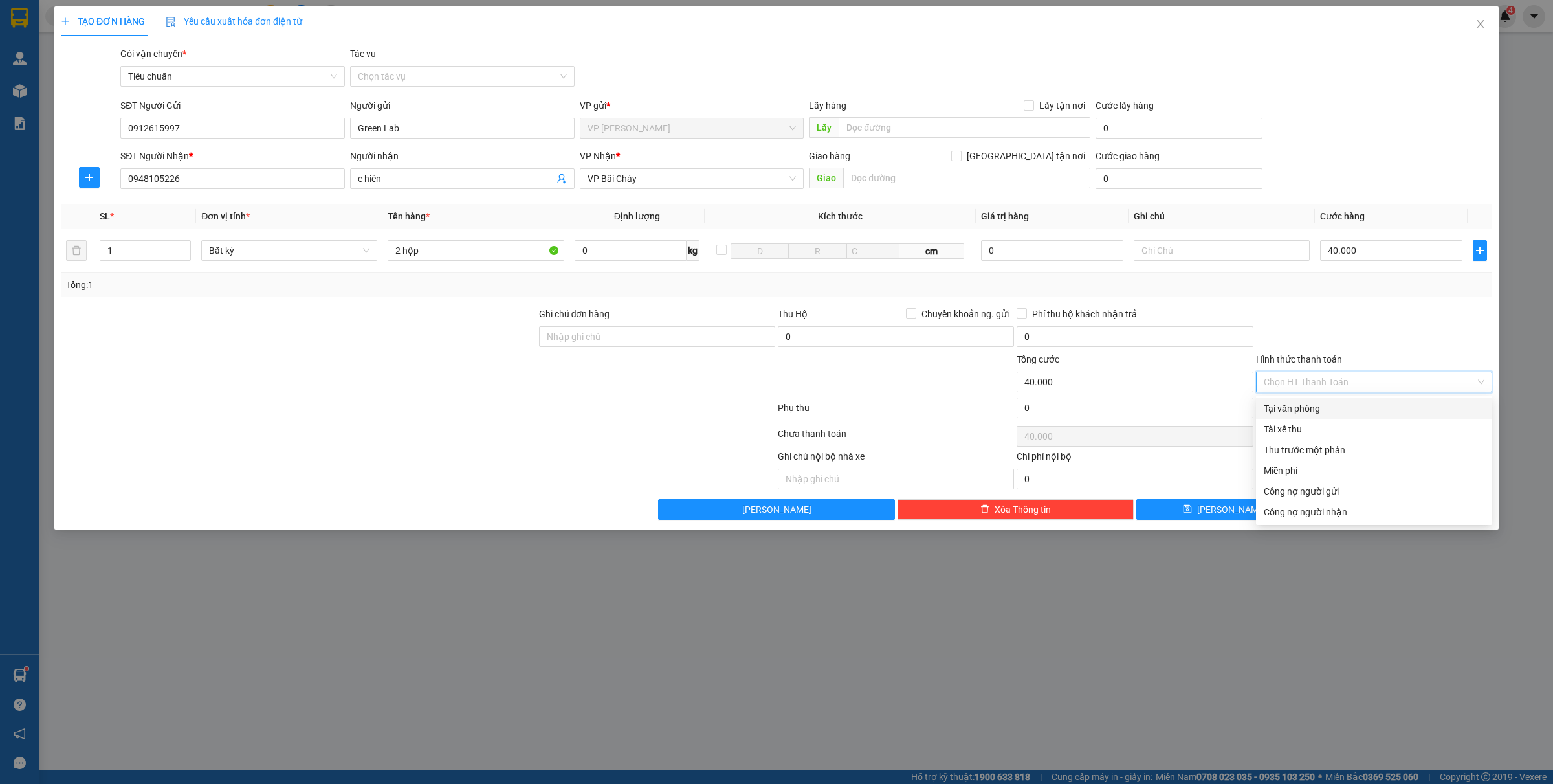
click at [1314, 407] on div "Tại văn phòng" at bounding box center [1374, 408] width 221 height 14
type input "0"
click at [1397, 495] on div "Transit Pickup Surcharge Ids Transit Deliver Surcharge Ids Transit Deliver Surc…" at bounding box center [776, 283] width 1431 height 473
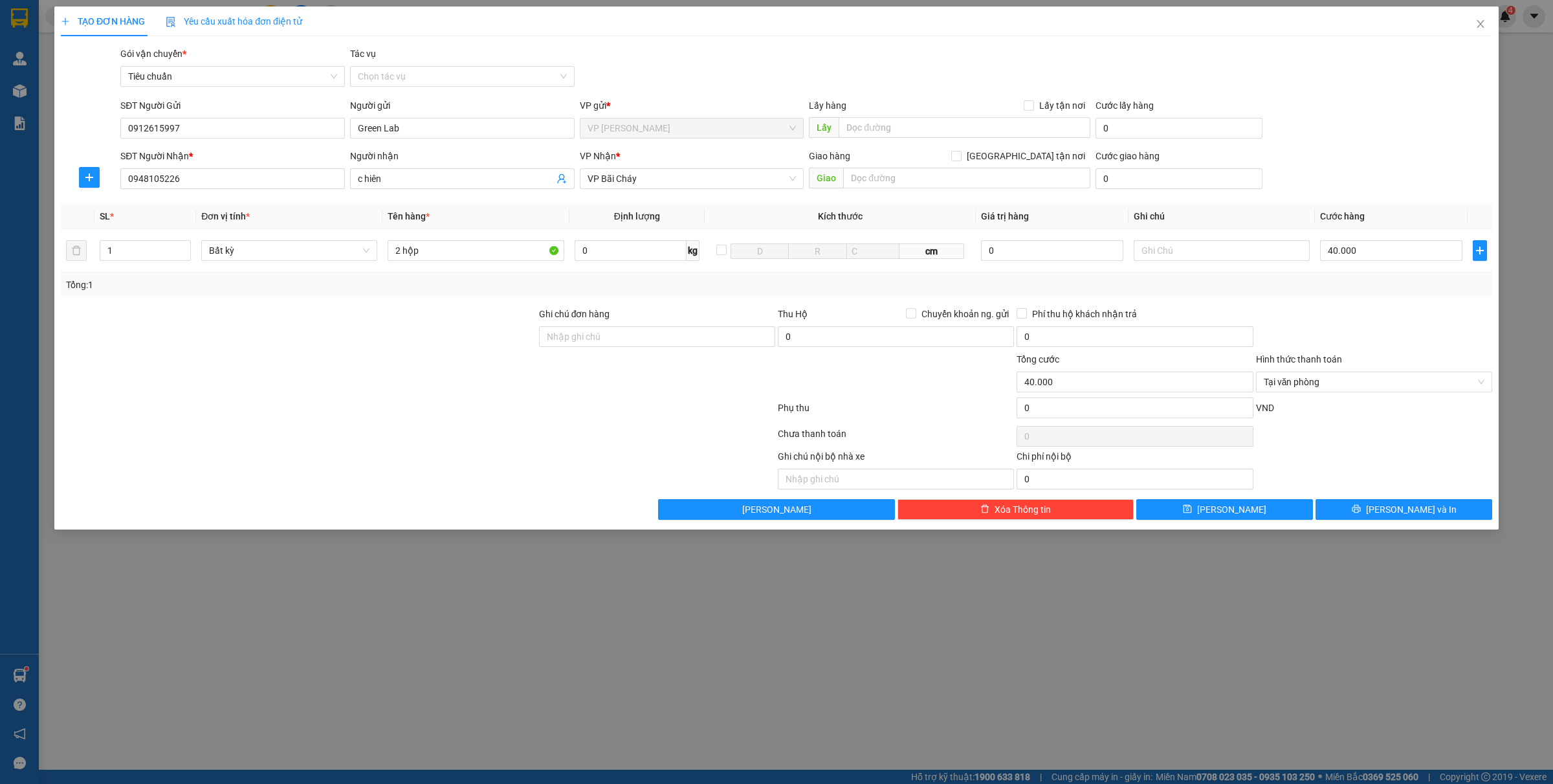
click at [1403, 498] on div "Transit Pickup Surcharge Ids Transit Deliver Surcharge Ids Transit Deliver Surc…" at bounding box center [776, 283] width 1431 height 473
click at [1417, 500] on button "[PERSON_NAME] và In" at bounding box center [1404, 509] width 177 height 21
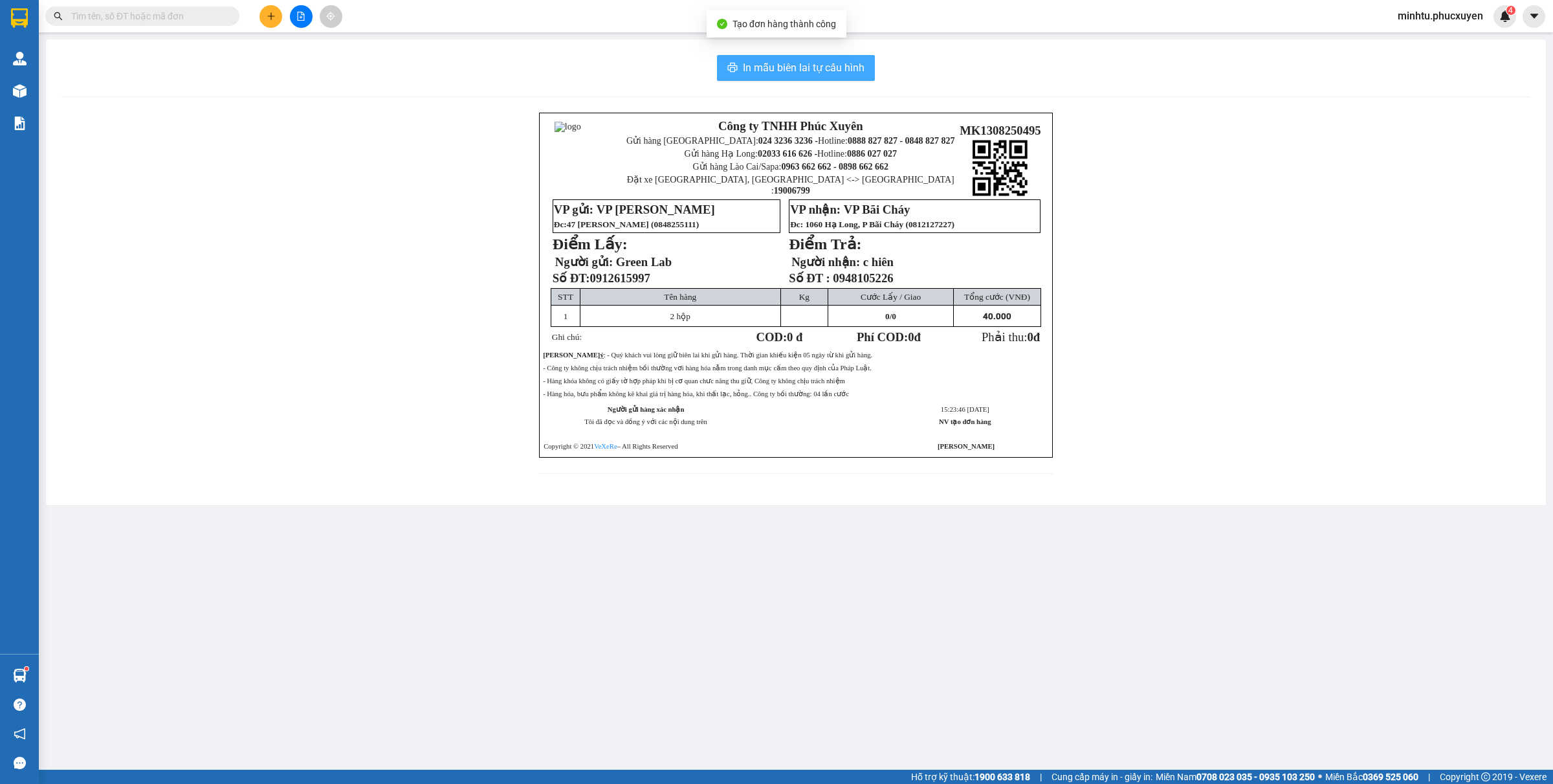
click at [795, 64] on span "In mẫu biên lai tự cấu hình" at bounding box center [803, 67] width 122 height 16
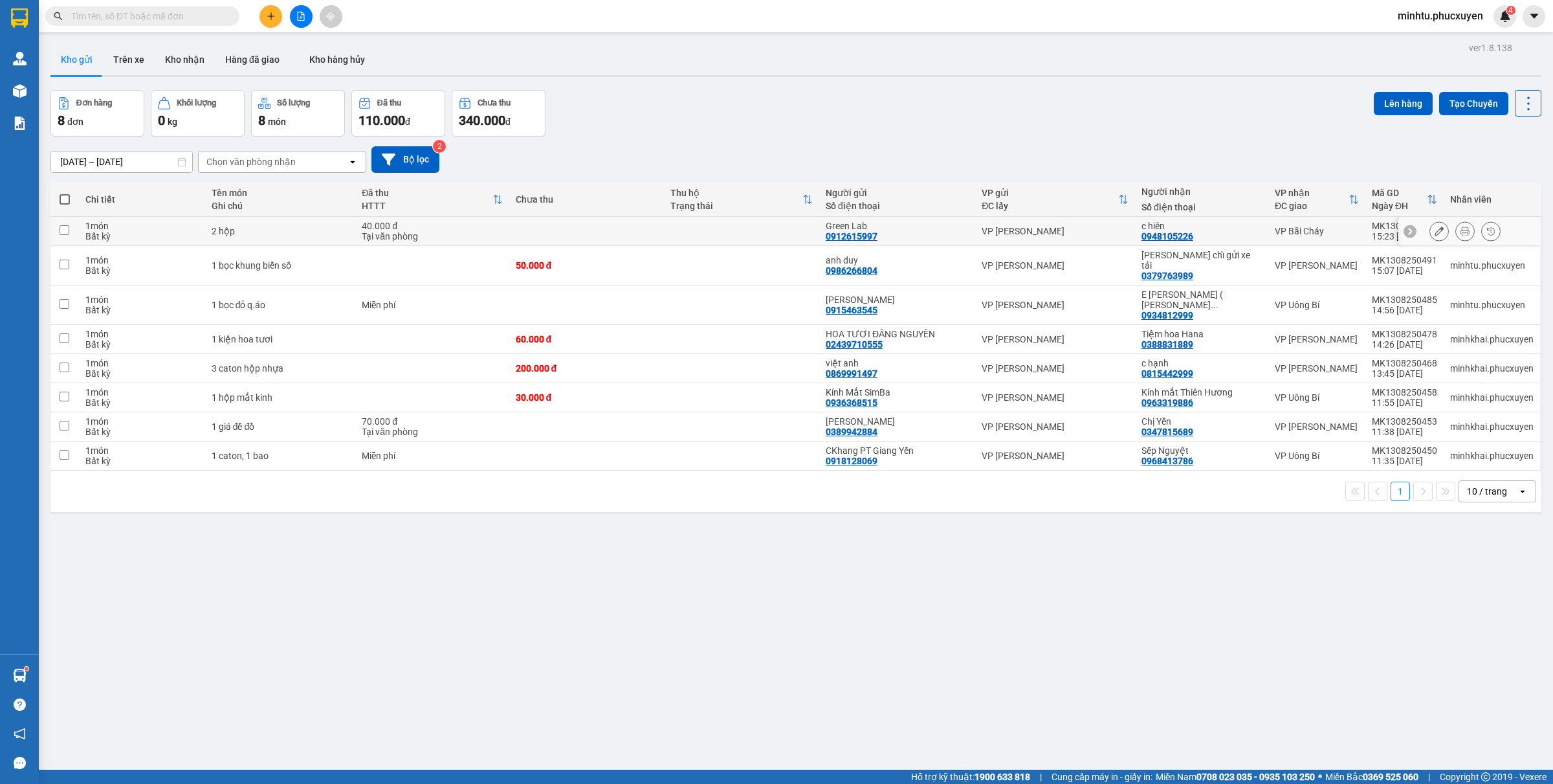
click at [1461, 231] on icon at bounding box center [1465, 231] width 9 height 9
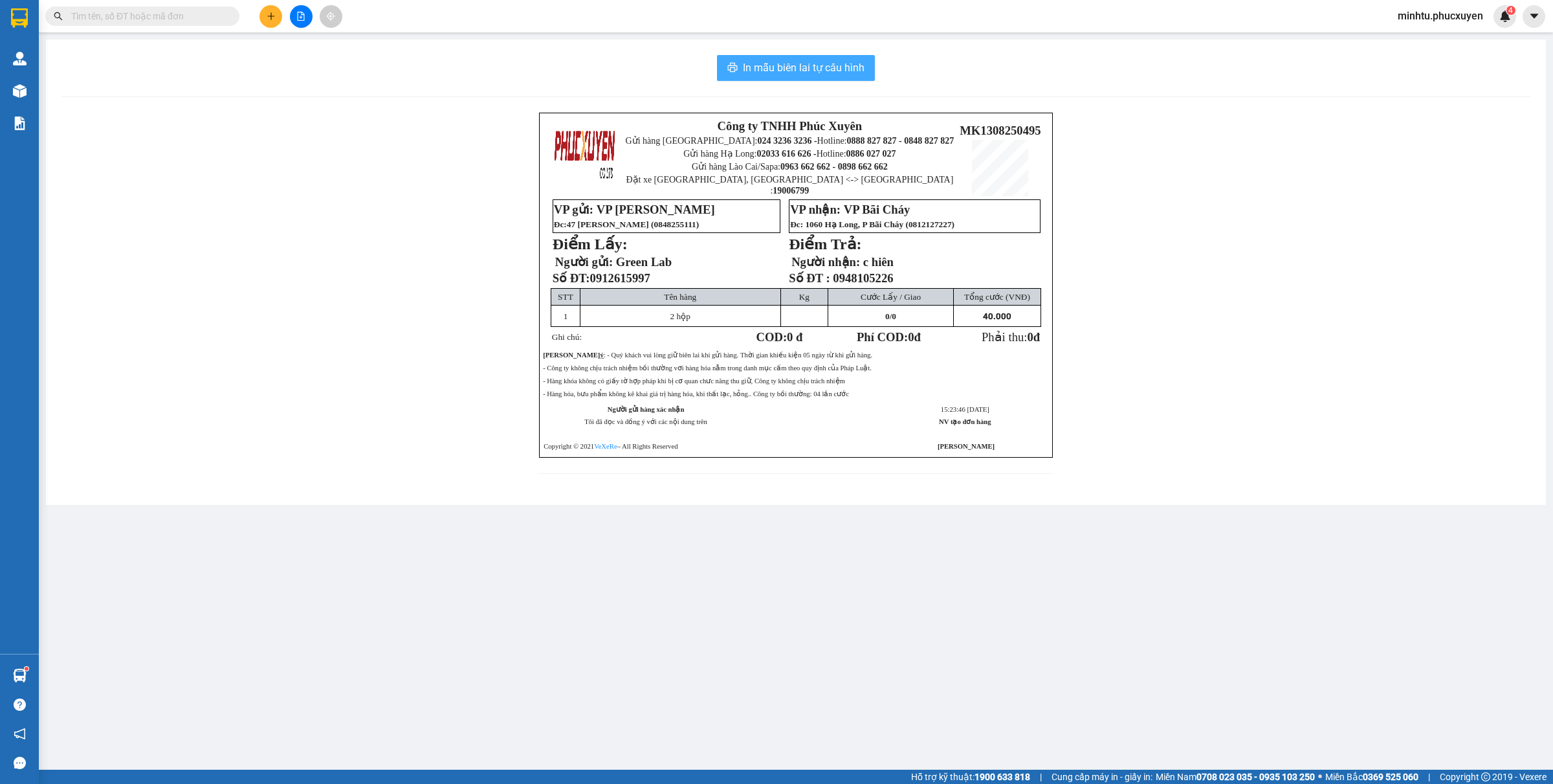
click at [860, 60] on span "In mẫu biên lai tự cấu hình" at bounding box center [803, 67] width 122 height 16
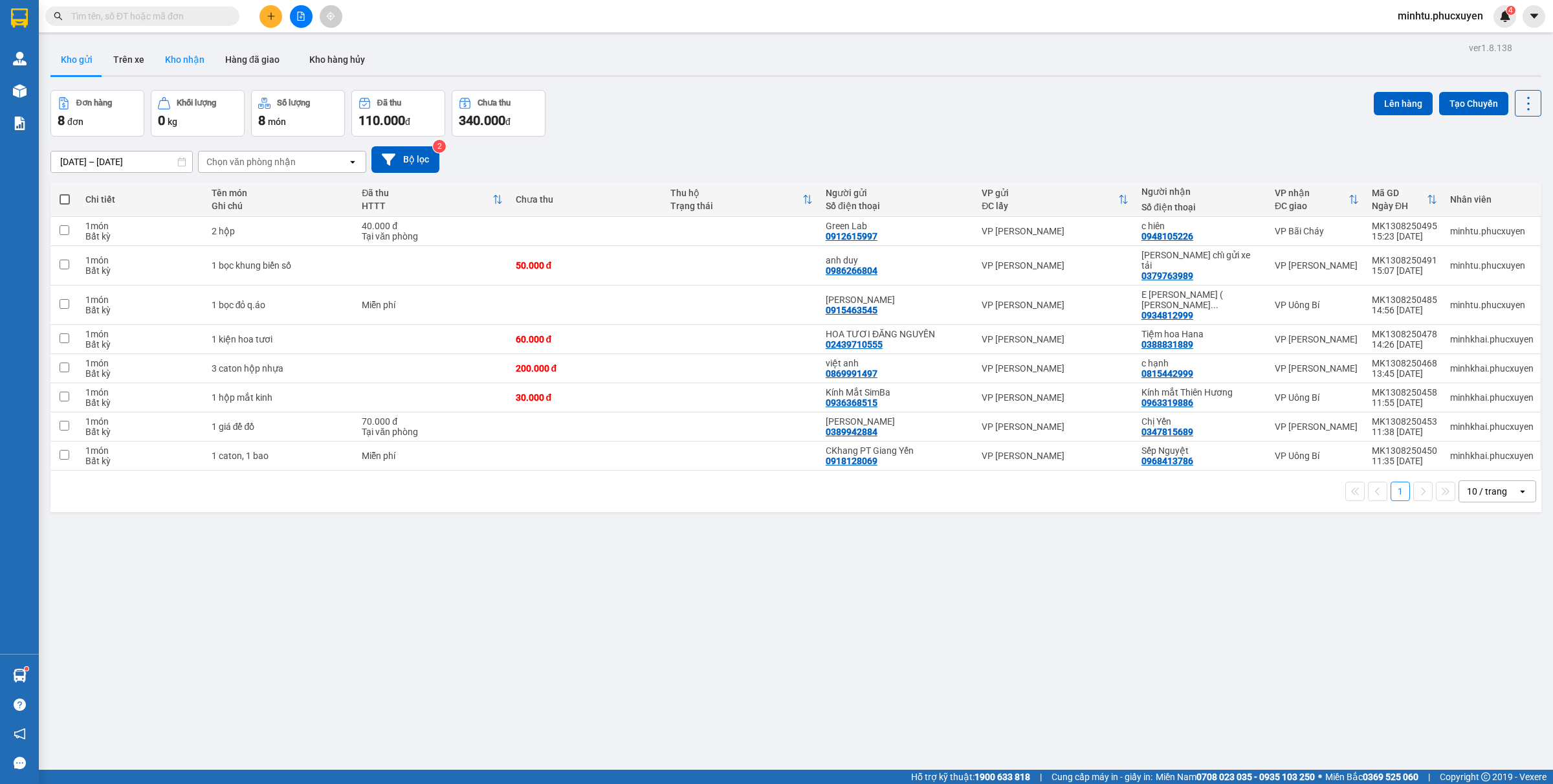
click at [183, 60] on button "Kho nhận" at bounding box center [184, 59] width 60 height 31
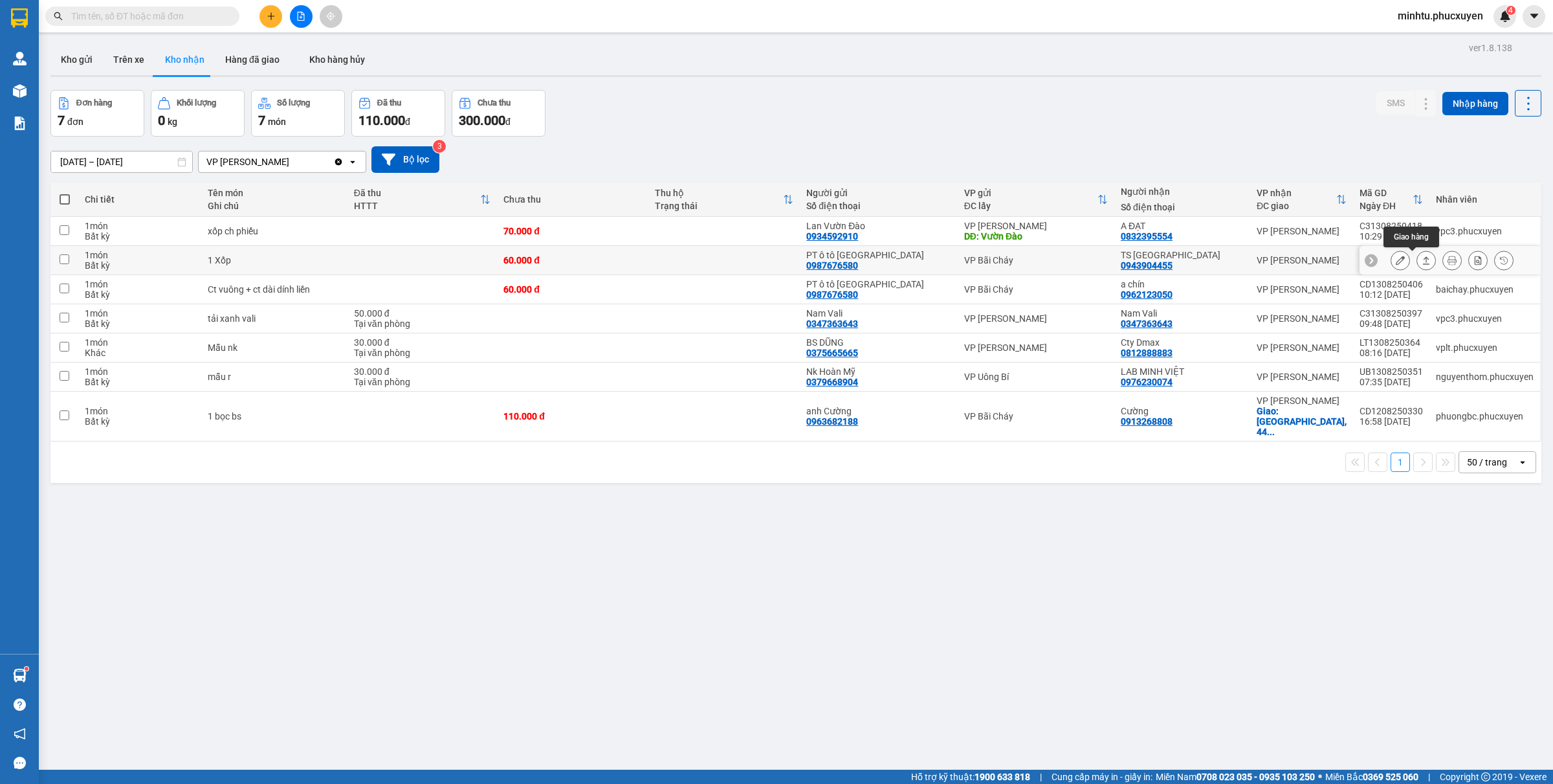
click at [1423, 259] on icon at bounding box center [1426, 260] width 7 height 8
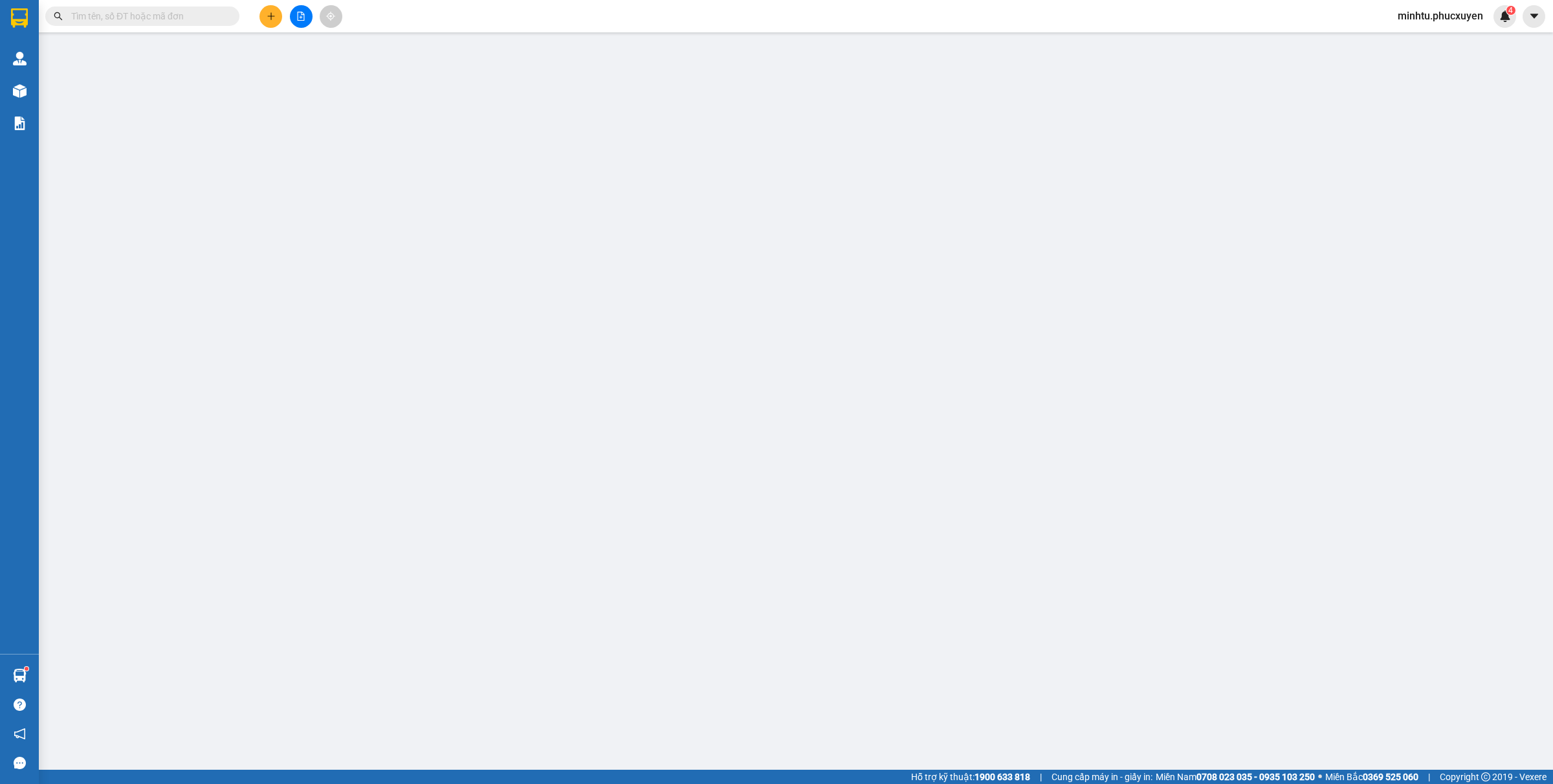
type input "0987676580"
type input "PT ô tô [GEOGRAPHIC_DATA]"
type input "0943904455"
type input "TS [GEOGRAPHIC_DATA]"
type input "60.000"
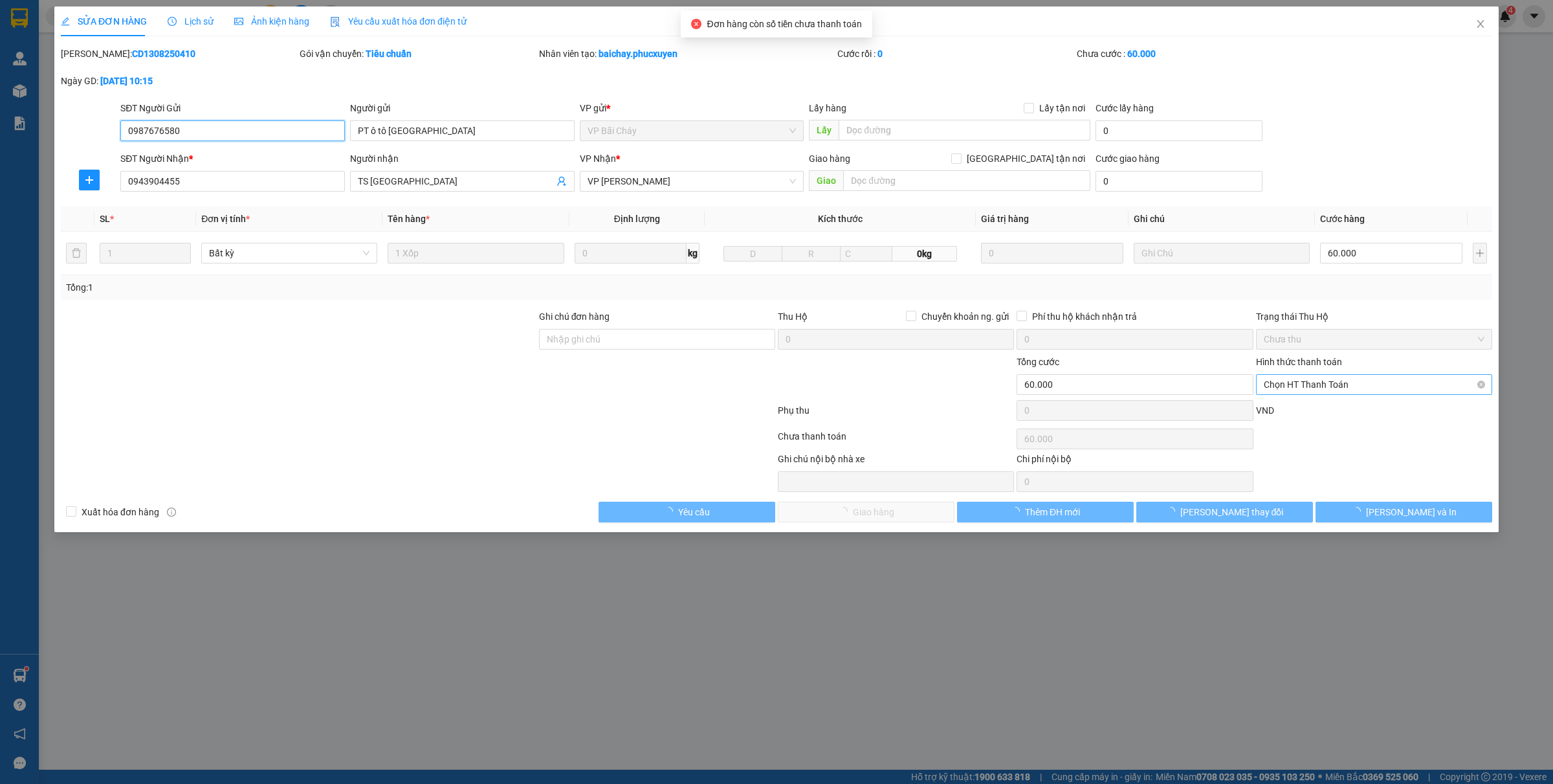
click at [1293, 383] on span "Chọn HT Thanh Toán" at bounding box center [1374, 384] width 221 height 19
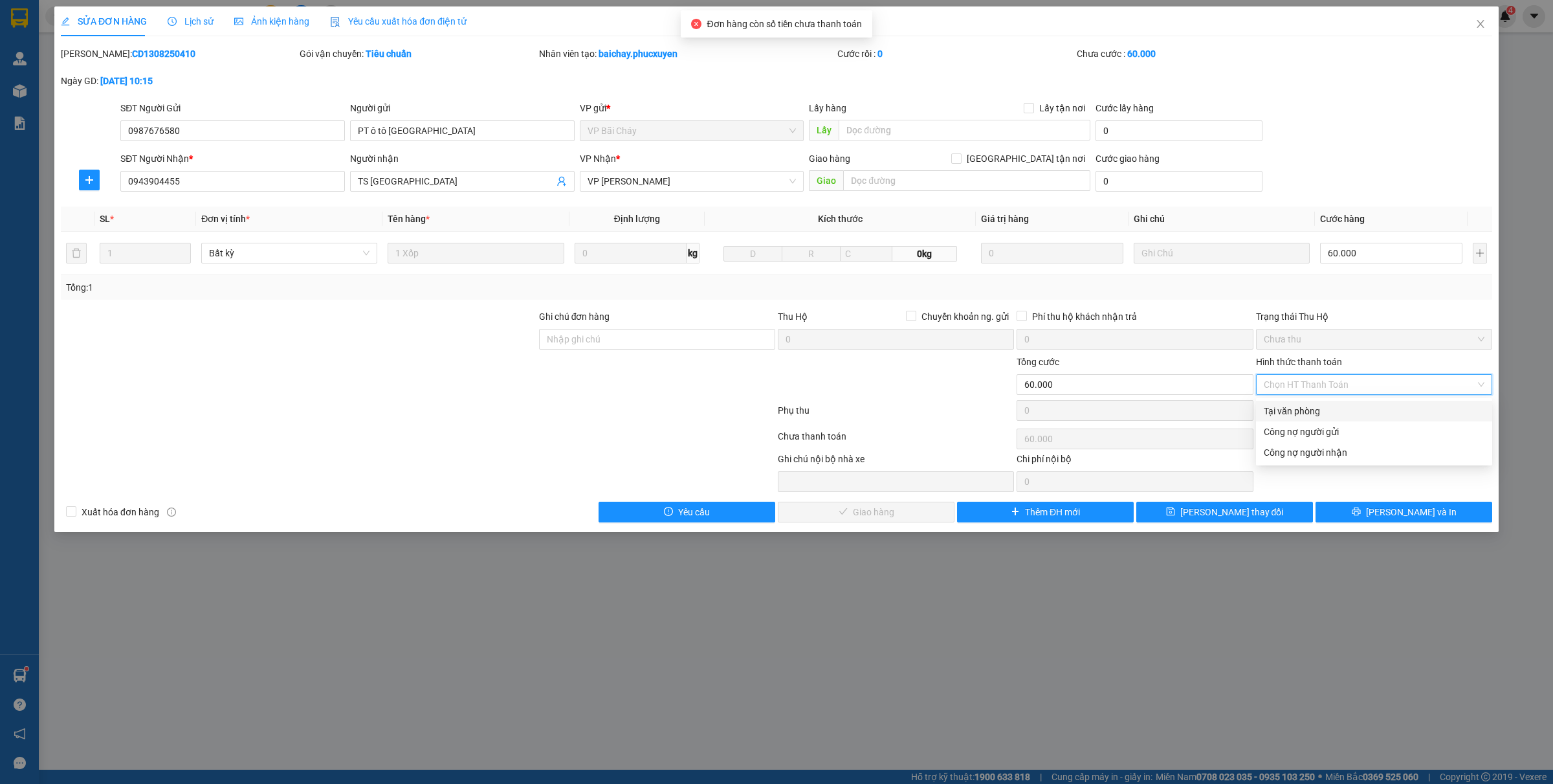
click at [1283, 402] on div "Tại văn phòng" at bounding box center [1374, 411] width 236 height 21
type input "0"
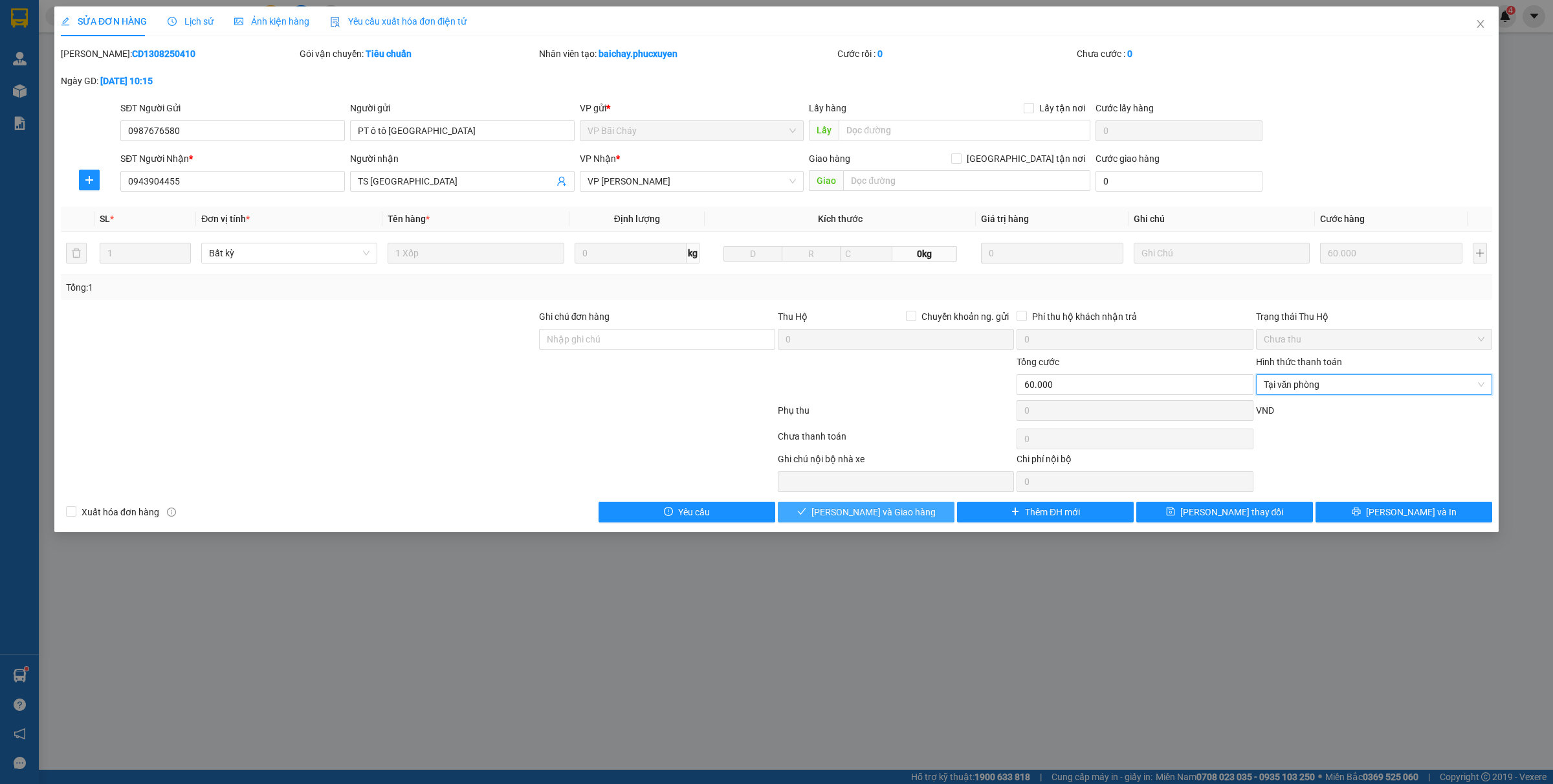
click at [906, 506] on span "[PERSON_NAME] và Giao hàng" at bounding box center [874, 511] width 124 height 14
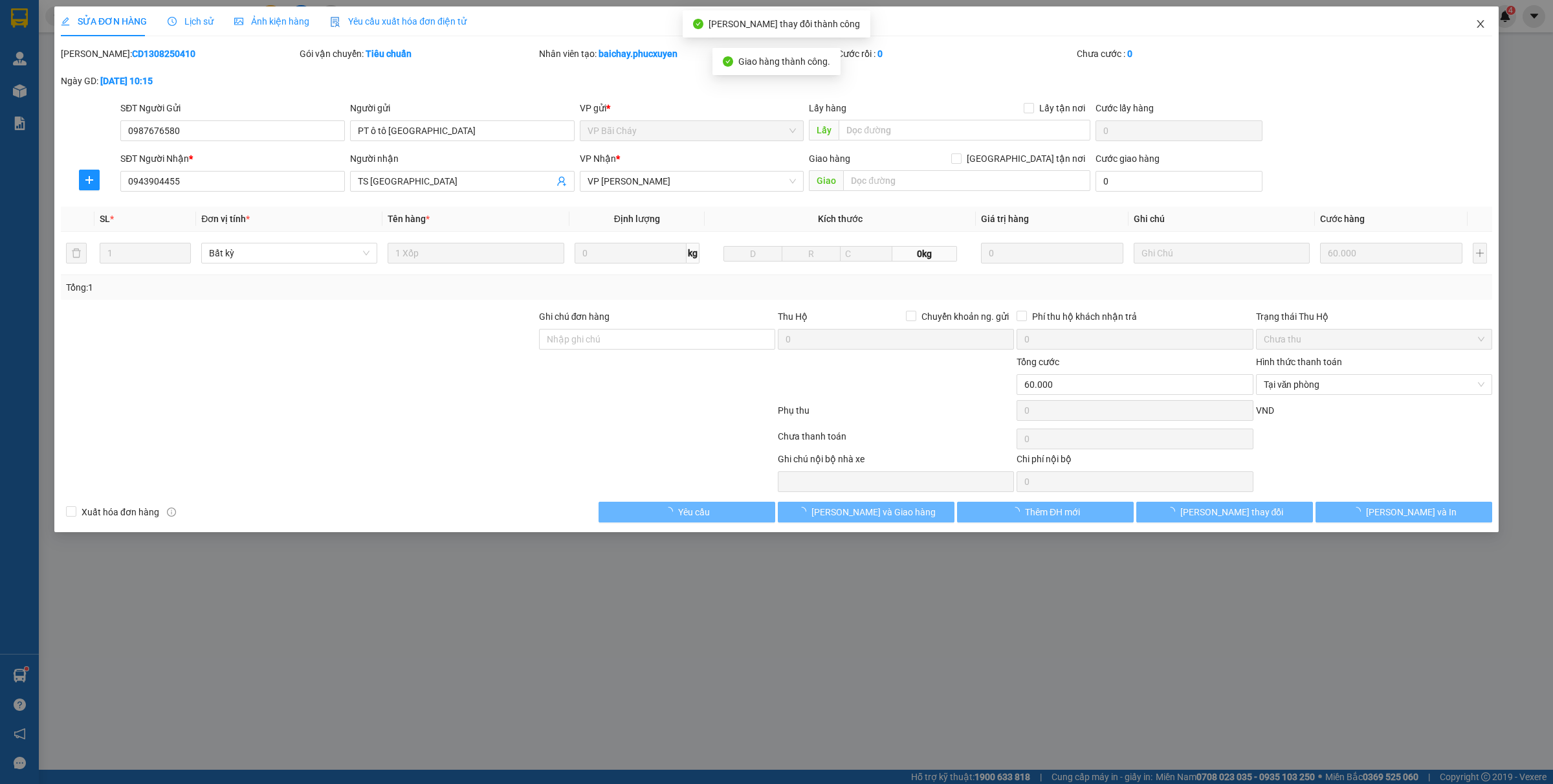
click at [1479, 21] on icon "close" at bounding box center [1481, 23] width 10 height 10
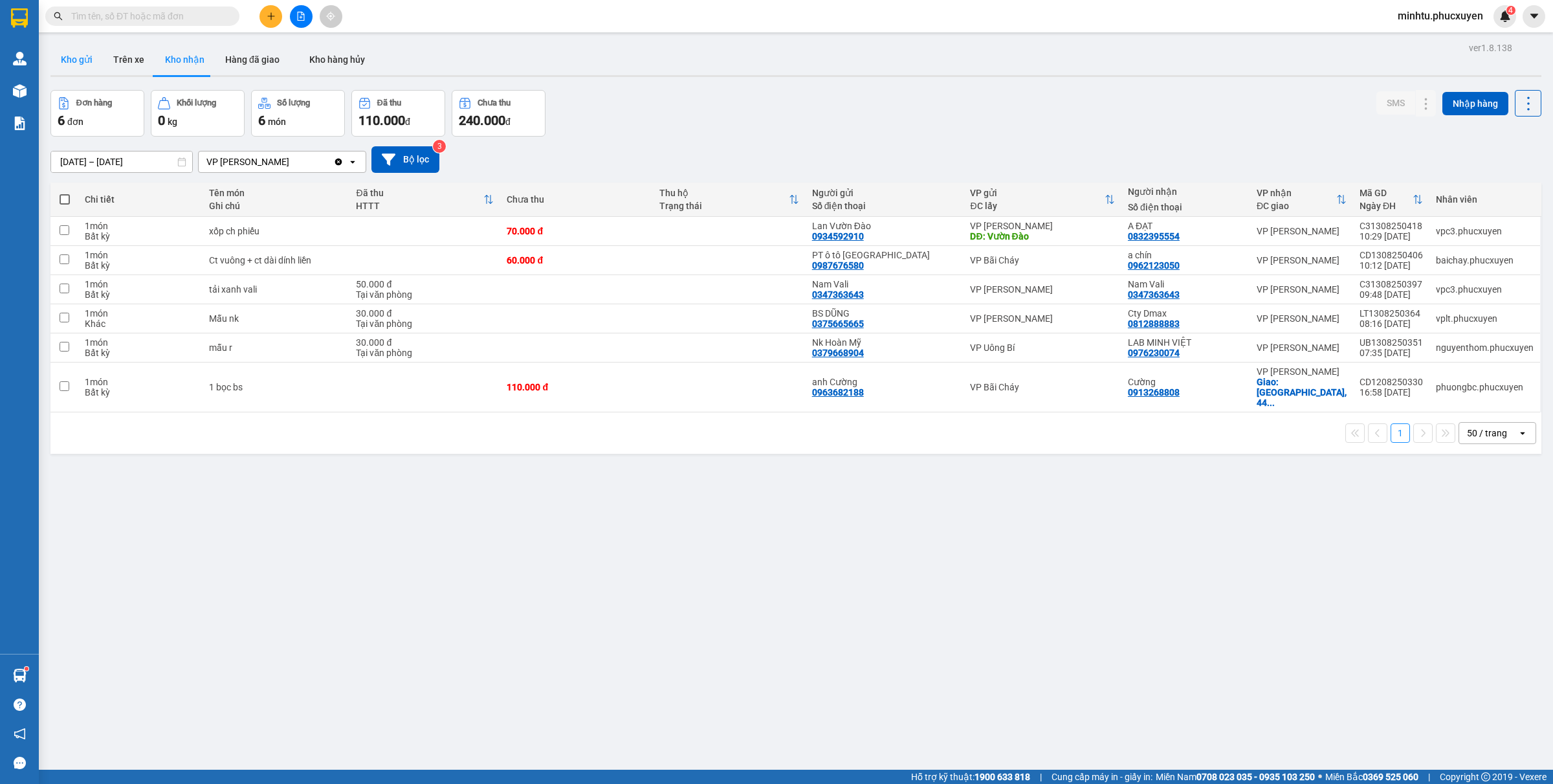
click at [81, 56] on button "Kho gửi" at bounding box center [76, 59] width 53 height 31
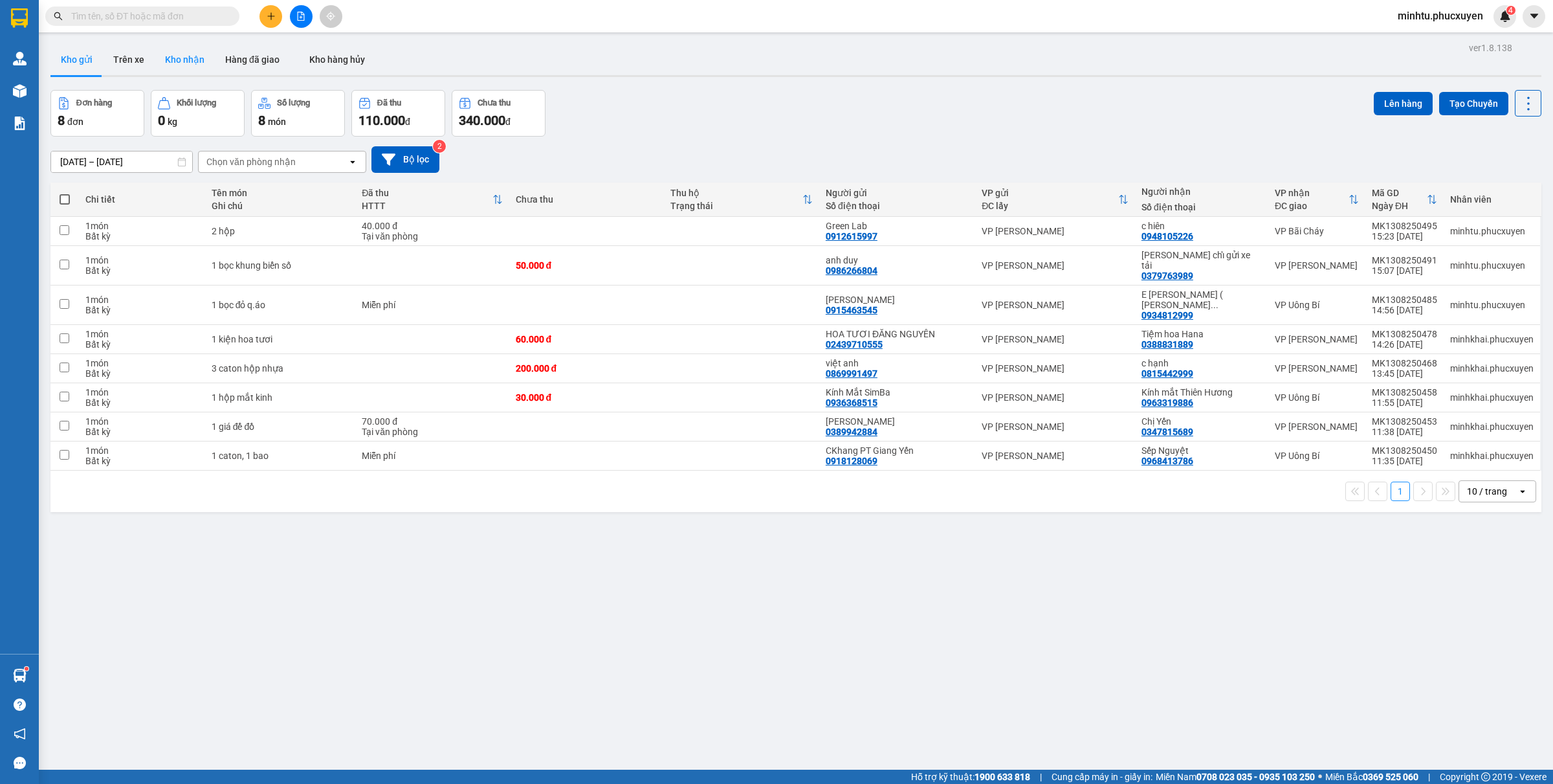
click at [189, 61] on button "Kho nhận" at bounding box center [184, 59] width 60 height 31
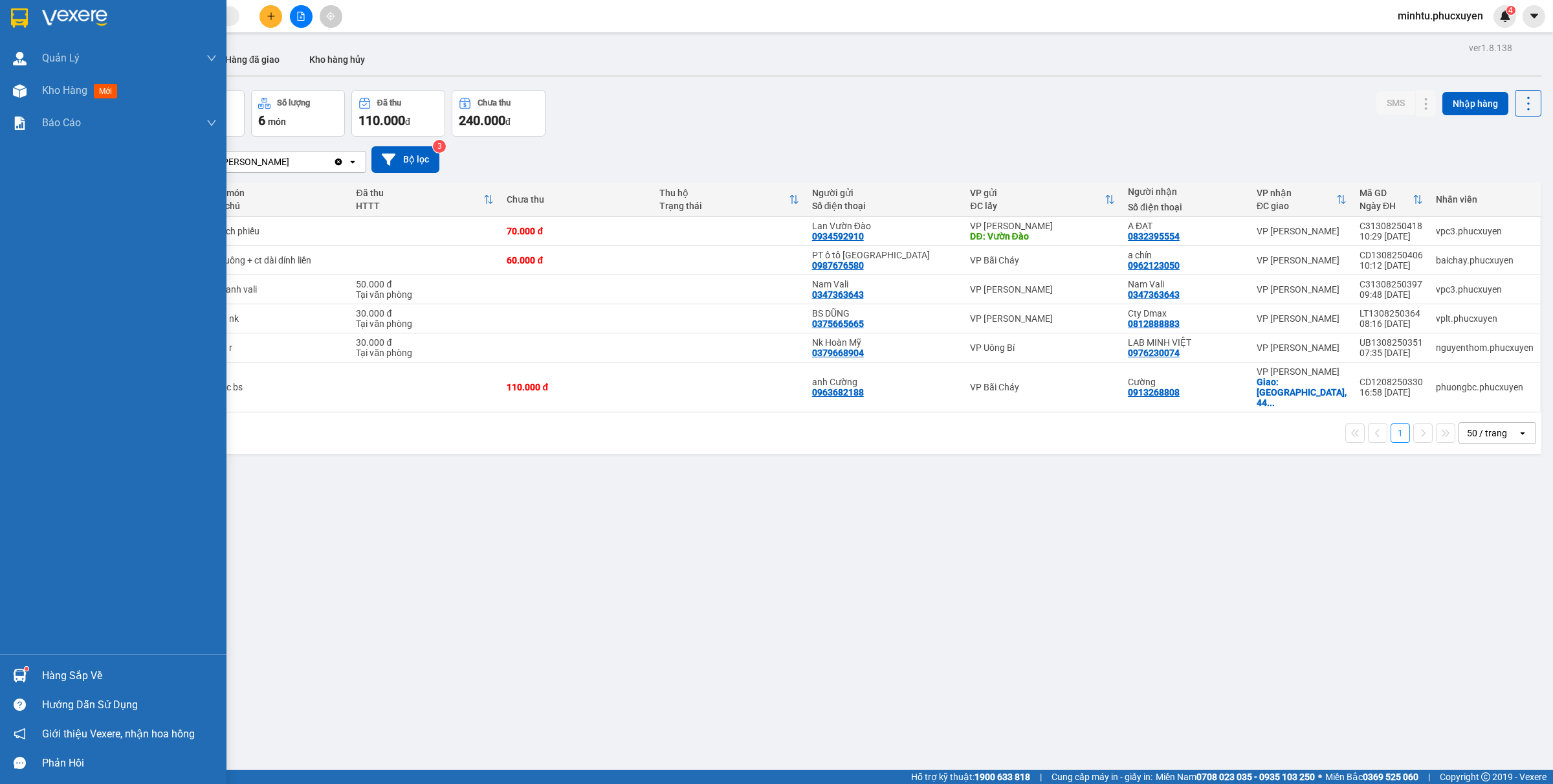
click at [41, 675] on div "Hàng sắp về" at bounding box center [113, 675] width 226 height 29
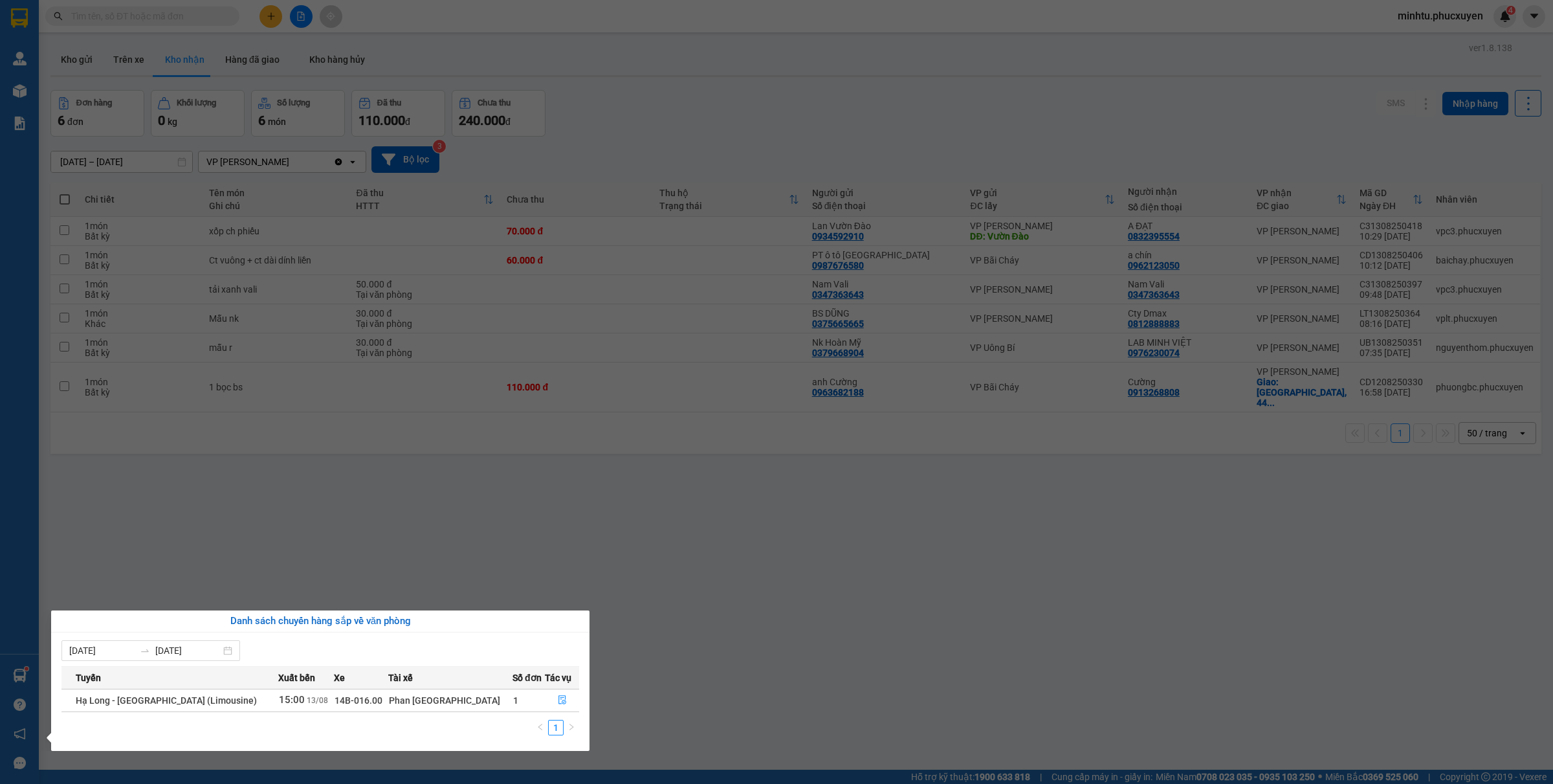
click at [704, 672] on section "Kết quả tìm kiếm ( 3 ) Bộ lọc Mã ĐH Trạng thái Món hàng Thu hộ Tổng cước Chưa c…" at bounding box center [776, 392] width 1553 height 784
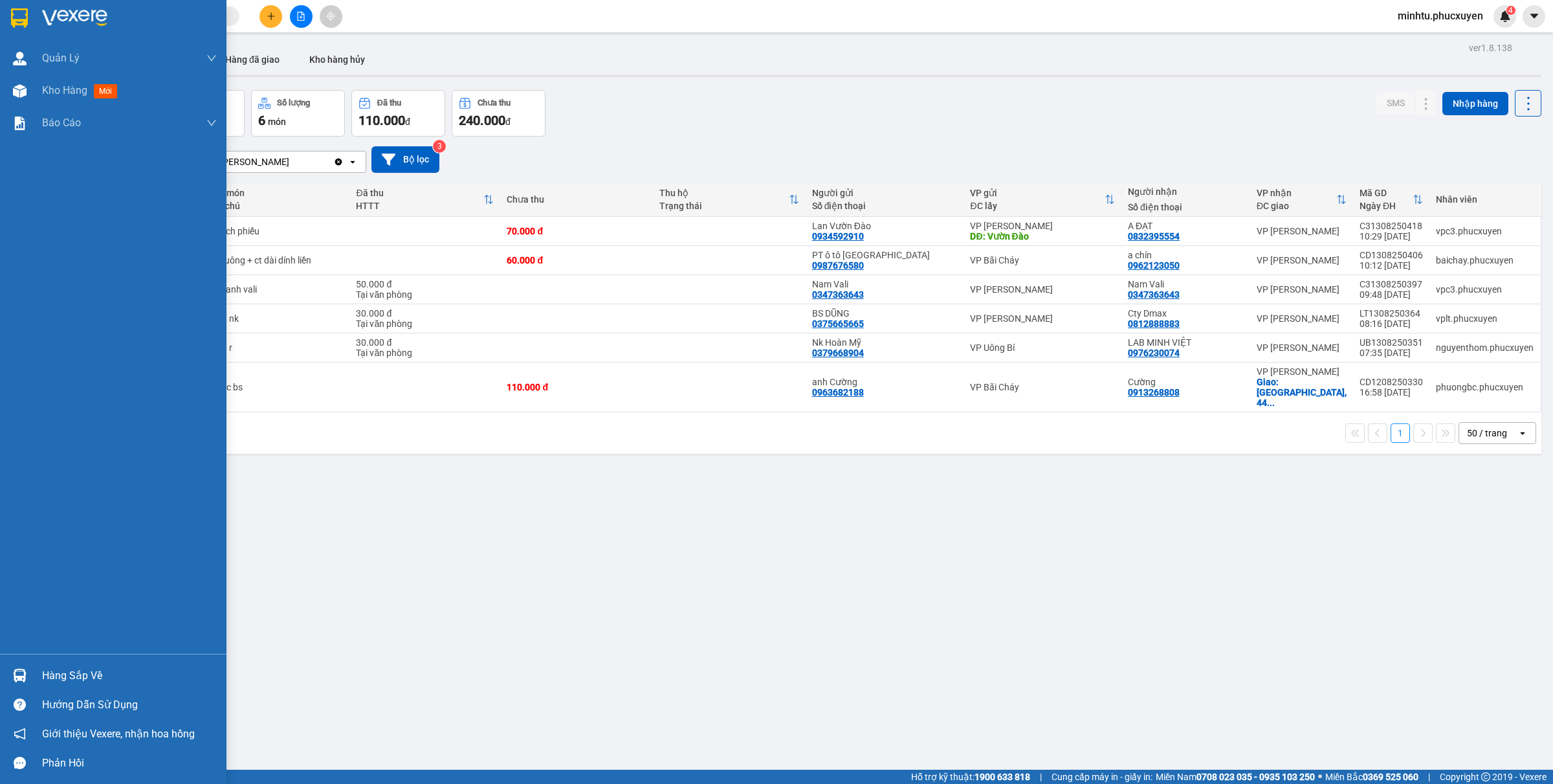
click at [31, 657] on div "Hàng sắp về Hướng dẫn sử dụng Giới thiệu Vexere, nhận hoa hồng Phản hồi" at bounding box center [113, 714] width 226 height 123
drag, startPoint x: 47, startPoint y: 668, endPoint x: 57, endPoint y: 671, distance: 10.4
click at [49, 670] on div "Hàng sắp về" at bounding box center [113, 675] width 226 height 29
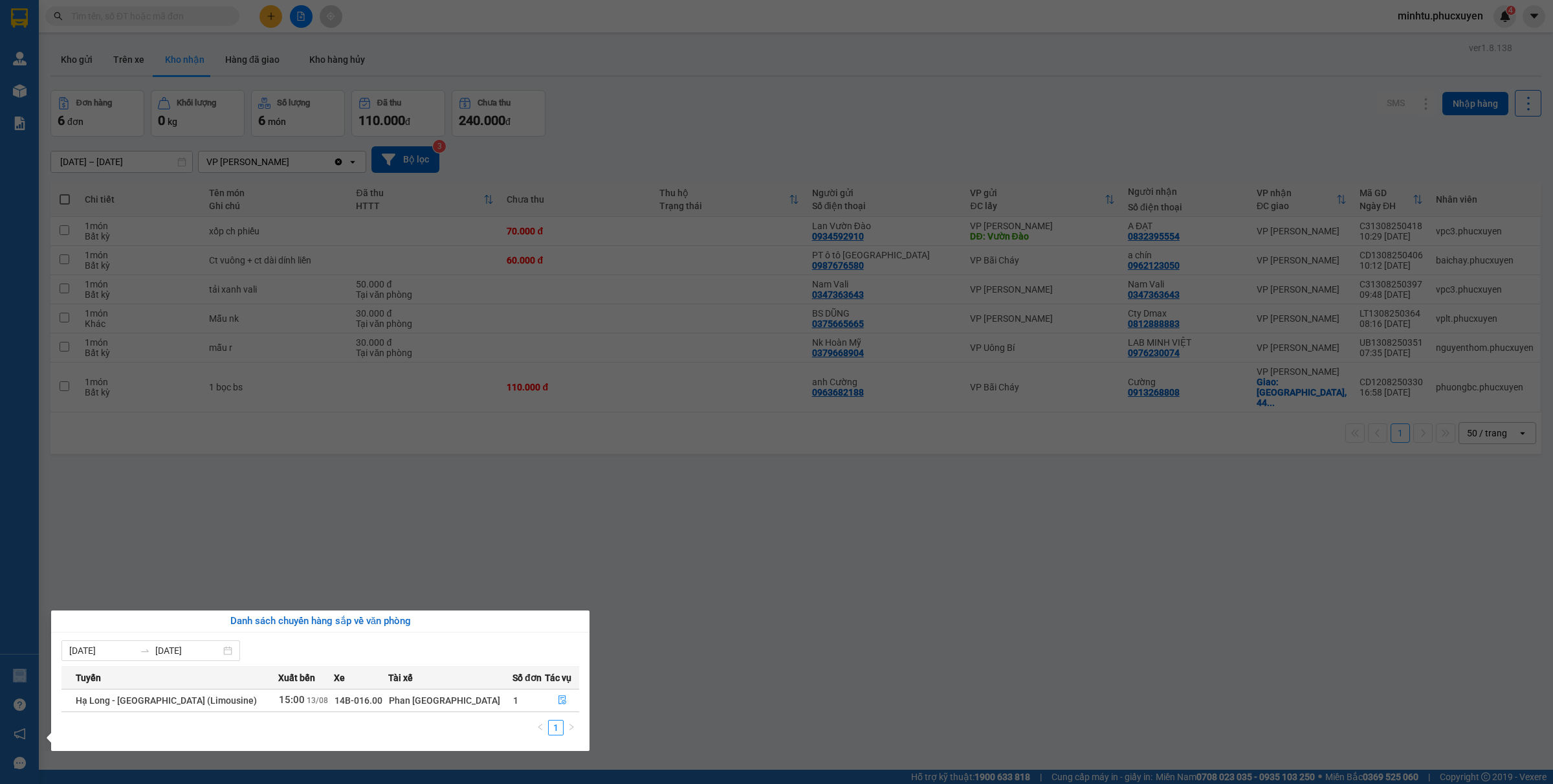
click at [741, 708] on section "Kết quả tìm kiếm ( 3 ) Bộ lọc Mã ĐH Trạng thái Món hàng Thu hộ Tổng cước Chưa c…" at bounding box center [776, 392] width 1553 height 784
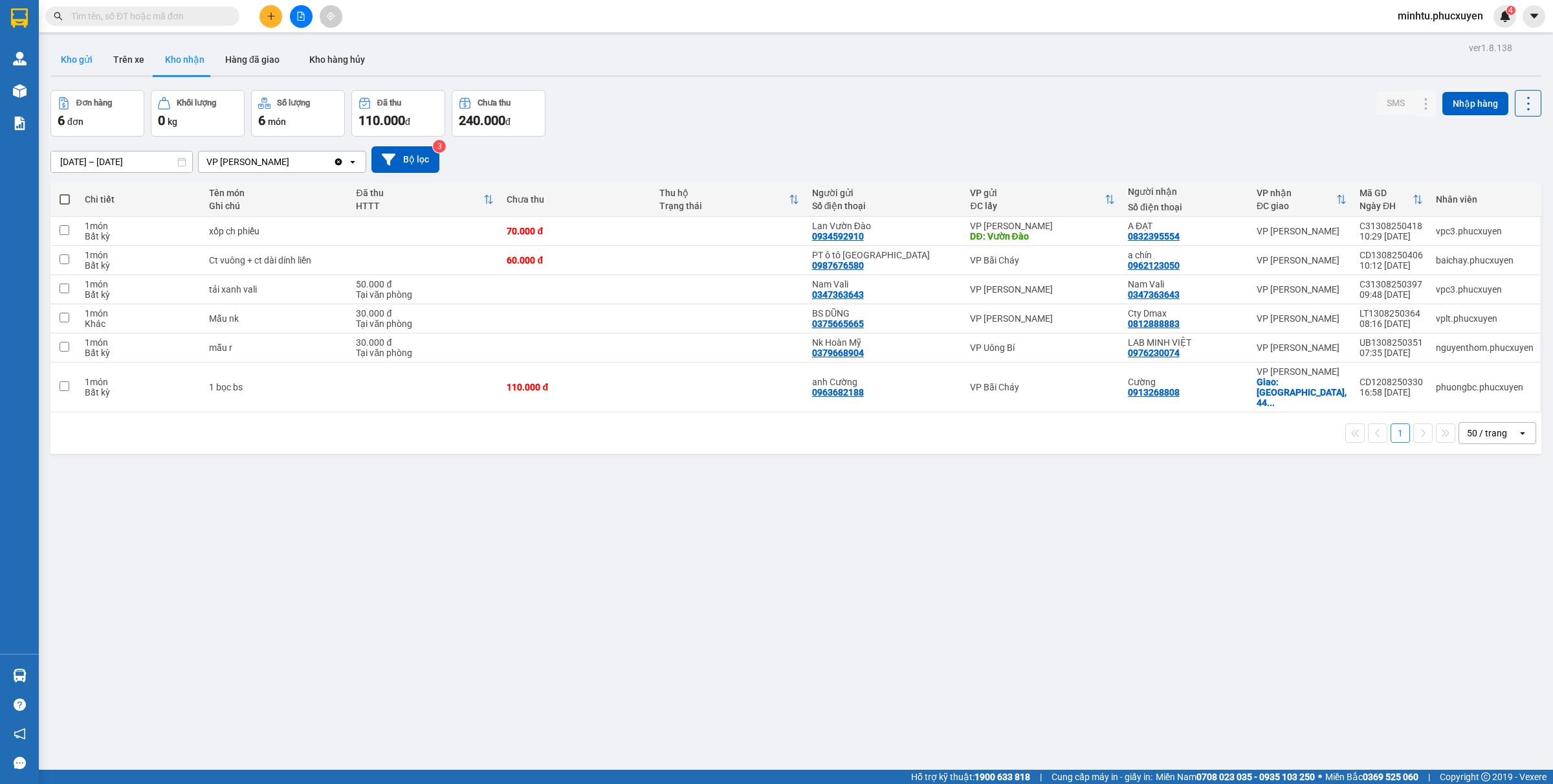
click at [70, 63] on button "Kho gửi" at bounding box center [76, 59] width 53 height 31
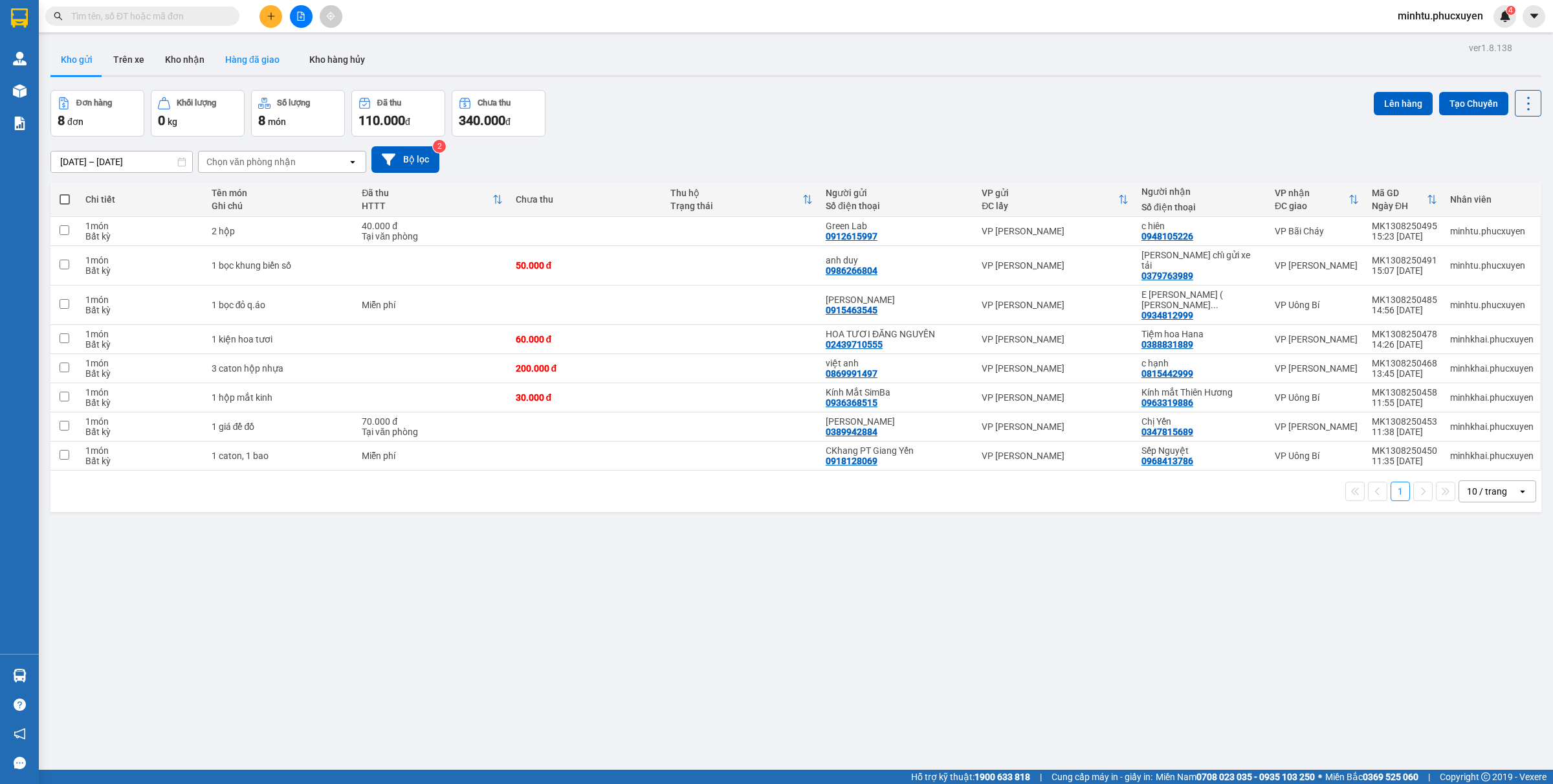
click at [251, 53] on button "Hàng đã giao" at bounding box center [252, 59] width 75 height 31
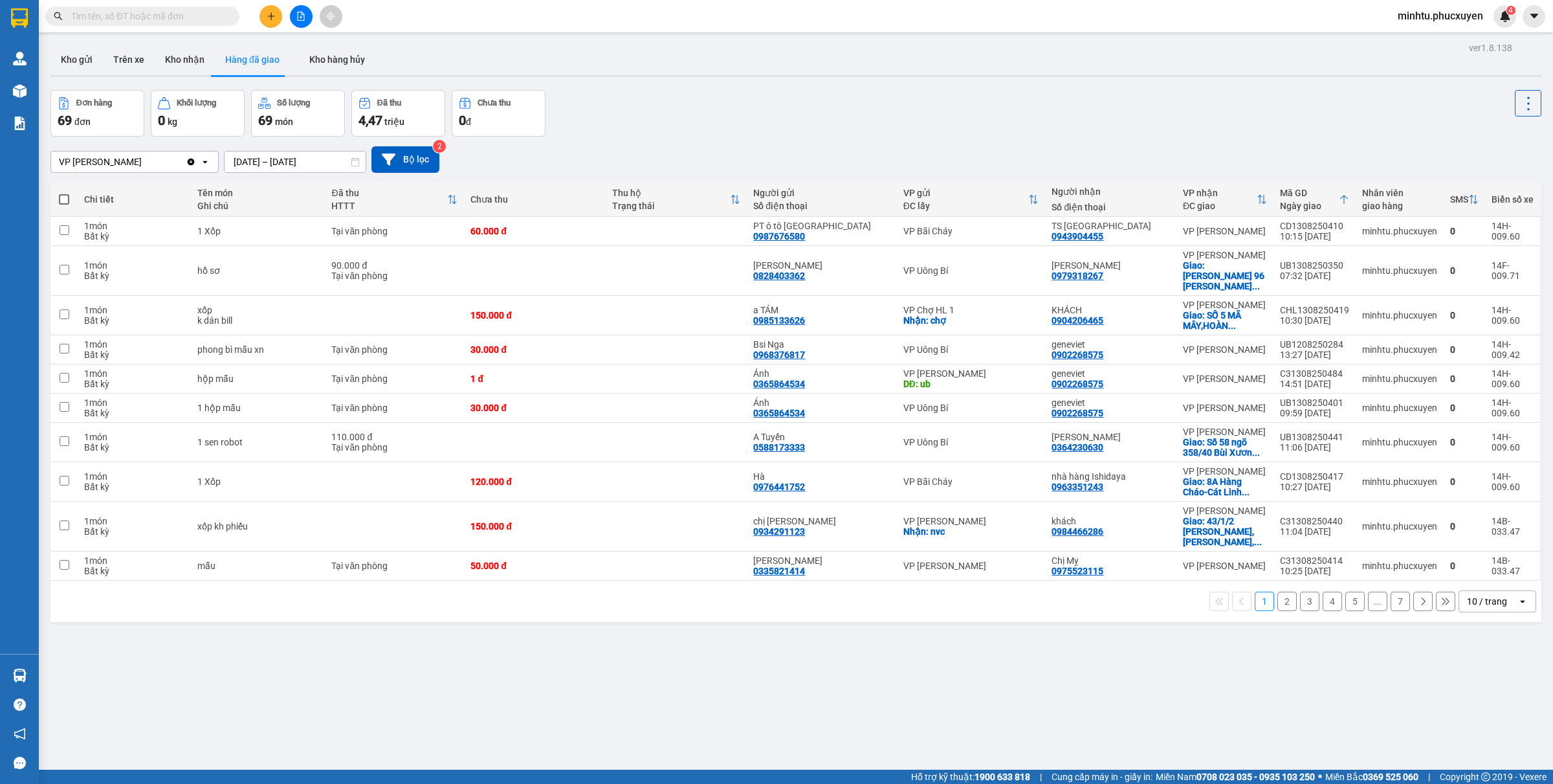
click at [1459, 591] on div "10 / trang" at bounding box center [1488, 601] width 58 height 21
click at [1461, 701] on span "80 / trang" at bounding box center [1475, 703] width 41 height 13
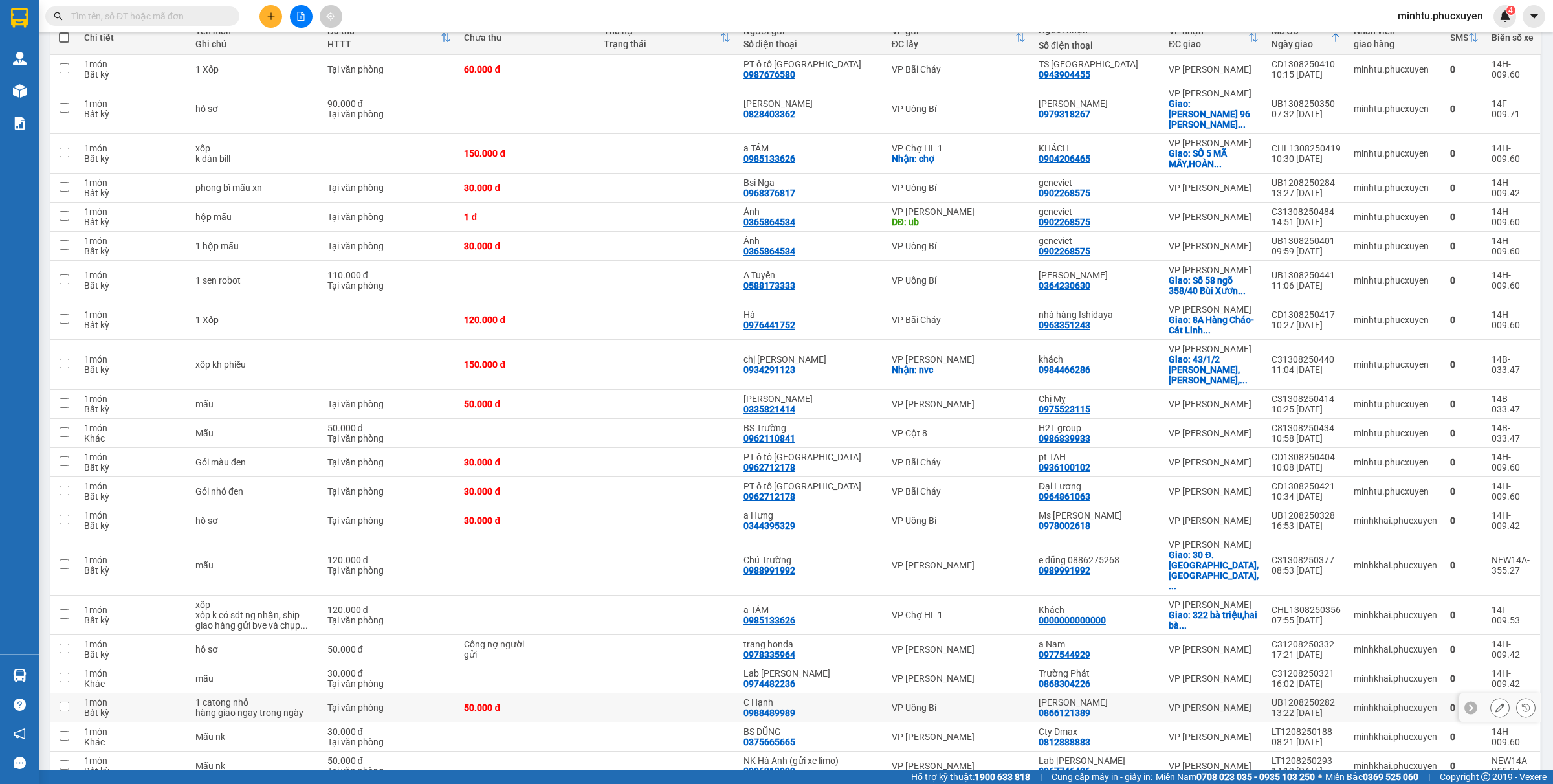
scroll to position [242, 0]
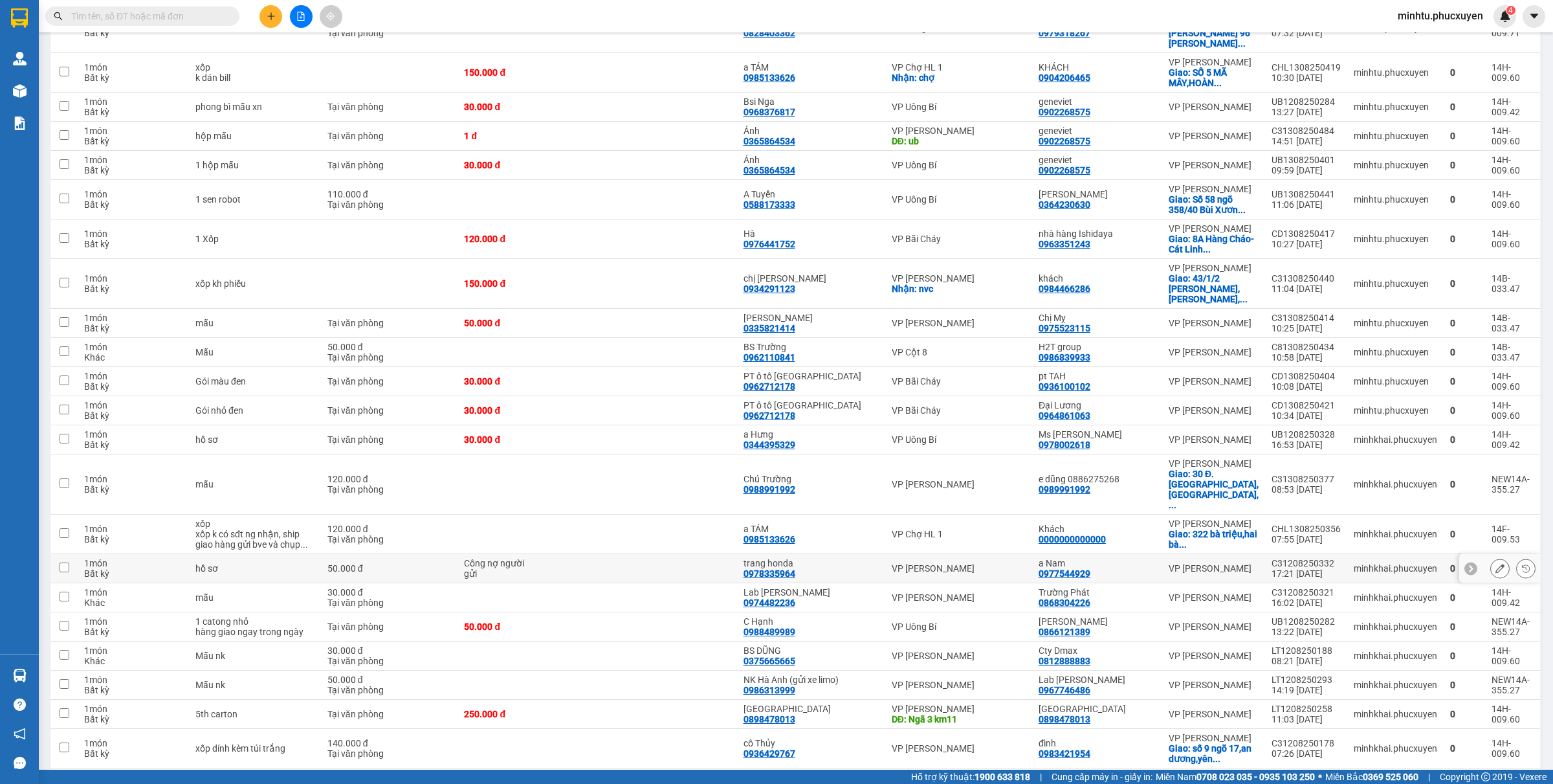
click at [1517, 558] on button at bounding box center [1526, 569] width 18 height 23
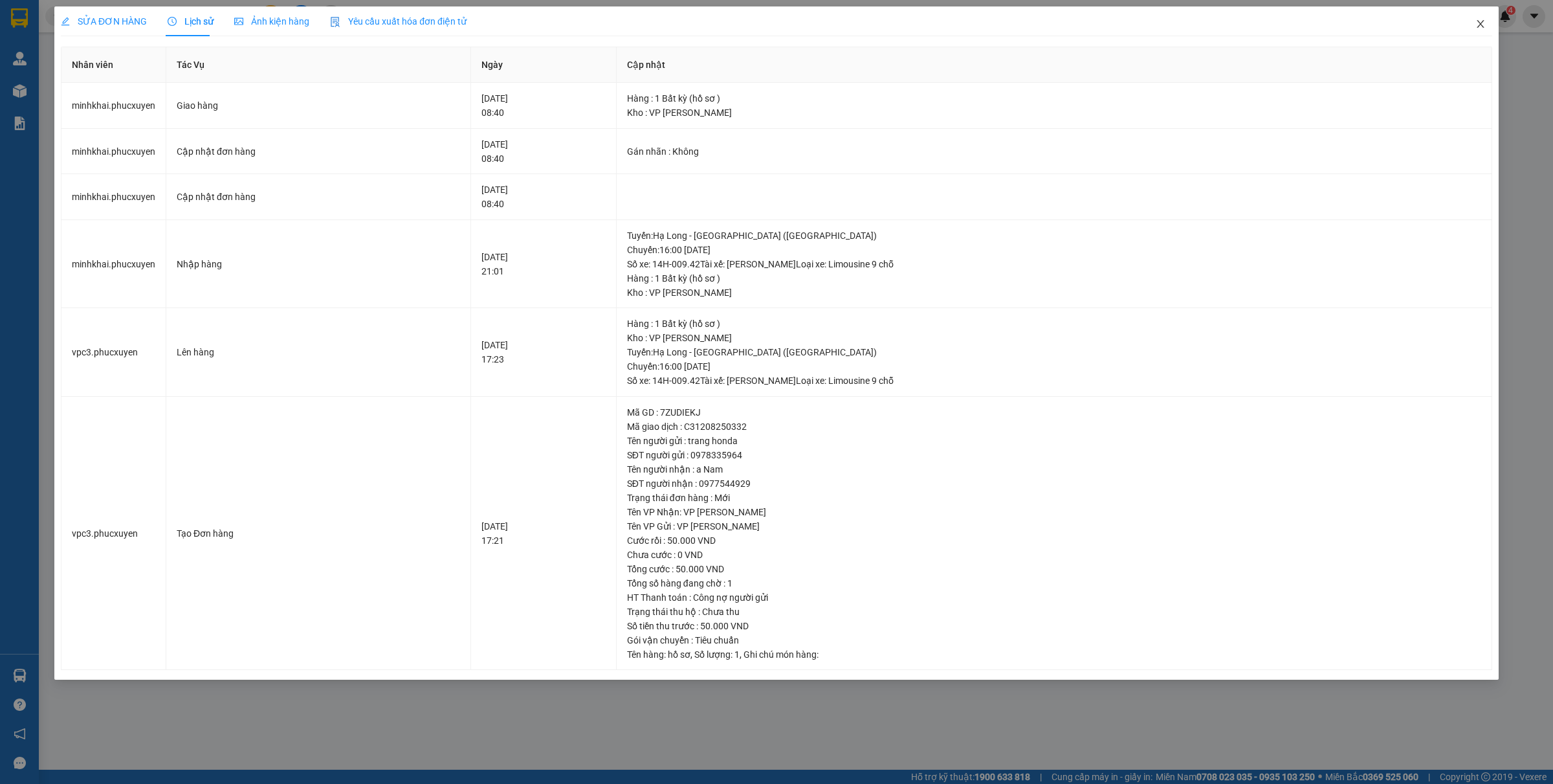
click at [1483, 24] on icon "close" at bounding box center [1481, 23] width 10 height 10
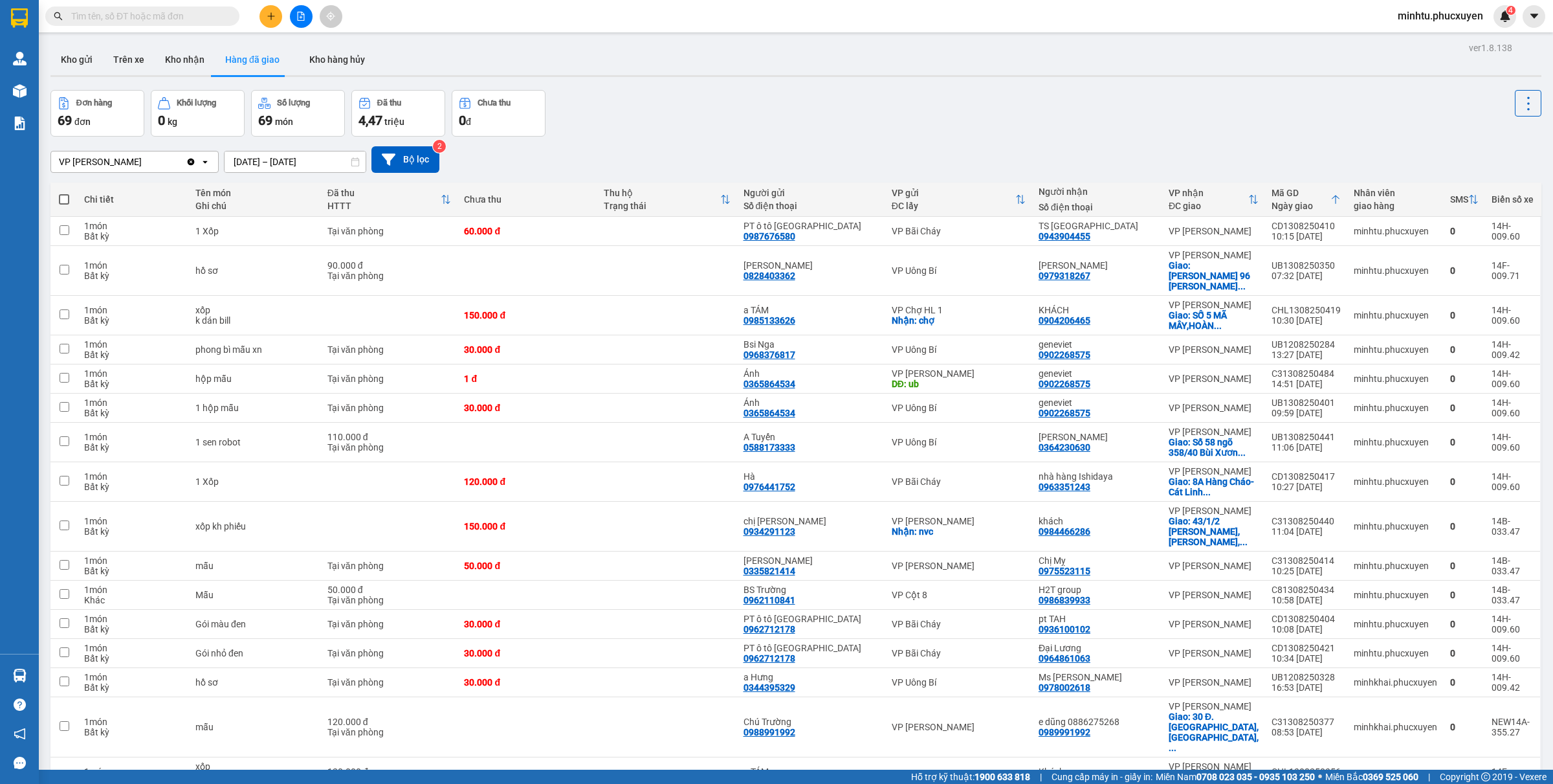
click at [273, 8] on button at bounding box center [270, 16] width 23 height 23
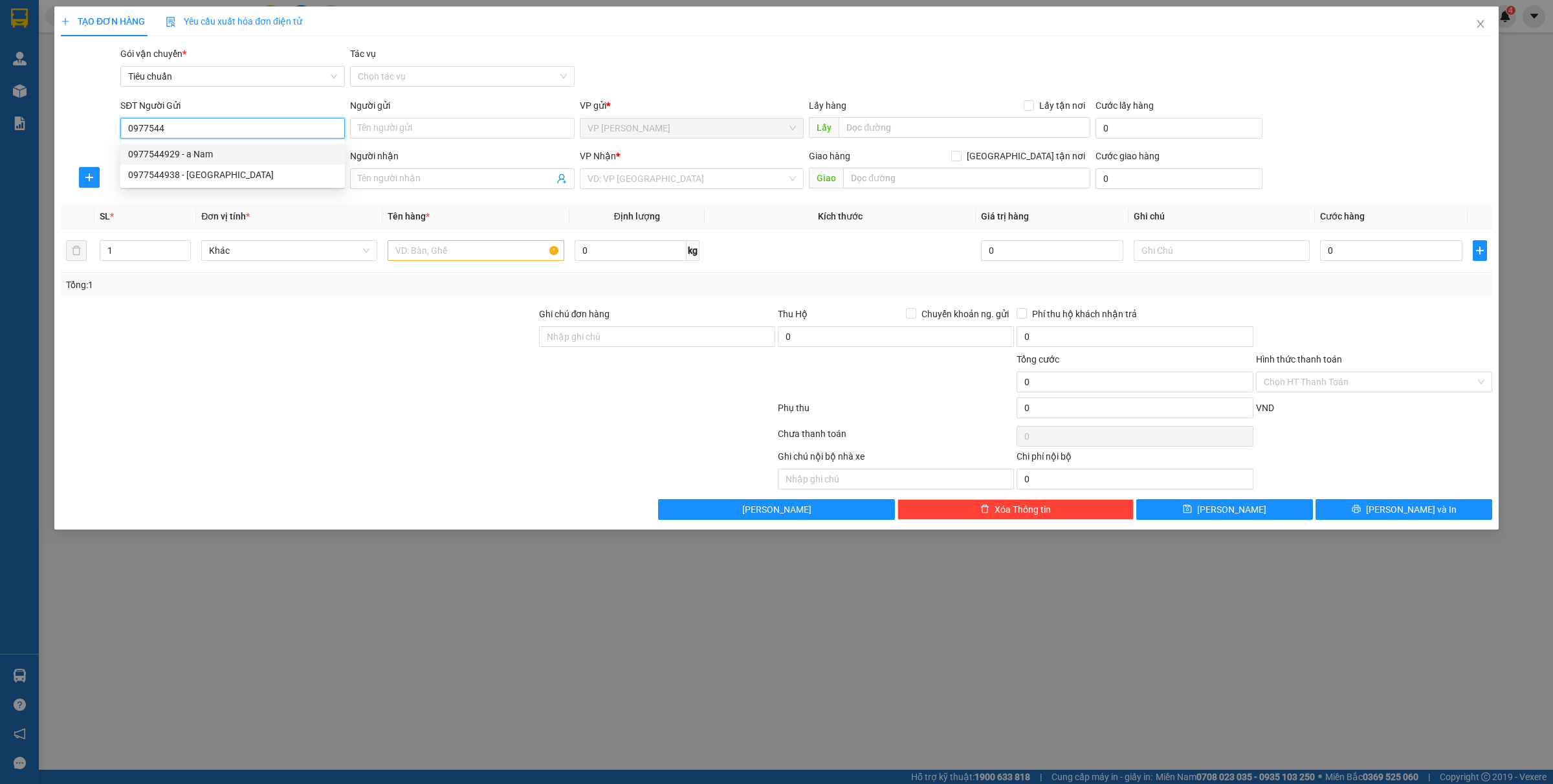
click at [234, 147] on div "0977544929 - a Nam" at bounding box center [232, 153] width 209 height 14
type input "0977544929"
type input "a Nam"
type input "0977544929"
click at [235, 181] on input "SĐT Người Nhận *" at bounding box center [233, 179] width 225 height 21
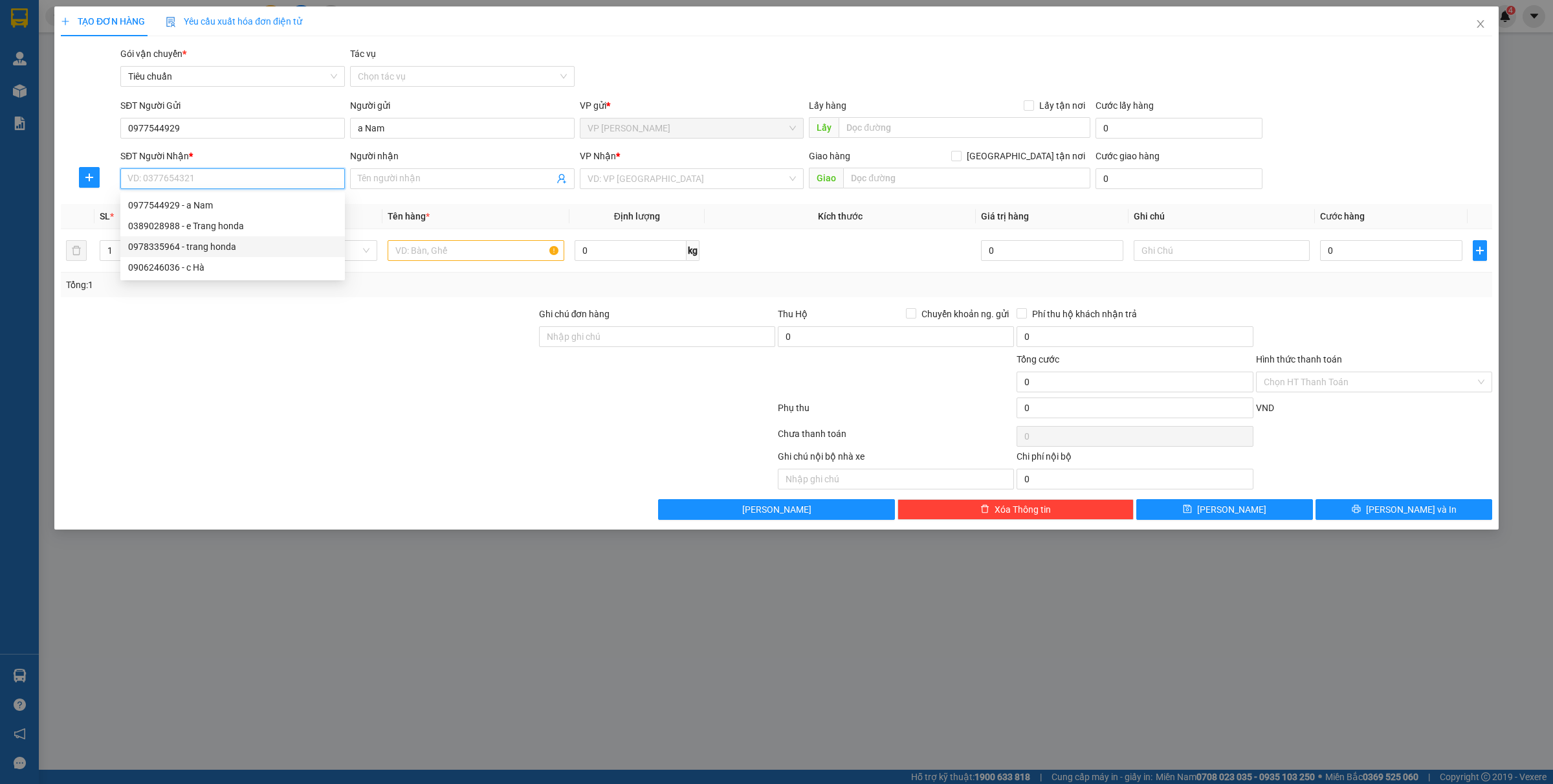
click at [238, 246] on div "0978335964 - trang honda" at bounding box center [232, 247] width 209 height 14
type input "0978335964"
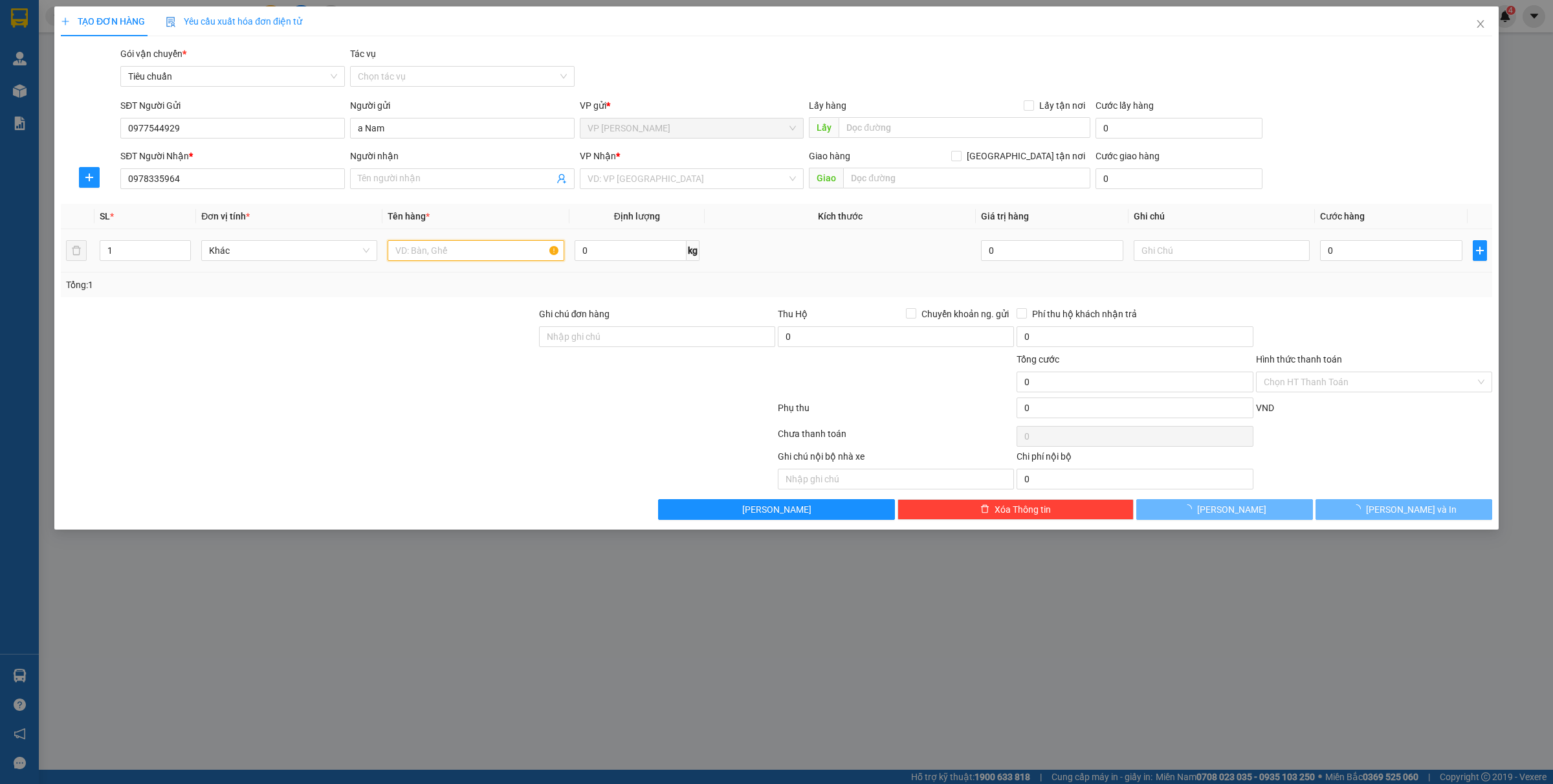
click at [424, 257] on input "text" at bounding box center [475, 250] width 176 height 21
type input "trang honda"
type input "Honda Tuần Châu"
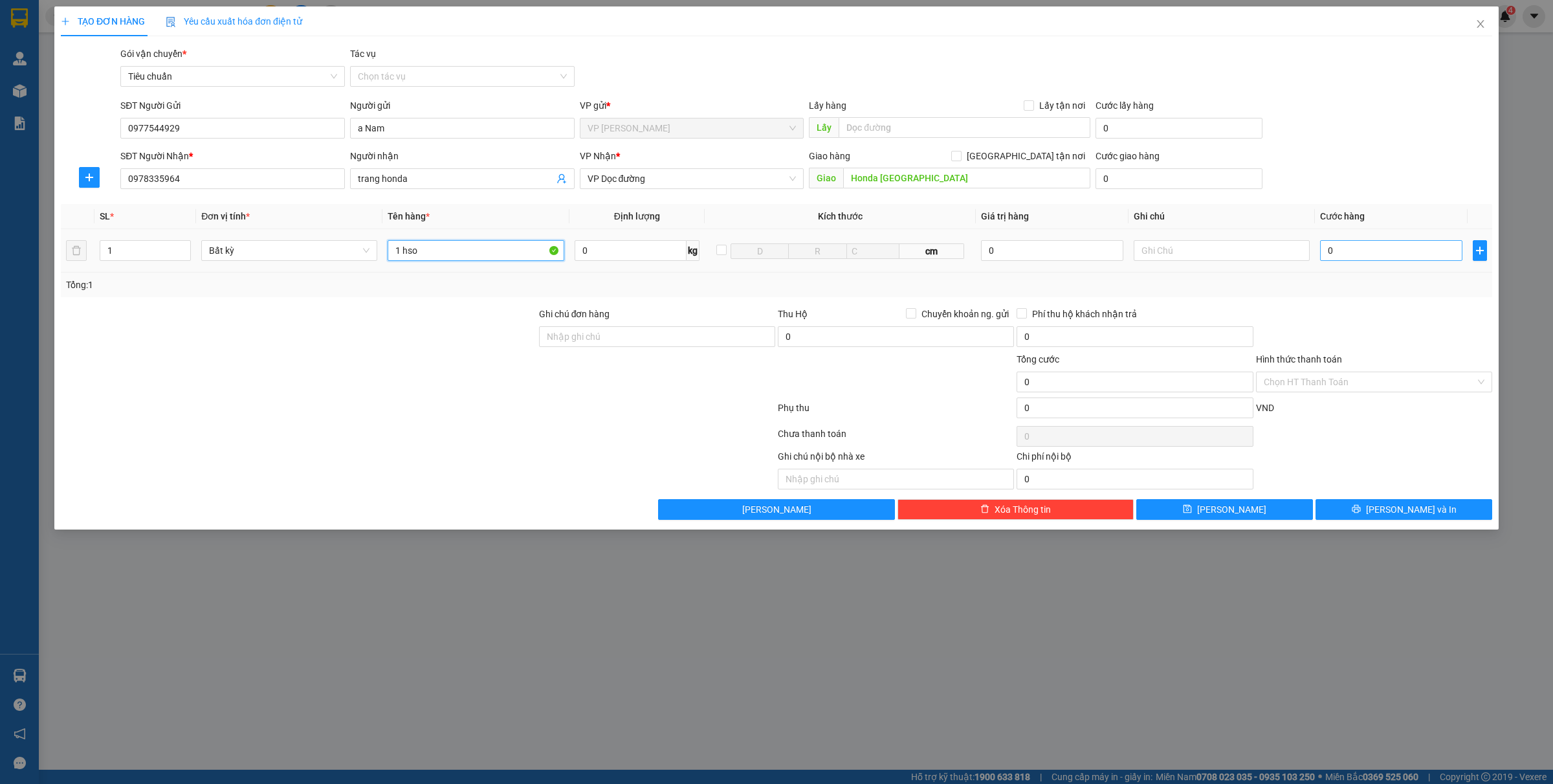
type input "1 hso"
click at [1343, 250] on input "0" at bounding box center [1391, 250] width 143 height 21
type input "3"
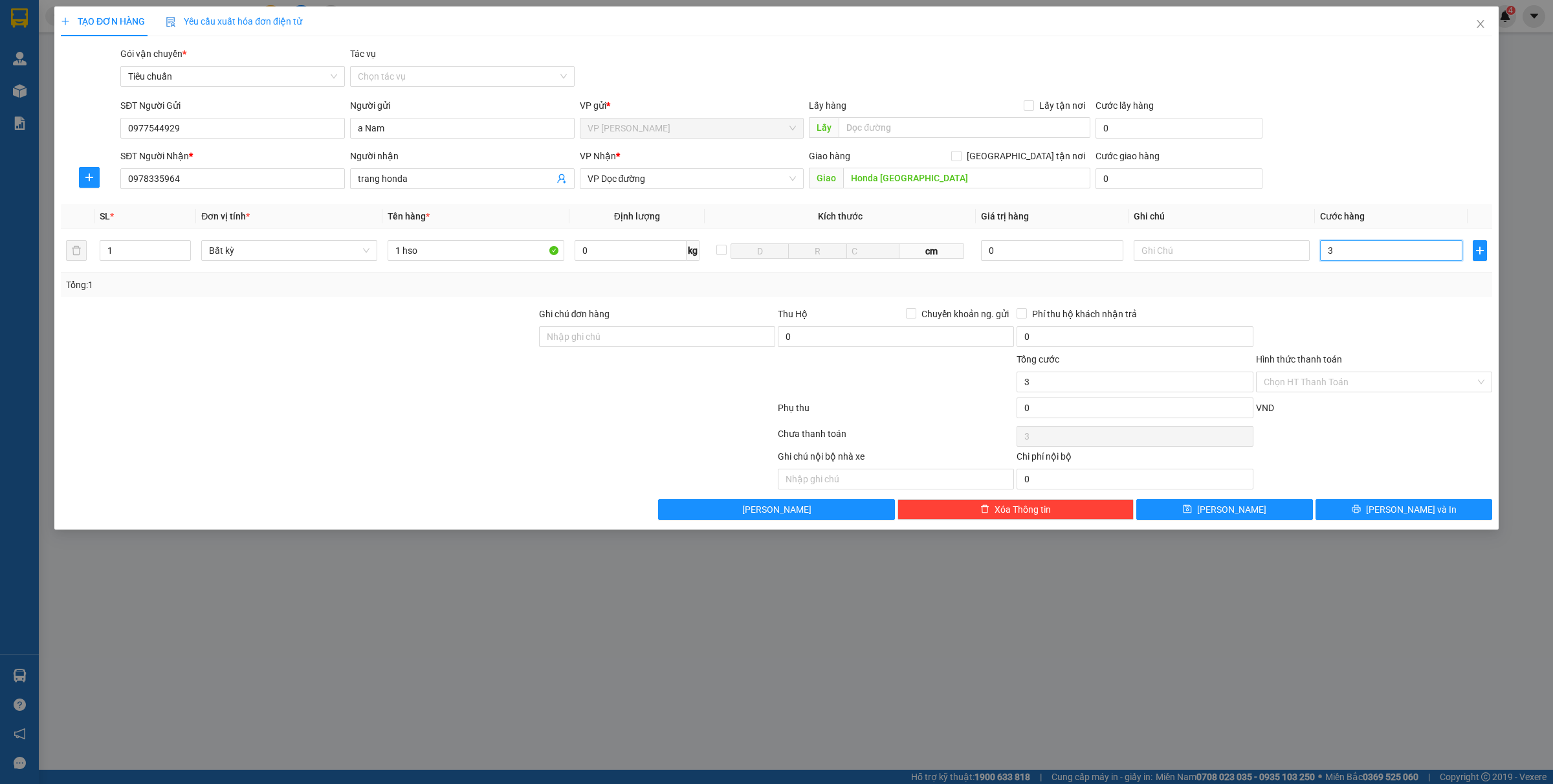
type input "30"
type input "300"
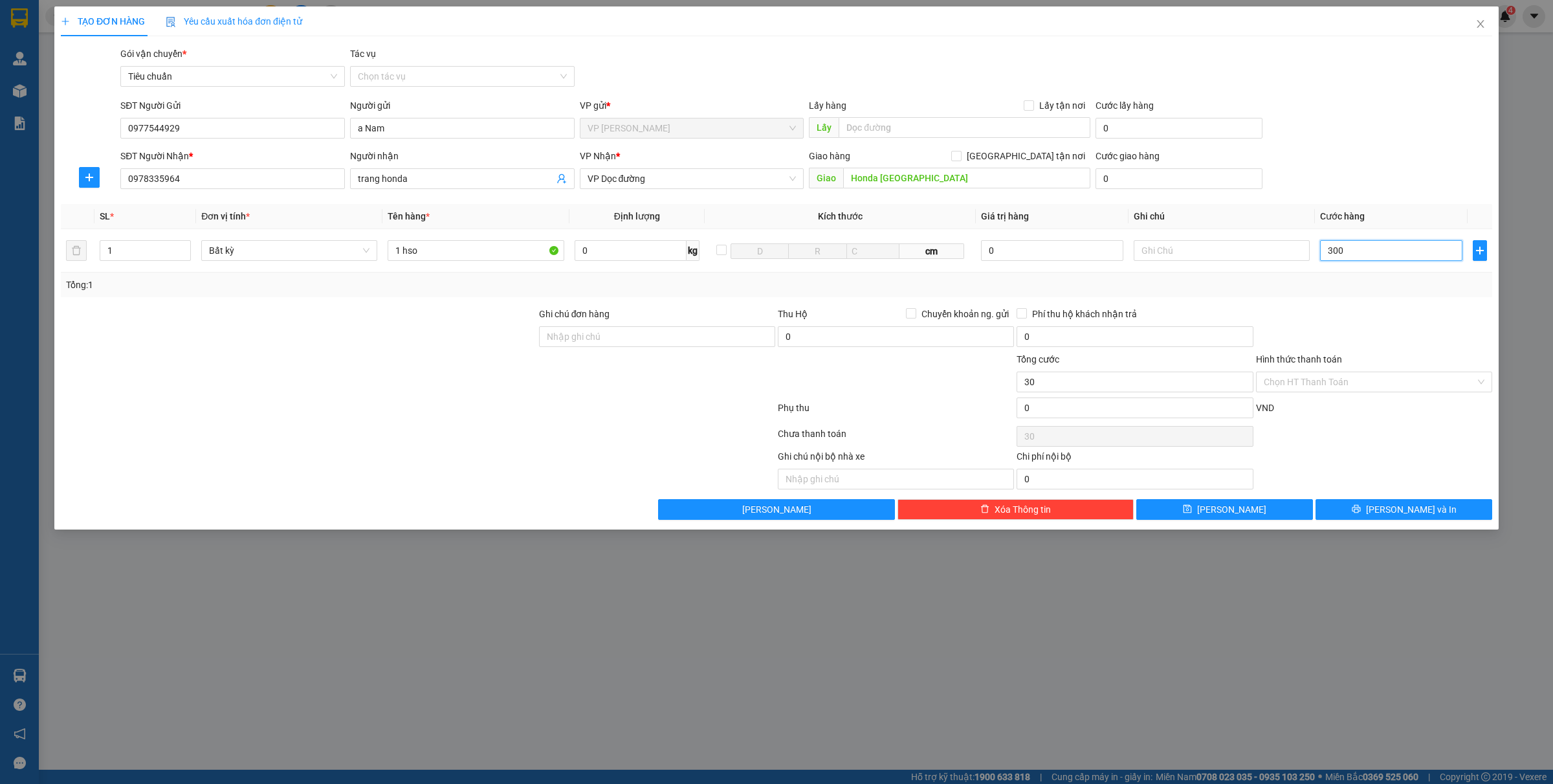
type input "300"
type input "3.000"
type input "30.000"
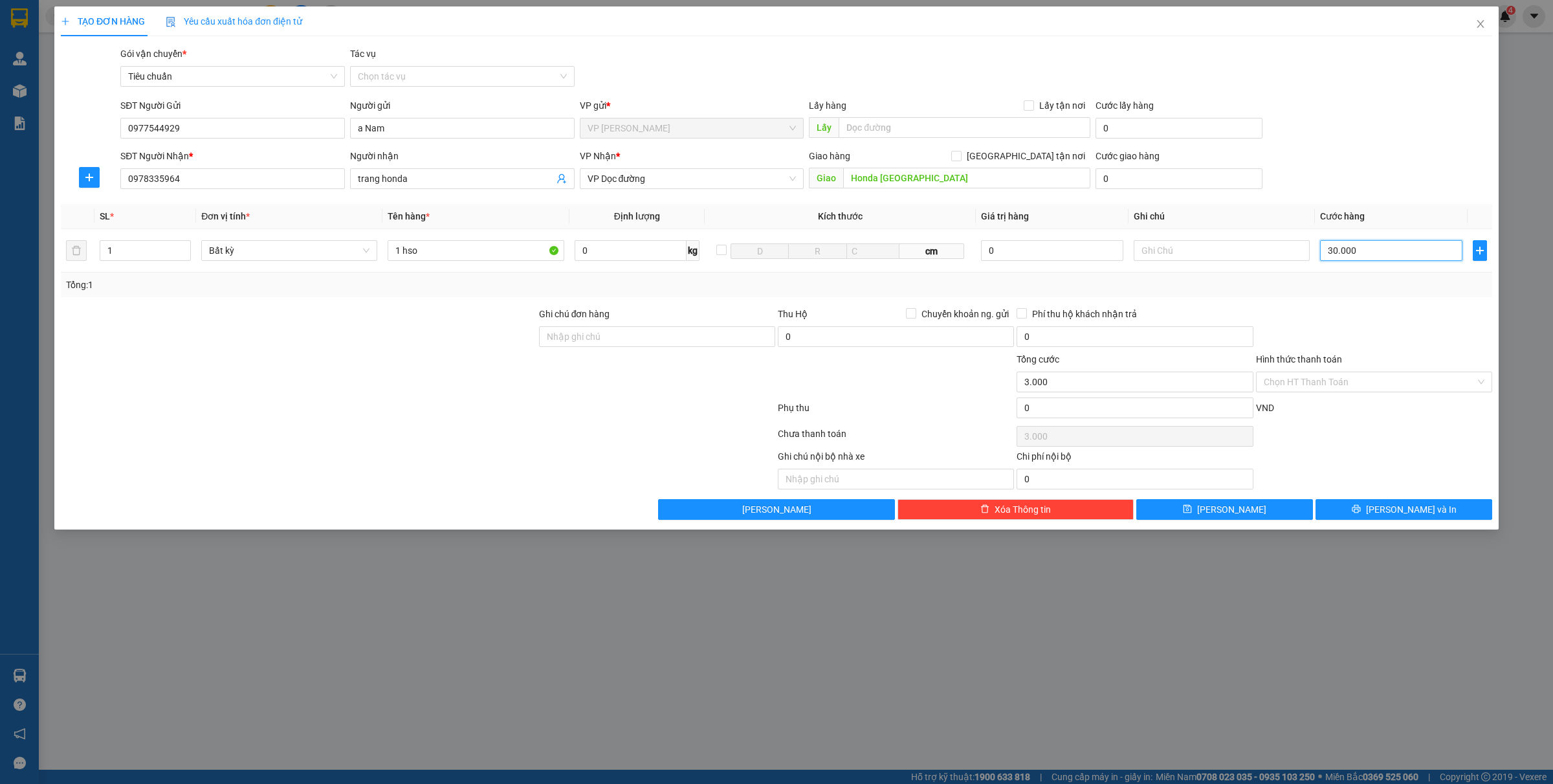
type input "30.000"
click at [1398, 242] on input "30.000" at bounding box center [1391, 250] width 143 height 21
type input "5"
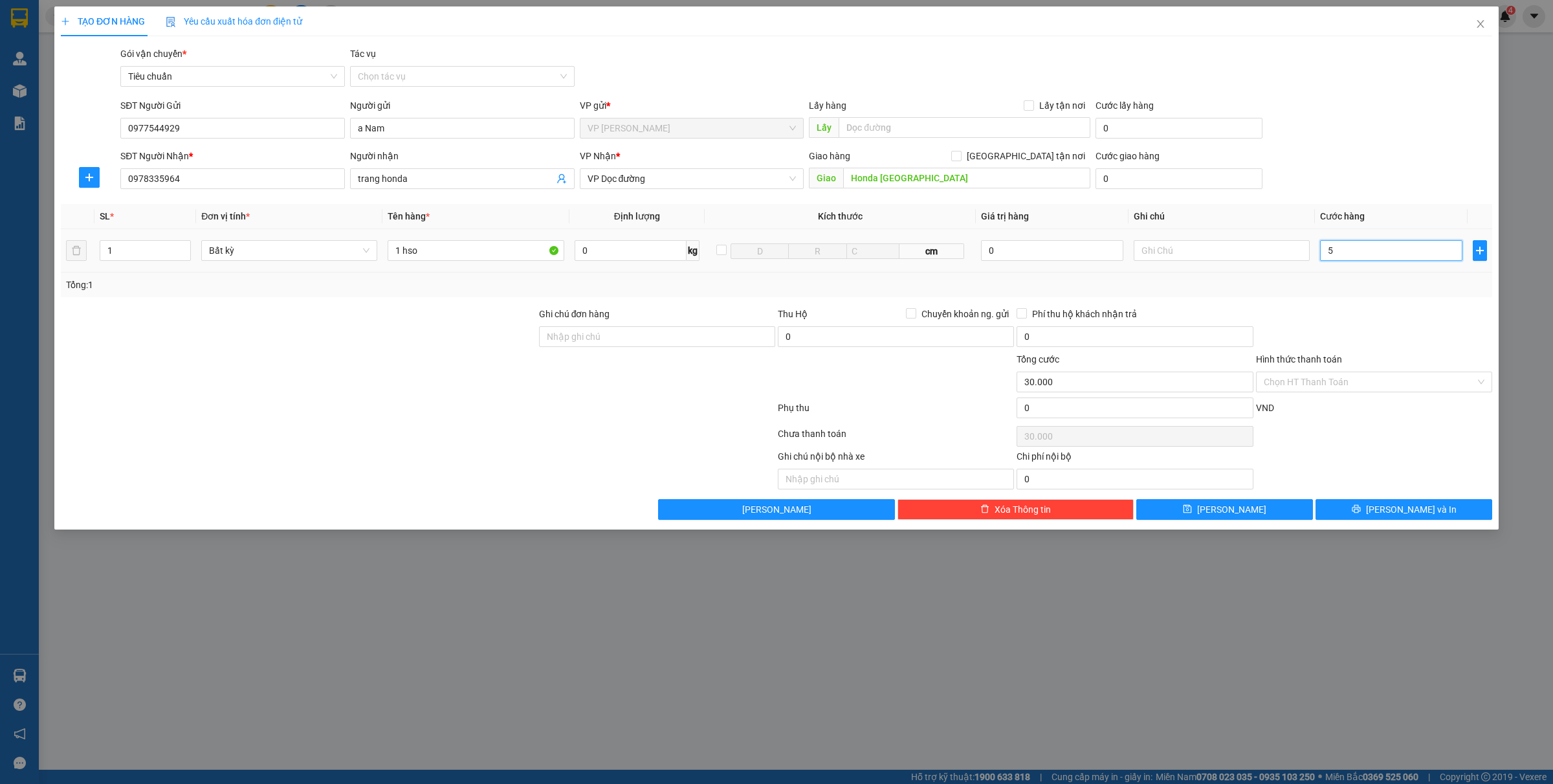
type input "5"
type input "50"
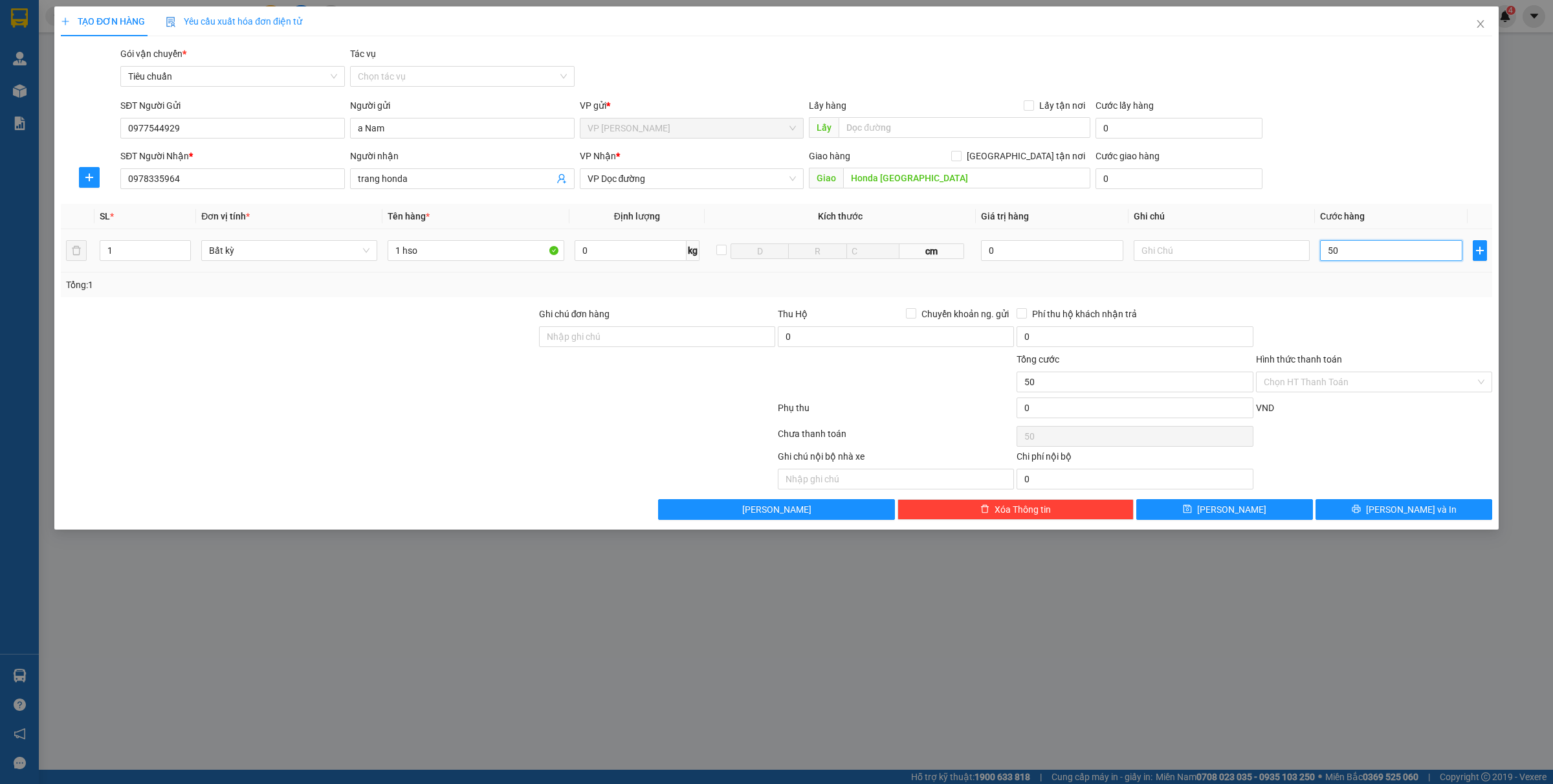
type input "500"
type input "50.000"
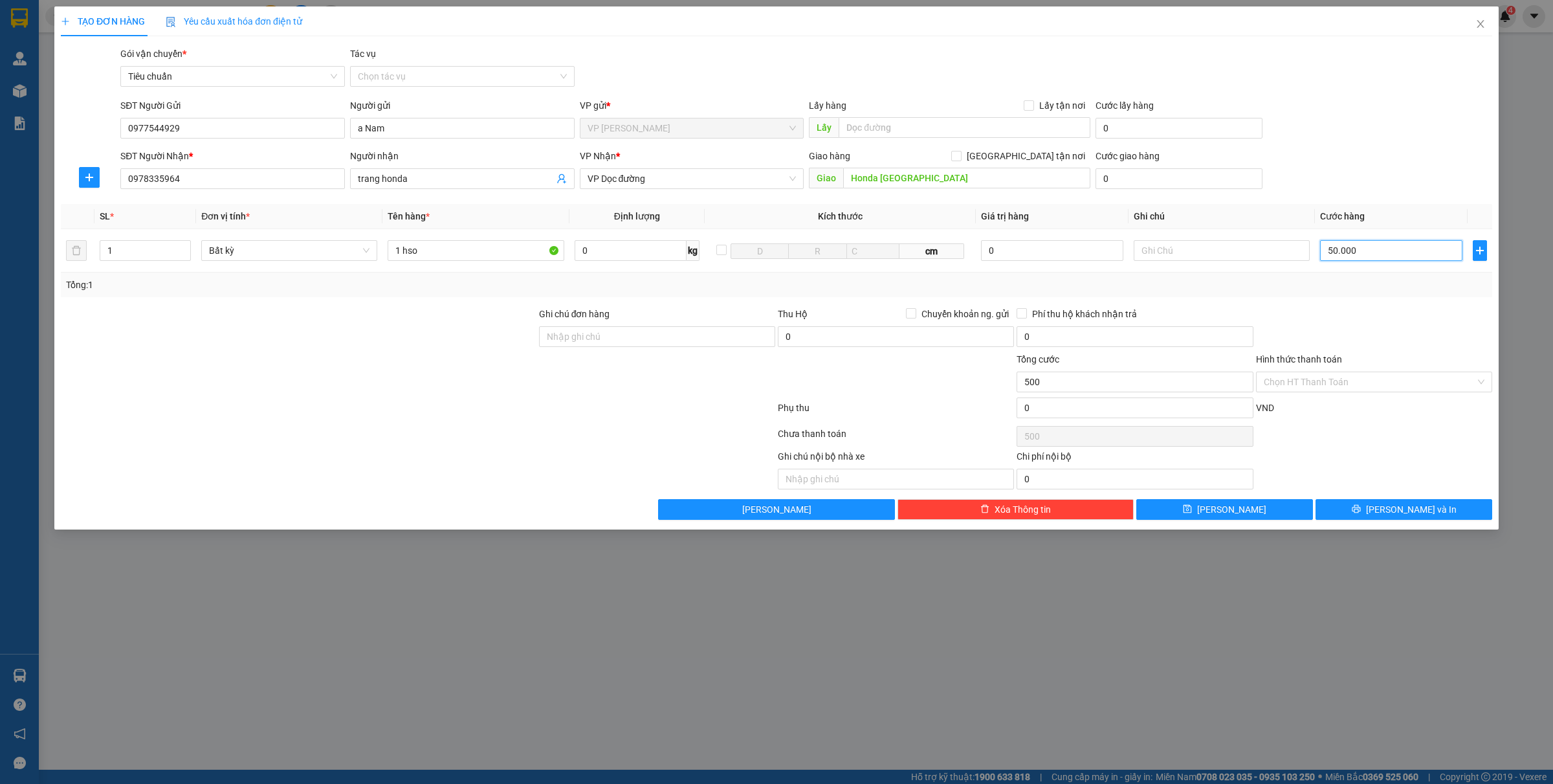
type input "50.000"
drag, startPoint x: 1372, startPoint y: 515, endPoint x: 1513, endPoint y: 553, distance: 146.0
click at [1372, 515] on button "[PERSON_NAME] và In" at bounding box center [1404, 509] width 177 height 21
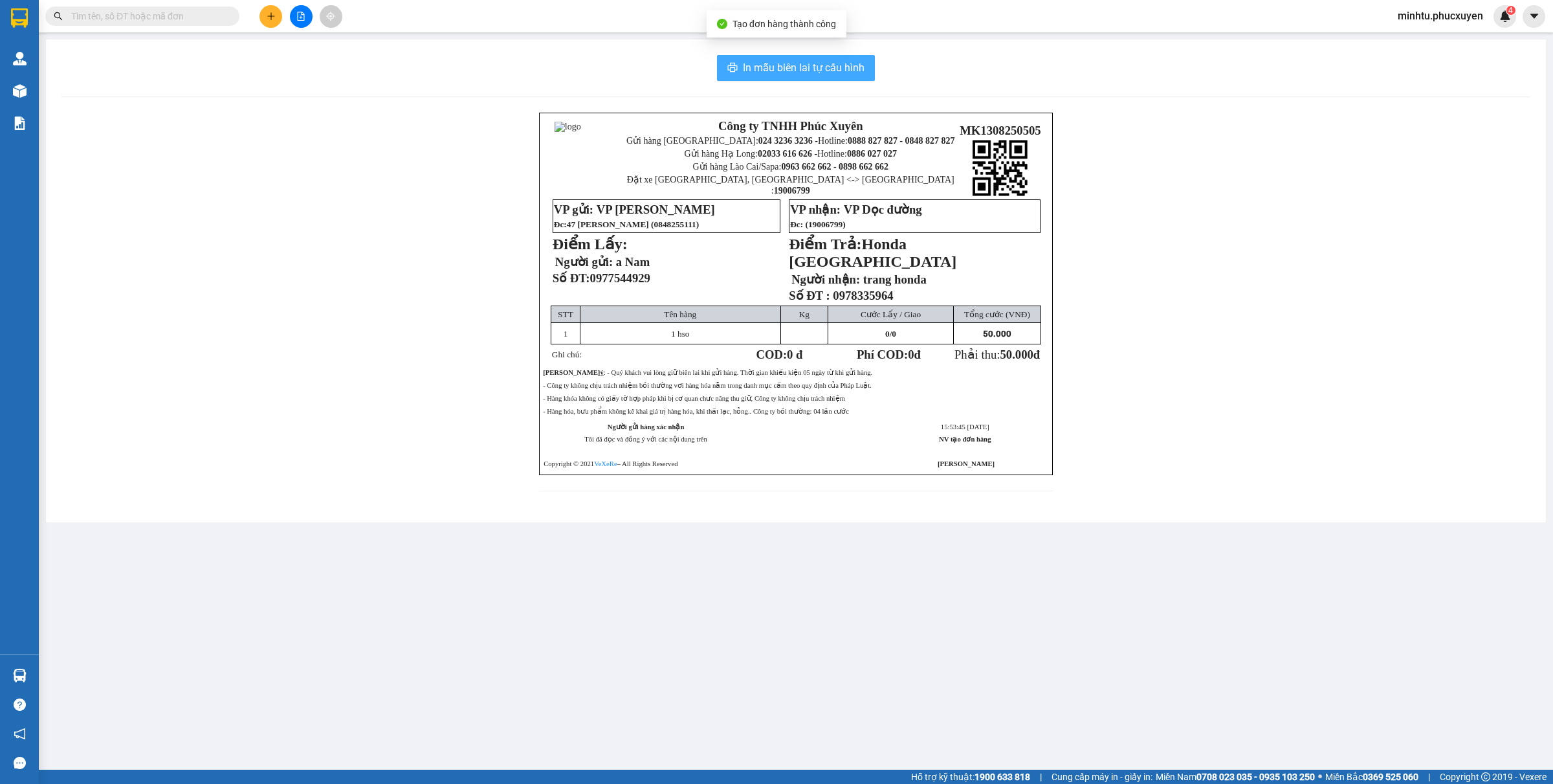
click at [764, 72] on span "In mẫu biên lai tự cấu hình" at bounding box center [803, 67] width 122 height 16
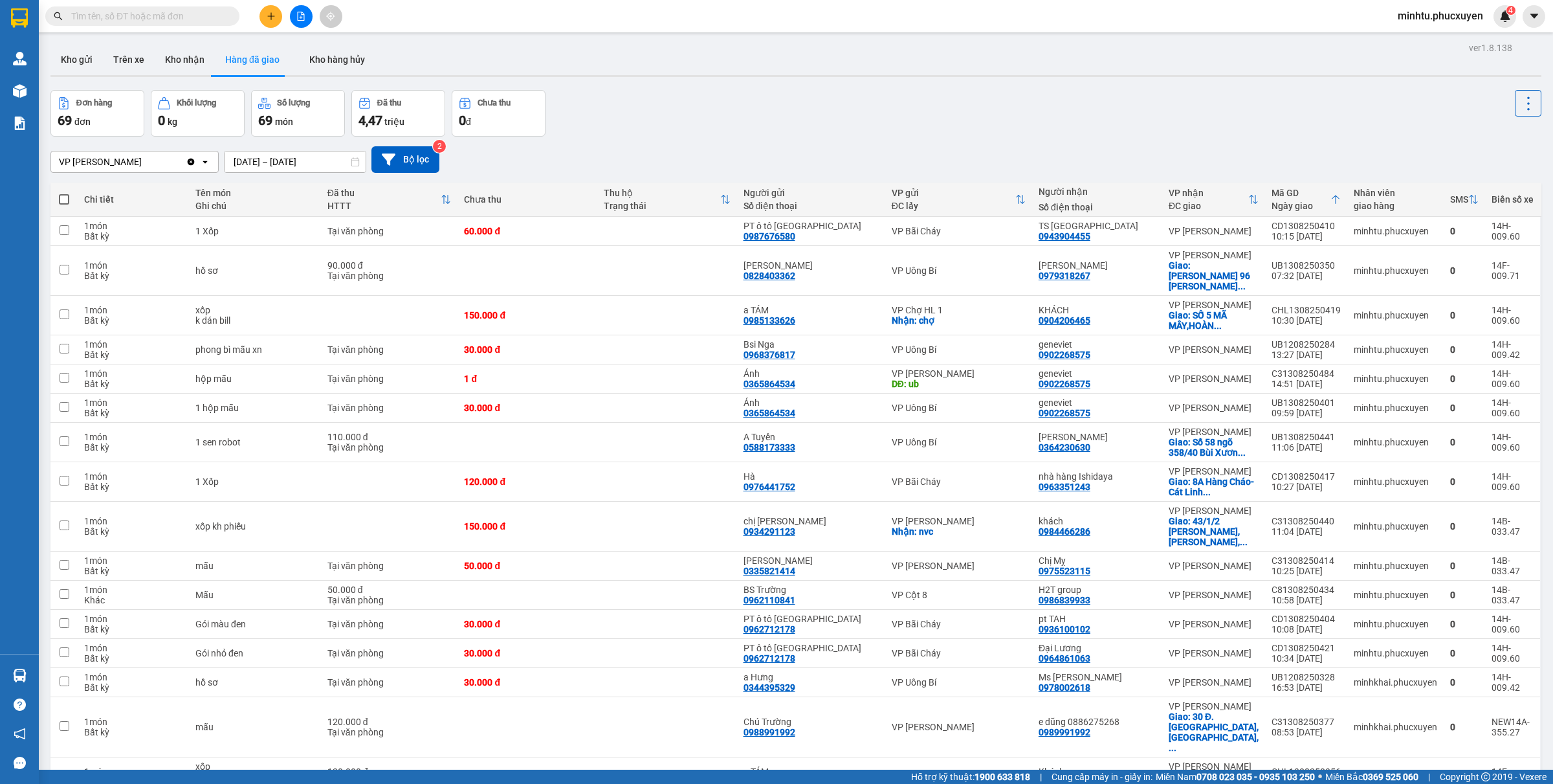
click at [263, 20] on button at bounding box center [270, 16] width 23 height 23
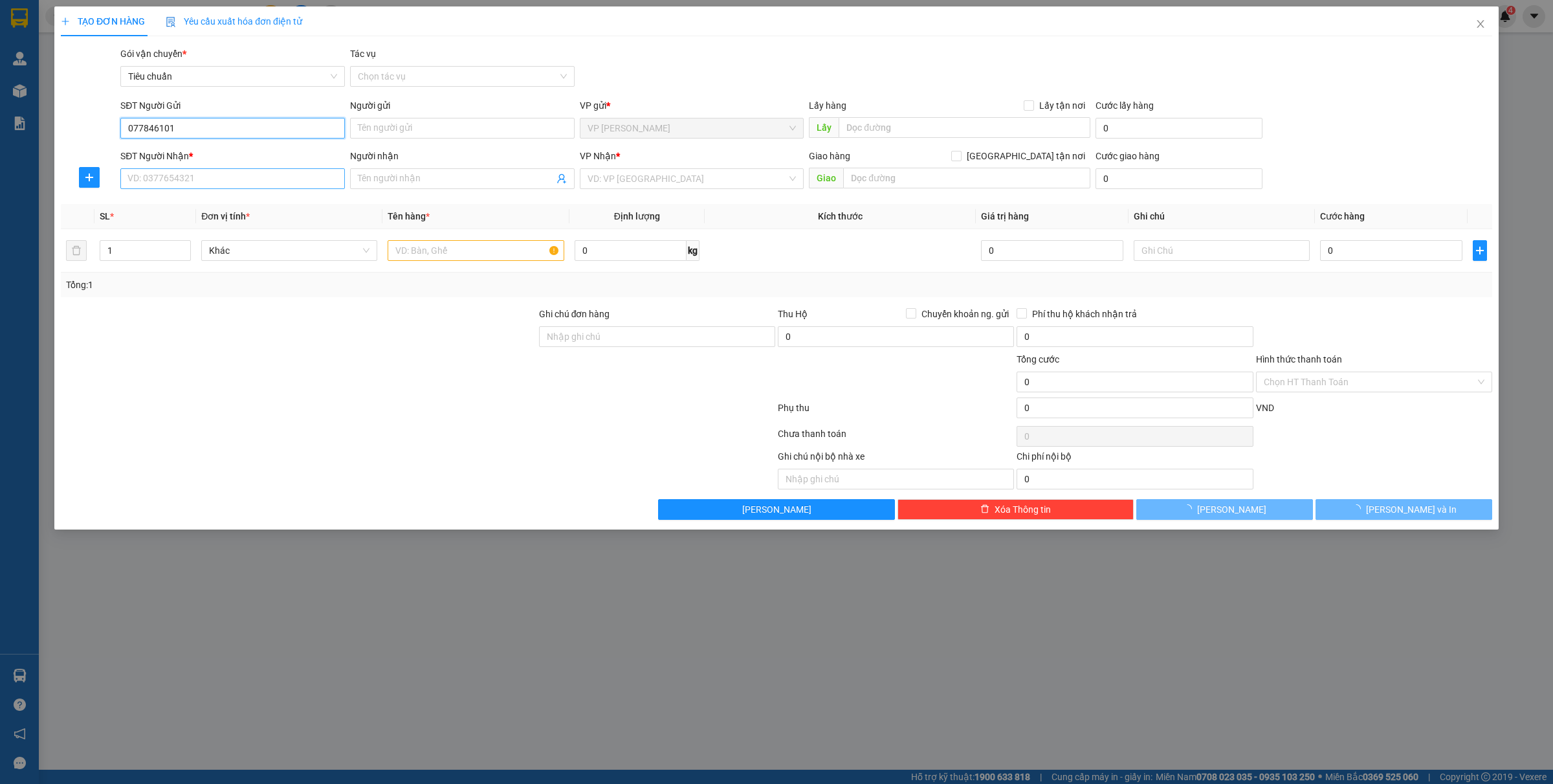
type input "0778461010"
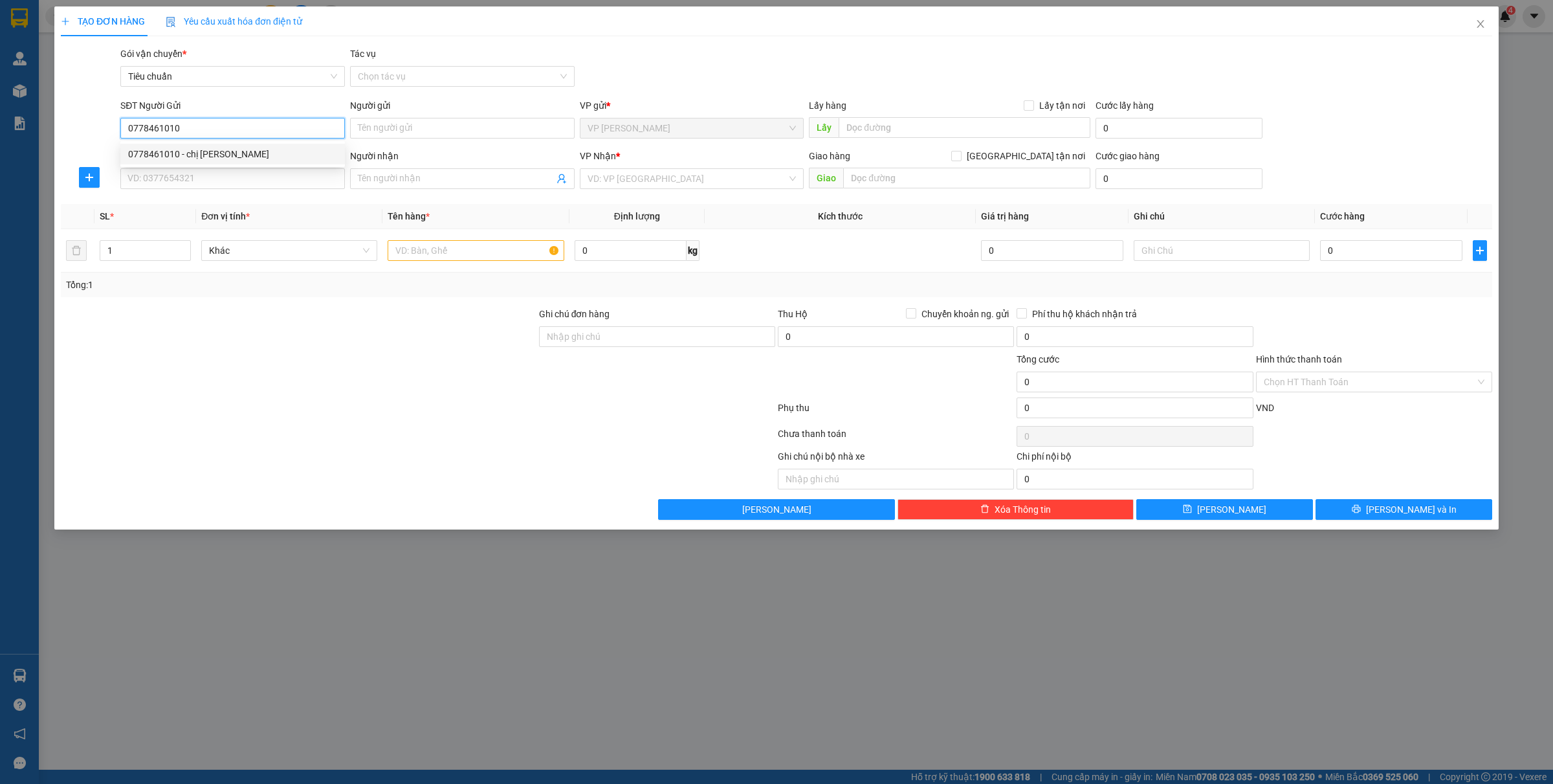
click at [192, 158] on div "0778461010 - chị Ánh" at bounding box center [232, 153] width 209 height 14
type input "chị Ánh"
type input "0778461010"
click at [189, 183] on input "SĐT Người Nhận *" at bounding box center [233, 179] width 225 height 21
type input "0971339969"
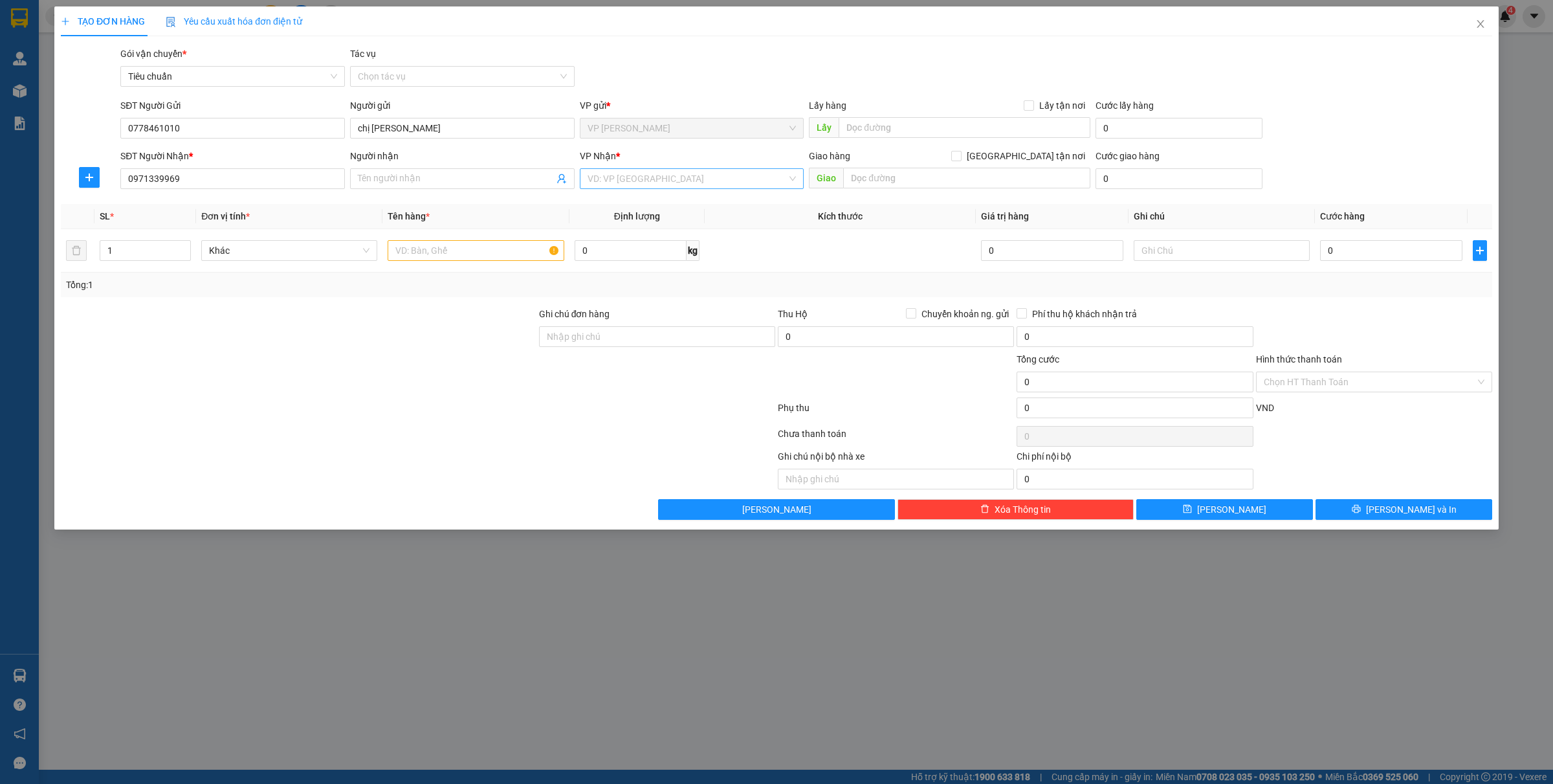
click at [664, 189] on input "search" at bounding box center [688, 178] width 200 height 19
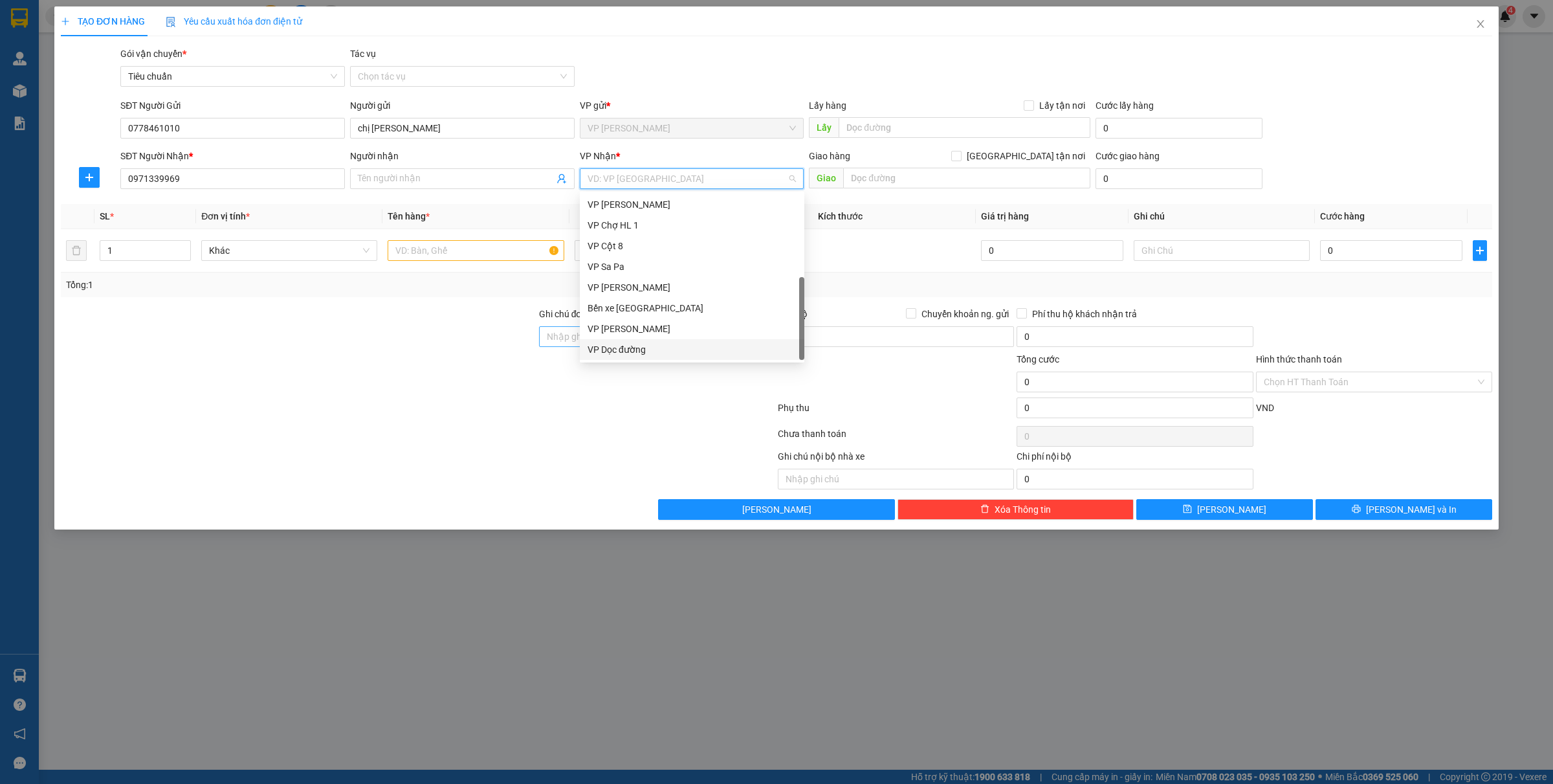
click at [639, 347] on div "VP Dọc đường" at bounding box center [692, 349] width 209 height 14
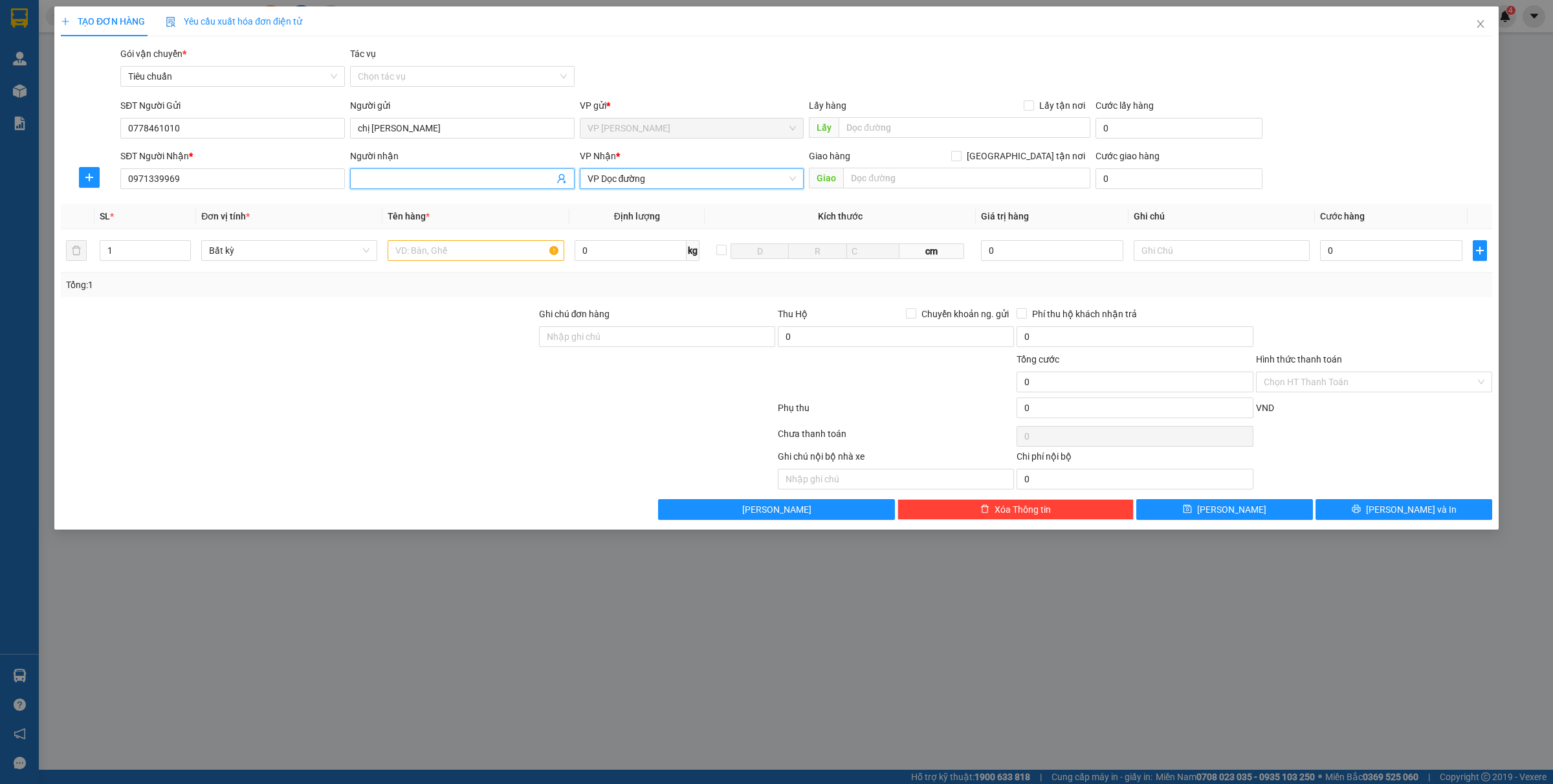
click at [396, 180] on input "Người nhận" at bounding box center [456, 179] width 196 height 14
click at [426, 175] on input "nhà hàng việt tiền sơn" at bounding box center [456, 179] width 196 height 14
type input "nhà hàng việt tiến sơn"
click at [476, 254] on input "text" at bounding box center [475, 250] width 176 height 21
click at [969, 175] on input "text" at bounding box center [967, 178] width 247 height 21
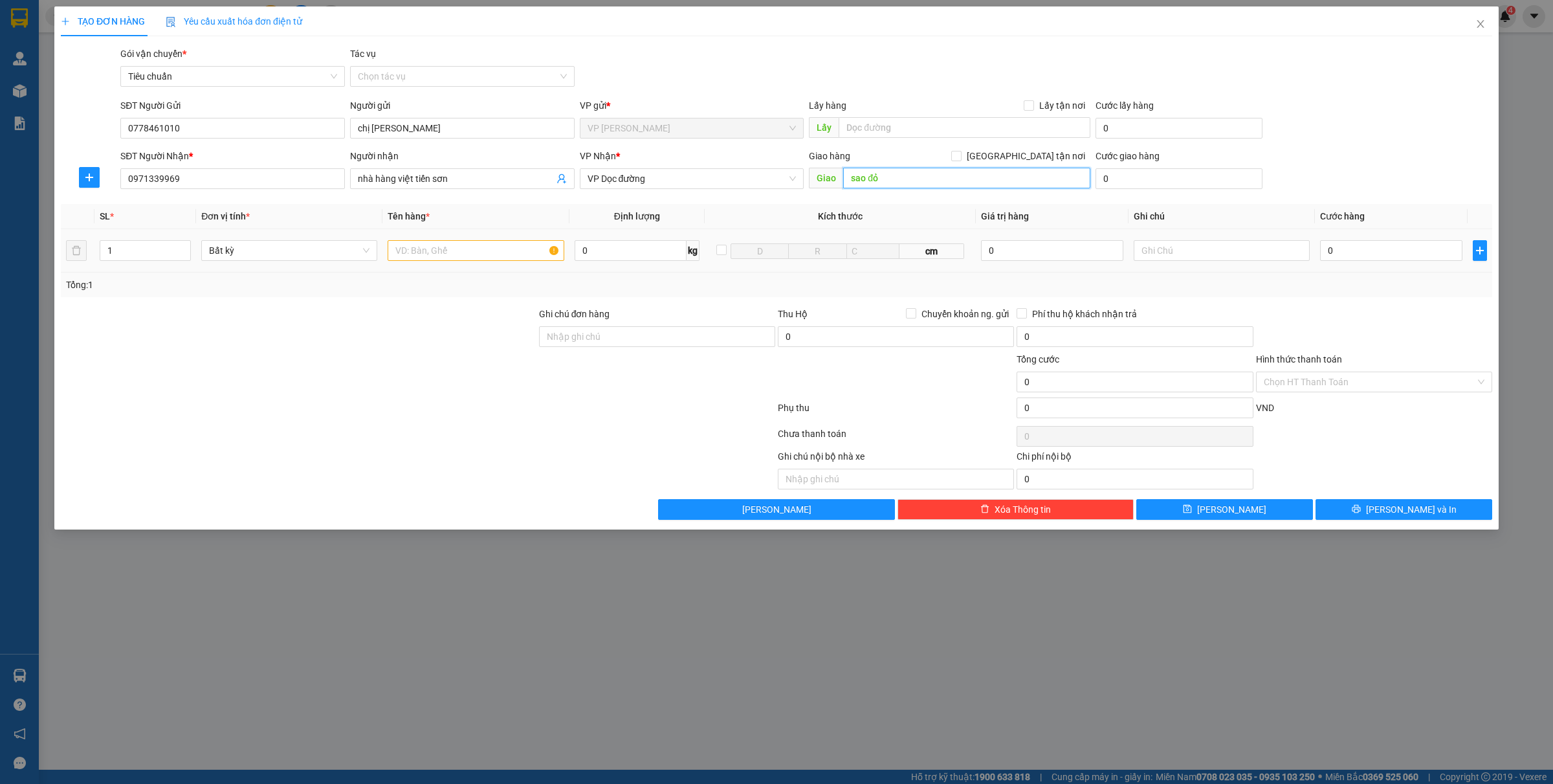
type input "sao đỏ"
click at [408, 249] on input "text" at bounding box center [475, 250] width 176 height 21
type input "1 xốp cá cảnh"
click at [1344, 248] on input "0" at bounding box center [1391, 250] width 143 height 21
type input "4"
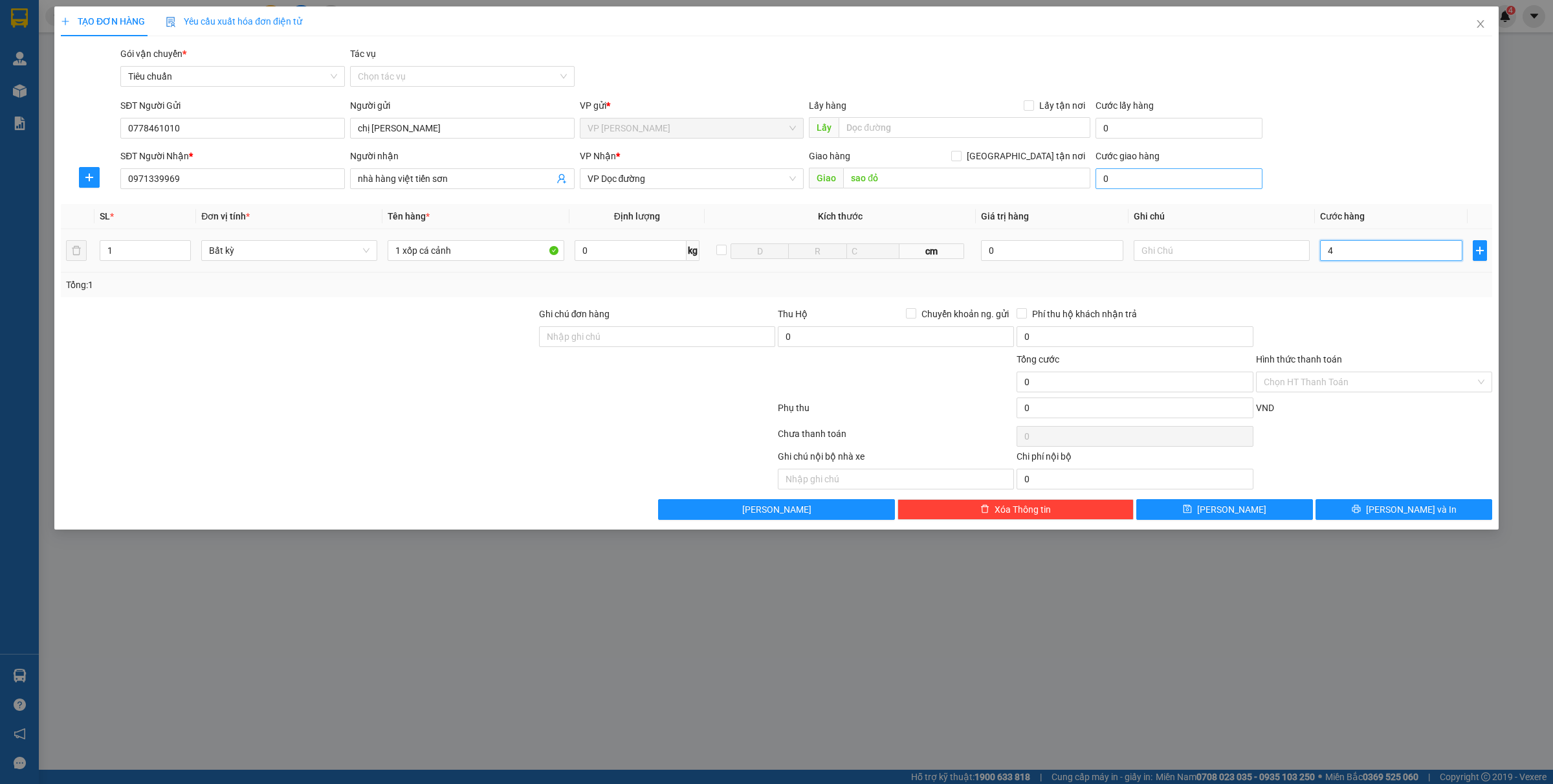
type input "4"
type input "40"
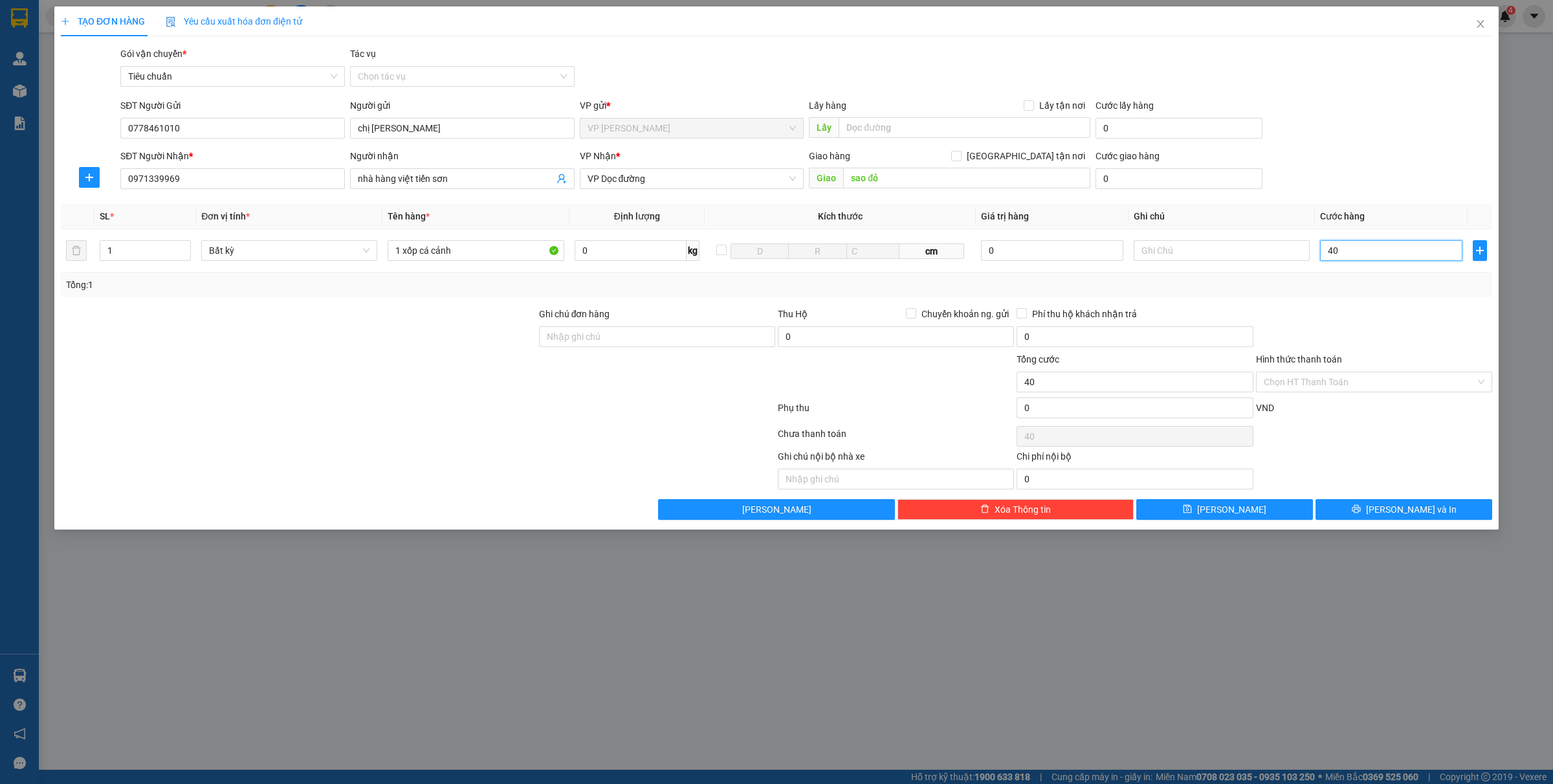
type input "400"
type input "4.000"
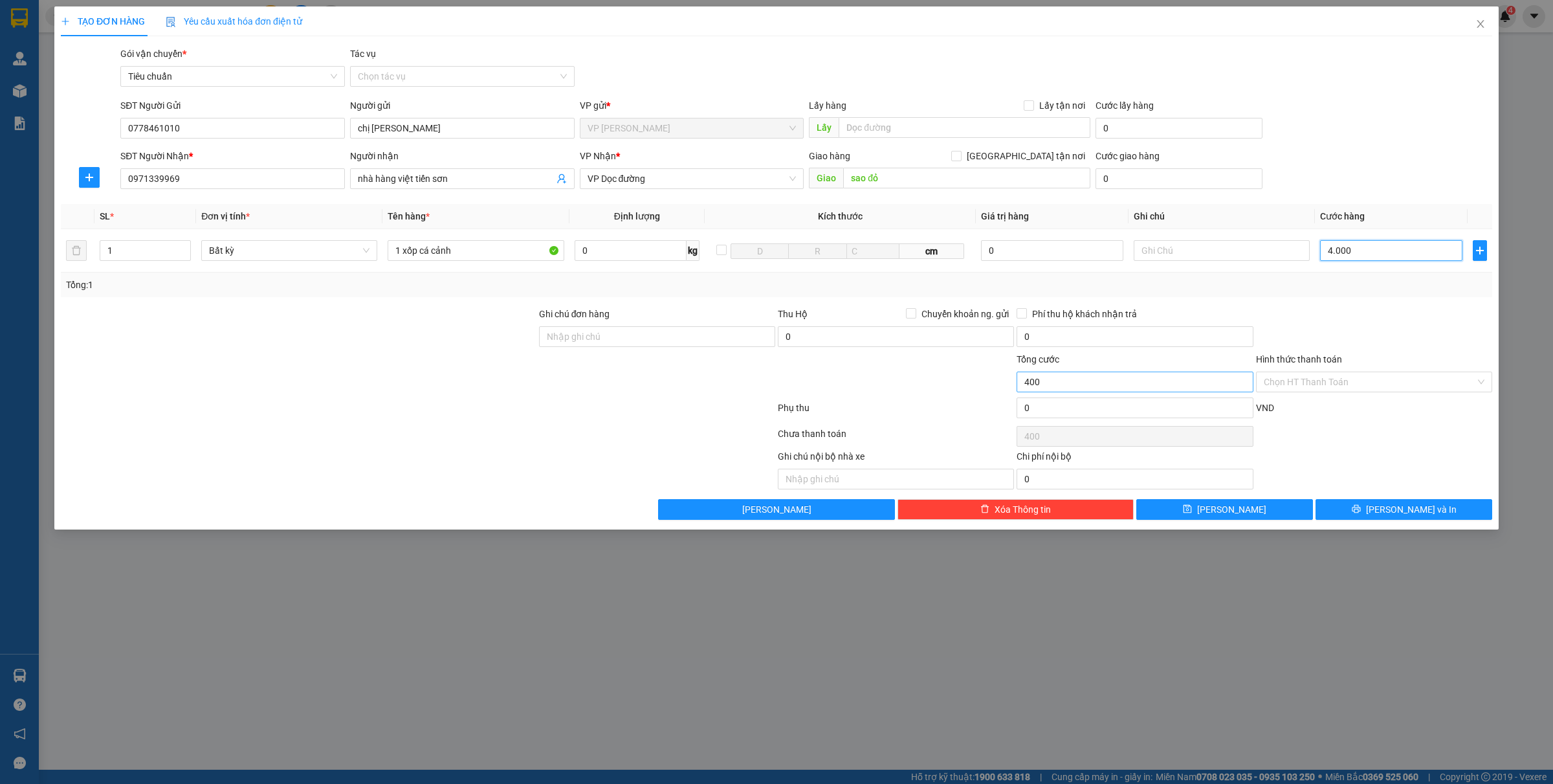
type input "4.000"
type input "40.000"
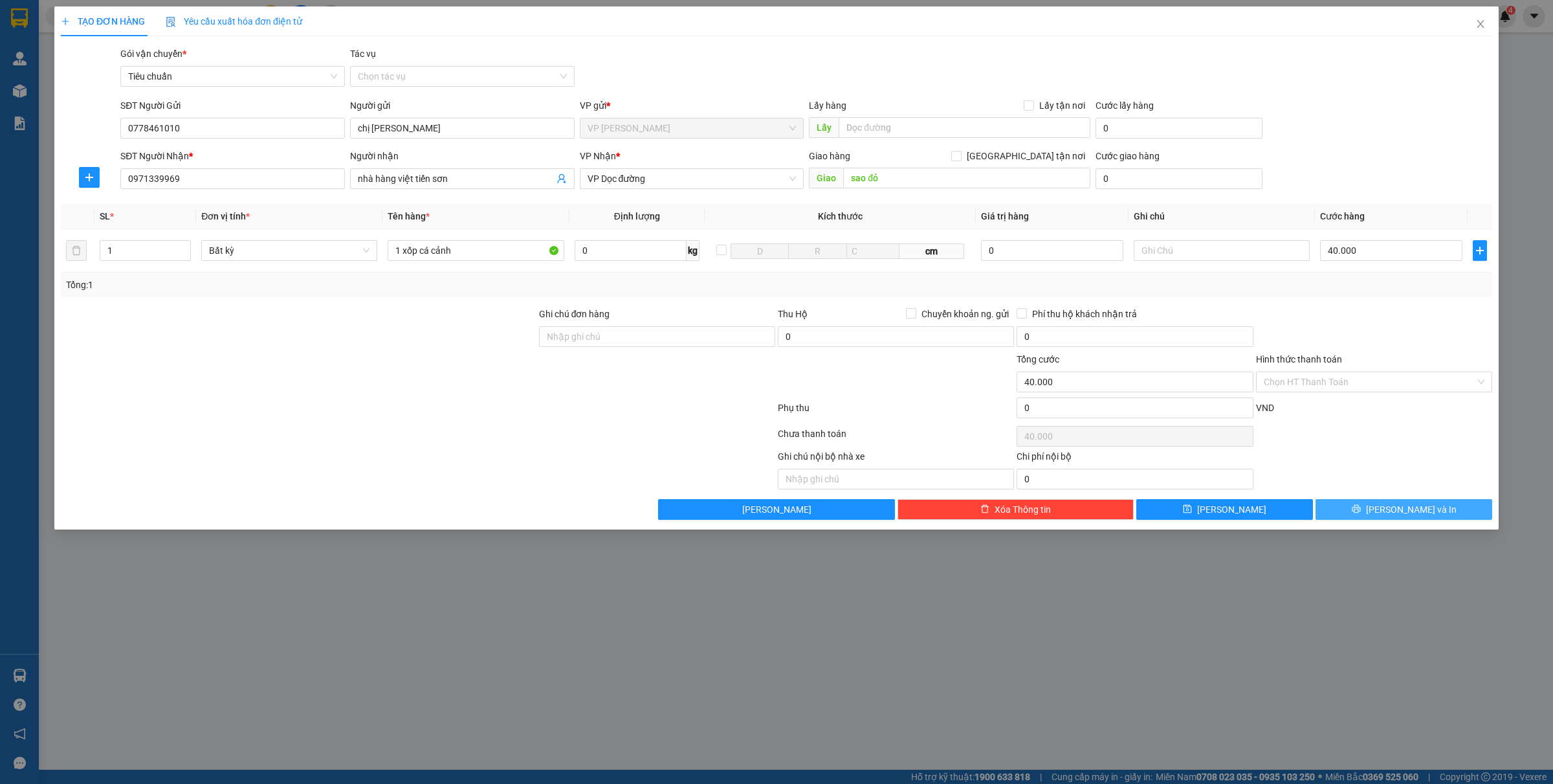
click at [1376, 501] on button "[PERSON_NAME] và In" at bounding box center [1404, 509] width 177 height 21
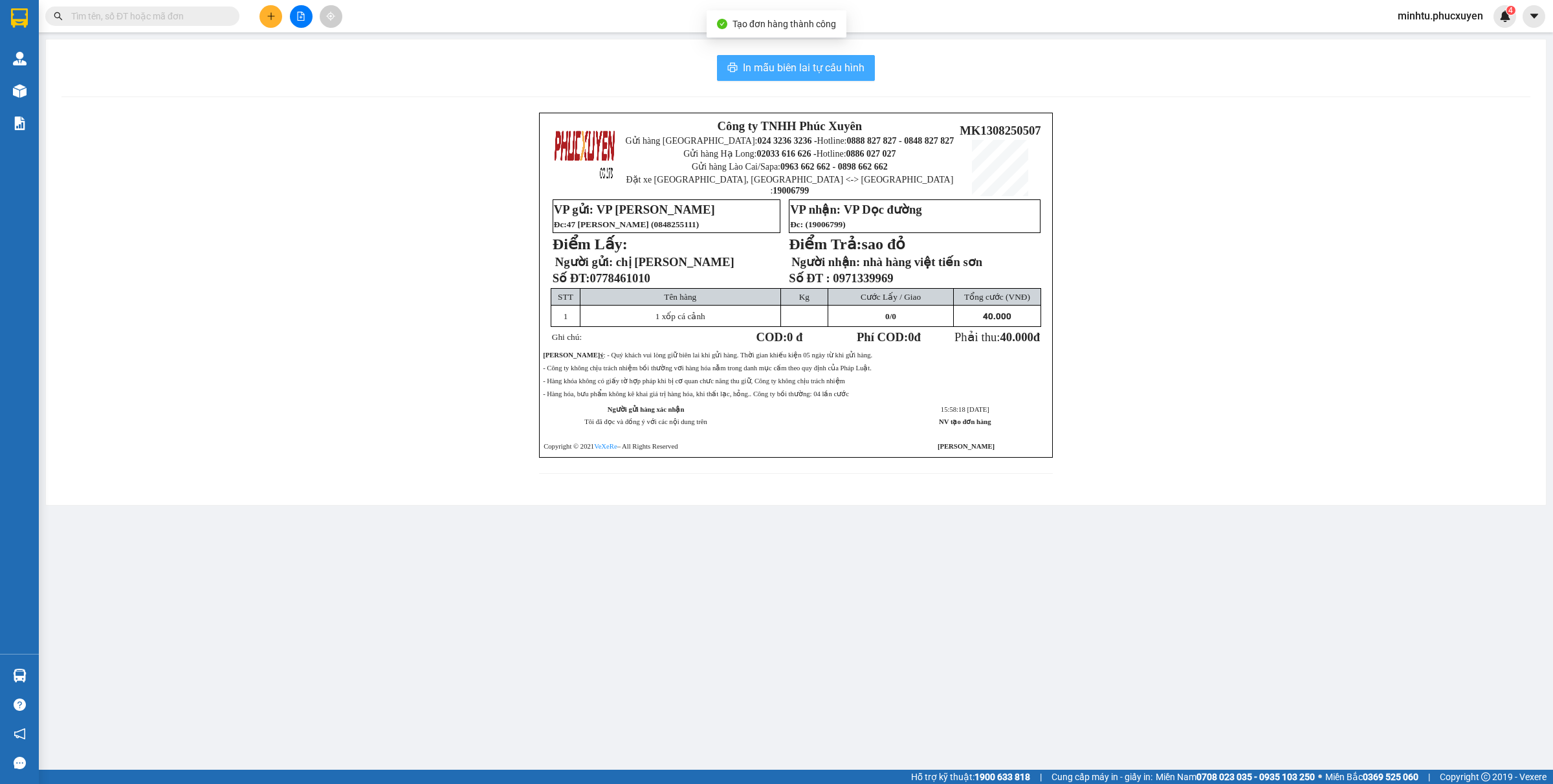
click at [776, 65] on span "In mẫu biên lai tự cấu hình" at bounding box center [803, 67] width 122 height 16
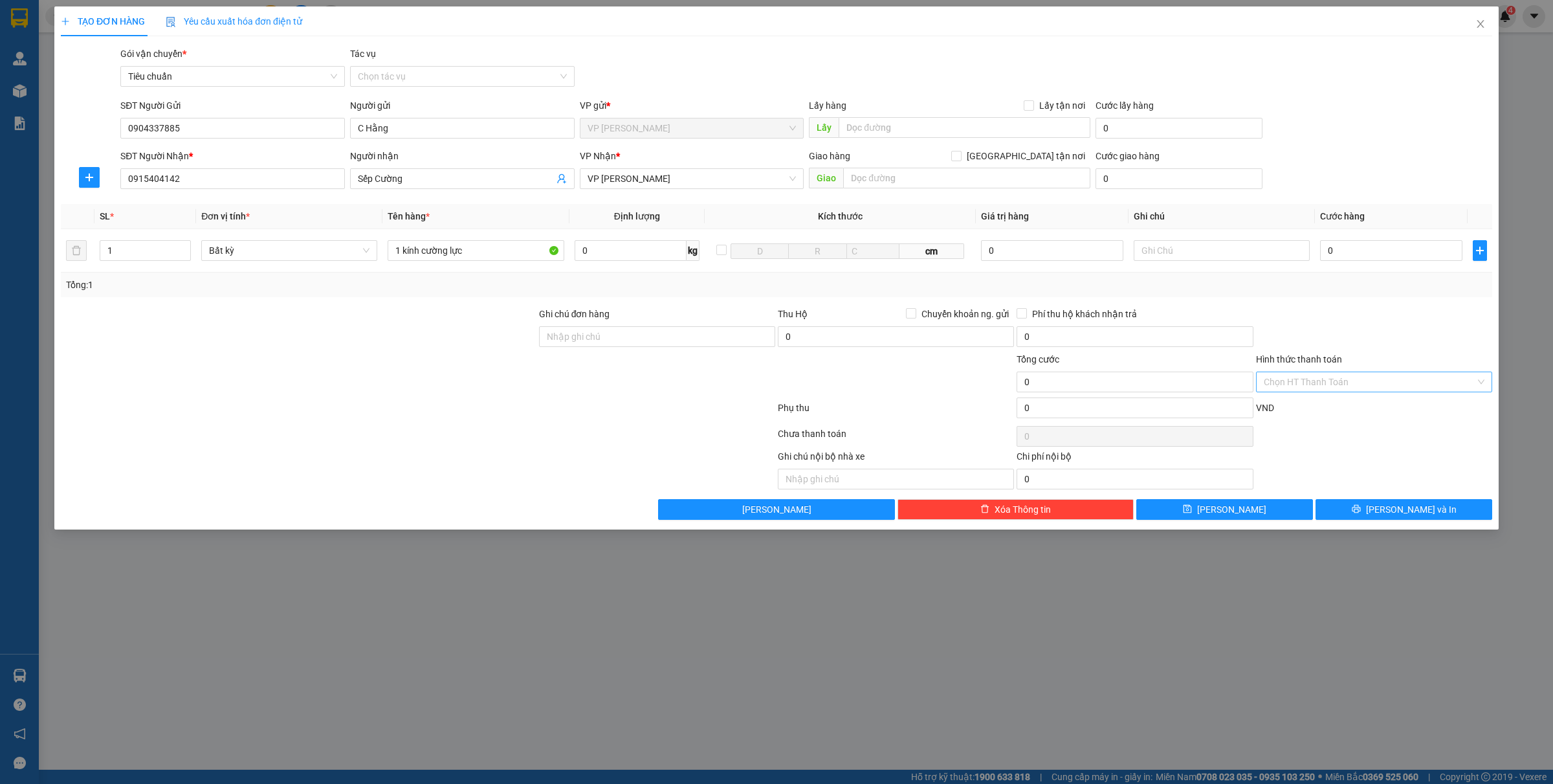
click at [1293, 384] on input "Hình thức thanh toán" at bounding box center [1369, 382] width 211 height 19
click at [1283, 474] on div "Miễn phí" at bounding box center [1374, 470] width 221 height 14
drag, startPoint x: 1402, startPoint y: 510, endPoint x: 1413, endPoint y: 510, distance: 11.0
click at [1402, 510] on span "[PERSON_NAME] và In" at bounding box center [1411, 509] width 91 height 14
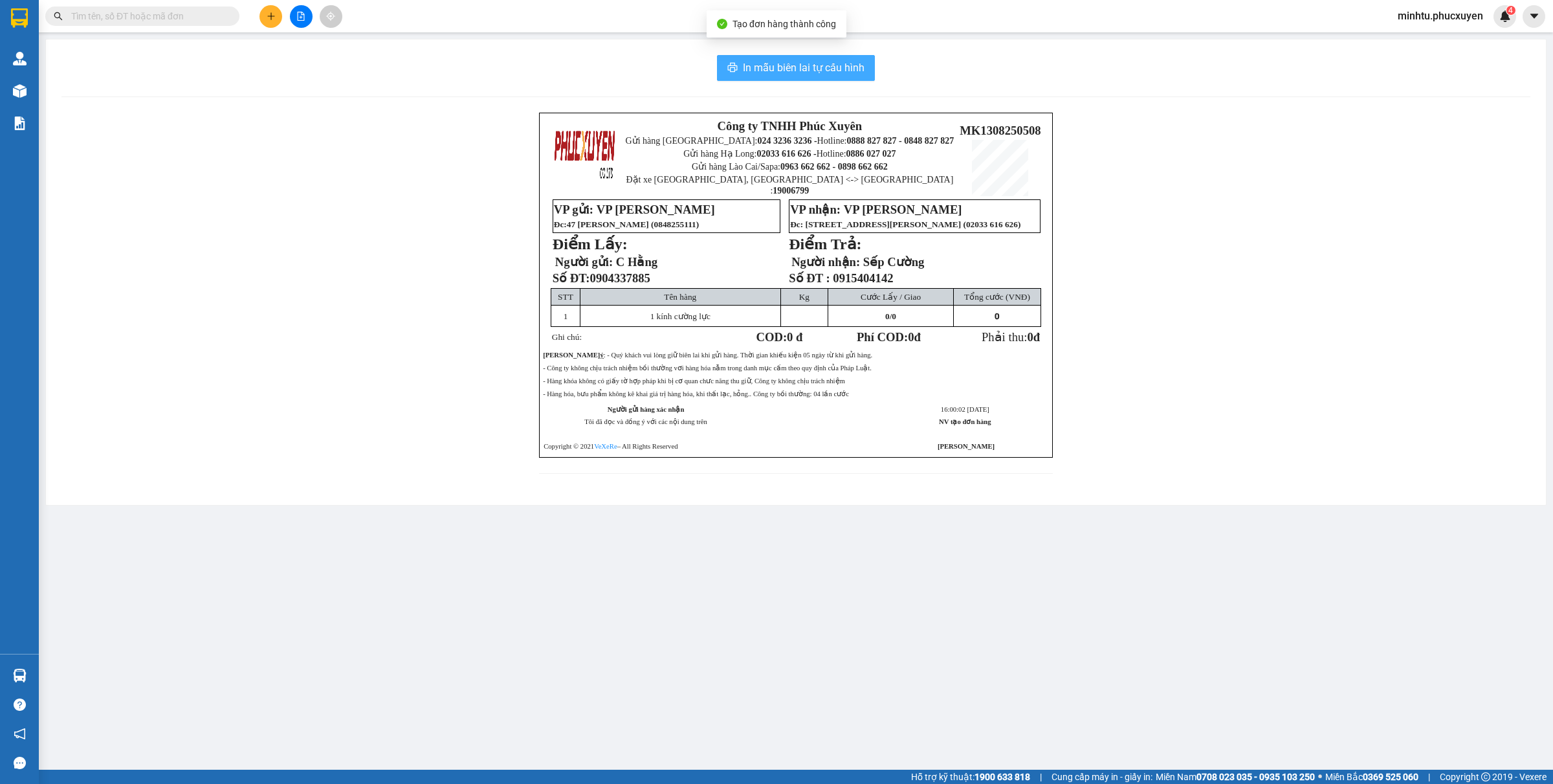
click at [797, 44] on div "In mẫu biên lai tự cấu hình Công ty TNHH Phúc Xuyên Gửi hàng Hà Nội: 024 3236 3…" at bounding box center [796, 272] width 1500 height 465
click at [814, 65] on span "In mẫu biên lai tự cấu hình" at bounding box center [803, 67] width 122 height 16
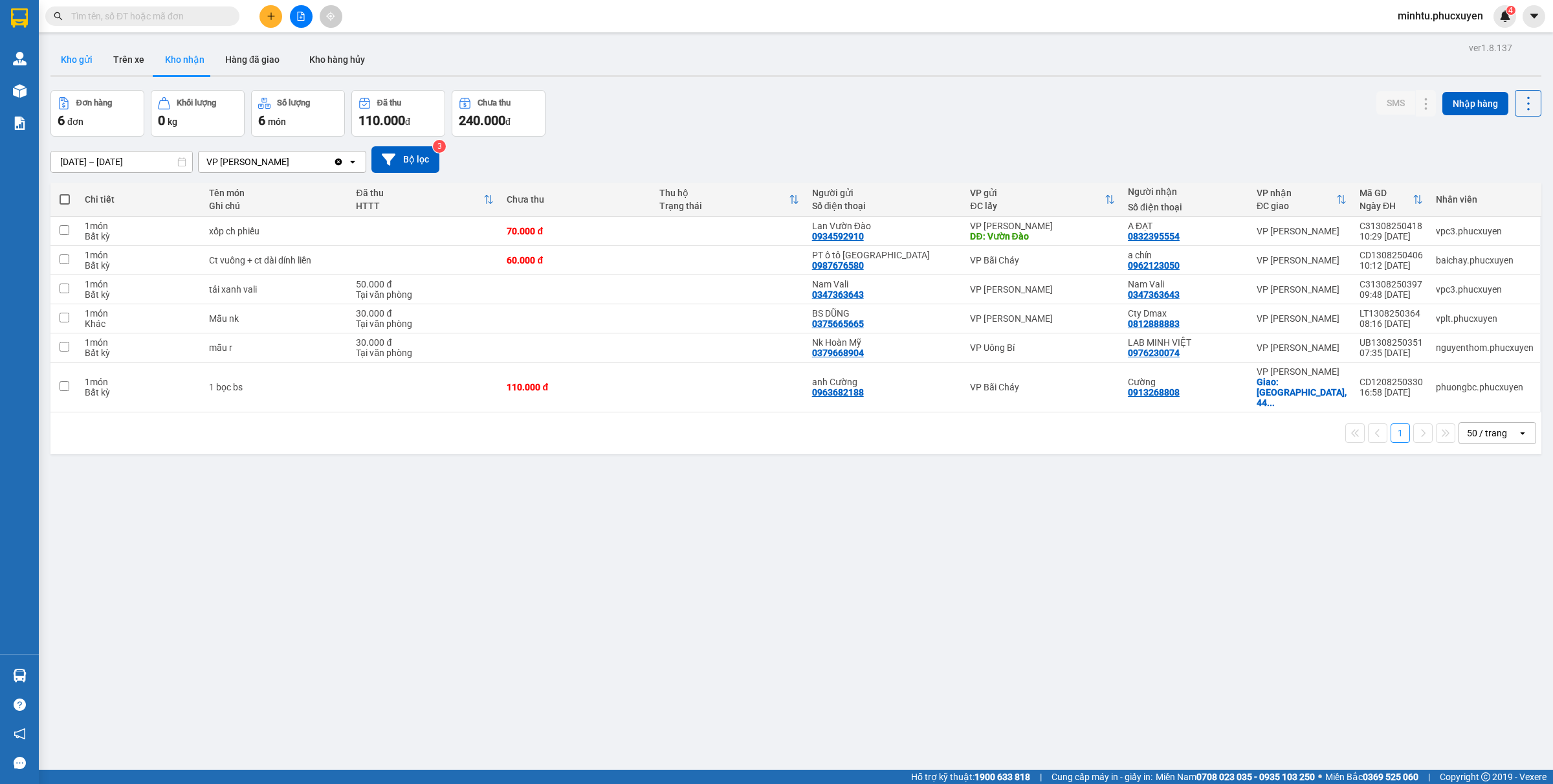
click at [70, 72] on button "Kho gửi" at bounding box center [76, 59] width 53 height 31
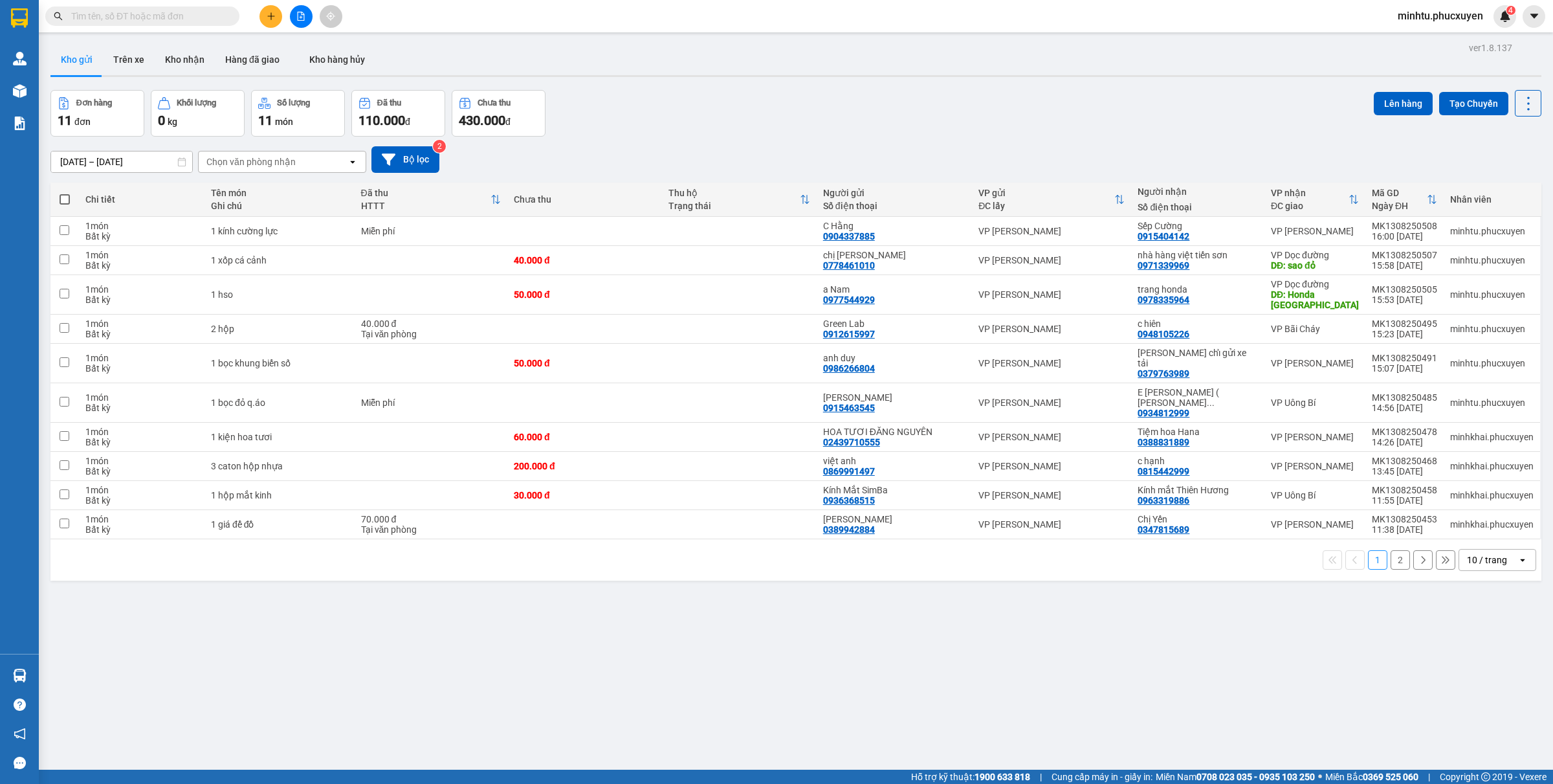
click at [1473, 553] on div "10 / trang" at bounding box center [1488, 559] width 40 height 13
click at [1467, 621] on span "20 / trang" at bounding box center [1475, 615] width 41 height 13
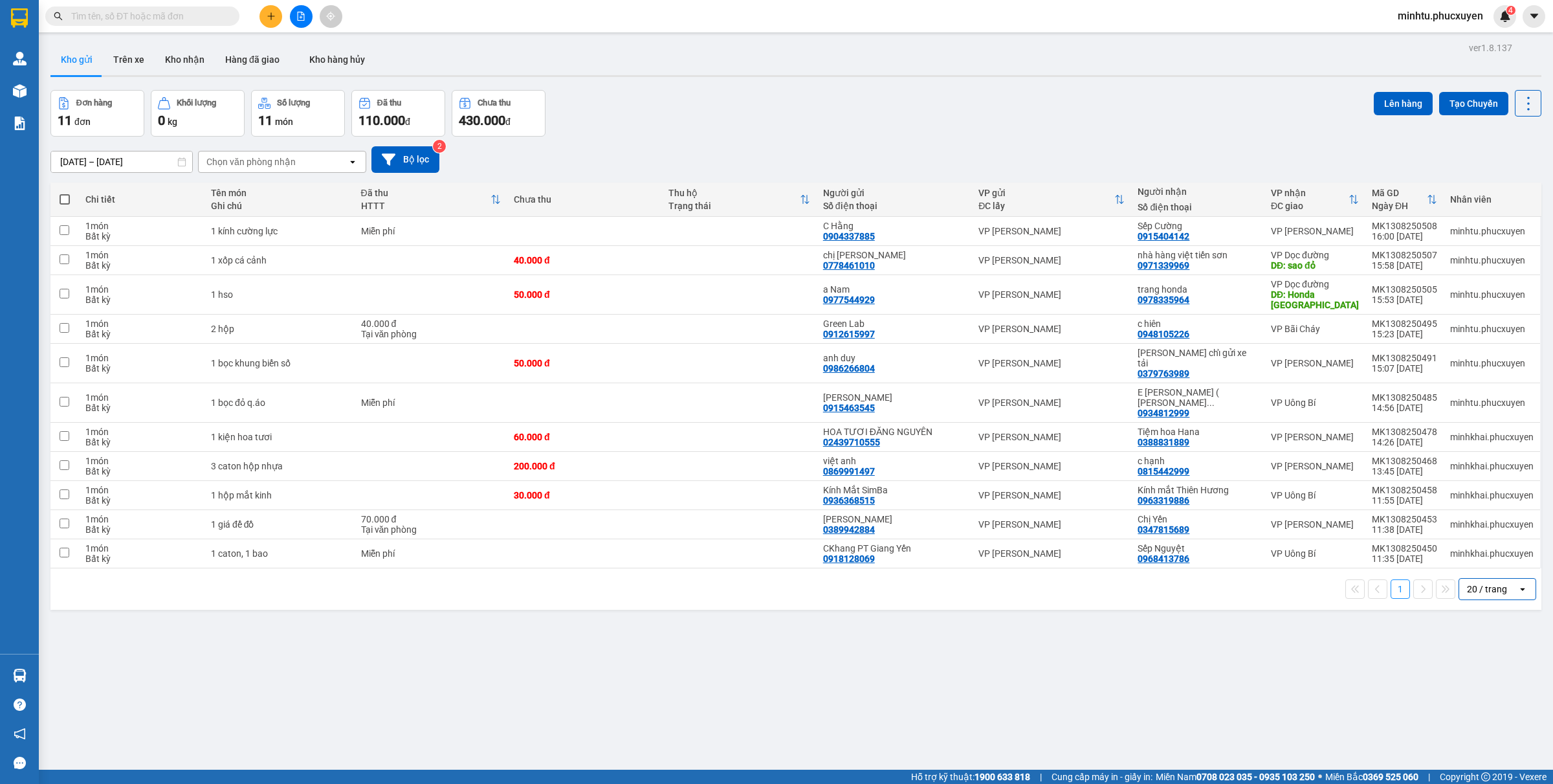
click at [66, 203] on span at bounding box center [65, 200] width 10 height 10
click at [65, 193] on input "checkbox" at bounding box center [65, 193] width 0 height 0
checkbox input "true"
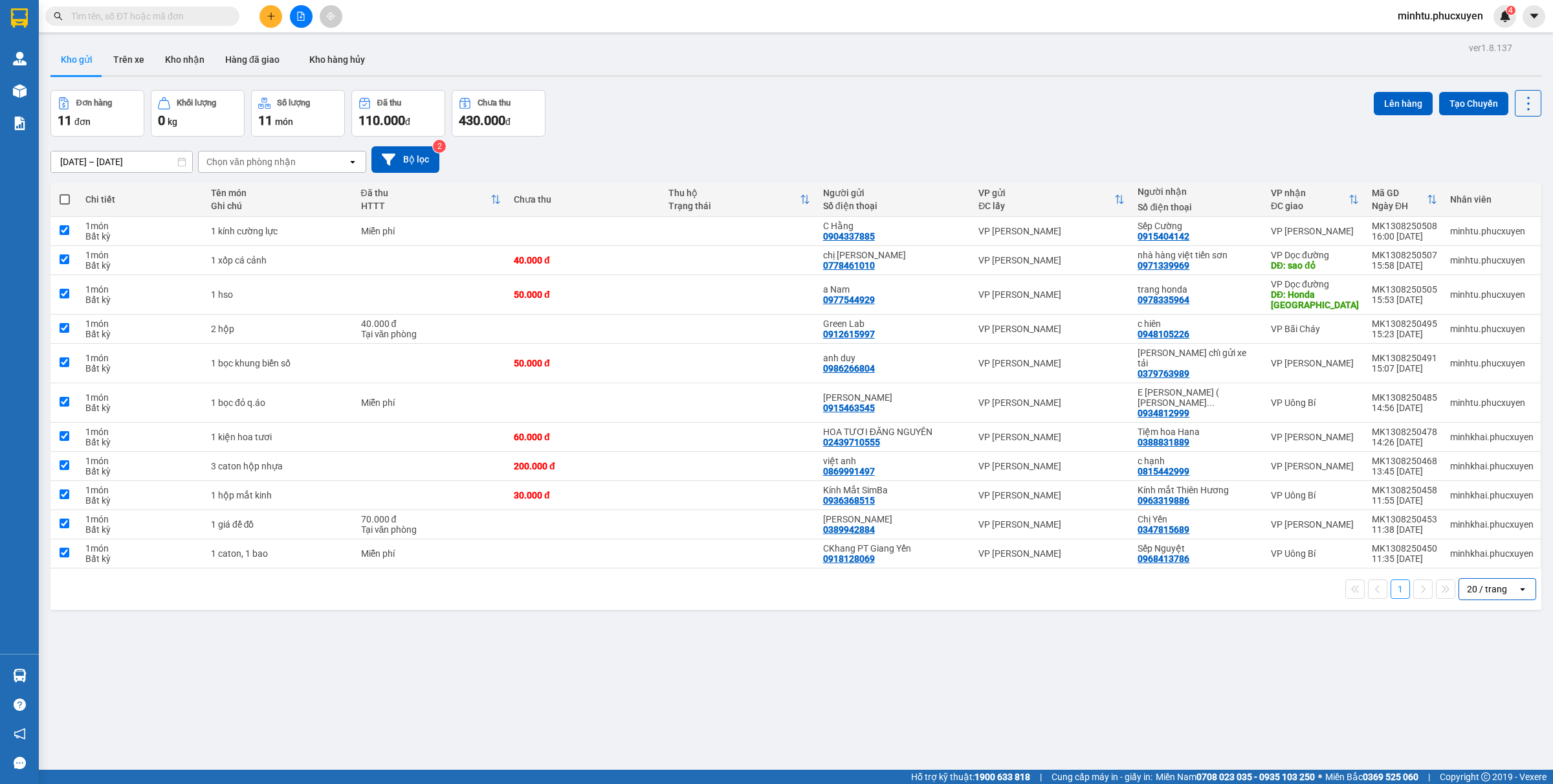
checkbox input "true"
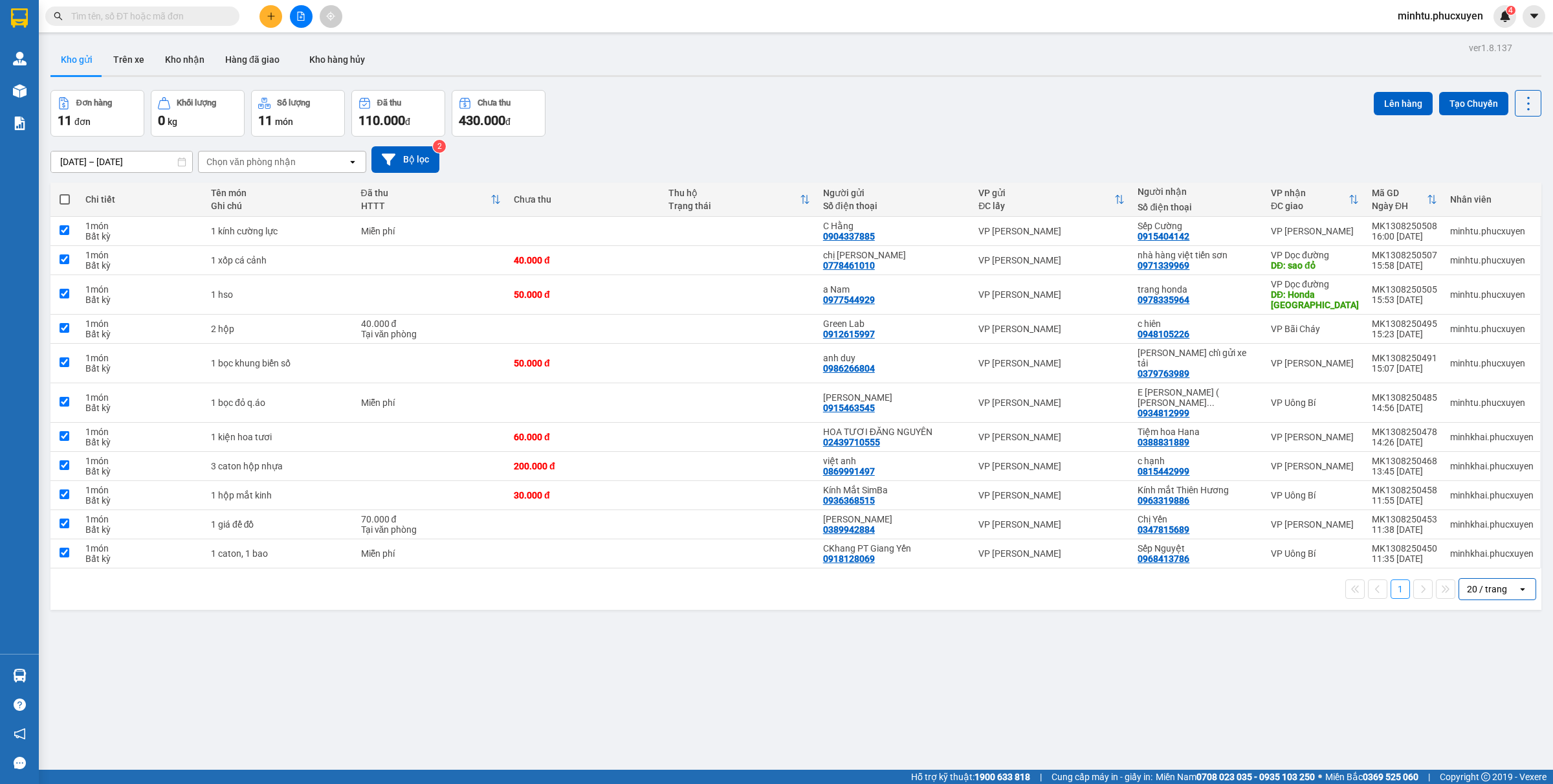
checkbox input "true"
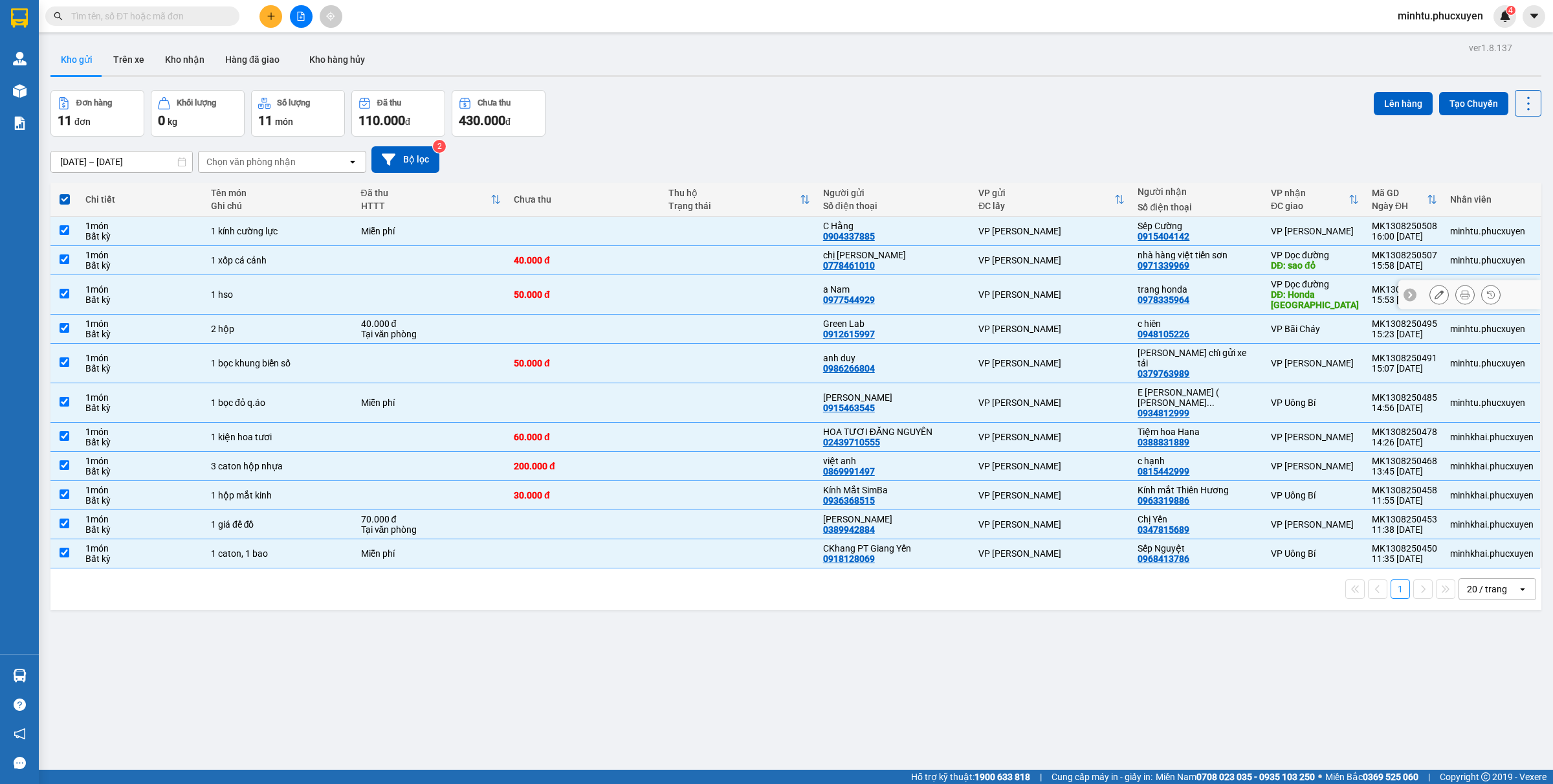
click at [63, 293] on input "checkbox" at bounding box center [65, 293] width 10 height 10
checkbox input "false"
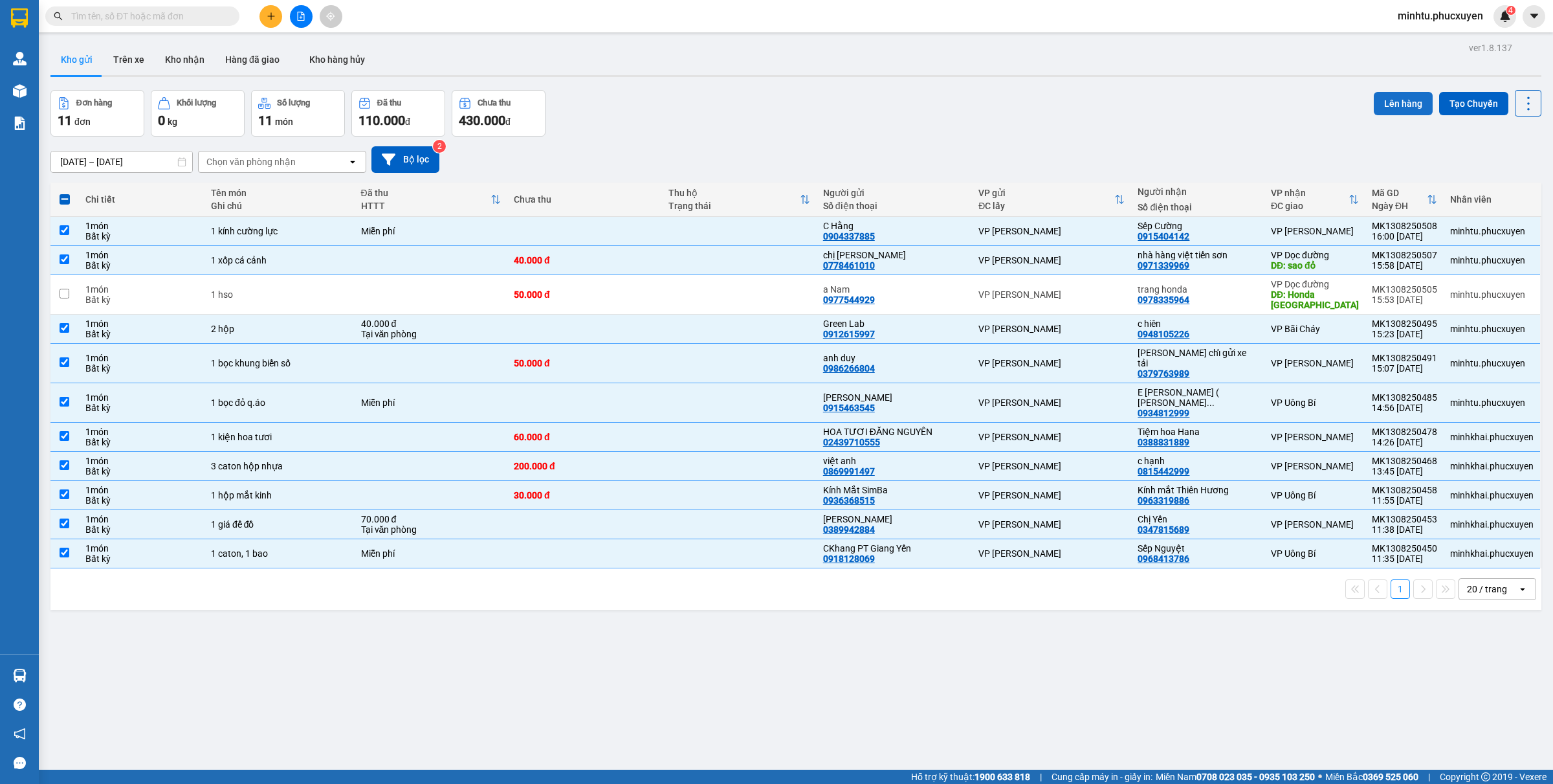
click at [1383, 101] on button "Lên hàng" at bounding box center [1403, 104] width 59 height 23
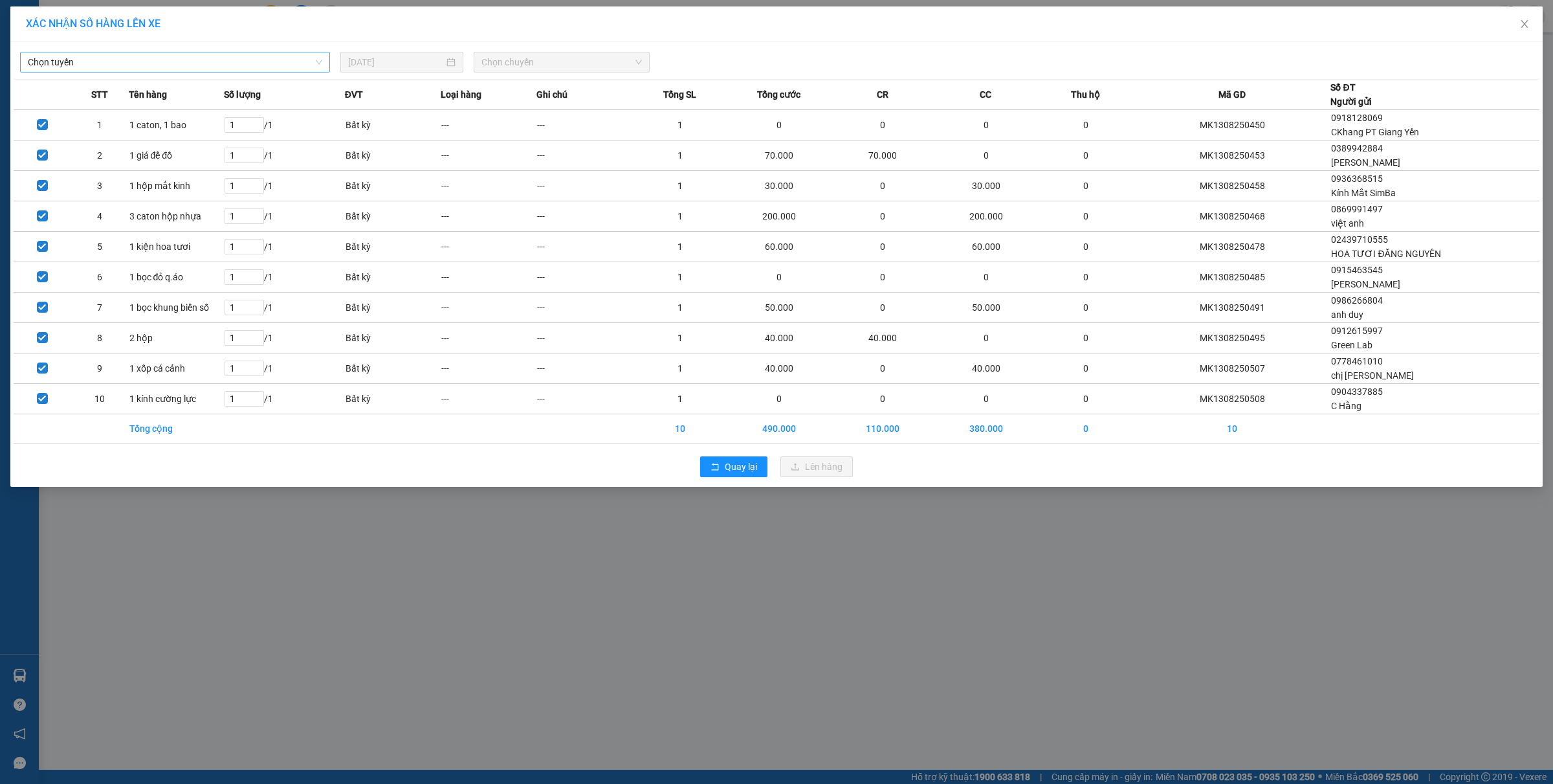
click at [163, 66] on span "Chọn tuyến" at bounding box center [174, 62] width 294 height 19
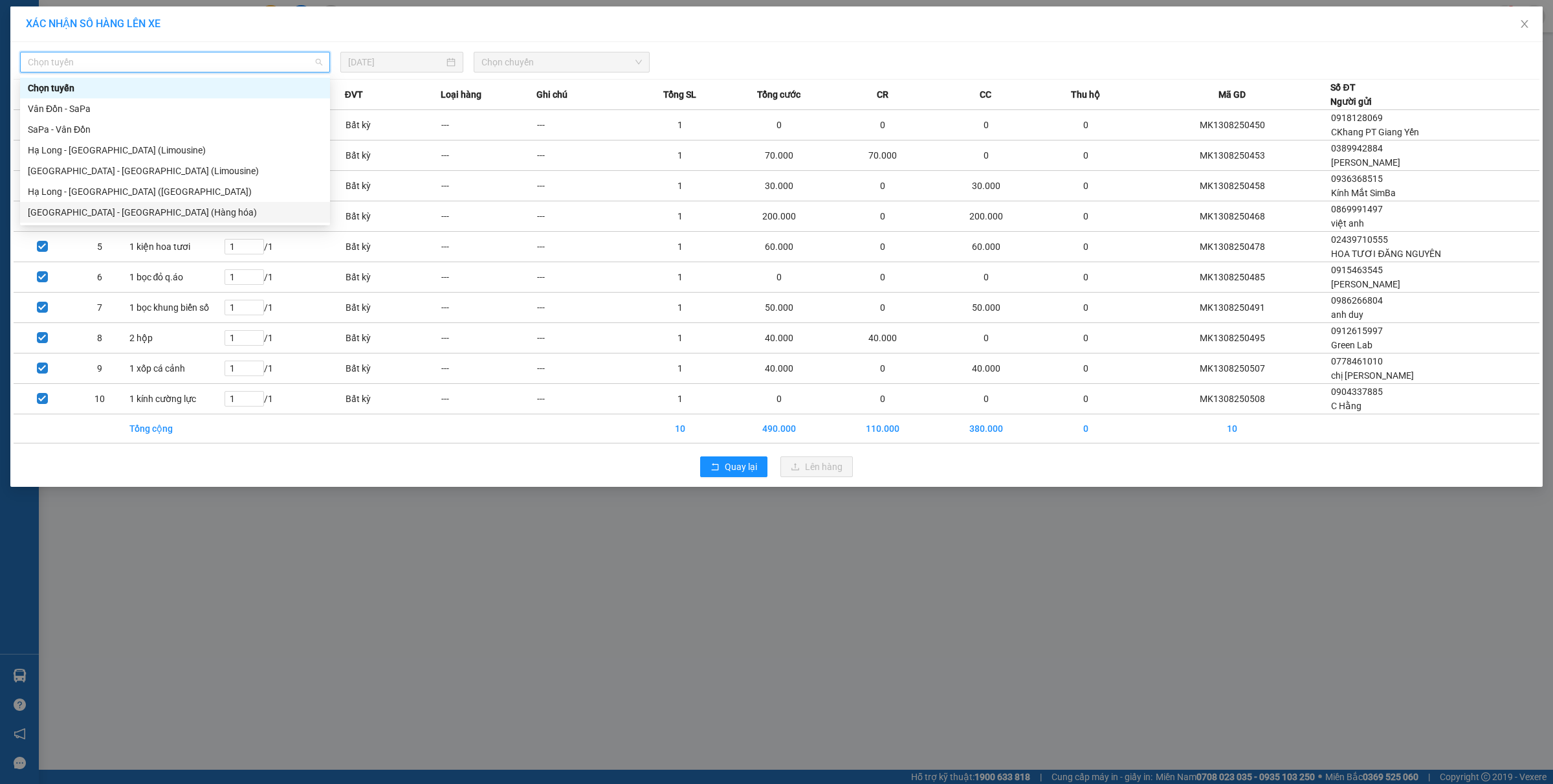
click at [158, 215] on div "Hà Nội - Hạ Long (Hàng hóa)" at bounding box center [174, 212] width 294 height 14
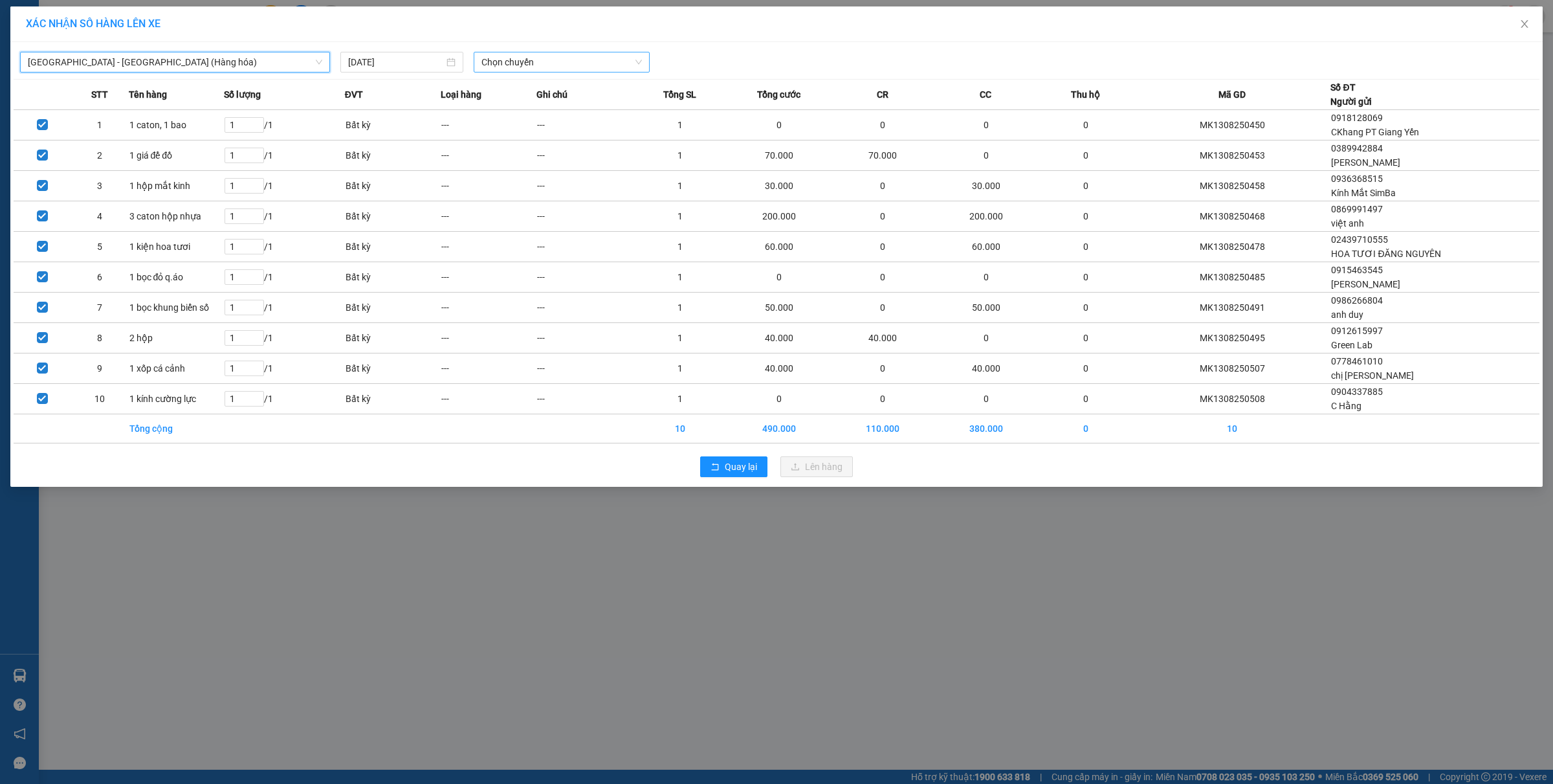
click at [545, 65] on span "Chọn chuyến" at bounding box center [562, 62] width 161 height 19
click at [517, 127] on div "16:00" at bounding box center [532, 129] width 101 height 14
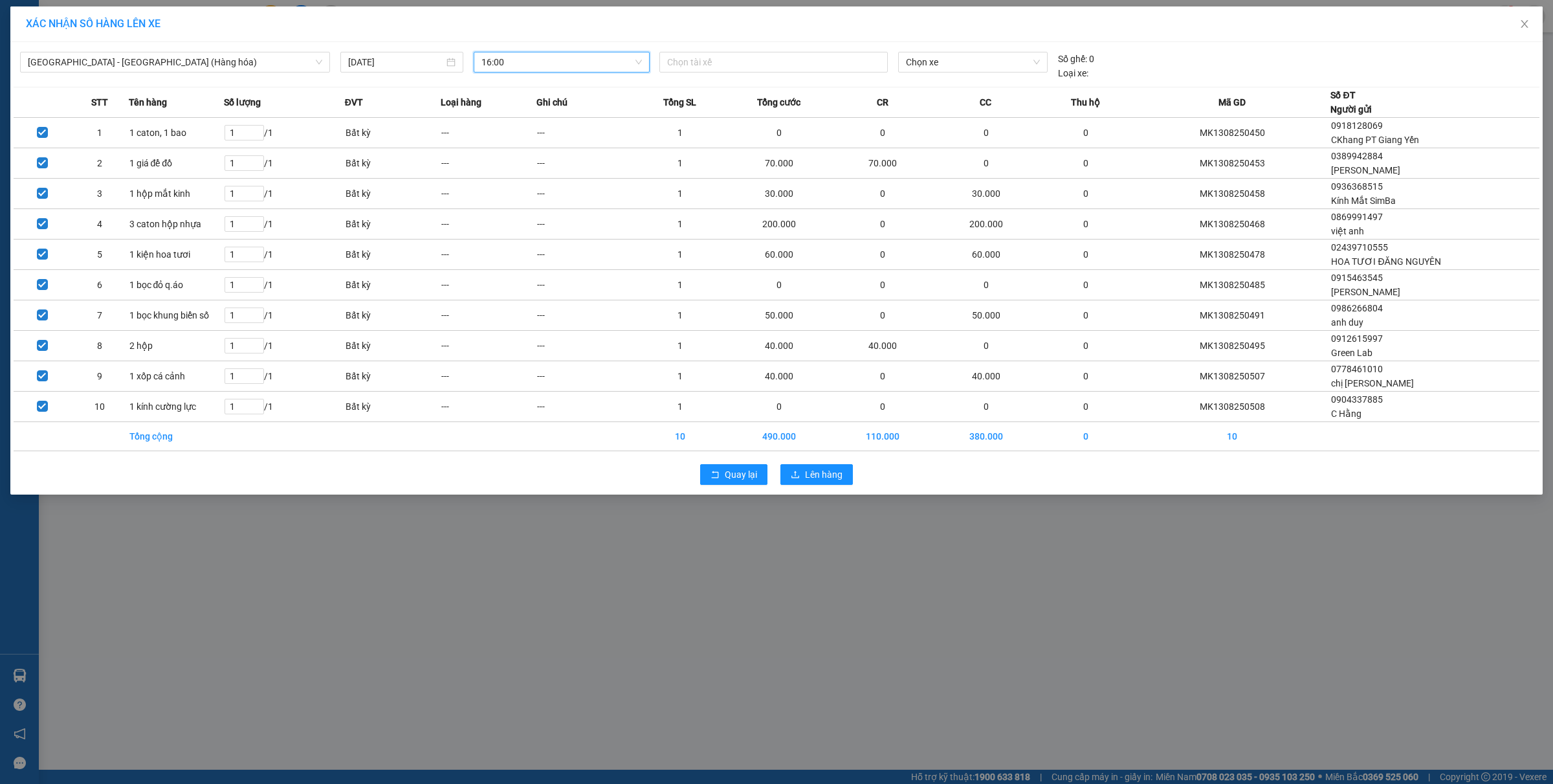
click at [829, 464] on div "Quay lại Lên hàng" at bounding box center [776, 475] width 1526 height 34
click at [827, 481] on span "Lên hàng" at bounding box center [823, 474] width 38 height 14
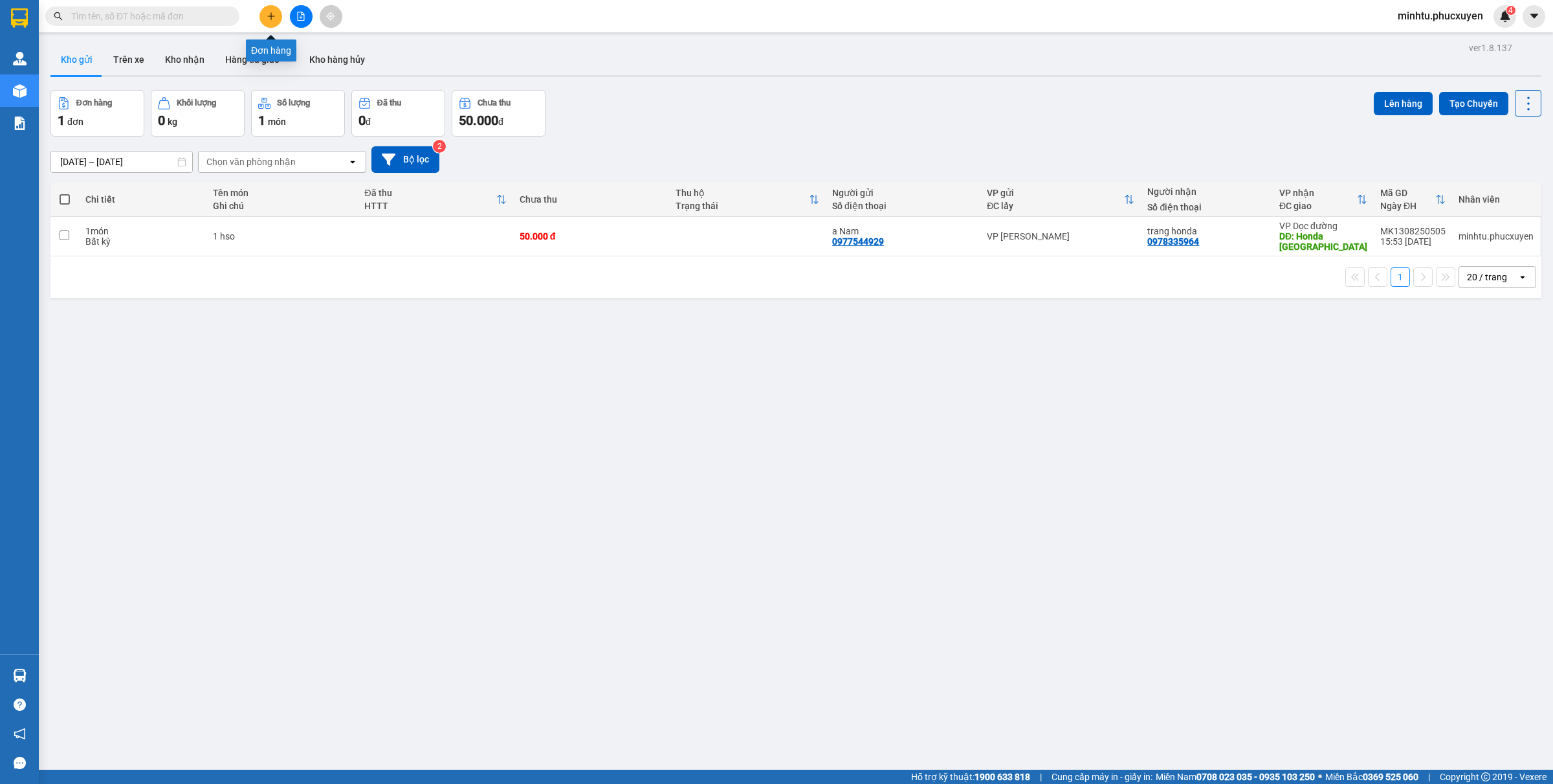
click at [273, 7] on button at bounding box center [270, 16] width 23 height 23
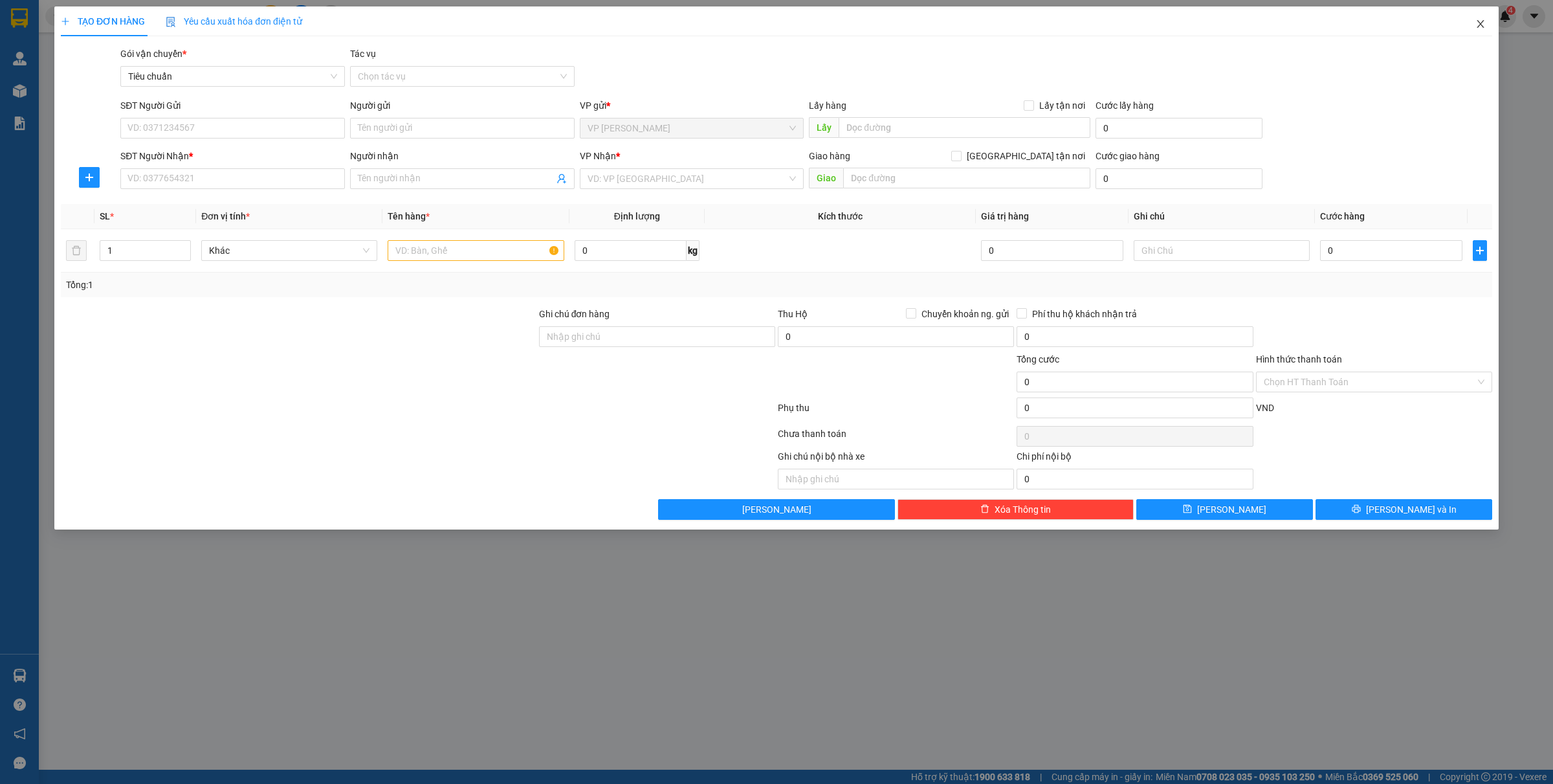
click at [1478, 21] on icon "close" at bounding box center [1480, 23] width 7 height 8
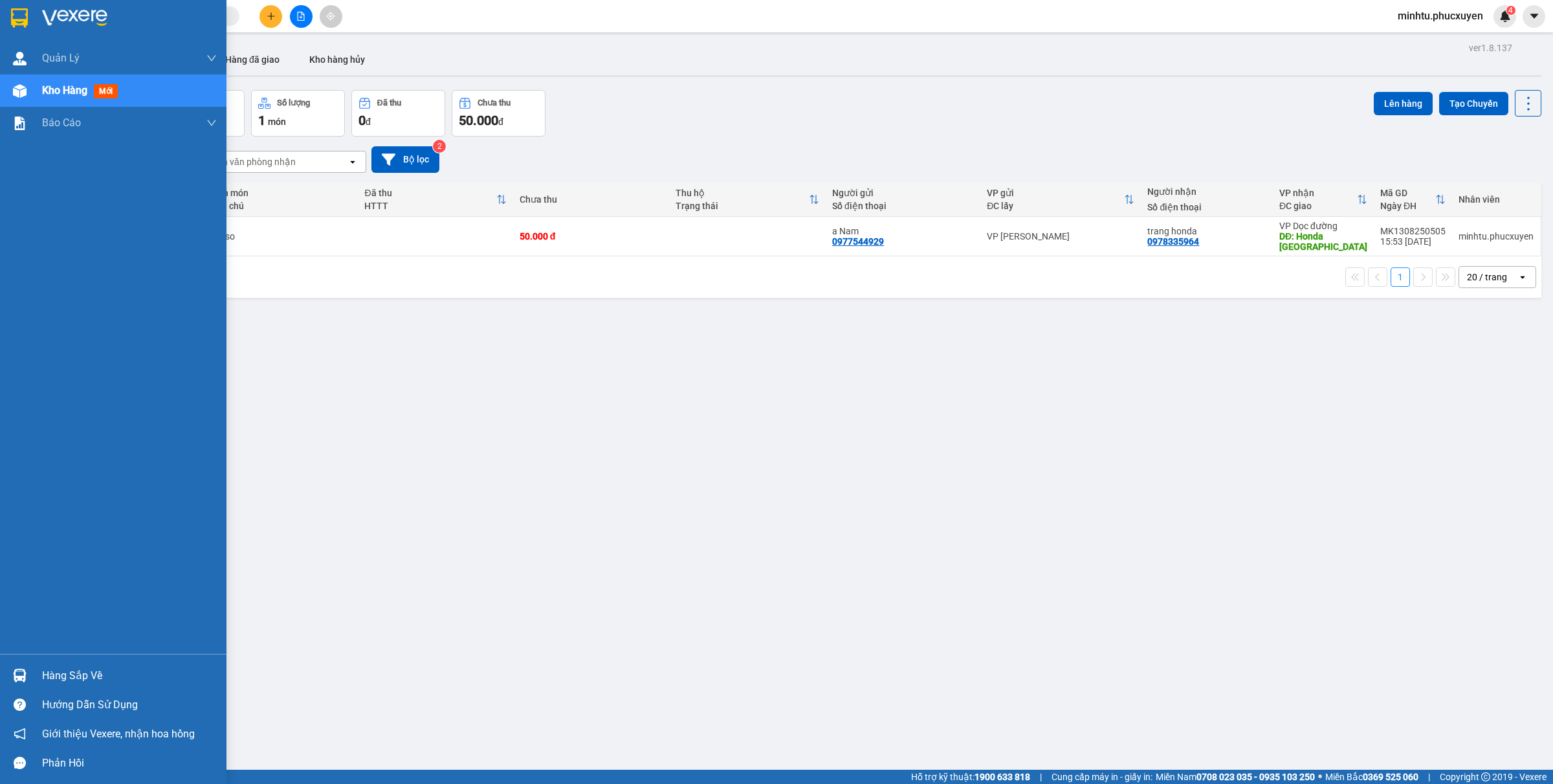
click at [13, 668] on img at bounding box center [19, 675] width 13 height 13
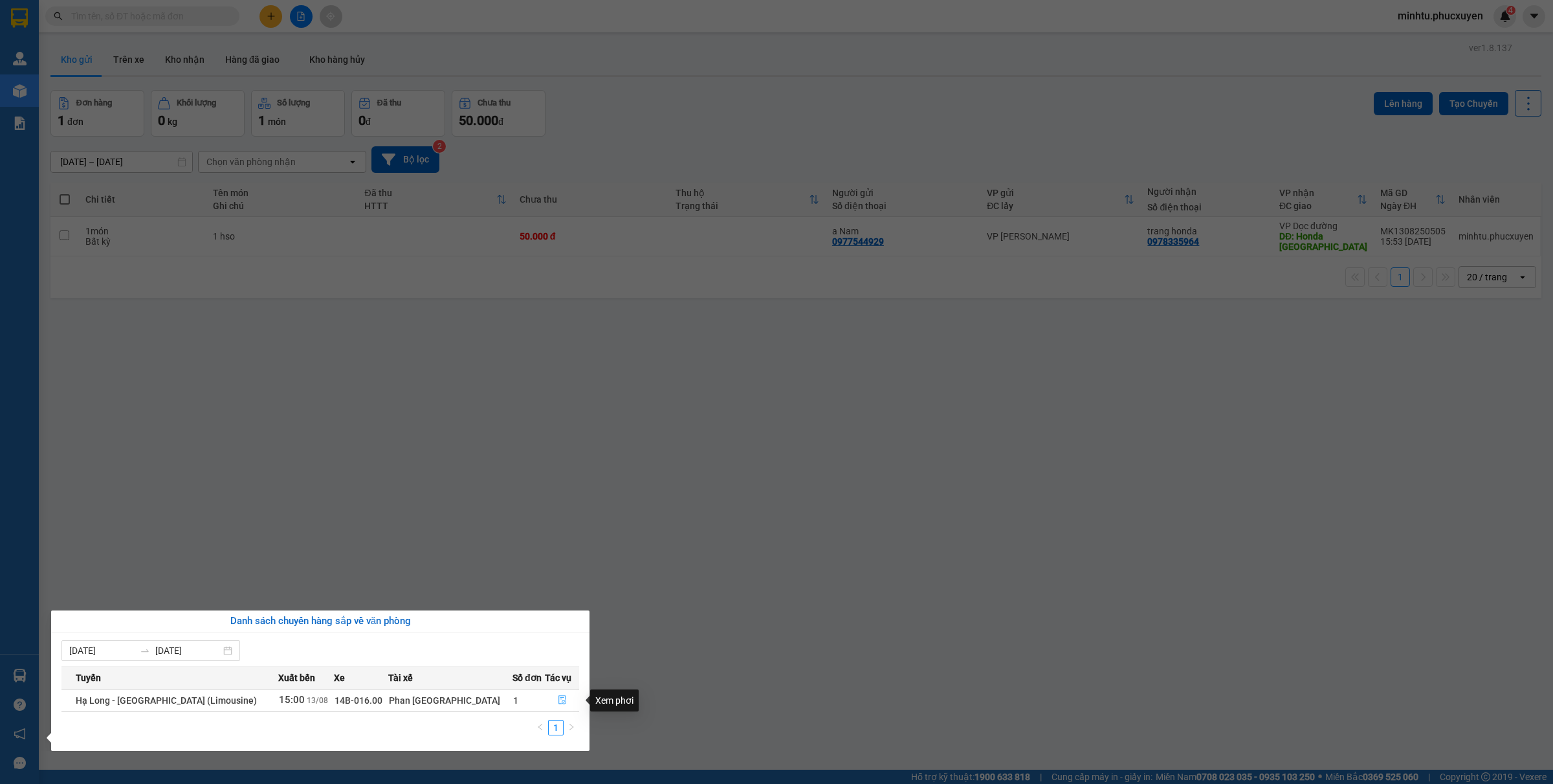
click at [558, 699] on icon "file-done" at bounding box center [562, 699] width 8 height 9
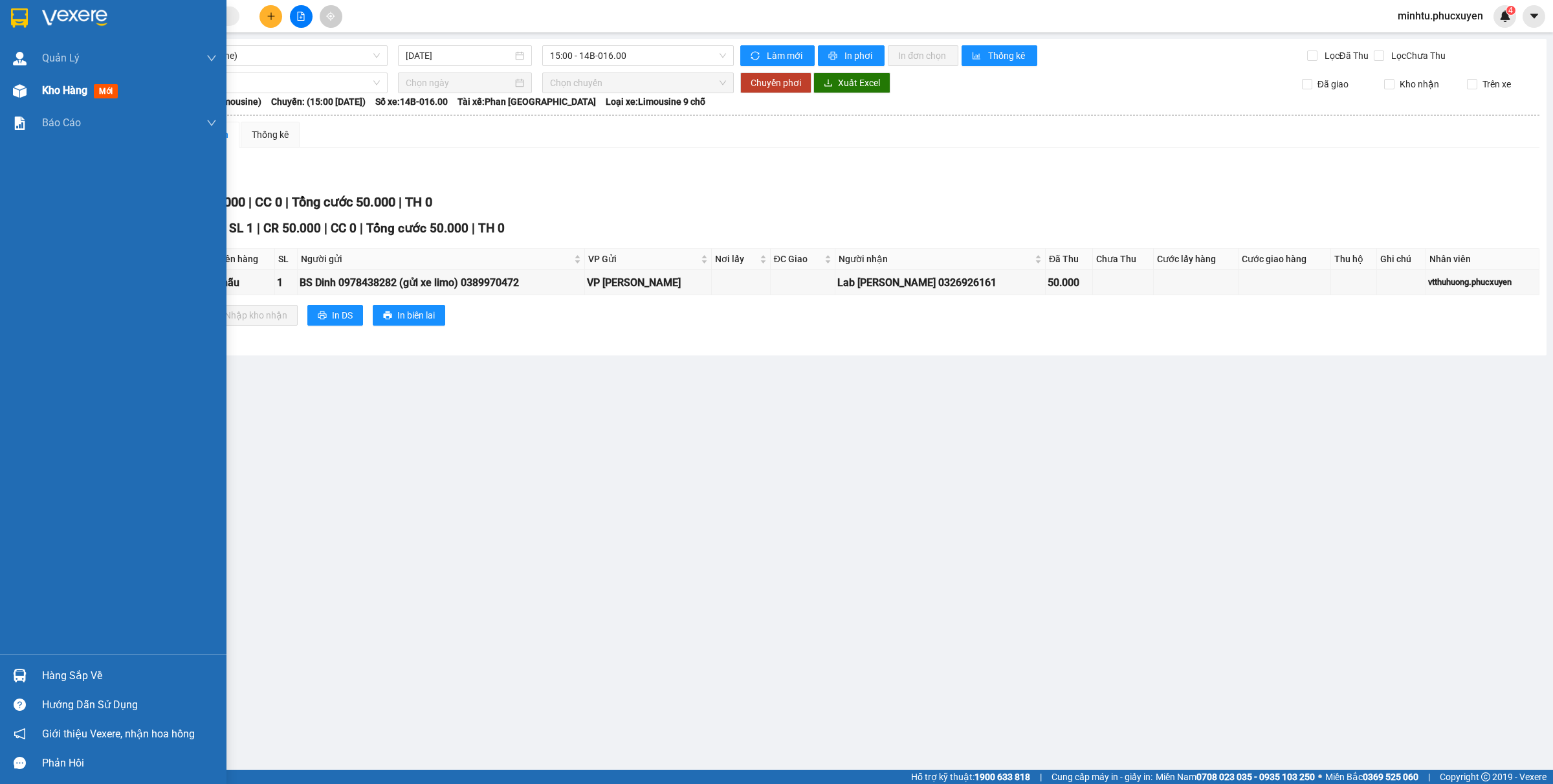
click at [86, 96] on span "Kho hàng" at bounding box center [65, 90] width 45 height 13
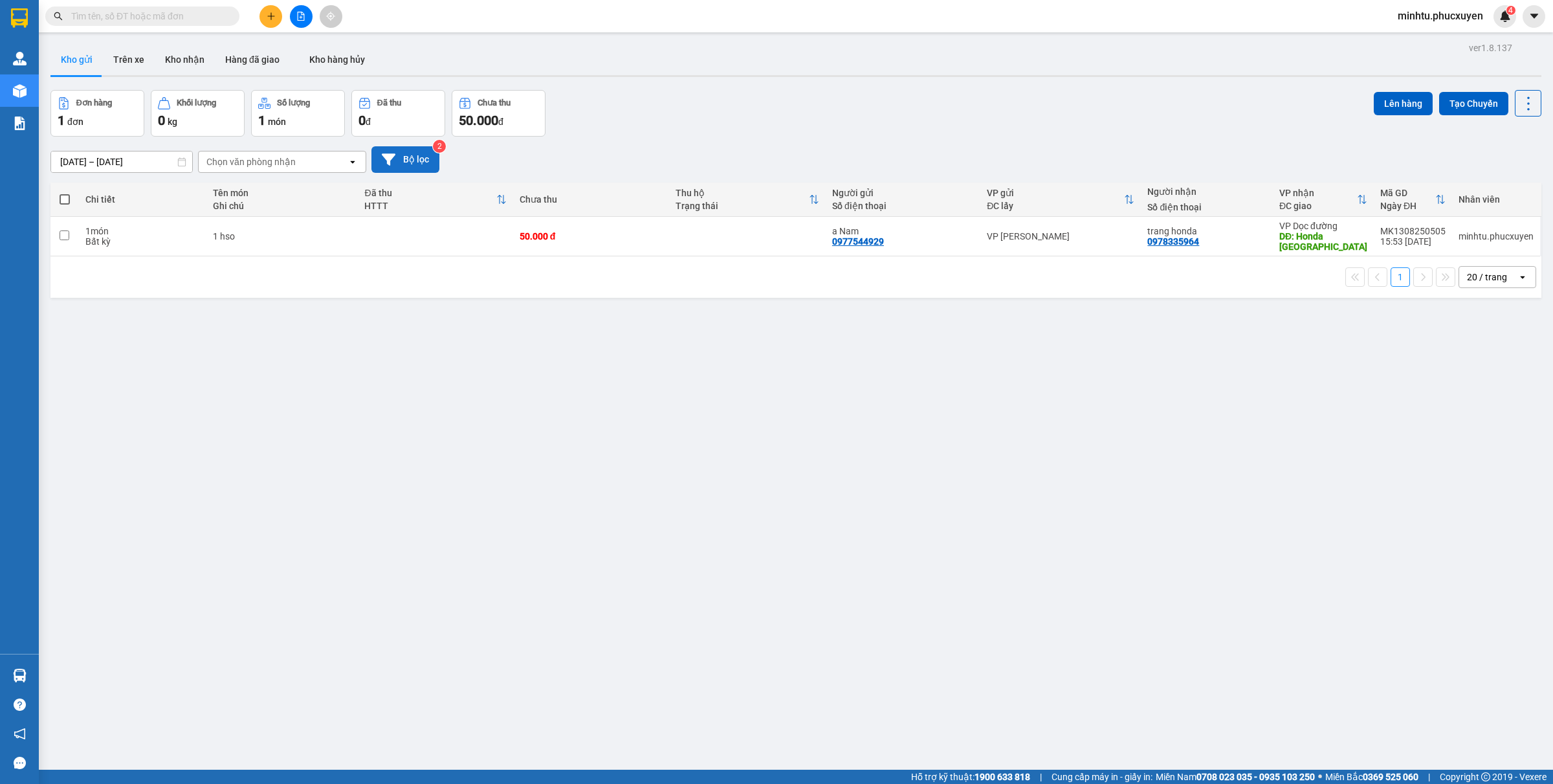
drag, startPoint x: 182, startPoint y: 63, endPoint x: 388, endPoint y: 149, distance: 223.2
click at [181, 63] on button "Kho nhận" at bounding box center [184, 59] width 60 height 31
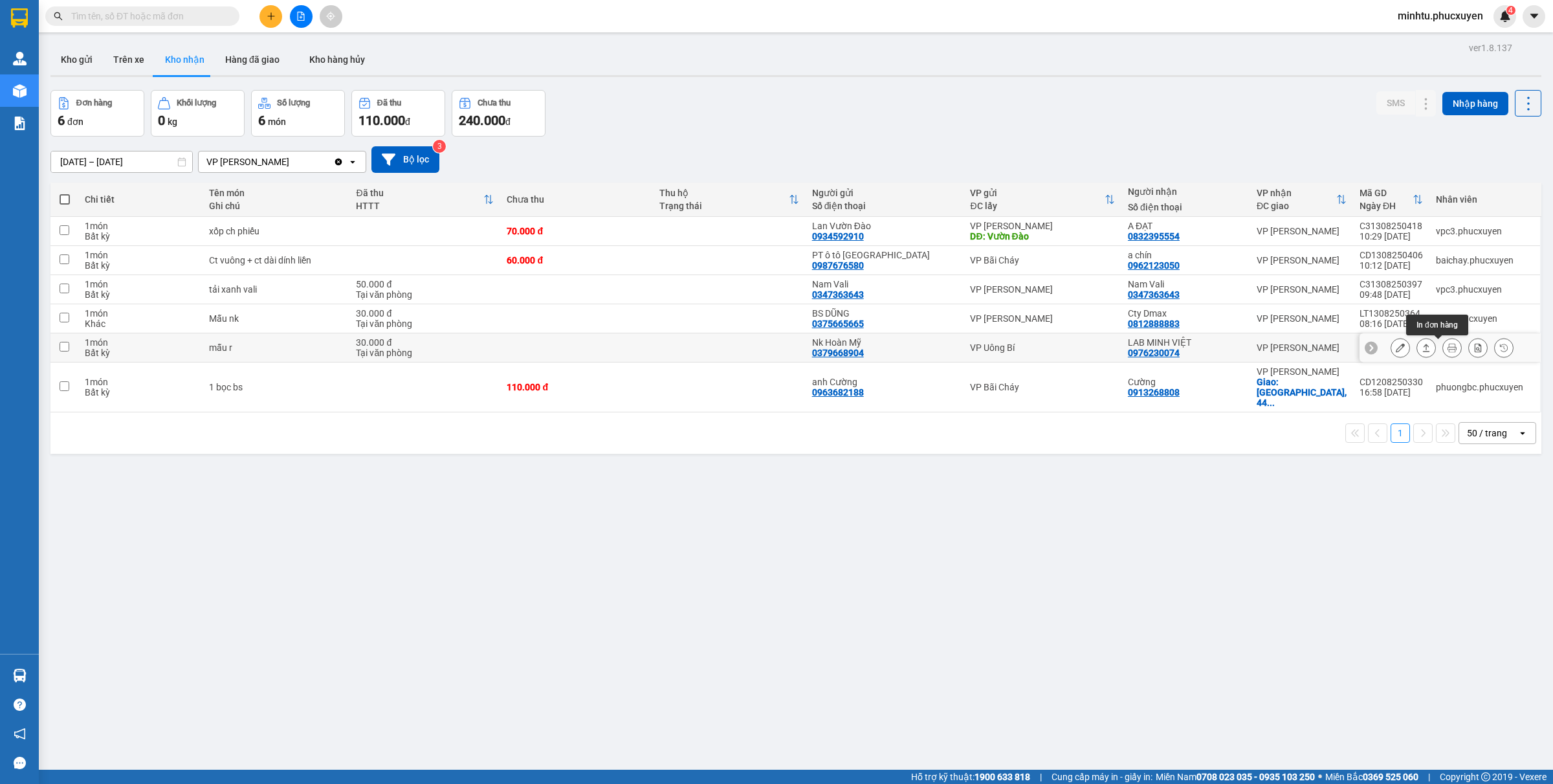
click at [1422, 346] on icon at bounding box center [1426, 347] width 9 height 9
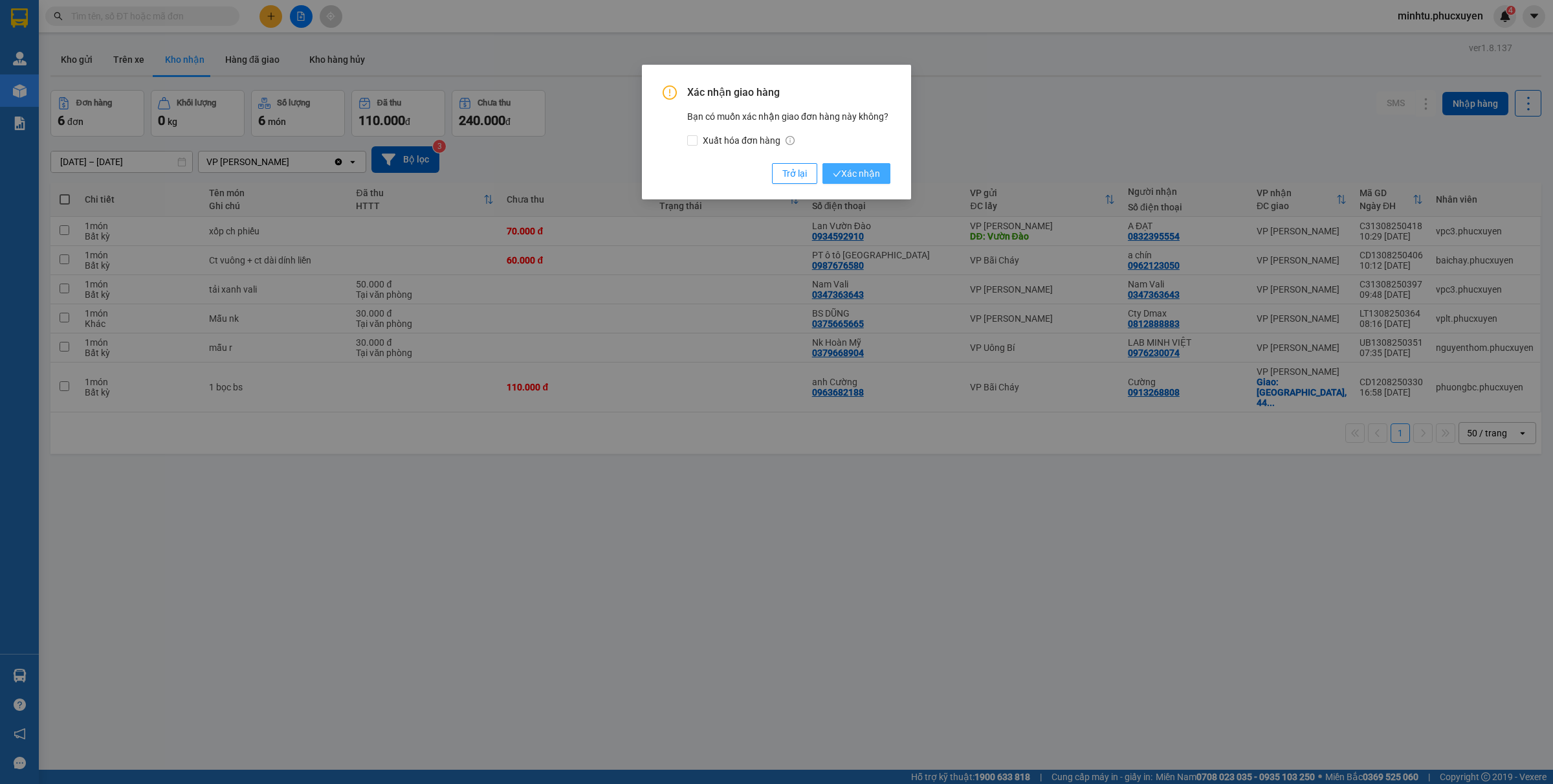
click at [874, 166] on span "Xác nhận" at bounding box center [856, 173] width 47 height 14
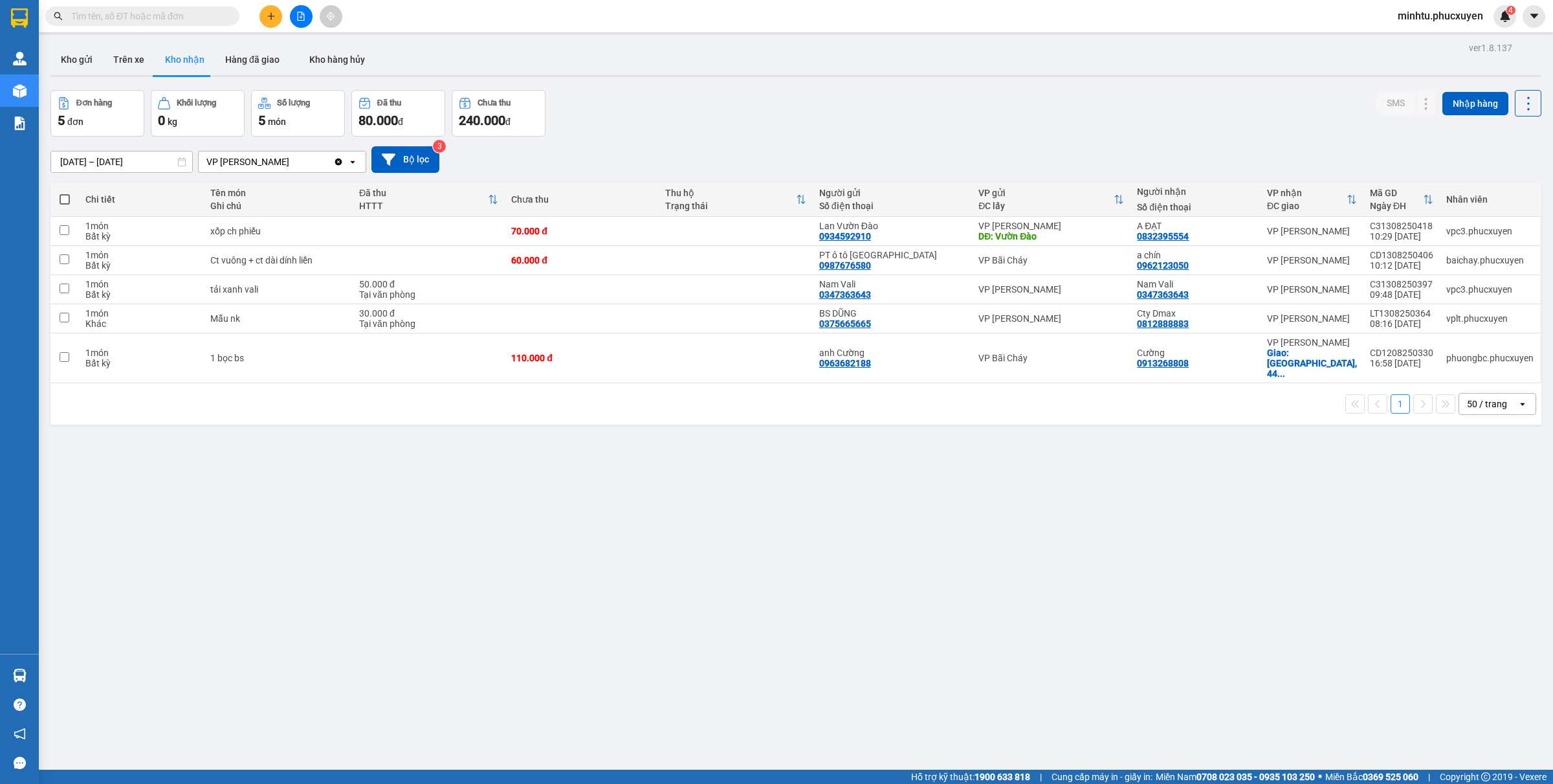
click at [267, 20] on icon "plus" at bounding box center [271, 16] width 9 height 9
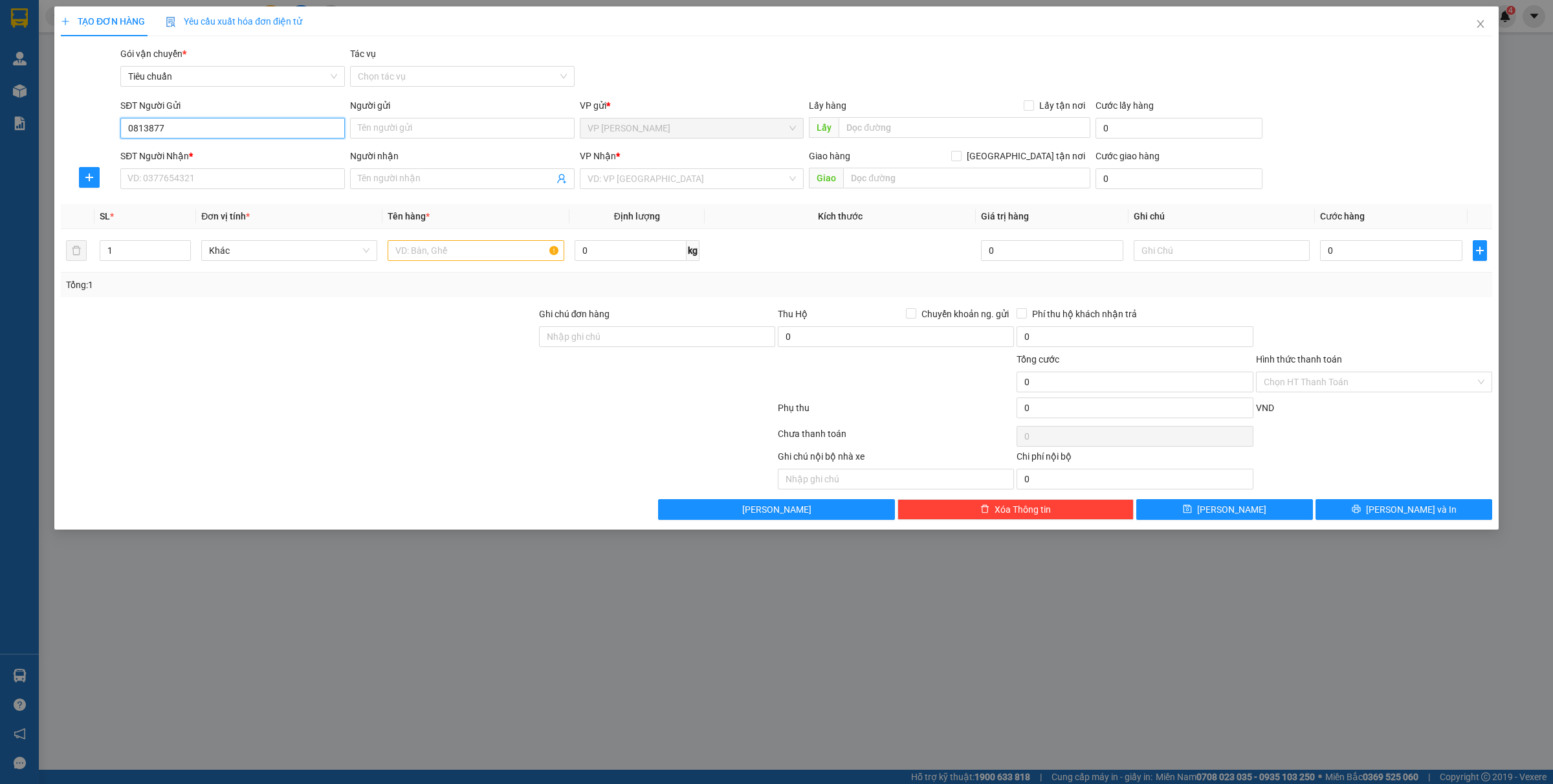
click at [186, 127] on input "0813877" at bounding box center [233, 127] width 225 height 21
click at [193, 151] on div "0813857286 - Anh Lộc" at bounding box center [232, 153] width 209 height 14
type input "0813857286"
type input "Anh Lộc"
type input "0813857286"
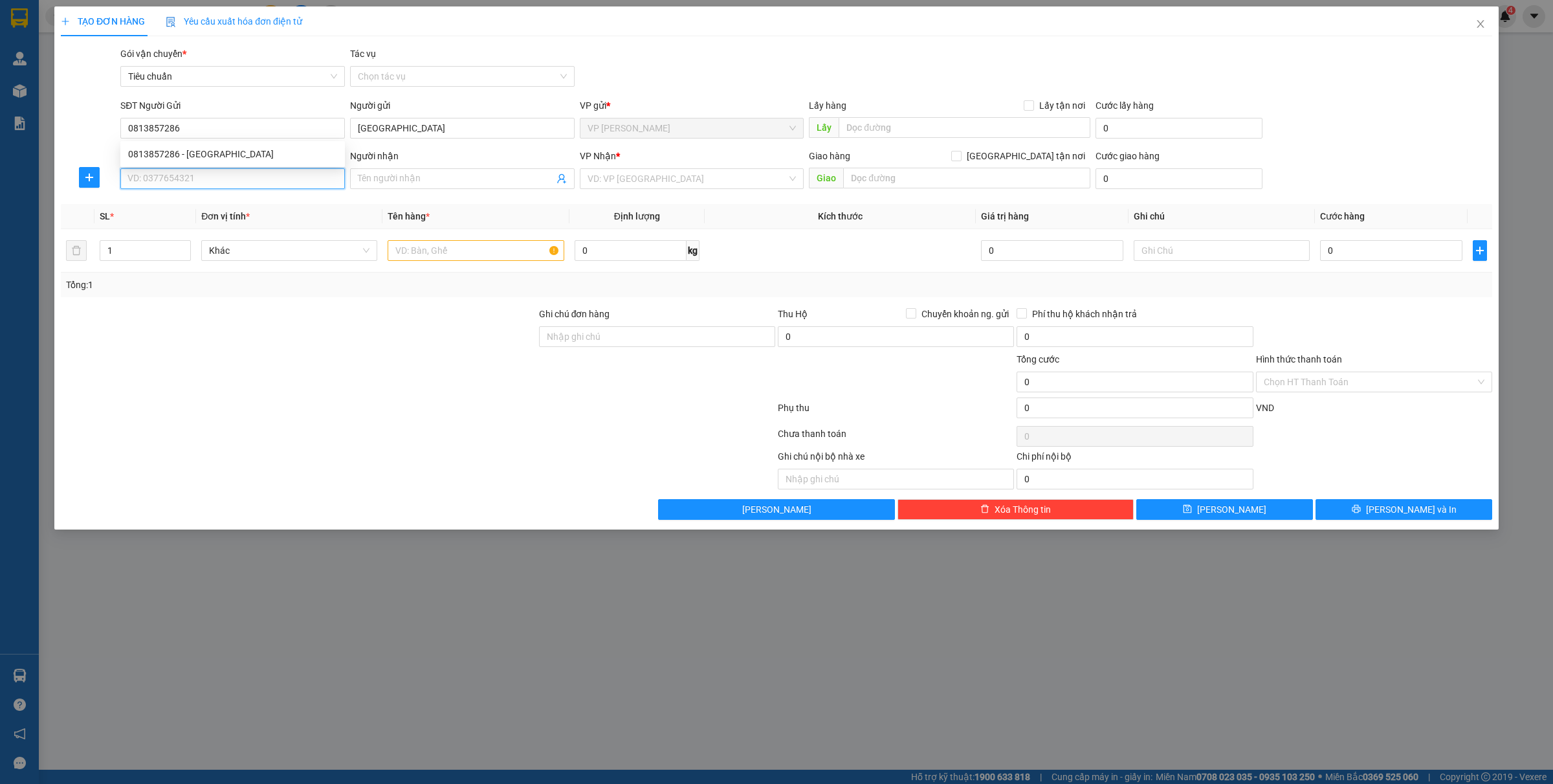
click at [193, 179] on input "SĐT Người Nhận *" at bounding box center [233, 179] width 225 height 21
click at [217, 227] on div "0788392969 - a Tùng" at bounding box center [232, 226] width 209 height 14
type input "0788392969"
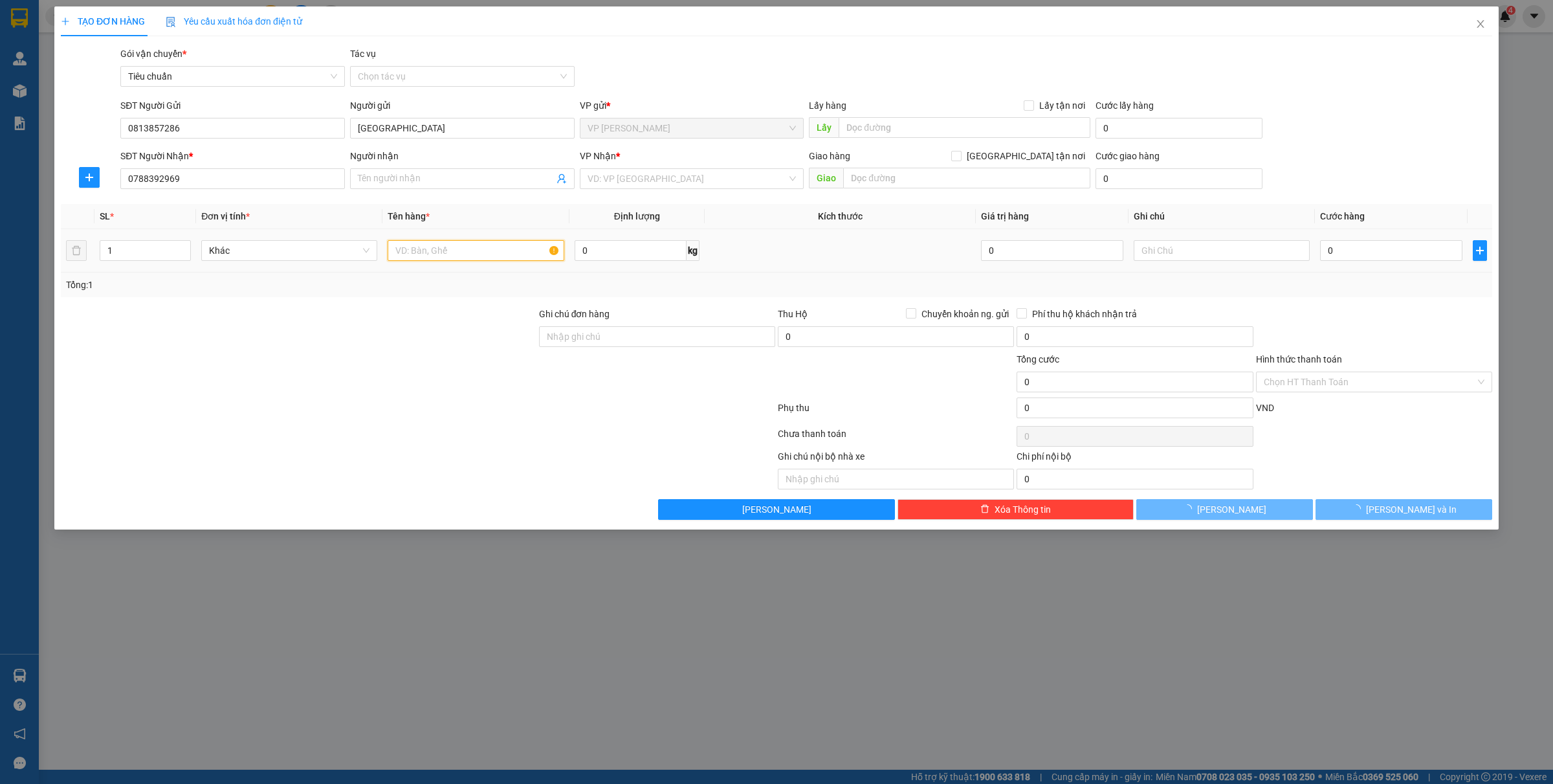
click at [463, 256] on input "text" at bounding box center [475, 250] width 176 height 21
type input "1"
type input "a Tùng"
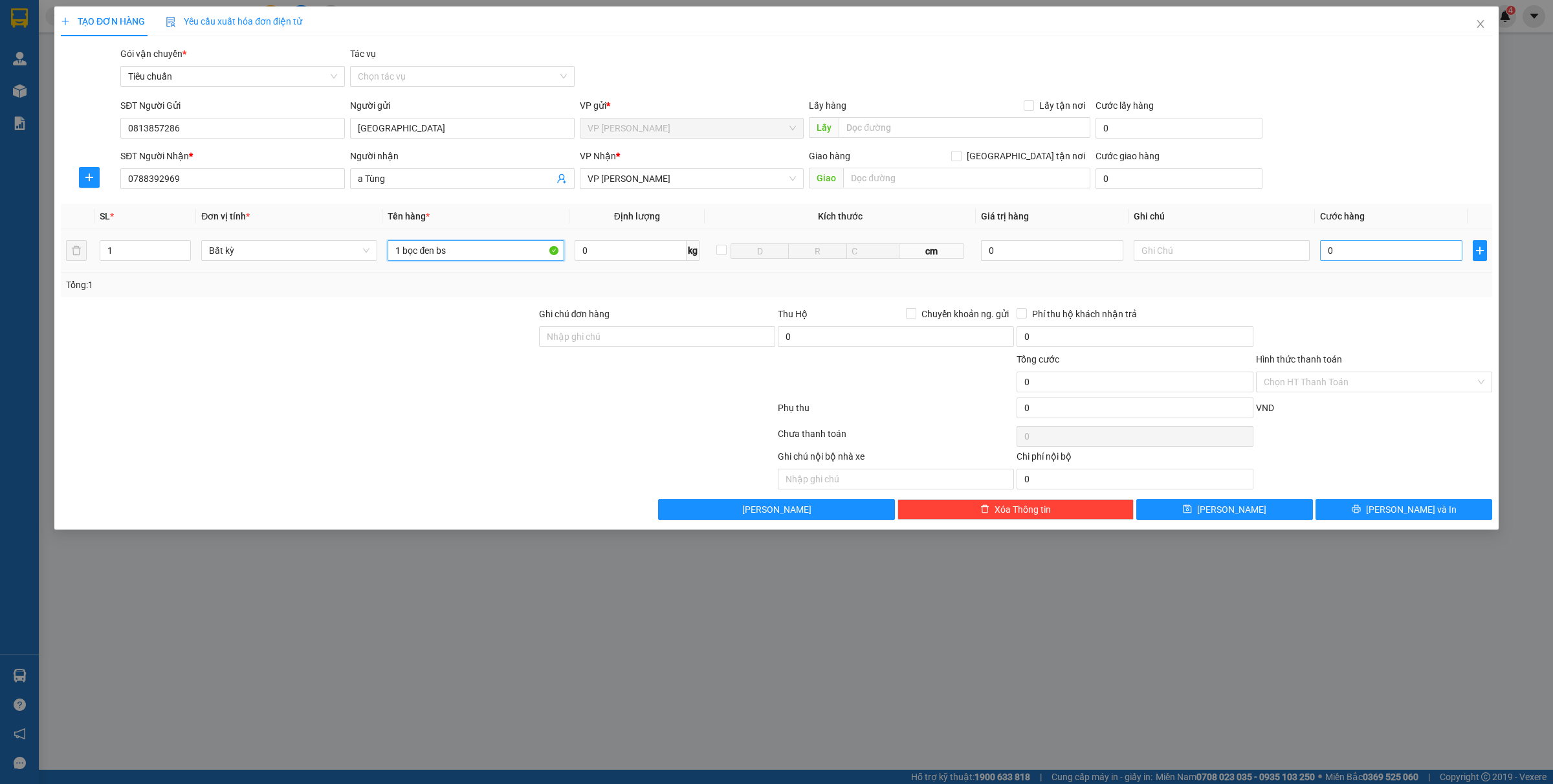
type input "1 bọc đen bs"
click at [1340, 253] on input "0" at bounding box center [1391, 250] width 143 height 21
type input "3"
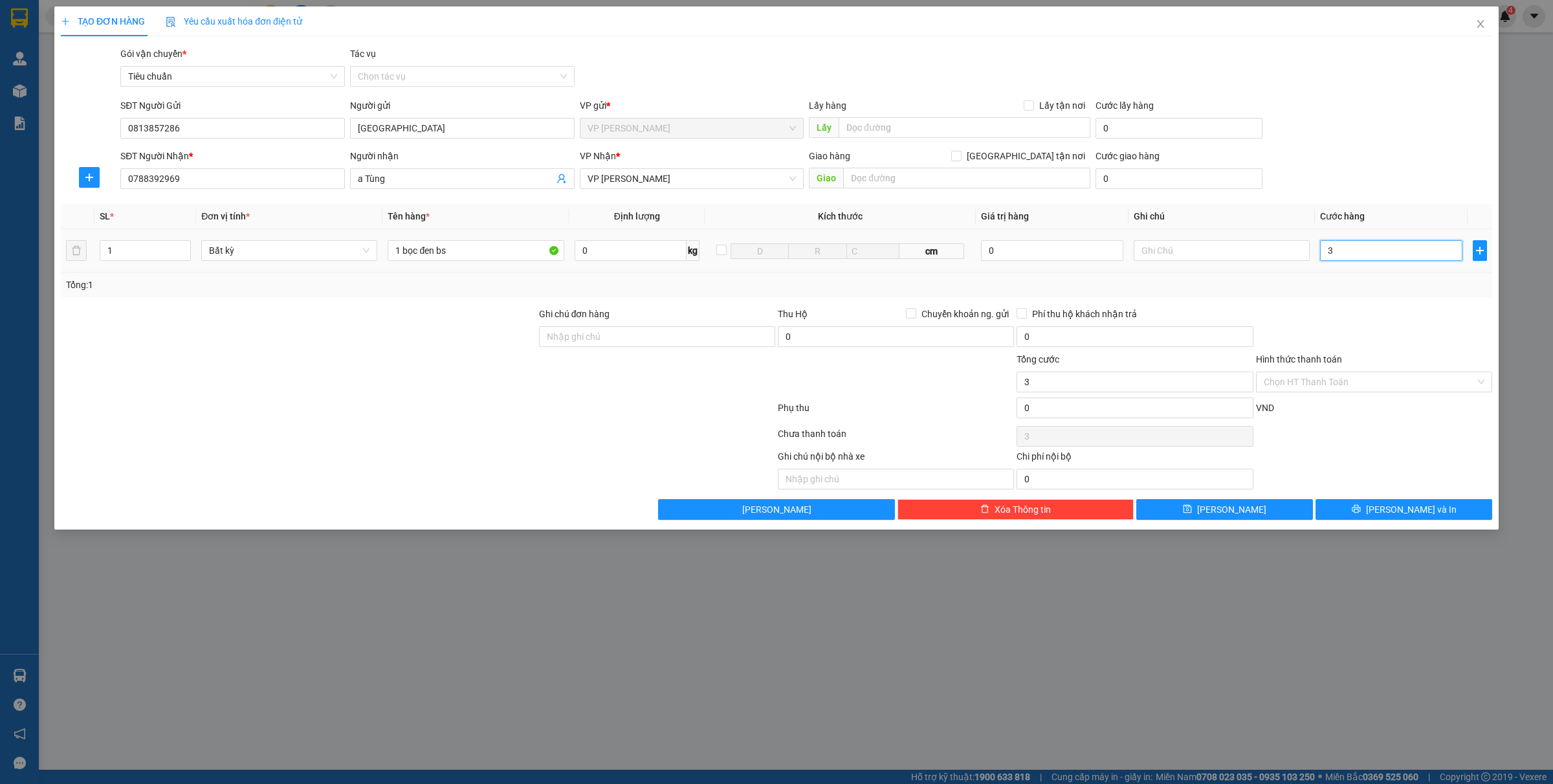
type input "30"
type input "300"
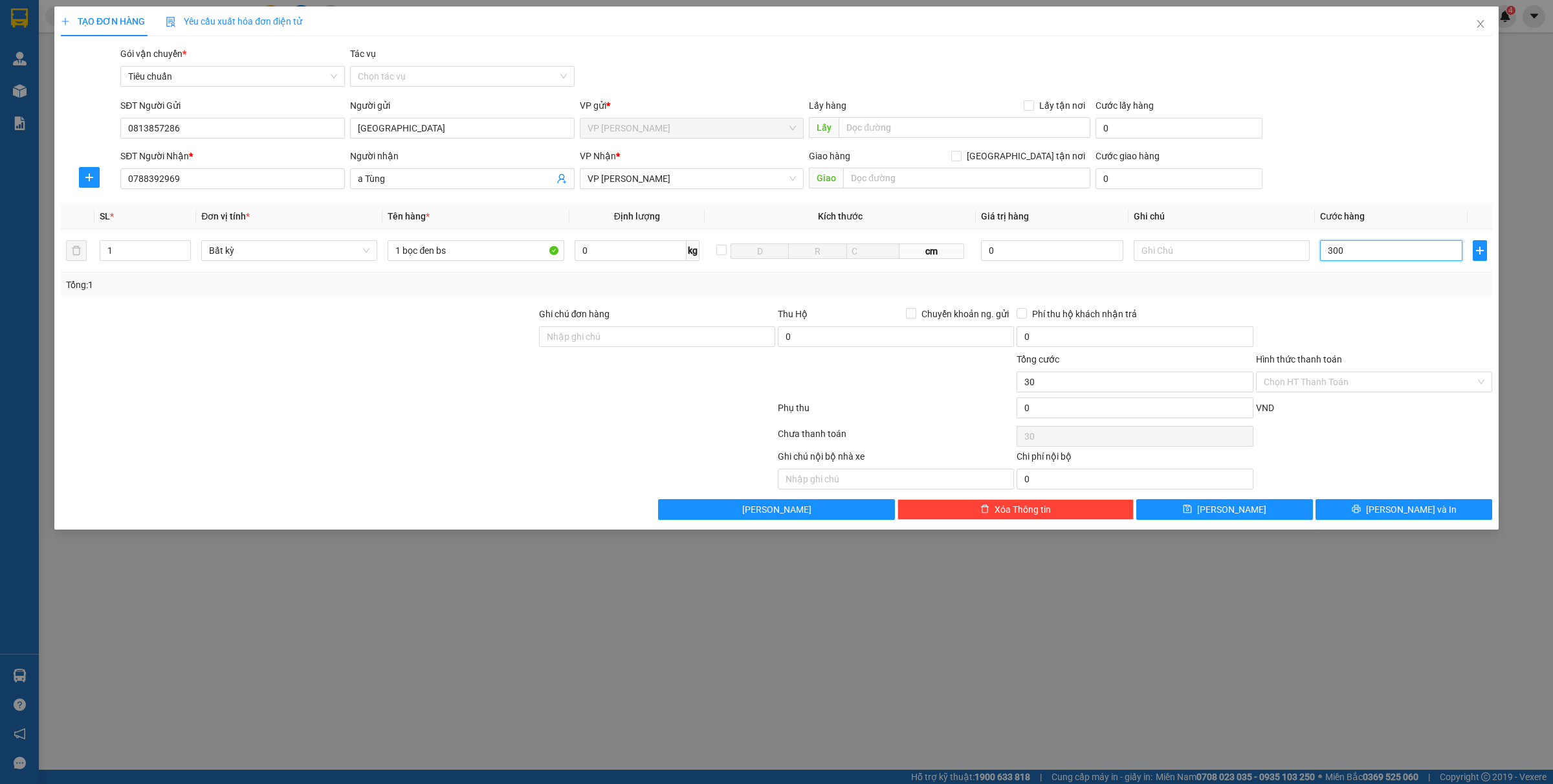
type input "300"
type input "30.000"
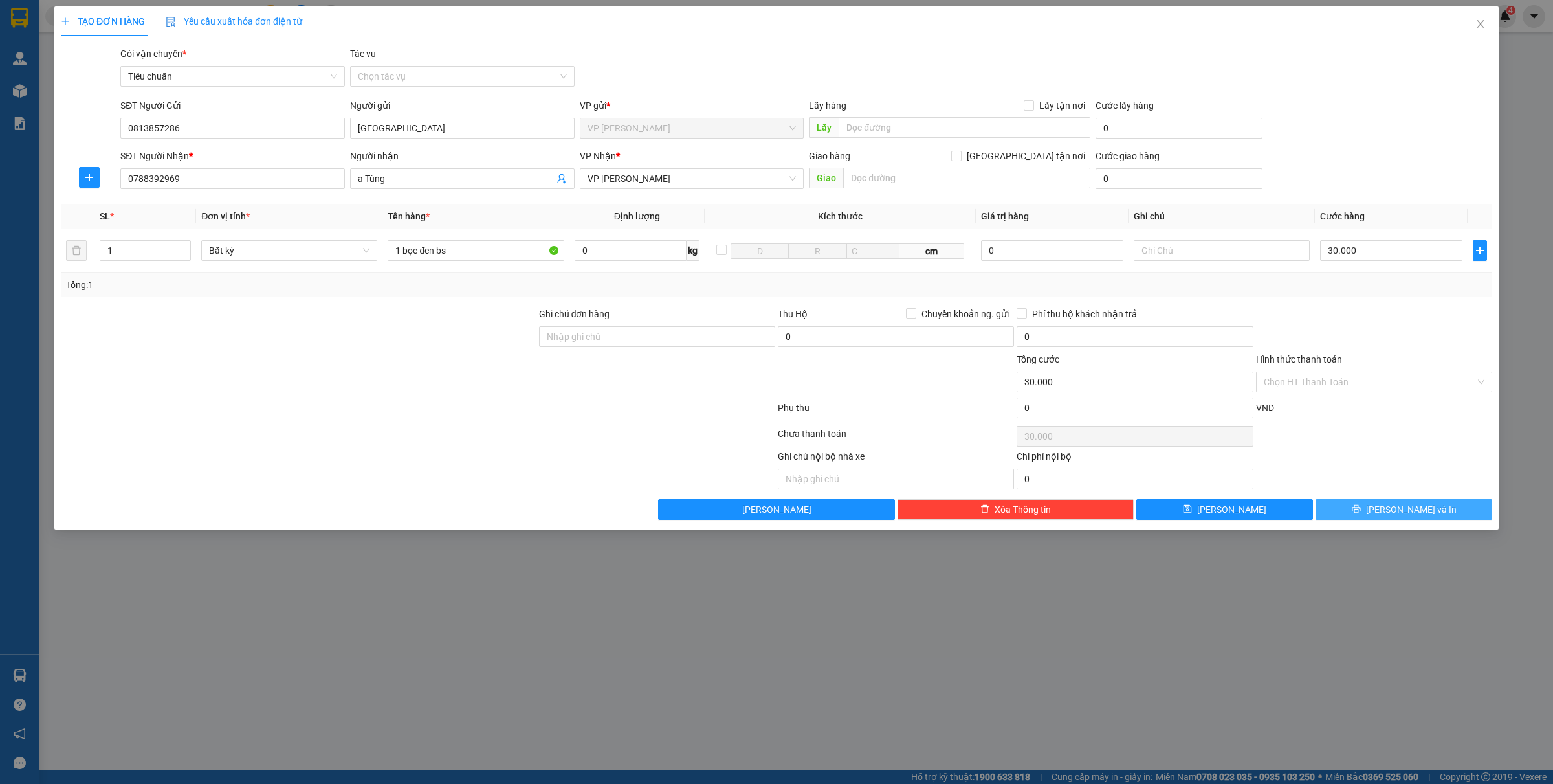
click at [1408, 503] on span "[PERSON_NAME] và In" at bounding box center [1411, 509] width 91 height 14
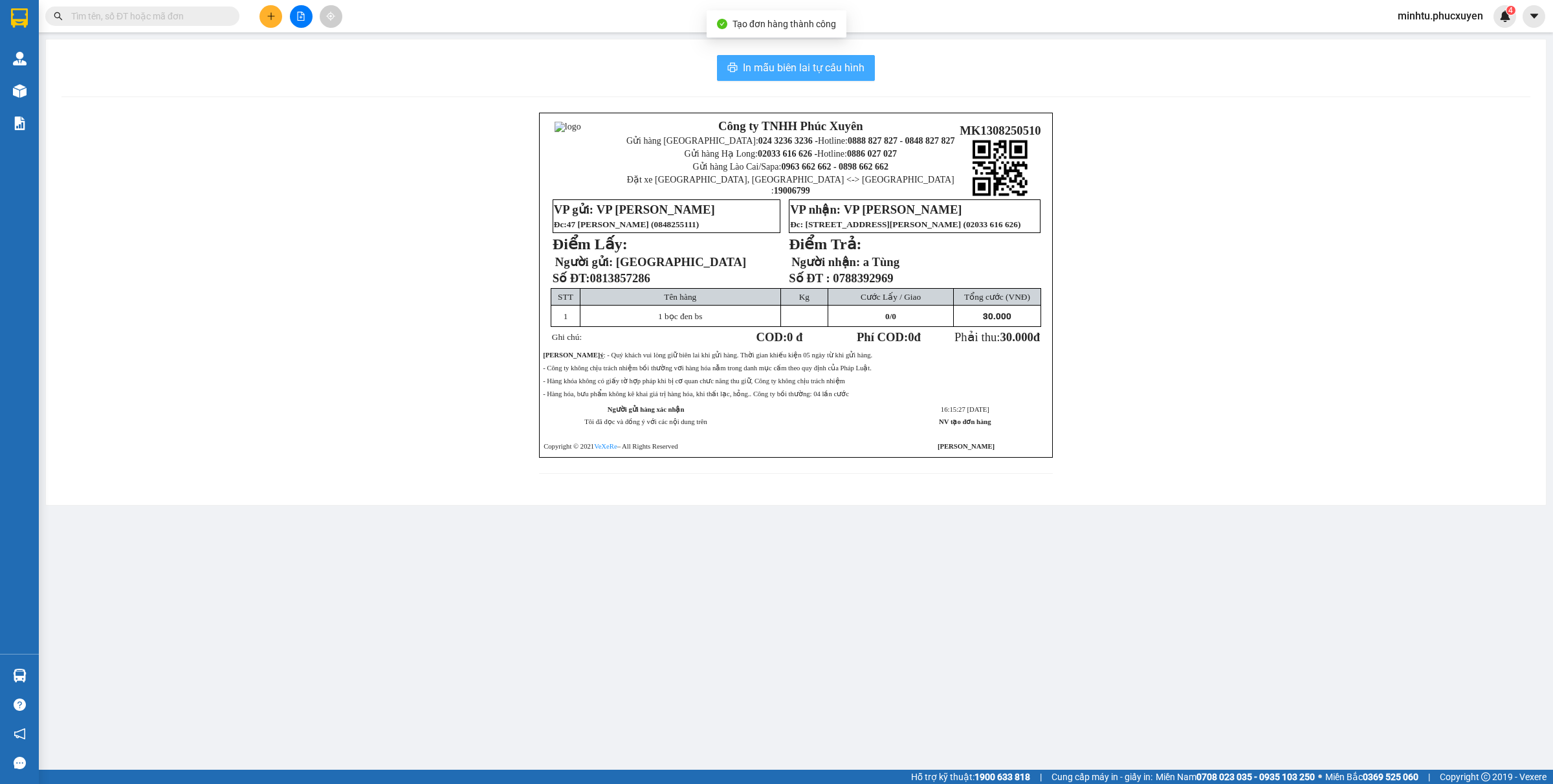
click at [803, 59] on button "In mẫu biên lai tự cấu hình" at bounding box center [796, 68] width 158 height 26
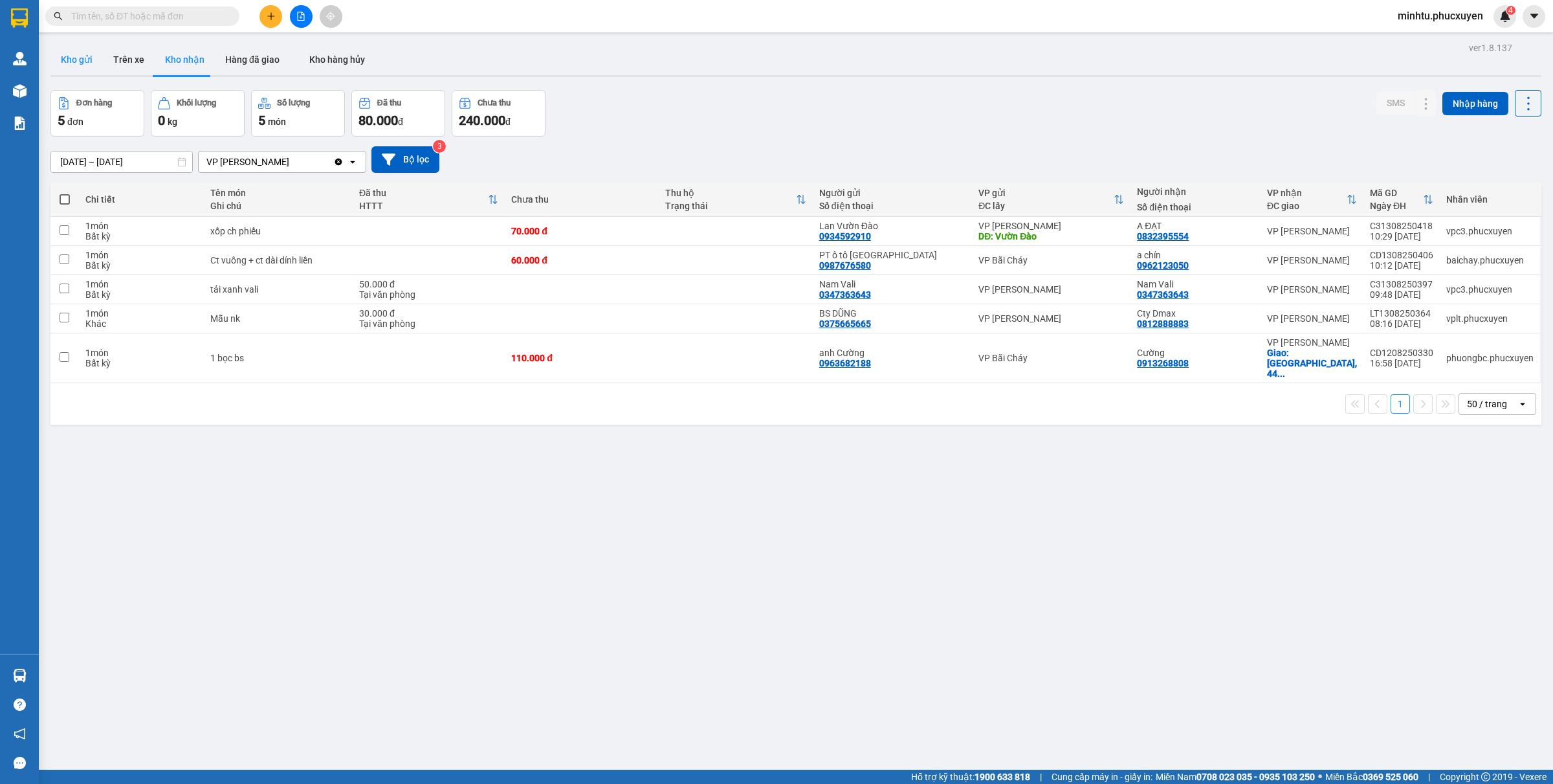
click at [81, 68] on button "Kho gửi" at bounding box center [76, 59] width 53 height 31
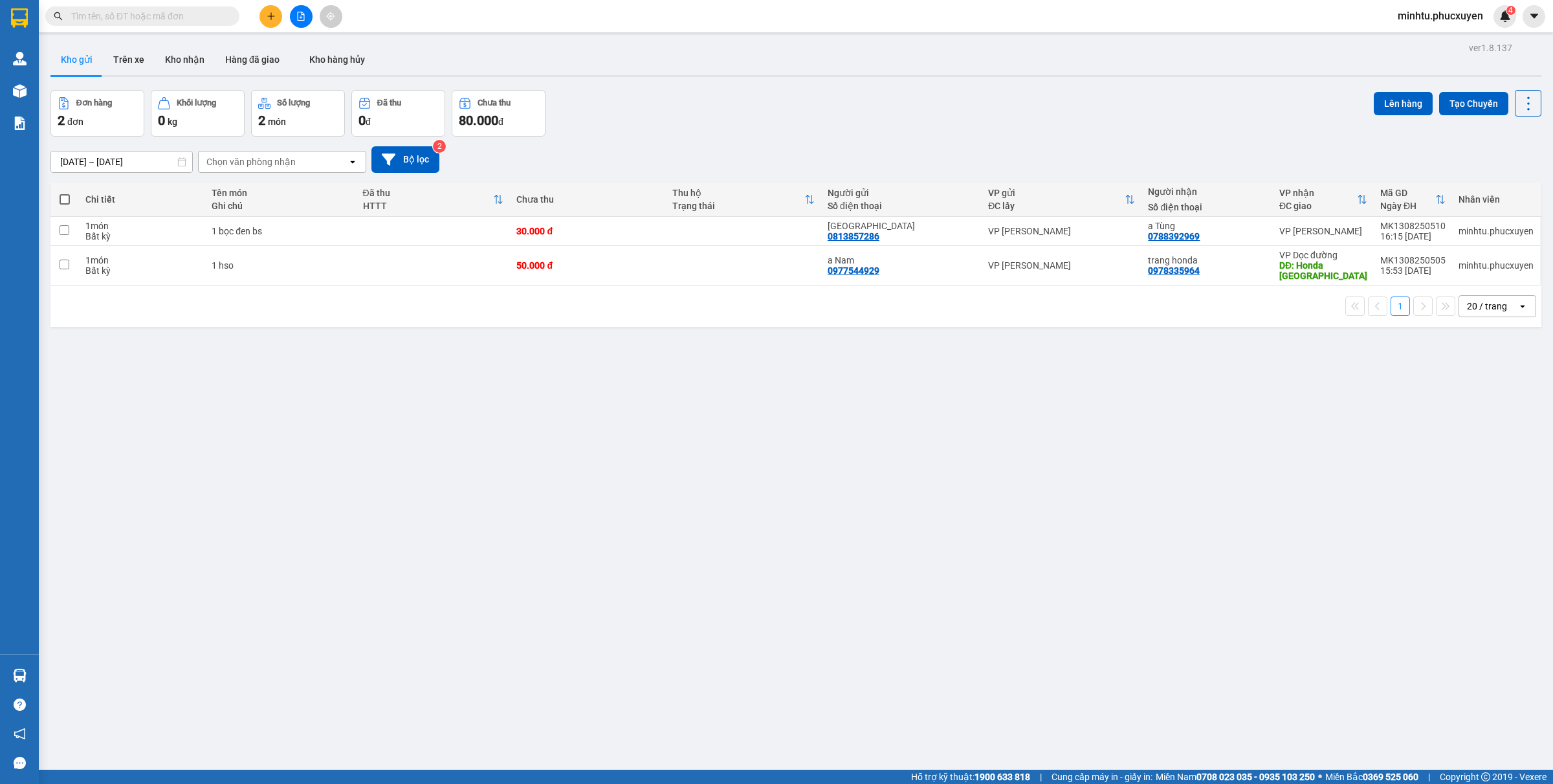
click at [278, 7] on div at bounding box center [301, 16] width 97 height 23
click at [272, 18] on icon "plus" at bounding box center [271, 16] width 9 height 9
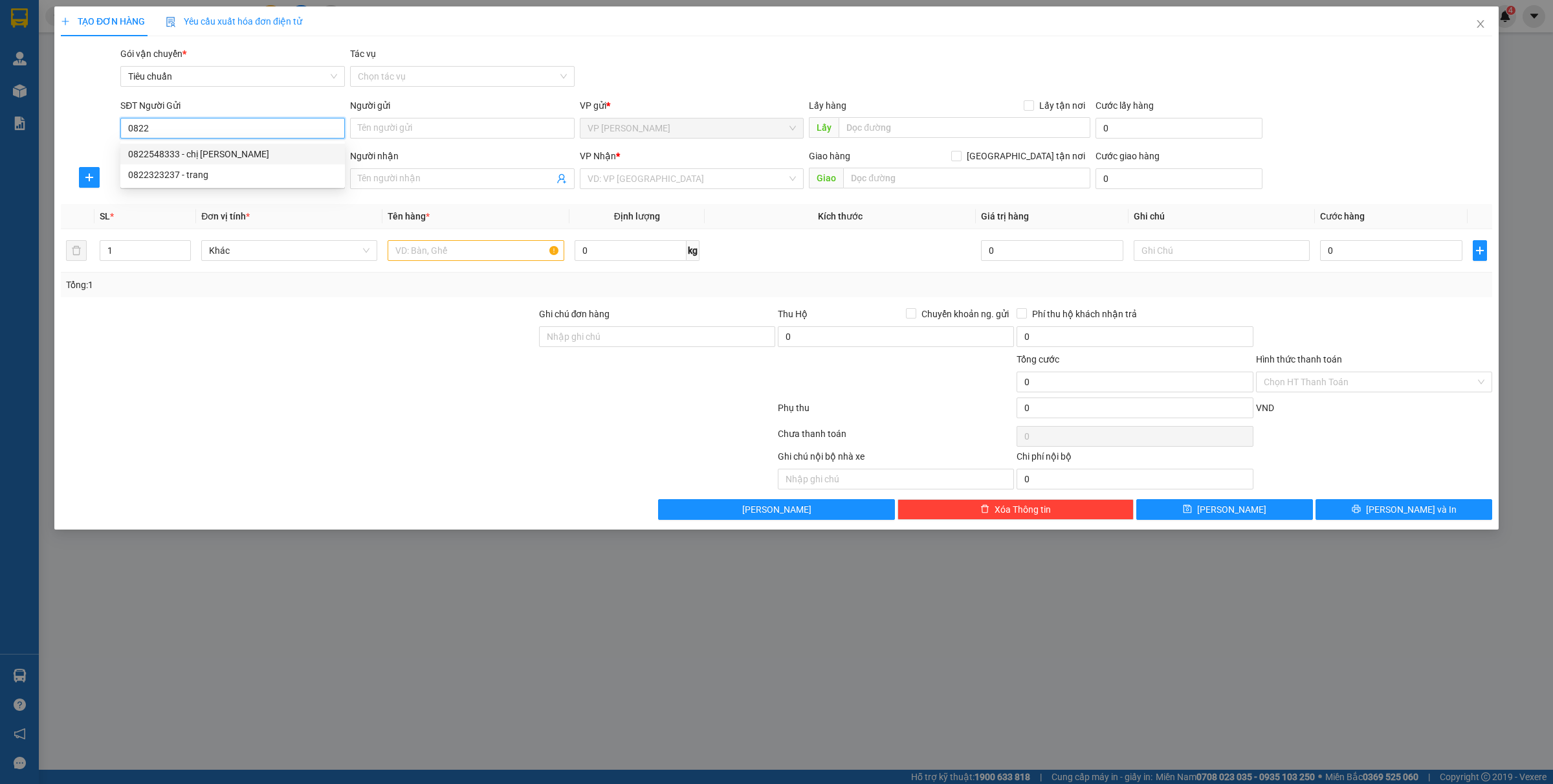
click at [174, 150] on div "0822548333 - chị Duyên" at bounding box center [232, 153] width 209 height 14
type input "0822548333"
type input "chị Duyên"
type input "0822548333"
click at [192, 190] on div "SĐT Người Nhận * VD: 0377654321" at bounding box center [233, 172] width 225 height 45
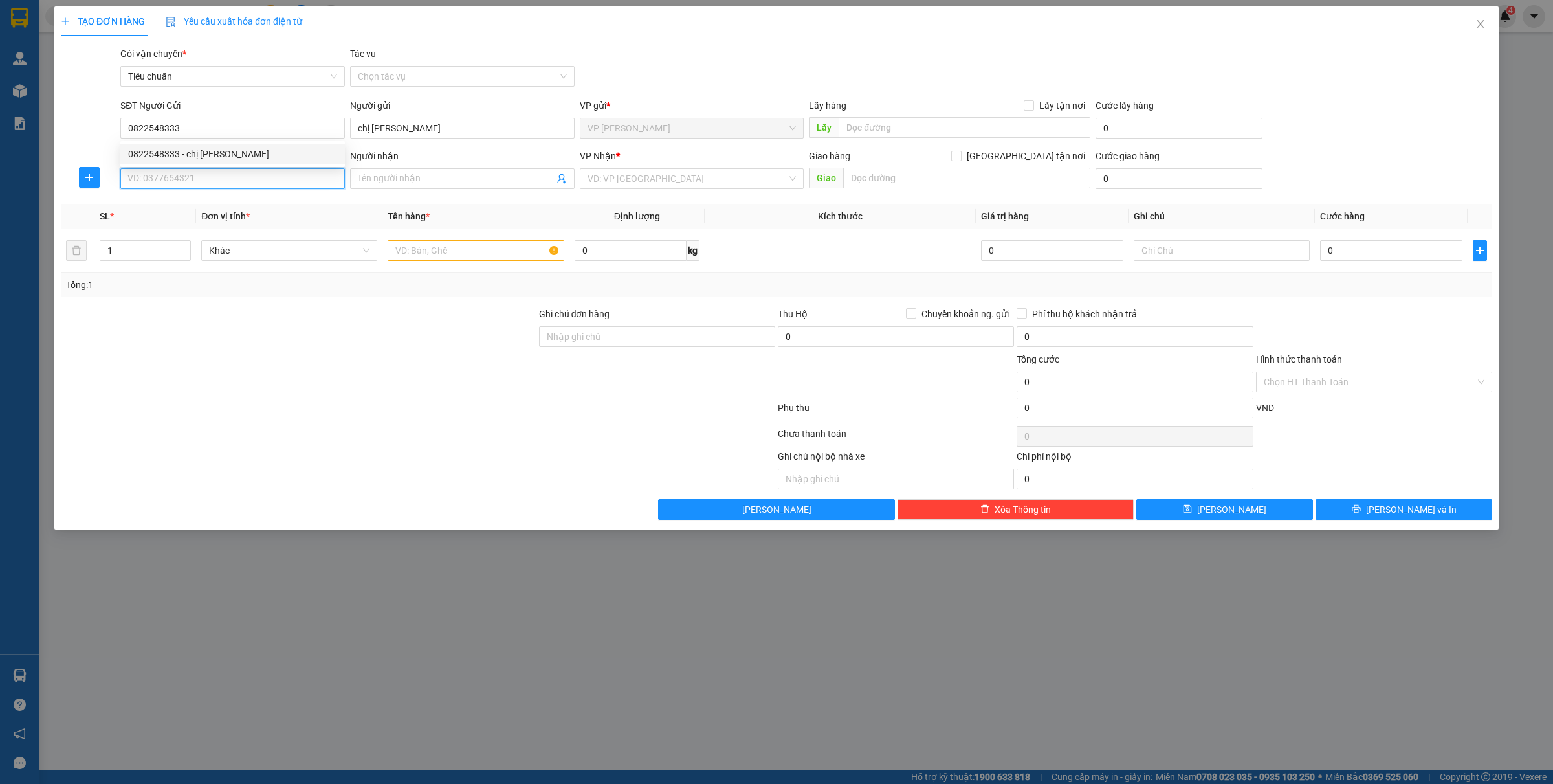
click at [211, 184] on input "SĐT Người Nhận *" at bounding box center [233, 179] width 225 height 21
click at [219, 211] on div "0936592950 - c Oanh" at bounding box center [232, 205] width 209 height 14
type input "0936592950"
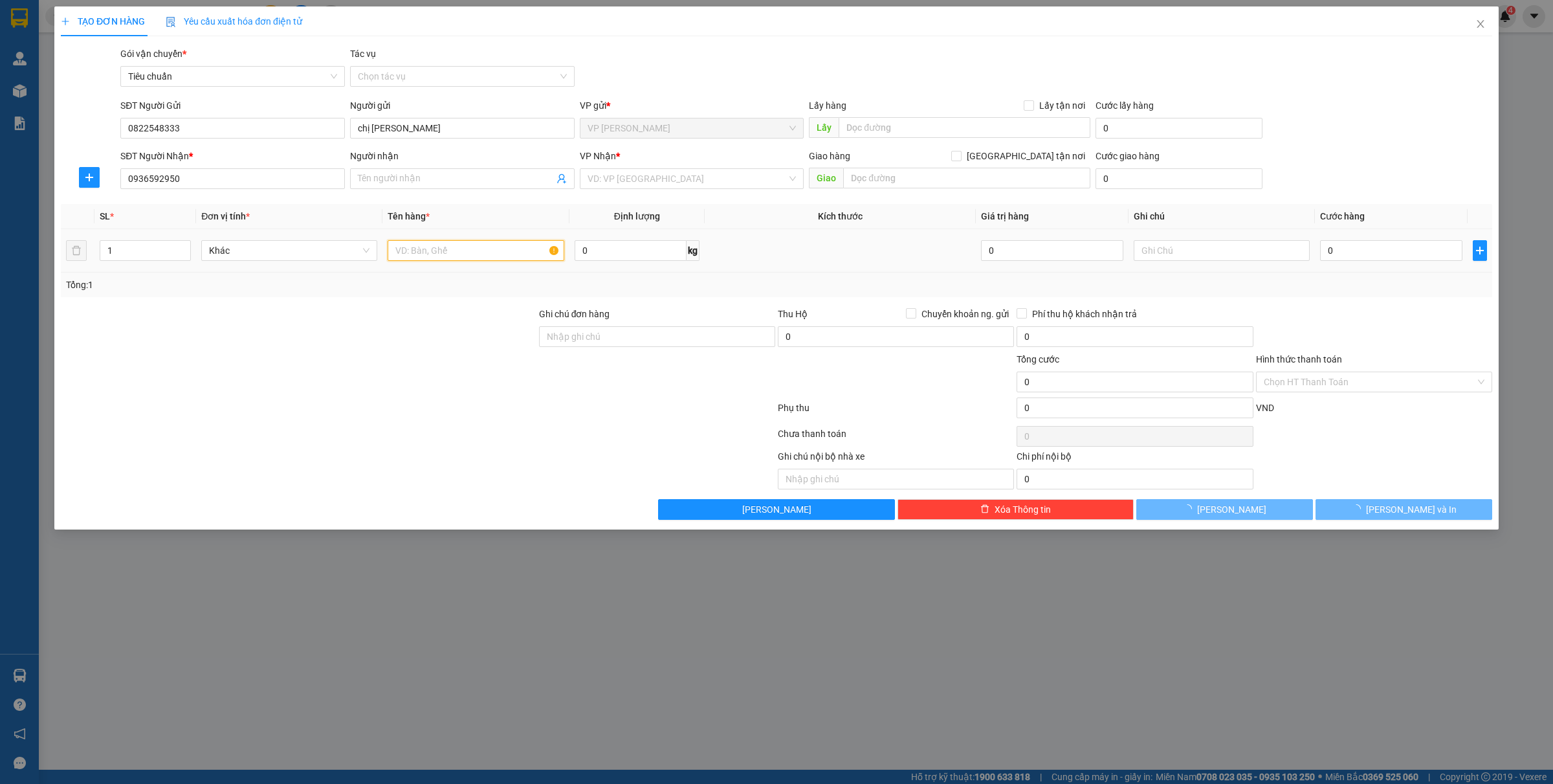
click at [418, 251] on input "text" at bounding box center [475, 250] width 176 height 21
type input "c Oanh"
type input "1 hso"
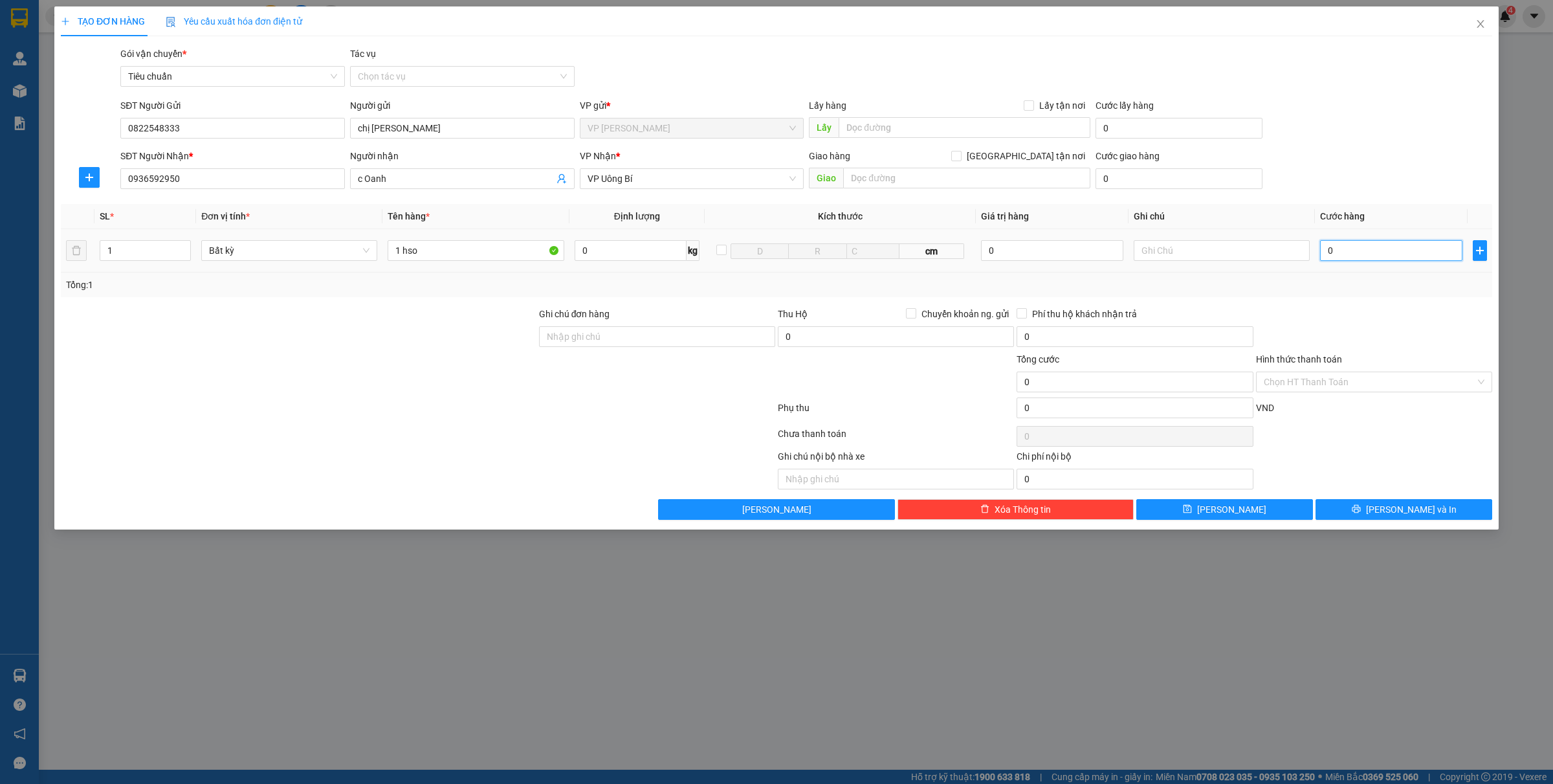
click at [1338, 259] on input "0" at bounding box center [1391, 250] width 143 height 21
click at [1397, 511] on span "[PERSON_NAME] và In" at bounding box center [1411, 509] width 91 height 14
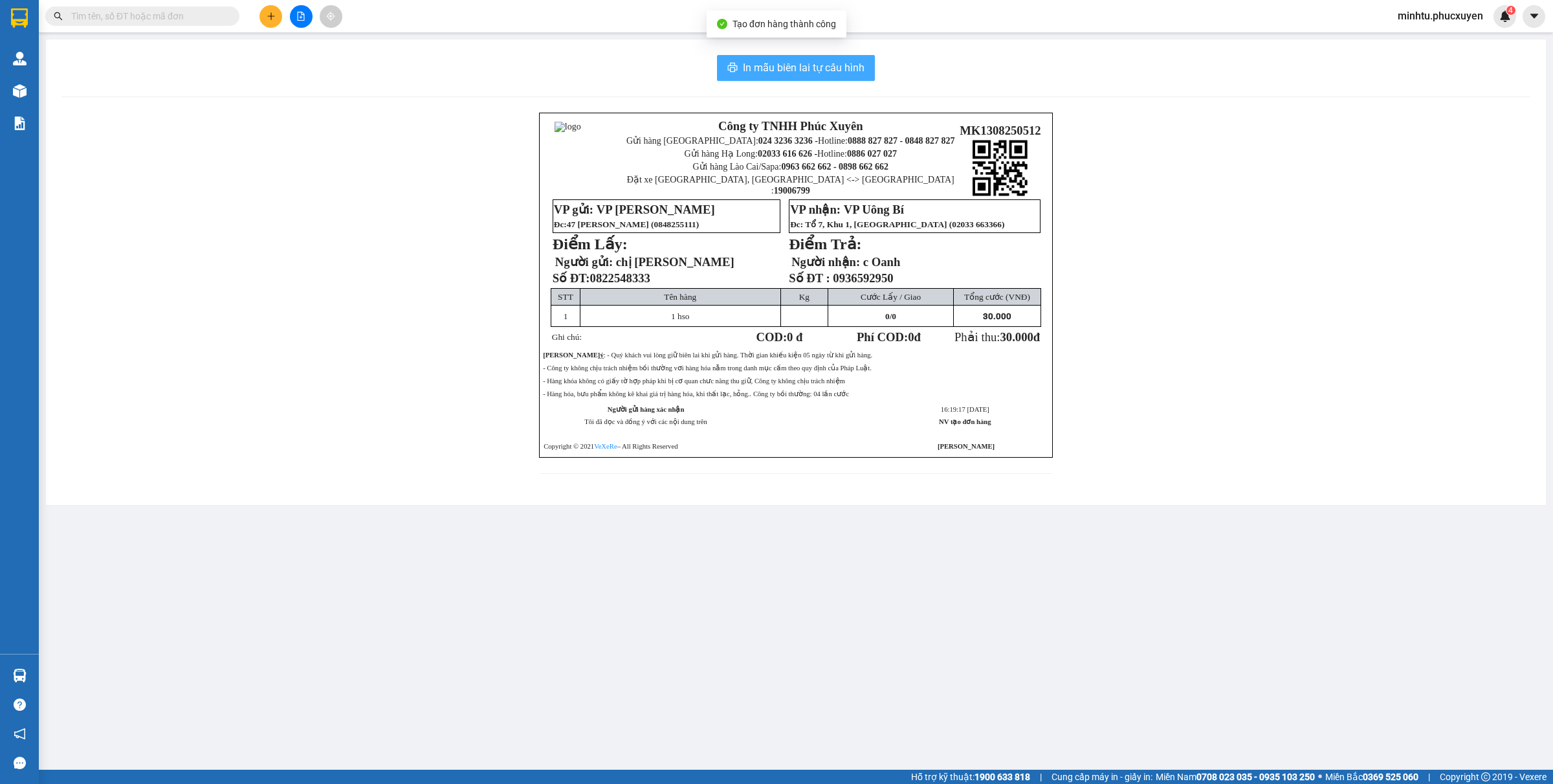
click at [752, 63] on span "In mẫu biên lai tự cấu hình" at bounding box center [803, 67] width 122 height 16
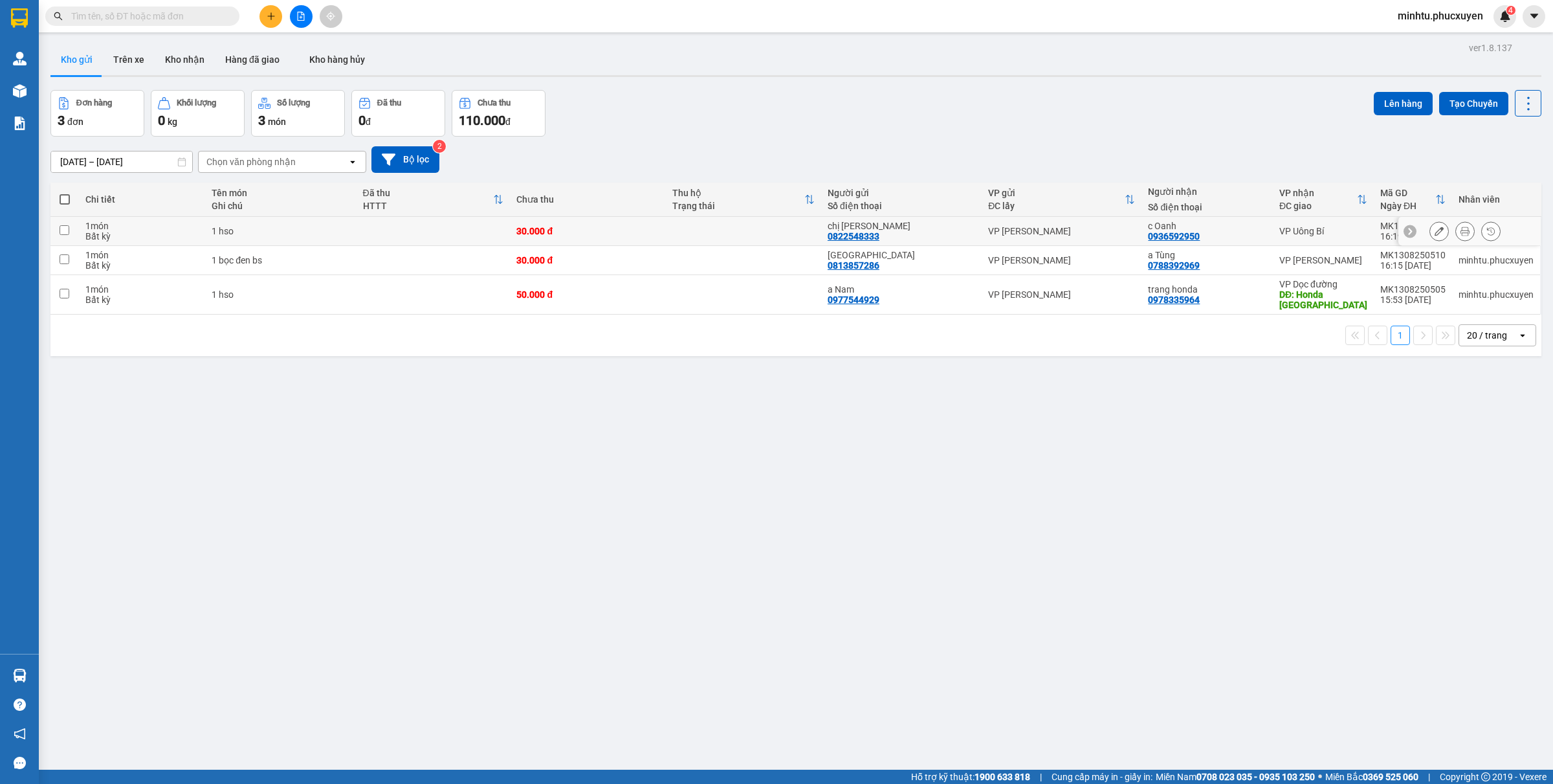
click at [66, 230] on td at bounding box center [65, 231] width 29 height 29
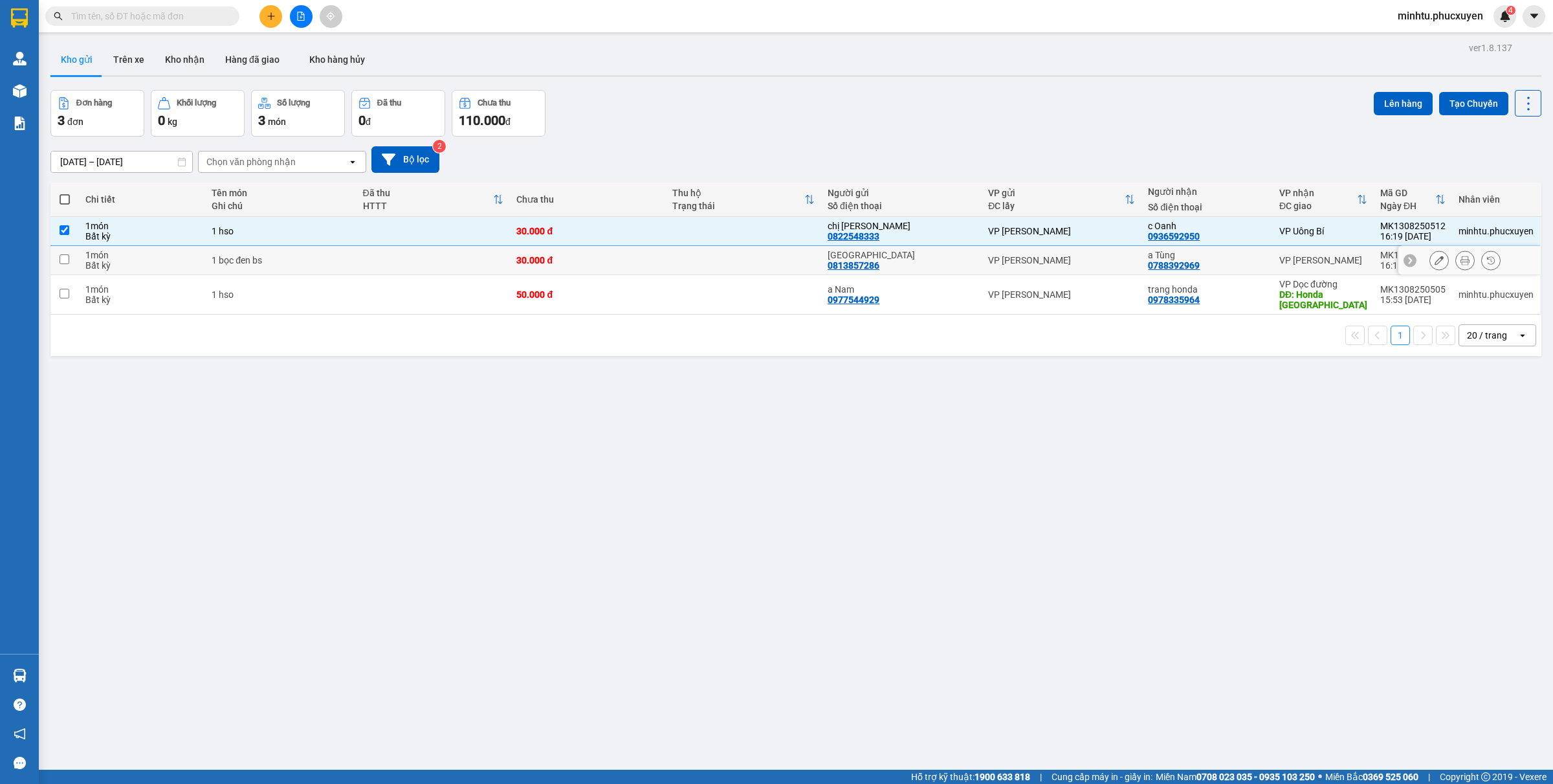
click at [62, 251] on td at bounding box center [65, 260] width 29 height 29
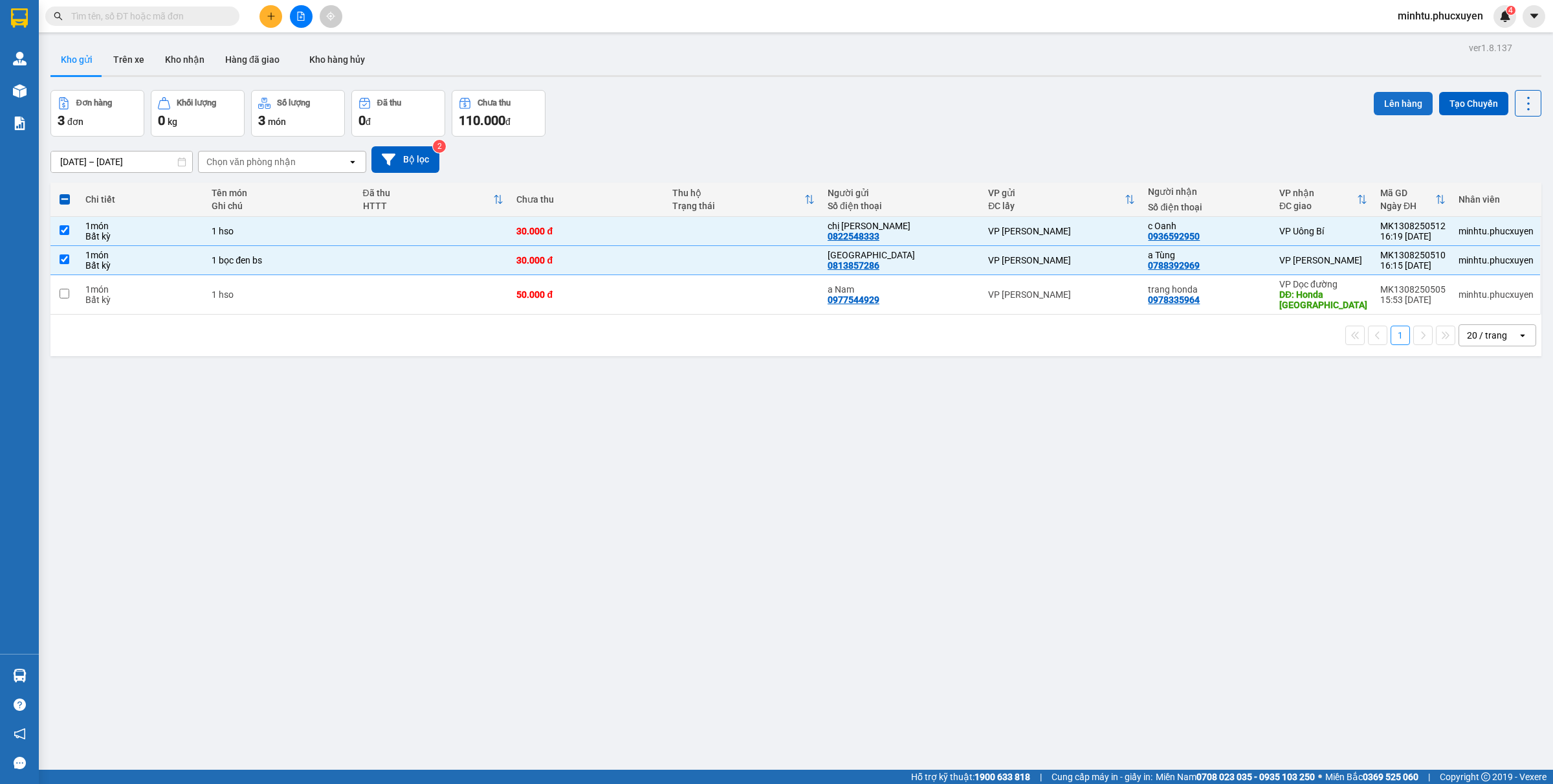
click at [1402, 97] on button "Lên hàng" at bounding box center [1403, 104] width 59 height 23
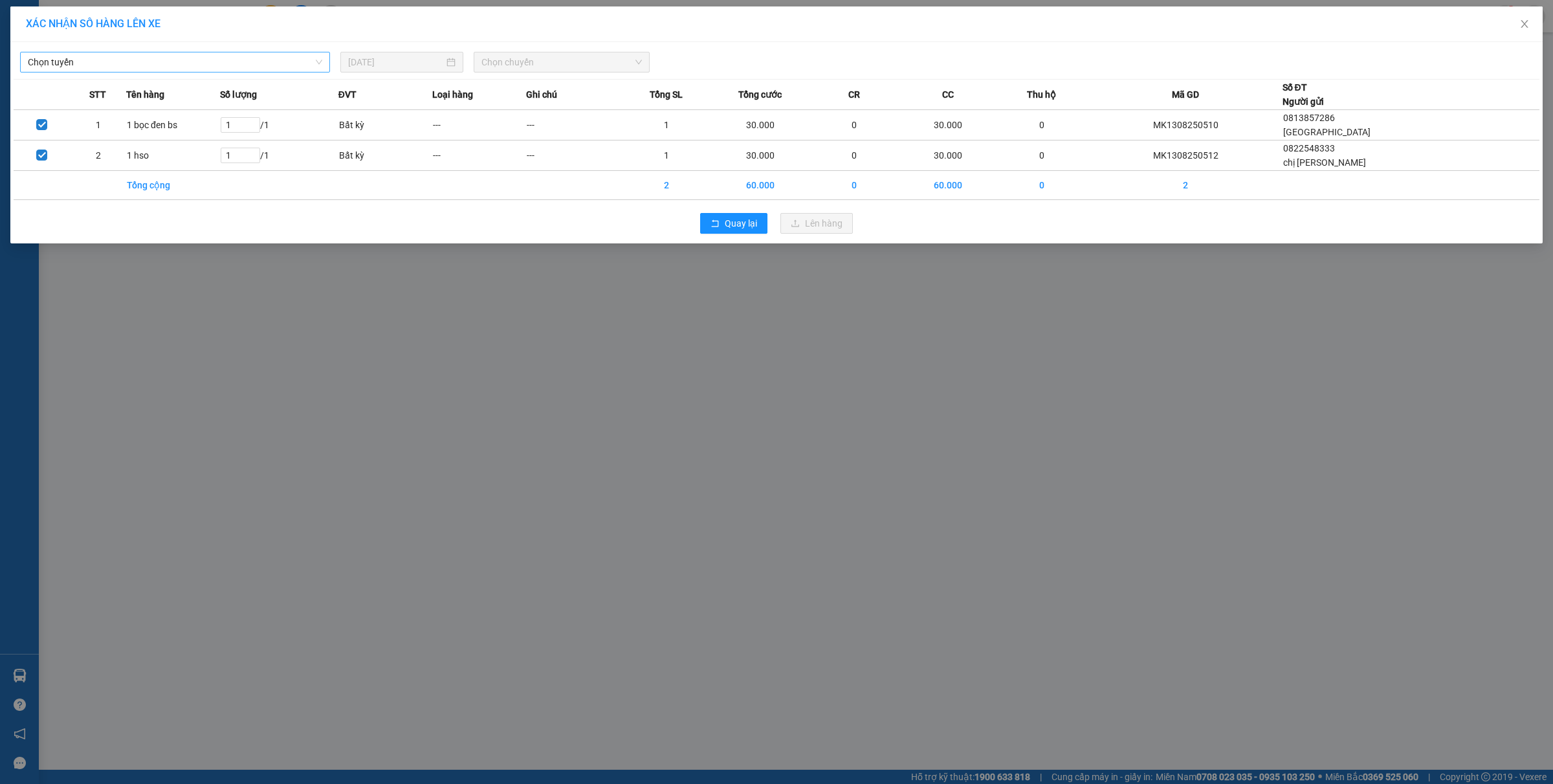
click at [162, 65] on span "Chọn tuyến" at bounding box center [174, 62] width 294 height 19
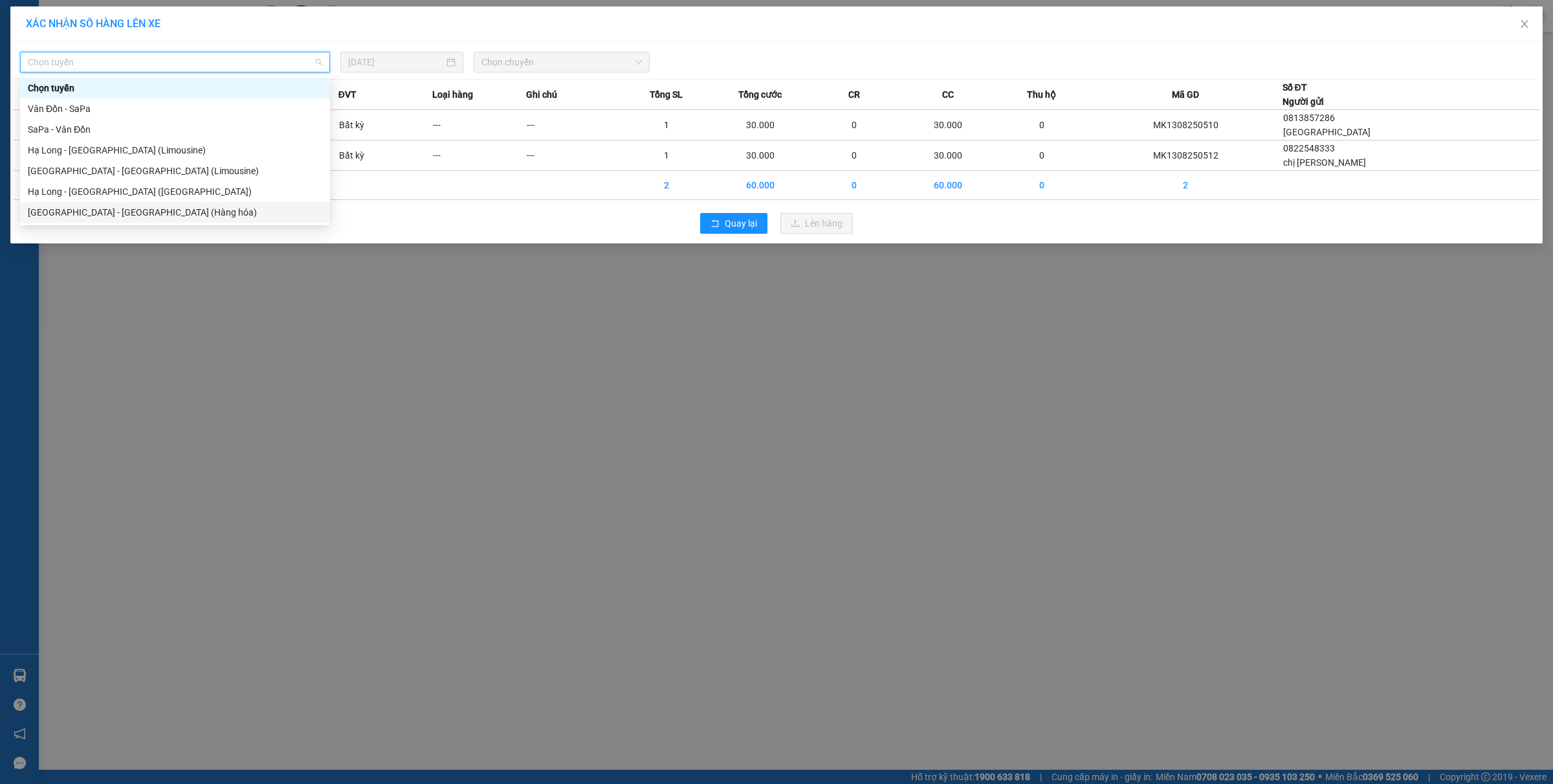
click at [144, 221] on div "Hà Nội - Hạ Long (Hàng hóa)" at bounding box center [175, 212] width 310 height 21
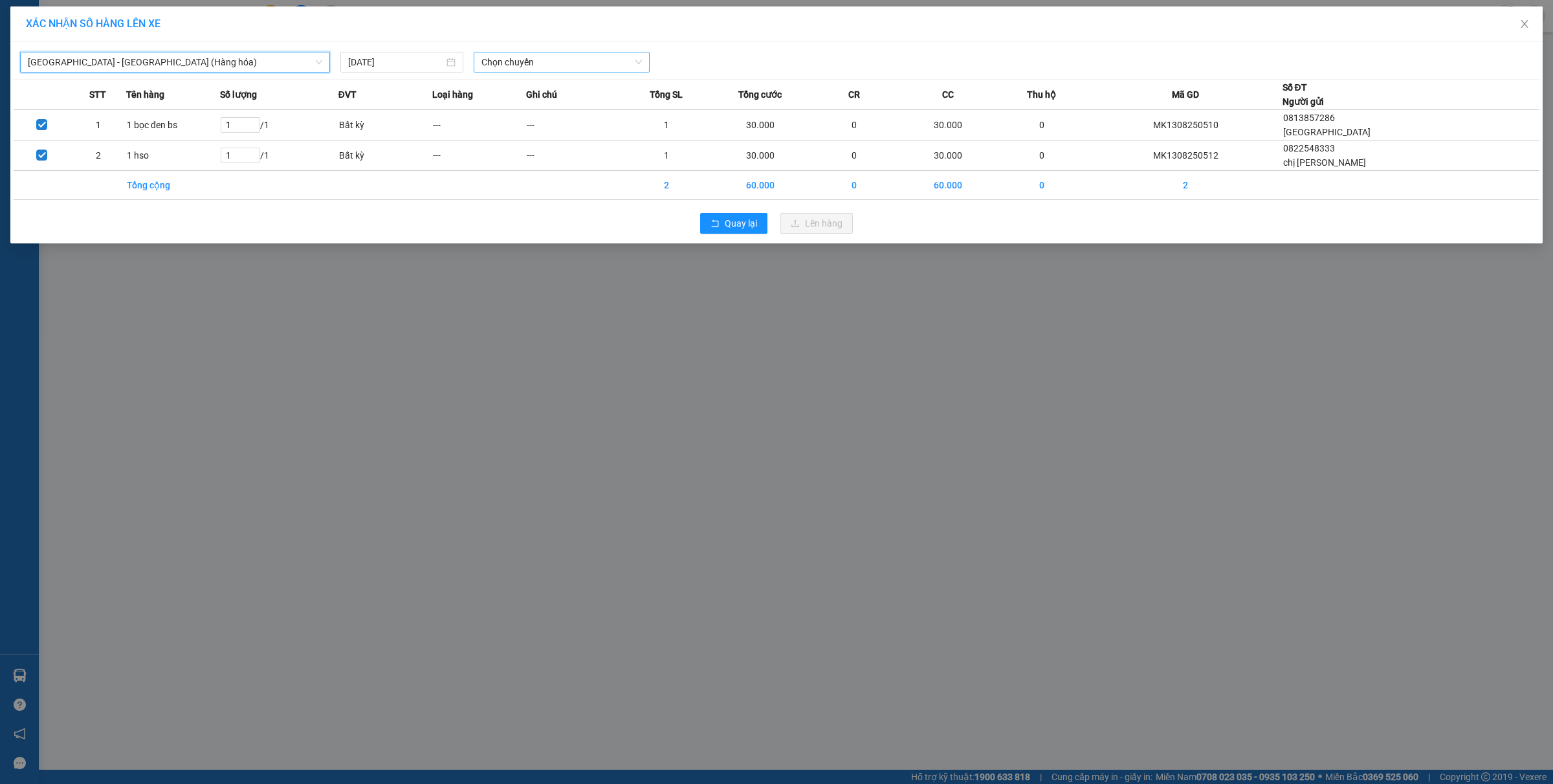
click at [539, 66] on span "Chọn chuyến" at bounding box center [562, 62] width 161 height 19
click at [528, 125] on div "16:00 - 14H-009.60" at bounding box center [532, 129] width 101 height 14
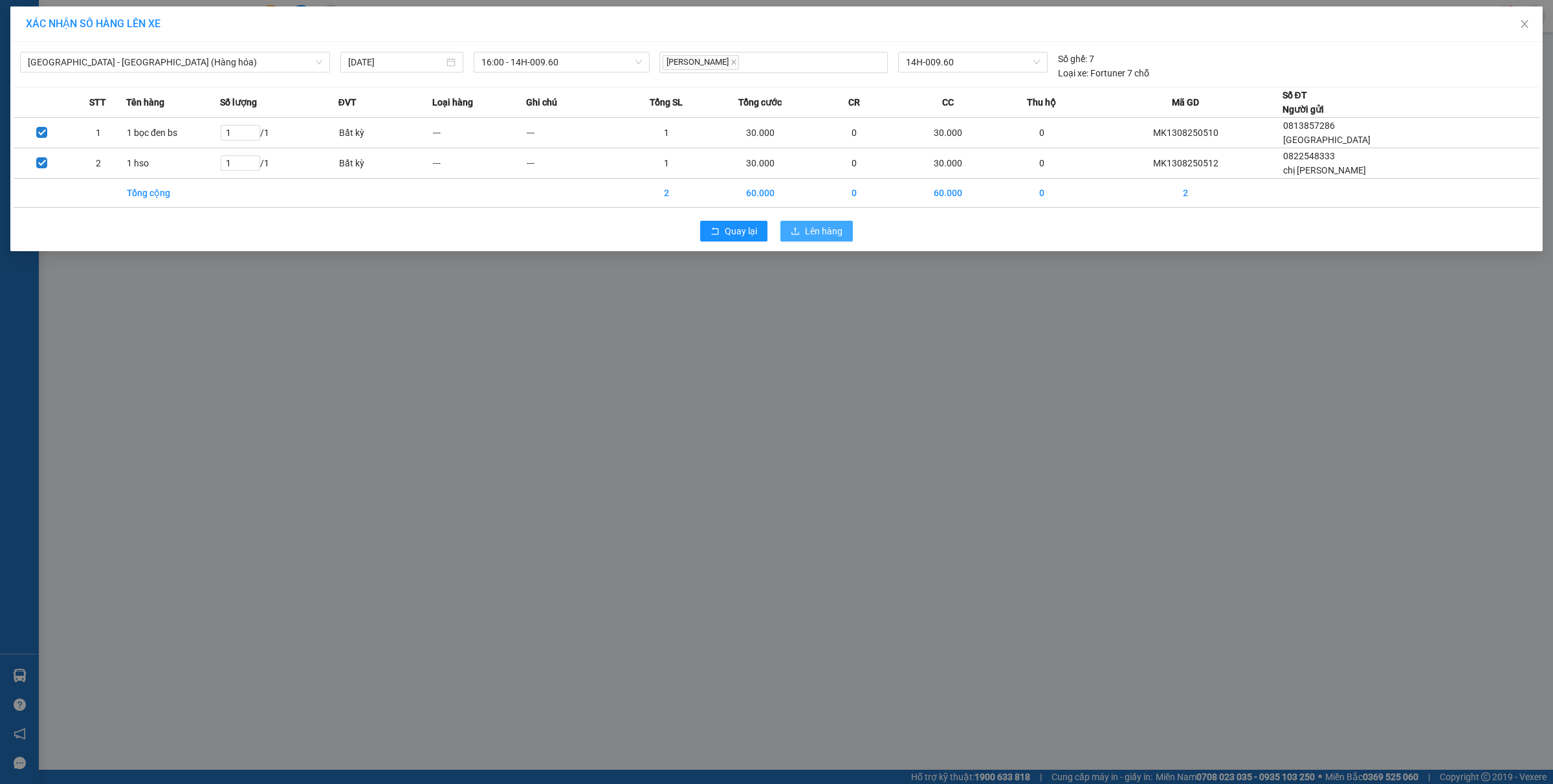
click at [823, 228] on span "Lên hàng" at bounding box center [823, 231] width 38 height 14
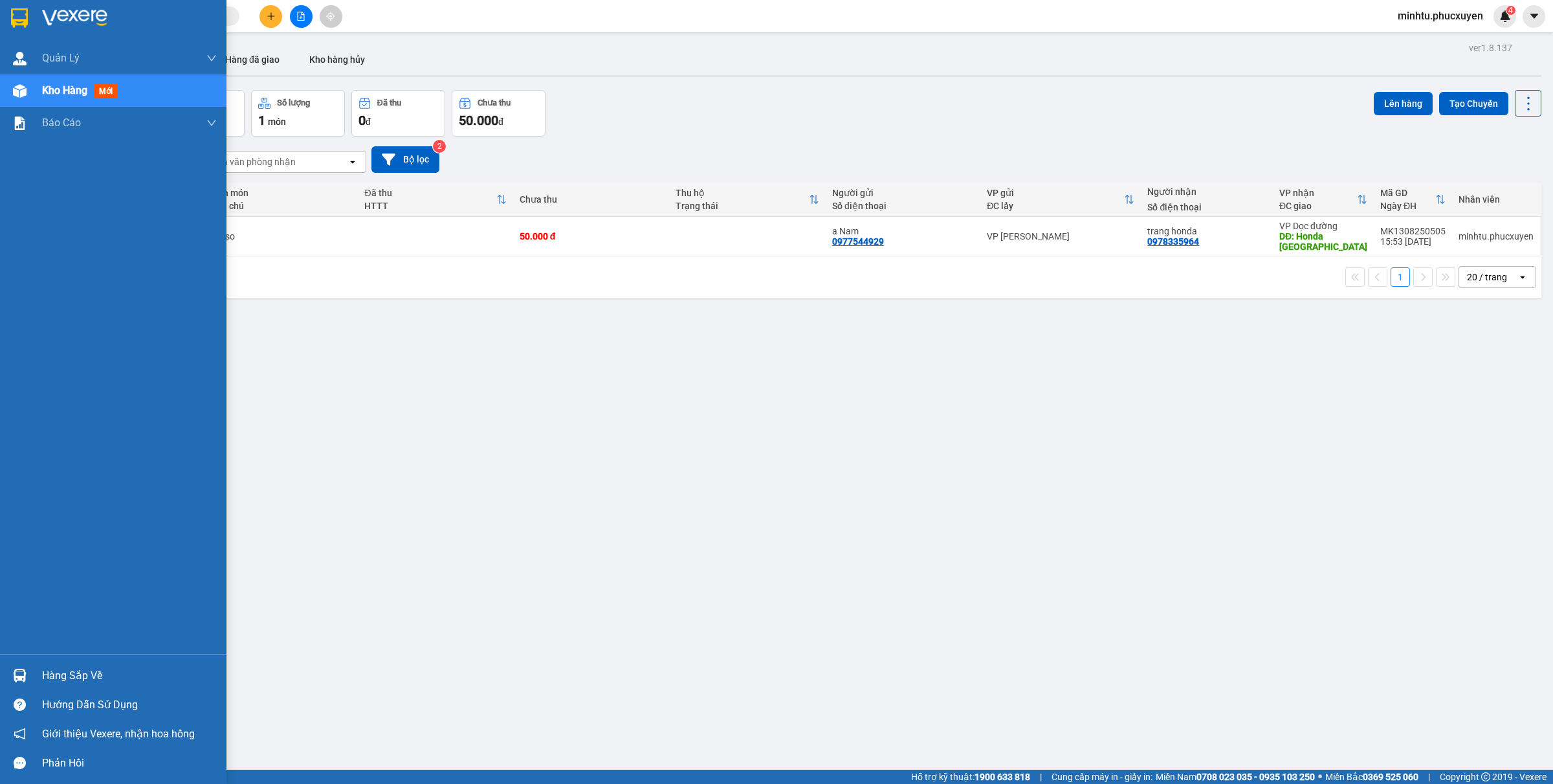
click at [5, 679] on div "Hàng sắp về" at bounding box center [113, 675] width 226 height 29
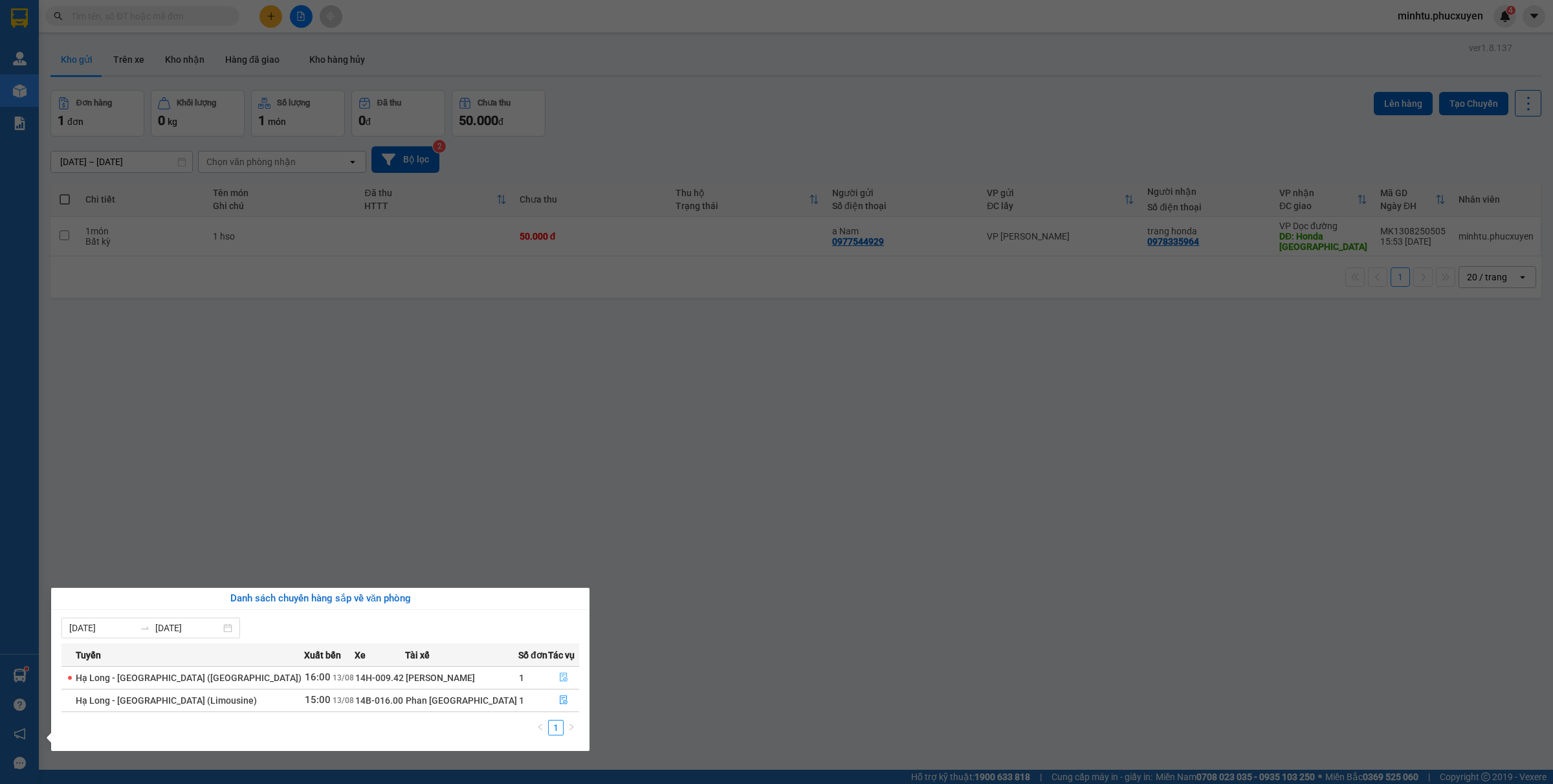
click at [560, 672] on button "button" at bounding box center [564, 678] width 30 height 21
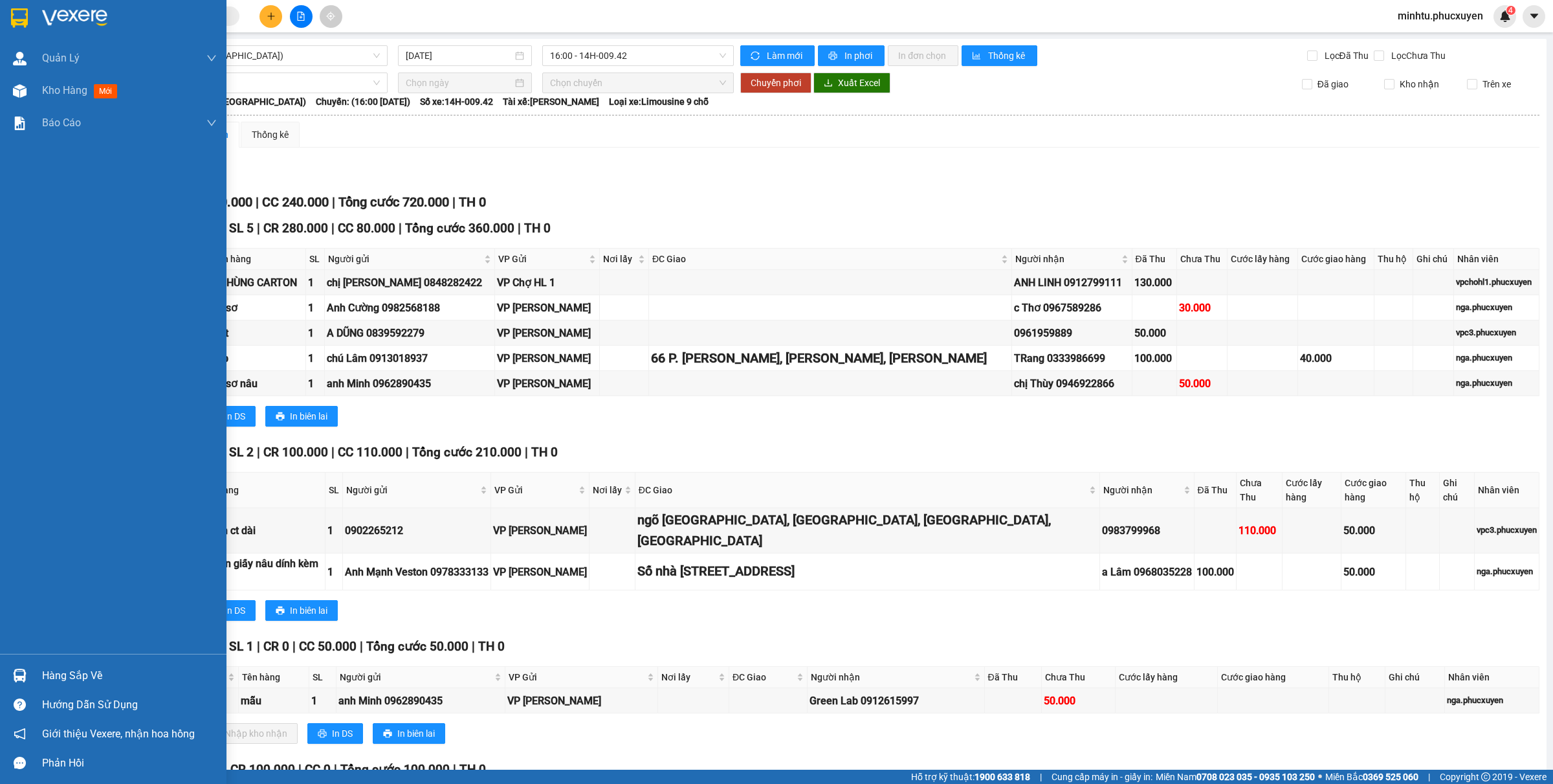
click at [24, 665] on div at bounding box center [19, 675] width 23 height 23
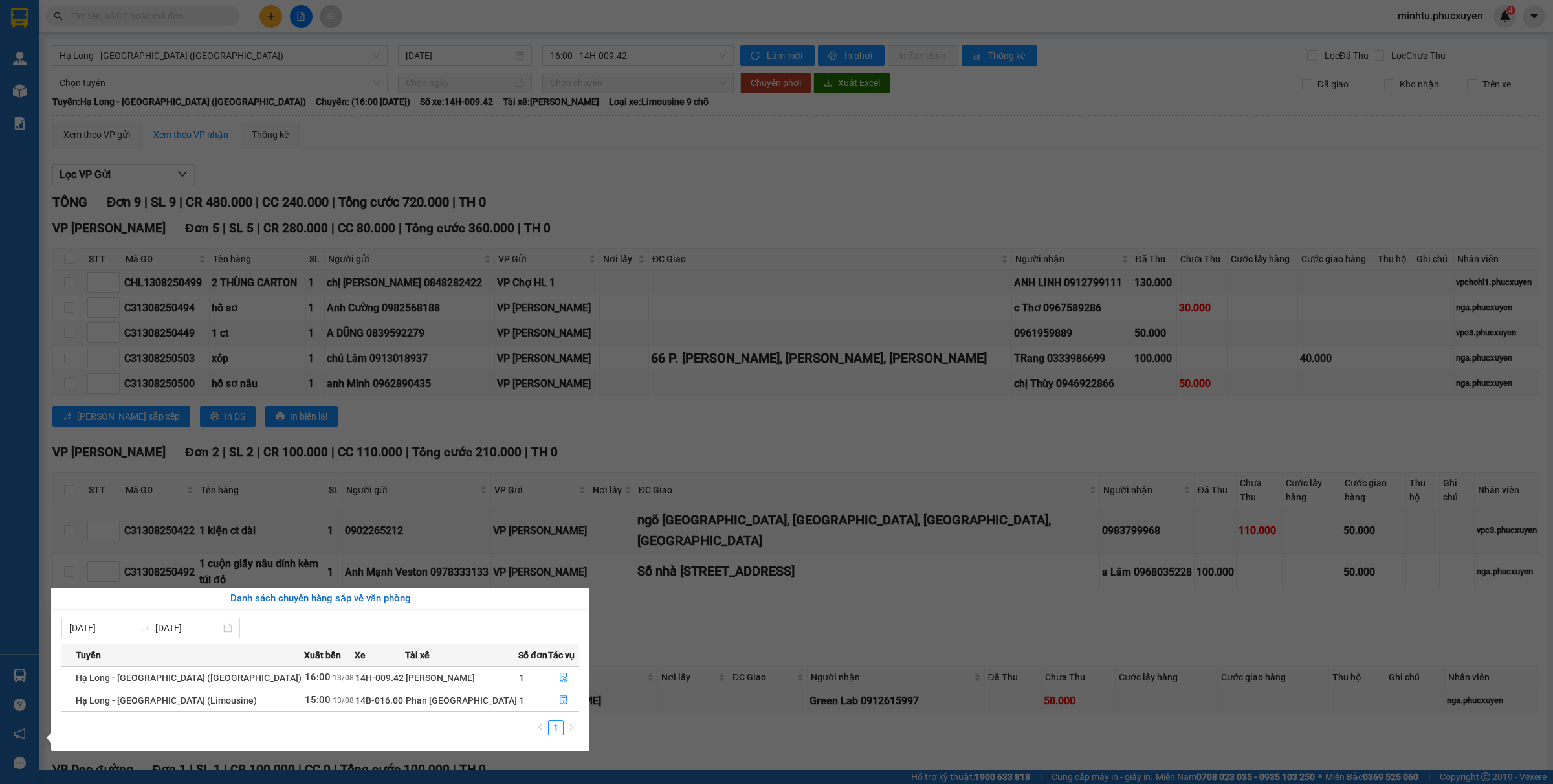
click at [619, 318] on section "Kết quả tìm kiếm ( 31 ) Bộ lọc Mã ĐH Trạng thái Món hàng Thu hộ Tổng cước Chưa …" at bounding box center [776, 392] width 1553 height 784
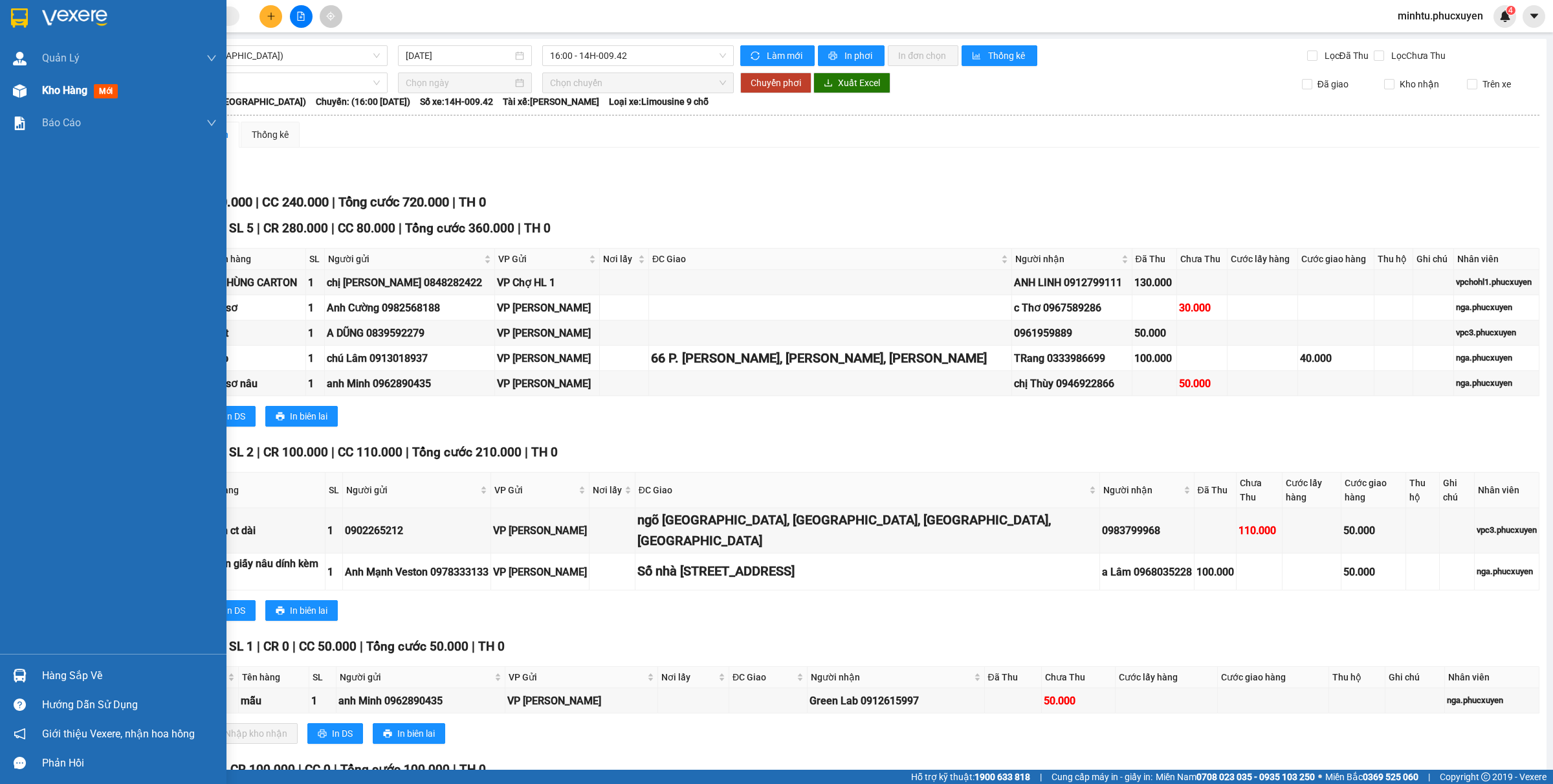
click at [75, 90] on span "Kho hàng" at bounding box center [65, 90] width 45 height 13
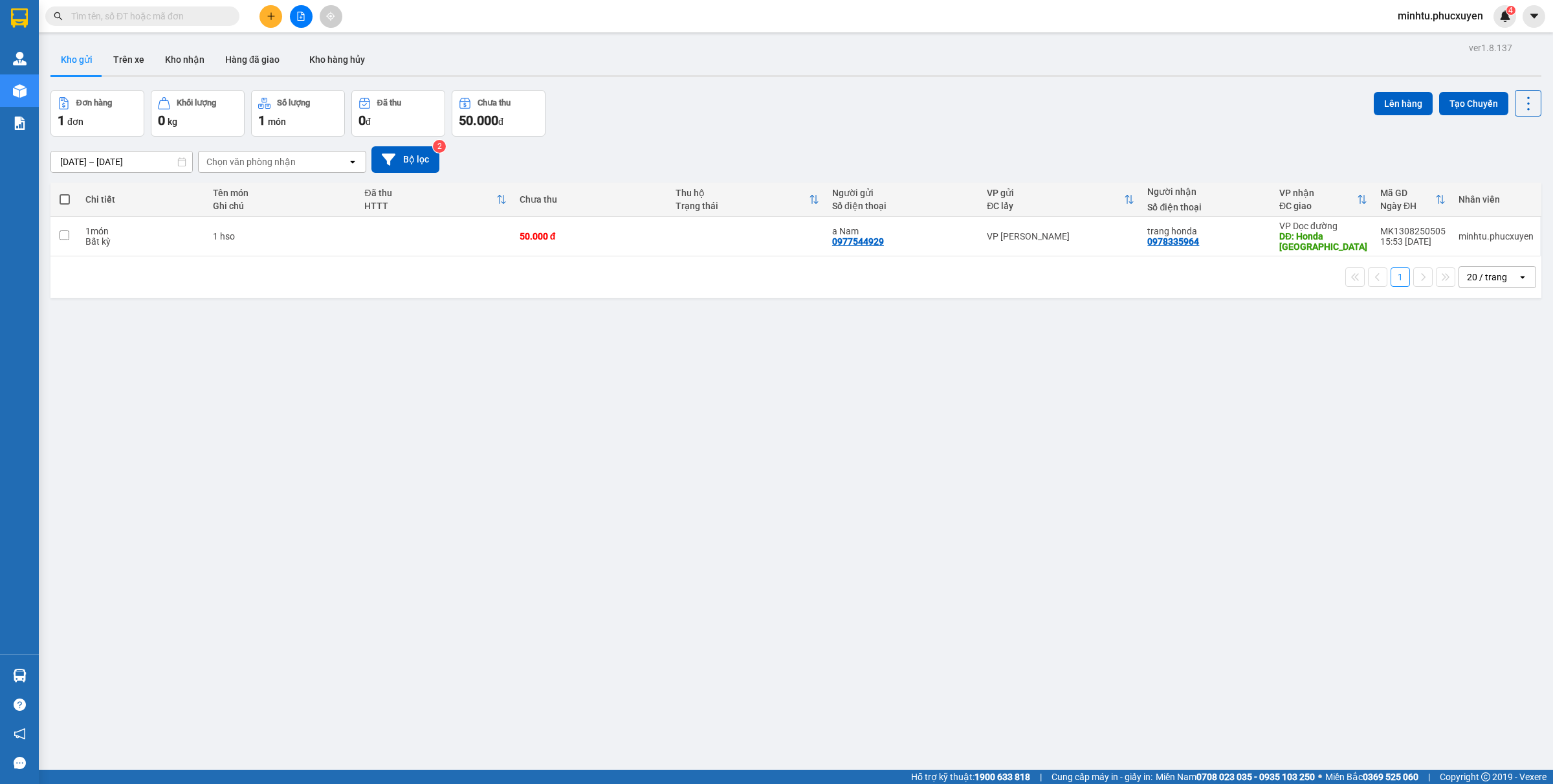
click at [182, 56] on button "Kho nhận" at bounding box center [184, 59] width 60 height 31
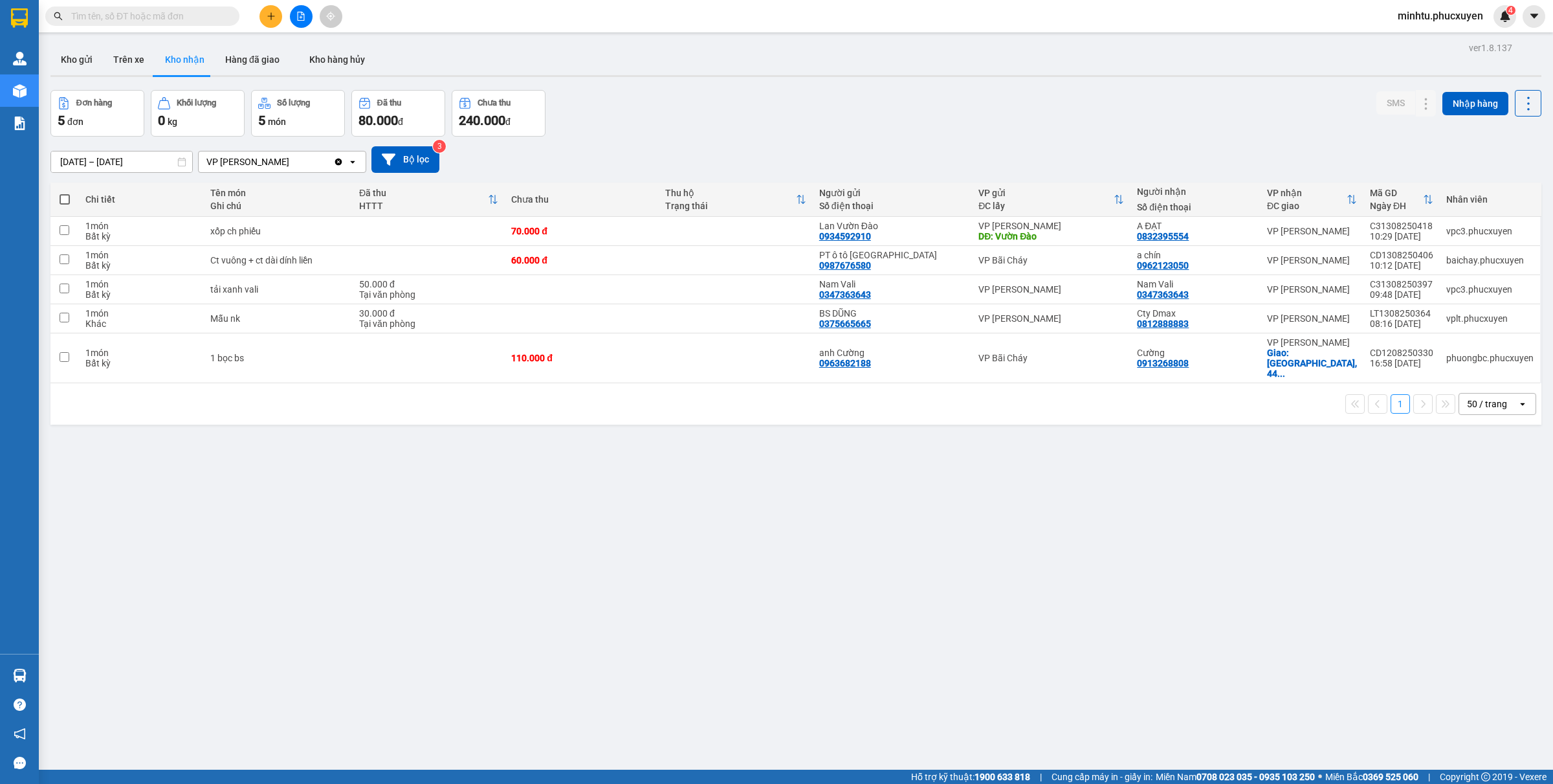
click at [275, 24] on button at bounding box center [270, 16] width 23 height 23
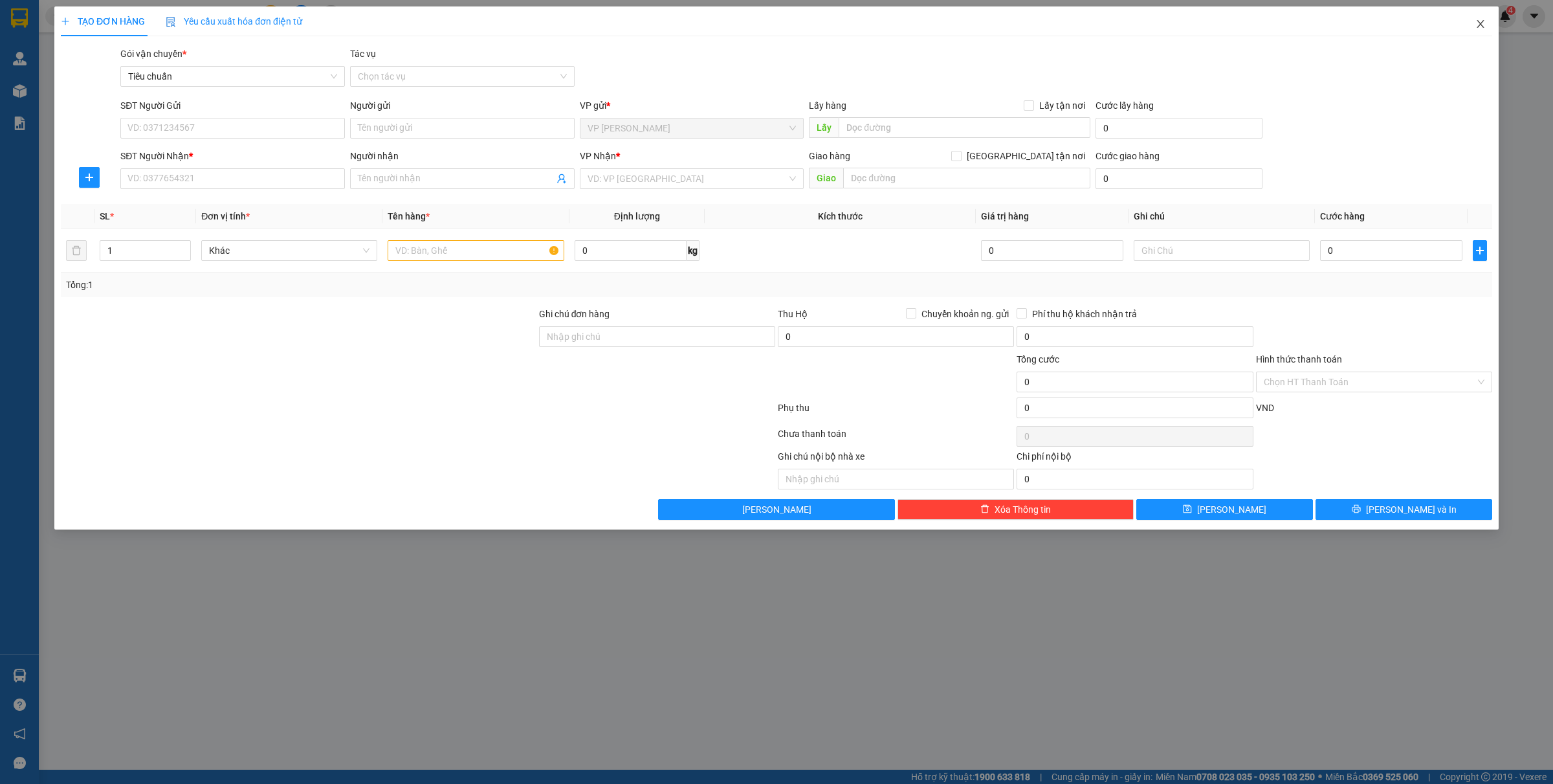
click at [1481, 23] on icon "close" at bounding box center [1480, 23] width 7 height 8
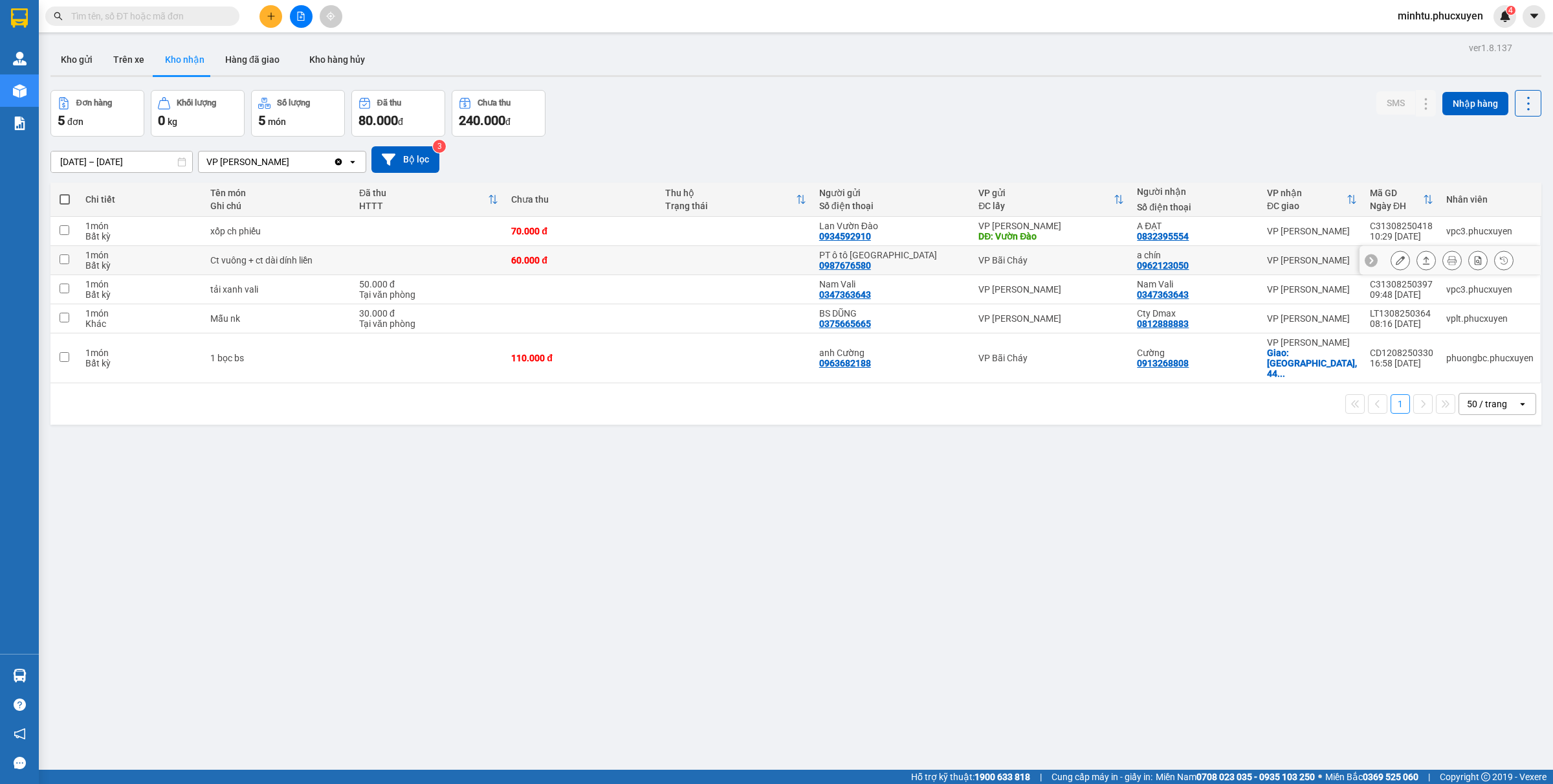
click at [1422, 259] on icon at bounding box center [1426, 260] width 9 height 9
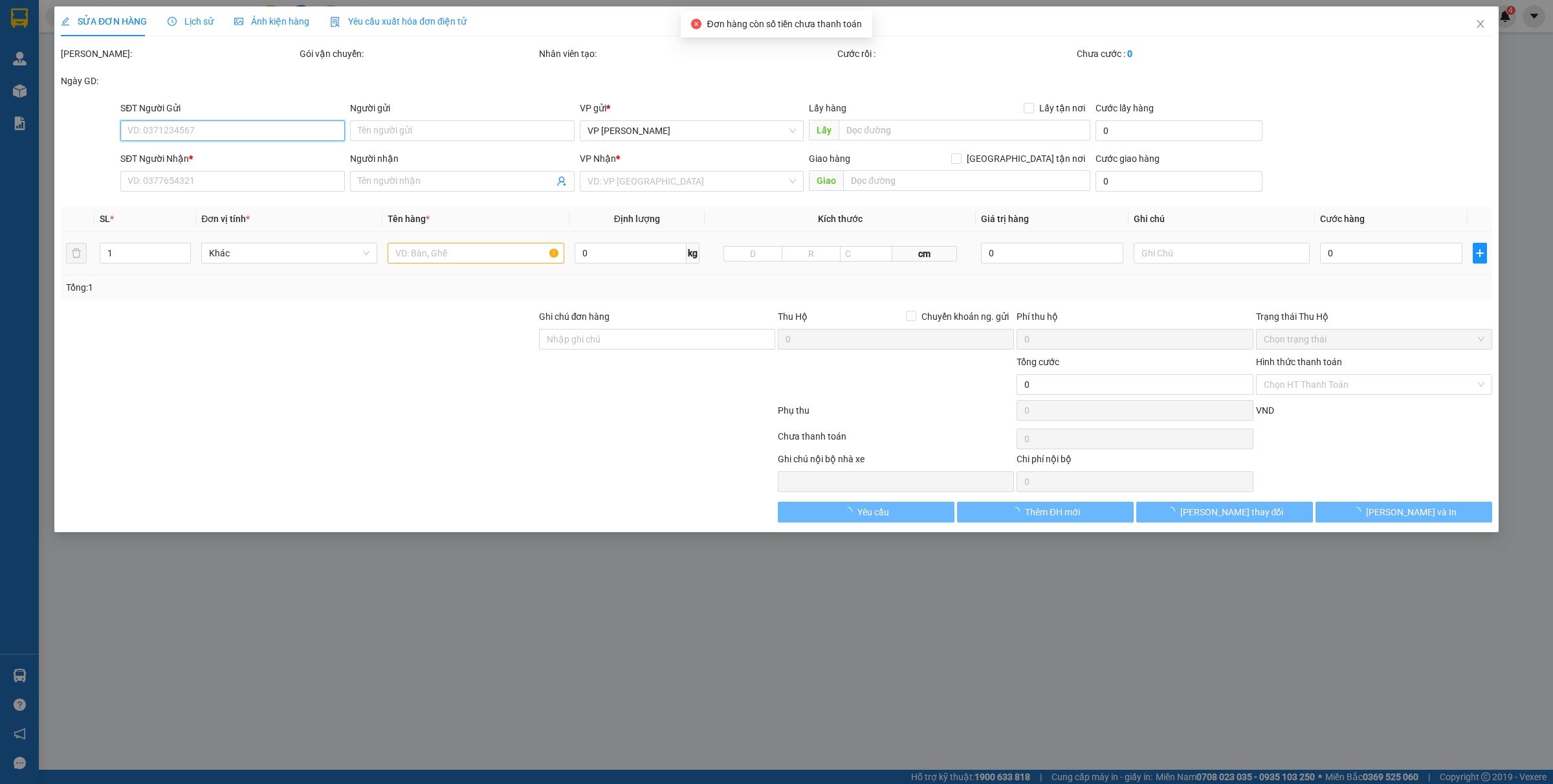
type input "0987676580"
type input "PT ô tô [GEOGRAPHIC_DATA]"
type input "0962123050"
type input "a chín"
type input "60.000"
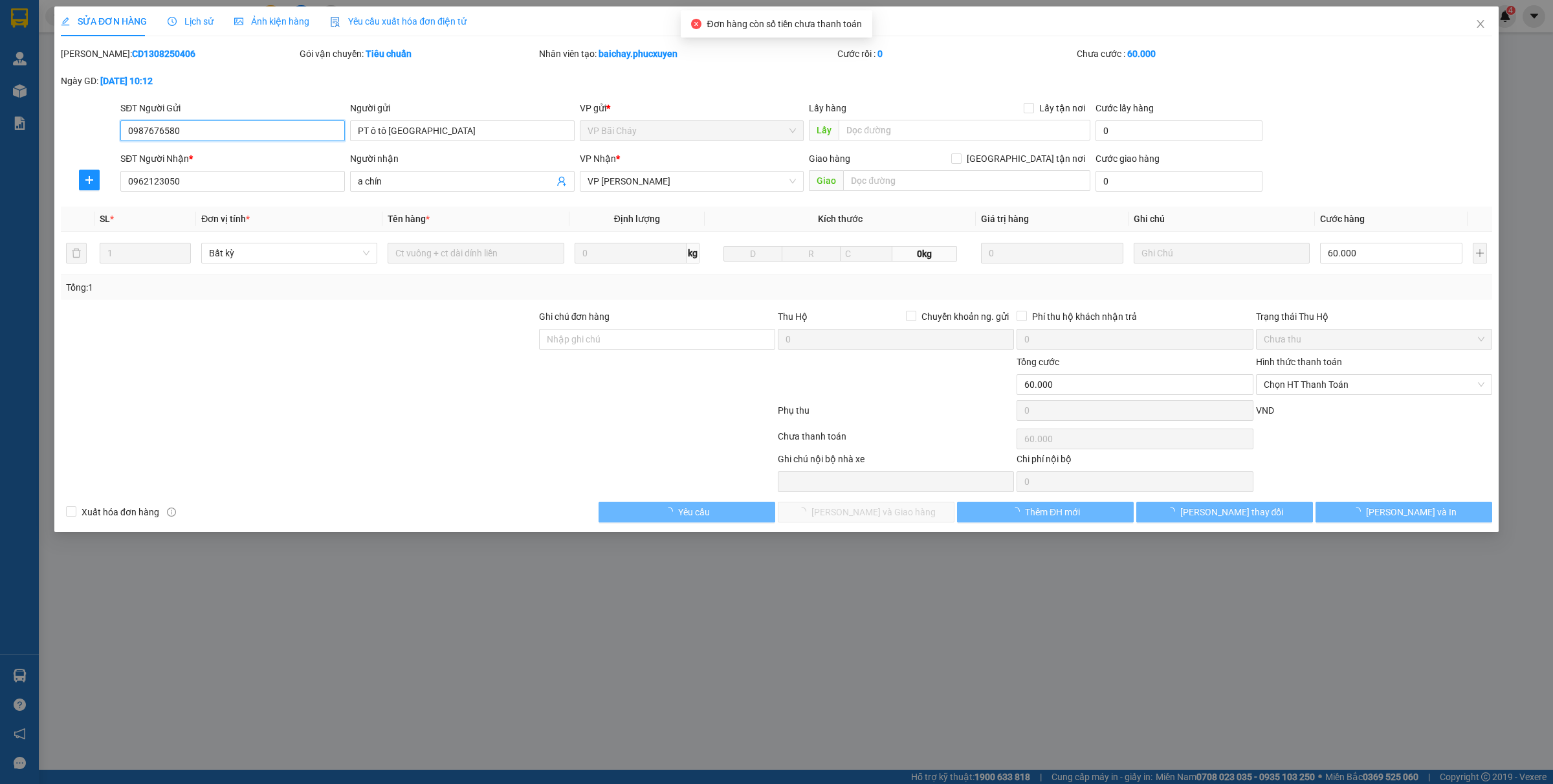
click at [1315, 387] on span "Chọn HT Thanh Toán" at bounding box center [1374, 384] width 221 height 19
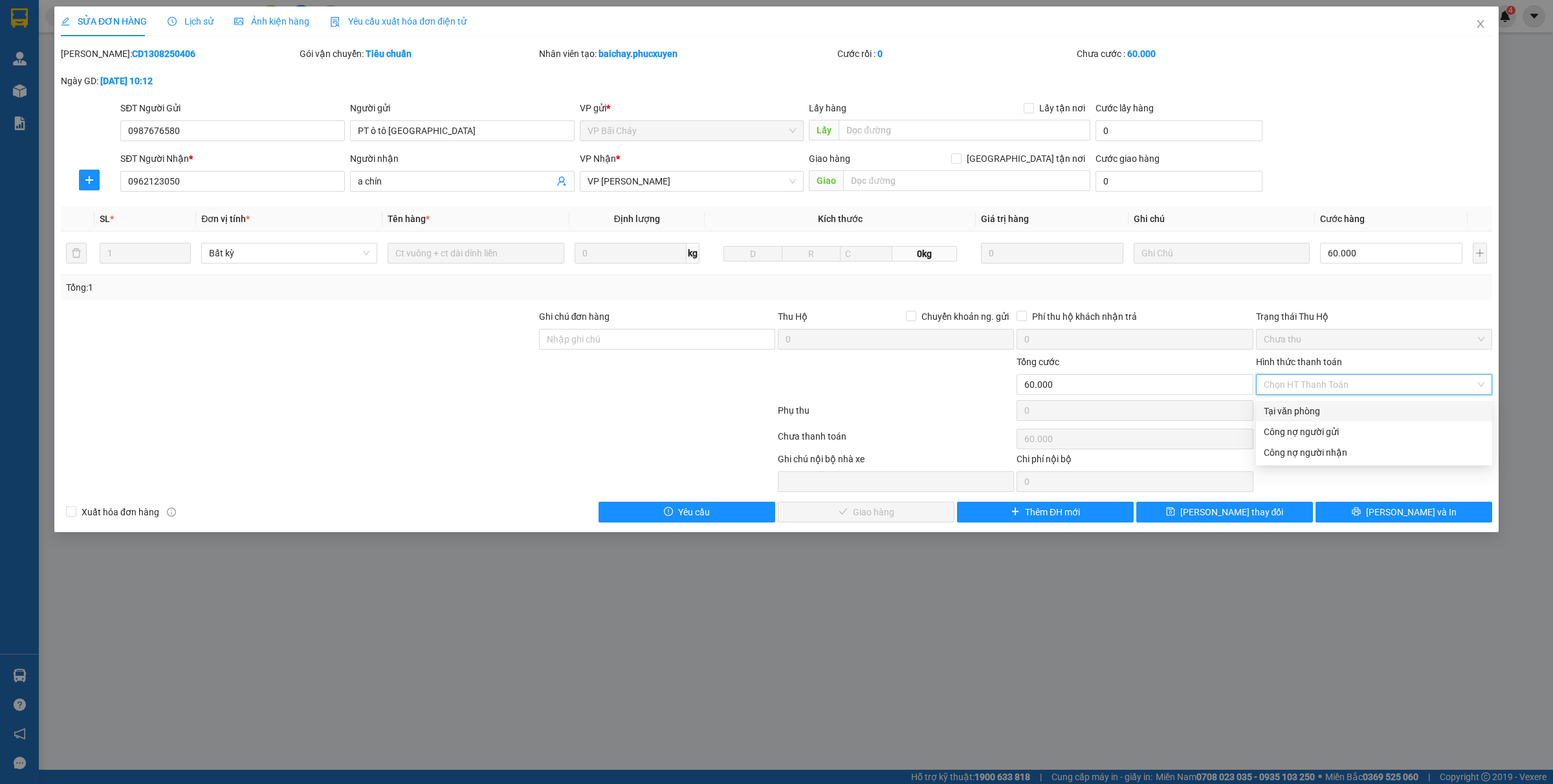
click at [1285, 405] on div "Tại văn phòng" at bounding box center [1374, 411] width 221 height 14
type input "0"
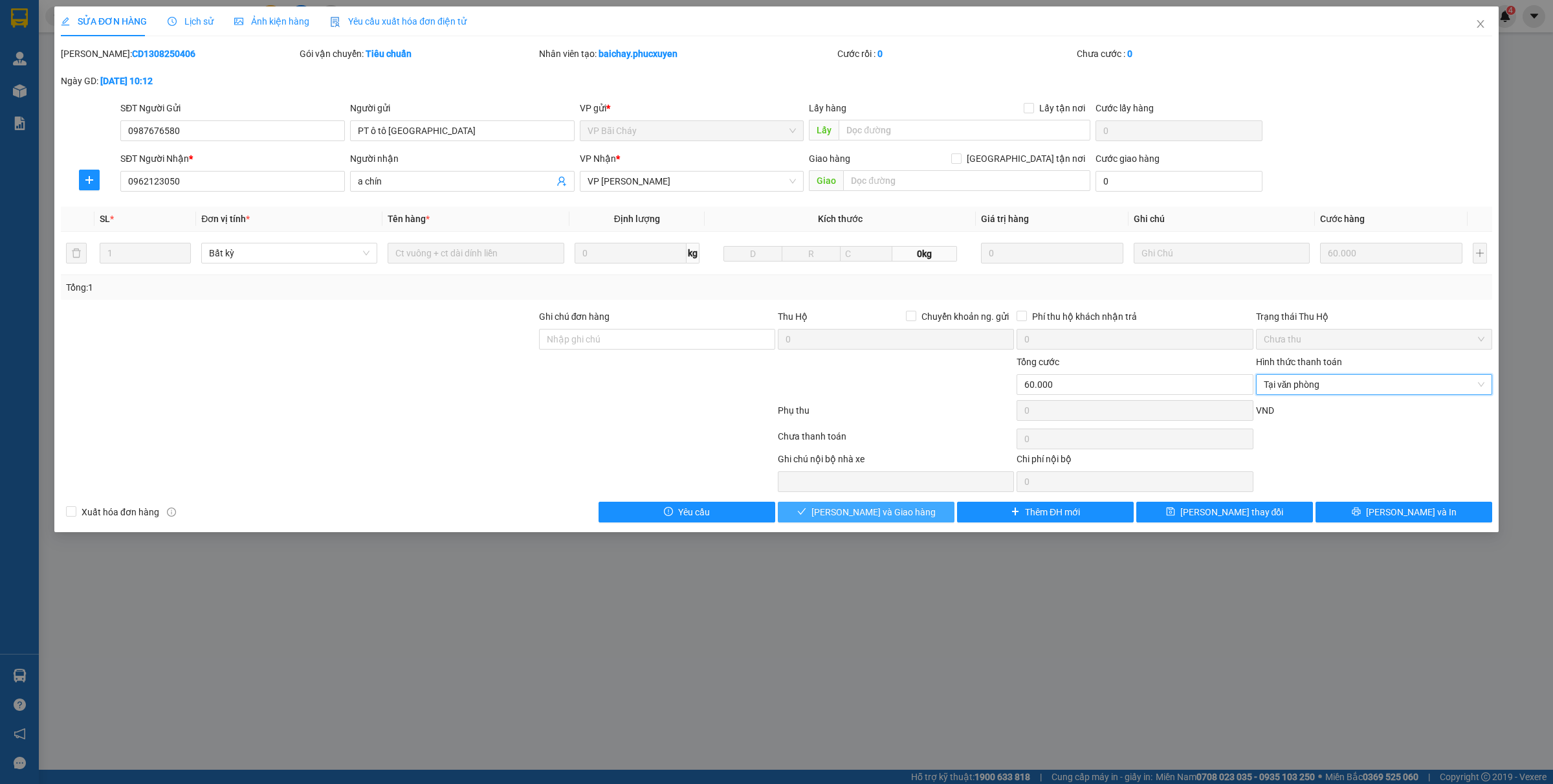
click at [912, 509] on button "[PERSON_NAME] và Giao hàng" at bounding box center [866, 511] width 177 height 21
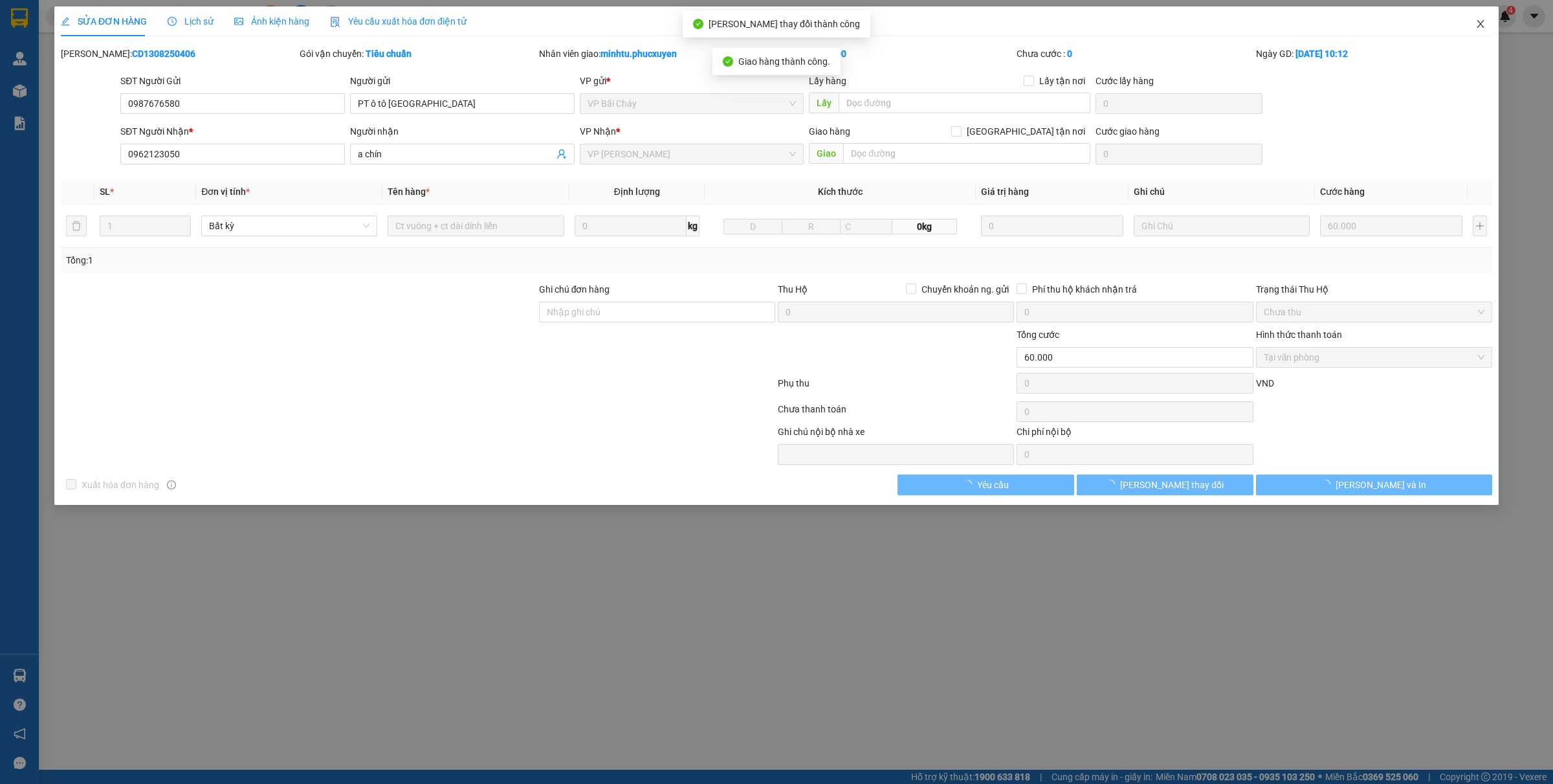
click at [1479, 27] on icon "close" at bounding box center [1481, 23] width 10 height 10
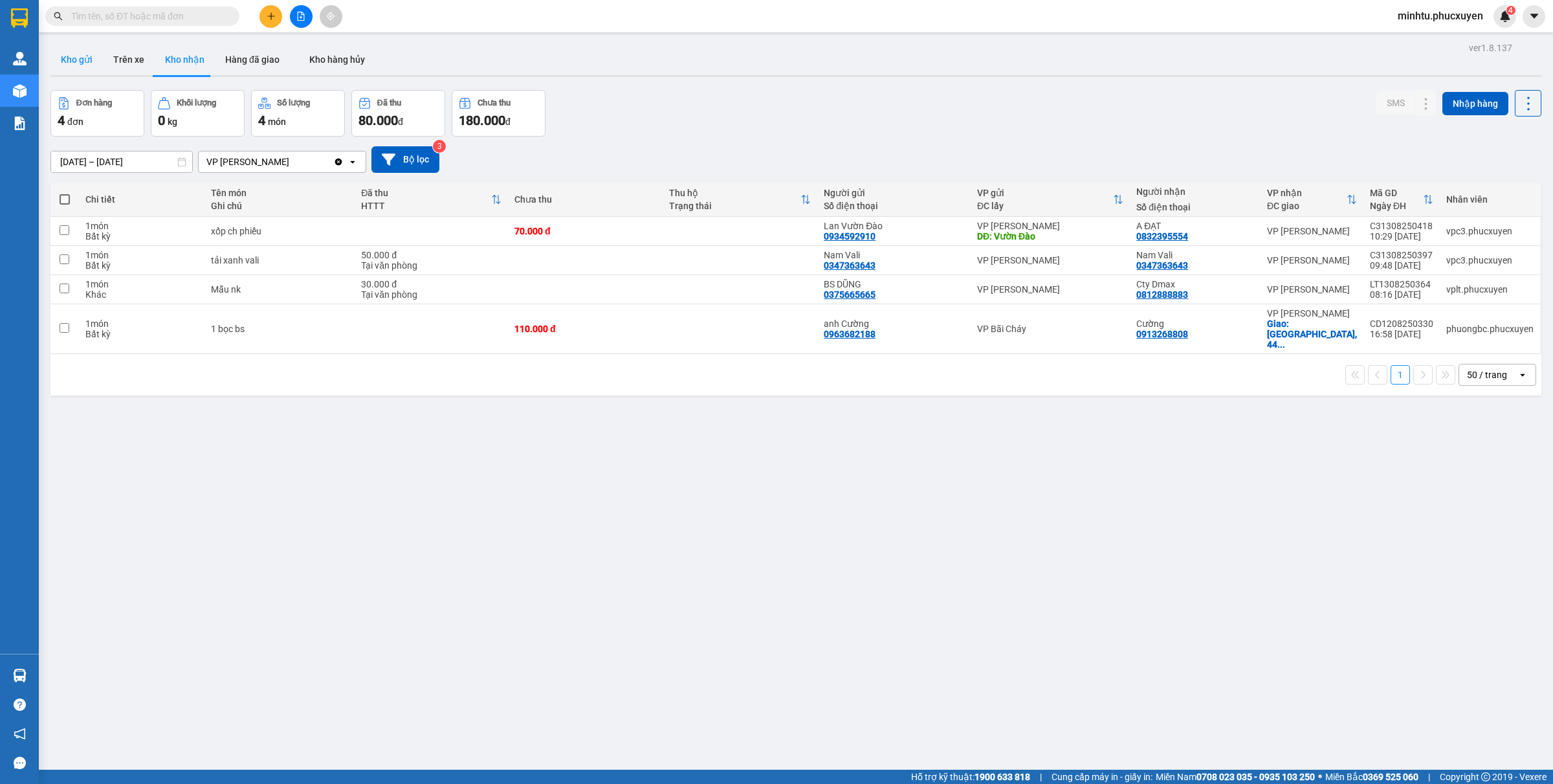
click at [72, 56] on button "Kho gửi" at bounding box center [76, 59] width 53 height 31
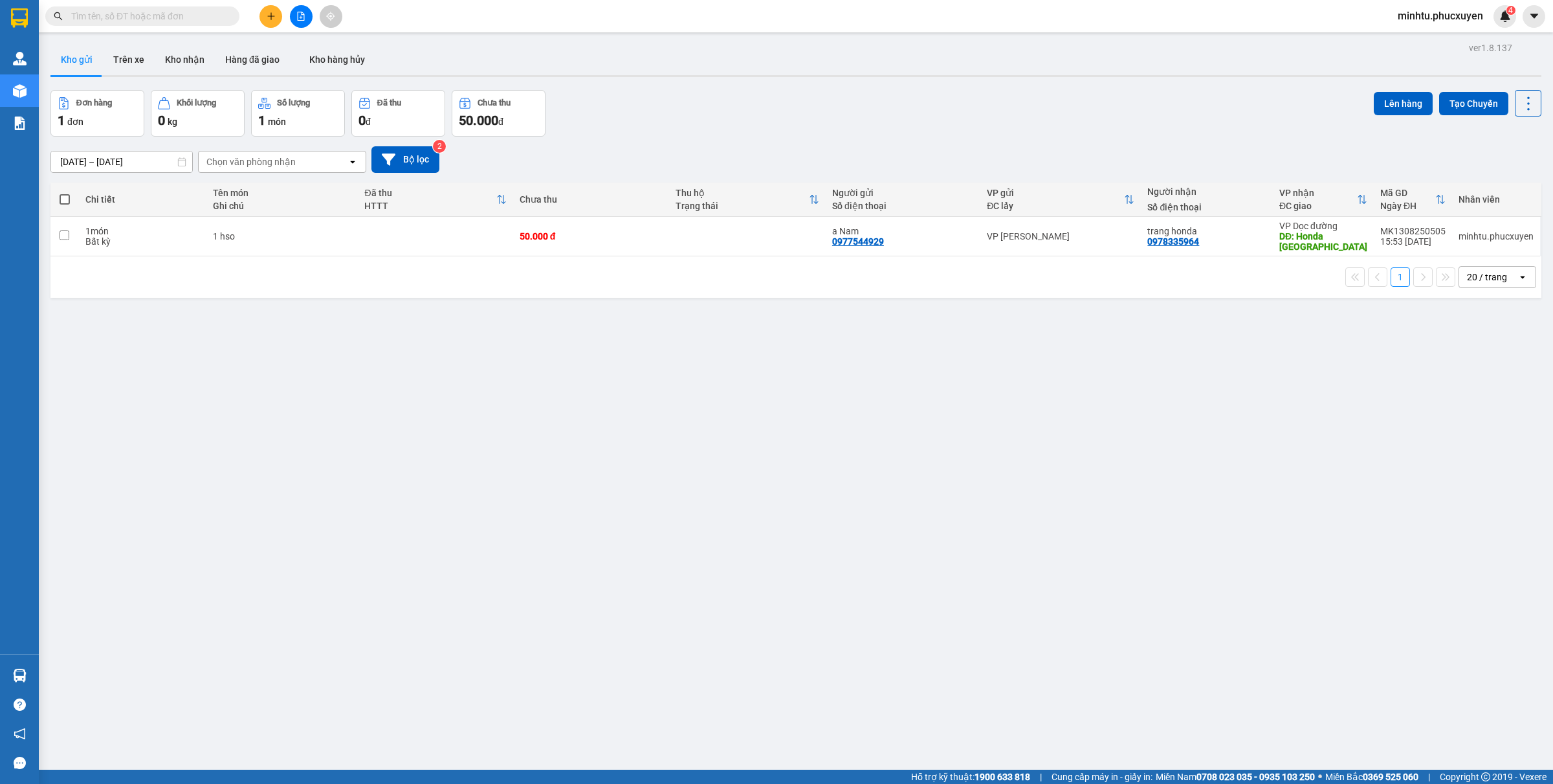
click at [296, 21] on button at bounding box center [301, 16] width 23 height 23
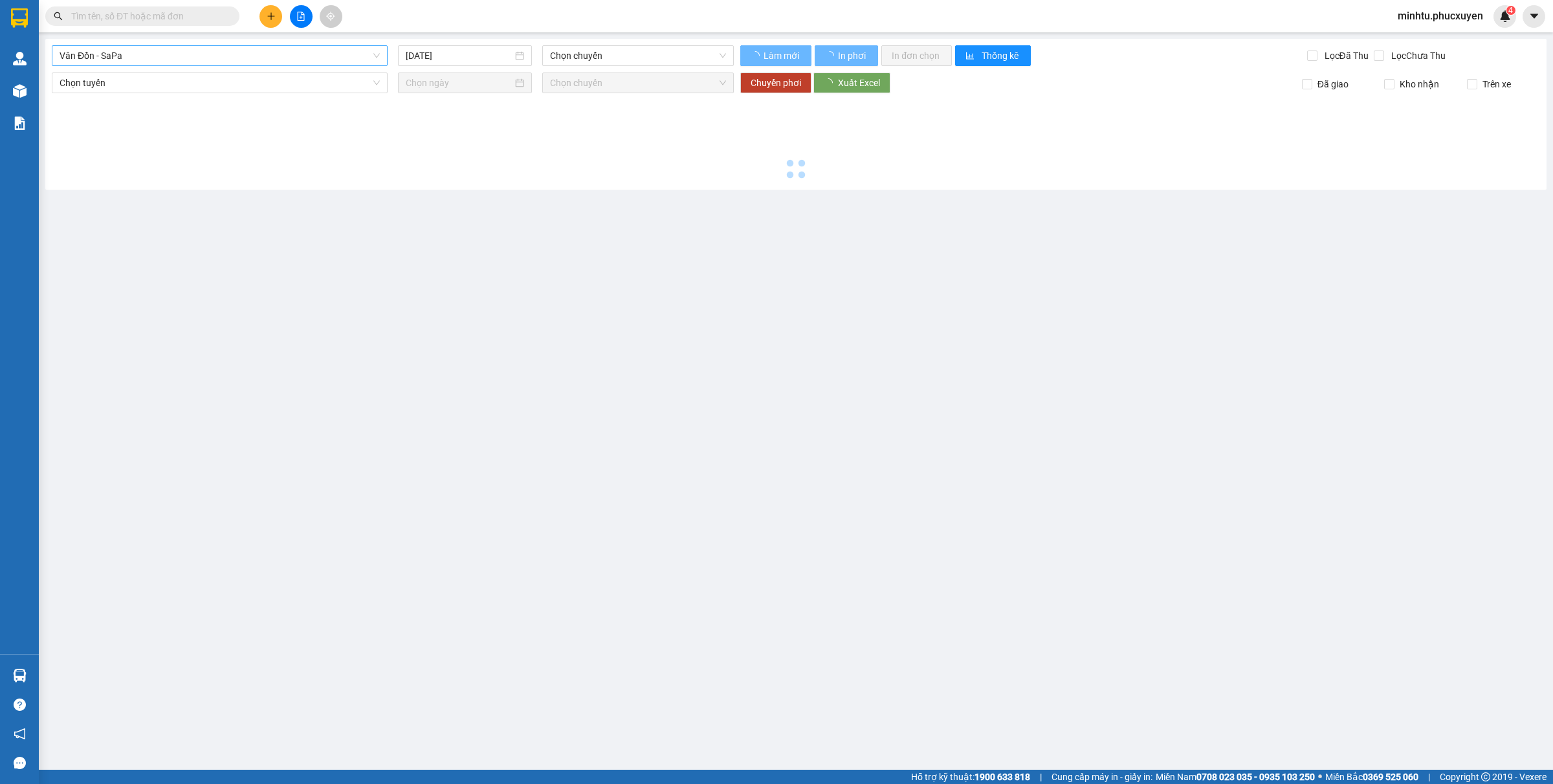
click at [214, 65] on span "Vân Đồn - SaPa" at bounding box center [220, 55] width 320 height 19
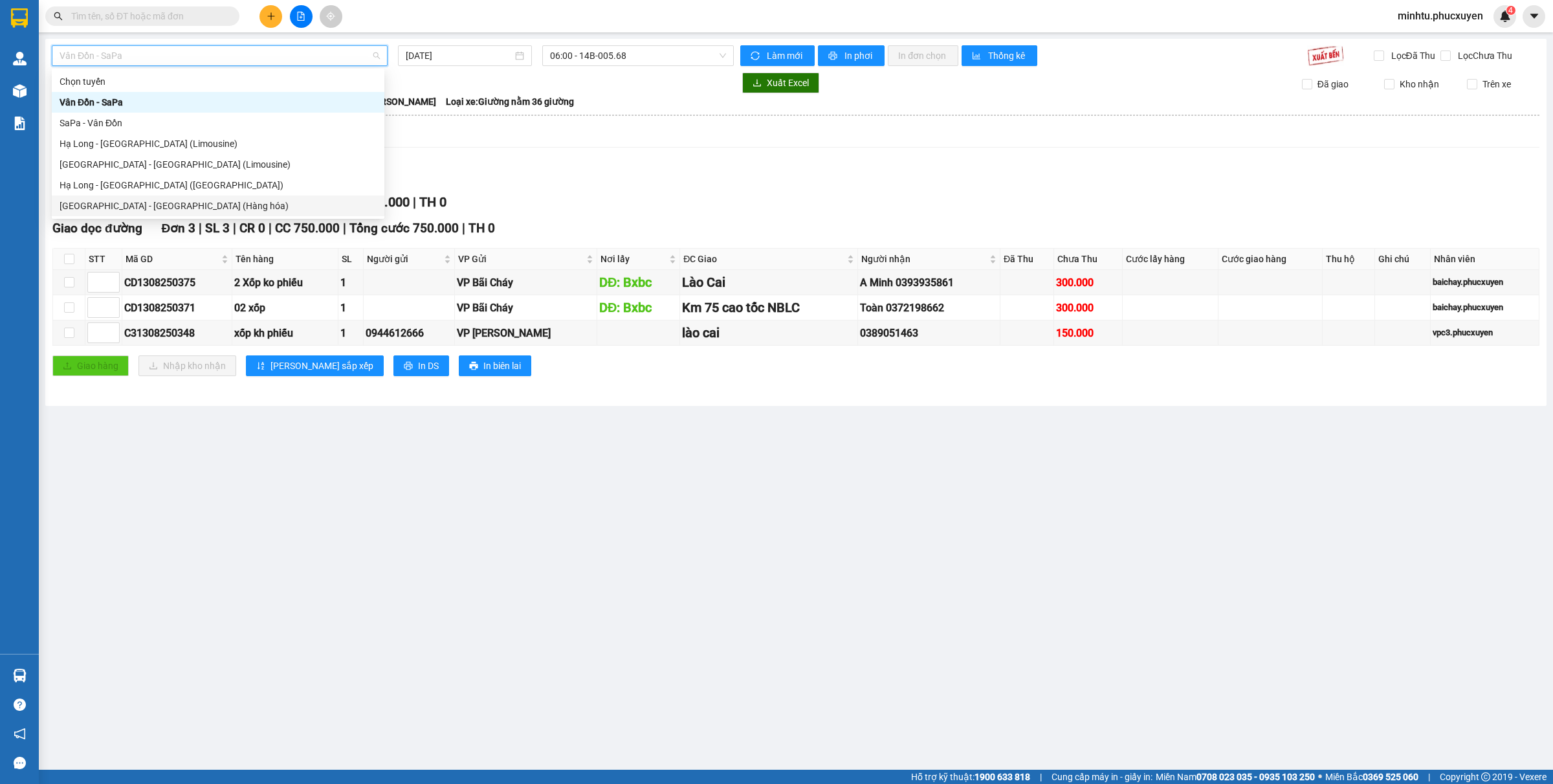
click at [184, 205] on div "Hà Nội - Hạ Long (Hàng hóa)" at bounding box center [218, 205] width 317 height 14
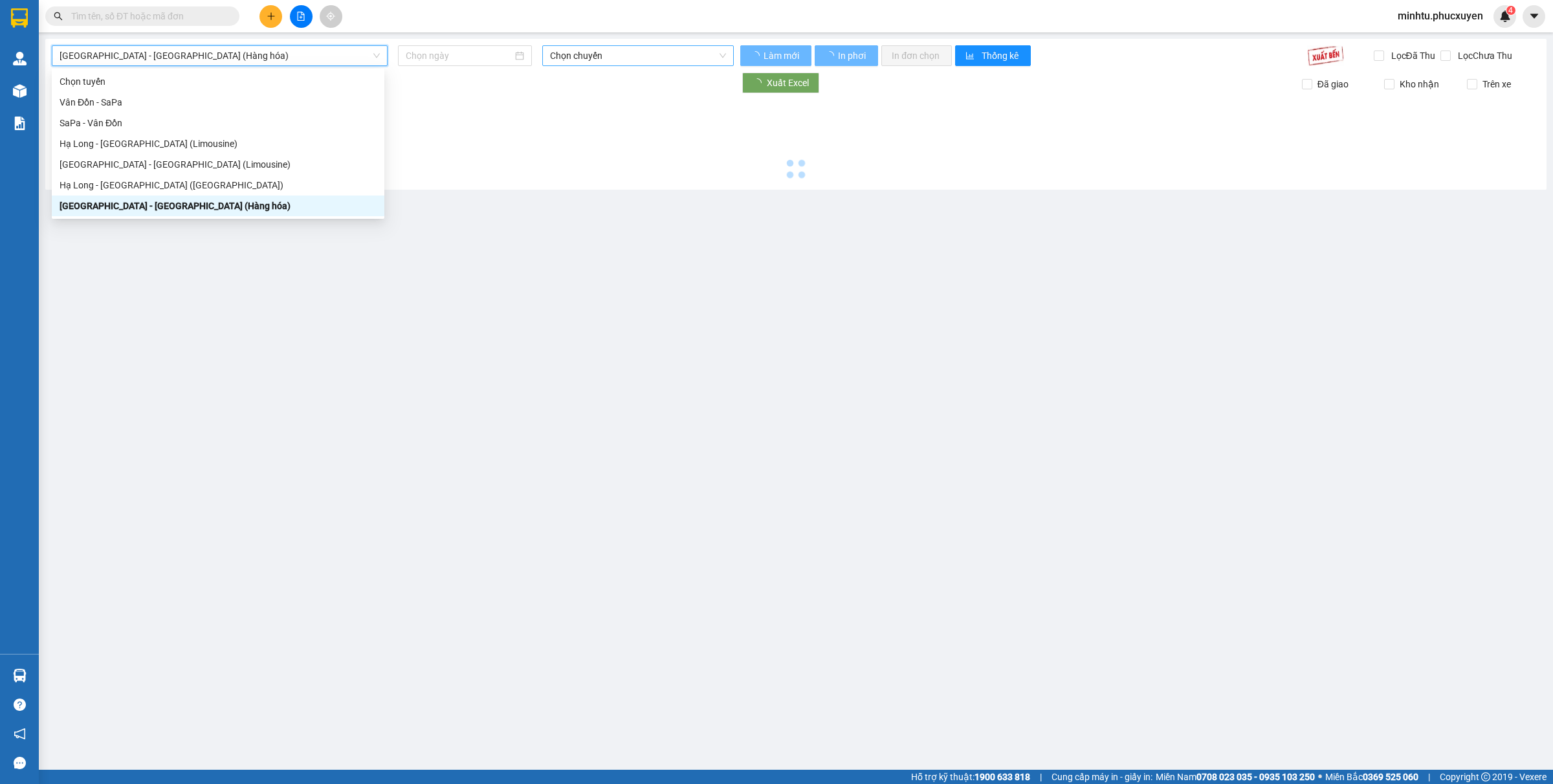
type input "[DATE]"
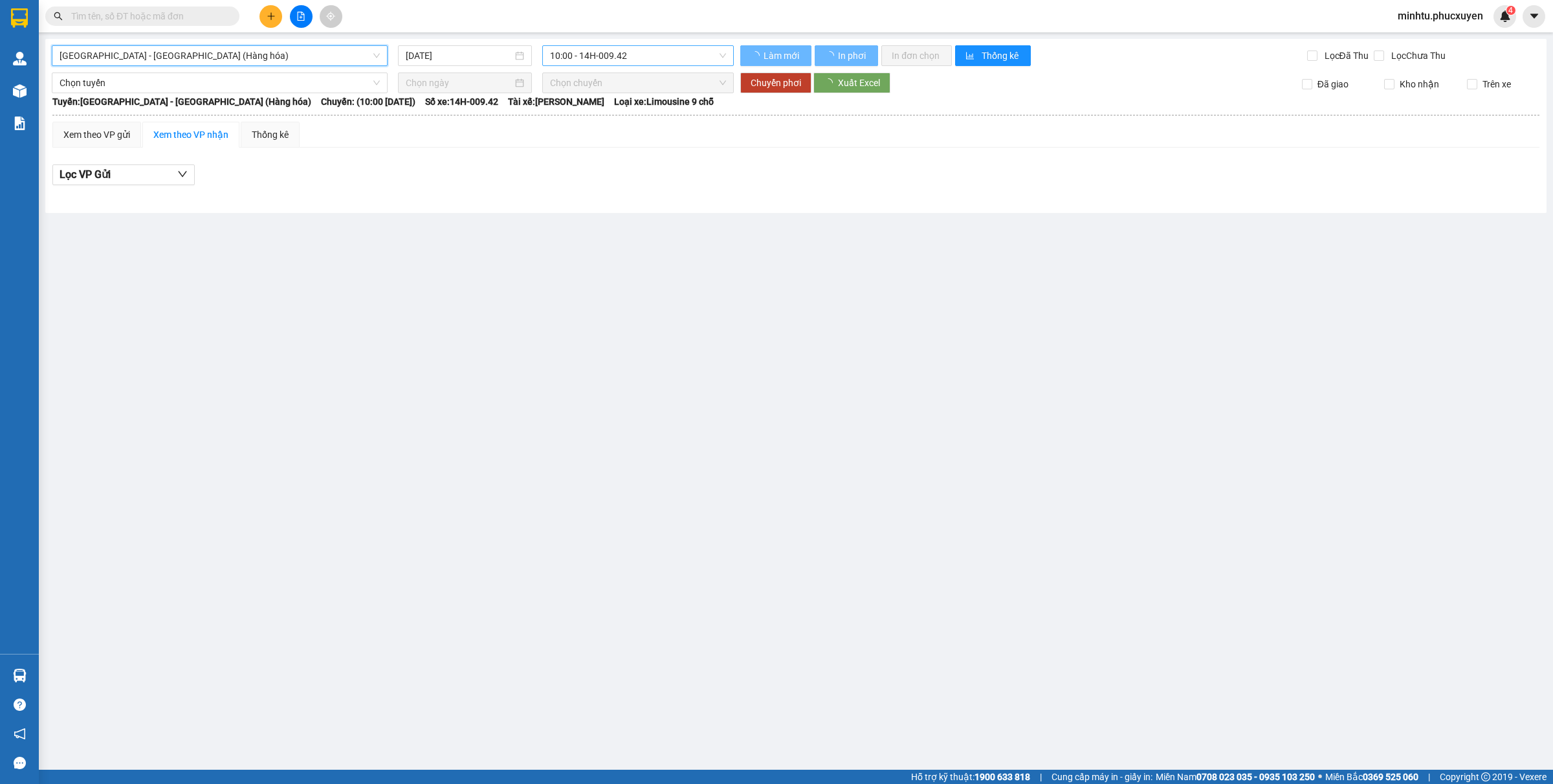
click at [597, 60] on span "10:00 - 14H-009.42" at bounding box center [638, 55] width 176 height 19
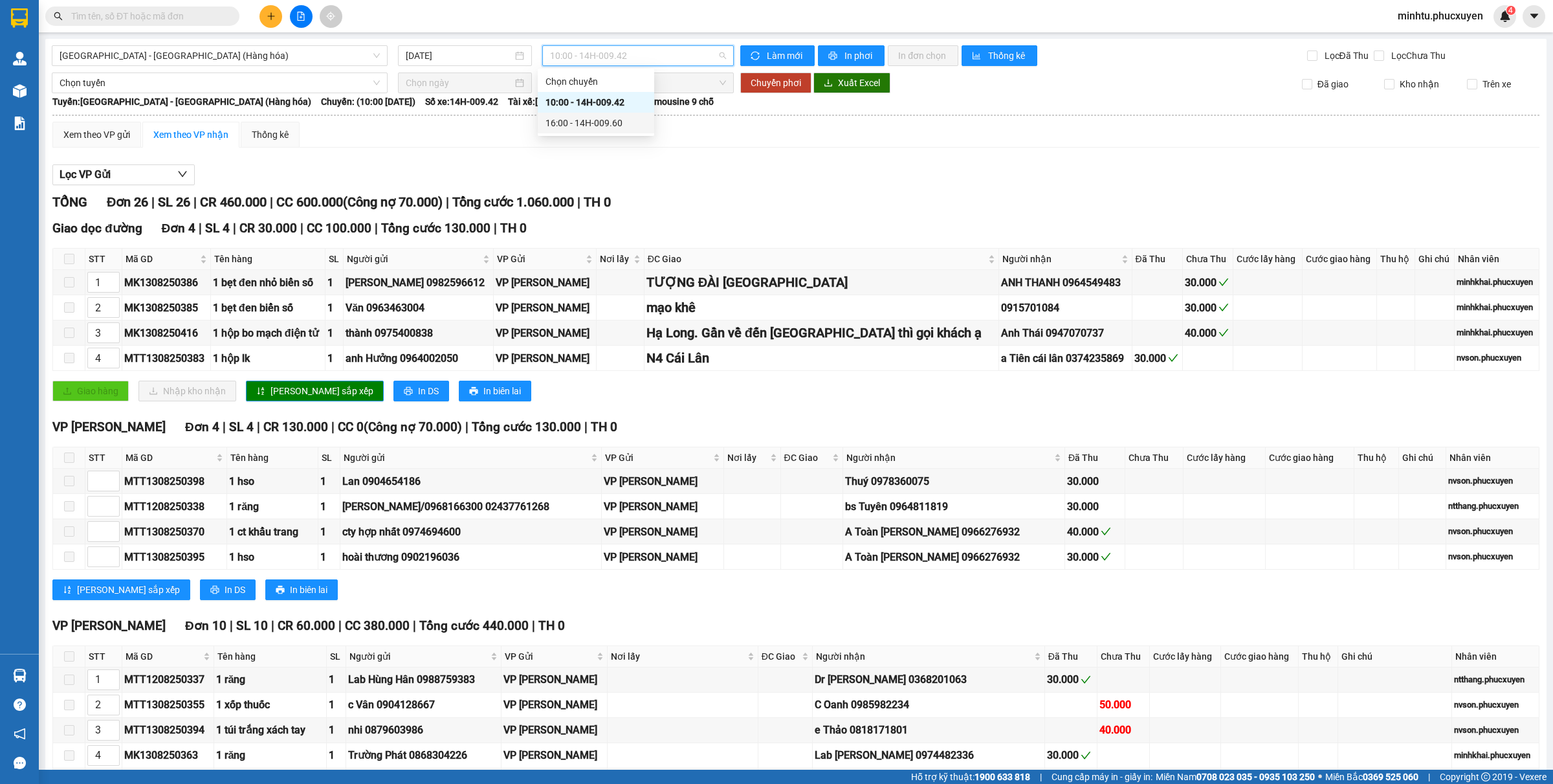
click at [580, 123] on div "16:00 - 14H-009.60" at bounding box center [596, 122] width 101 height 14
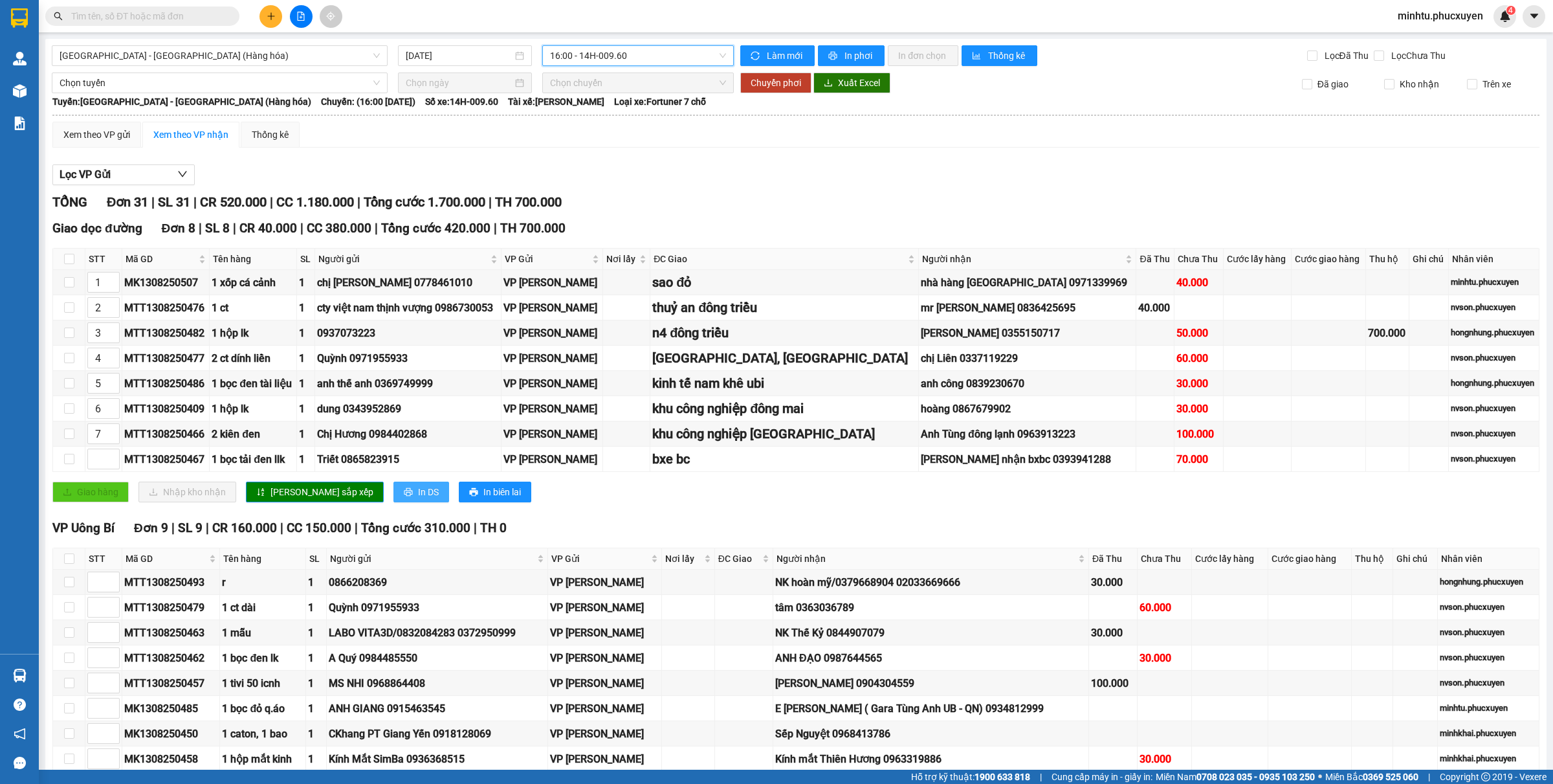
click at [418, 497] on span "In DS" at bounding box center [429, 491] width 21 height 14
click at [115, 458] on span "up" at bounding box center [112, 455] width 8 height 8
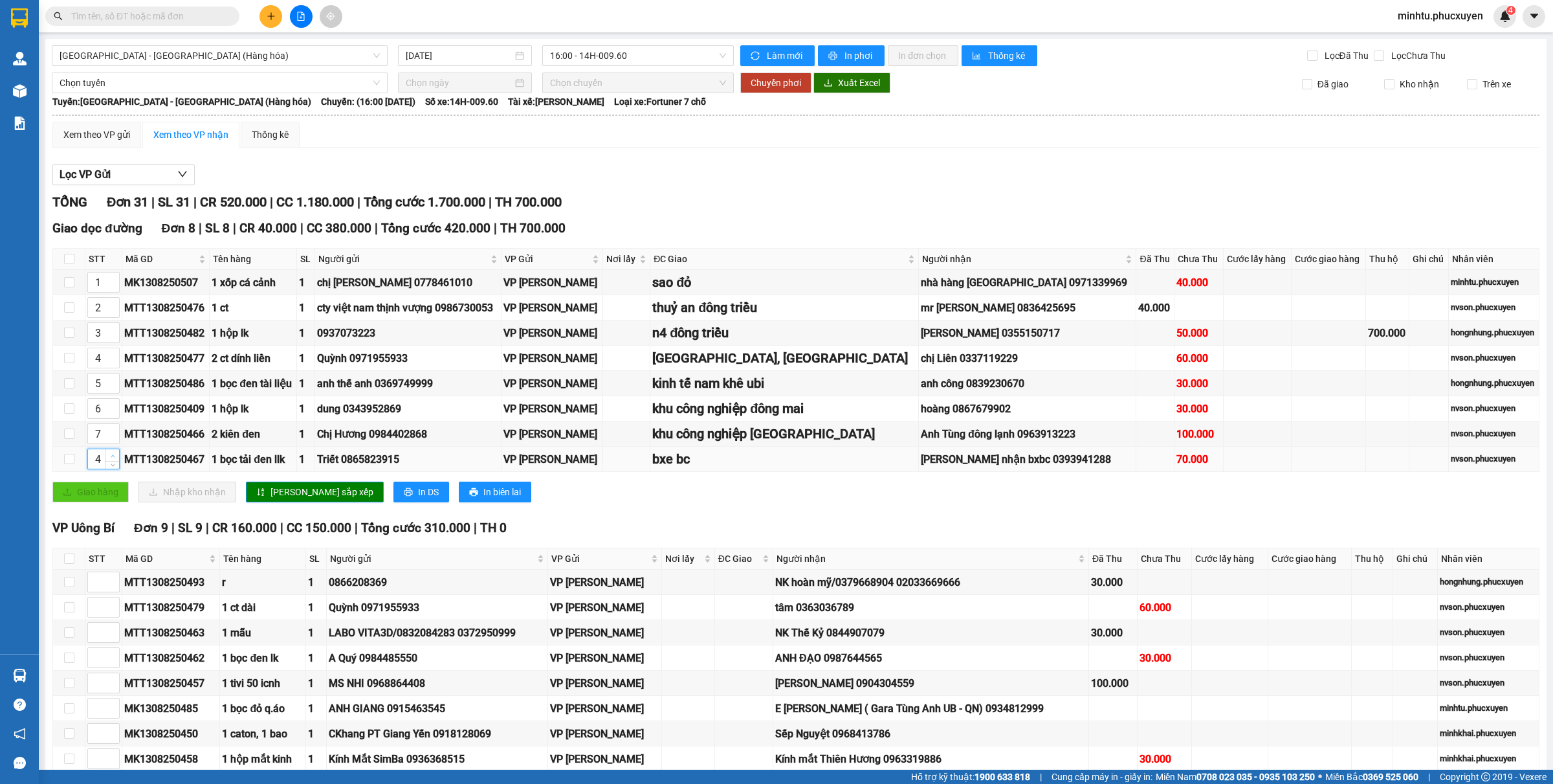
click at [115, 458] on span "up" at bounding box center [112, 455] width 8 height 8
type input "8"
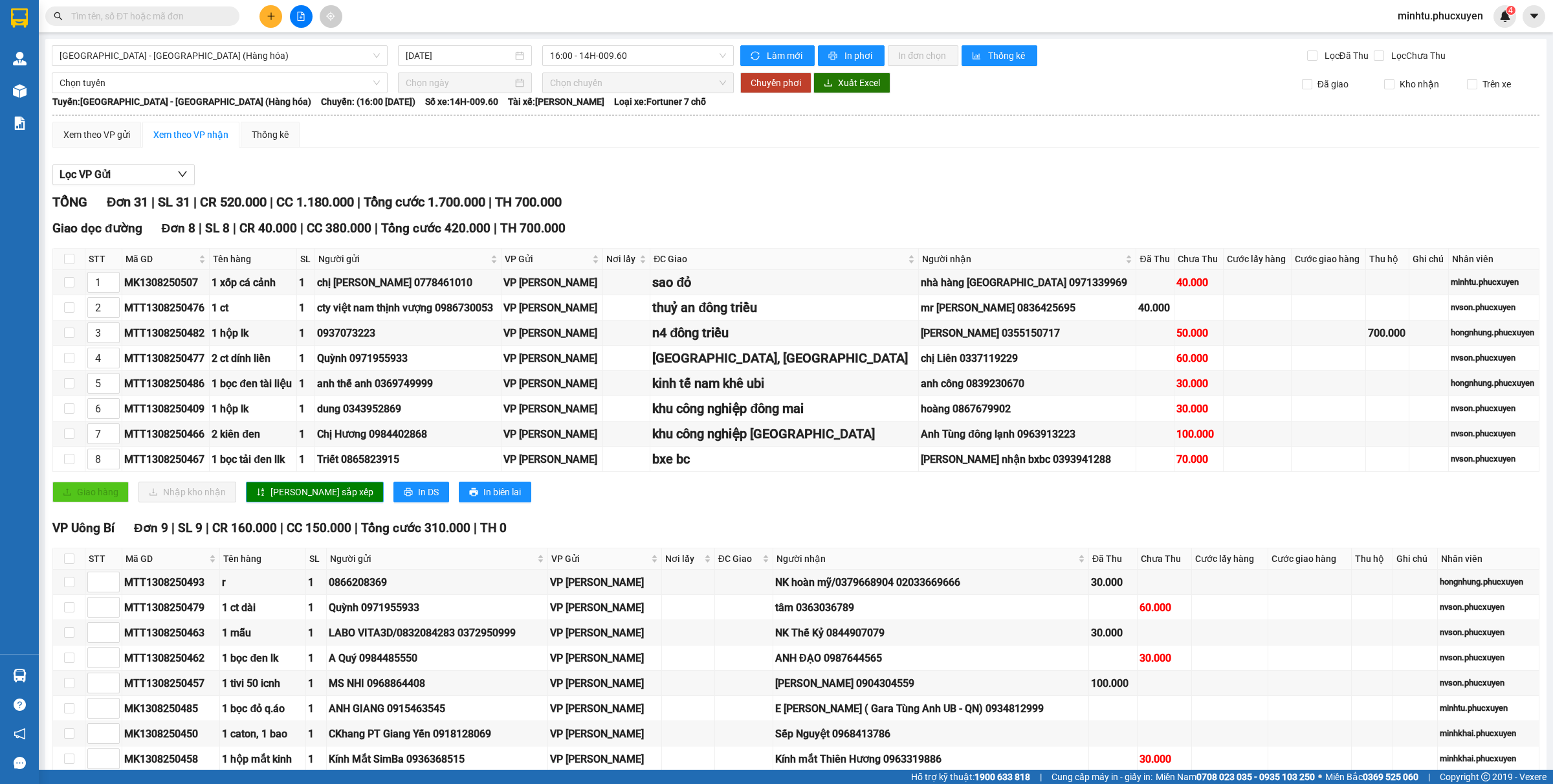
click at [317, 499] on span "[PERSON_NAME] sắp xếp" at bounding box center [322, 491] width 103 height 14
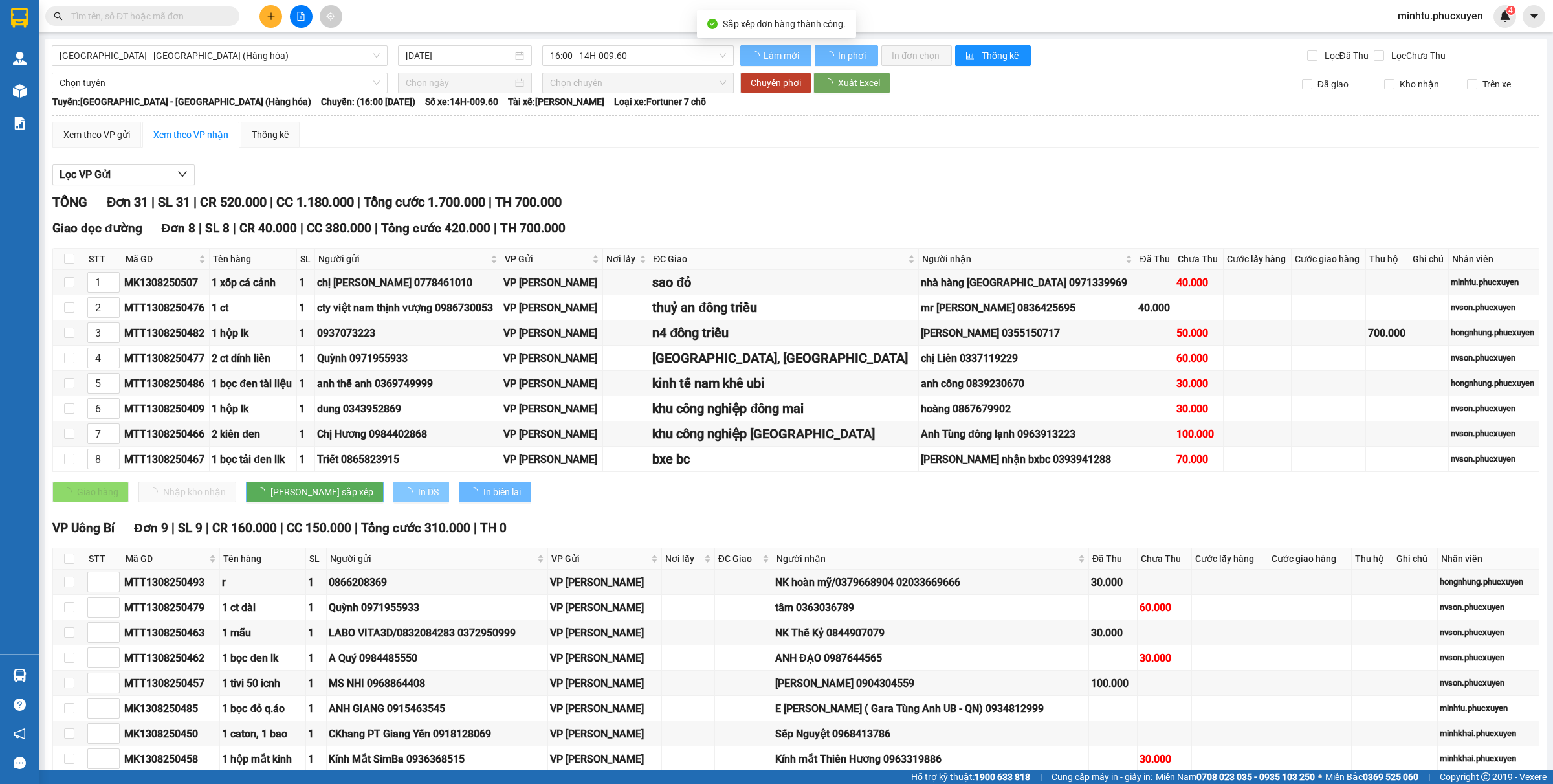
click at [418, 499] on span "In DS" at bounding box center [429, 491] width 21 height 14
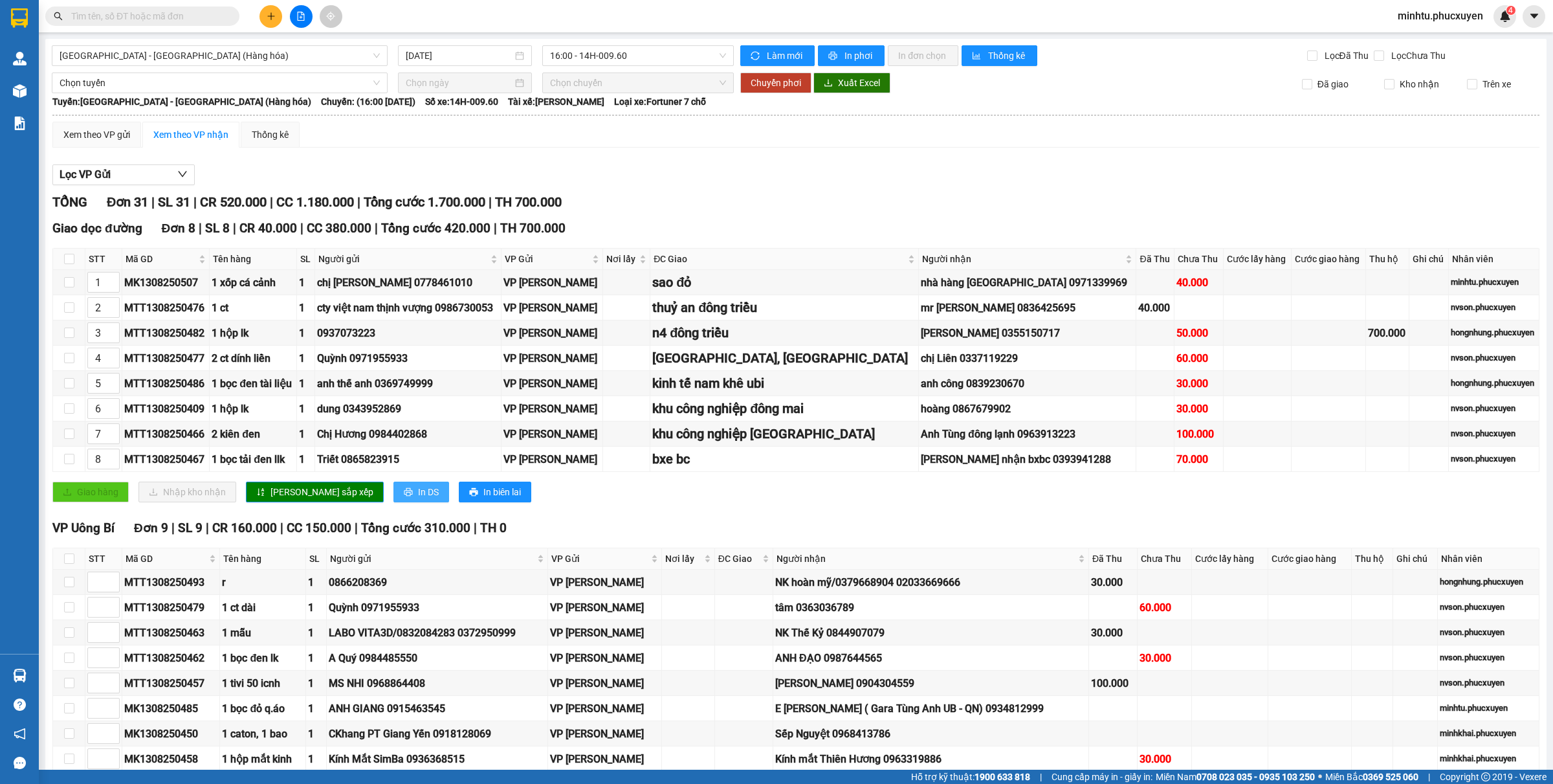
click at [418, 495] on span "In DS" at bounding box center [429, 491] width 21 height 14
click at [418, 498] on span "In DS" at bounding box center [429, 491] width 21 height 14
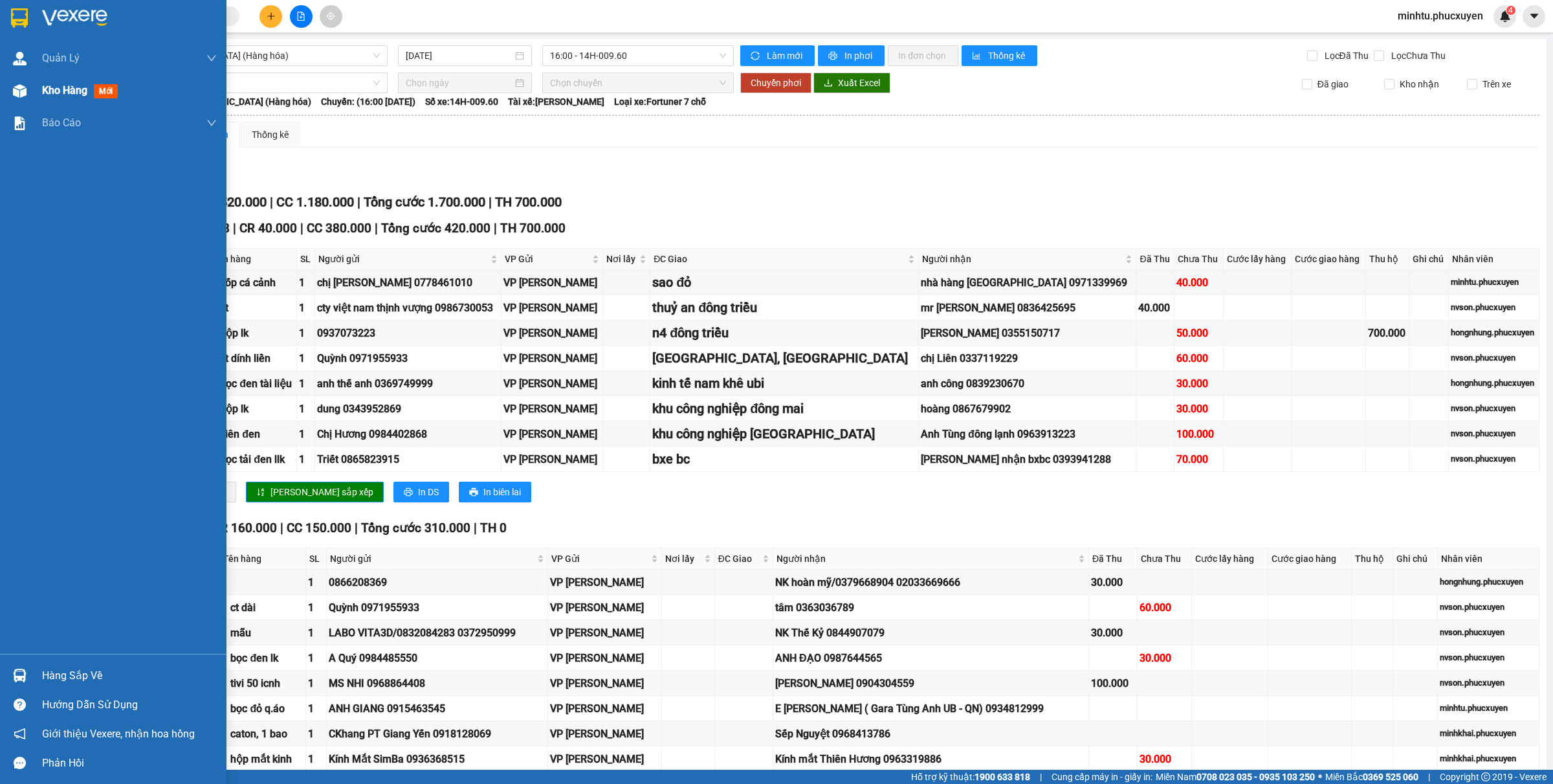
click at [13, 88] on img at bounding box center [19, 91] width 13 height 13
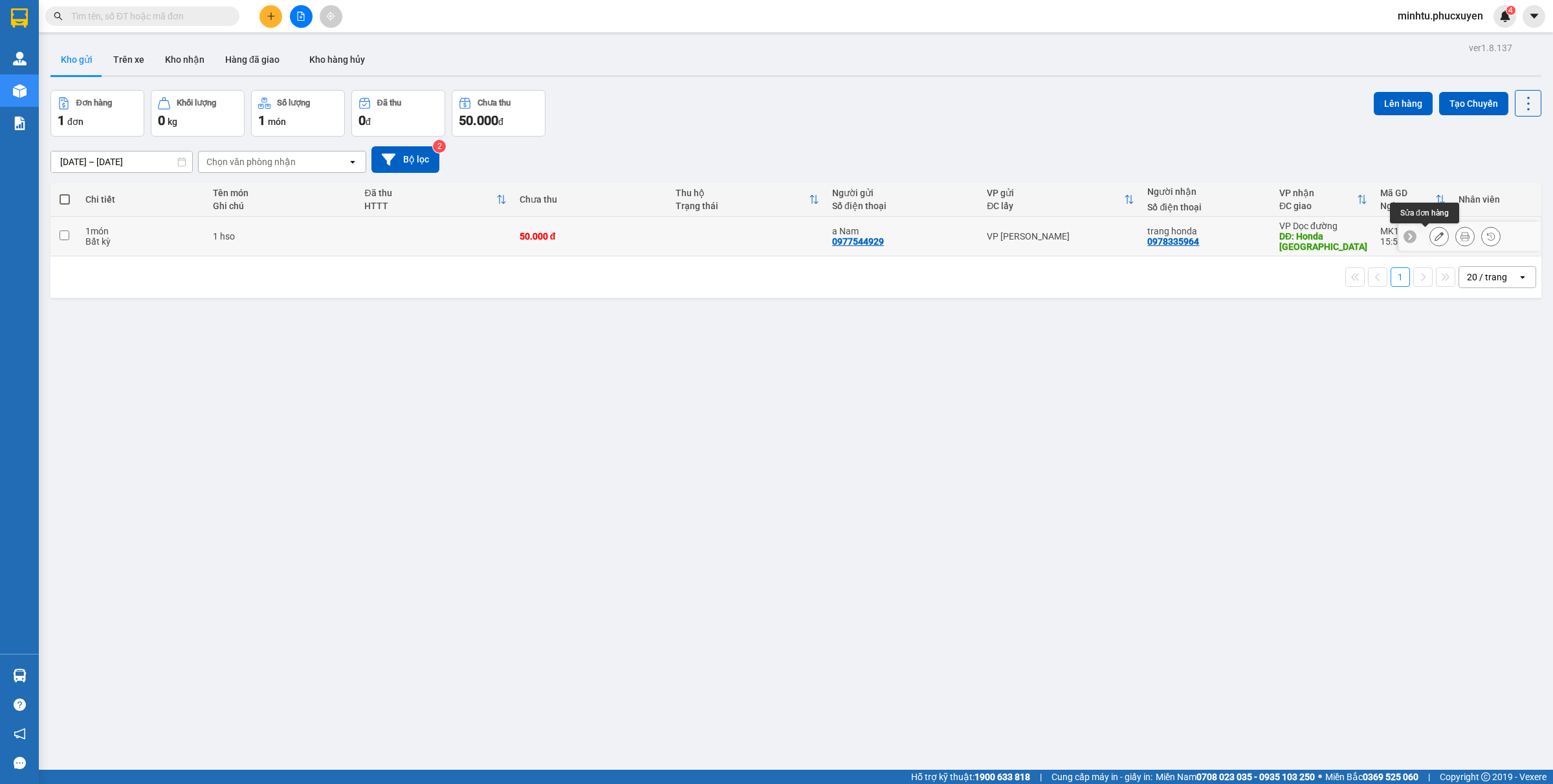
click at [1435, 238] on icon at bounding box center [1439, 236] width 9 height 9
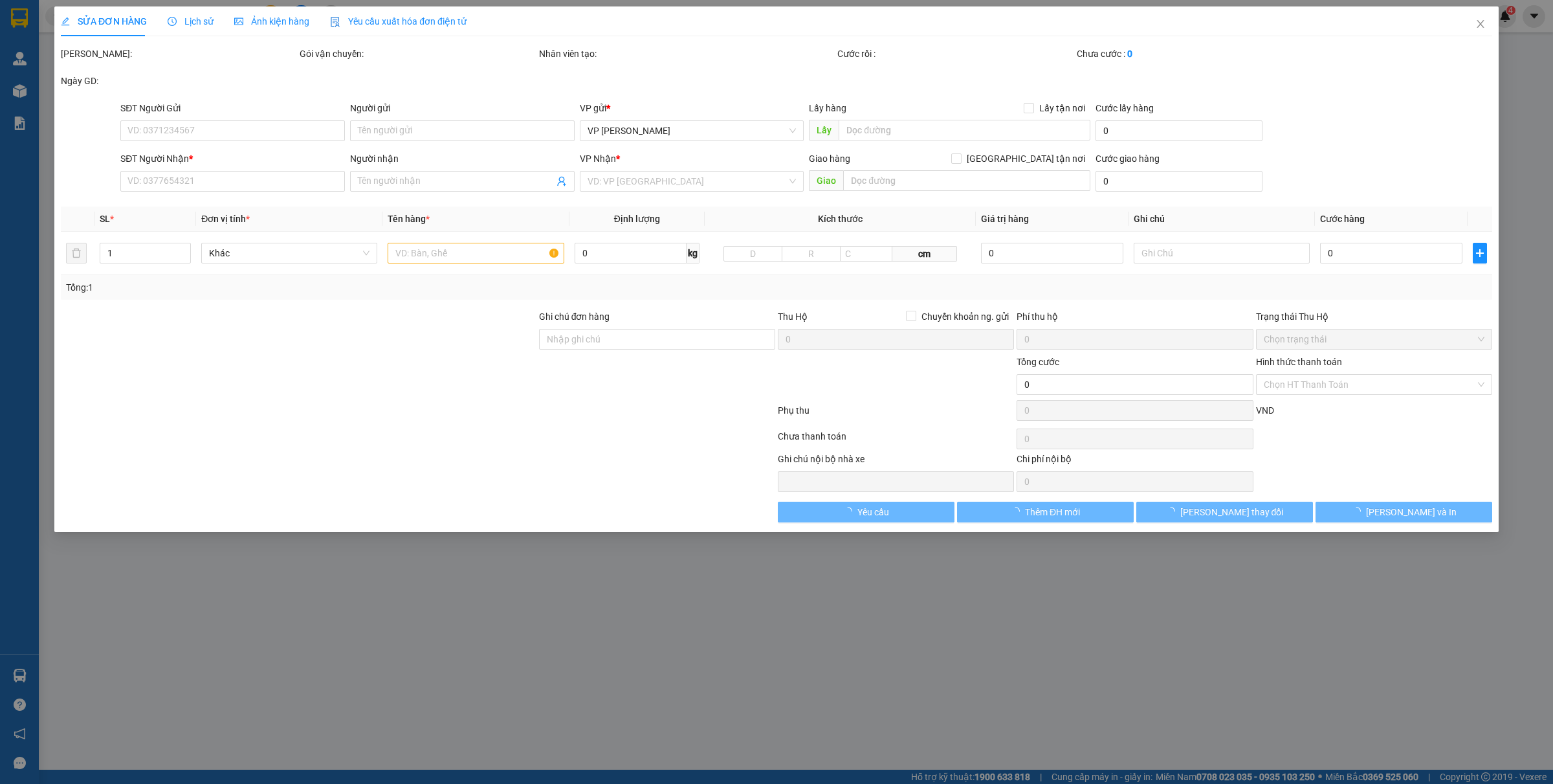
type input "0977544929"
type input "a Nam"
type input "0978335964"
type input "trang honda"
type input "Honda Tuần Châu"
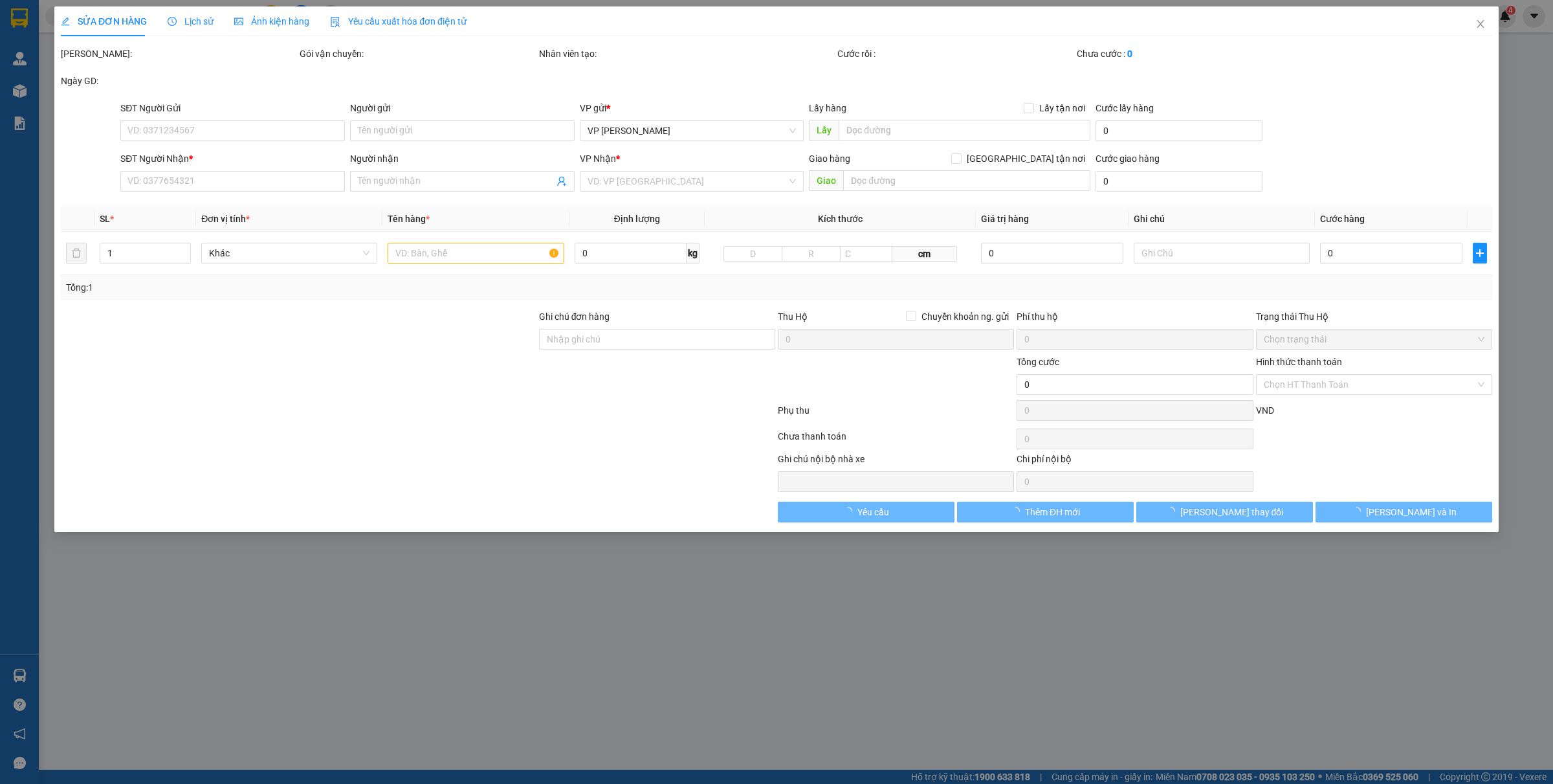
type input "50.000"
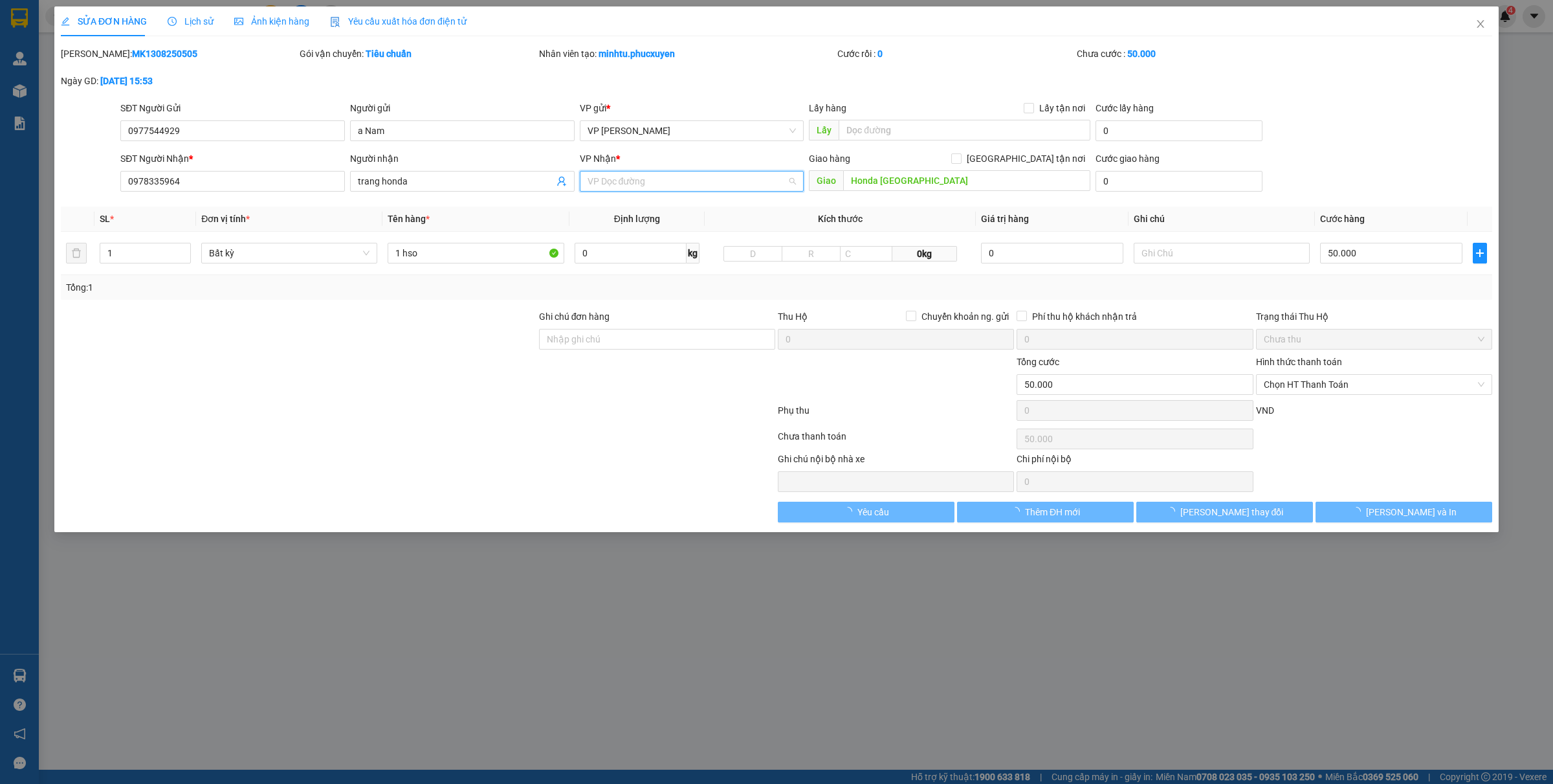
drag, startPoint x: 966, startPoint y: 76, endPoint x: 682, endPoint y: 184, distance: 303.8
click at [682, 184] on span "VP Dọc đường" at bounding box center [692, 181] width 209 height 19
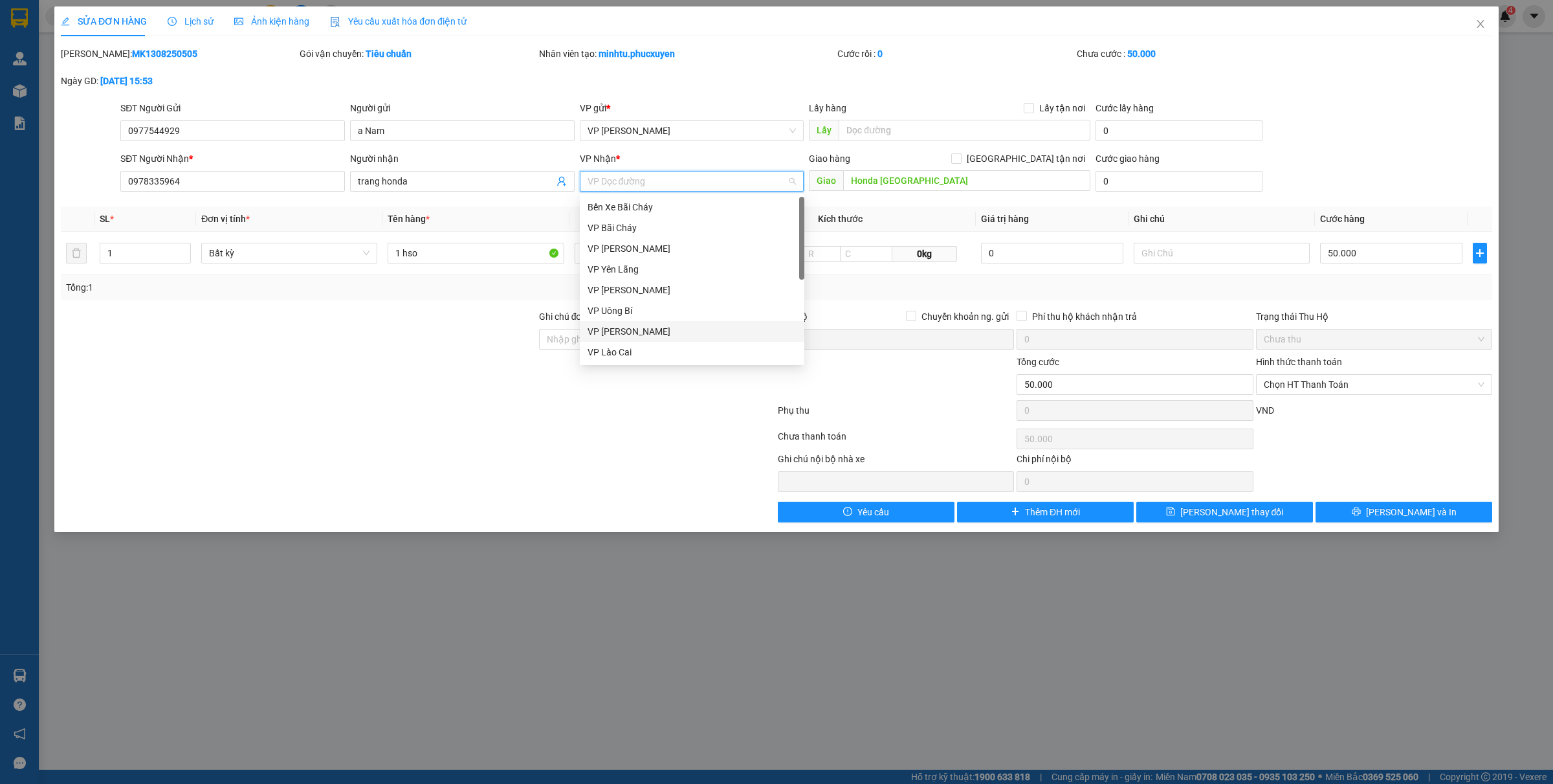
click at [633, 333] on div "VP [PERSON_NAME]" at bounding box center [692, 331] width 209 height 14
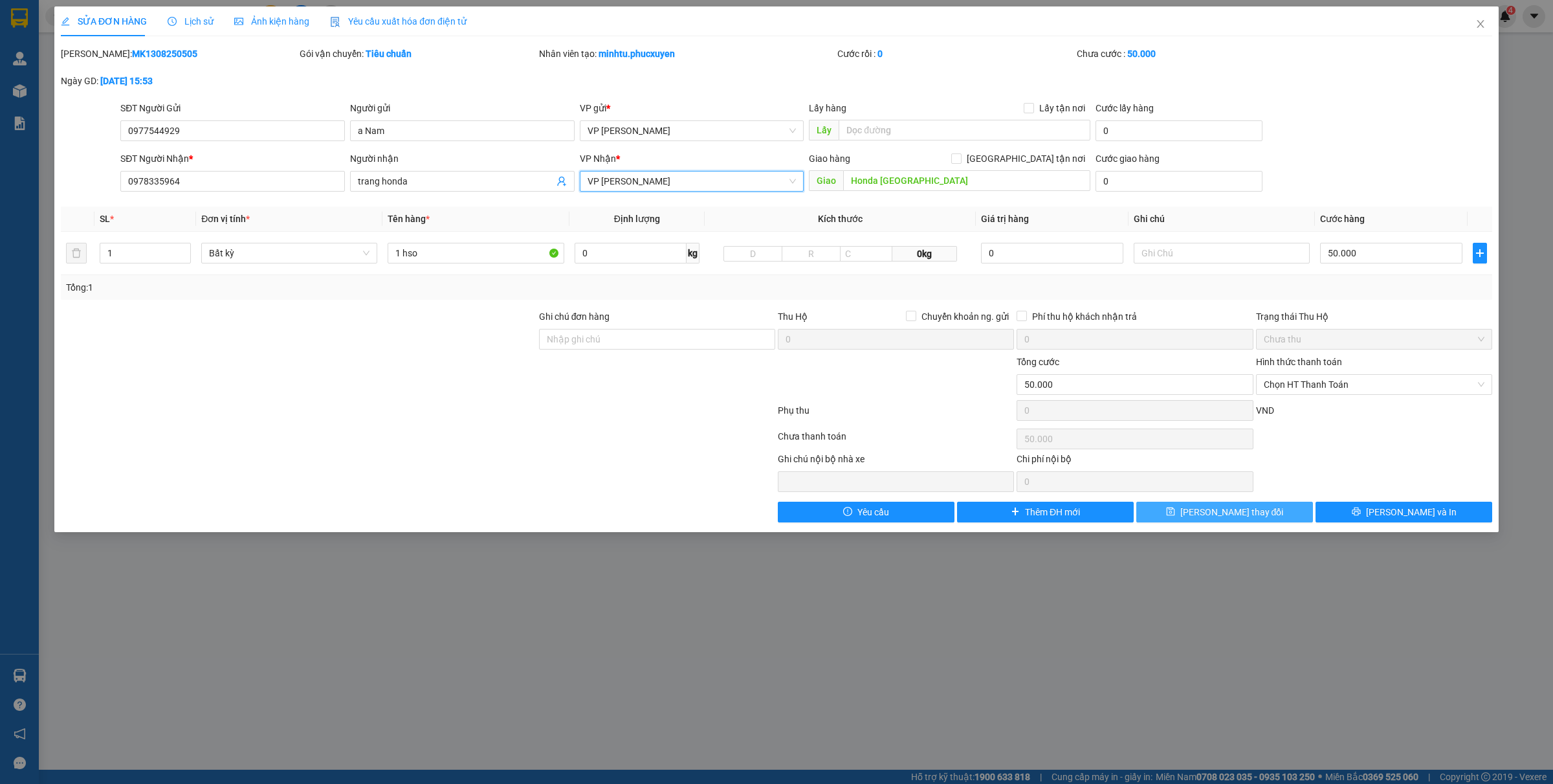
click at [1227, 513] on span "[PERSON_NAME] thay đổi" at bounding box center [1232, 511] width 103 height 14
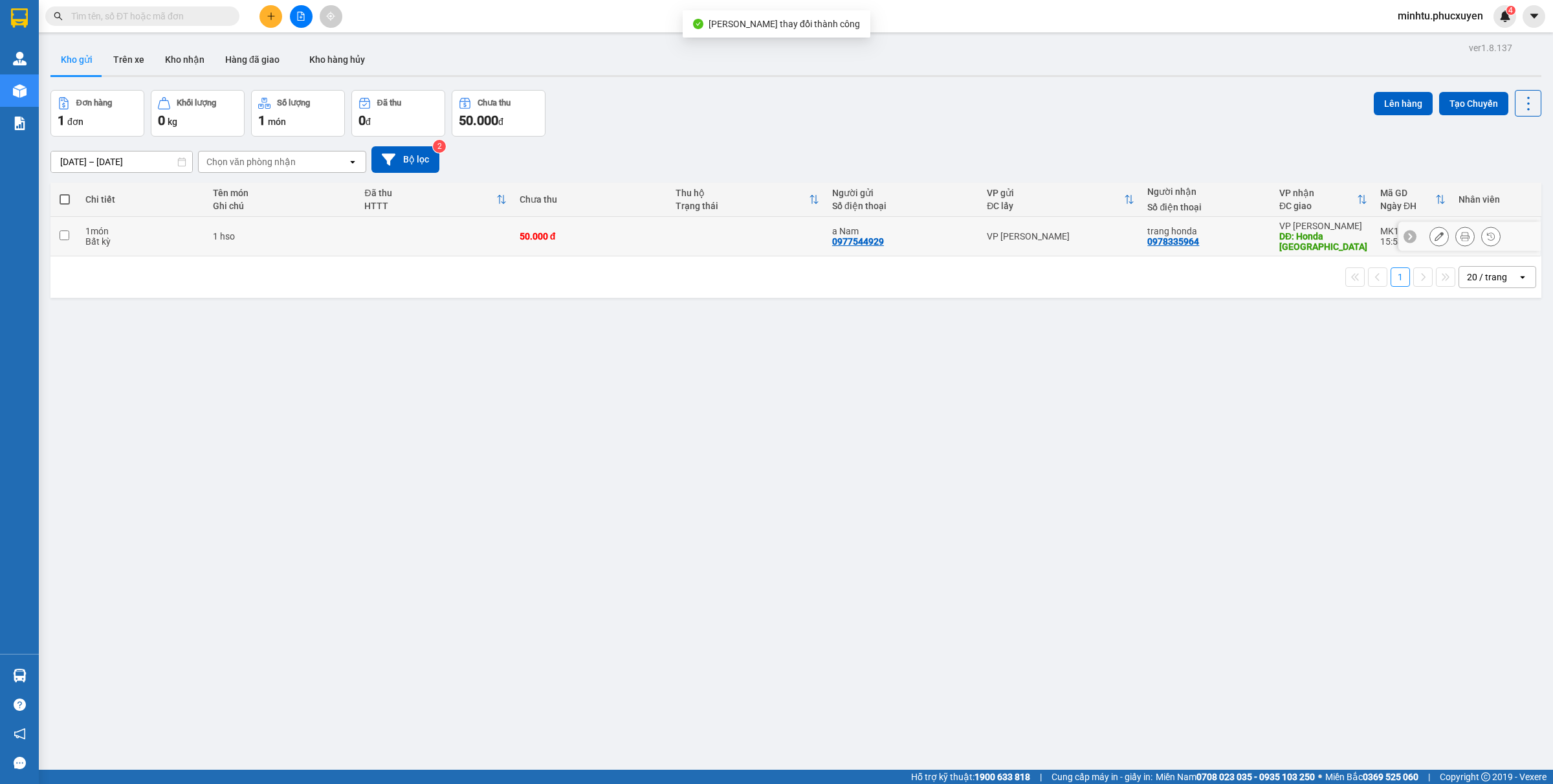
click at [64, 237] on input "checkbox" at bounding box center [65, 236] width 10 height 10
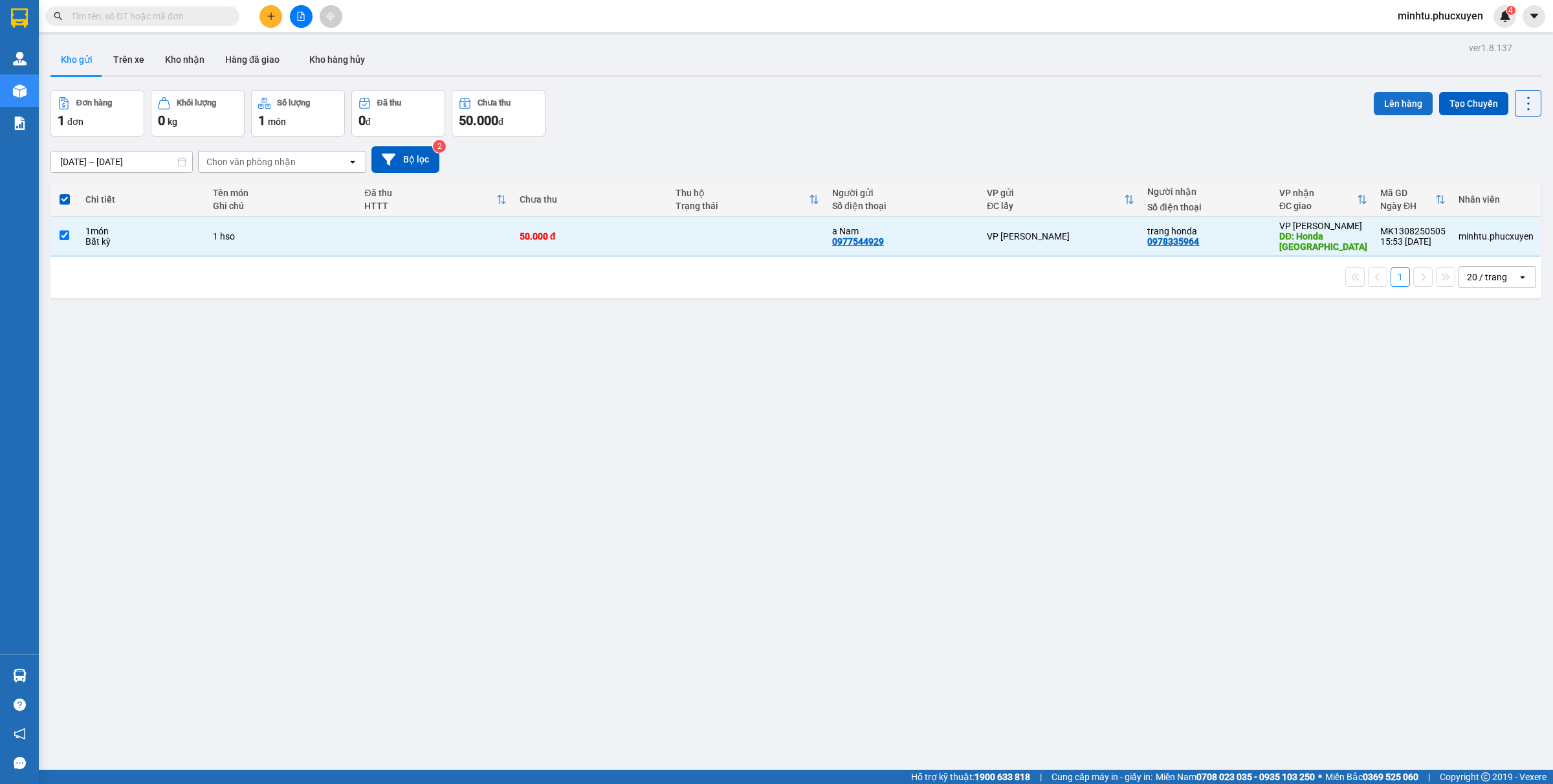
click at [1390, 109] on button "Lên hàng" at bounding box center [1403, 104] width 59 height 23
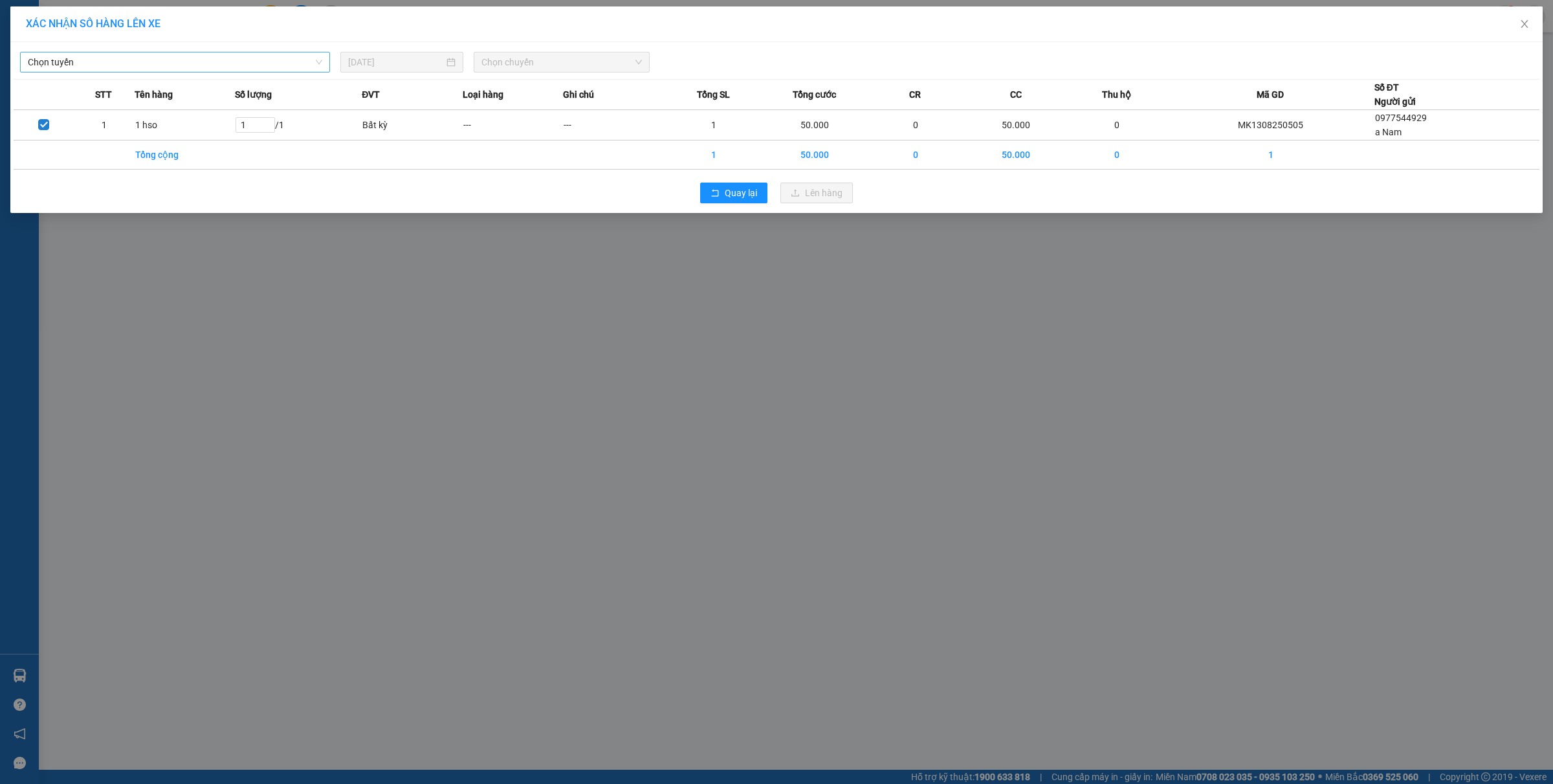
click at [160, 56] on span "Chọn tuyến" at bounding box center [174, 62] width 294 height 19
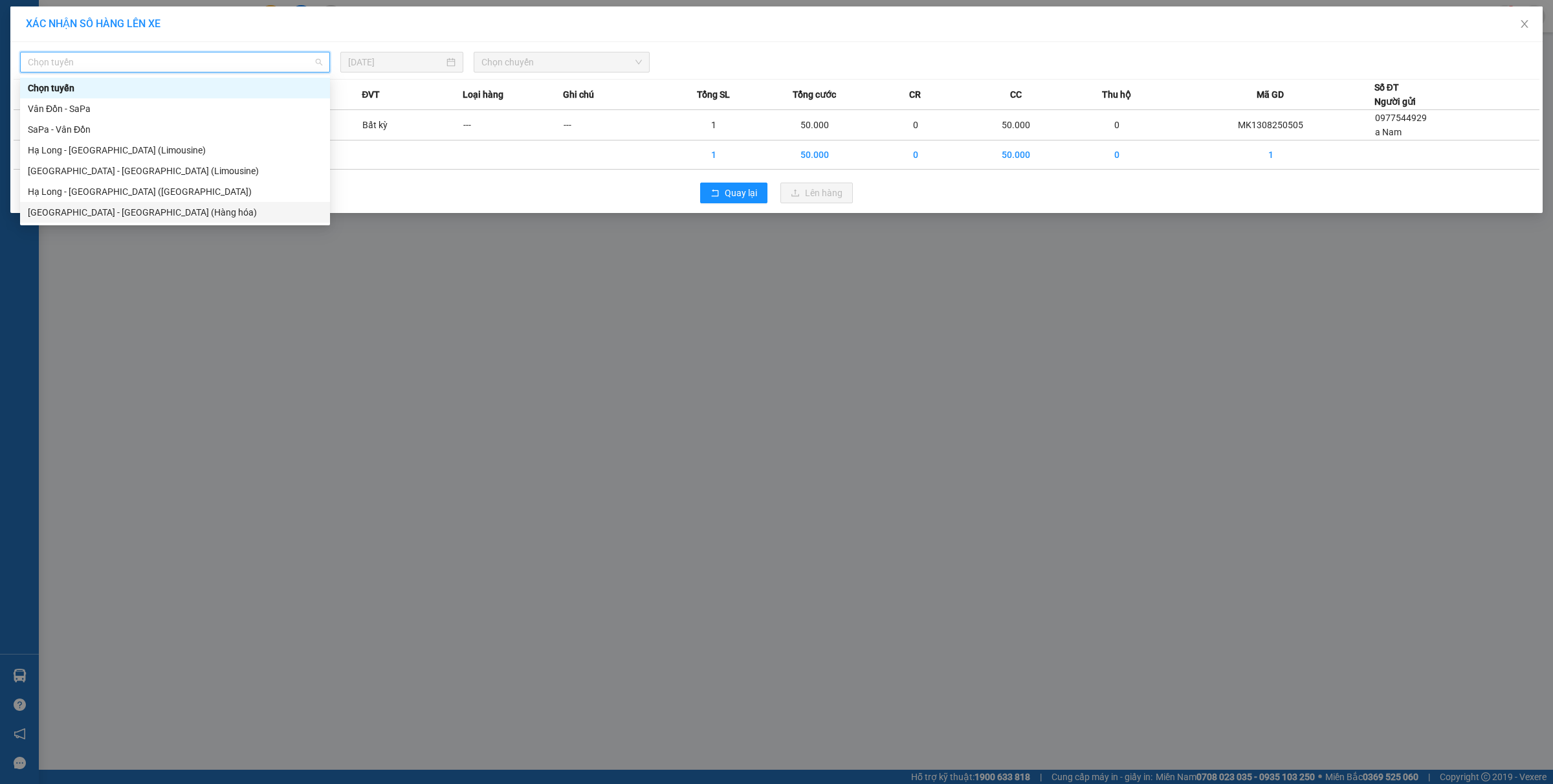
click at [130, 211] on div "Hà Nội - Hạ Long (Hàng hóa)" at bounding box center [174, 212] width 294 height 14
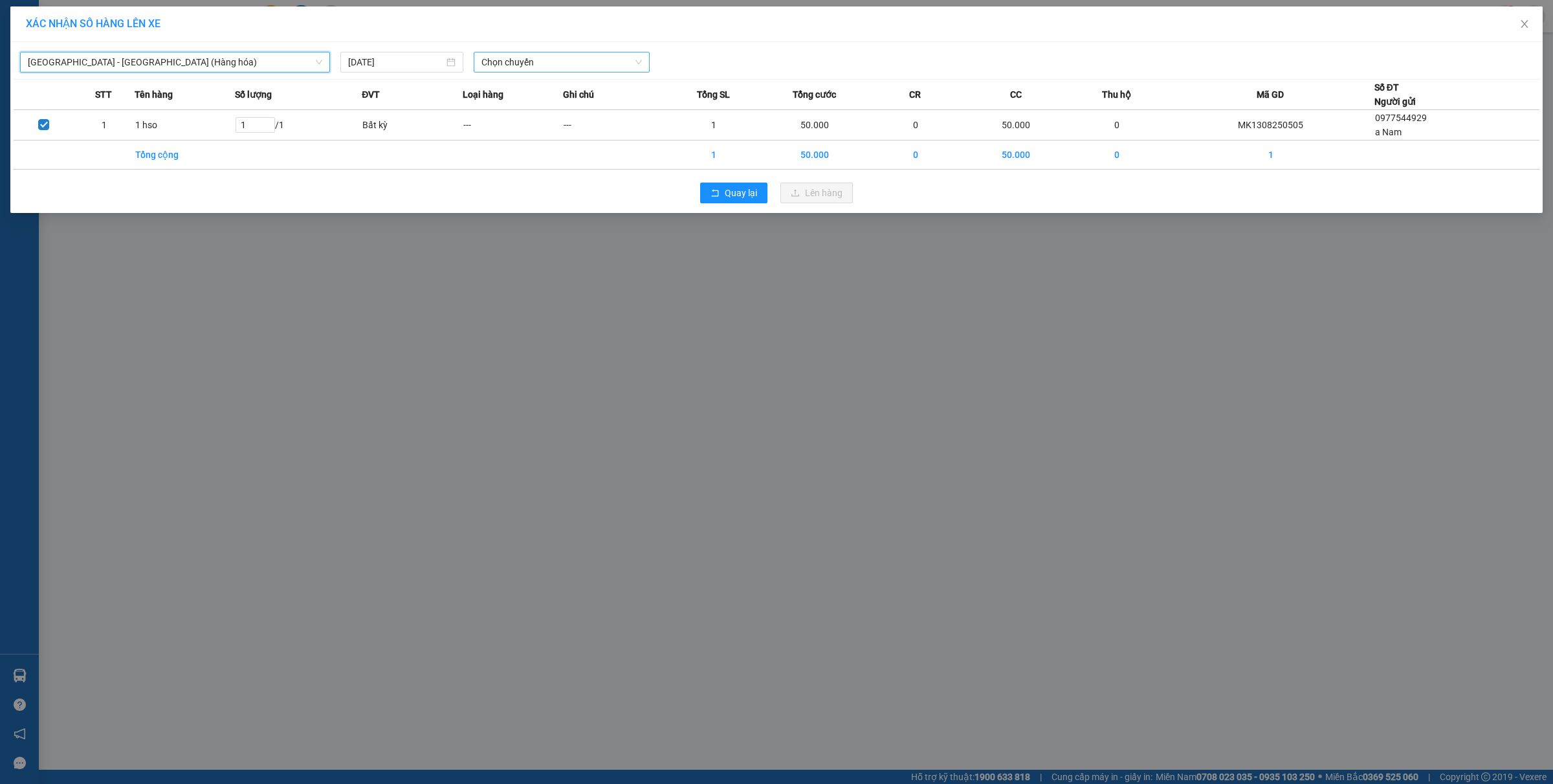
click at [560, 60] on span "Chọn chuyến" at bounding box center [562, 62] width 161 height 19
click at [522, 128] on div "16:00 - 14H-009.60" at bounding box center [532, 129] width 101 height 14
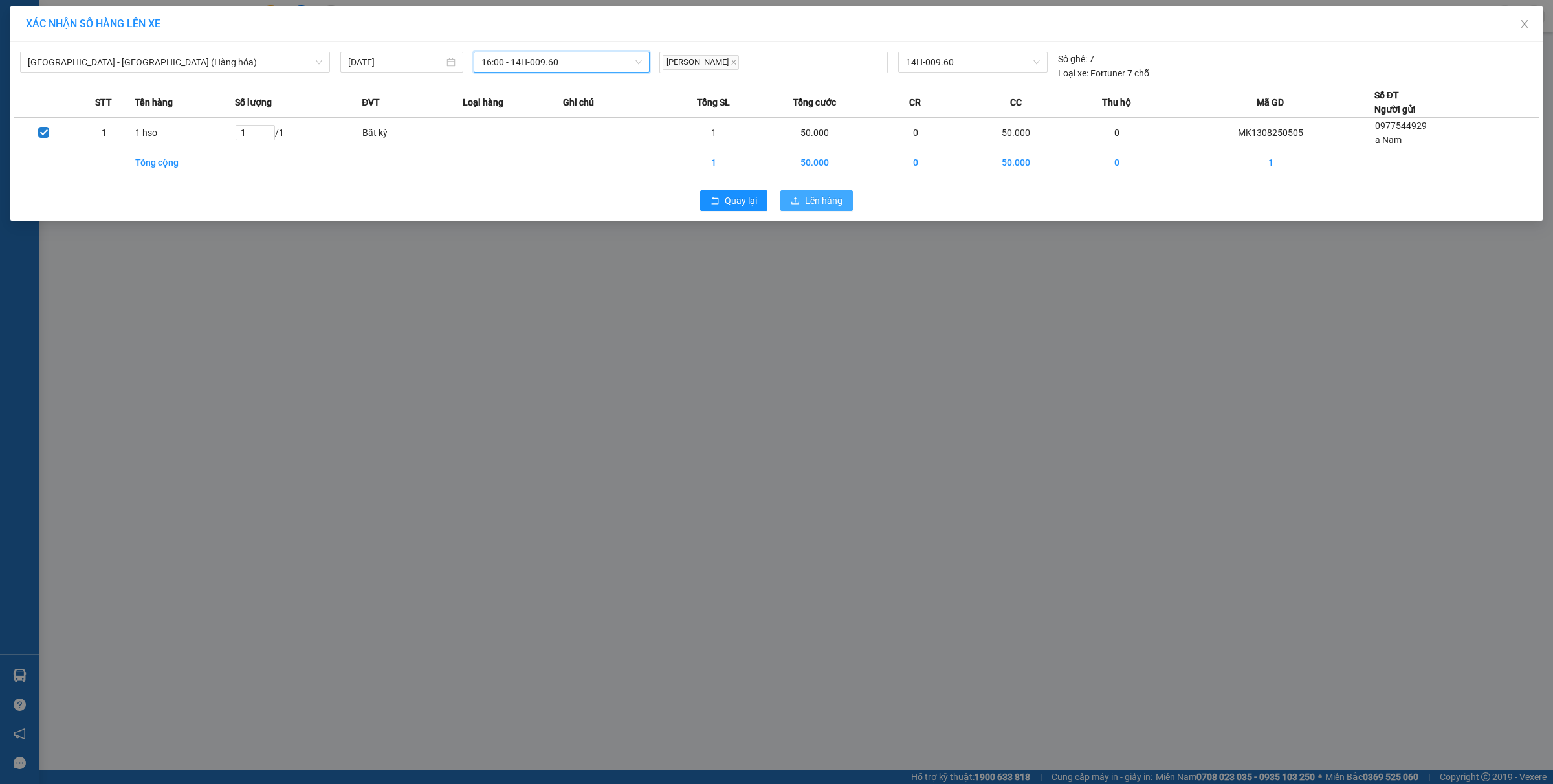
click at [821, 198] on span "Lên hàng" at bounding box center [823, 200] width 38 height 14
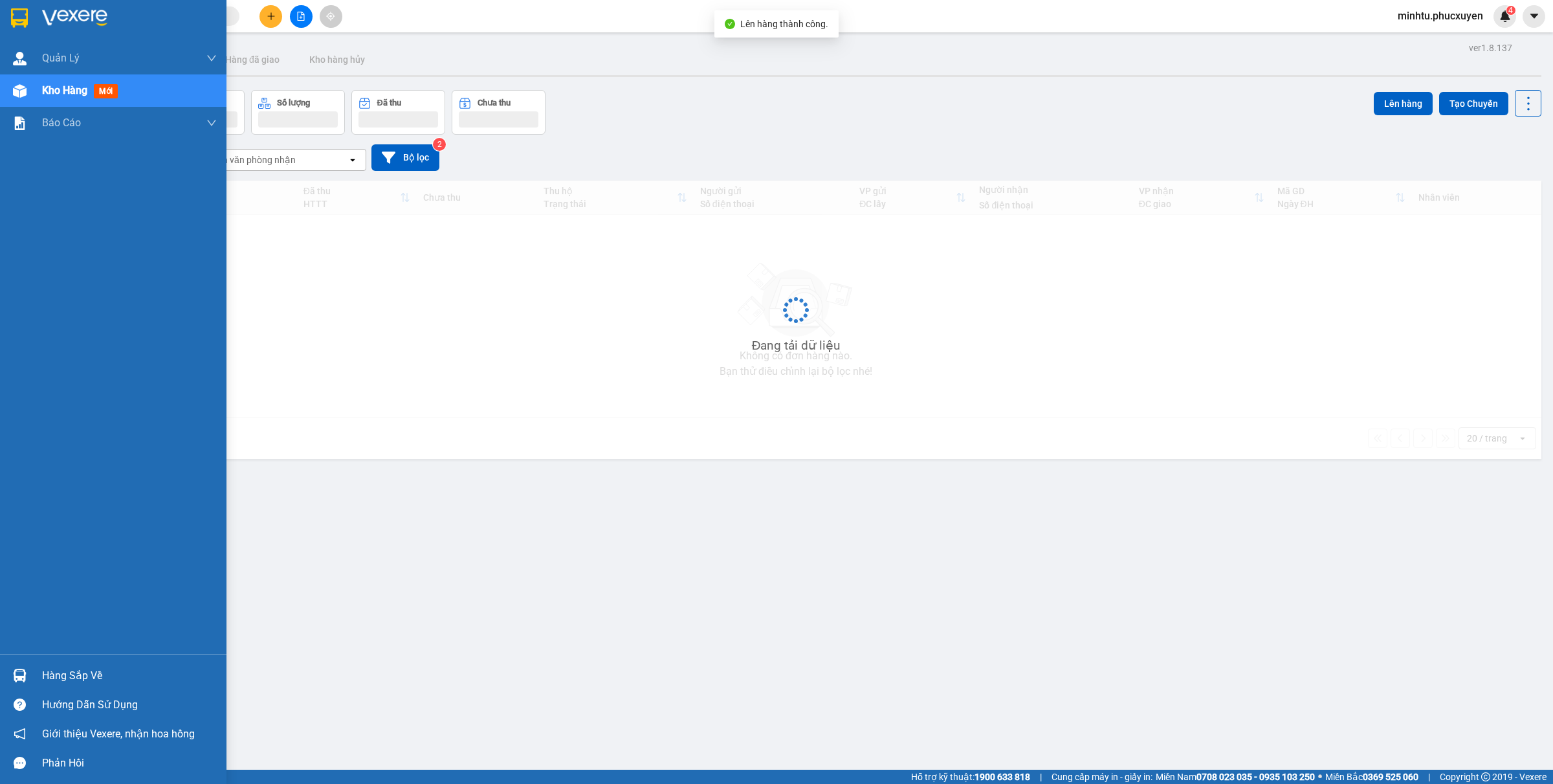
click at [17, 678] on img at bounding box center [19, 675] width 13 height 13
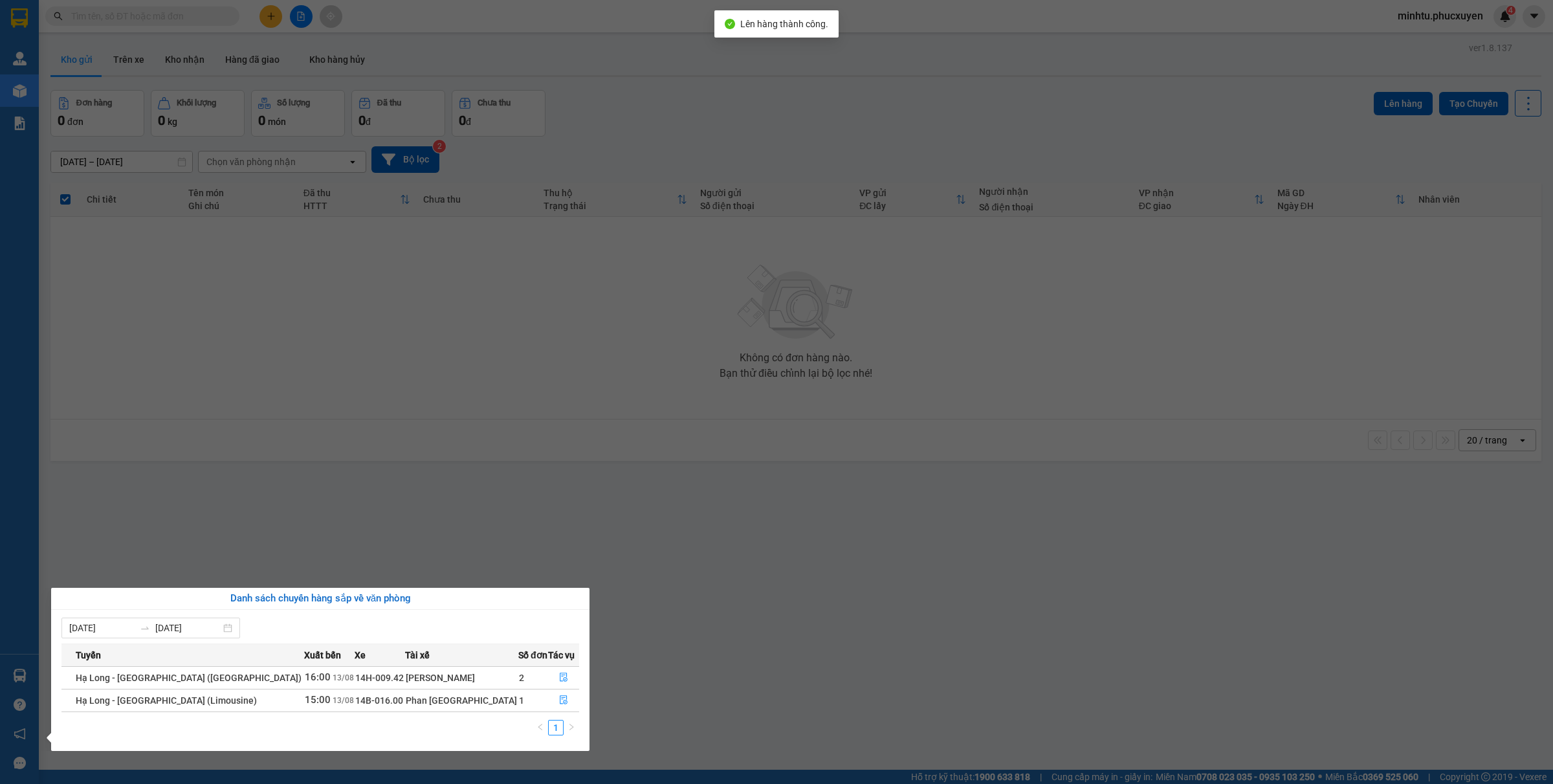
click at [480, 382] on section "Kết quả tìm kiếm ( 31 ) Bộ lọc Mã ĐH Trạng thái Món hàng Thu hộ Tổng cước Chưa …" at bounding box center [776, 392] width 1553 height 784
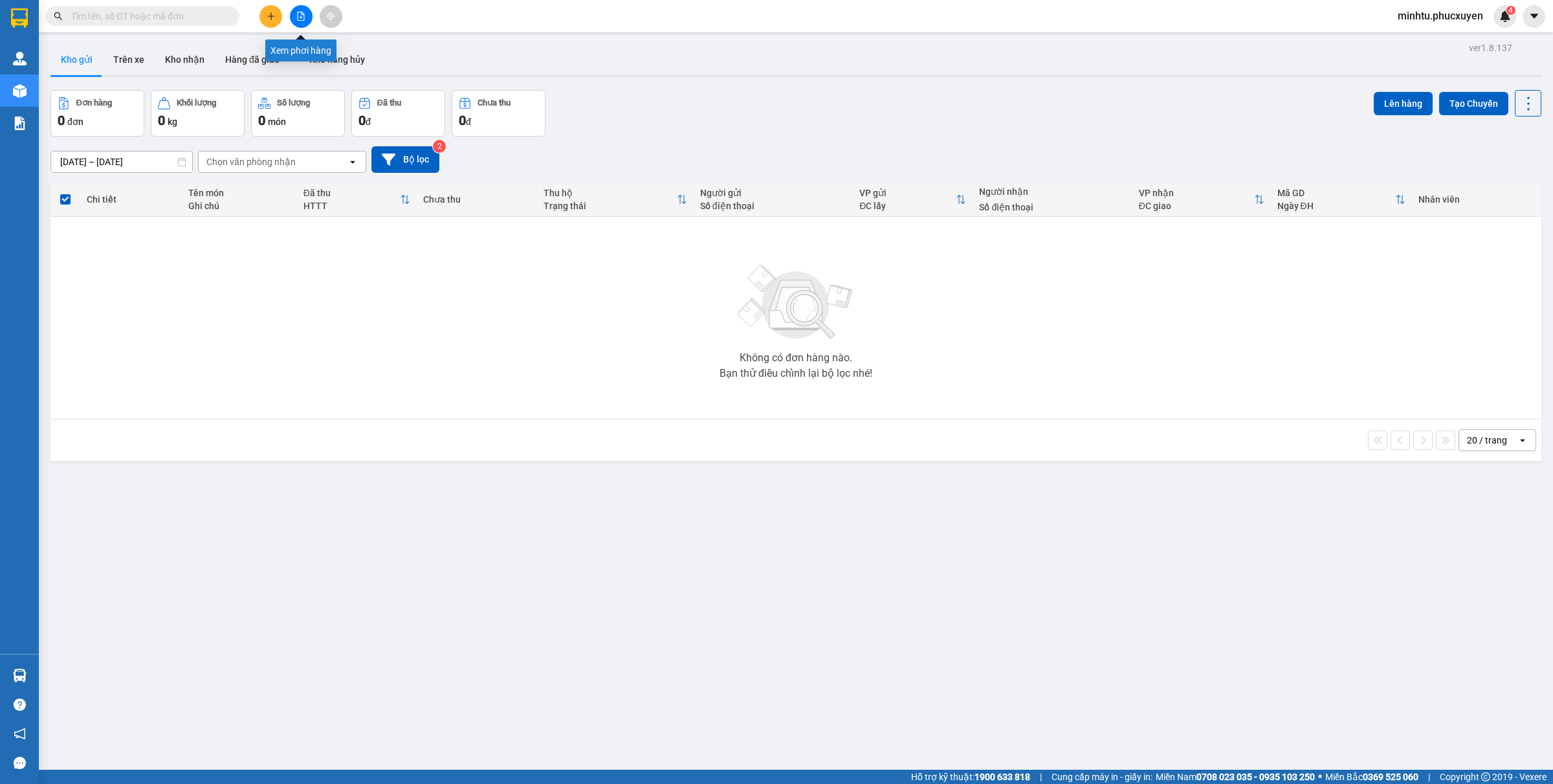
click at [299, 21] on button at bounding box center [301, 16] width 23 height 23
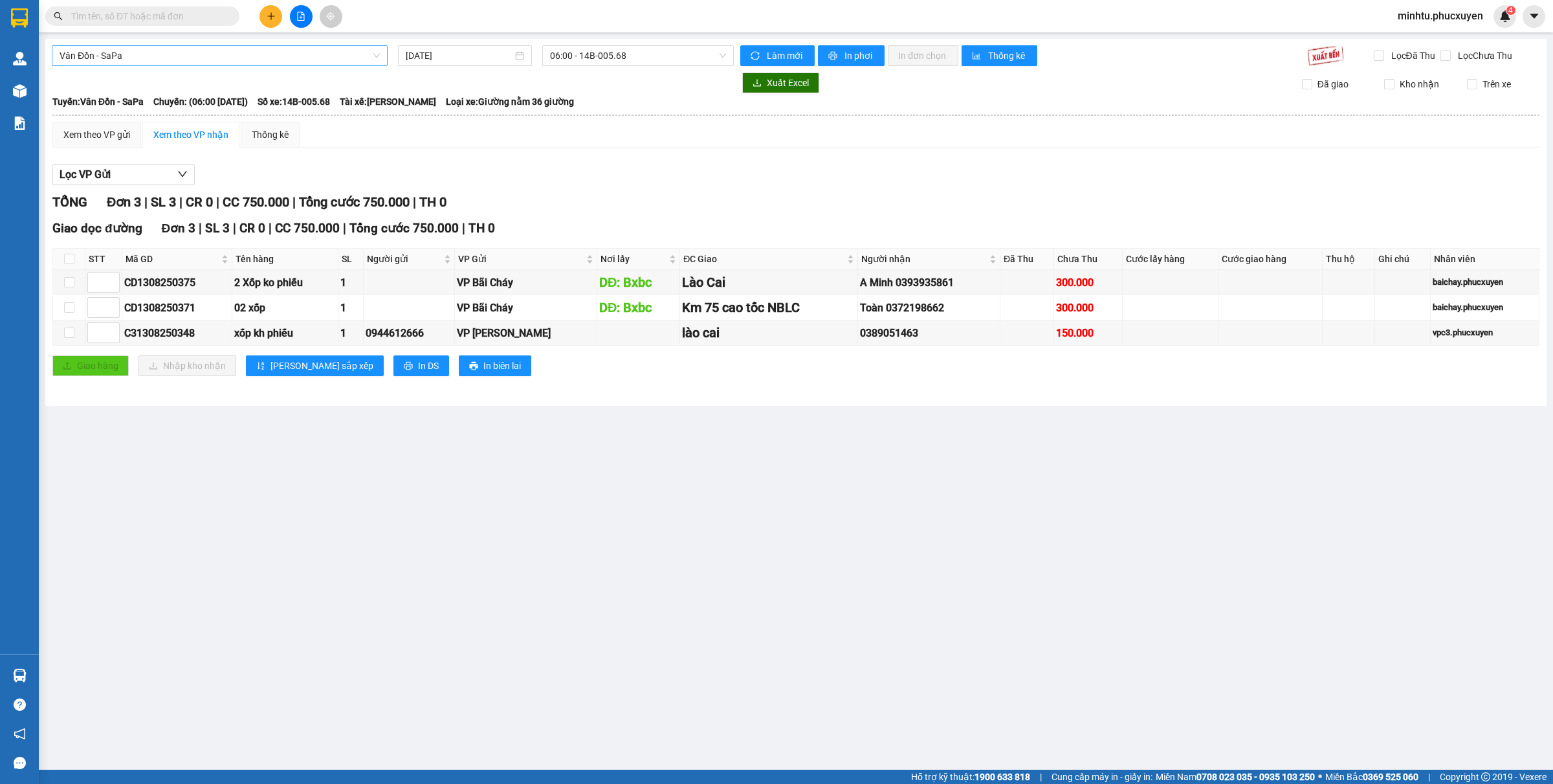
click at [292, 57] on span "Vân Đồn - SaPa" at bounding box center [220, 55] width 320 height 19
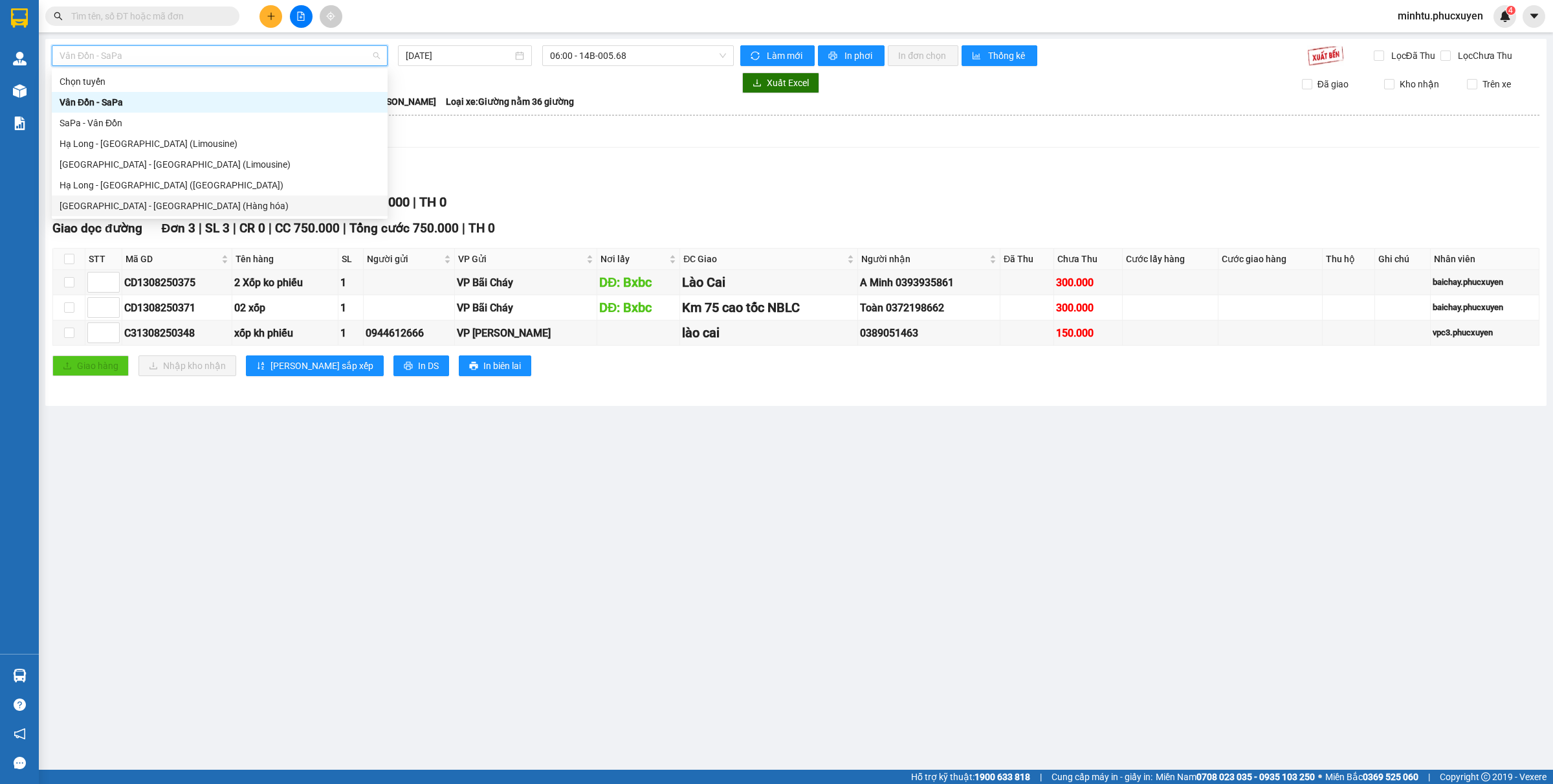
click at [148, 211] on div "Hà Nội - Hạ Long (Hàng hóa)" at bounding box center [220, 205] width 320 height 14
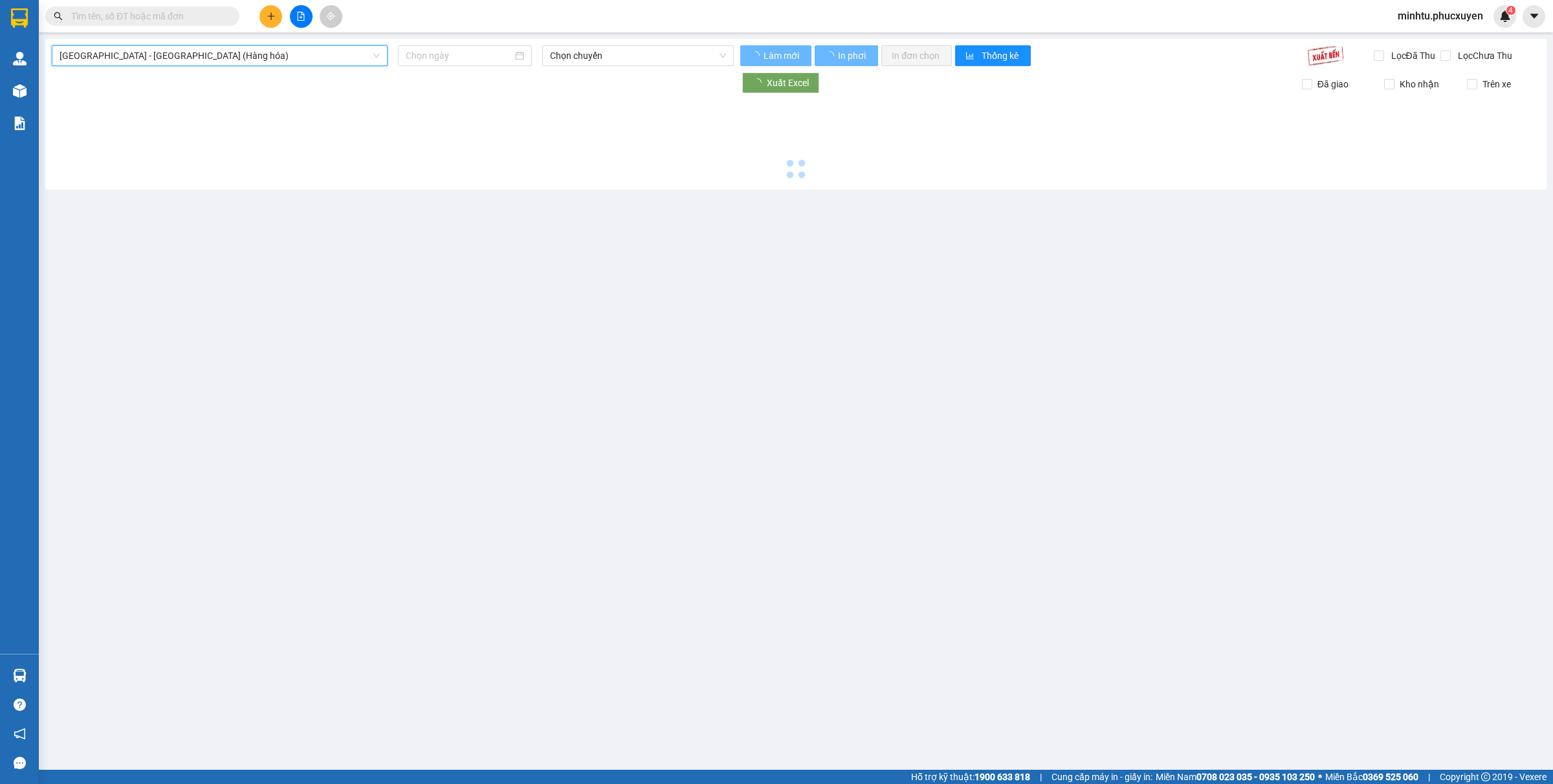
type input "[DATE]"
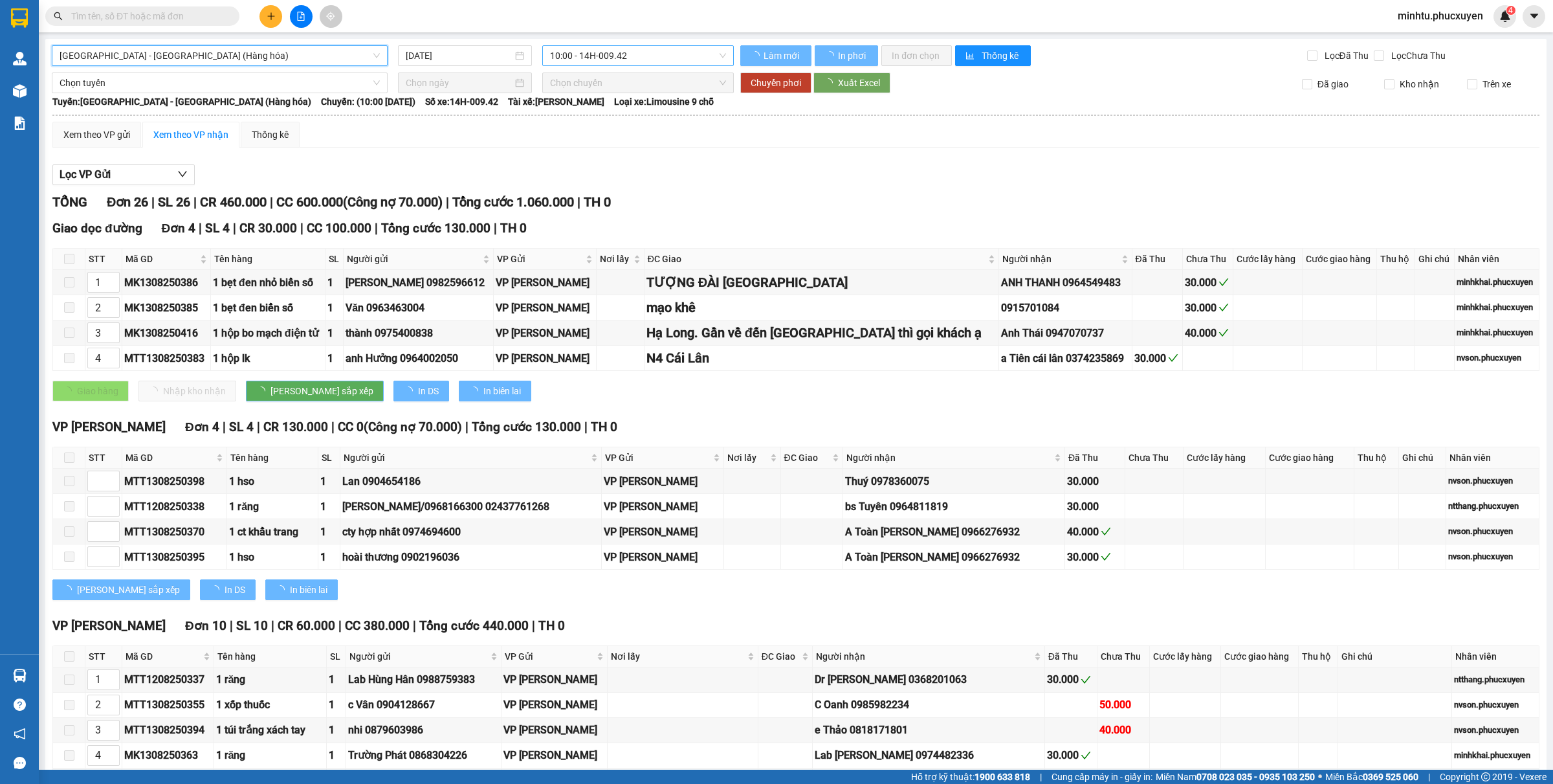
click at [597, 49] on span "10:00 - 14H-009.42" at bounding box center [638, 55] width 176 height 19
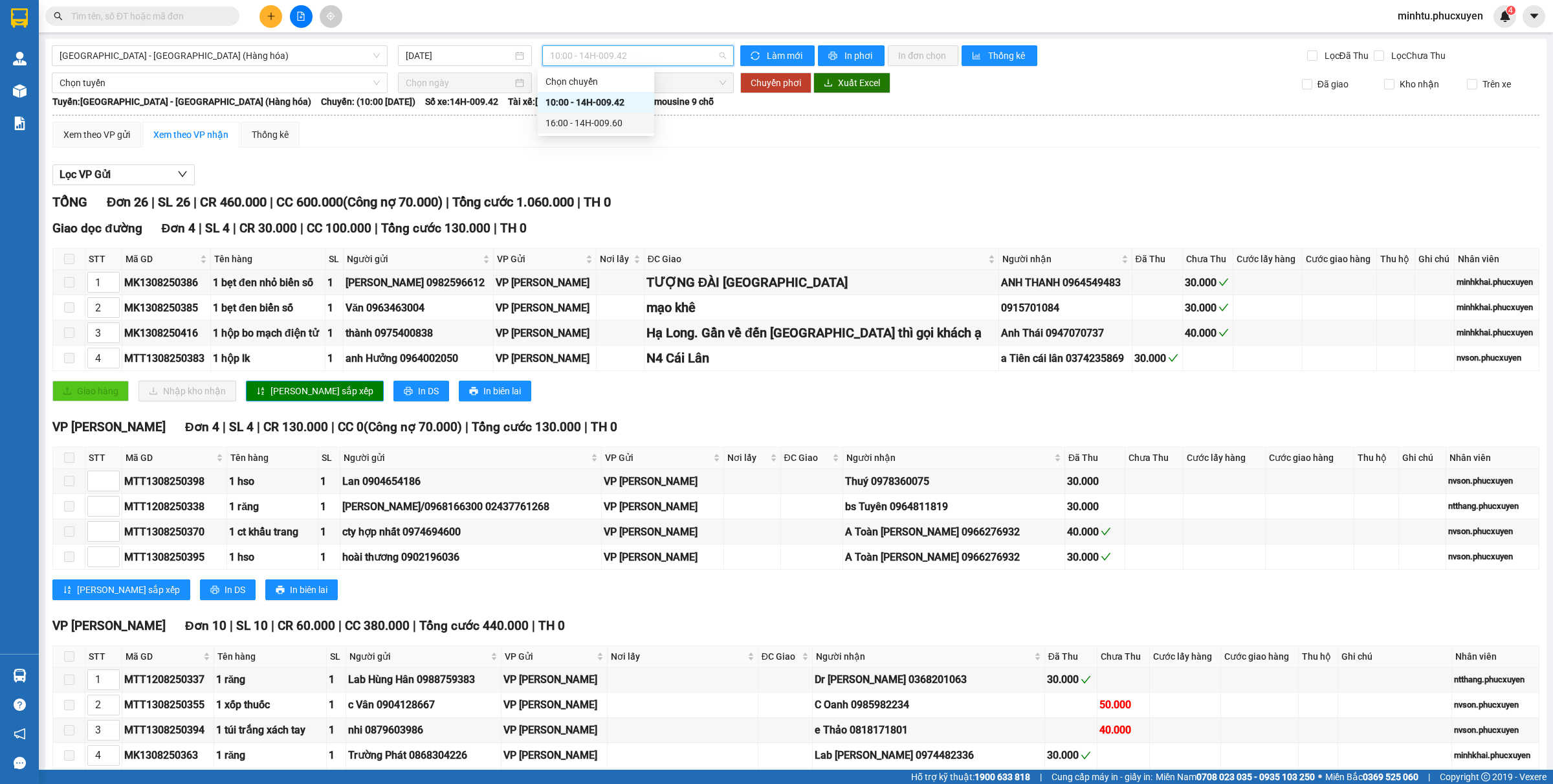
click at [585, 112] on div "16:00 - 14H-009.60" at bounding box center [595, 122] width 117 height 21
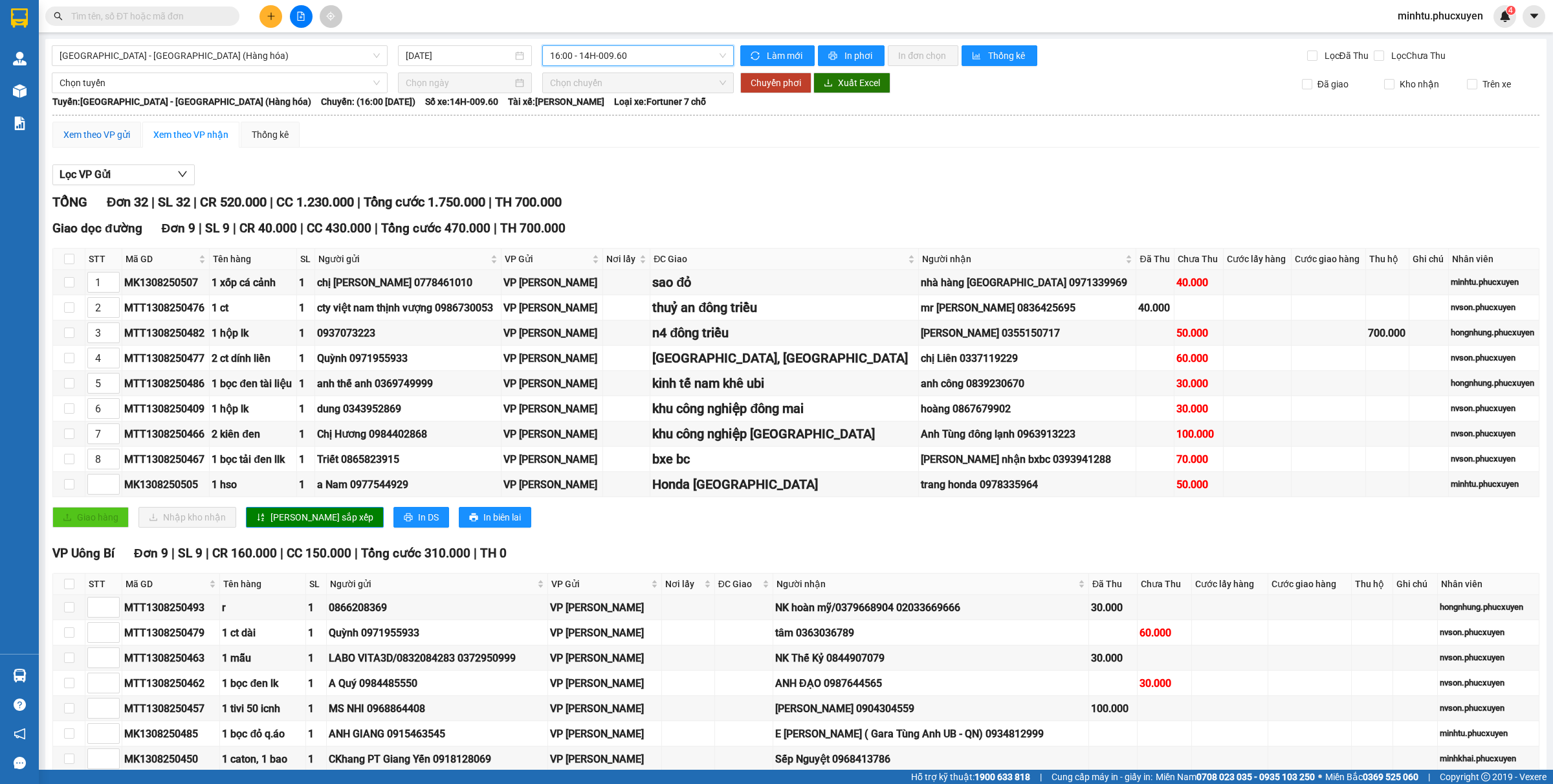
click at [117, 138] on div "Xem theo VP gửi" at bounding box center [96, 134] width 66 height 14
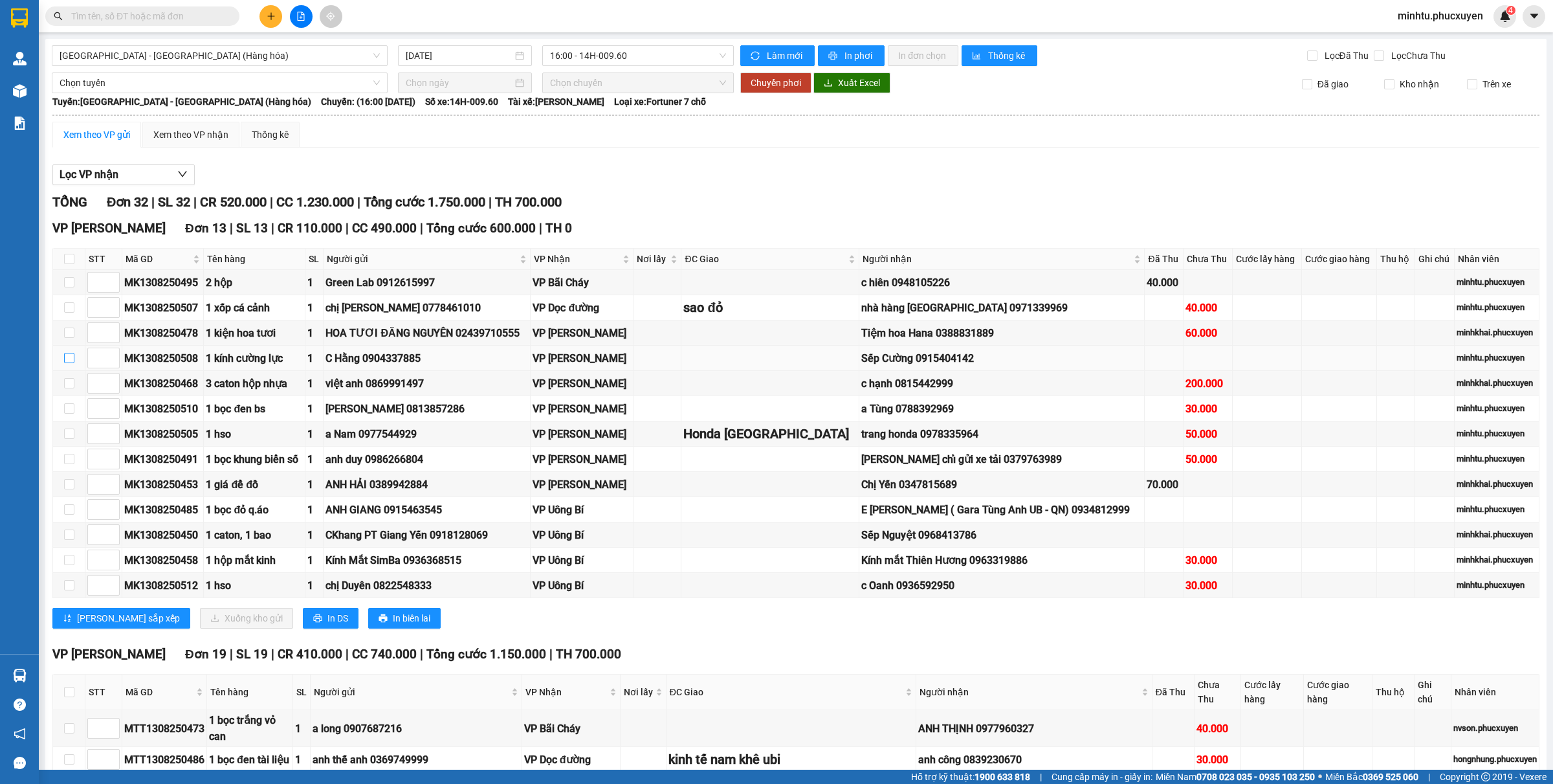
click at [71, 353] on input "checkbox" at bounding box center [69, 358] width 10 height 10
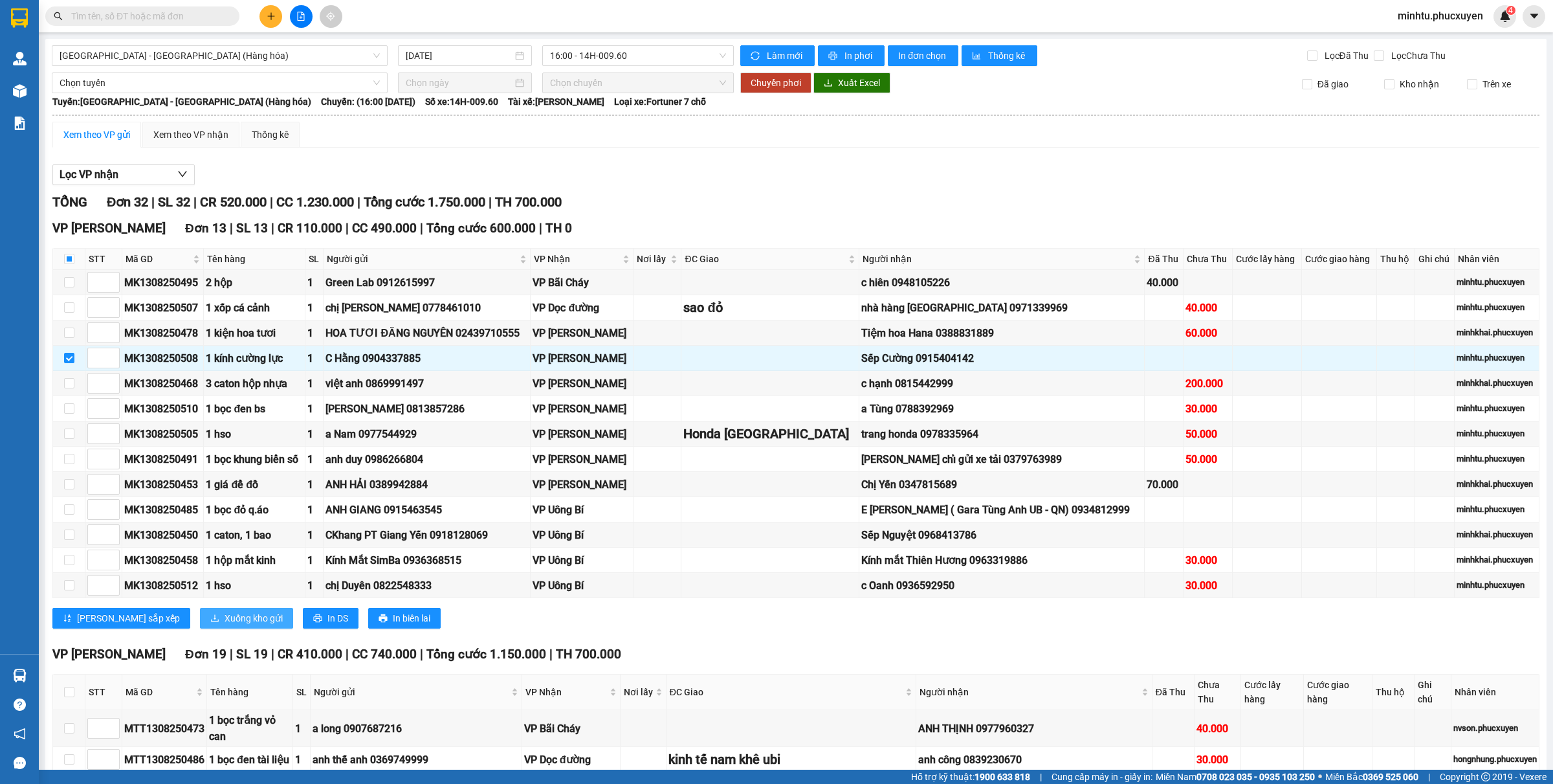
click at [225, 611] on span "Xuống kho gửi" at bounding box center [253, 618] width 58 height 14
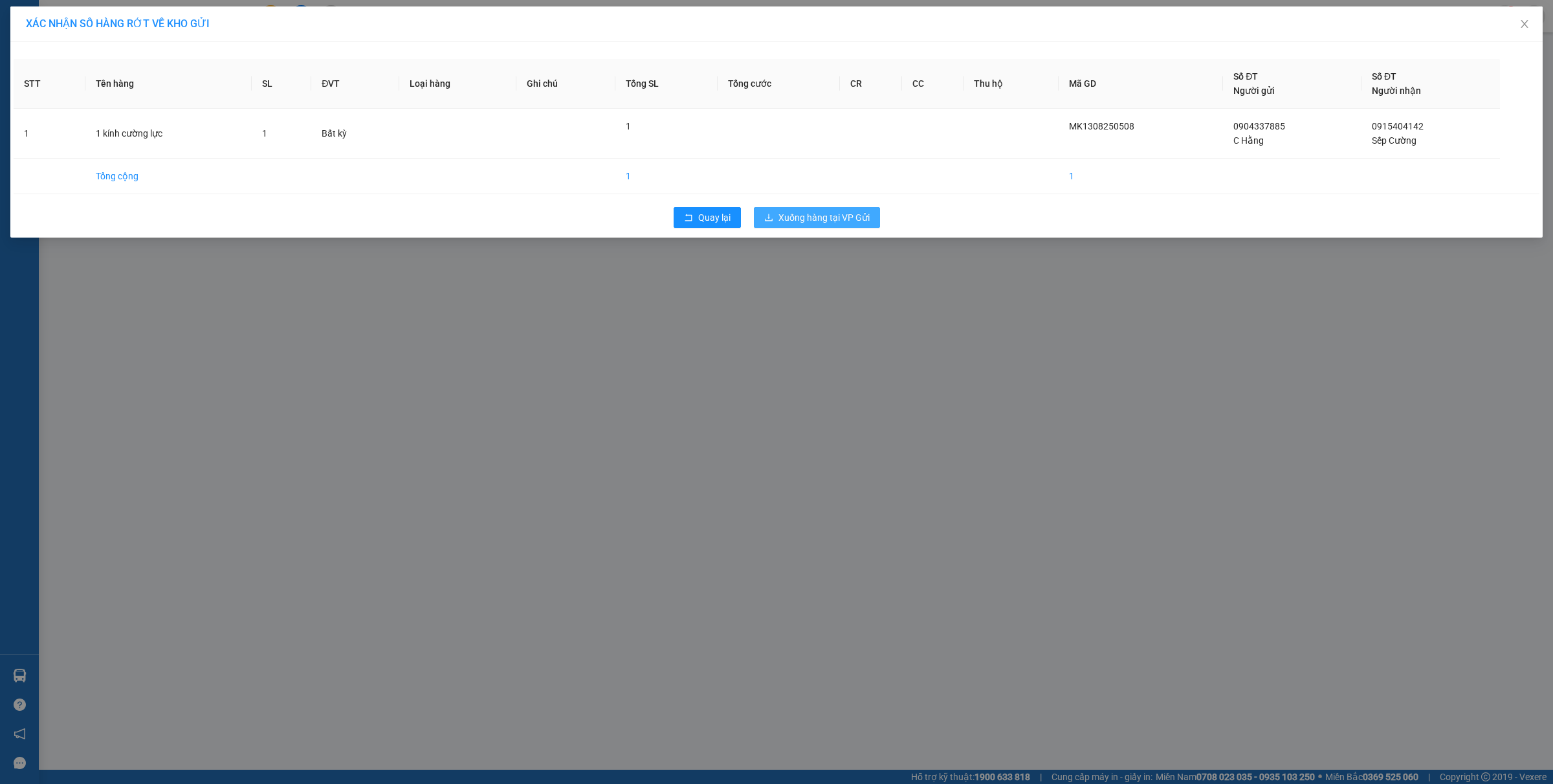
click at [787, 221] on span "Xuống hàng tại VP Gửi" at bounding box center [823, 217] width 91 height 14
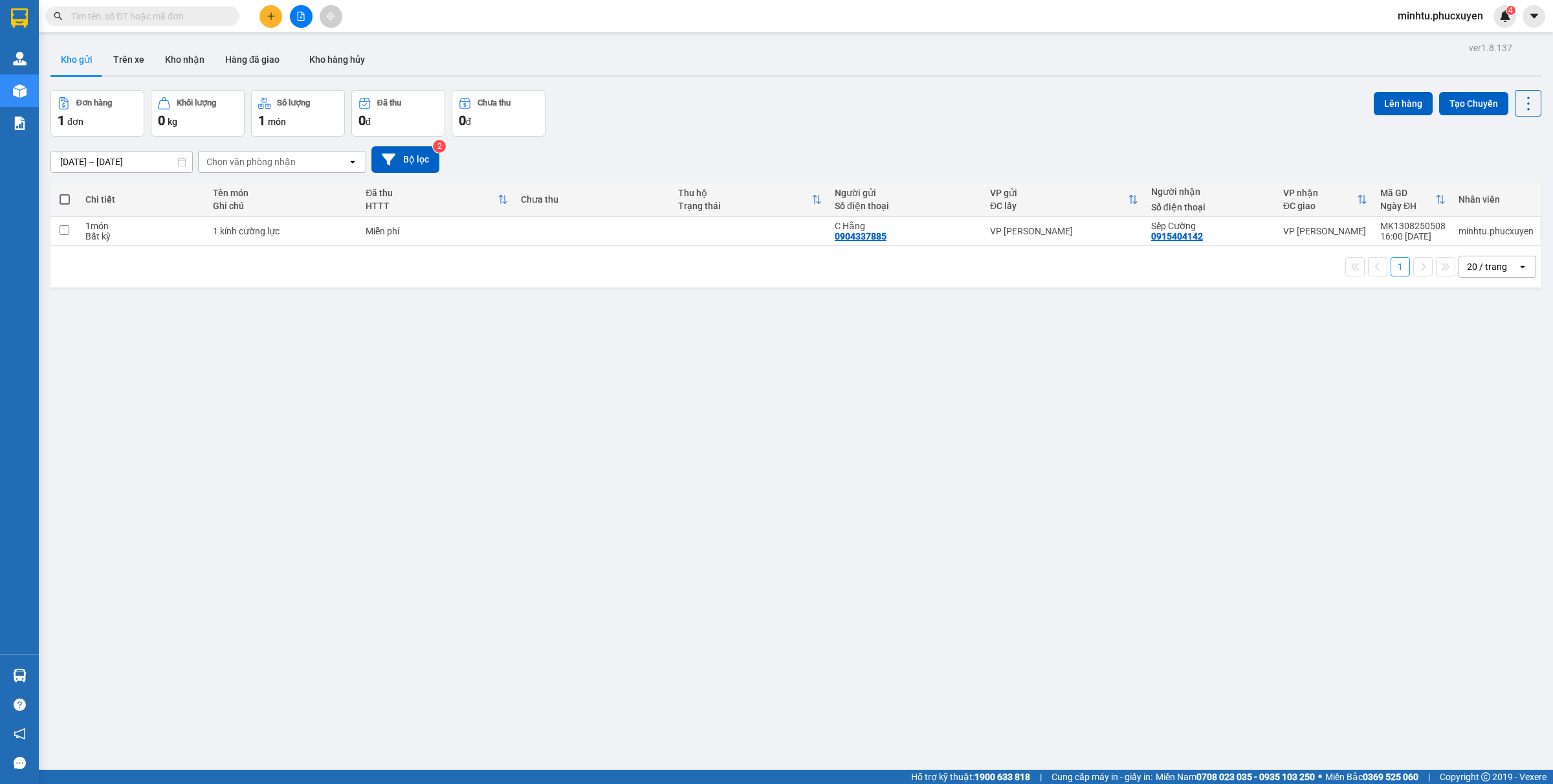
click at [178, 43] on div "ver 1.8.137 Kho gửi Trên xe Kho nhận Hàng đã giao Kho hàng hủy Đơn hàng 1 đơn K…" at bounding box center [796, 430] width 1502 height 784
click at [179, 55] on button "Kho nhận" at bounding box center [184, 59] width 60 height 31
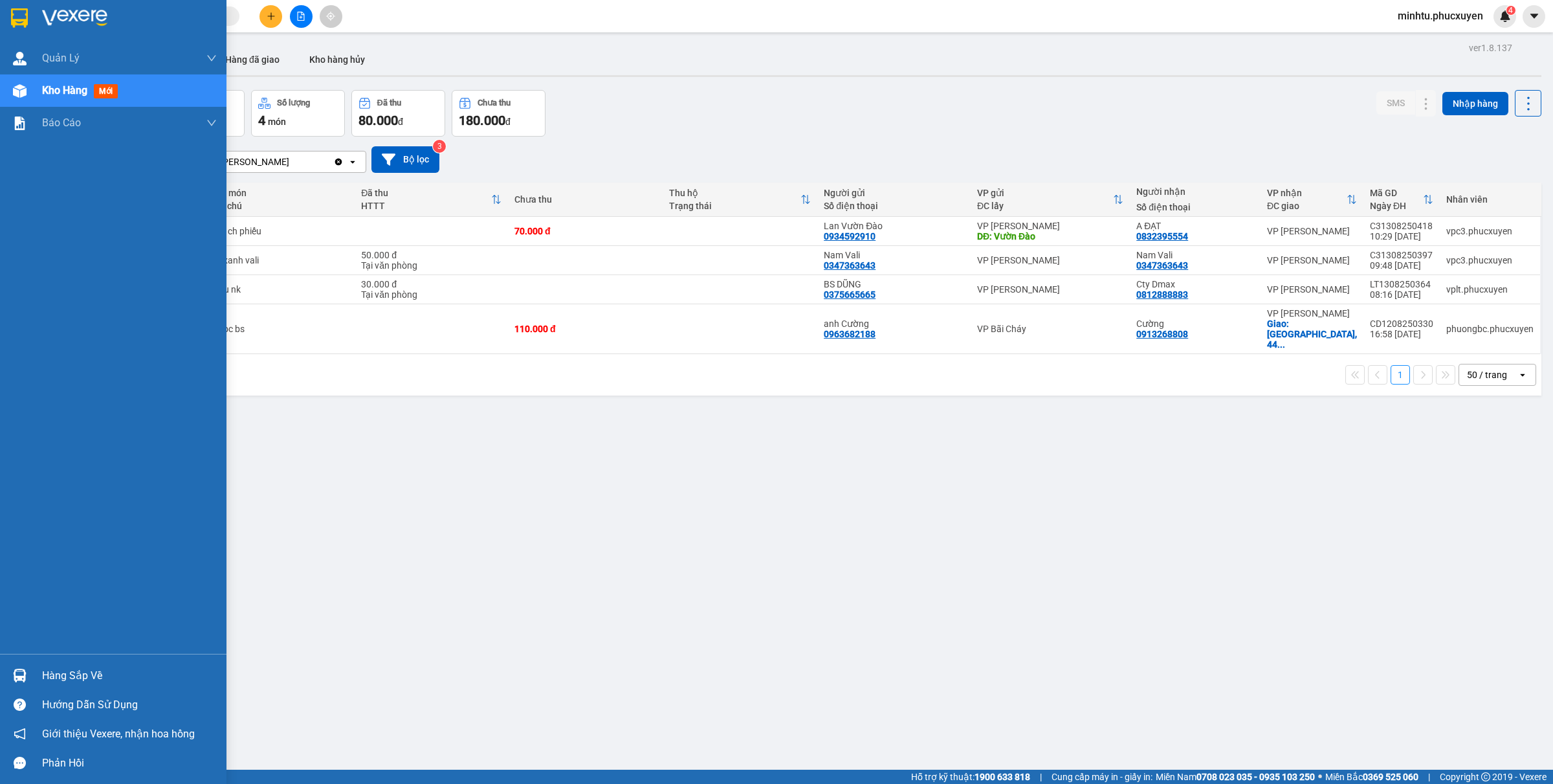
click at [29, 664] on div at bounding box center [19, 675] width 23 height 23
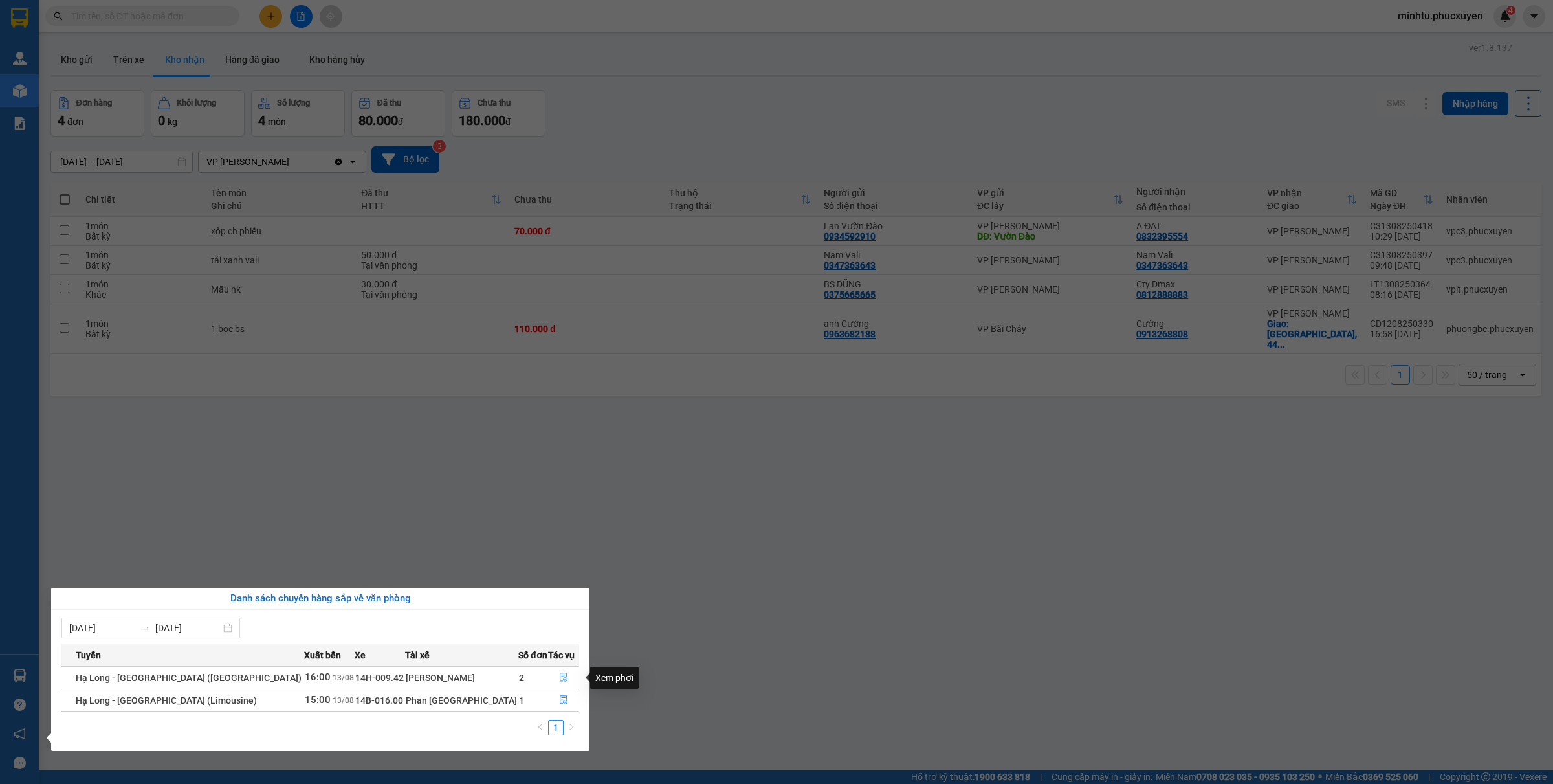
click at [559, 681] on icon "file-done" at bounding box center [564, 677] width 9 height 9
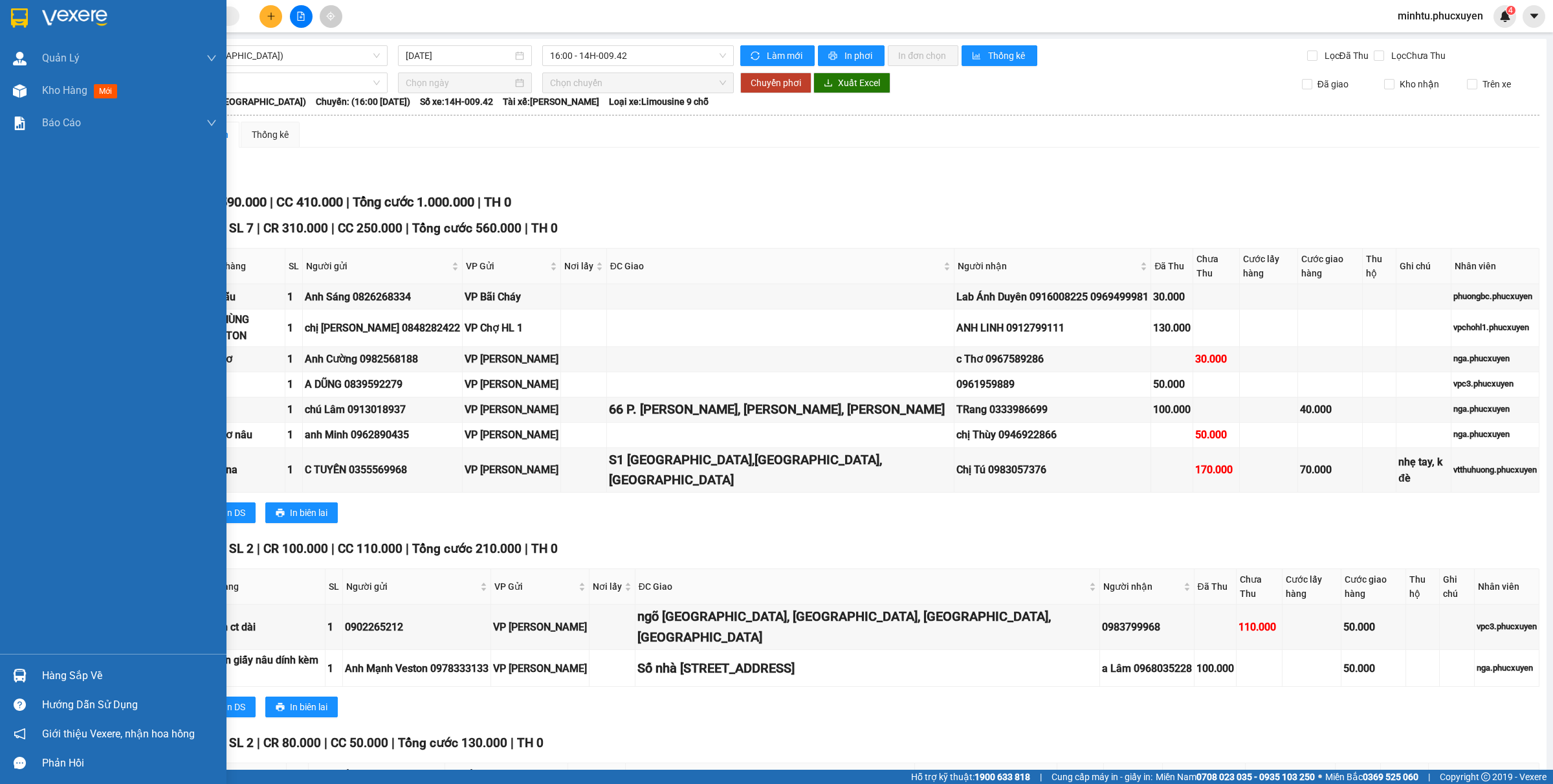
click at [26, 678] on img at bounding box center [19, 675] width 13 height 13
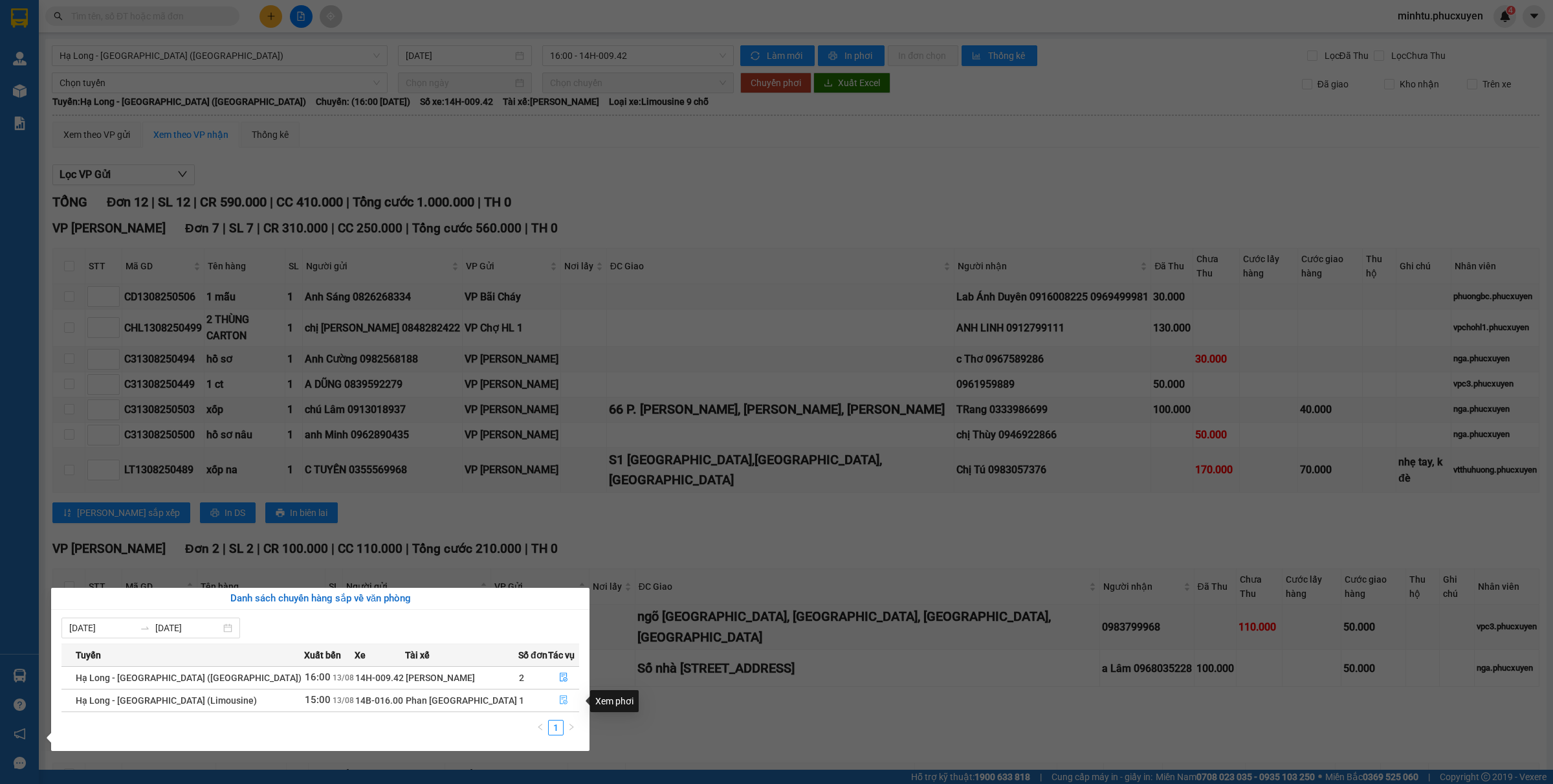
click at [559, 705] on span "file-done" at bounding box center [564, 700] width 9 height 10
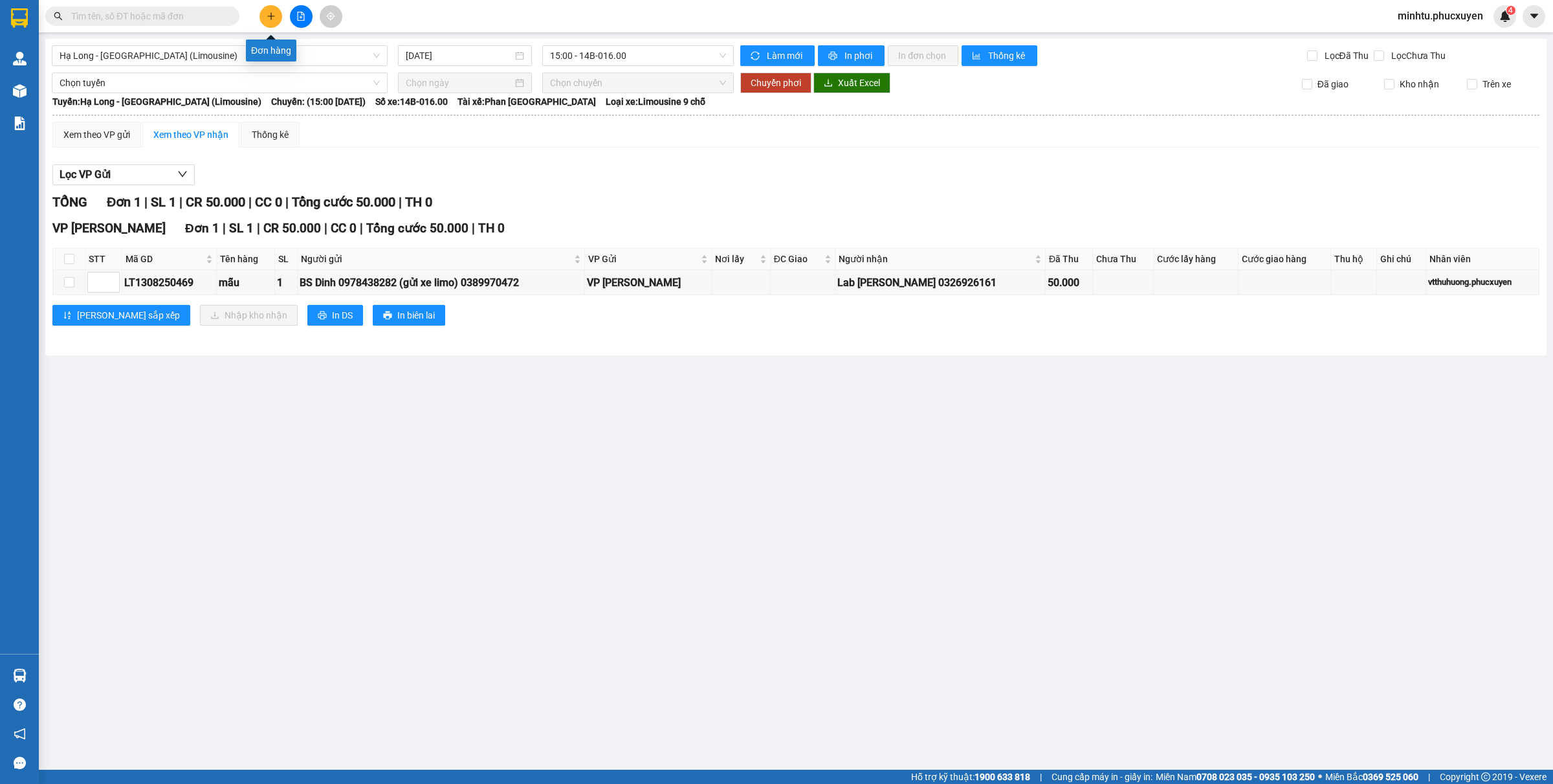
click at [268, 24] on button at bounding box center [270, 16] width 23 height 23
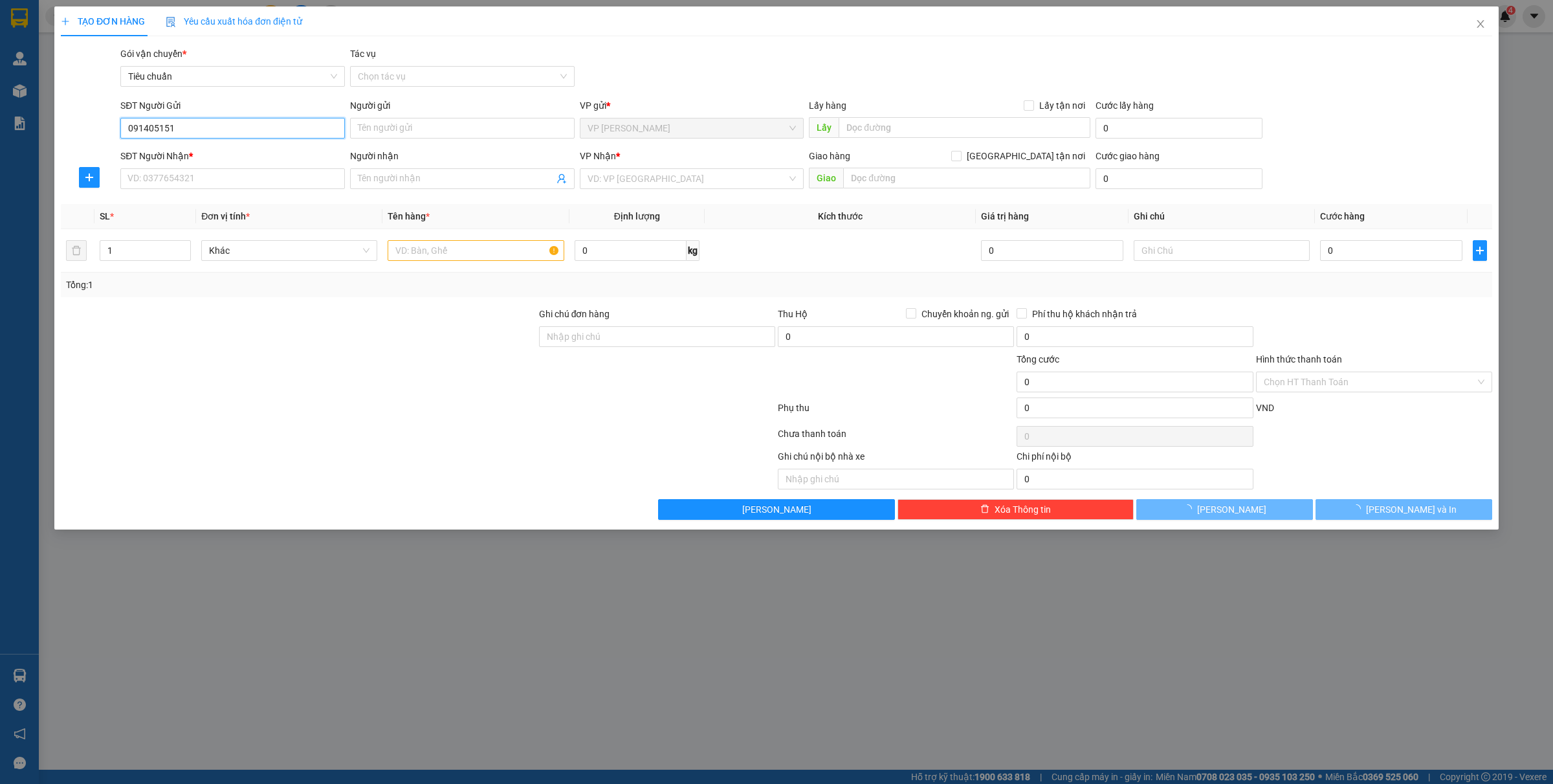
type input "0914051512"
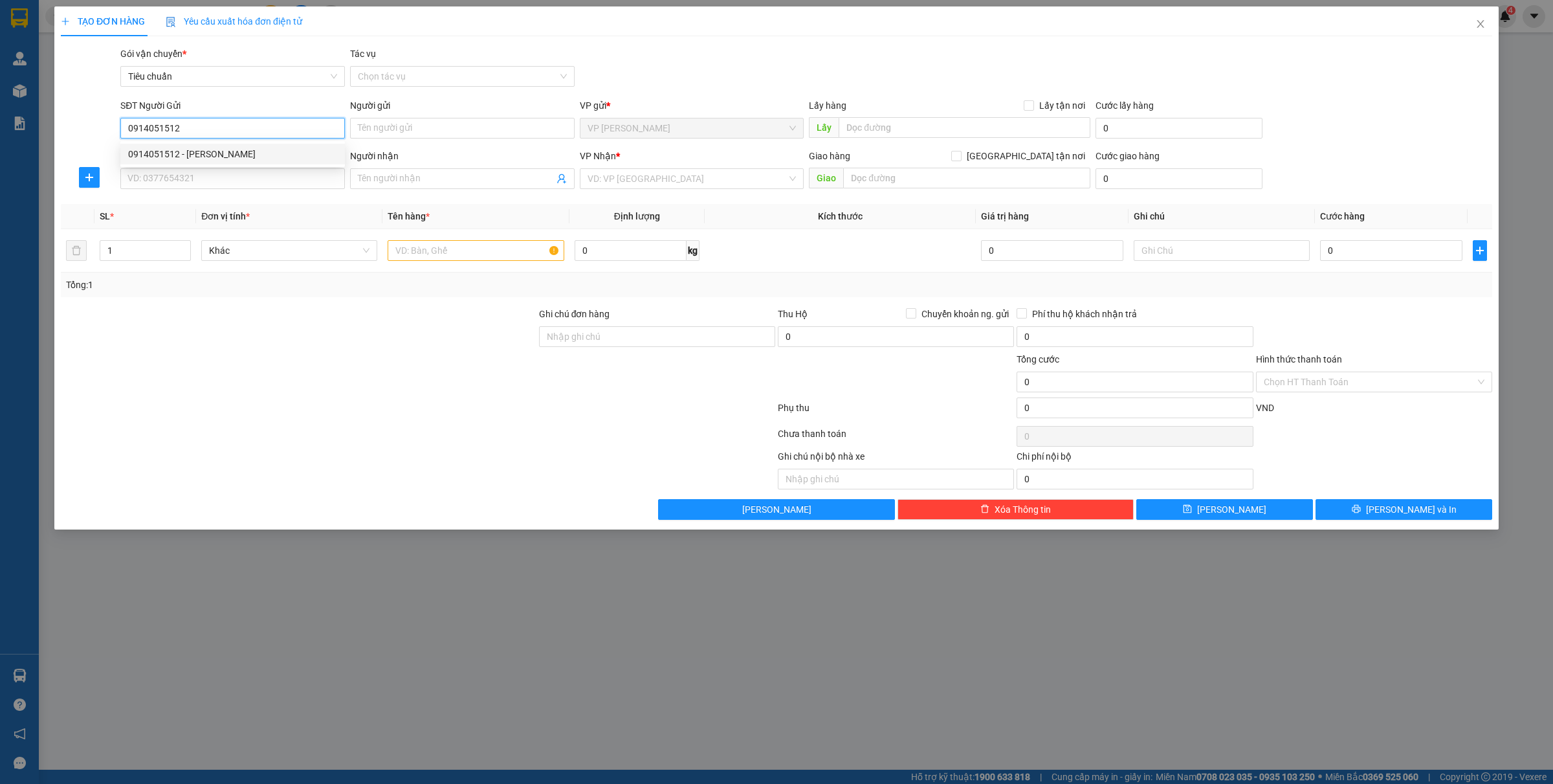
click at [196, 149] on div "0914051512 - Anh Linh" at bounding box center [232, 153] width 209 height 14
type input "Anh Linh"
type input "0914051512"
click at [190, 182] on input "SĐT Người Nhận *" at bounding box center [233, 179] width 225 height 21
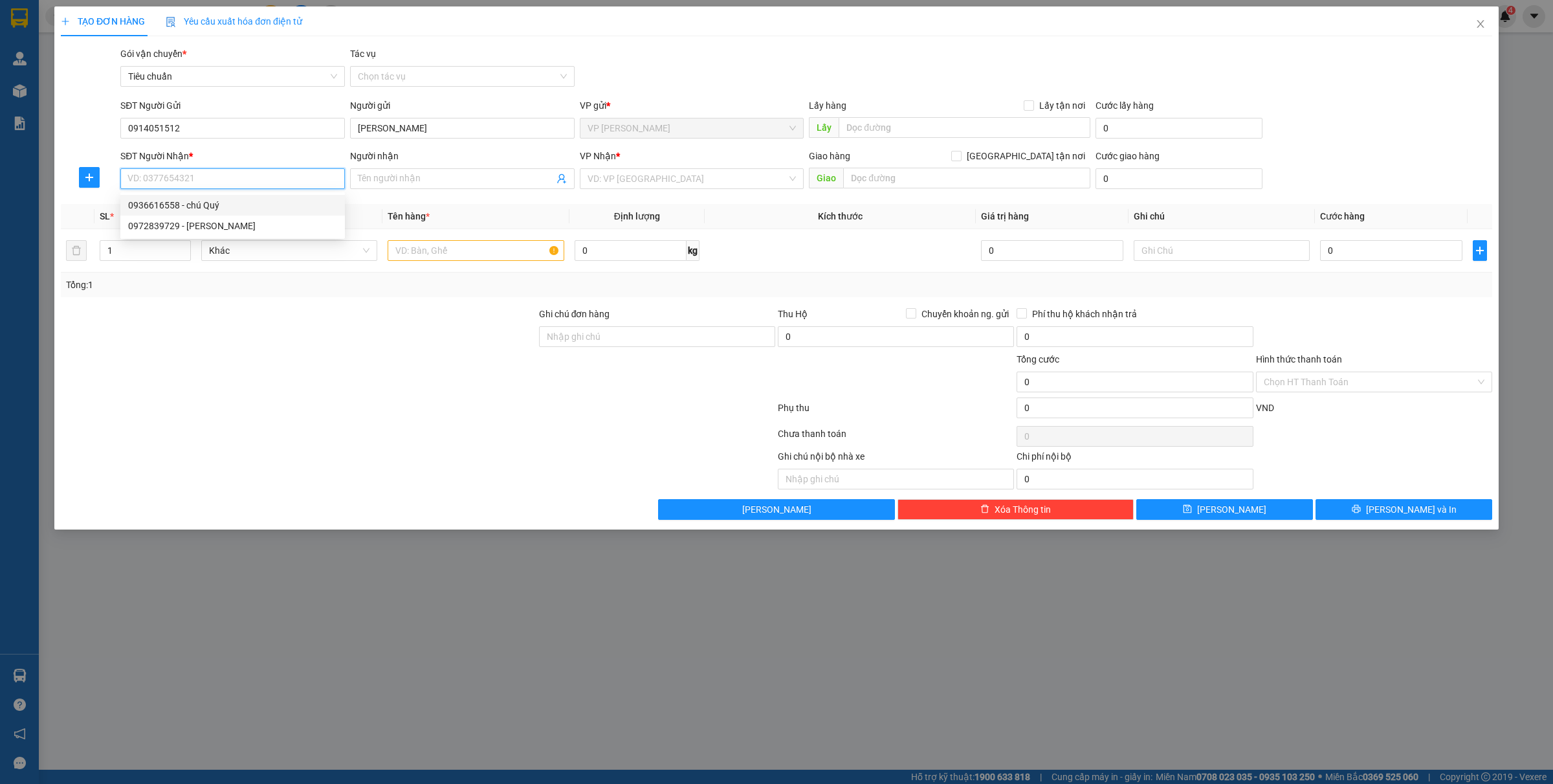
click at [207, 207] on div "0936616558 - chú Quý" at bounding box center [232, 205] width 209 height 14
type input "0936616558"
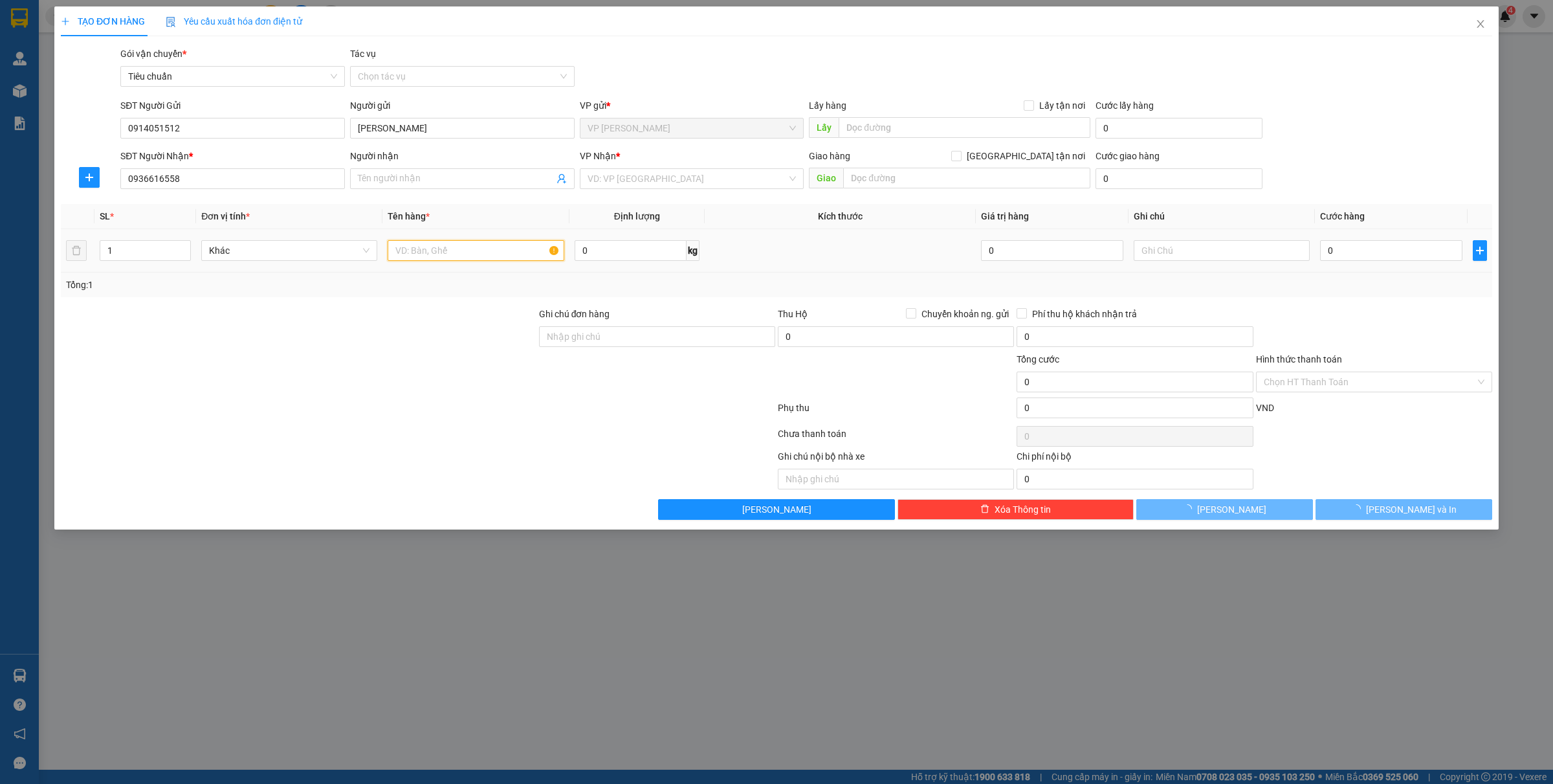
click at [476, 261] on input "text" at bounding box center [475, 250] width 176 height 21
type input "1 túi"
type input "chú Quý"
type input "1 túi mũ"
click at [1351, 259] on input "0" at bounding box center [1391, 250] width 143 height 21
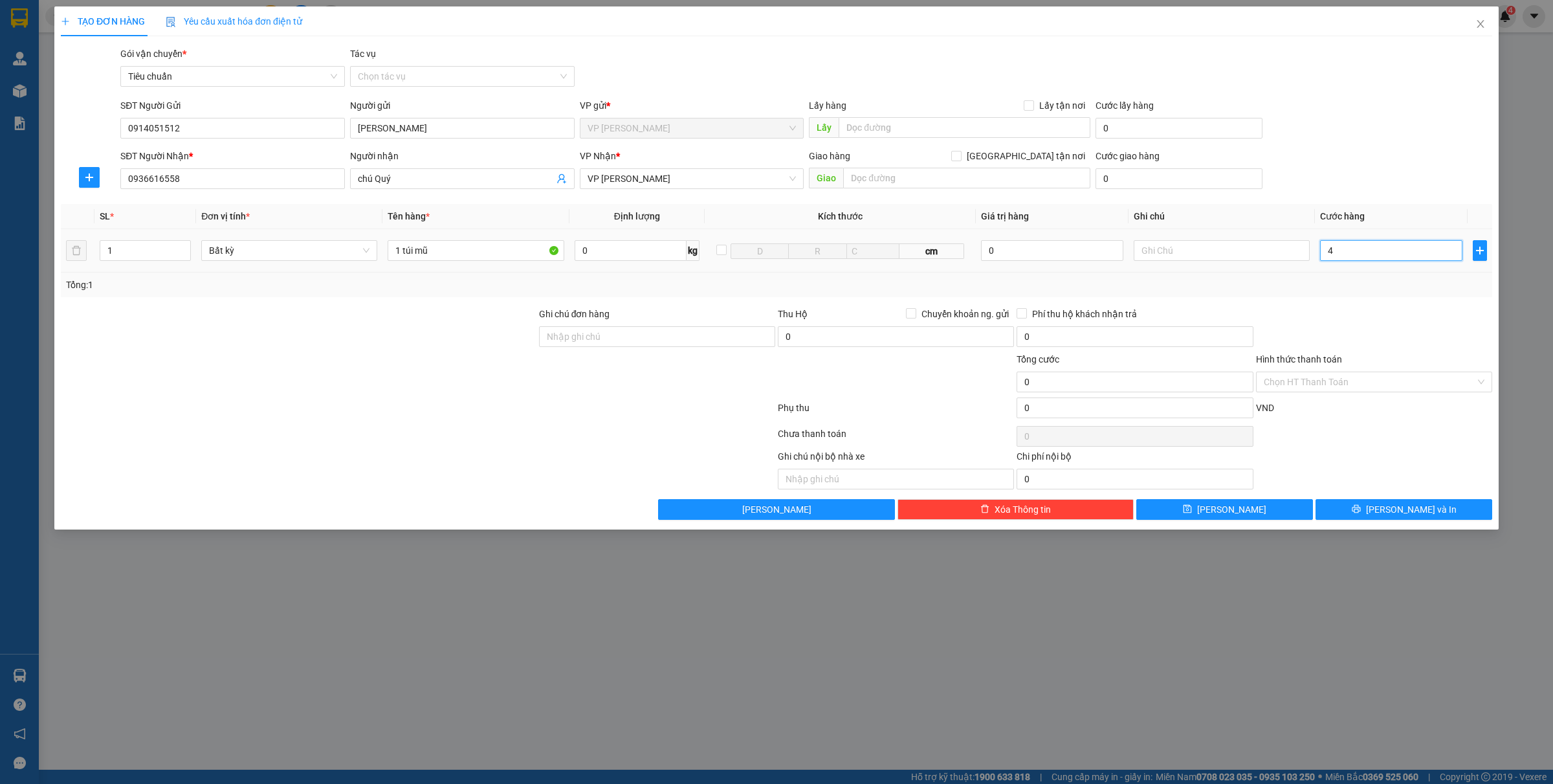
type input "40"
type input "4.000"
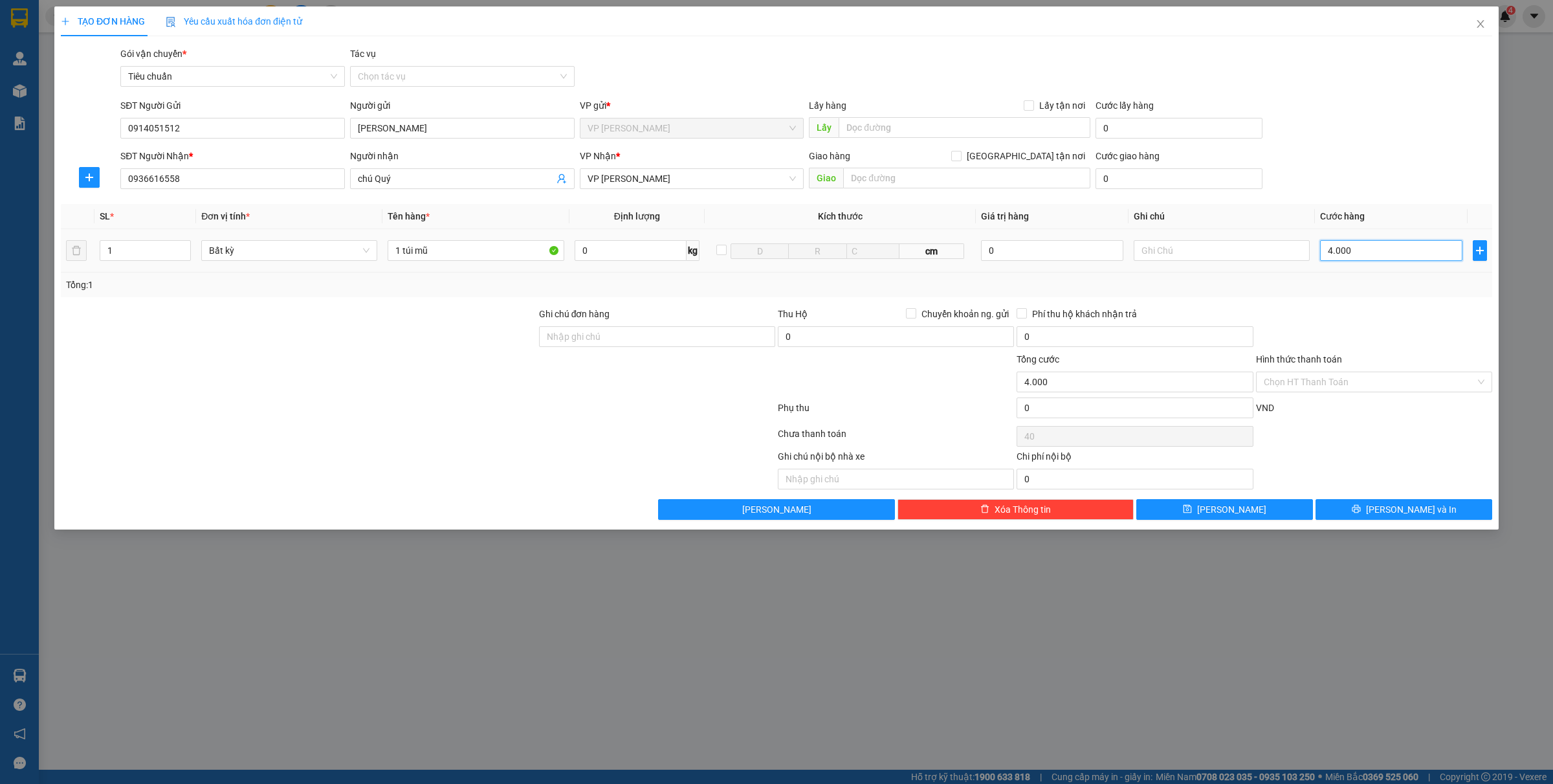
type input "4.000"
type input "40.000"
type input "400.000"
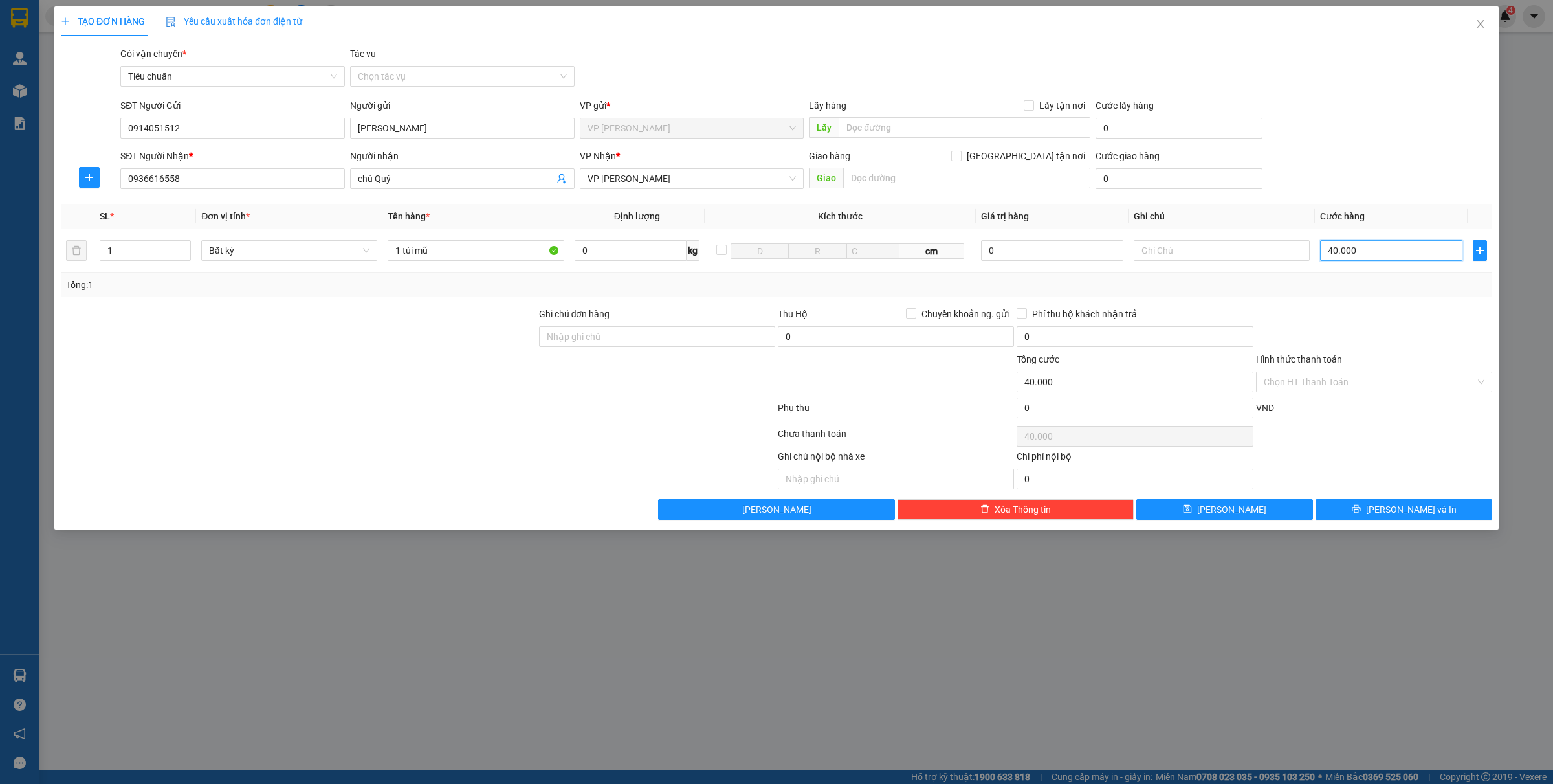
type input "400.000"
type input "40.000"
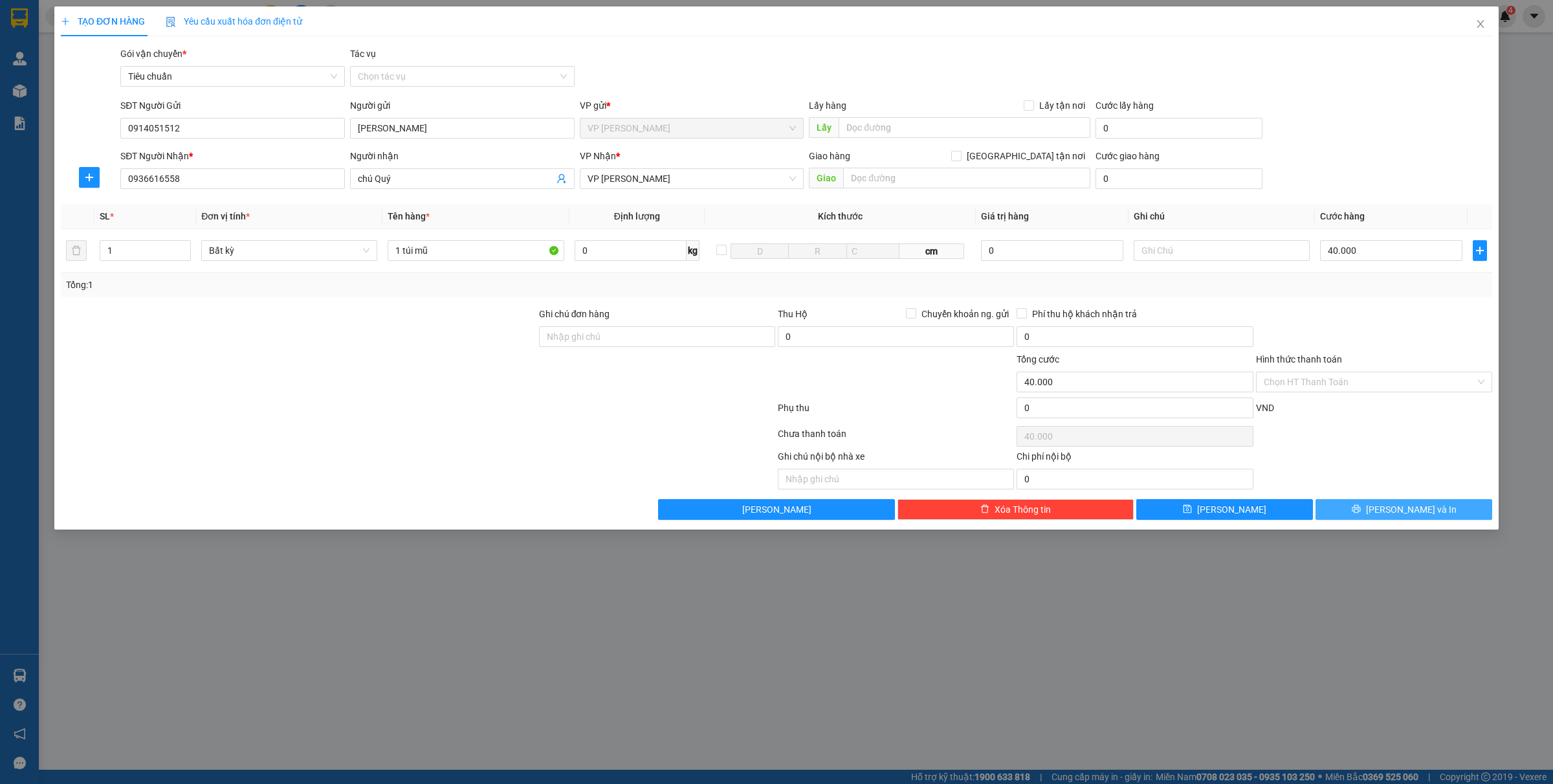
click at [1390, 503] on button "[PERSON_NAME] và In" at bounding box center [1404, 509] width 177 height 21
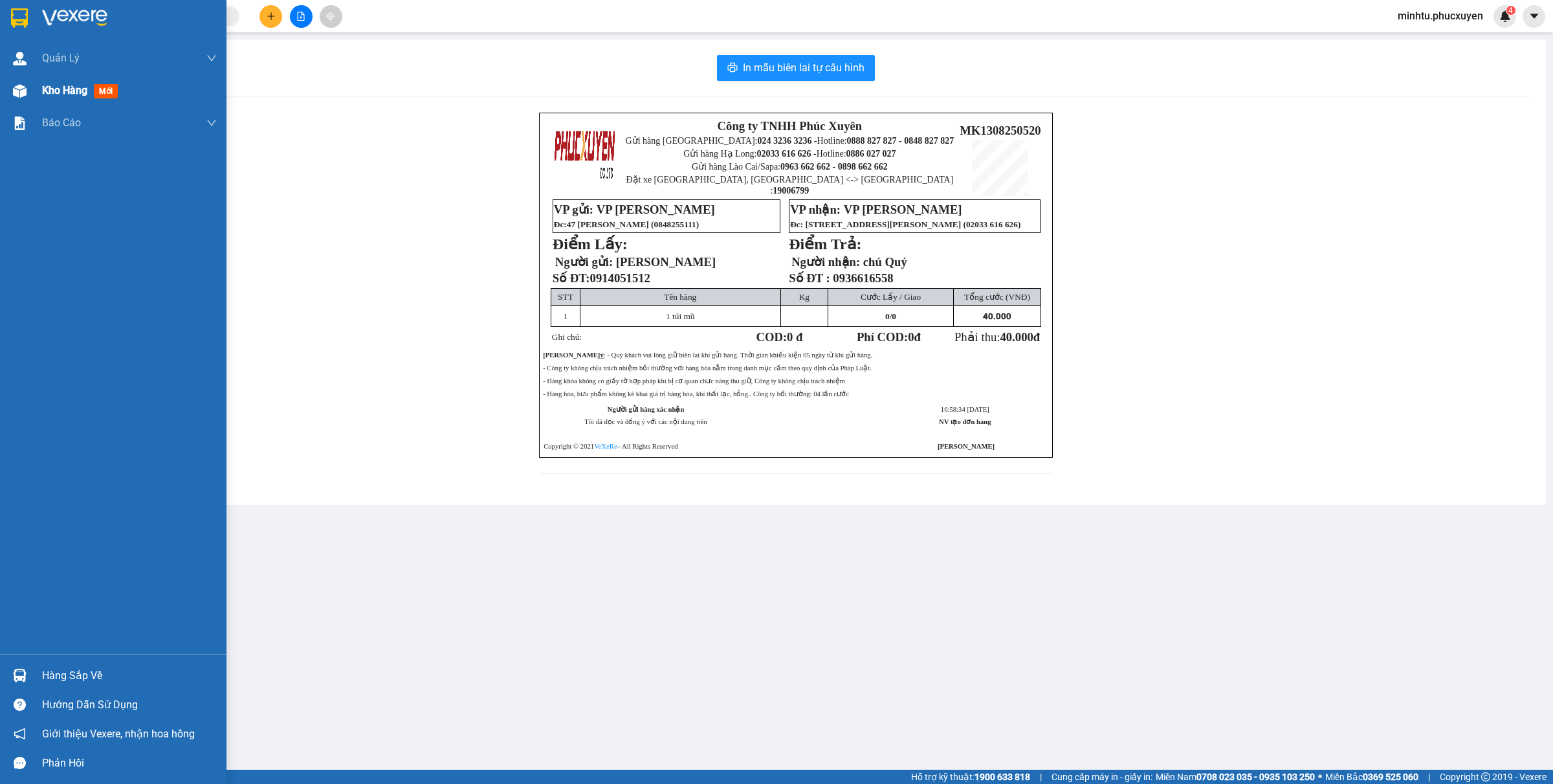
click at [47, 94] on span "Kho hàng" at bounding box center [65, 90] width 45 height 13
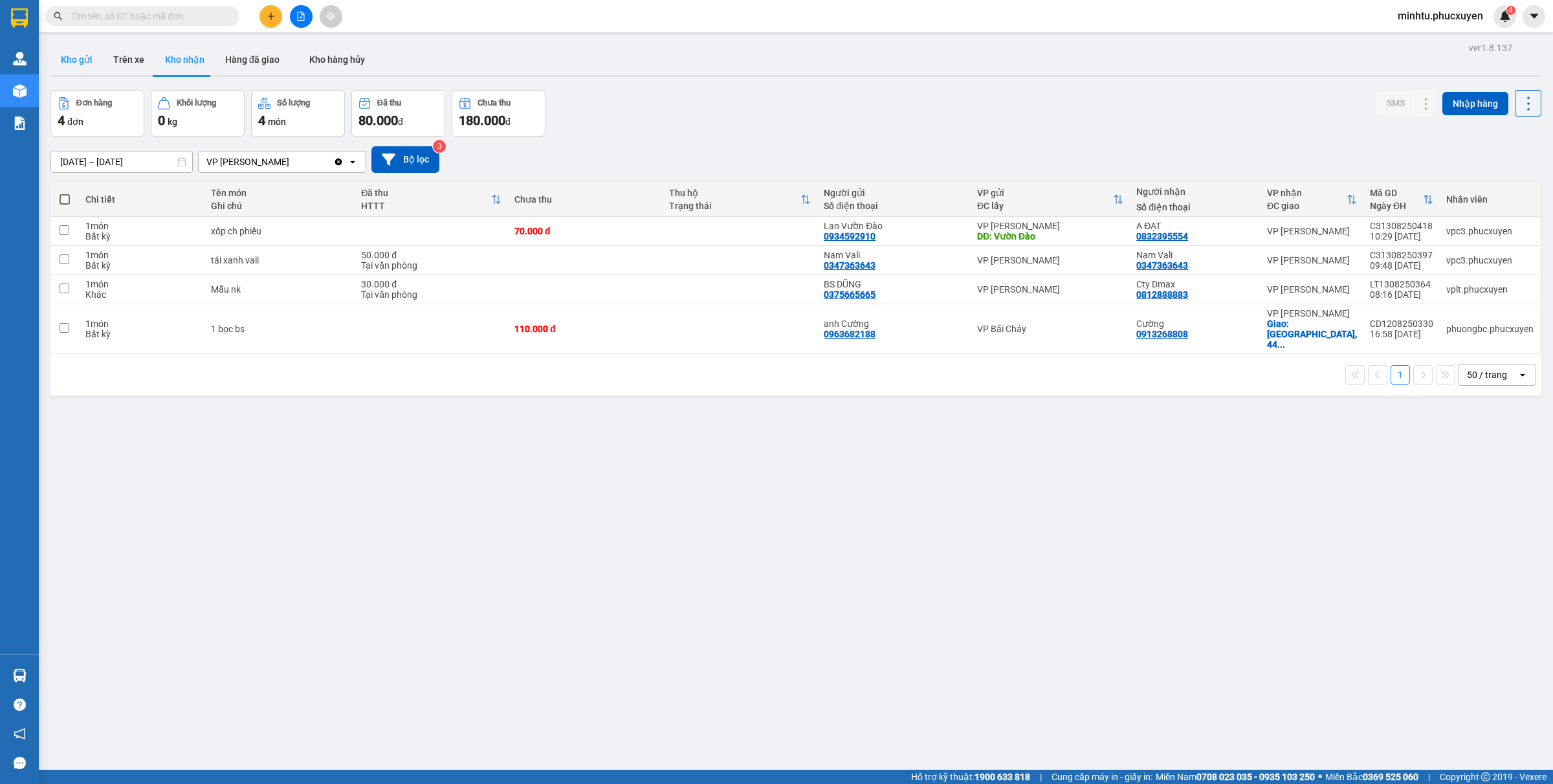
click at [65, 53] on button "Kho gửi" at bounding box center [76, 59] width 53 height 31
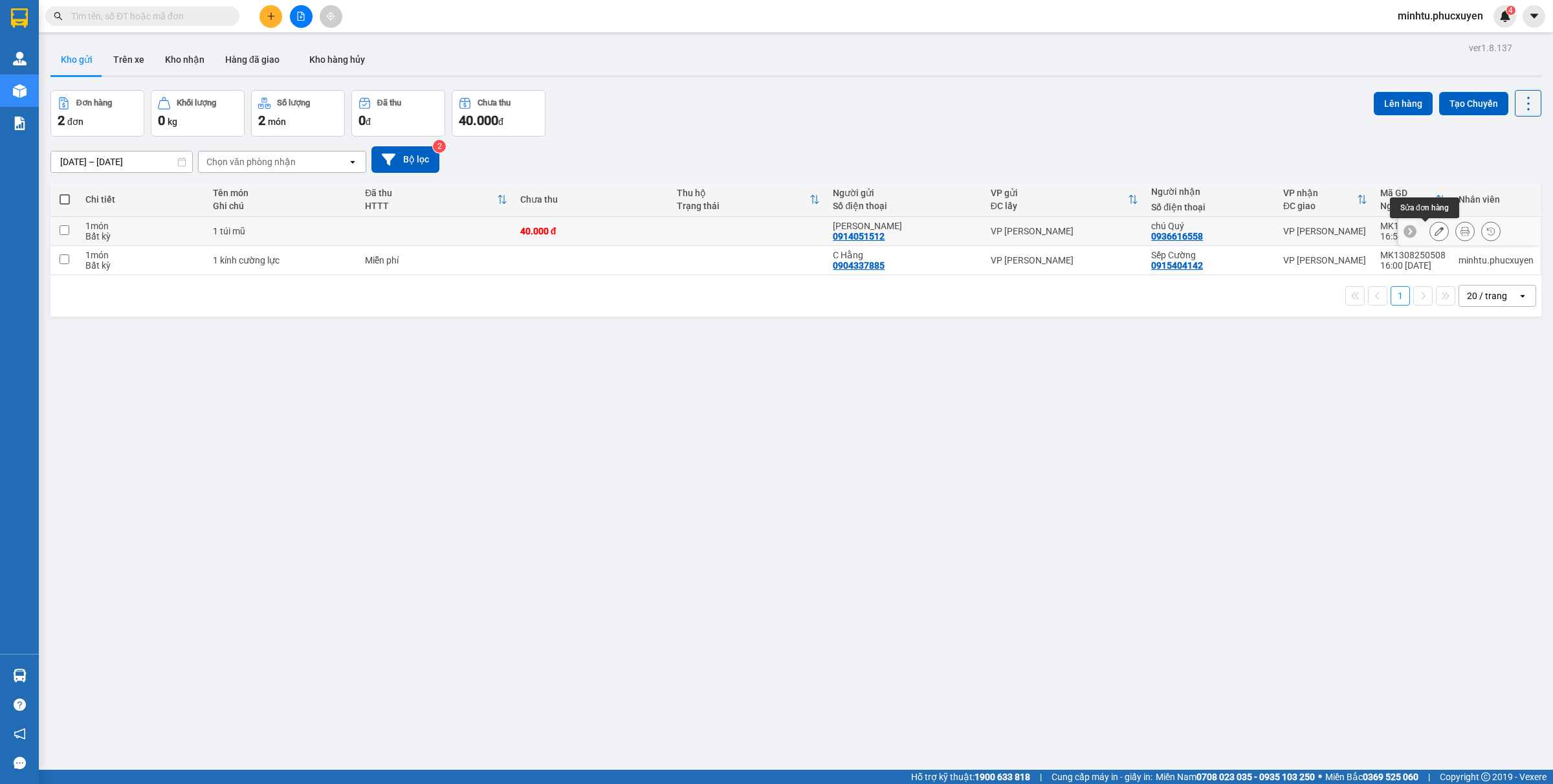
click at [1435, 233] on icon at bounding box center [1439, 231] width 9 height 9
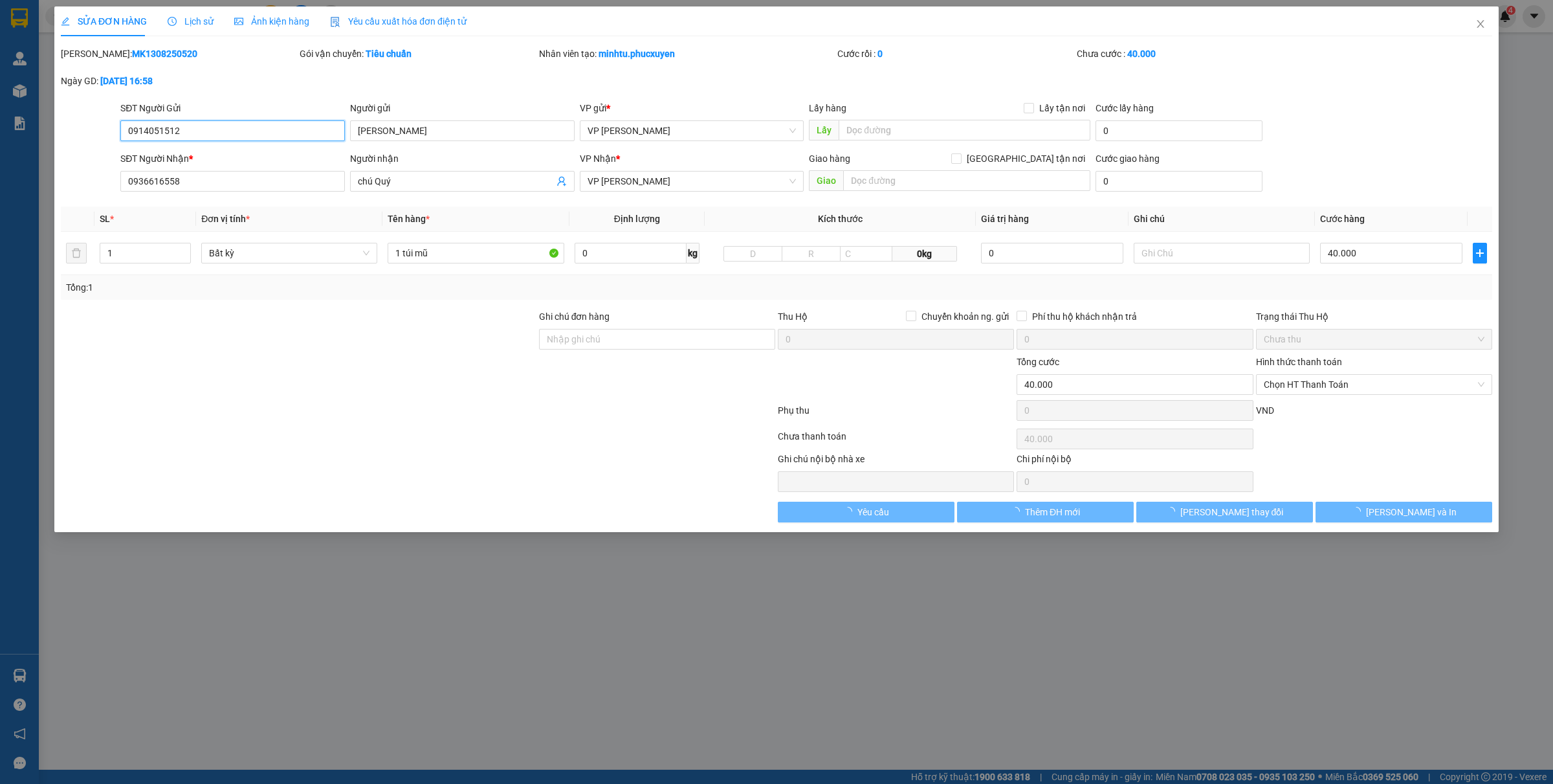
type input "0914051512"
type input "Anh Linh"
type input "0936616558"
type input "chú Quý"
type input "40.000"
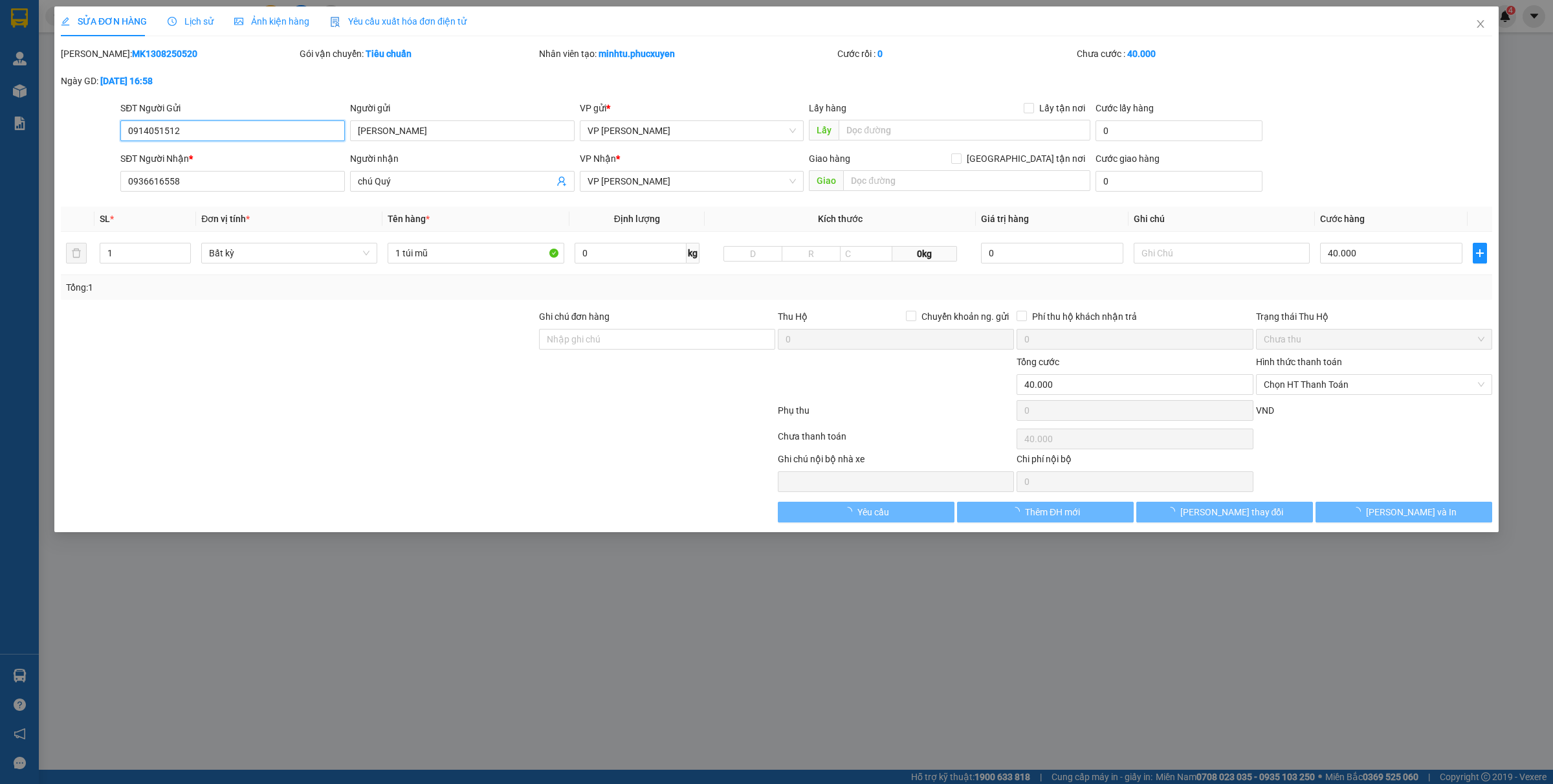
click at [1317, 387] on span "Chọn HT Thanh Toán" at bounding box center [1374, 384] width 221 height 19
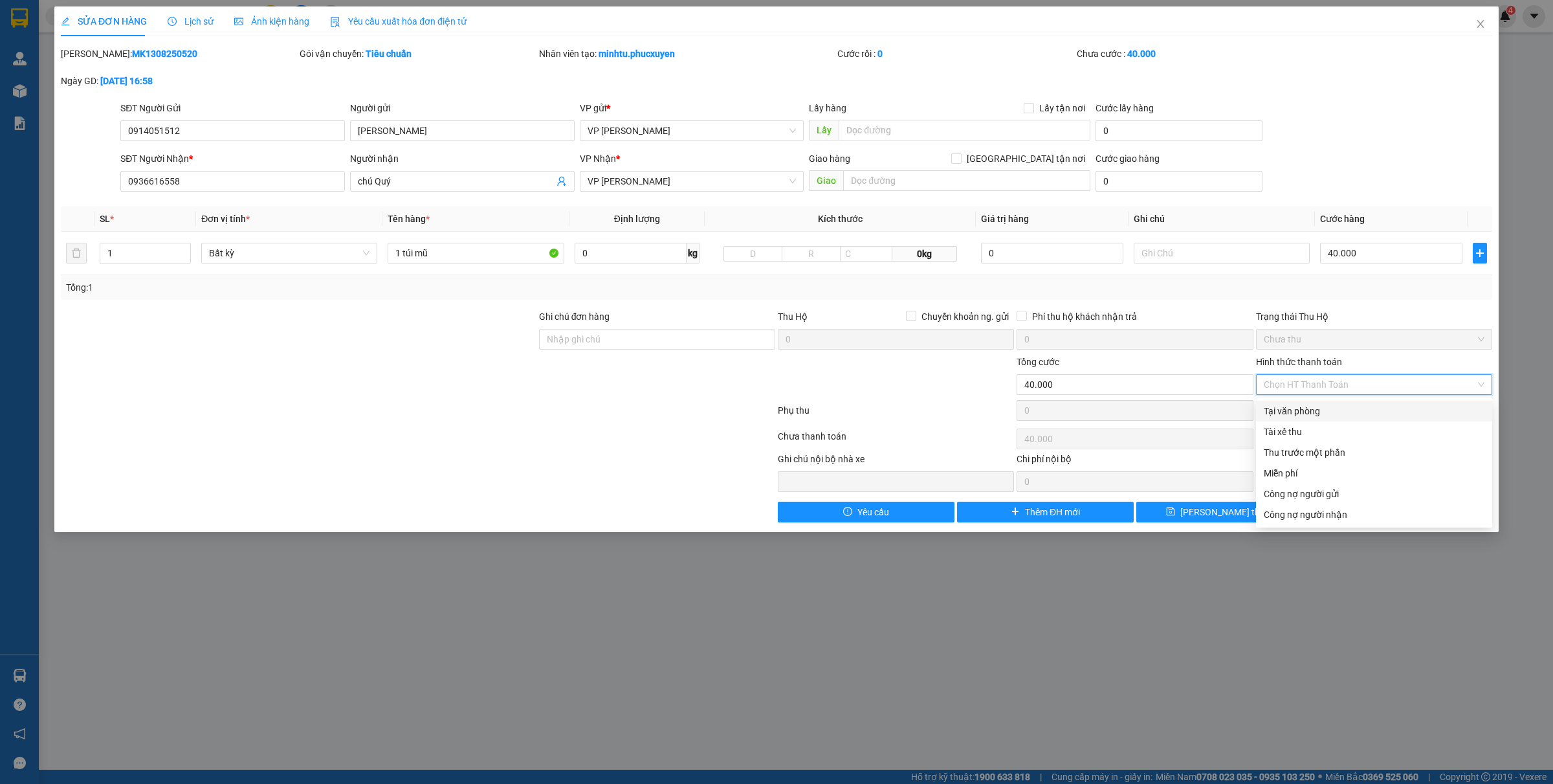
click at [1311, 411] on div "Tại văn phòng" at bounding box center [1374, 411] width 221 height 14
type input "0"
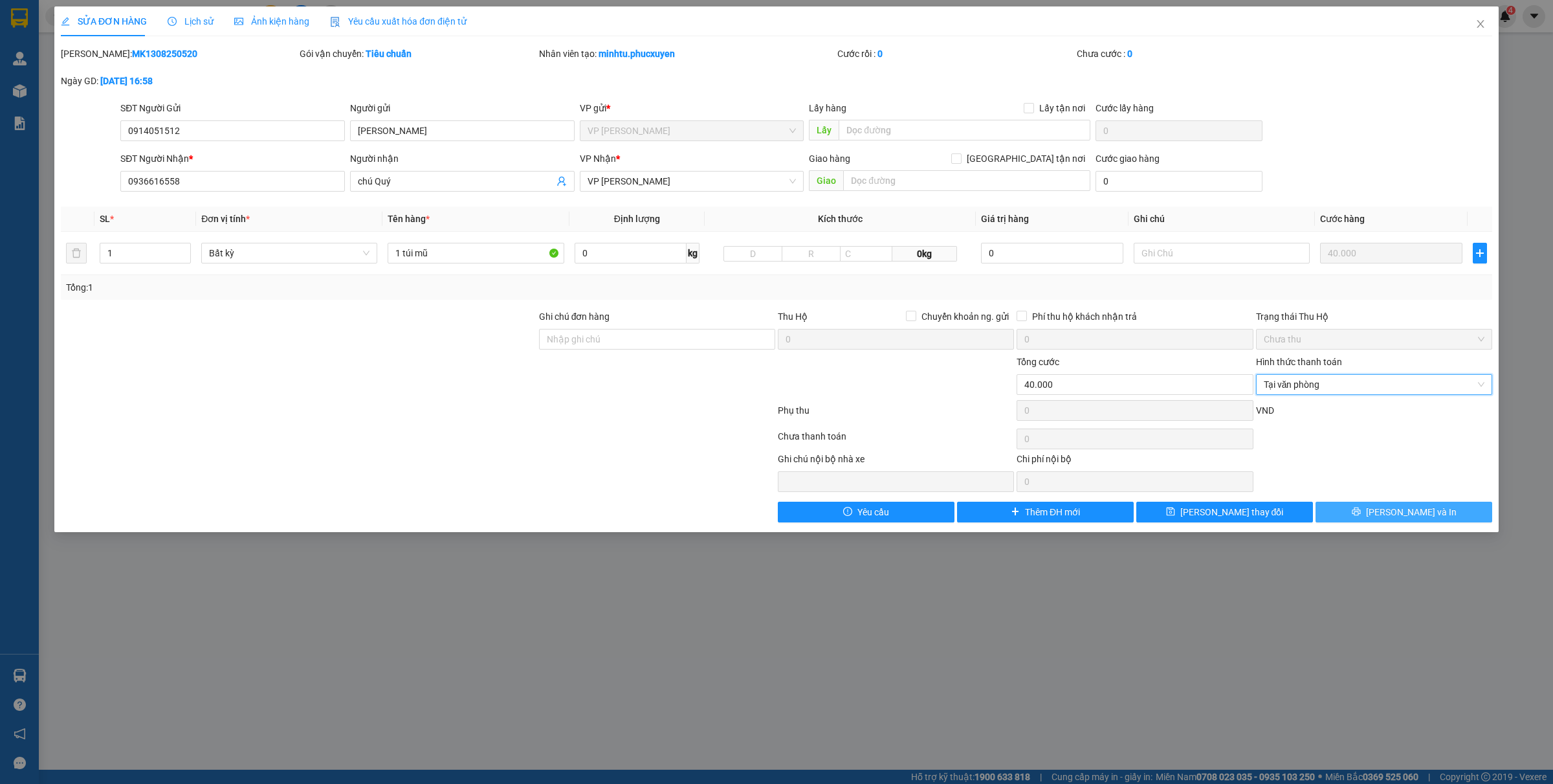
click at [1405, 511] on span "[PERSON_NAME] và In" at bounding box center [1411, 511] width 91 height 14
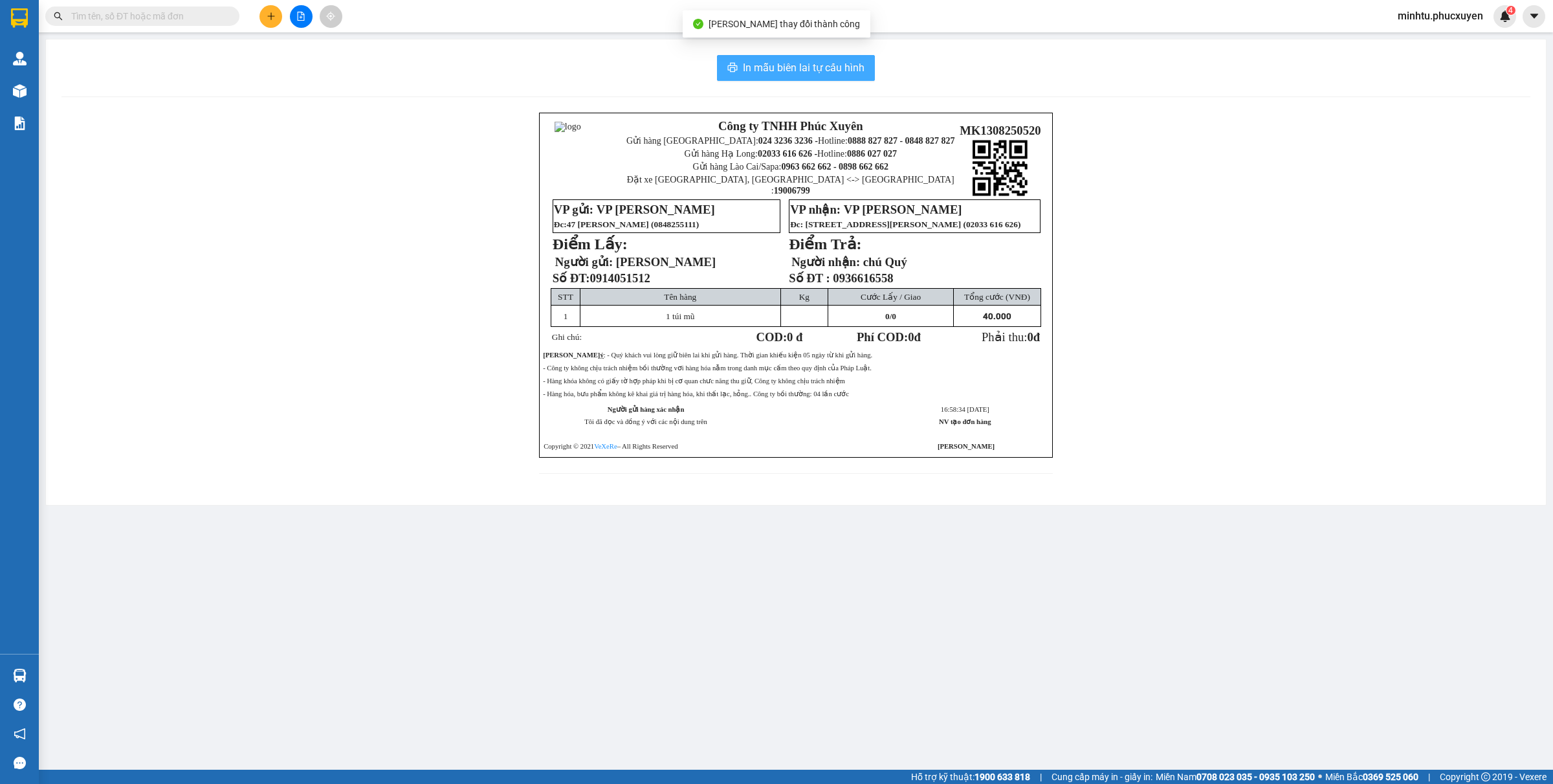
click at [762, 66] on span "In mẫu biên lai tự cấu hình" at bounding box center [803, 67] width 122 height 16
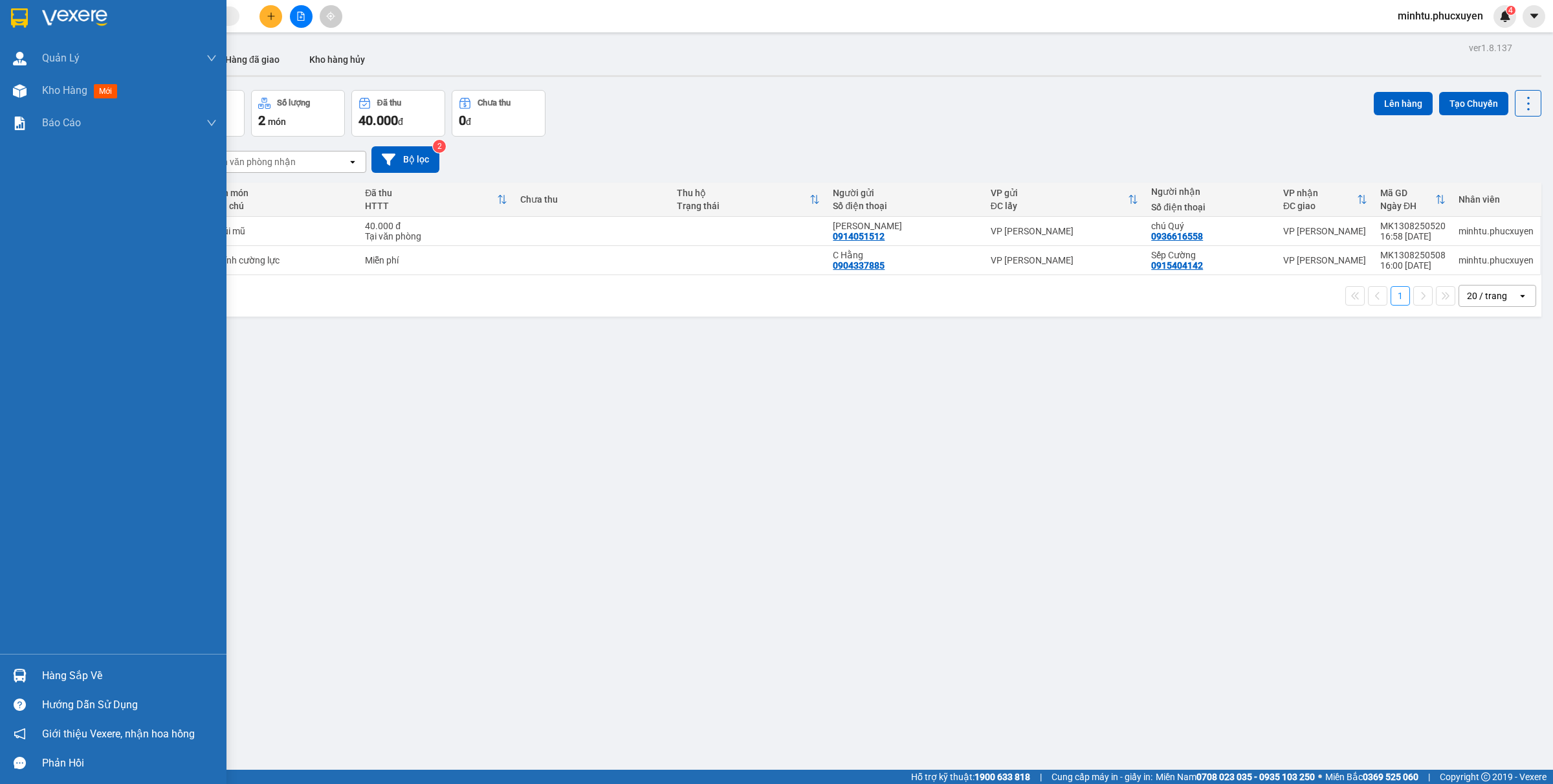
click at [39, 673] on div "Hàng sắp về" at bounding box center [113, 675] width 226 height 29
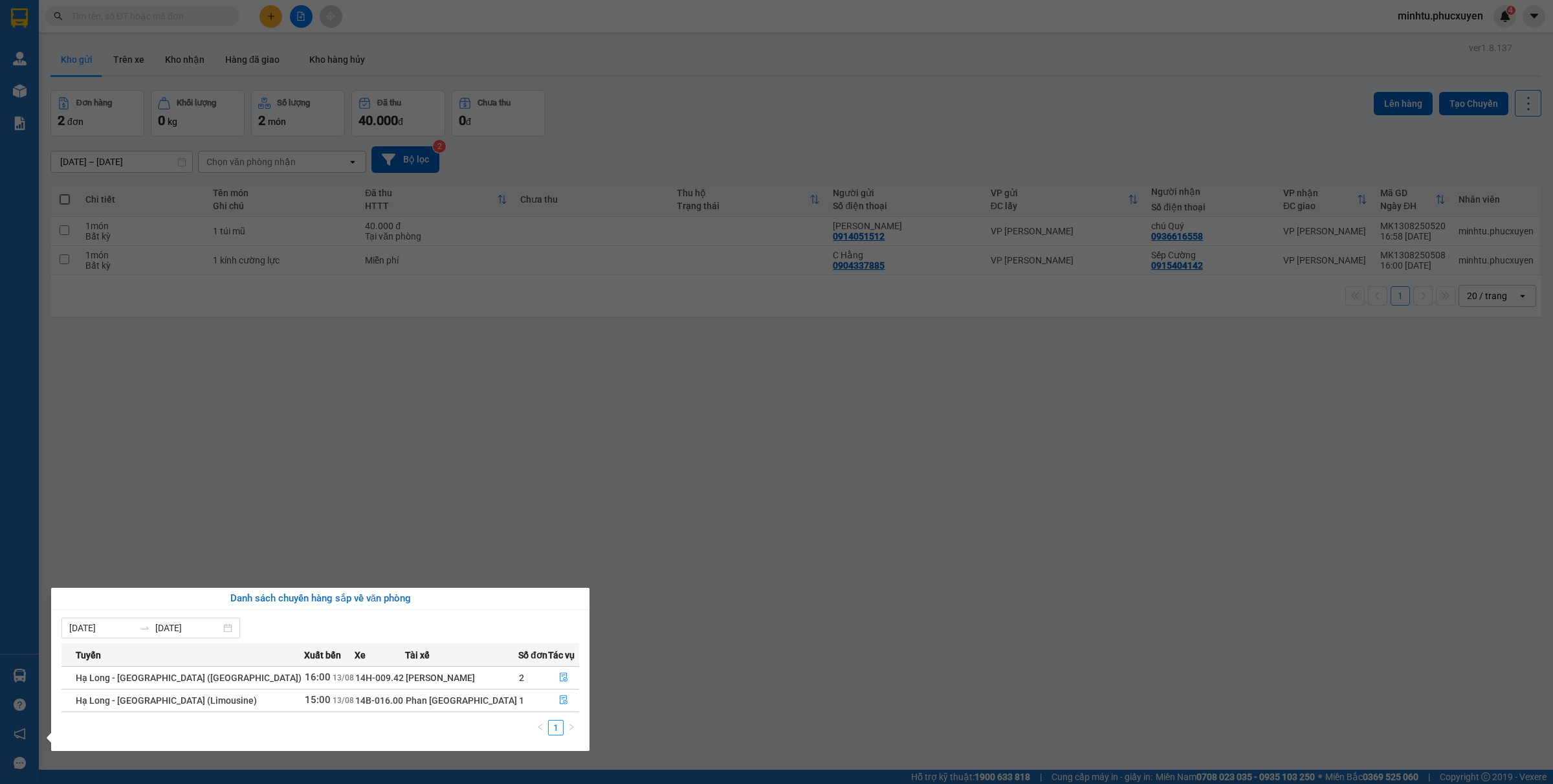
click at [759, 653] on section "Kết quả tìm kiếm ( 31 ) Bộ lọc Mã ĐH Trạng thái Món hàng Thu hộ Tổng cước Chưa …" at bounding box center [776, 392] width 1553 height 784
